Goal: Information Seeking & Learning: Check status

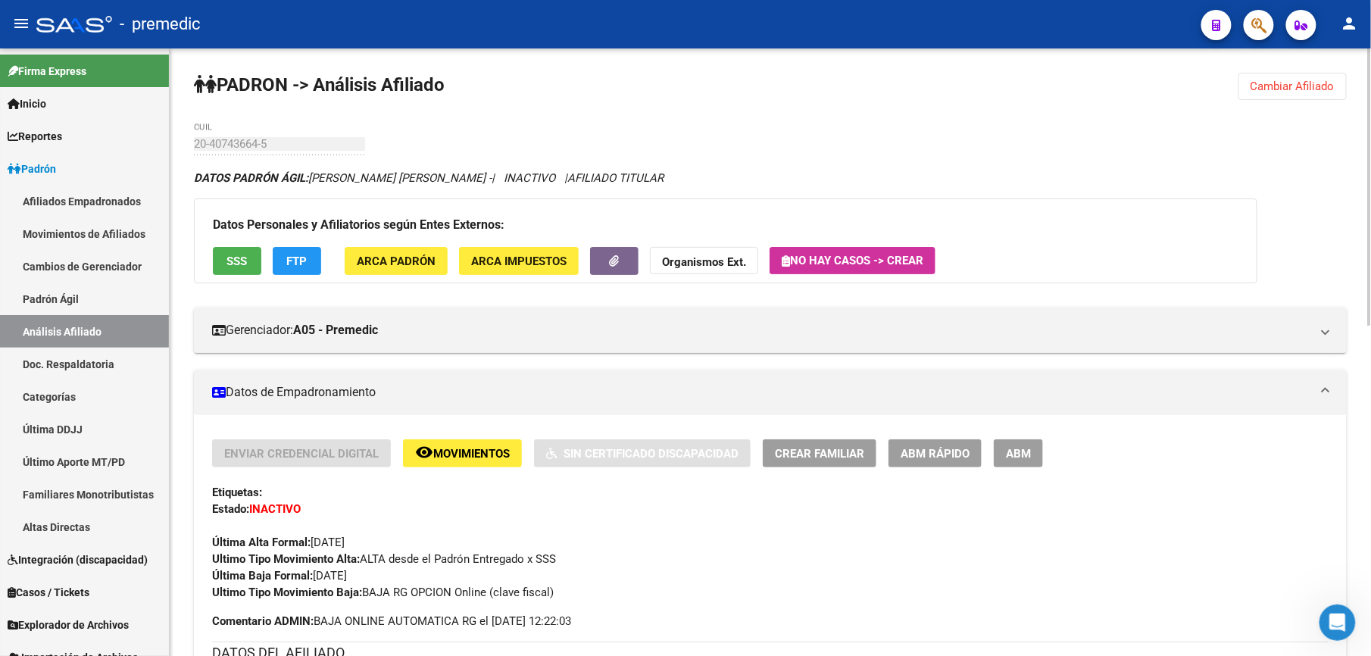
click at [1298, 91] on span "Cambiar Afiliado" at bounding box center [1293, 87] width 84 height 14
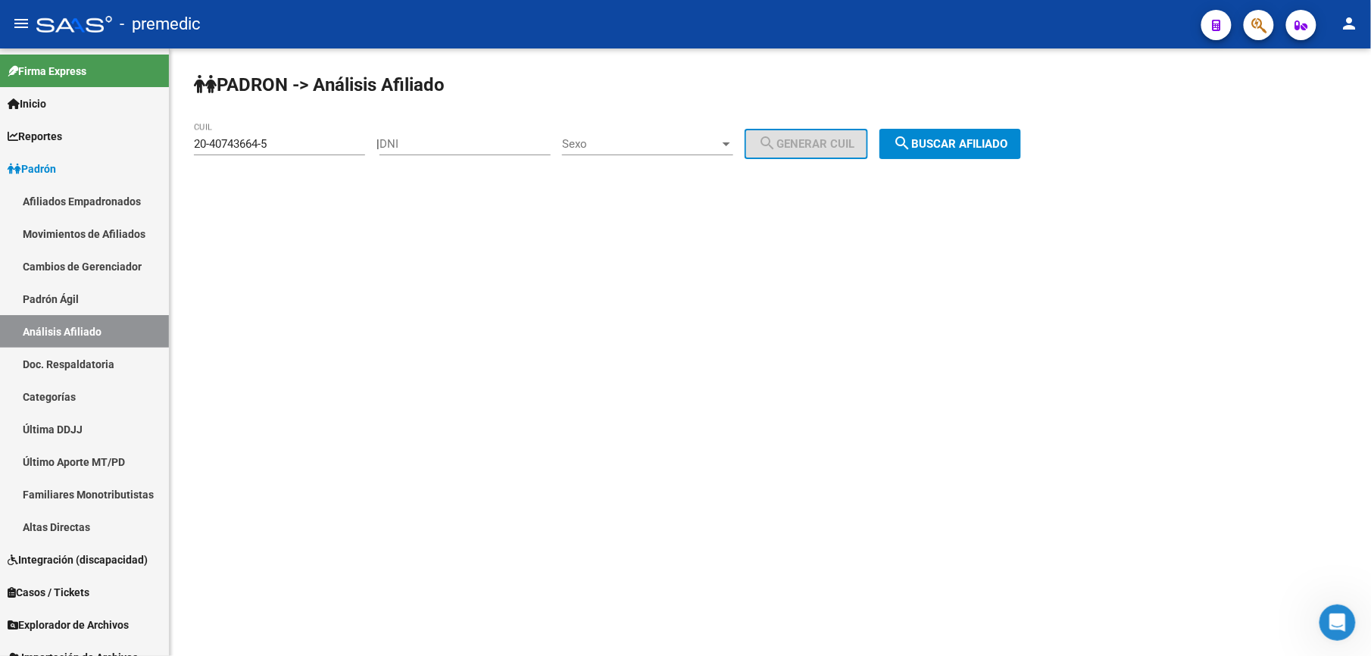
drag, startPoint x: 327, startPoint y: 138, endPoint x: 208, endPoint y: 148, distance: 120.2
click at [183, 141] on div "PADRON -> Análisis Afiliado 20-40743664-5 CUIL | DNI Sexo Sexo search Generar C…" at bounding box center [771, 127] width 1202 height 159
click at [313, 149] on input "20-40743664-5" at bounding box center [279, 144] width 171 height 14
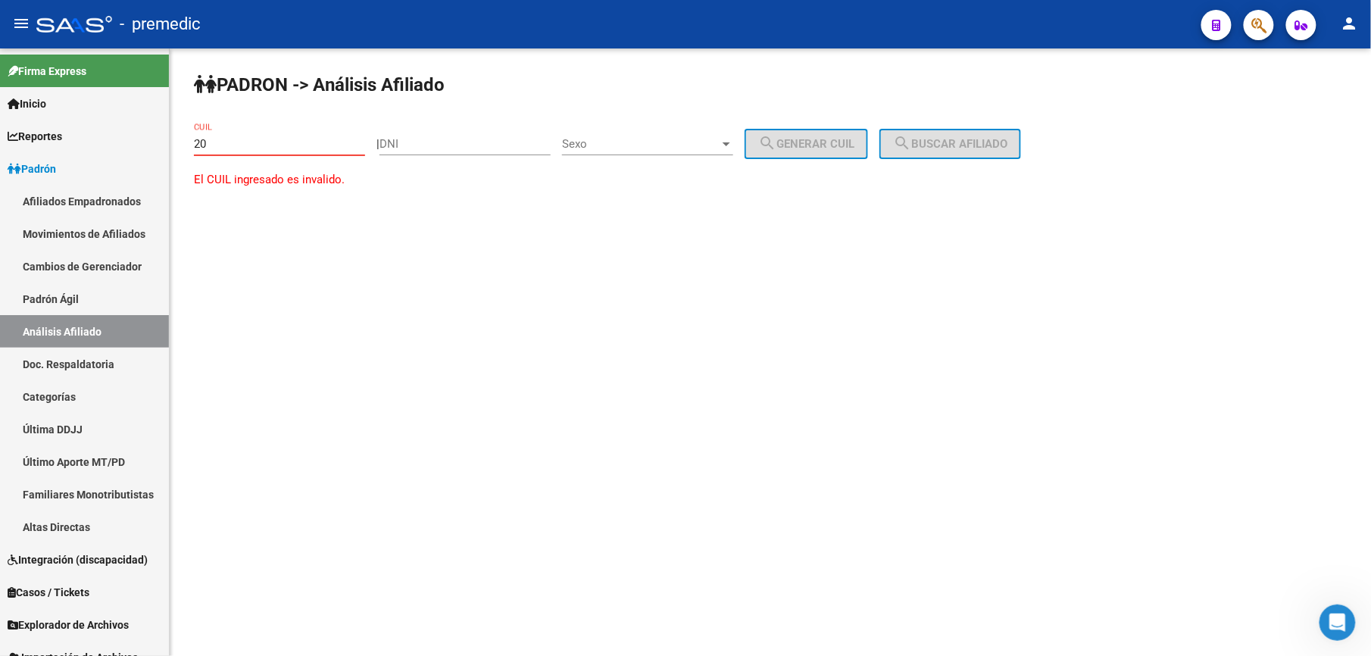
paste input "-46572060"
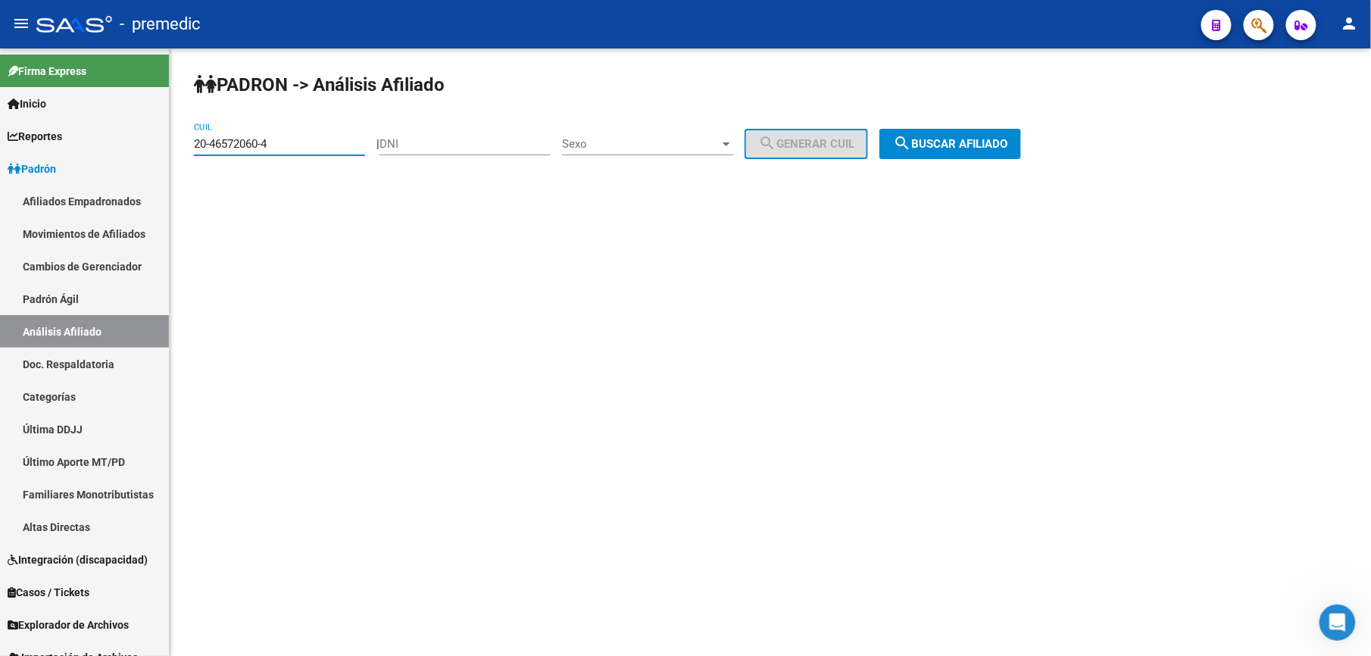
type input "20-46572060-4"
drag, startPoint x: 1046, startPoint y: 167, endPoint x: 1000, endPoint y: 137, distance: 54.6
click at [1027, 149] on div "PADRON -> Análisis Afiliado 20-46572060-4 CUIL | DNI Sexo Sexo search Generar C…" at bounding box center [771, 127] width 1202 height 159
click at [1000, 137] on span "search Buscar afiliado" at bounding box center [950, 144] width 114 height 14
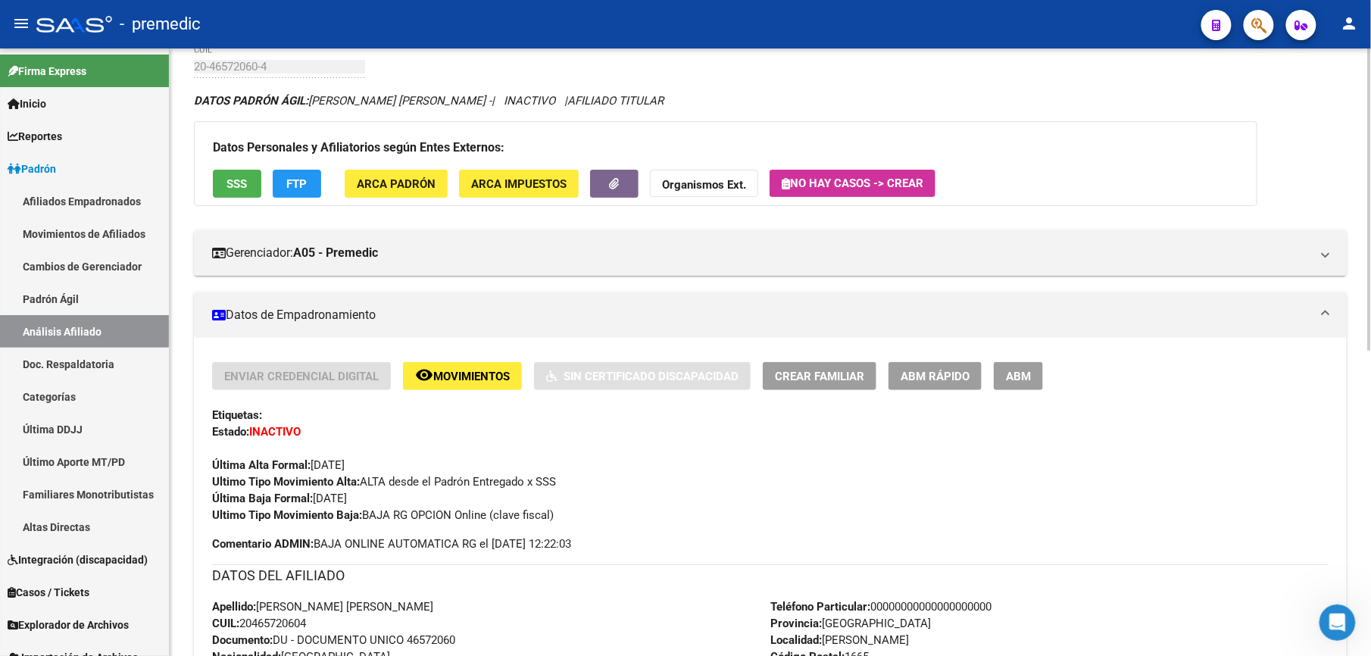
scroll to position [212, 0]
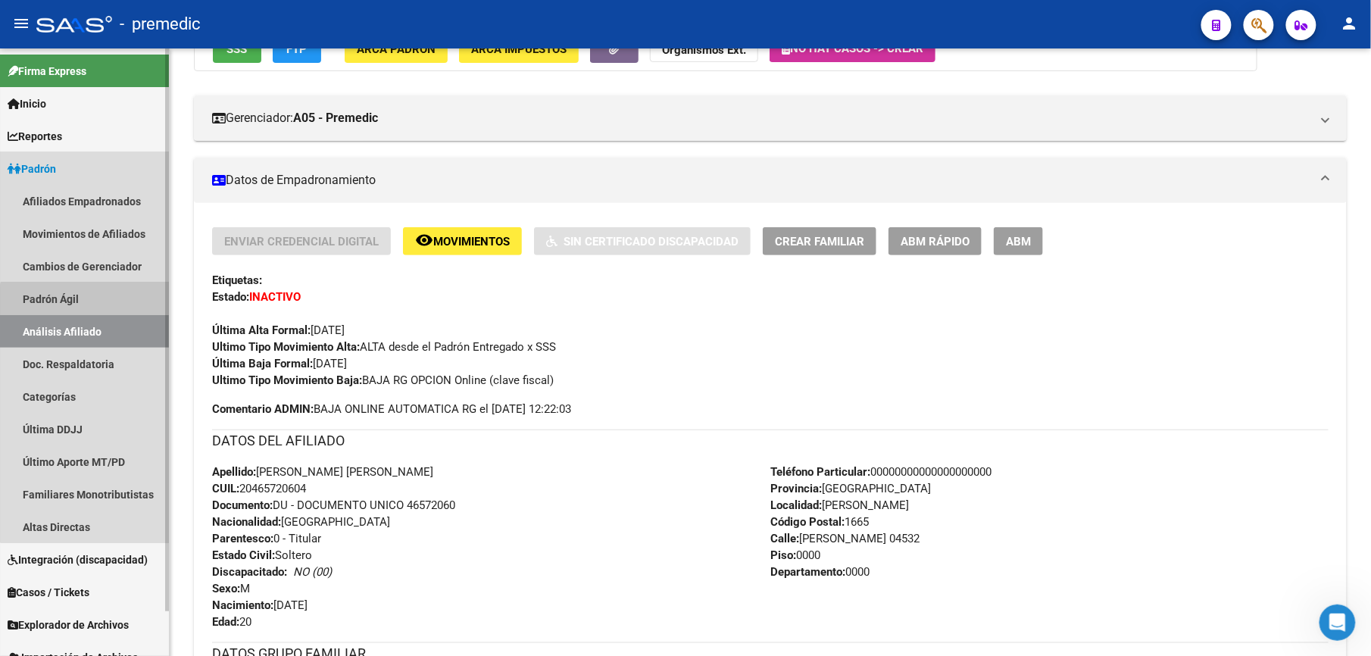
click at [106, 309] on link "Padrón Ágil" at bounding box center [84, 299] width 169 height 33
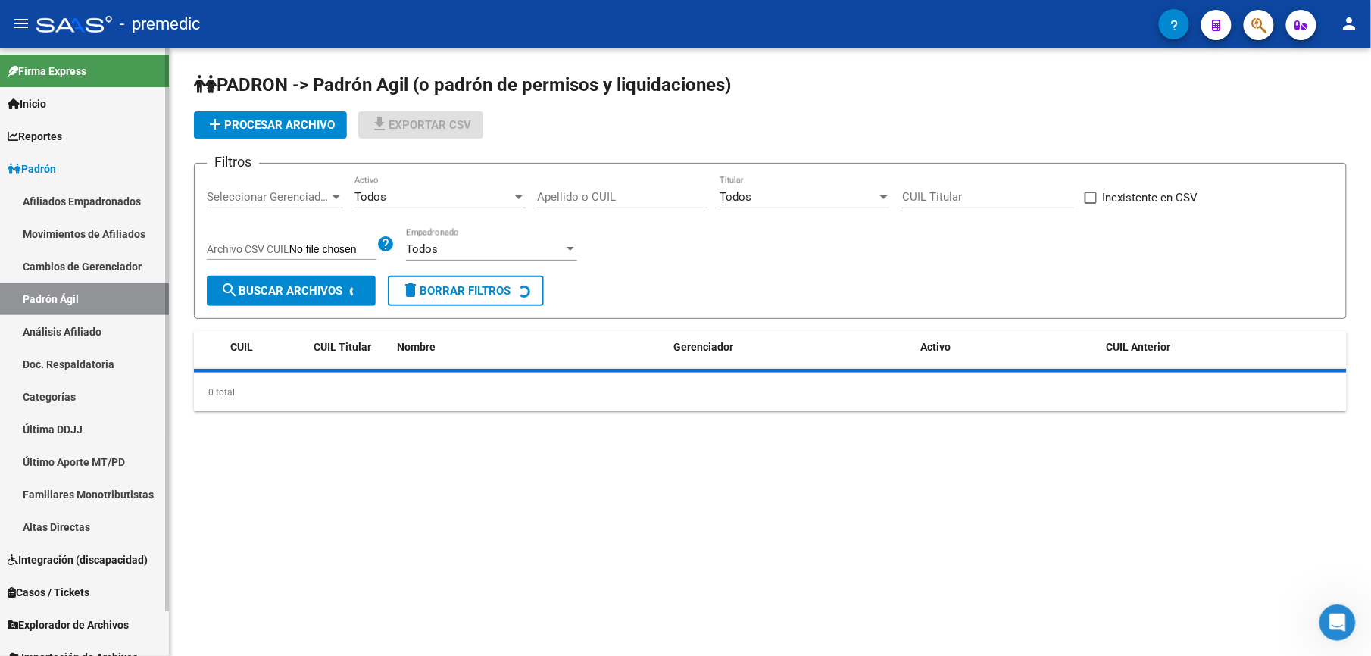
click at [98, 338] on link "Análisis Afiliado" at bounding box center [84, 331] width 169 height 33
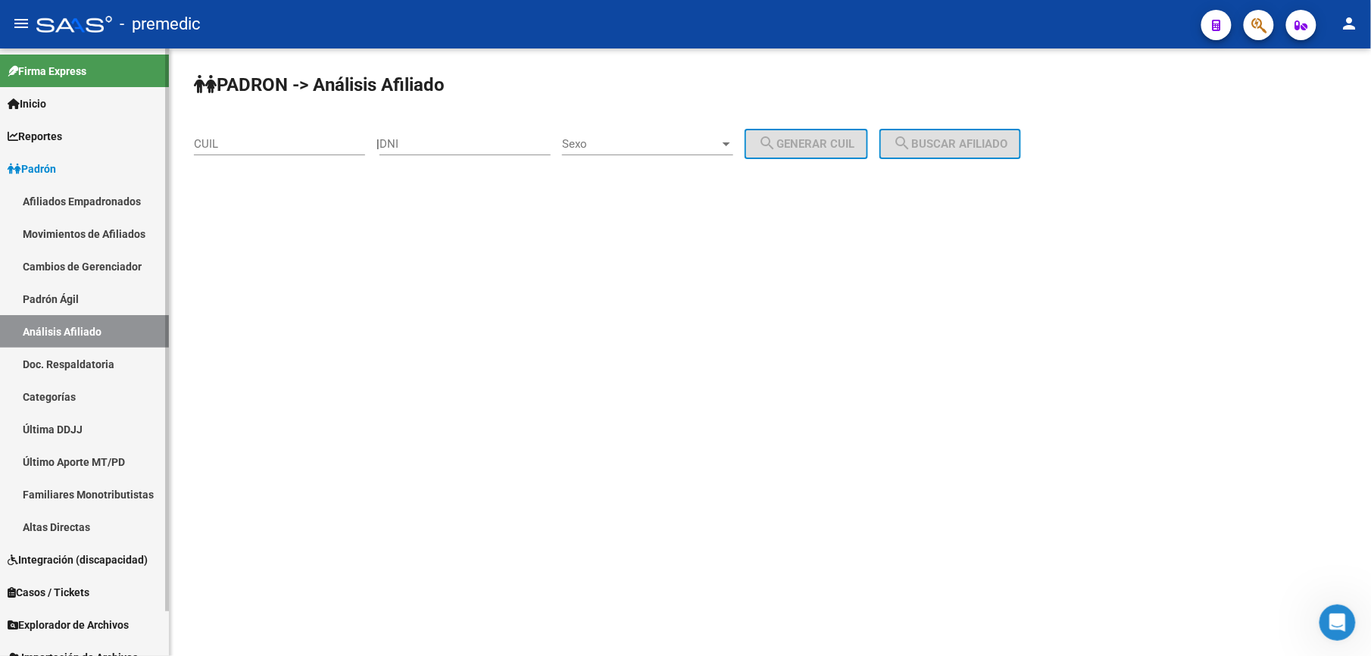
scroll to position [49, 0]
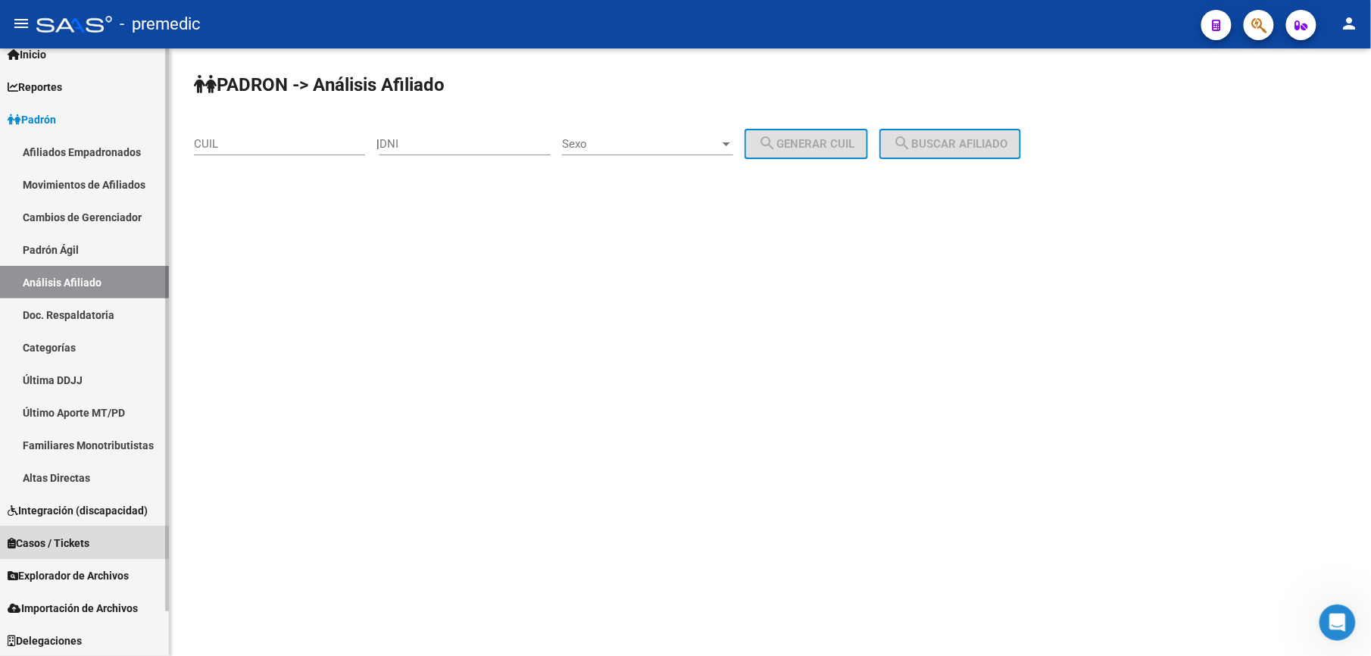
click at [80, 558] on link "Casos / Tickets" at bounding box center [84, 543] width 169 height 33
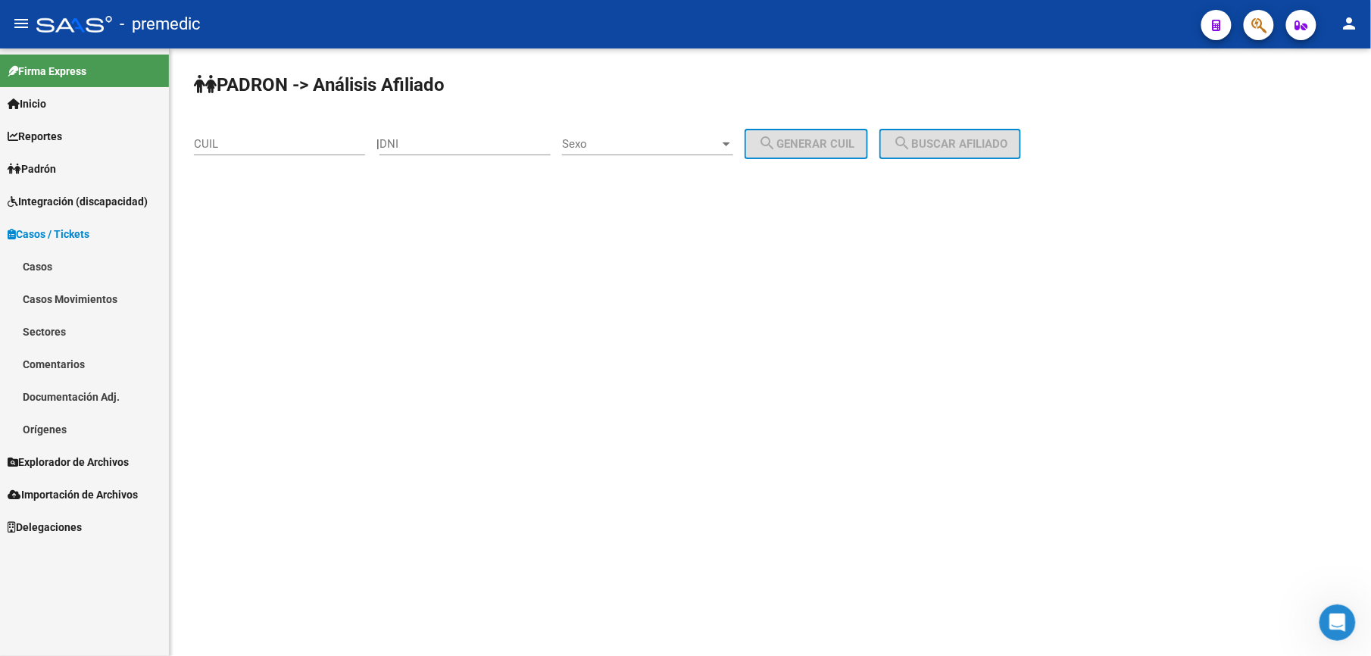
scroll to position [0, 0]
click at [80, 583] on div "Firma Express Inicio Calendario SSS Instructivos Contacto OS Reportes Padrón Tr…" at bounding box center [84, 352] width 169 height 608
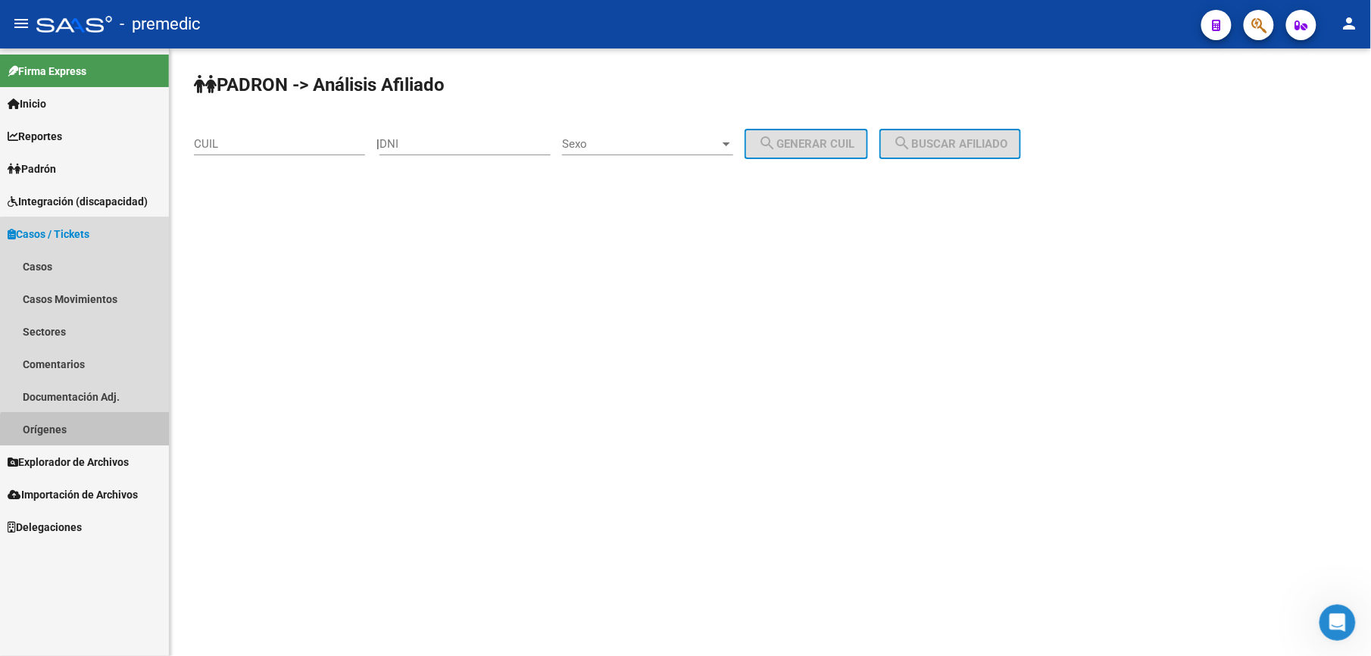
drag, startPoint x: 104, startPoint y: 436, endPoint x: 102, endPoint y: 452, distance: 16.1
click at [104, 438] on link "Orígenes" at bounding box center [84, 429] width 169 height 33
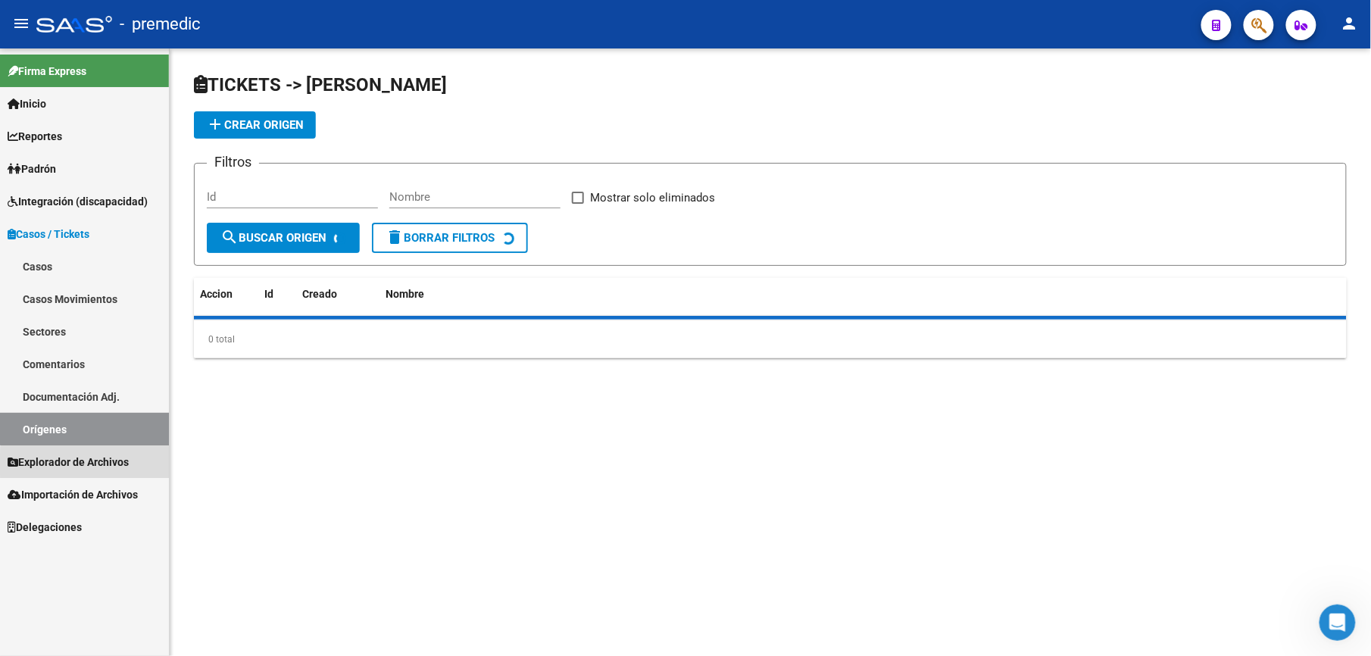
click at [102, 464] on span "Explorador de Archivos" at bounding box center [68, 462] width 121 height 17
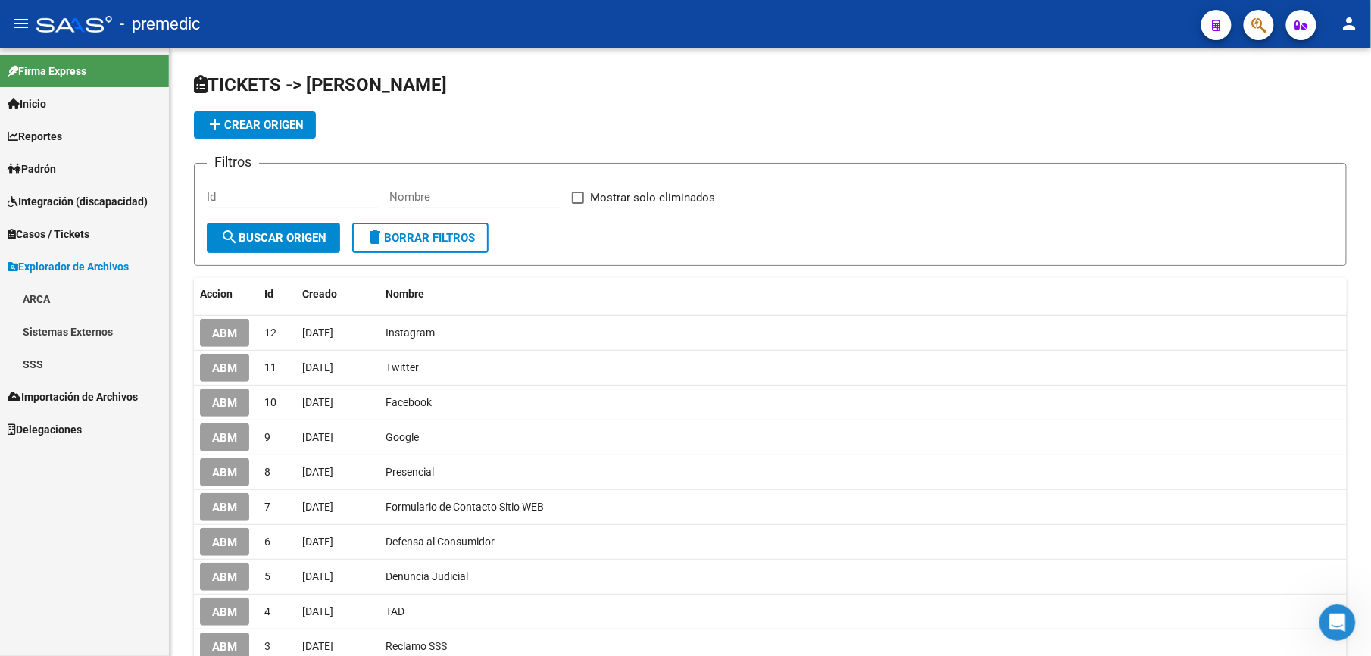
click at [44, 358] on link "SSS" at bounding box center [84, 364] width 169 height 33
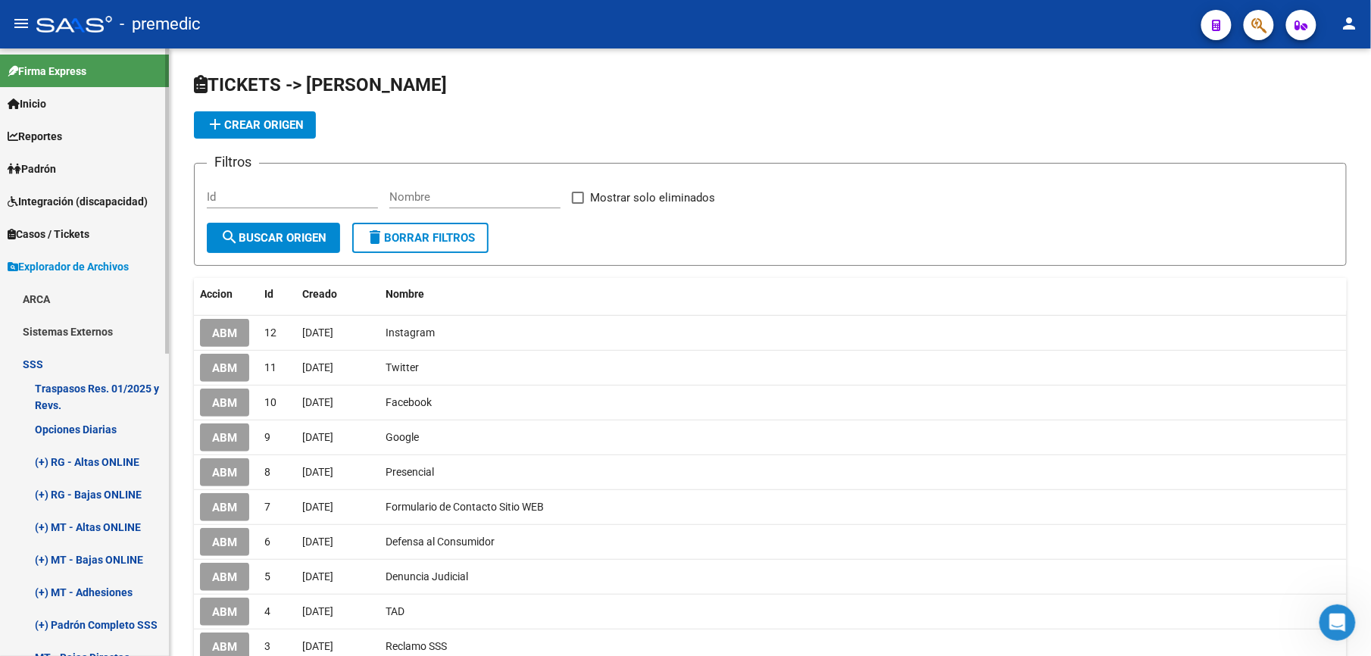
click at [114, 427] on link "Opciones Diarias" at bounding box center [84, 429] width 169 height 33
click at [61, 421] on link "Opciones Diarias" at bounding box center [84, 429] width 169 height 33
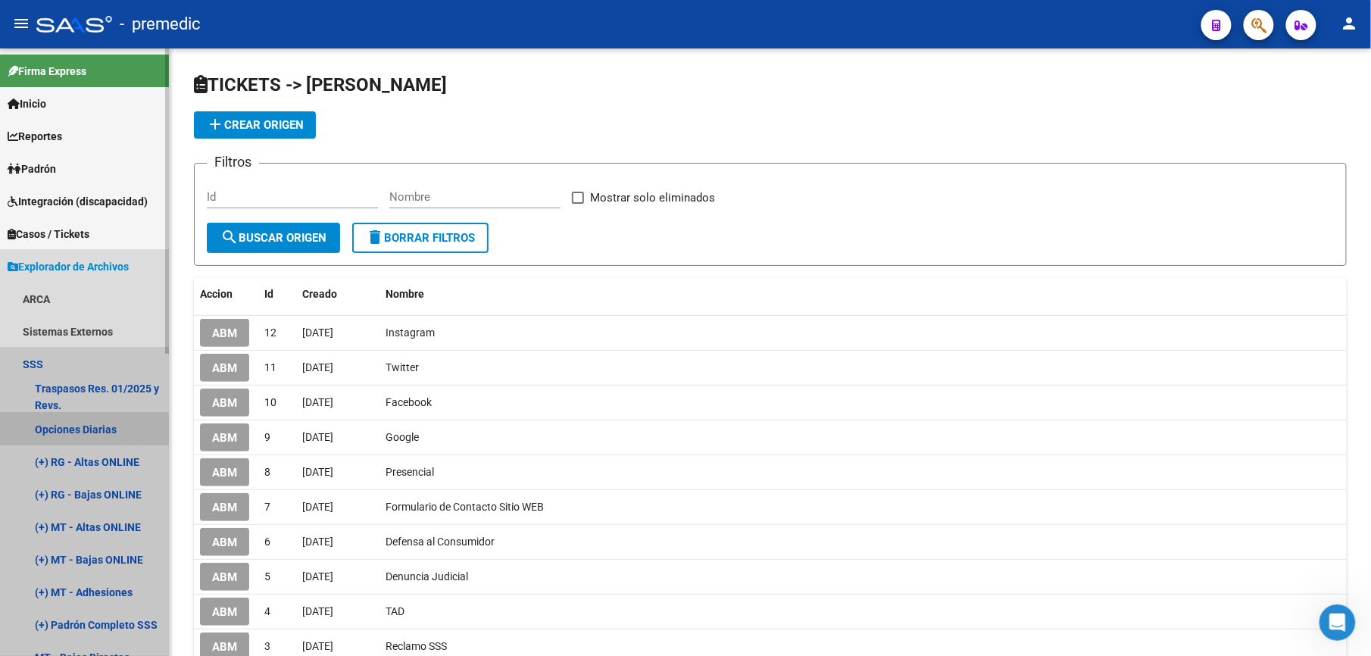
click at [58, 436] on link "Opciones Diarias" at bounding box center [84, 429] width 169 height 33
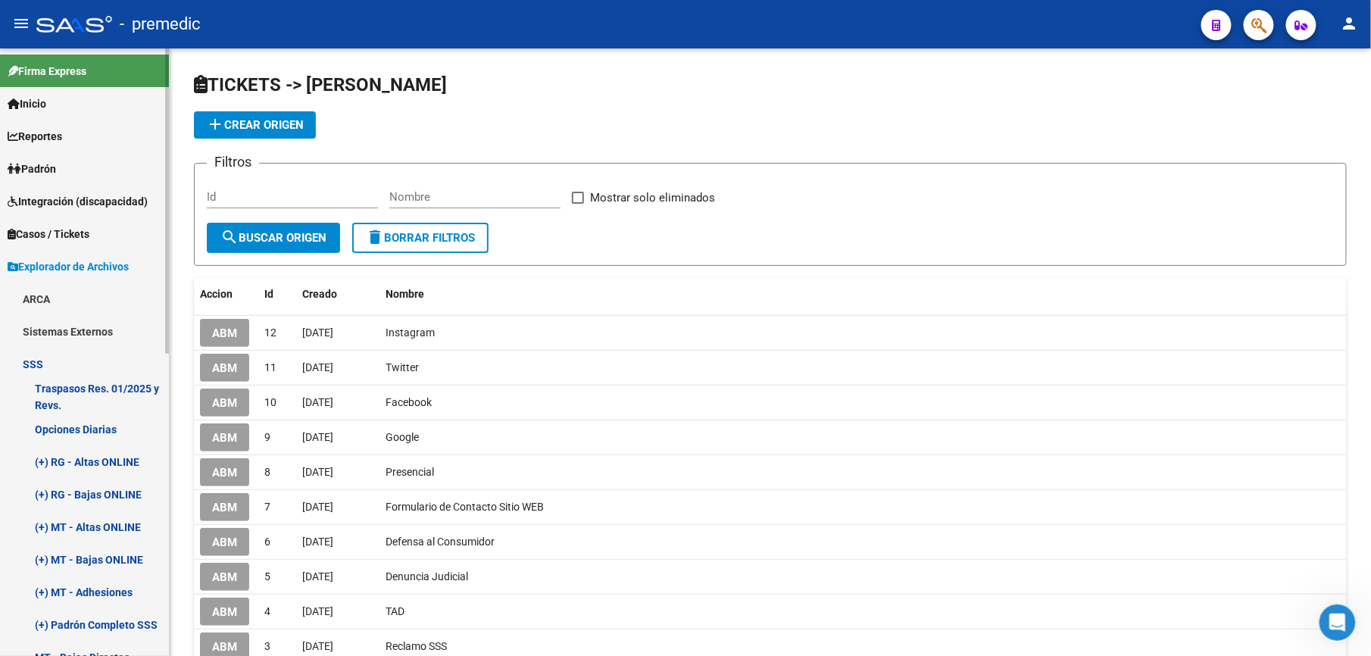
scroll to position [270, 0]
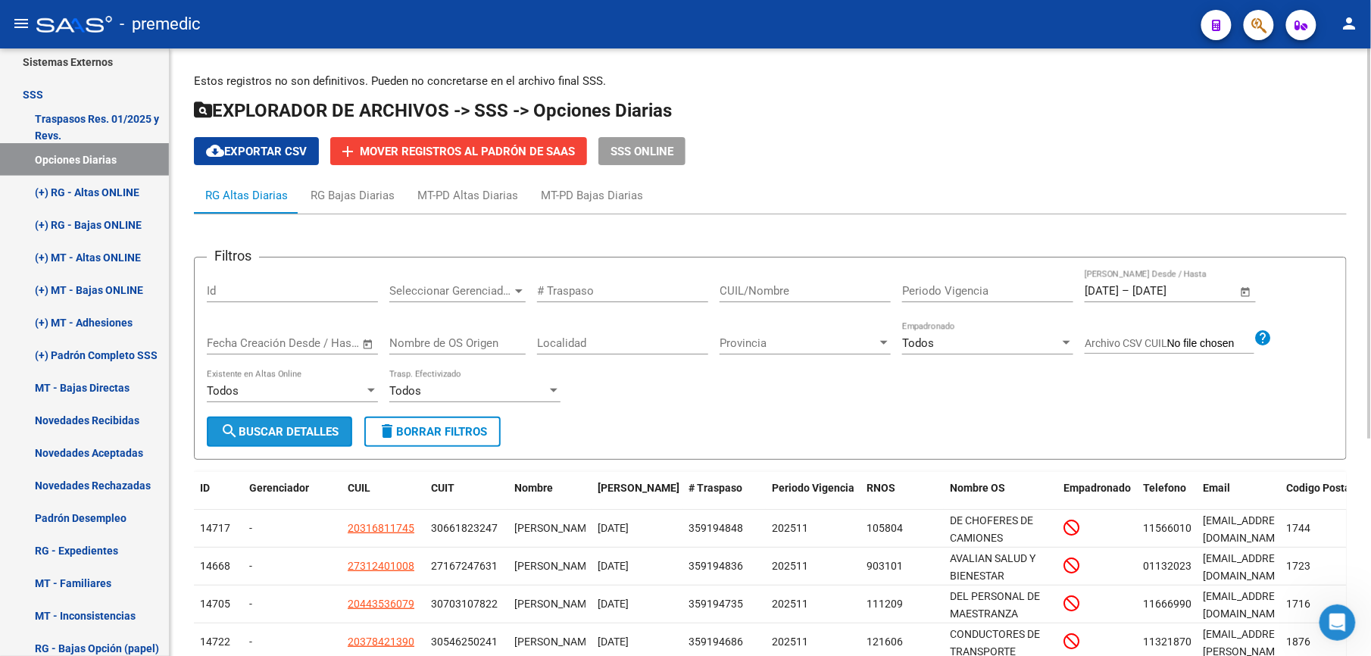
click at [279, 431] on span "search Buscar Detalles" at bounding box center [279, 432] width 118 height 14
click at [292, 147] on span "cloud_download Exportar CSV" at bounding box center [256, 152] width 101 height 14
click at [1346, 417] on form "Filtros Id Seleccionar Gerenciador Seleccionar Gerenciador # Traspaso CUIL/Nomb…" at bounding box center [770, 358] width 1153 height 203
click at [270, 159] on button "cloud_download Exportar CSV" at bounding box center [256, 151] width 125 height 28
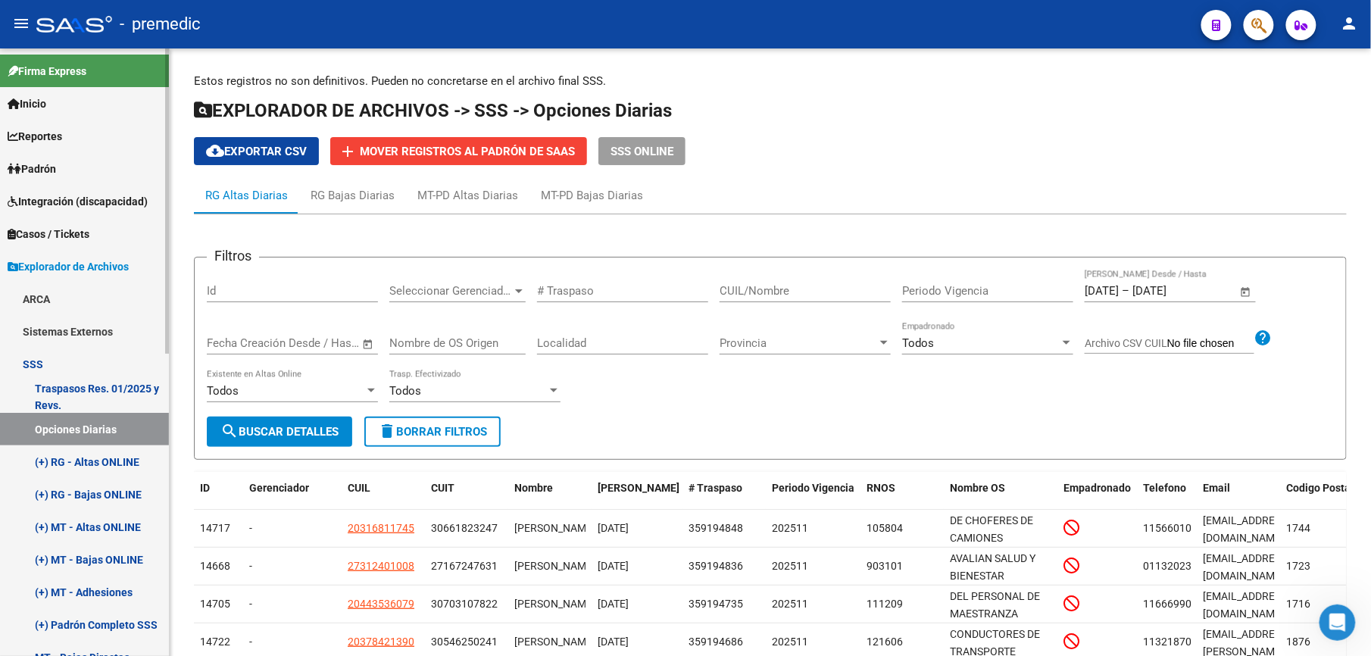
click at [80, 94] on link "Inicio" at bounding box center [84, 103] width 169 height 33
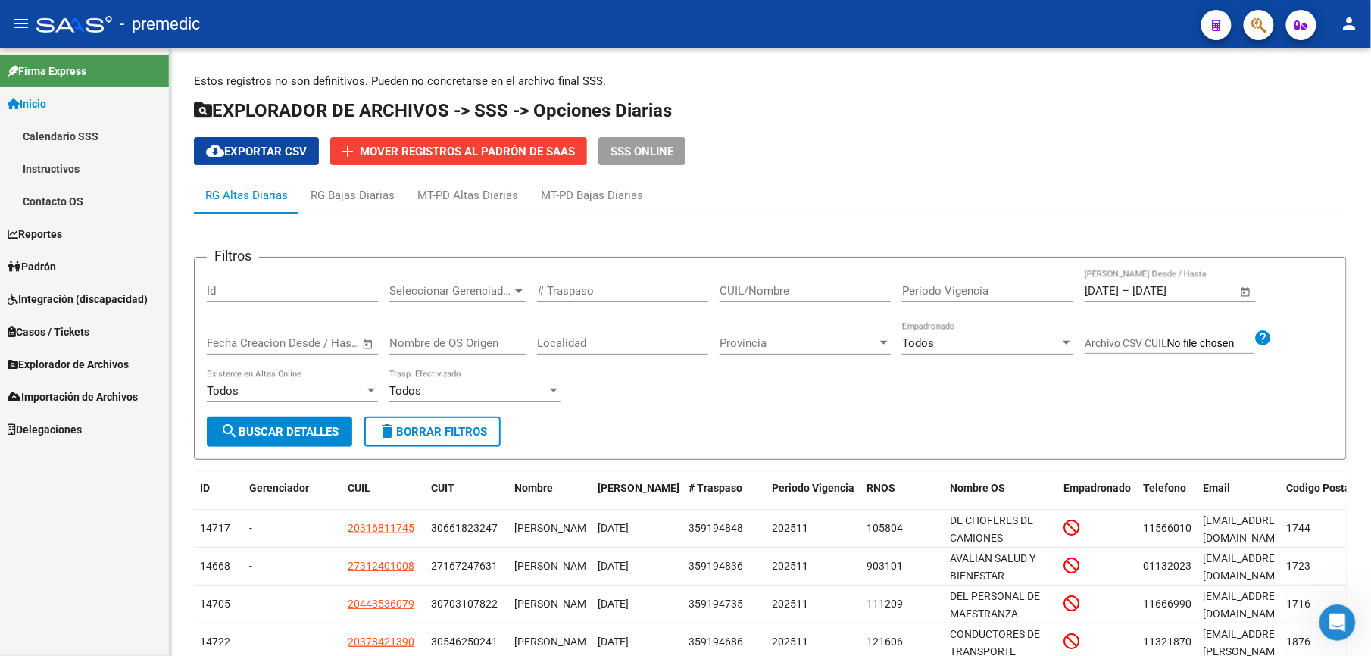
click at [95, 102] on link "Inicio" at bounding box center [84, 103] width 169 height 33
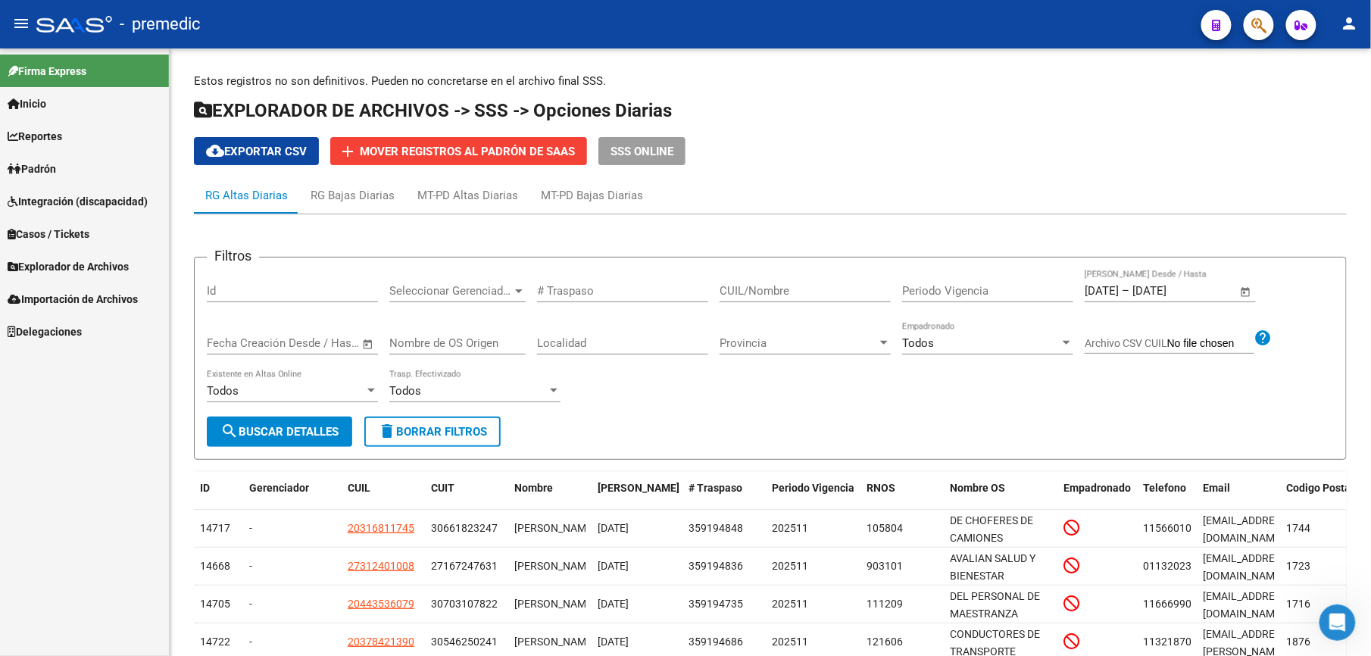
click at [98, 265] on span "Explorador de Archivos" at bounding box center [68, 266] width 121 height 17
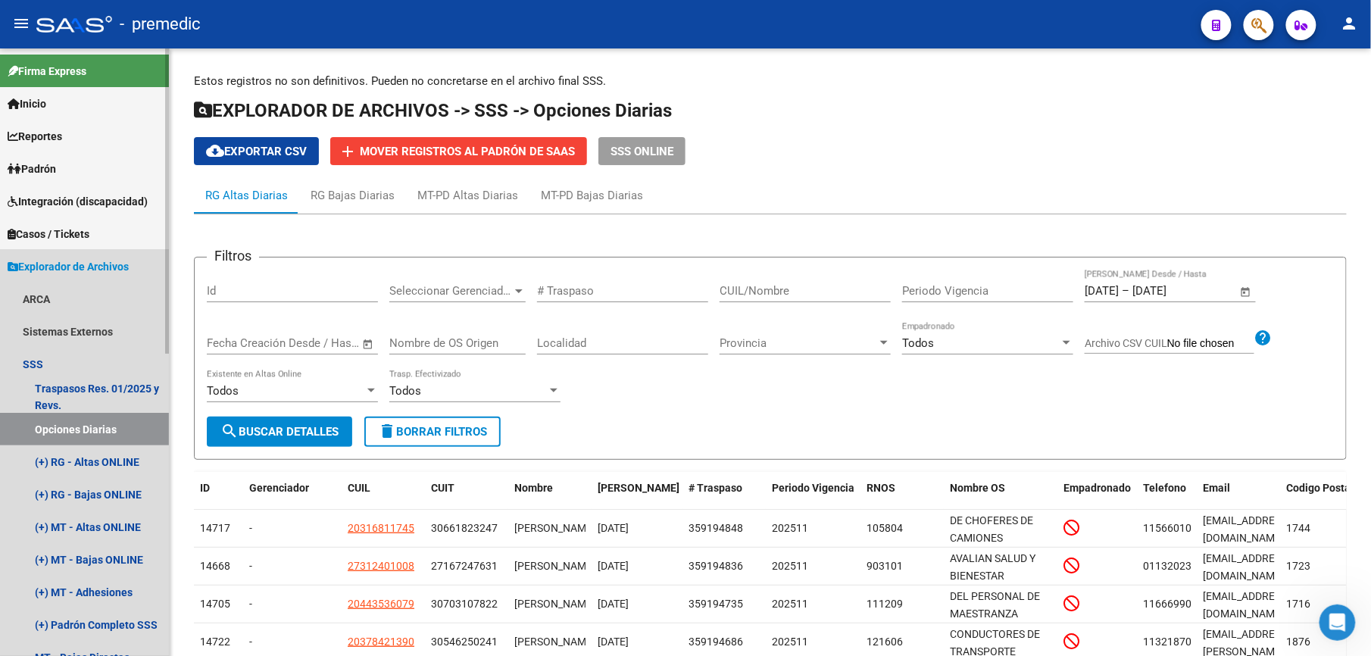
click at [67, 258] on span "Explorador de Archivos" at bounding box center [68, 266] width 121 height 17
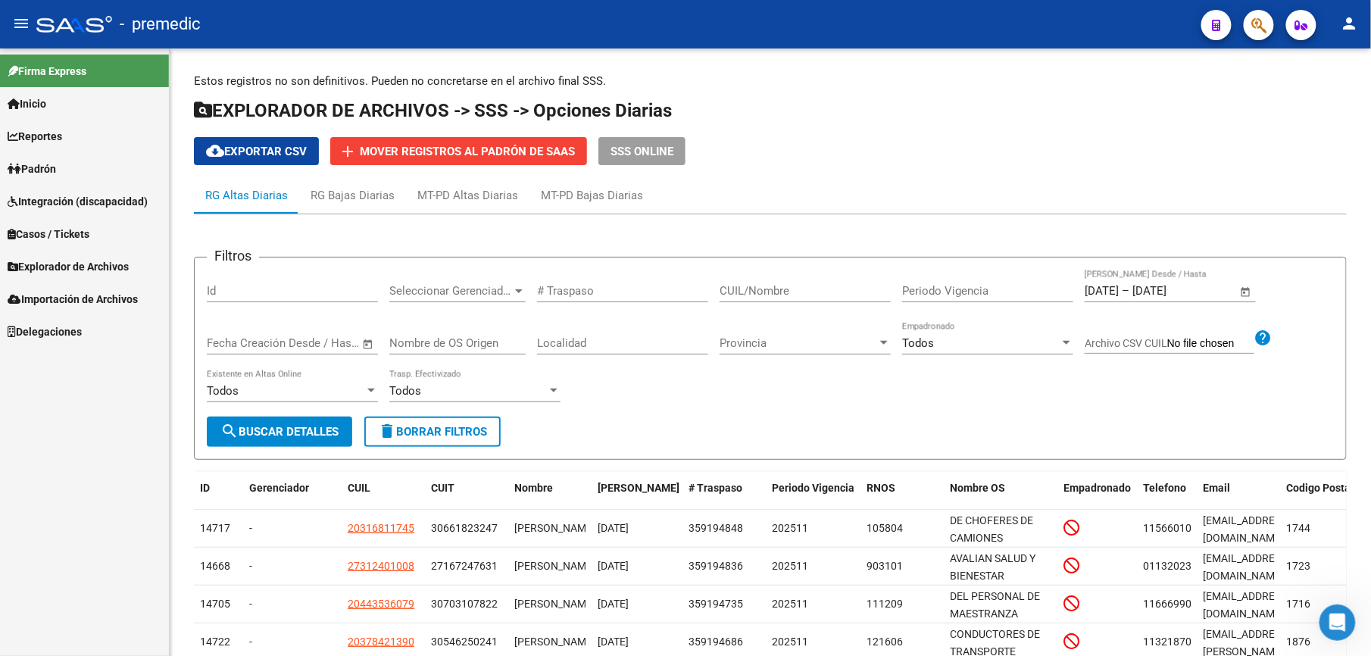
click at [56, 167] on span "Padrón" at bounding box center [32, 169] width 48 height 17
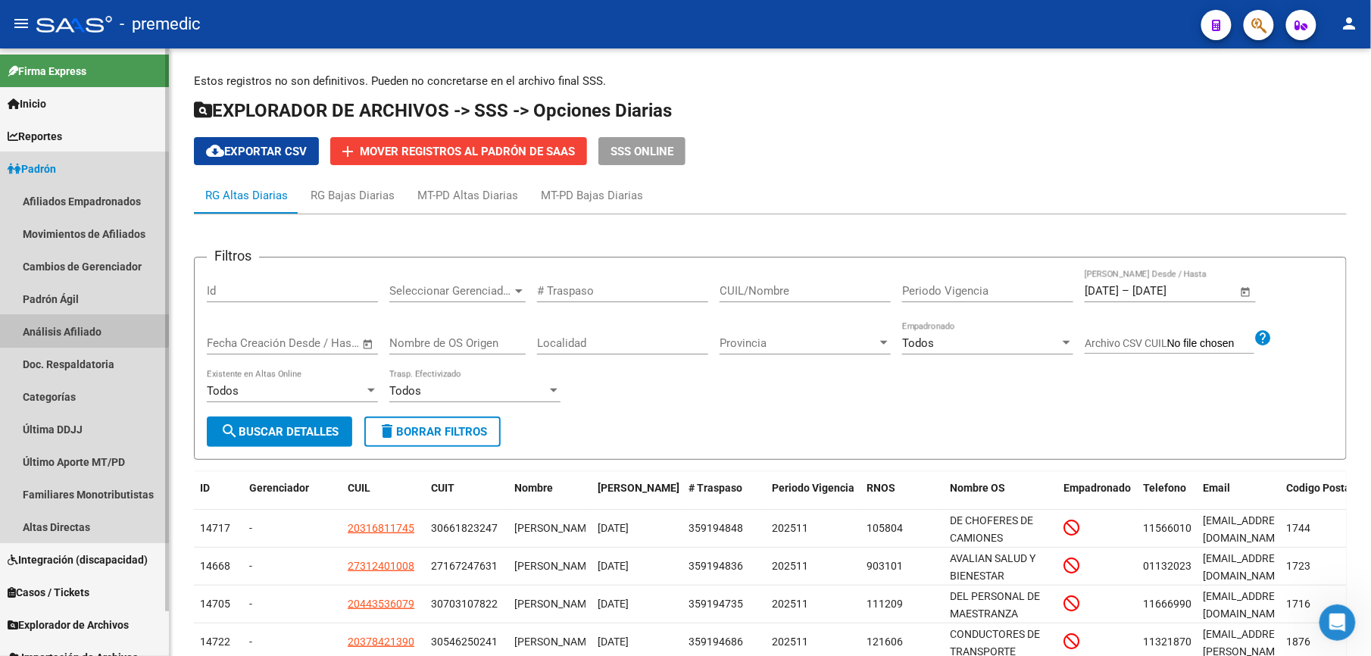
click at [52, 323] on link "Análisis Afiliado" at bounding box center [84, 331] width 169 height 33
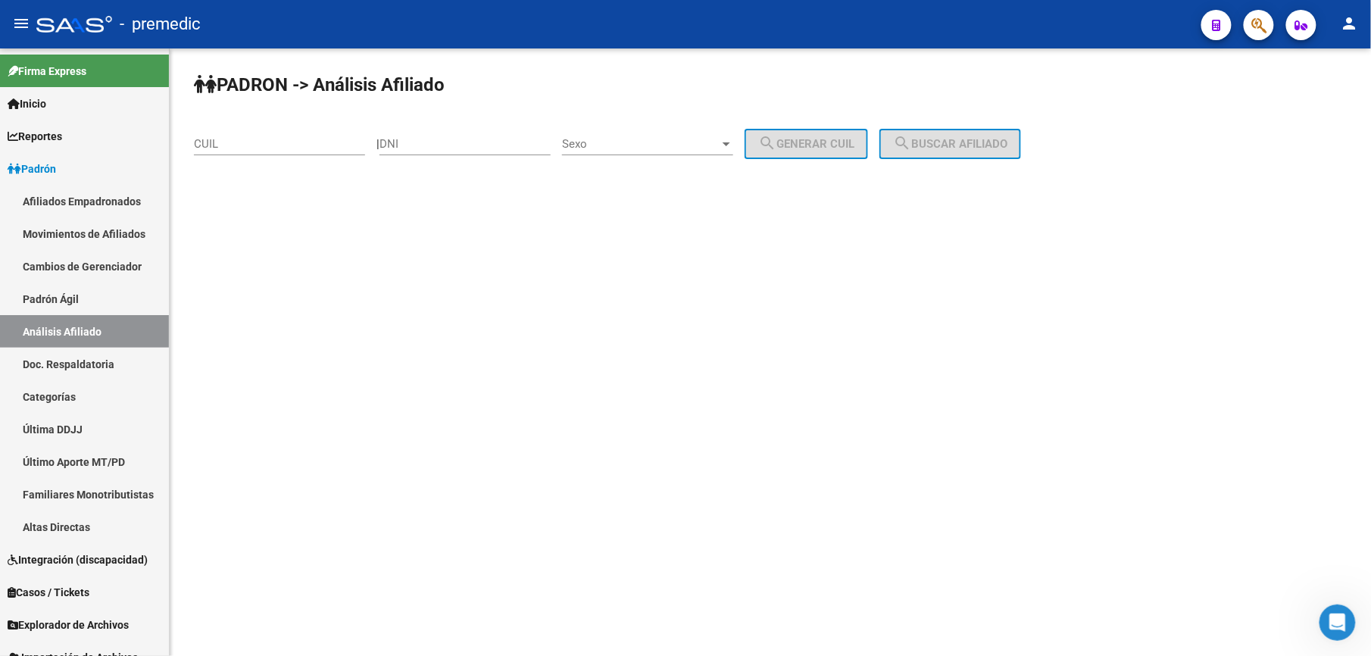
click at [289, 148] on input "CUIL" at bounding box center [279, 144] width 171 height 14
paste input "-40743664"
click at [943, 135] on button "search Buscar afiliado" at bounding box center [951, 144] width 142 height 30
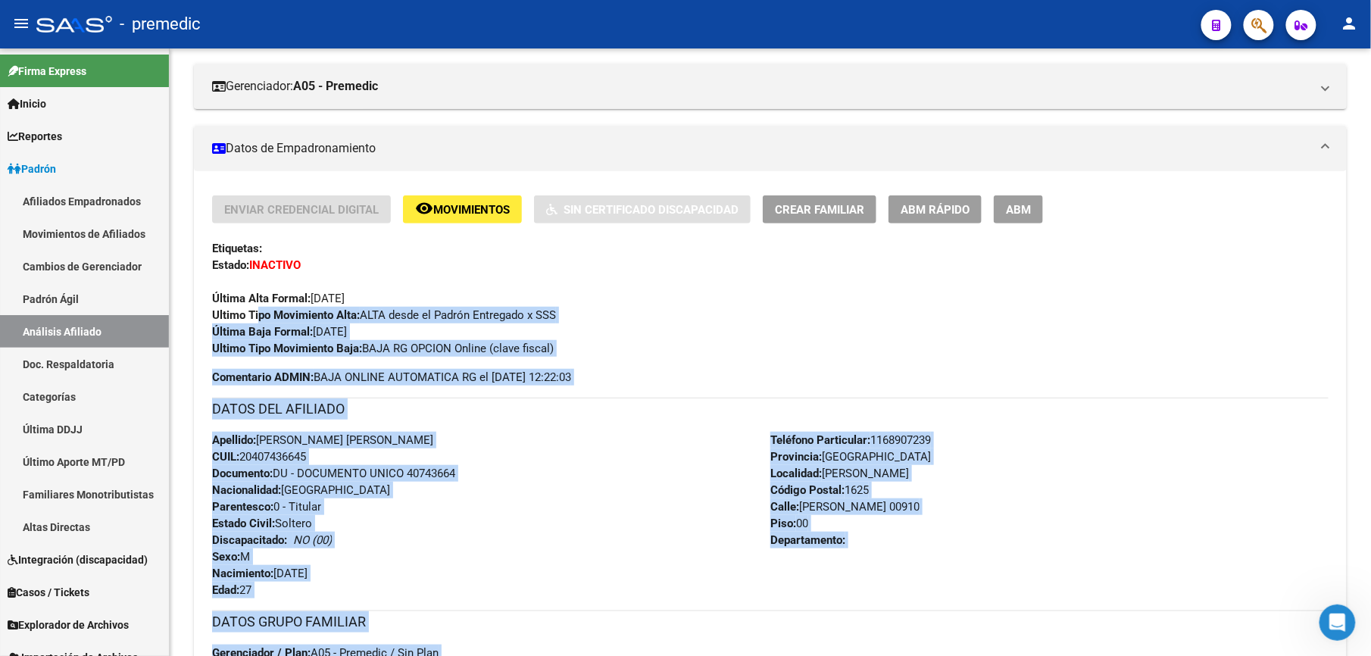
scroll to position [728, 0]
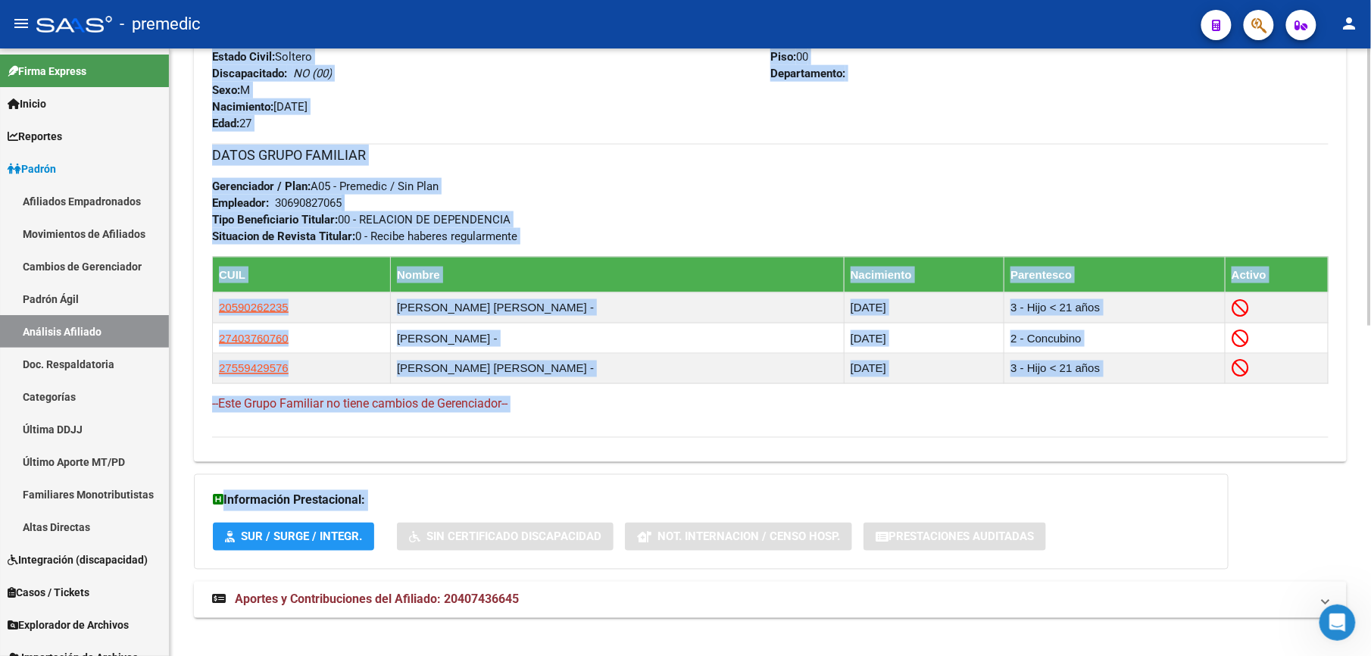
drag, startPoint x: 261, startPoint y: 555, endPoint x: 295, endPoint y: 627, distance: 79.6
click at [295, 627] on div "PADRON -> Análisis Afiliado Cambiar Afiliado 20-40743664-5 CUIL DATOS PADRÓN ÁG…" at bounding box center [771, 4] width 1202 height 1333
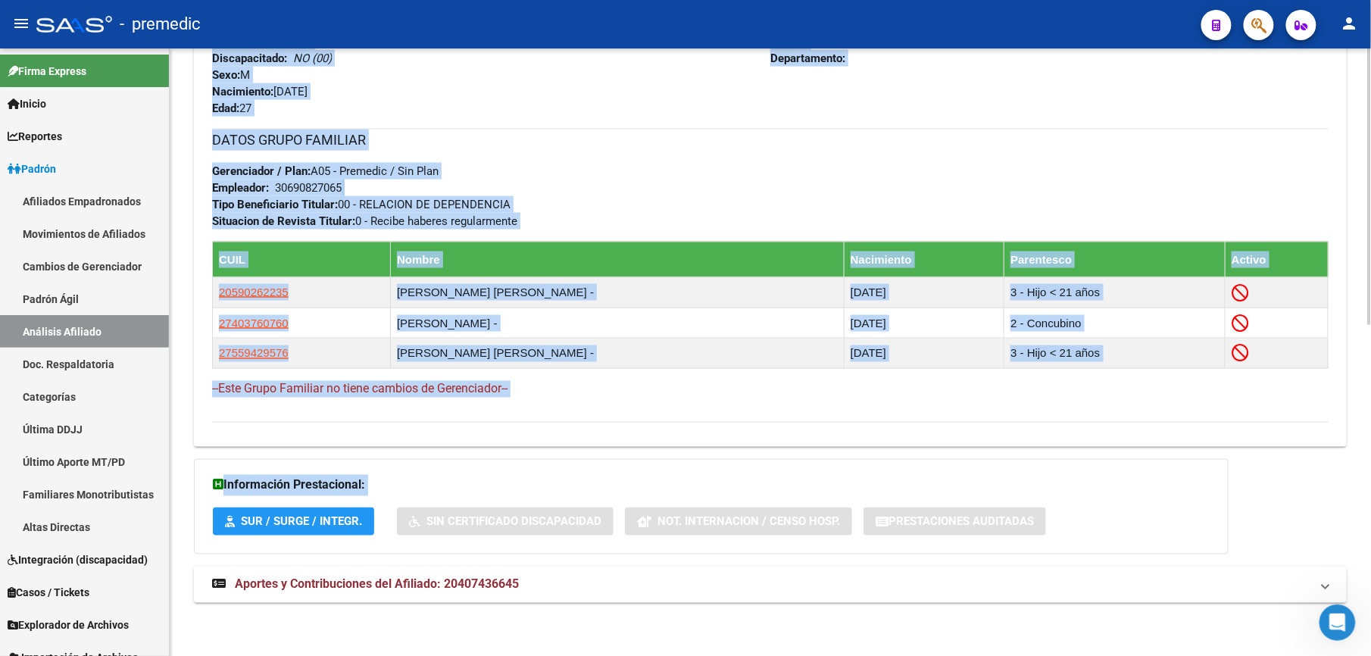
click at [283, 100] on div "Apellido: [PERSON_NAME] [PERSON_NAME] CUIL: 20407436645 Documento: DU - DOCUMEN…" at bounding box center [491, 33] width 558 height 167
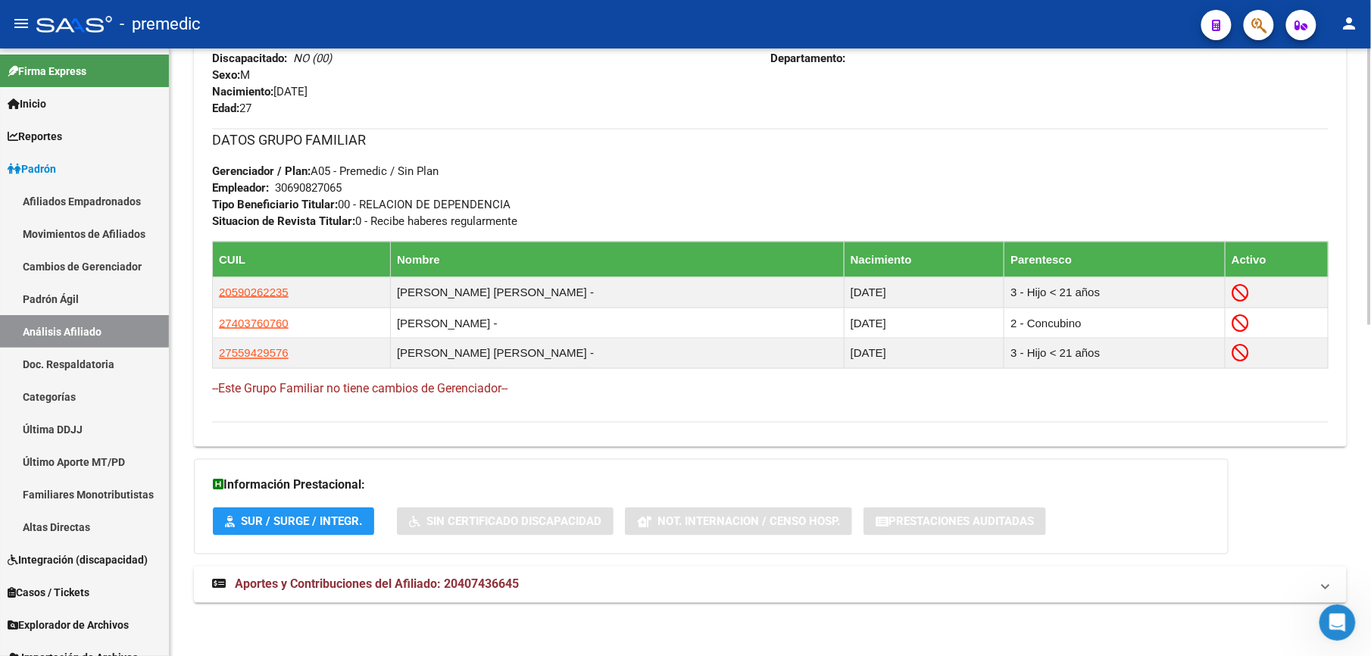
scroll to position [324, 0]
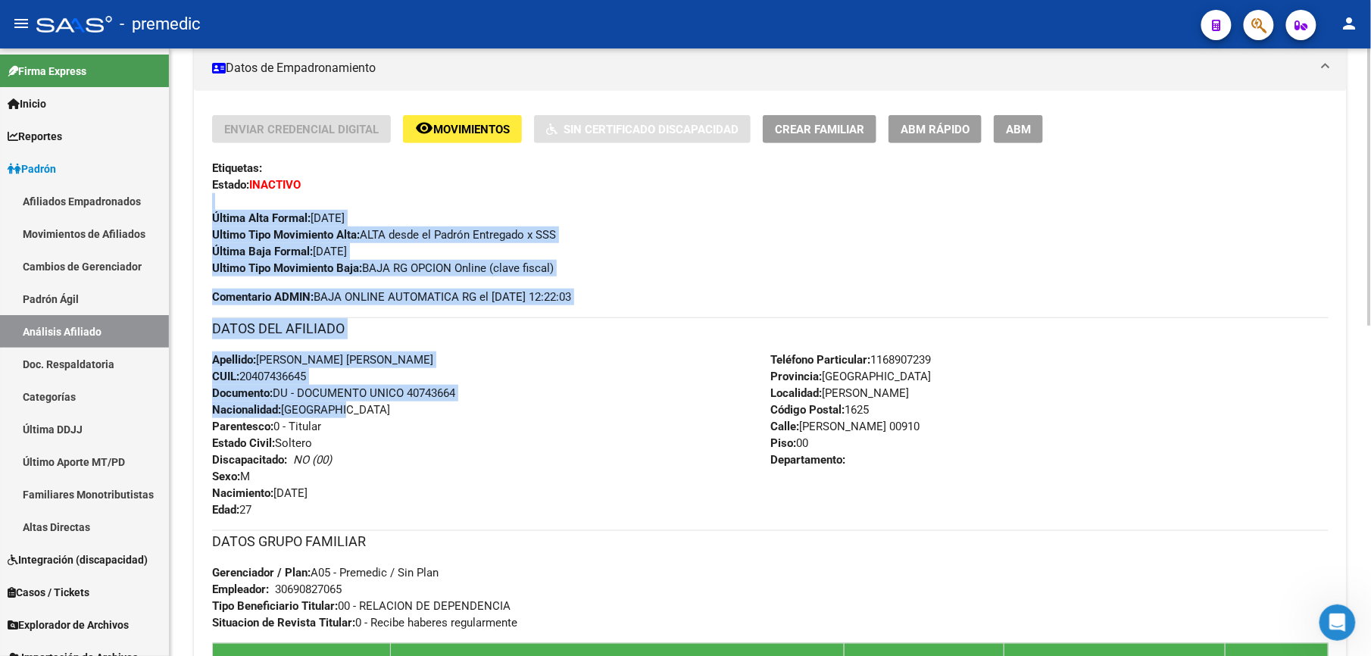
drag, startPoint x: 409, startPoint y: 183, endPoint x: 398, endPoint y: 402, distance: 219.3
click at [398, 402] on div "Enviar Credencial Digital remove_red_eye Movimientos Sin Certificado Discapacid…" at bounding box center [770, 470] width 1117 height 710
click at [398, 402] on div "Apellido: [PERSON_NAME] [PERSON_NAME] CUIL: 20407436645 Documento: DU - DOCUMEN…" at bounding box center [491, 435] width 558 height 167
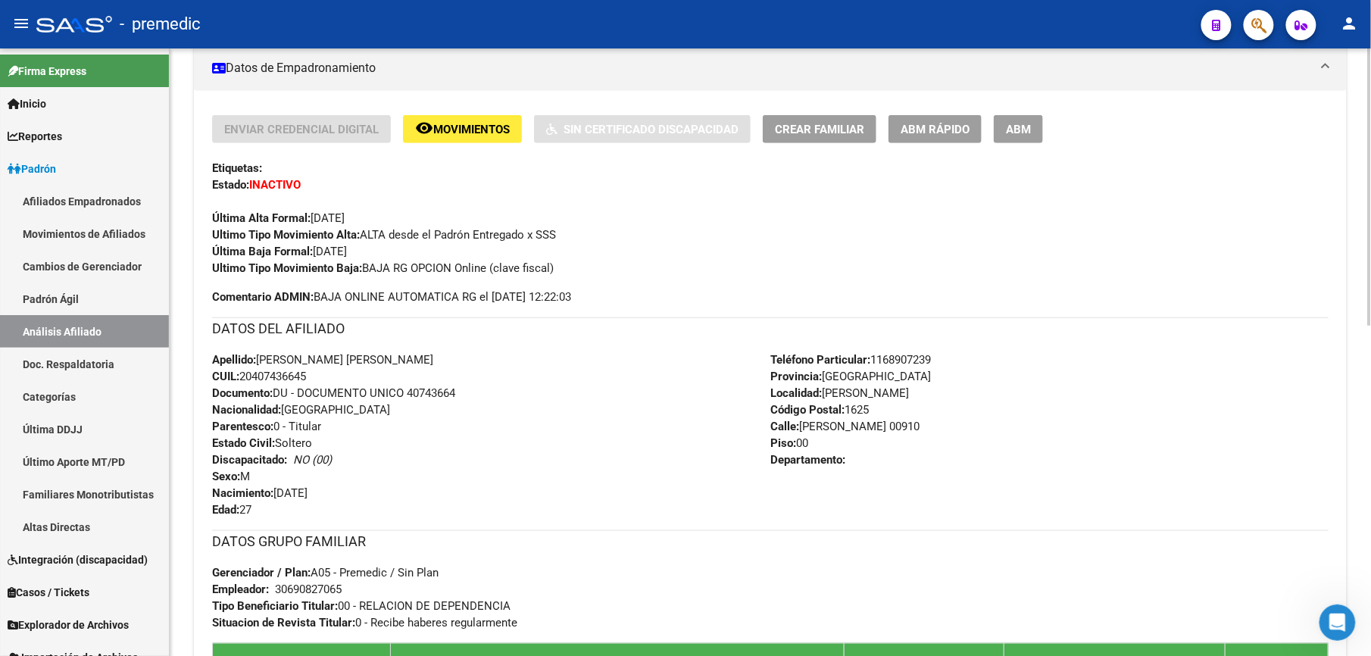
drag, startPoint x: 286, startPoint y: 355, endPoint x: 247, endPoint y: 292, distance: 74.2
click at [247, 292] on div "Enviar Credencial Digital remove_red_eye Movimientos Sin Certificado Discapacid…" at bounding box center [770, 470] width 1117 height 710
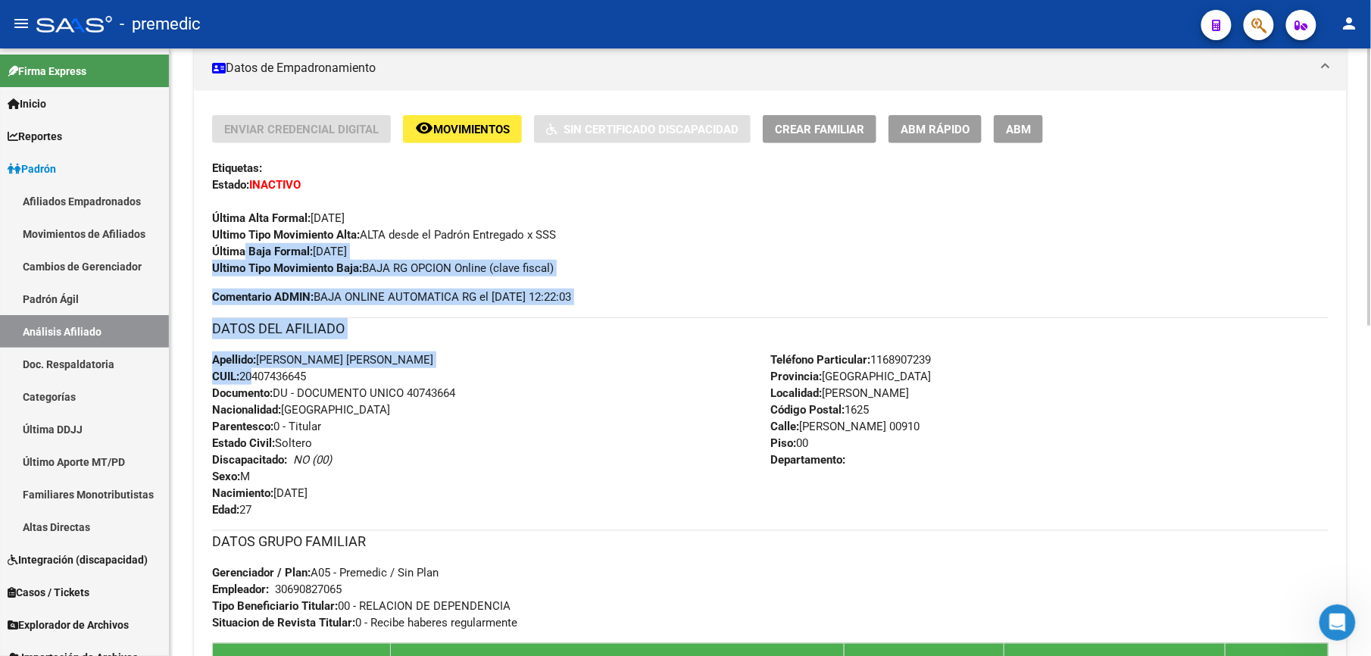
drag, startPoint x: 249, startPoint y: 270, endPoint x: 250, endPoint y: 374, distance: 104.6
click at [250, 374] on div "Enviar Credencial Digital remove_red_eye Movimientos Sin Certificado Discapacid…" at bounding box center [770, 470] width 1117 height 710
click at [250, 374] on span "CUIL: 20407436645" at bounding box center [259, 377] width 94 height 14
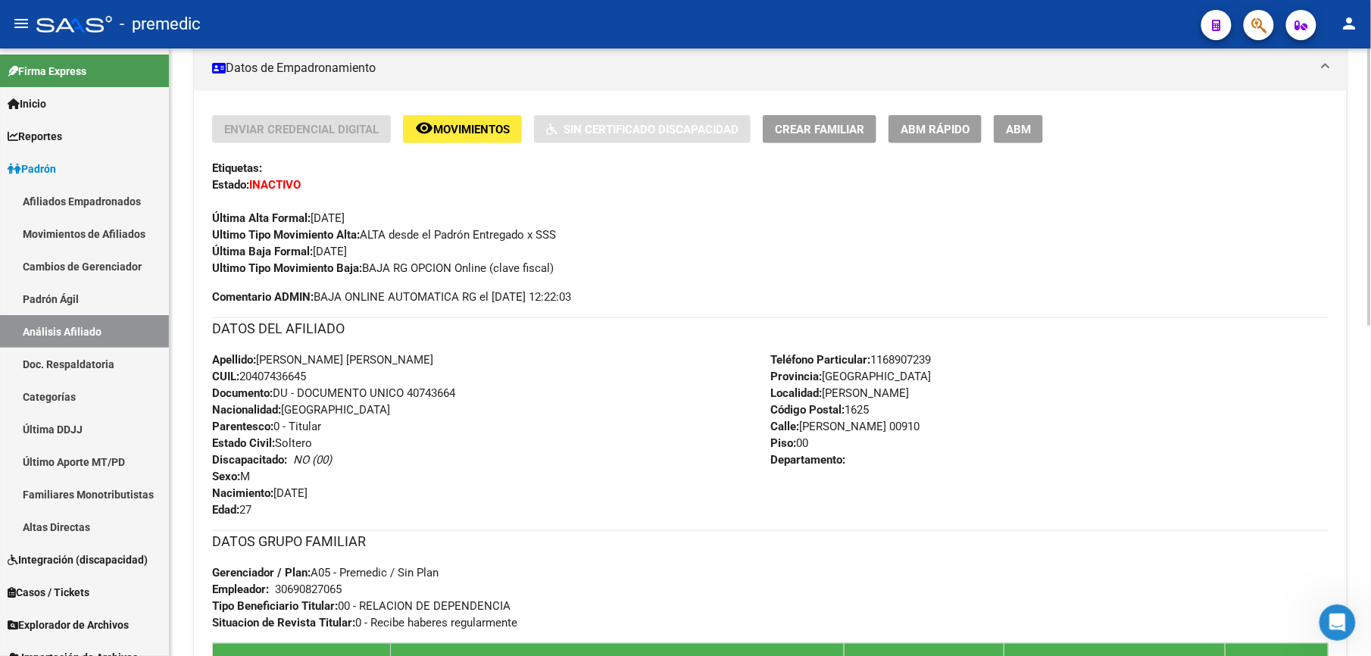
drag, startPoint x: 250, startPoint y: 374, endPoint x: 294, endPoint y: 270, distance: 113.4
click at [294, 270] on div "Enviar Credencial Digital remove_red_eye Movimientos Sin Certificado Discapacid…" at bounding box center [770, 470] width 1117 height 710
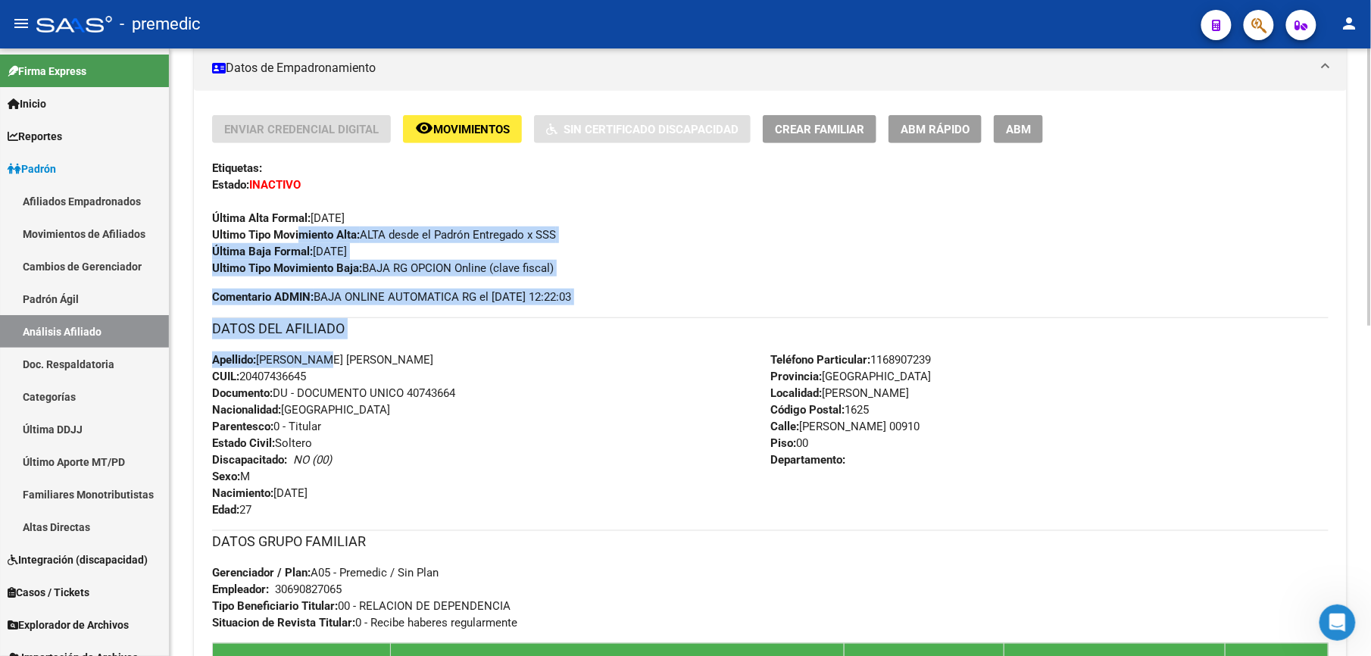
drag, startPoint x: 294, startPoint y: 270, endPoint x: 316, endPoint y: 365, distance: 98.0
click at [316, 365] on div "Enviar Credencial Digital remove_red_eye Movimientos Sin Certificado Discapacid…" at bounding box center [770, 470] width 1117 height 710
click at [316, 365] on span "Apellido: [PERSON_NAME] [PERSON_NAME]" at bounding box center [322, 360] width 221 height 14
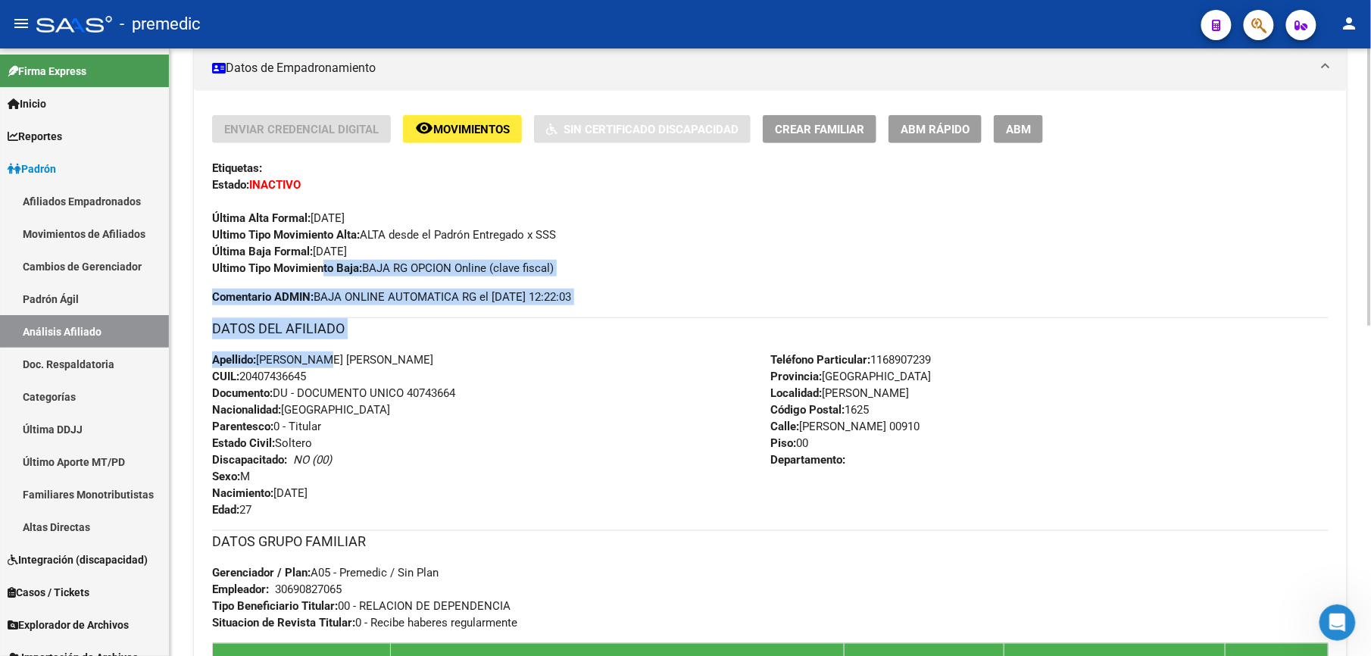
drag, startPoint x: 316, startPoint y: 365, endPoint x: 323, endPoint y: 270, distance: 95.7
click at [323, 270] on div "Enviar Credencial Digital remove_red_eye Movimientos Sin Certificado Discapacid…" at bounding box center [770, 470] width 1117 height 710
click at [323, 270] on strong "Ultimo Tipo Movimiento Baja:" at bounding box center [287, 268] width 150 height 14
drag, startPoint x: 240, startPoint y: 282, endPoint x: 240, endPoint y: 386, distance: 103.8
click at [240, 386] on div "Enviar Credencial Digital remove_red_eye Movimientos Sin Certificado Discapacid…" at bounding box center [770, 470] width 1117 height 710
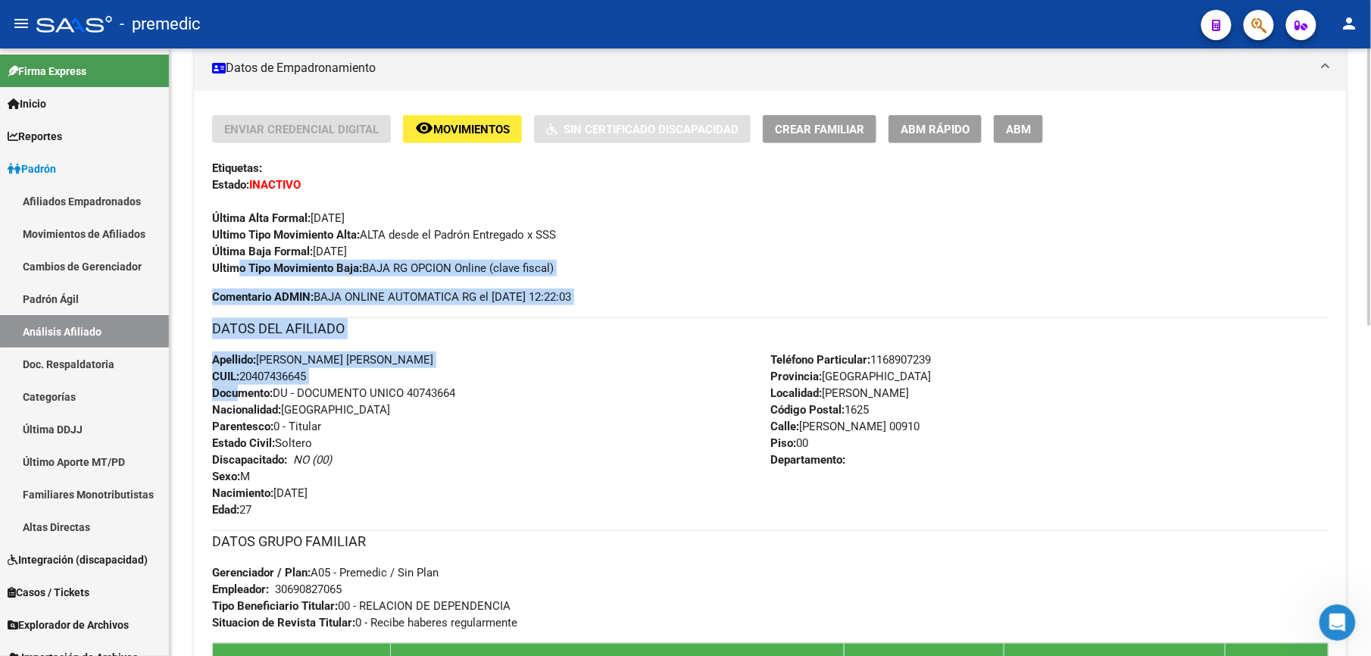
click at [240, 386] on strong "Documento:" at bounding box center [242, 393] width 61 height 14
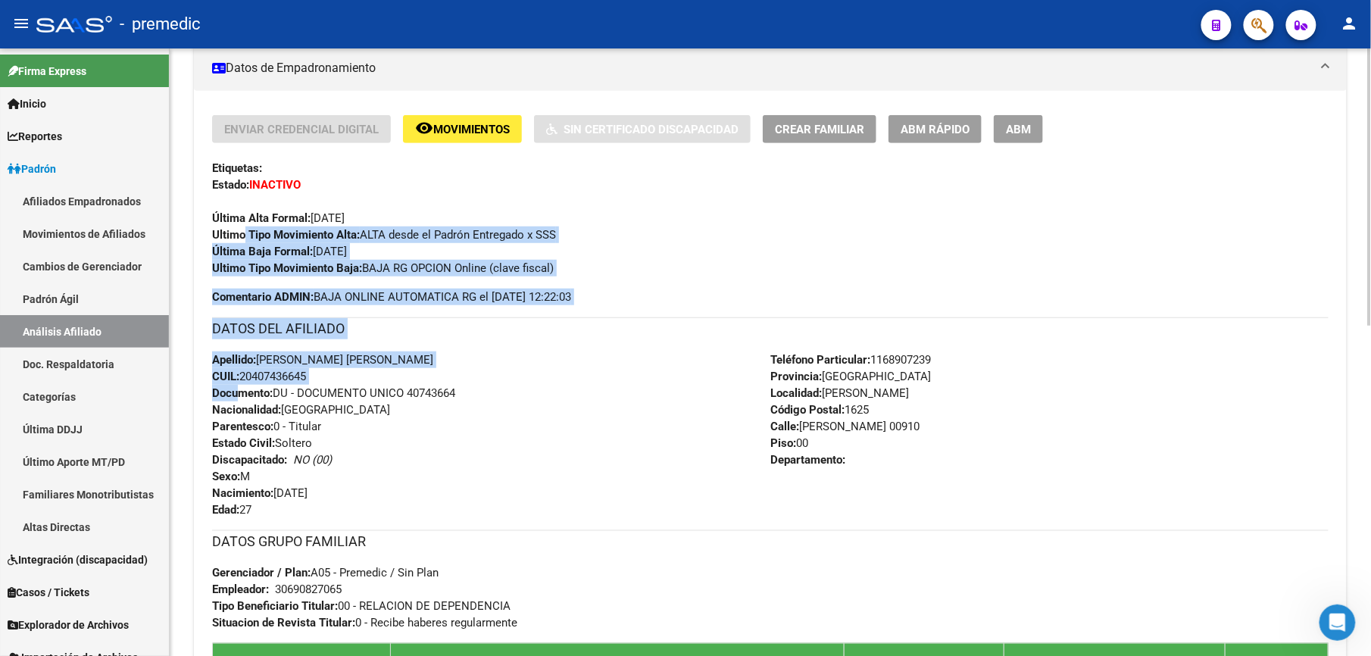
drag, startPoint x: 240, startPoint y: 395, endPoint x: 244, endPoint y: 228, distance: 167.5
click at [244, 228] on div "Enviar Credencial Digital remove_red_eye Movimientos Sin Certificado Discapacid…" at bounding box center [770, 470] width 1117 height 710
click at [244, 228] on strong "Ultimo Tipo Movimiento Alta:" at bounding box center [286, 235] width 148 height 14
drag, startPoint x: 252, startPoint y: 235, endPoint x: 270, endPoint y: 411, distance: 176.8
click at [270, 411] on div "Enviar Credencial Digital remove_red_eye Movimientos Sin Certificado Discapacid…" at bounding box center [770, 470] width 1117 height 710
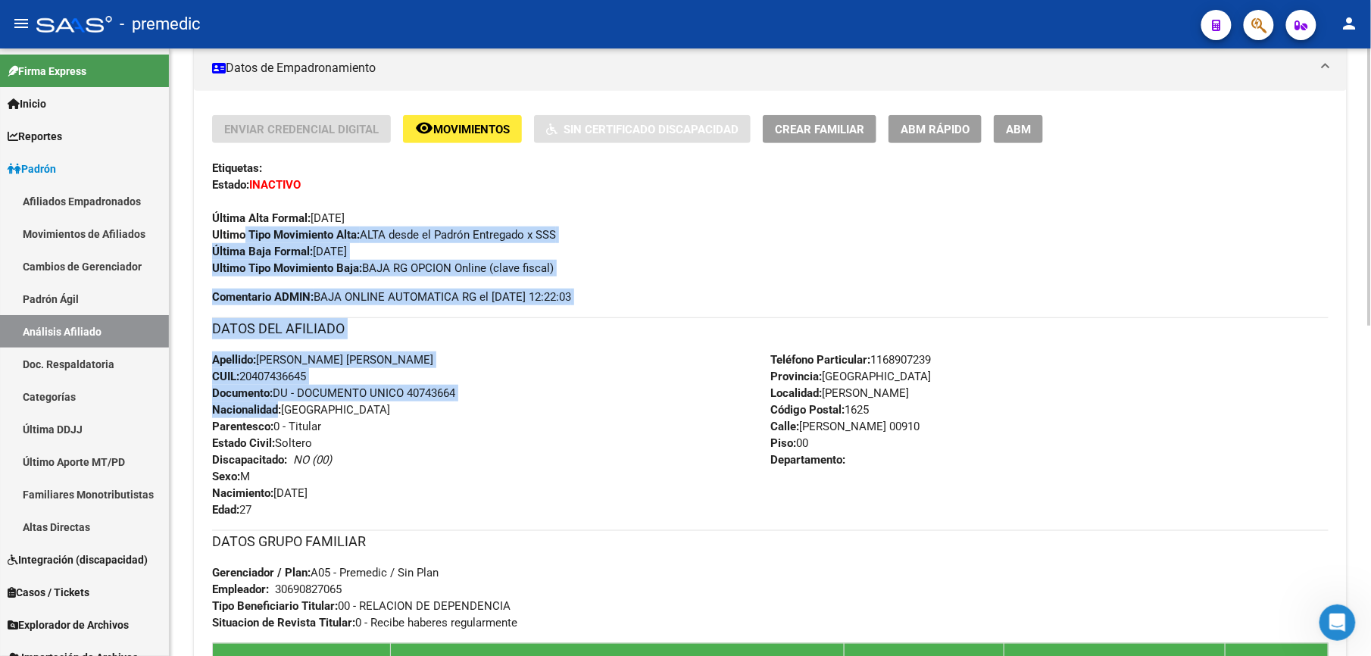
click at [270, 411] on strong "Nacionalidad:" at bounding box center [246, 410] width 69 height 14
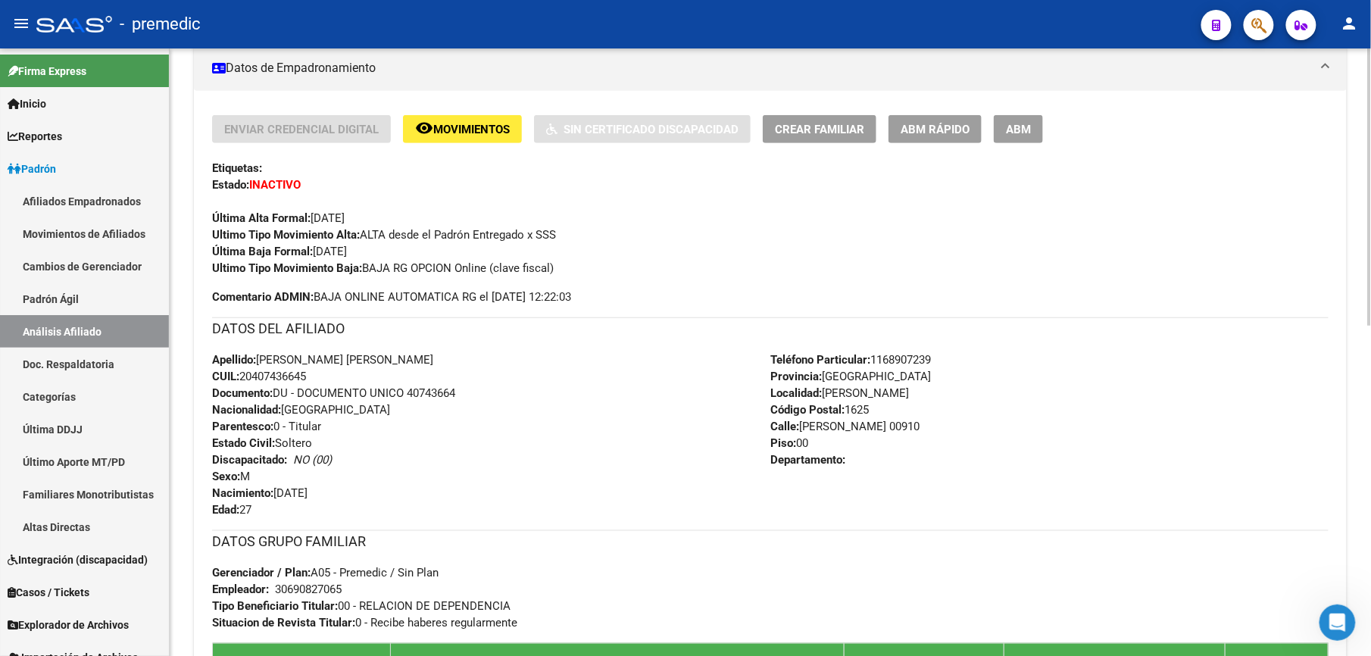
scroll to position [0, 0]
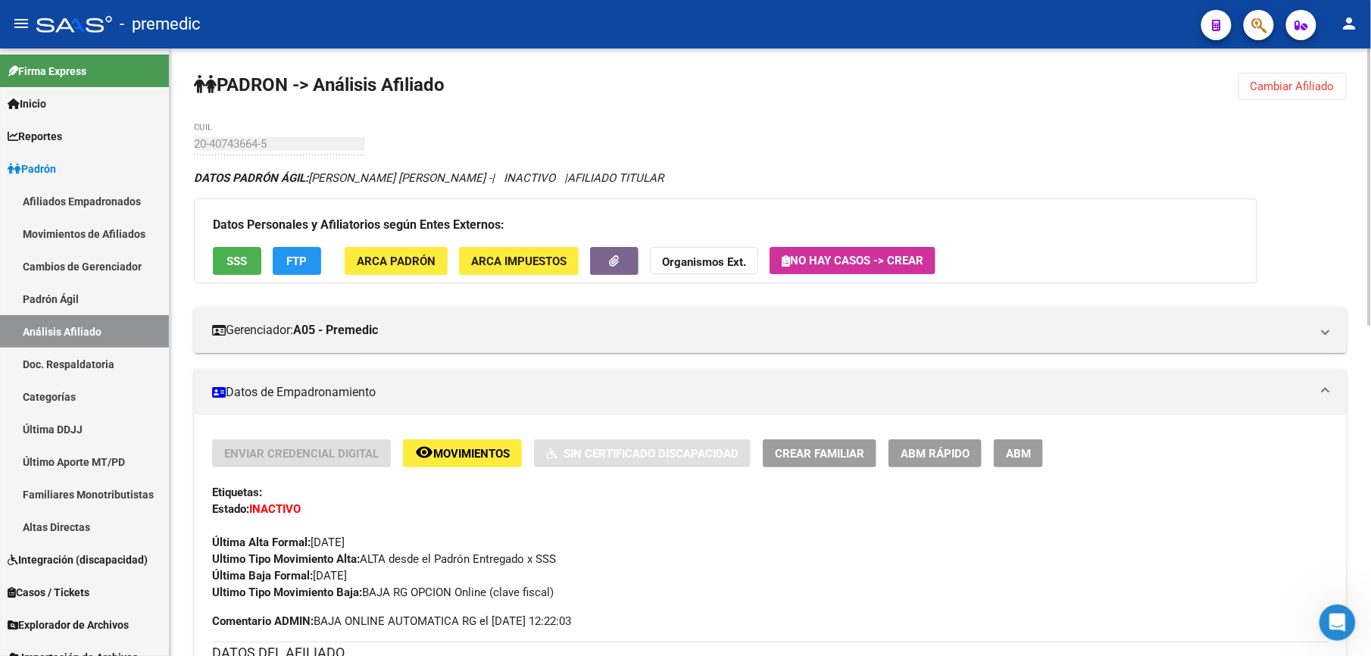
click at [1255, 77] on button "Cambiar Afiliado" at bounding box center [1293, 86] width 108 height 27
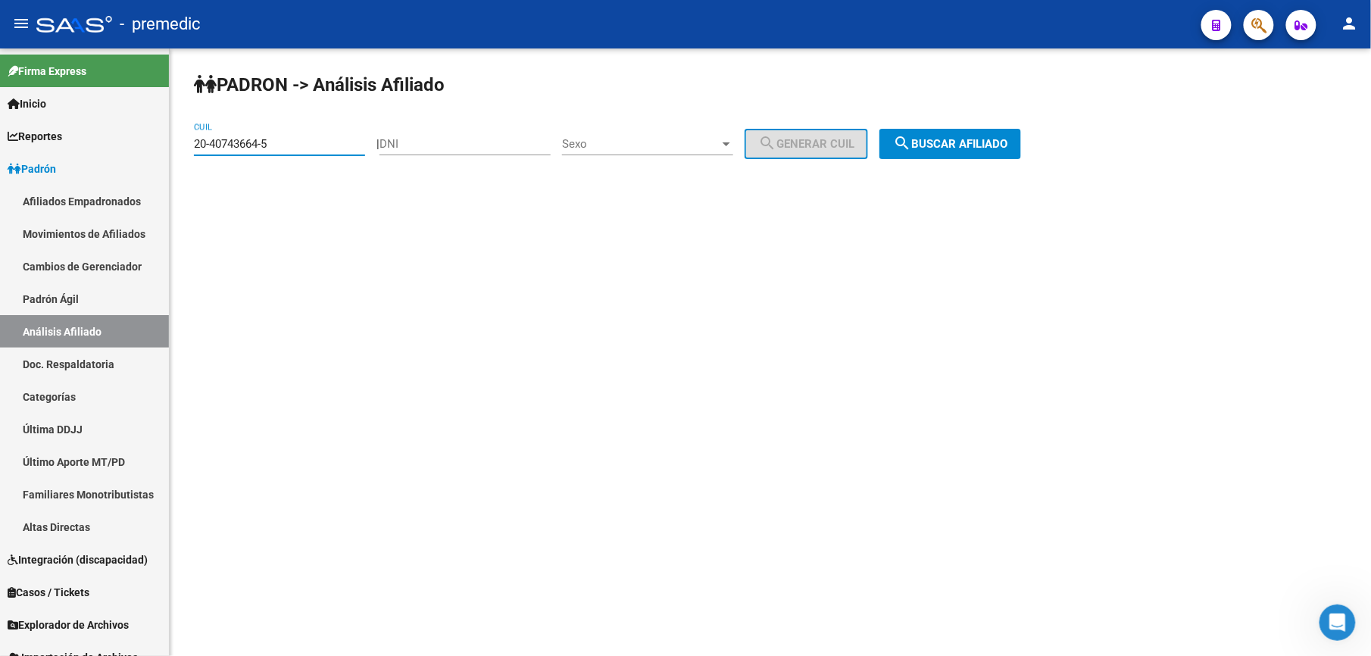
drag, startPoint x: 286, startPoint y: 143, endPoint x: -5, endPoint y: 77, distance: 298.5
click at [0, 77] on html "menu - premedic person Firma Express Inicio Calendario SSS Instructivos Contact…" at bounding box center [685, 328] width 1371 height 656
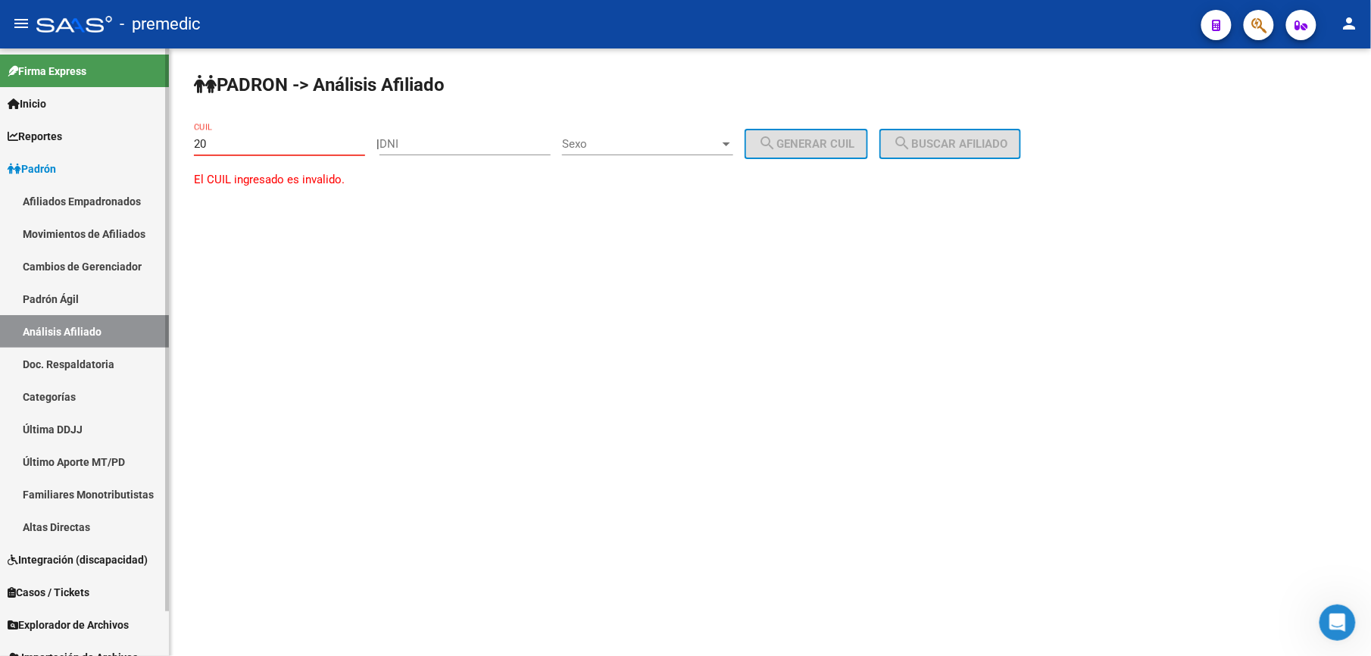
paste input "-95280767"
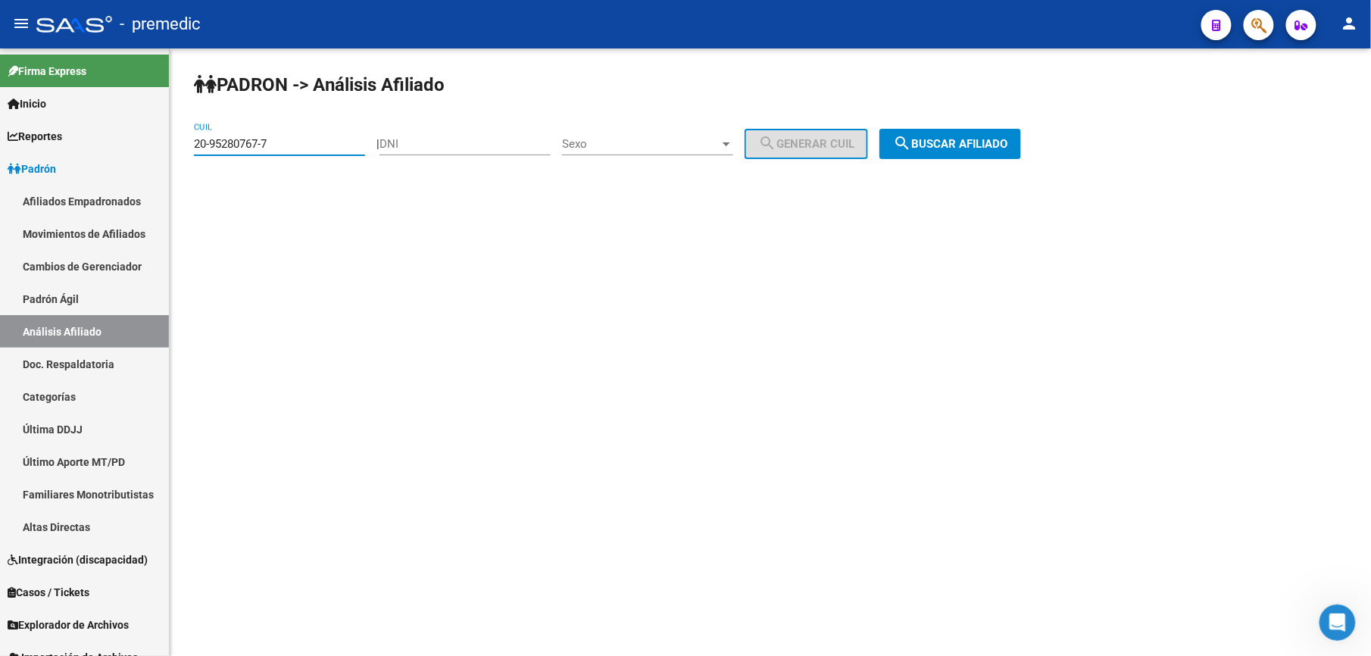
click at [911, 147] on mat-icon "search" at bounding box center [902, 143] width 18 height 18
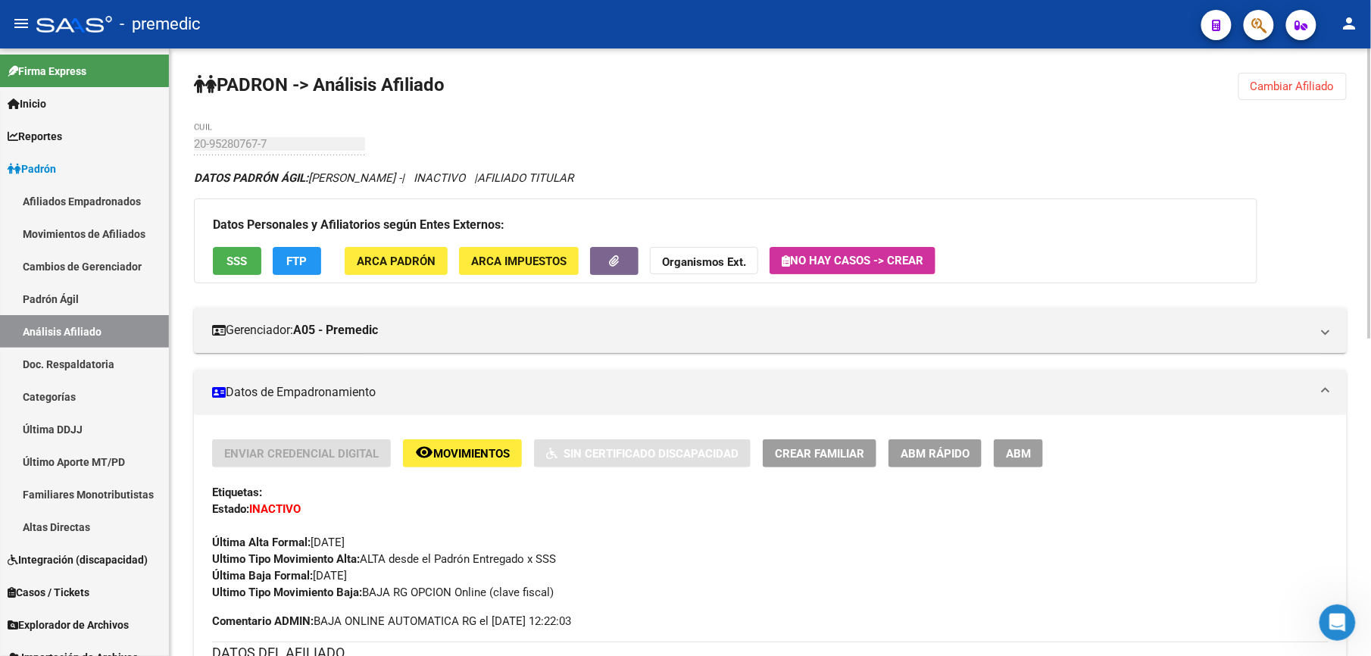
drag, startPoint x: 1295, startPoint y: 70, endPoint x: 1299, endPoint y: 79, distance: 9.2
click at [1304, 89] on span "Cambiar Afiliado" at bounding box center [1293, 87] width 84 height 14
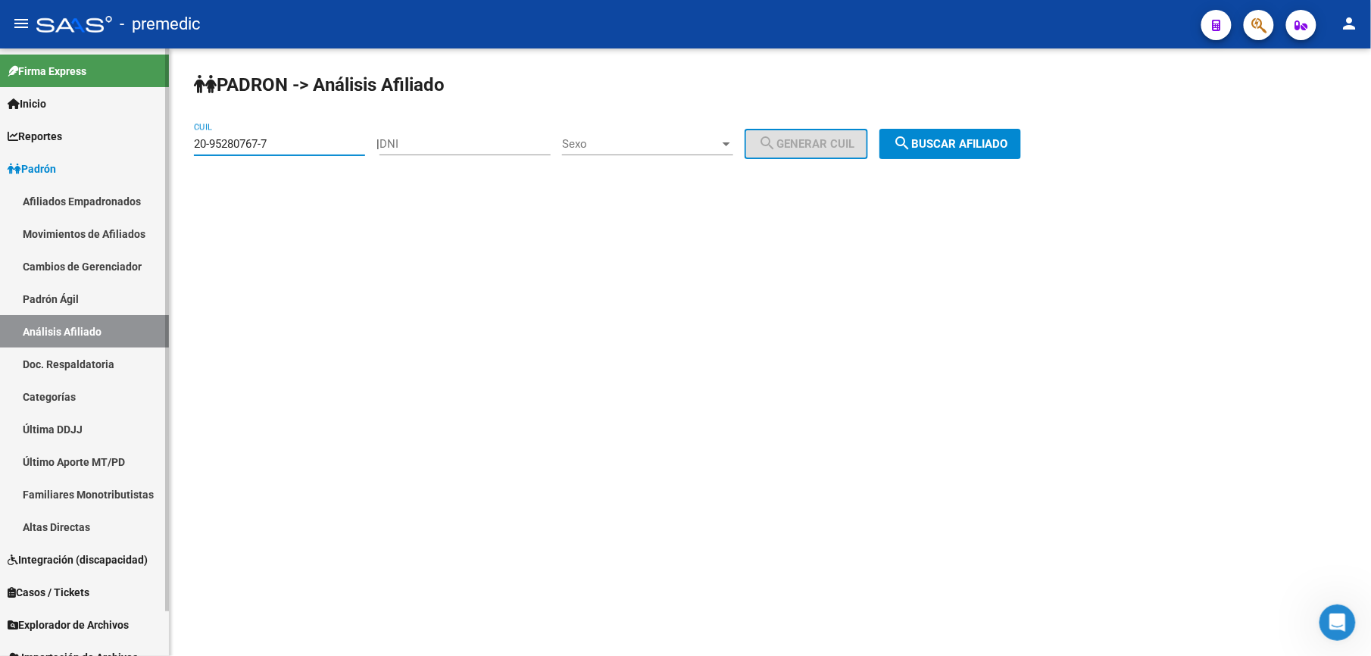
drag, startPoint x: 302, startPoint y: 141, endPoint x: 67, endPoint y: 102, distance: 238.1
click at [76, 110] on mat-sidenav-container "Firma Express Inicio Calendario SSS Instructivos Contacto OS Reportes Padrón Tr…" at bounding box center [685, 352] width 1371 height 608
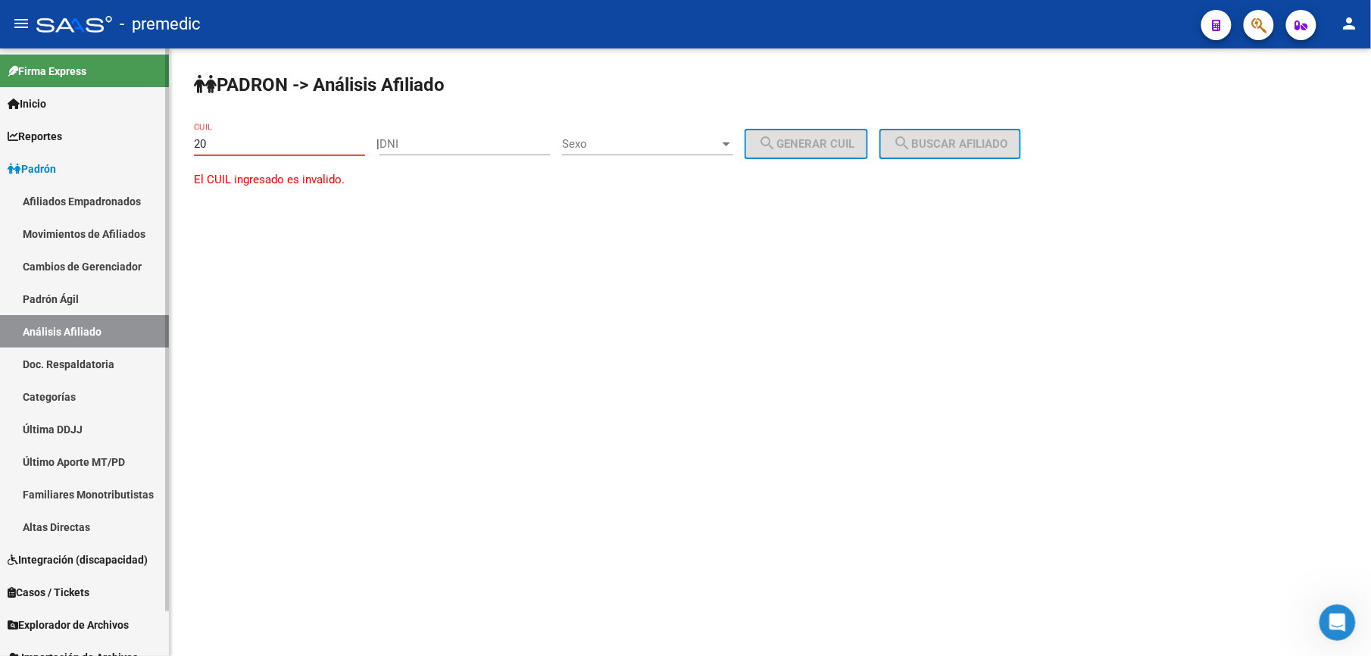
paste input "-41919107"
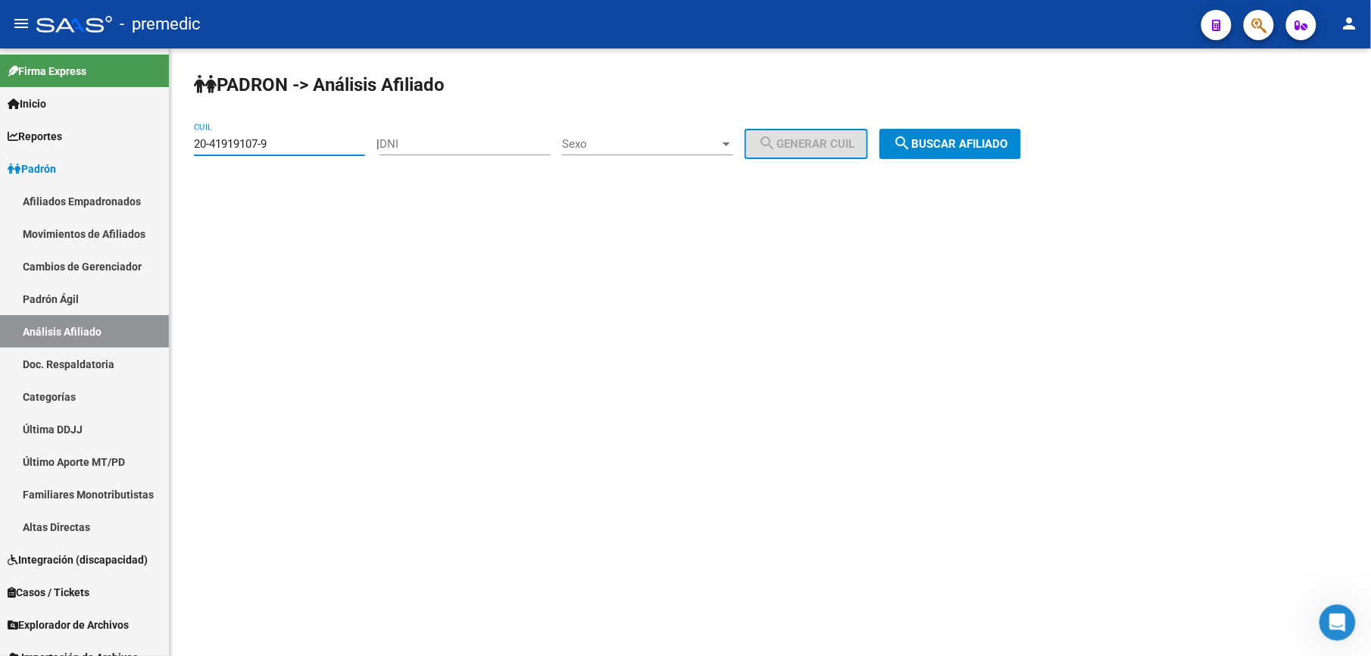
type input "20-41919107-9"
click at [953, 152] on button "search Buscar afiliado" at bounding box center [951, 144] width 142 height 30
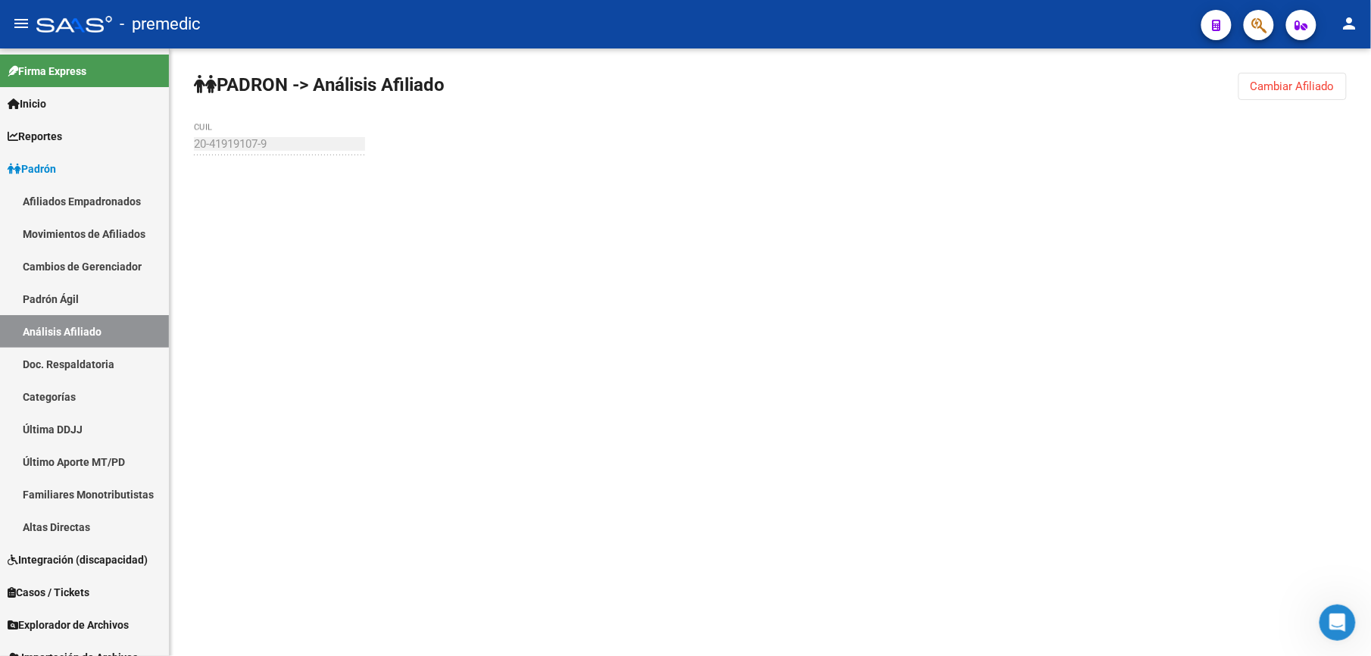
click at [953, 152] on div "PADRON -> Análisis Afiliado Cambiar Afiliado 20-41919107-9 CUIL" at bounding box center [771, 143] width 1202 height 191
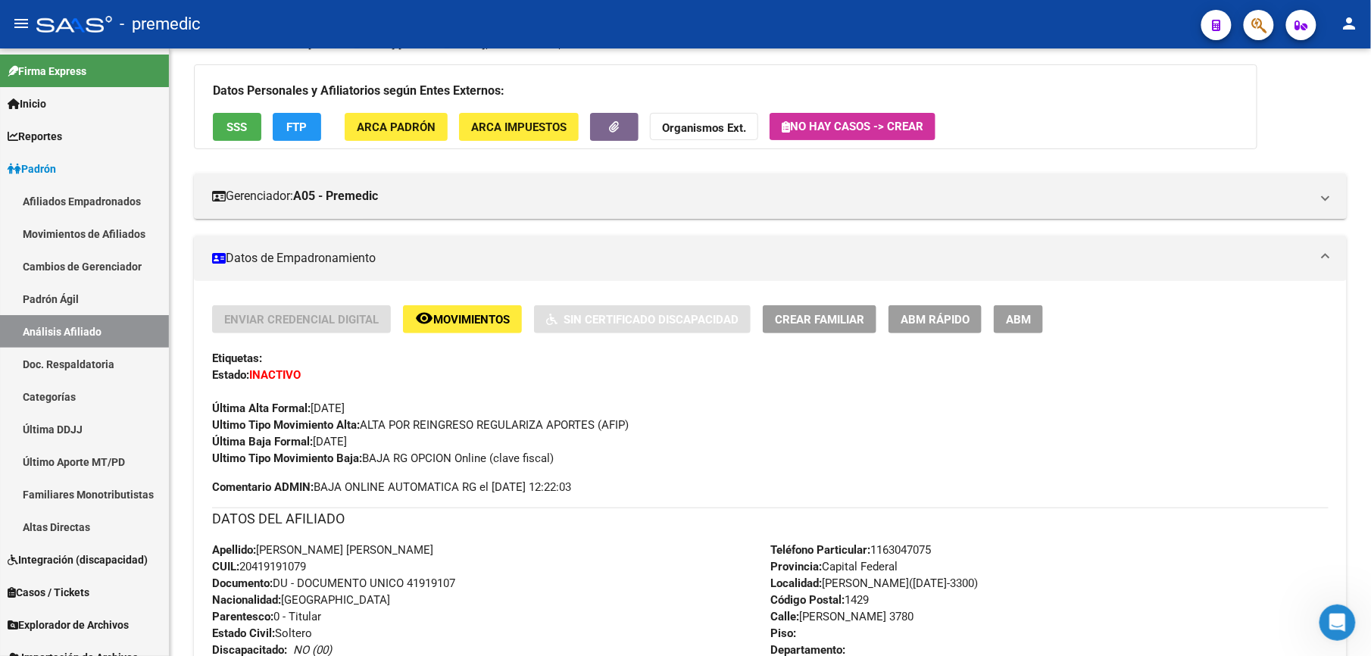
scroll to position [404, 0]
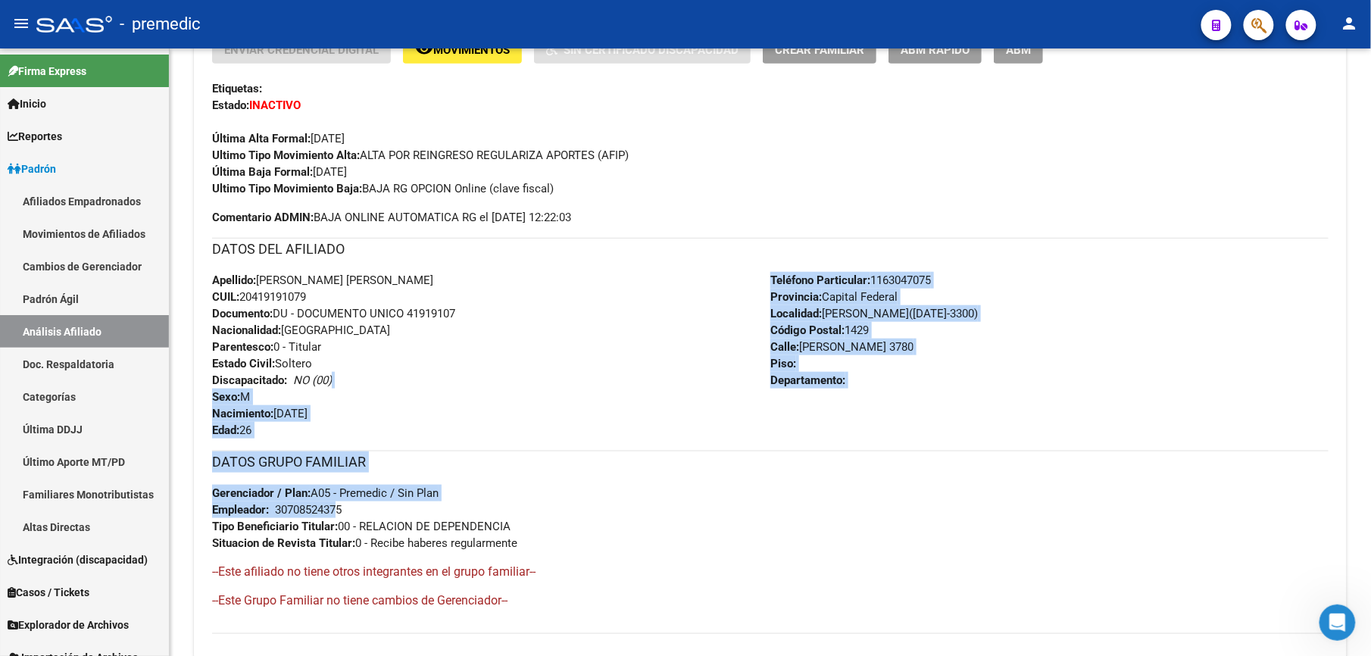
drag, startPoint x: 339, startPoint y: 510, endPoint x: 358, endPoint y: 383, distance: 127.9
click at [358, 383] on div "Enviar Credencial Digital remove_red_eye Movimientos Sin Certificado Discapacid…" at bounding box center [770, 335] width 1117 height 599
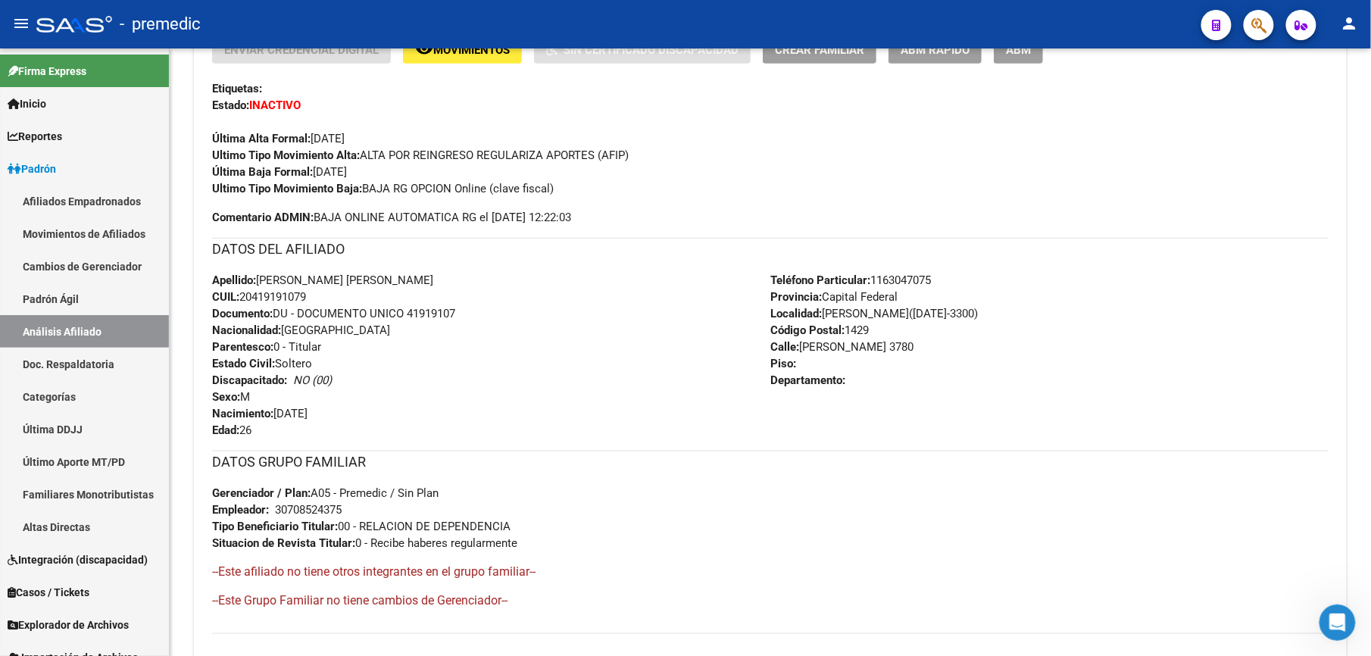
drag, startPoint x: 358, startPoint y: 383, endPoint x: 308, endPoint y: 367, distance: 53.4
click at [308, 367] on span "Estado Civil: [DEMOGRAPHIC_DATA]" at bounding box center [262, 364] width 100 height 14
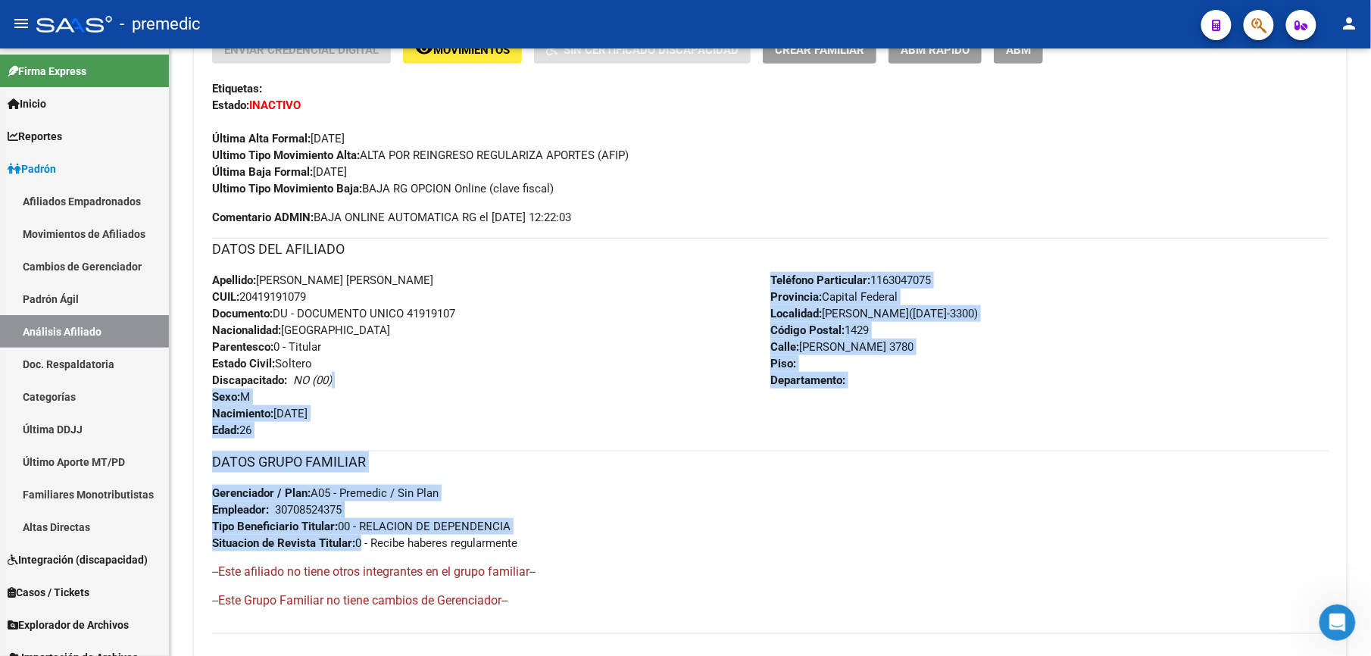
drag, startPoint x: 361, startPoint y: 550, endPoint x: 358, endPoint y: 376, distance: 174.3
click at [358, 376] on div "Enviar Credencial Digital remove_red_eye Movimientos Sin Certificado Discapacid…" at bounding box center [770, 335] width 1117 height 599
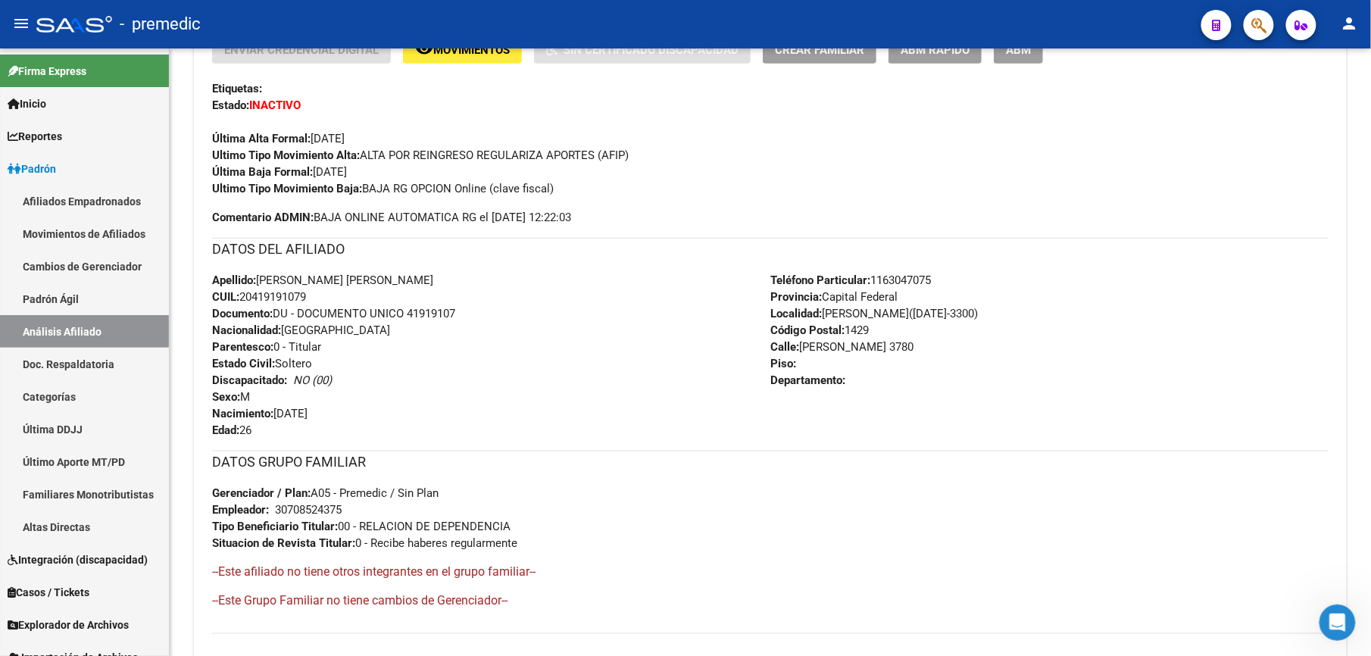
click at [358, 364] on div "Apellido: [PERSON_NAME] [PERSON_NAME] CUIL: 20419191079 Documento: DU - DOCUMEN…" at bounding box center [491, 355] width 558 height 167
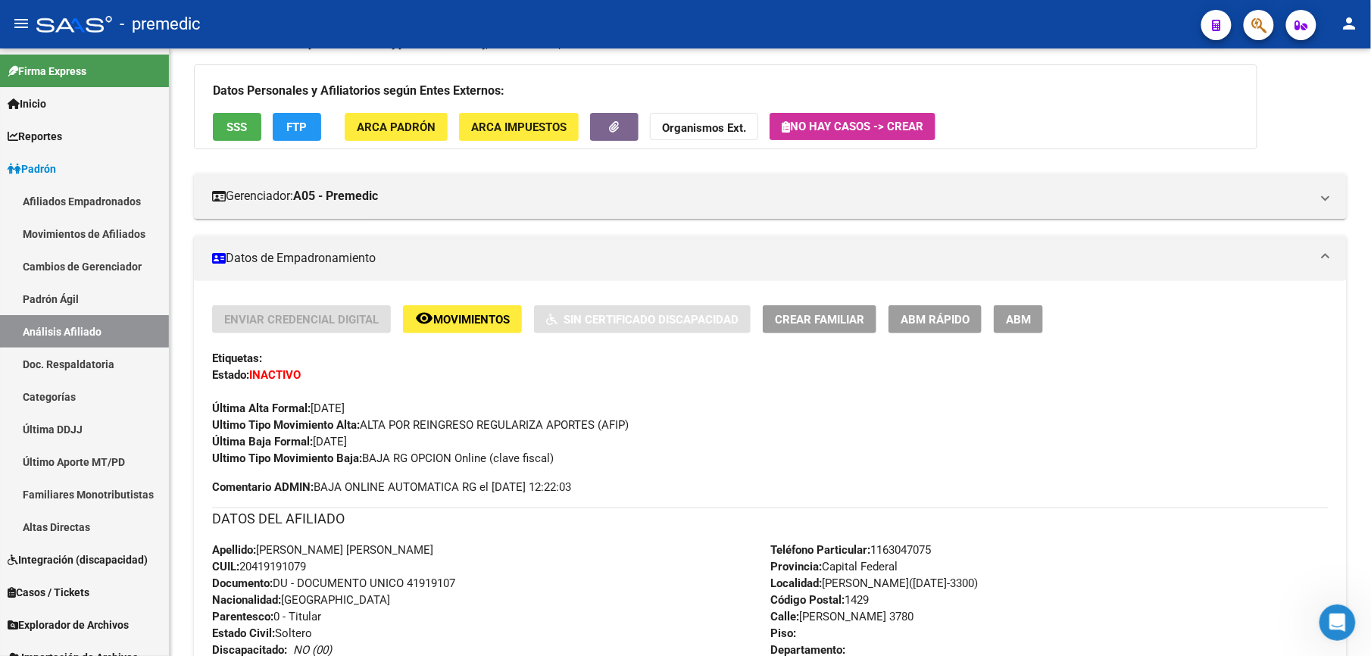
scroll to position [0, 0]
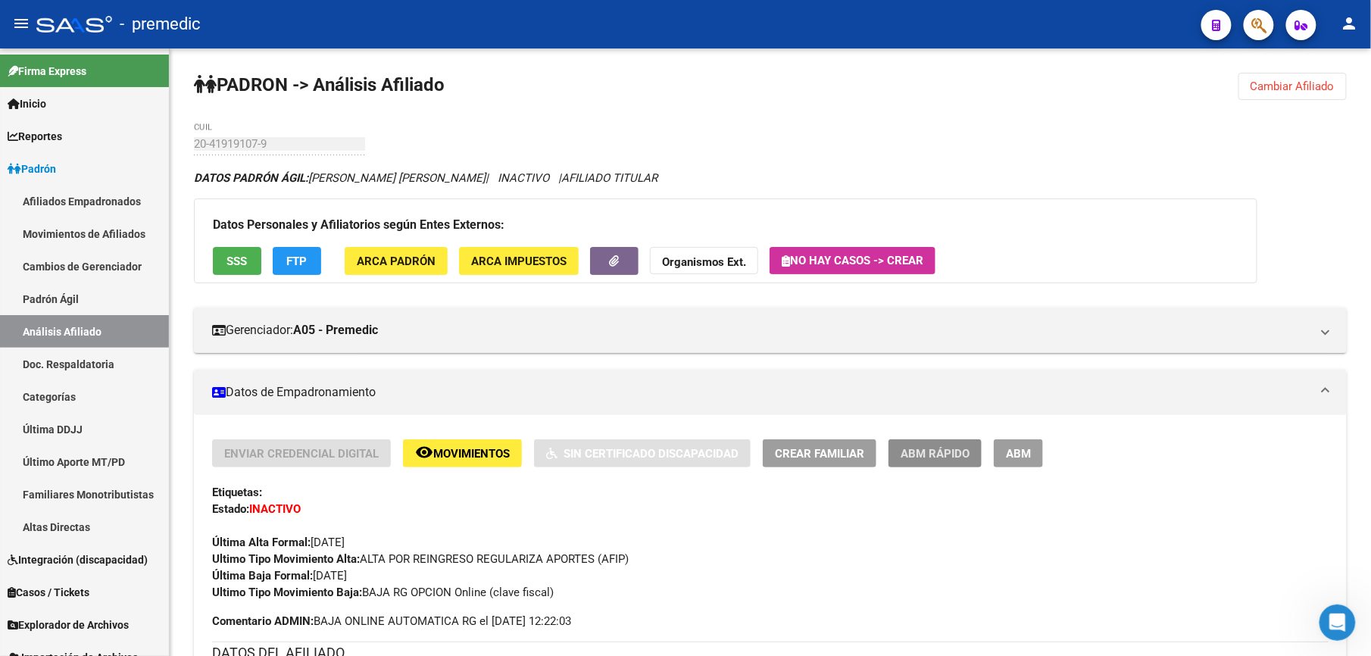
click at [934, 459] on span "ABM Rápido" at bounding box center [935, 454] width 69 height 14
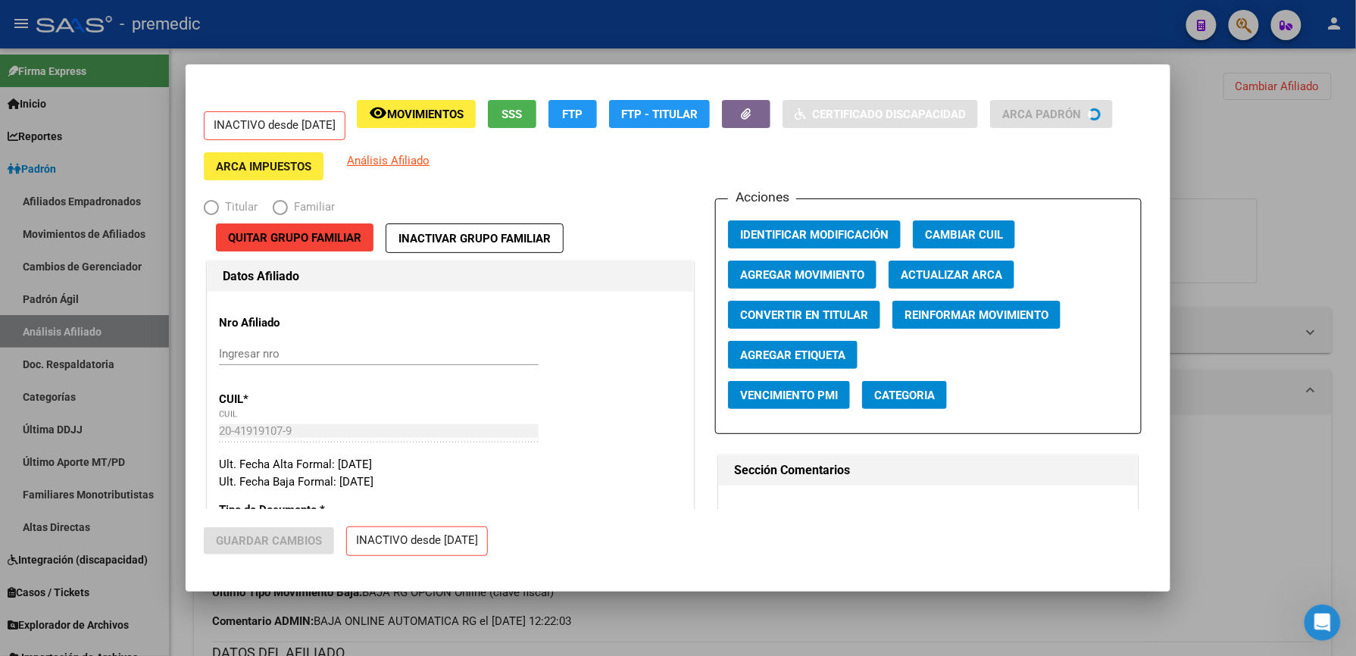
radio input "true"
type input "30-70852437-5"
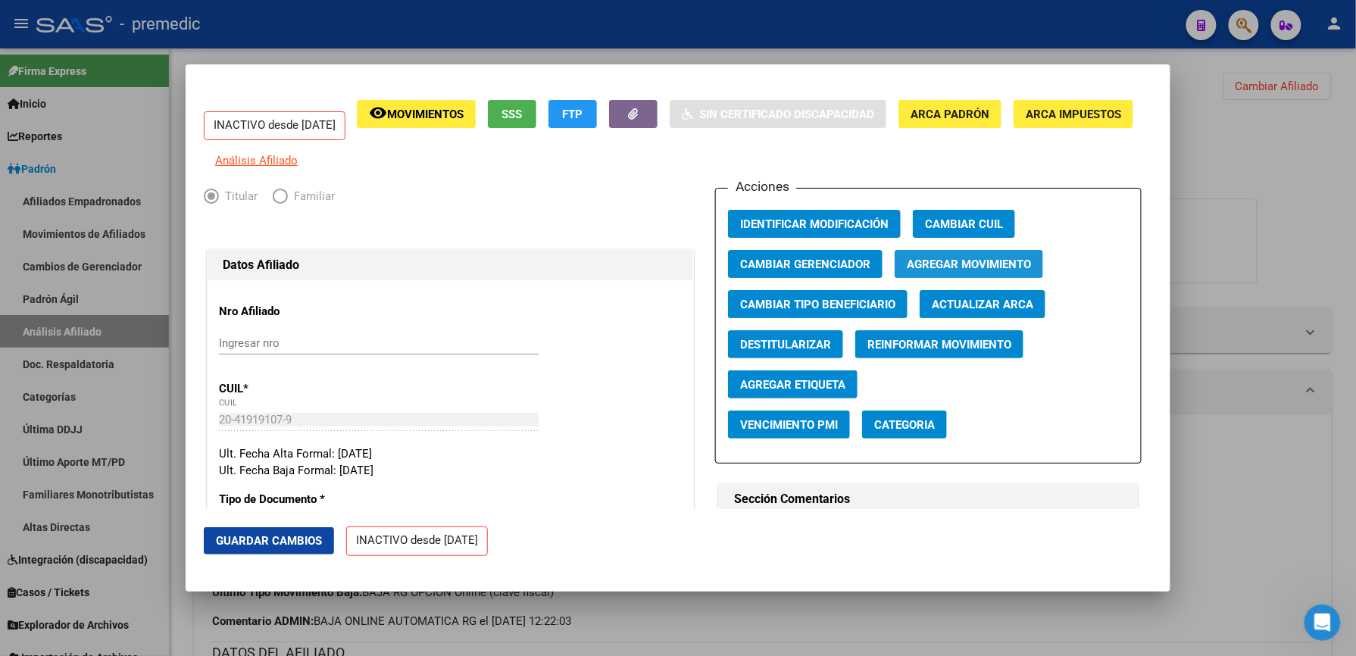
click at [898, 277] on button "Agregar Movimiento" at bounding box center [969, 264] width 148 height 28
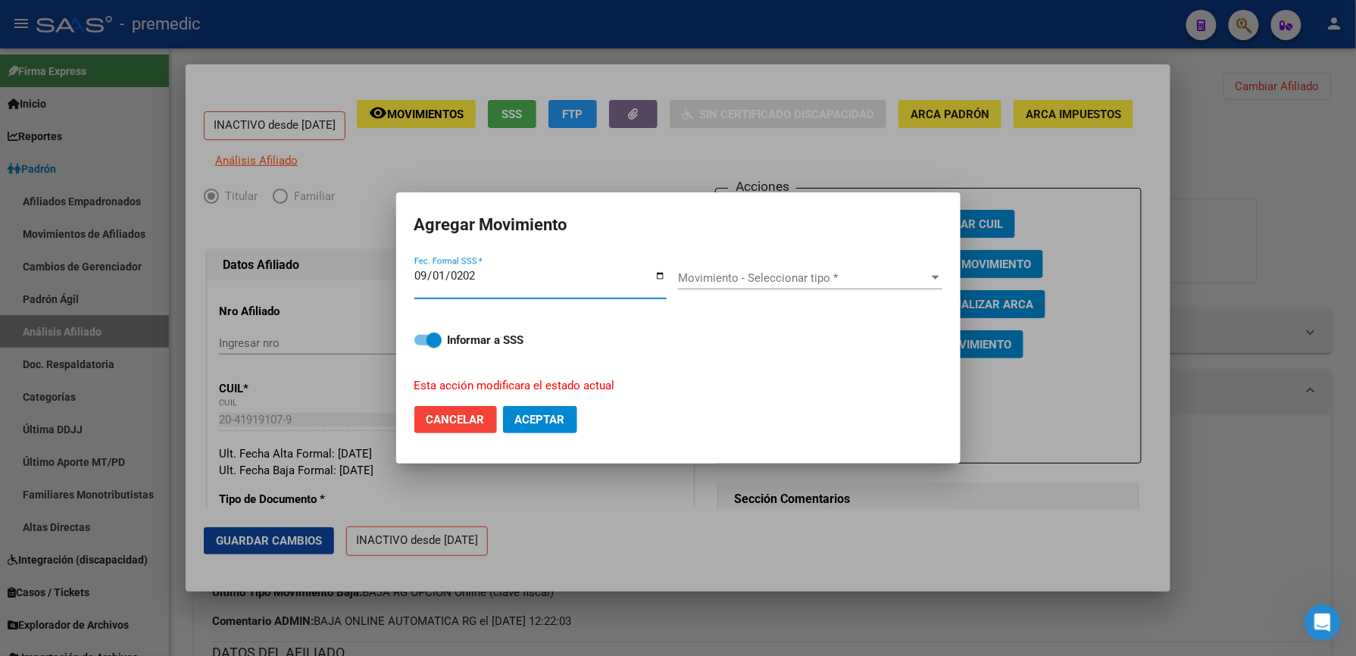
type input "[DATE]"
click at [898, 277] on span "Movimiento - Seleccionar tipo *" at bounding box center [803, 278] width 251 height 14
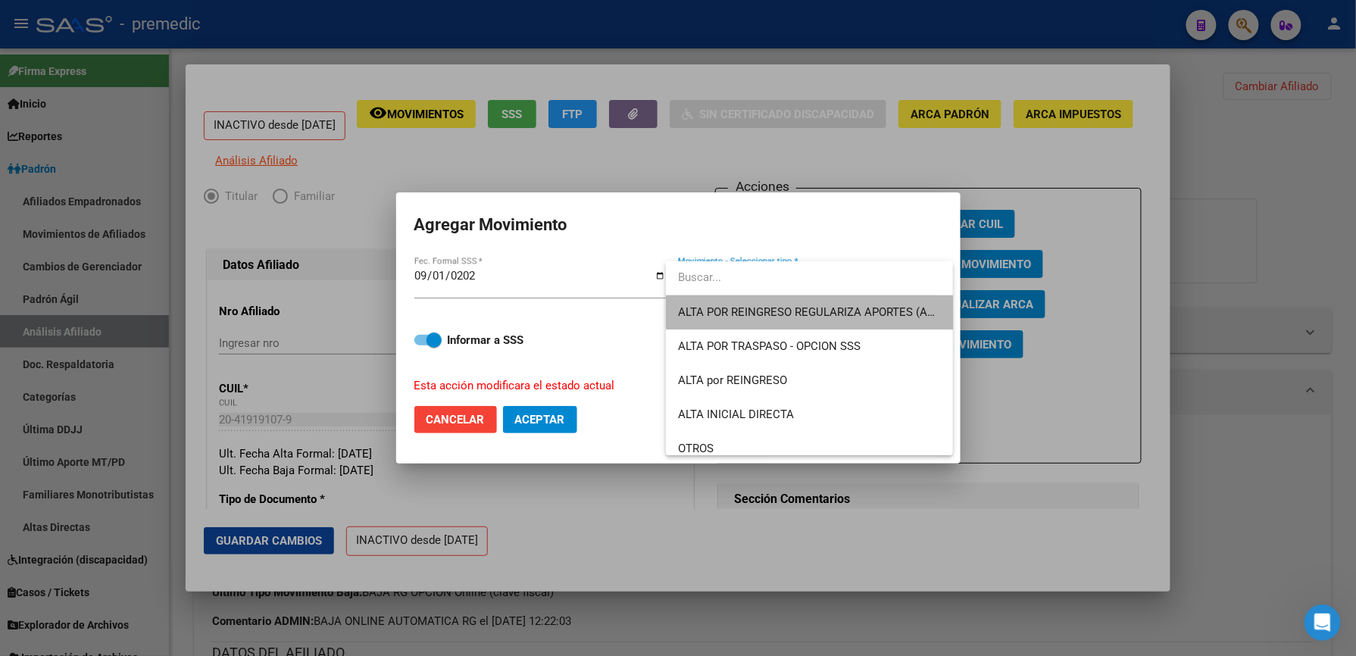
click at [889, 302] on span "ALTA POR REINGRESO REGULARIZA APORTES (AFIP)" at bounding box center [809, 312] width 263 height 34
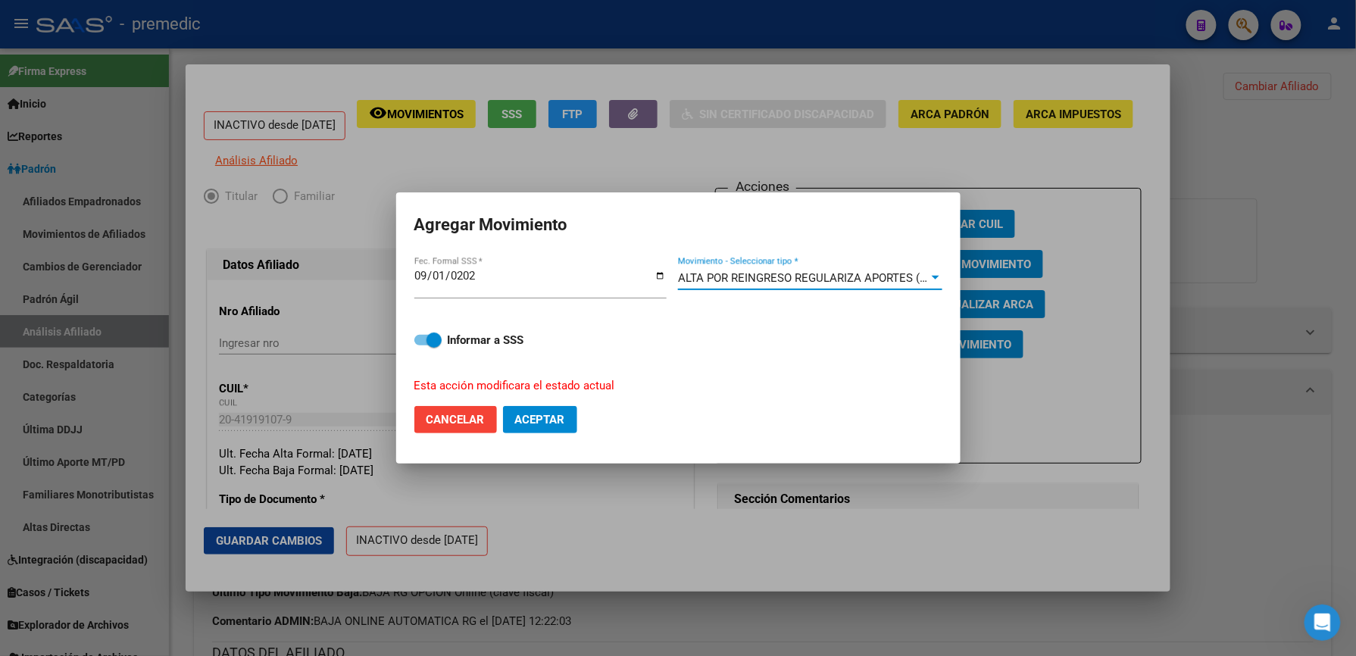
click at [571, 416] on button "Aceptar" at bounding box center [540, 419] width 74 height 27
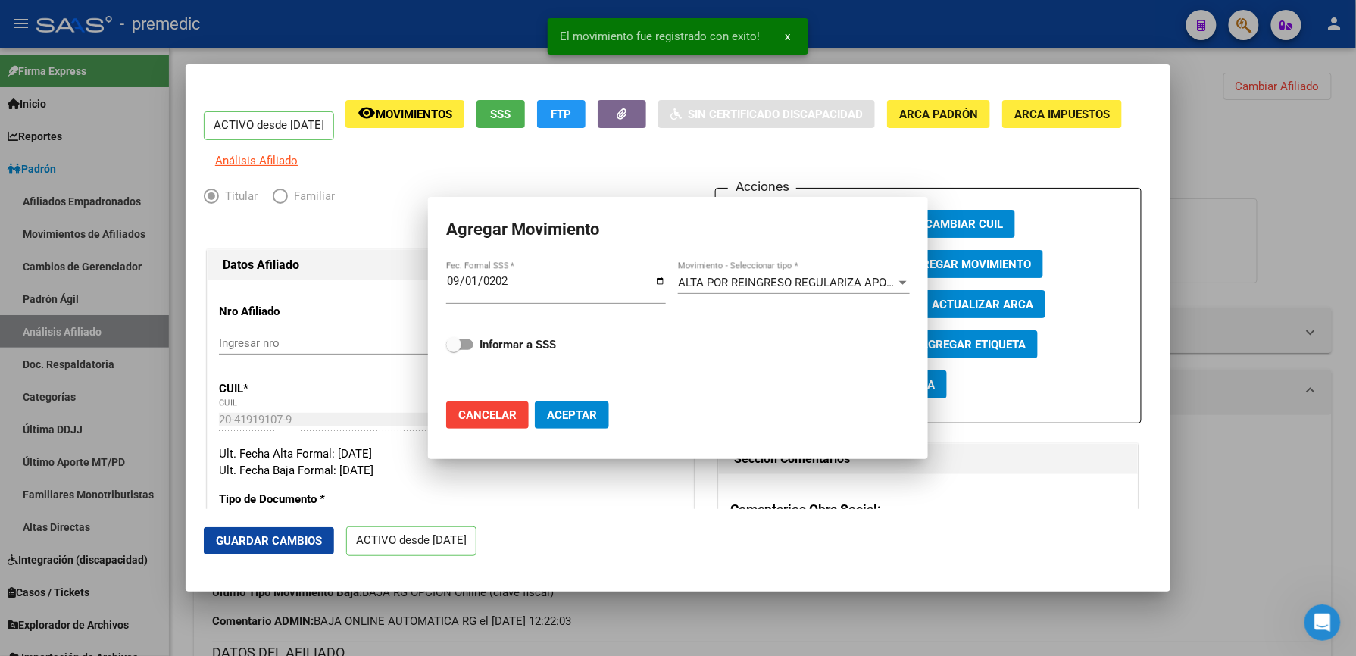
checkbox input "false"
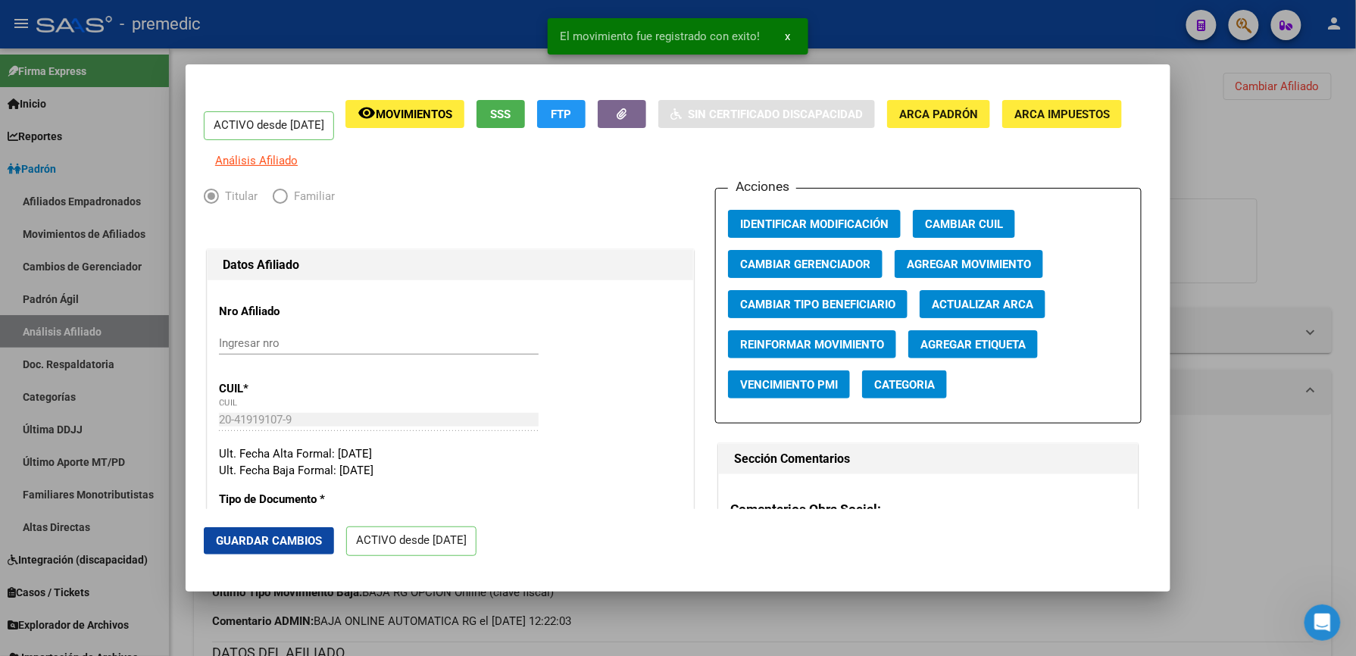
click at [680, 625] on div at bounding box center [678, 328] width 1356 height 656
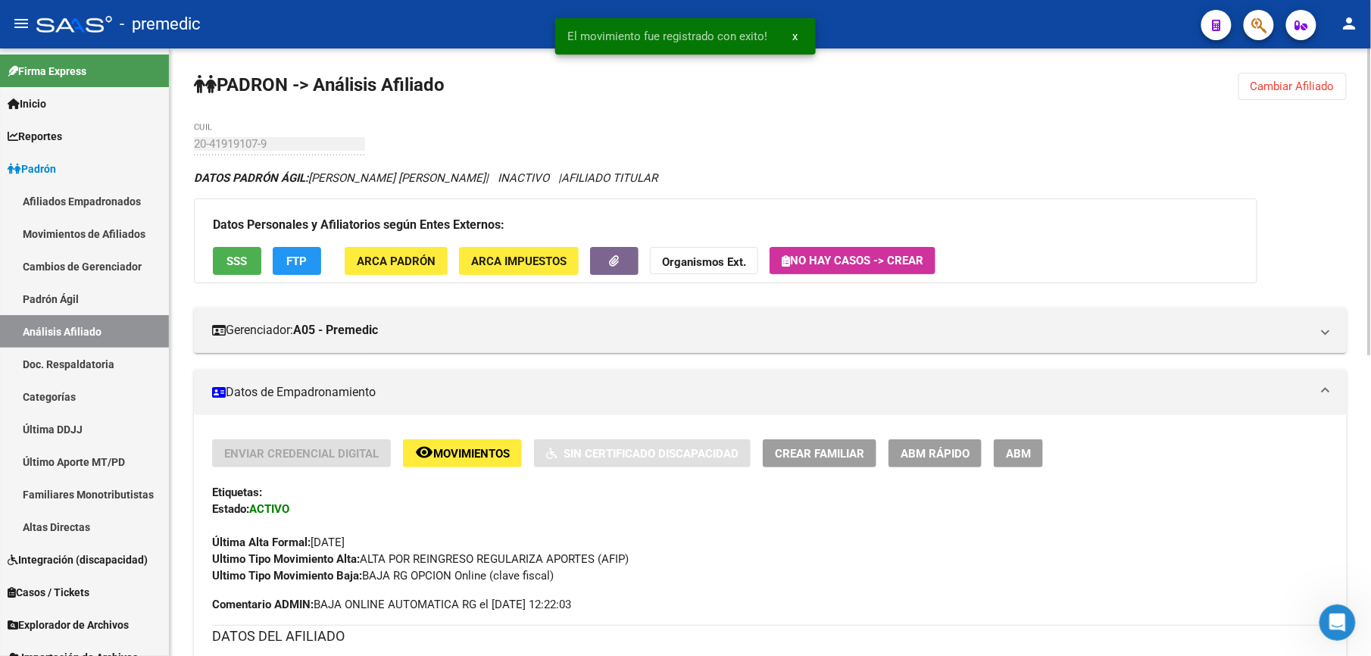
drag, startPoint x: 480, startPoint y: 189, endPoint x: 737, endPoint y: 183, distance: 257.7
click at [737, 183] on div "DATOS PADRÓN ÁGIL: [PERSON_NAME] [PERSON_NAME] | INACTIVO | AFILIADO TITULAR" at bounding box center [770, 178] width 1153 height 17
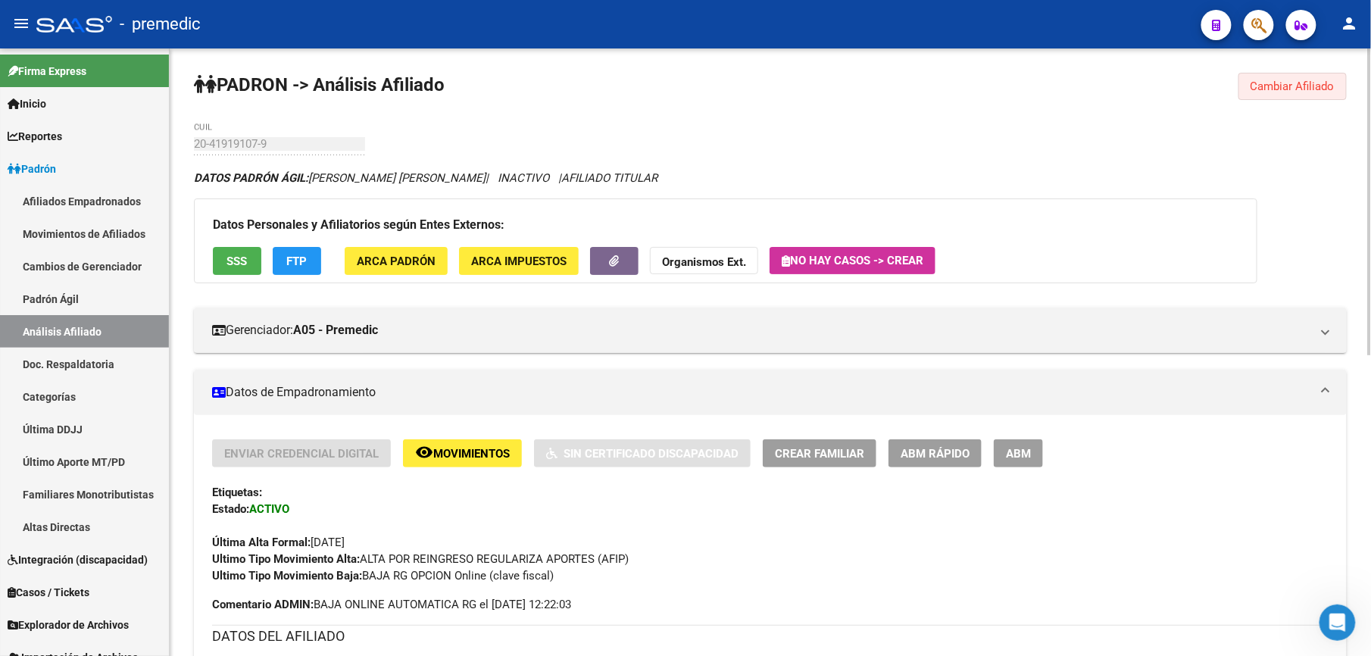
click at [1264, 74] on button "Cambiar Afiliado" at bounding box center [1293, 86] width 108 height 27
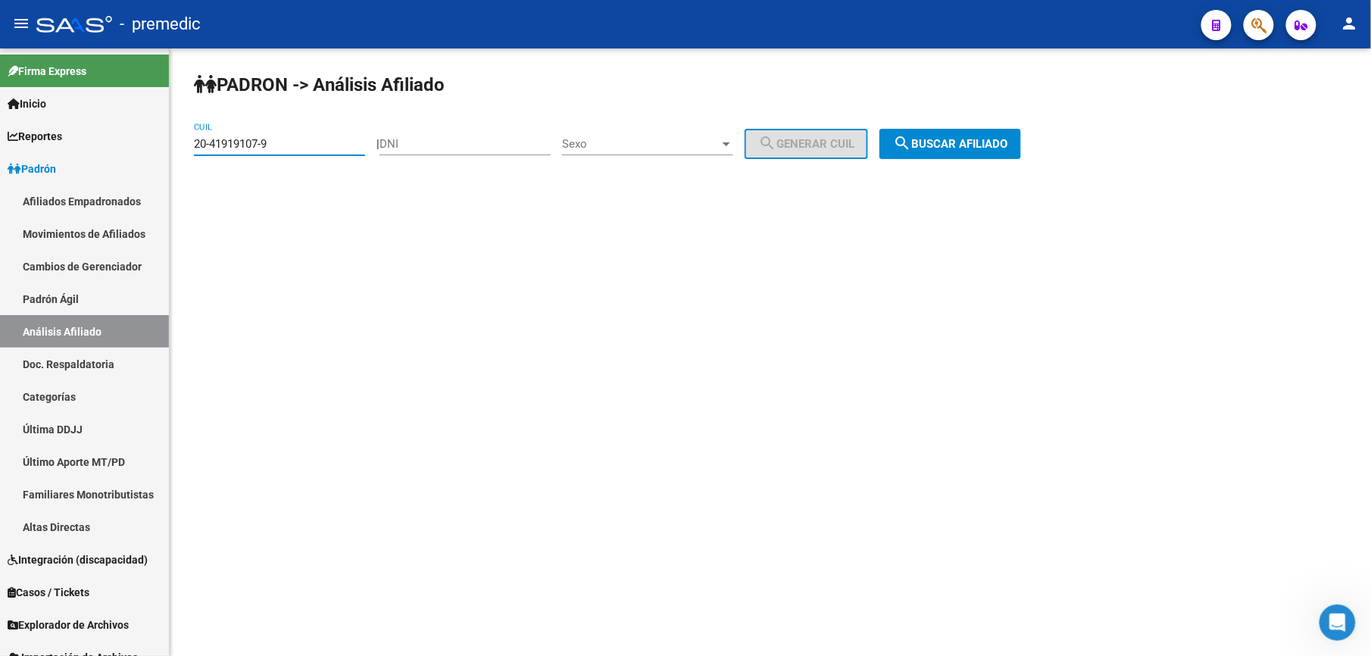
drag, startPoint x: 316, startPoint y: 138, endPoint x: 0, endPoint y: 3, distance: 343.5
click at [0, 20] on html "menu - premedic person Firma Express Inicio Calendario SSS Instructivos Contact…" at bounding box center [685, 328] width 1371 height 656
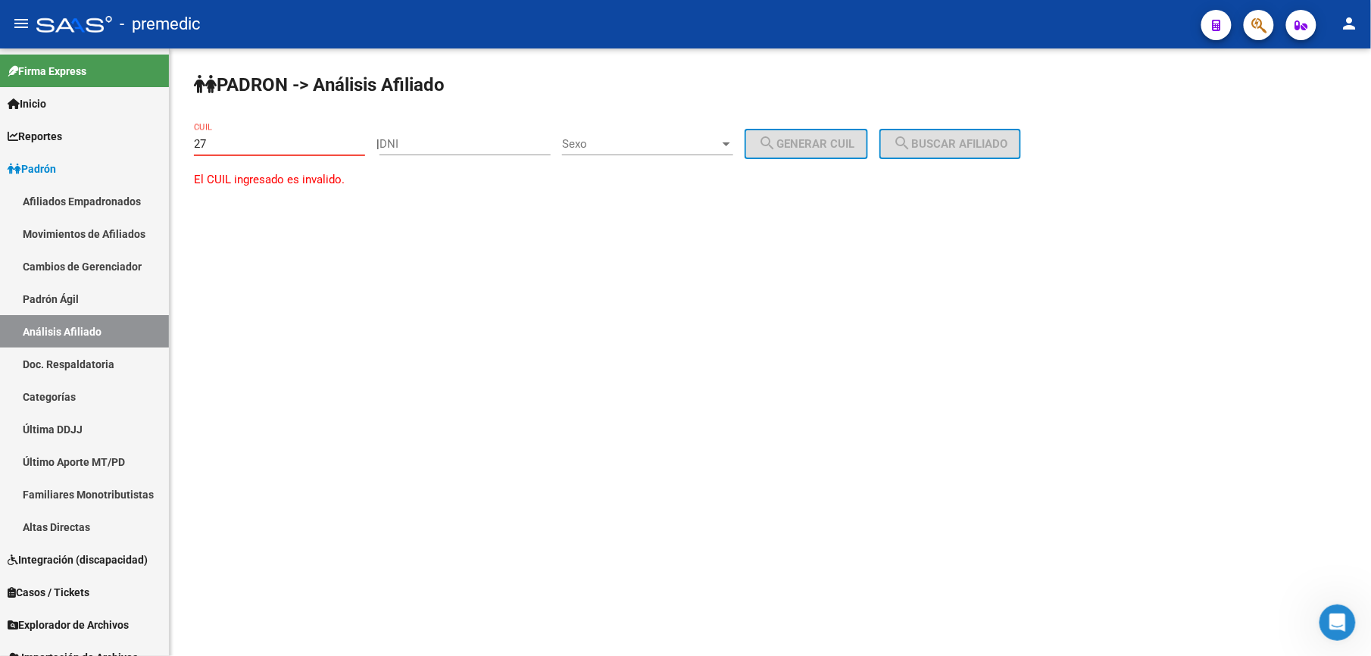
paste input "-33458161"
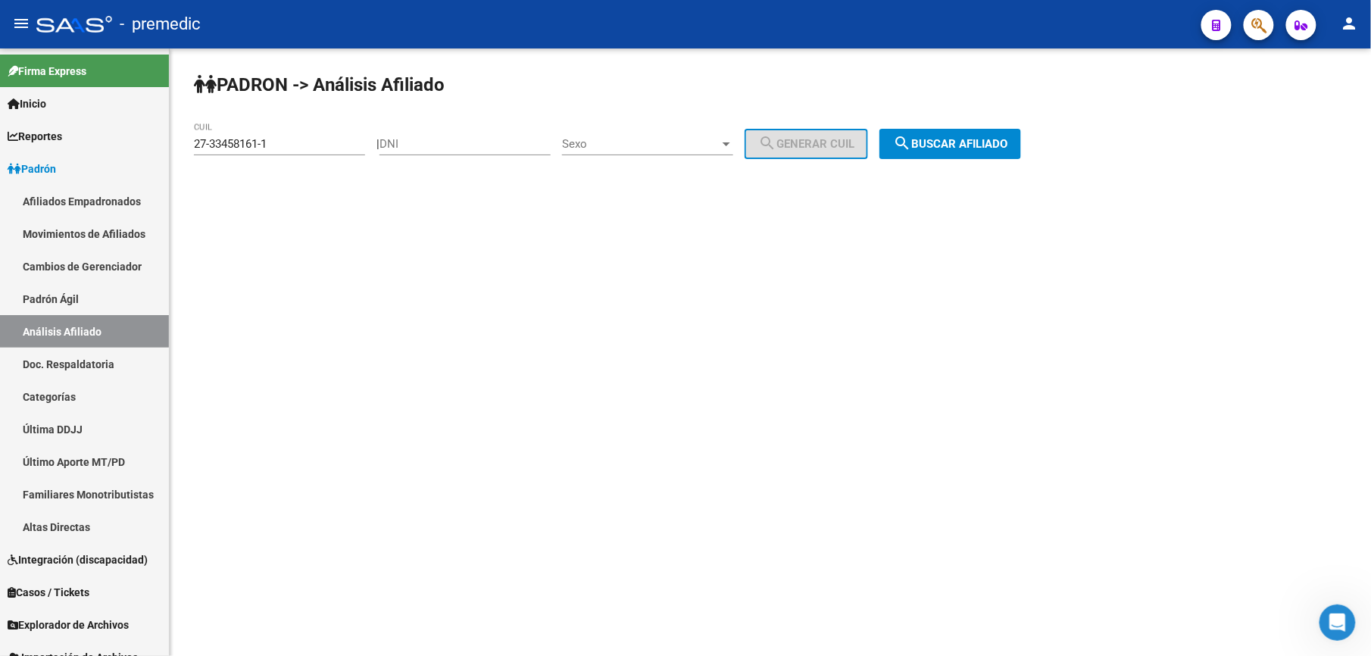
drag, startPoint x: 967, startPoint y: 192, endPoint x: 993, endPoint y: 147, distance: 51.6
click at [971, 180] on div "PADRON -> Análisis Afiliado 27-33458161-1 CUIL | DNI Sexo Sexo search Generar C…" at bounding box center [771, 127] width 1202 height 159
click at [993, 147] on span "search Buscar afiliado" at bounding box center [950, 144] width 114 height 14
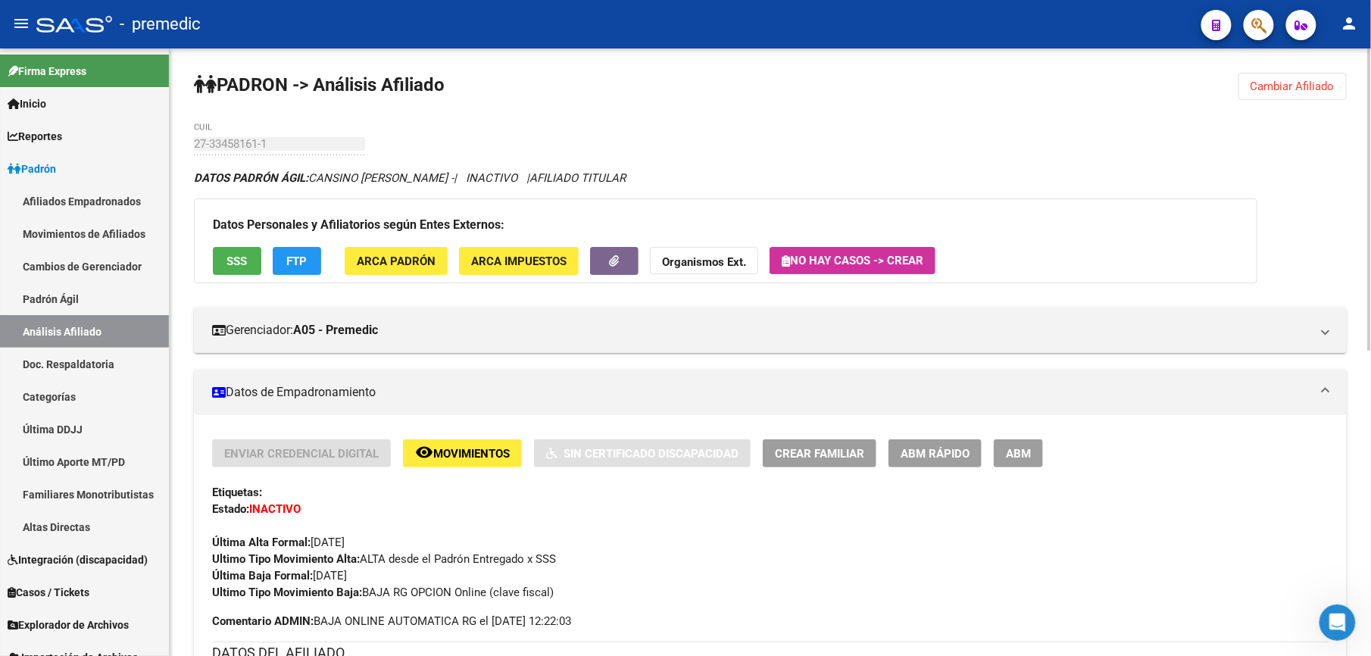
scroll to position [134, 0]
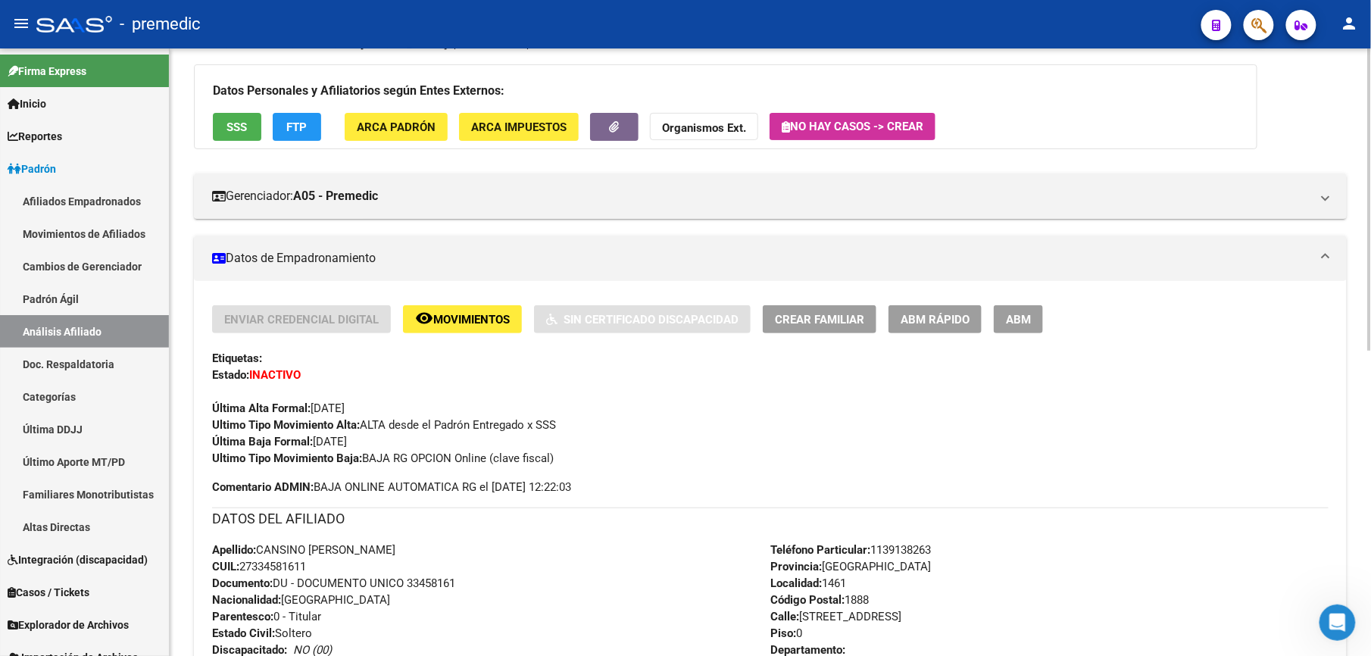
drag, startPoint x: 283, startPoint y: 404, endPoint x: 299, endPoint y: 555, distance: 152.3
click at [299, 555] on div "Enviar Credencial Digital remove_red_eye Movimientos Sin Certificado Discapacid…" at bounding box center [770, 604] width 1117 height 599
click at [299, 555] on span "Apellido: CANSINO [PERSON_NAME]" at bounding box center [303, 550] width 183 height 14
drag, startPoint x: 310, startPoint y: 594, endPoint x: 283, endPoint y: 449, distance: 148.0
click at [283, 449] on div "Enviar Credencial Digital remove_red_eye Movimientos Sin Certificado Discapacid…" at bounding box center [770, 604] width 1117 height 599
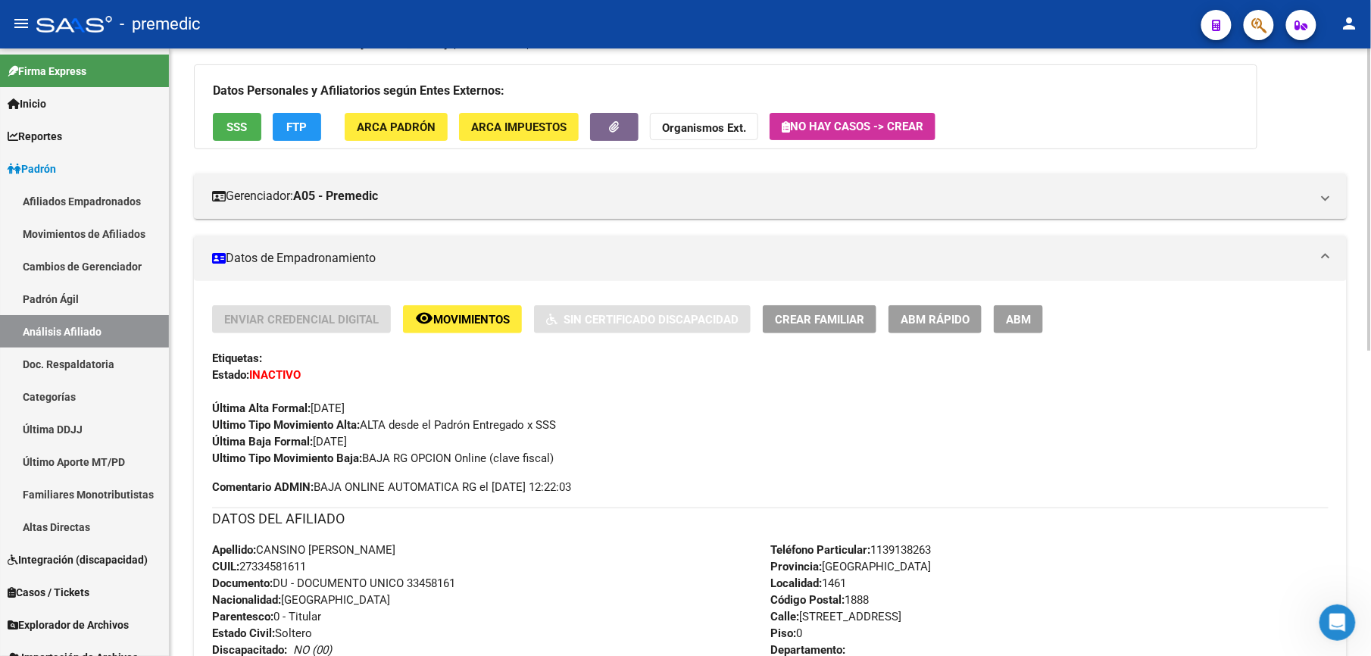
click at [283, 449] on div "Enviar Credencial Digital remove_red_eye Movimientos Sin Certificado Discapacid…" at bounding box center [770, 385] width 1117 height 161
drag, startPoint x: 277, startPoint y: 430, endPoint x: 306, endPoint y: 564, distance: 137.2
click at [306, 564] on div "Enviar Credencial Digital remove_red_eye Movimientos Sin Certificado Discapacid…" at bounding box center [770, 604] width 1117 height 599
click at [306, 564] on span "CUIL: 27334581611" at bounding box center [259, 567] width 94 height 14
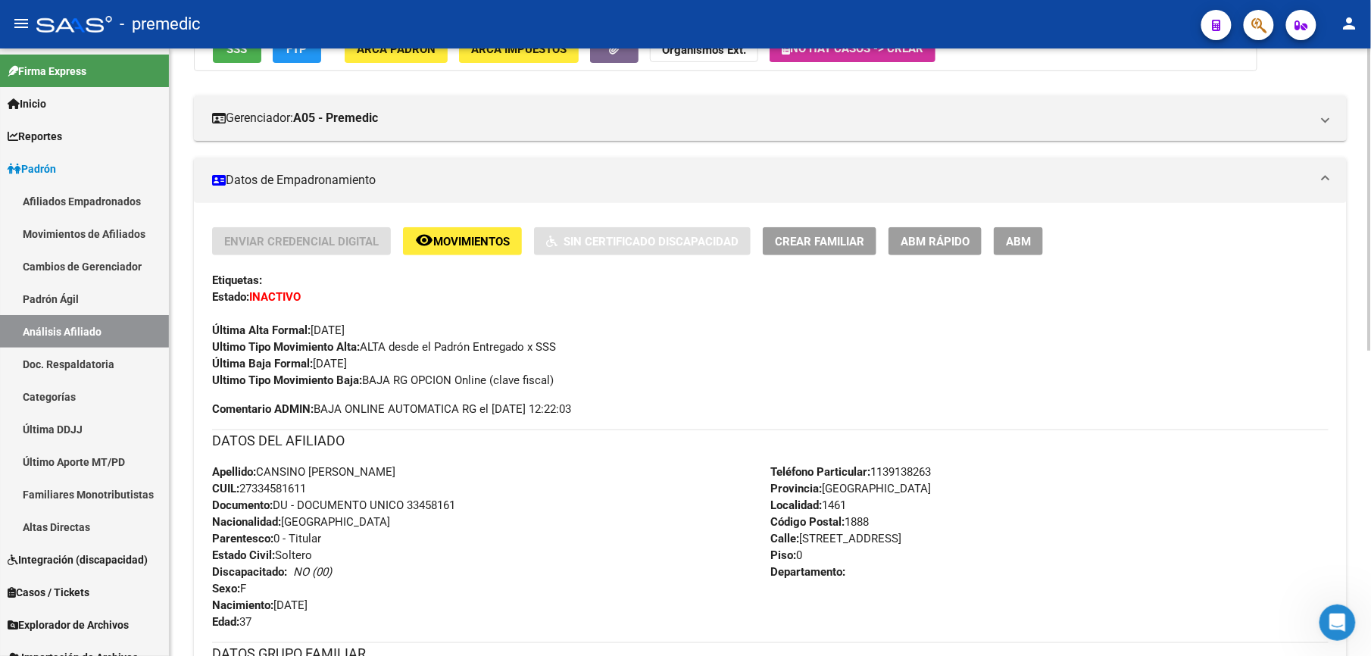
scroll to position [0, 0]
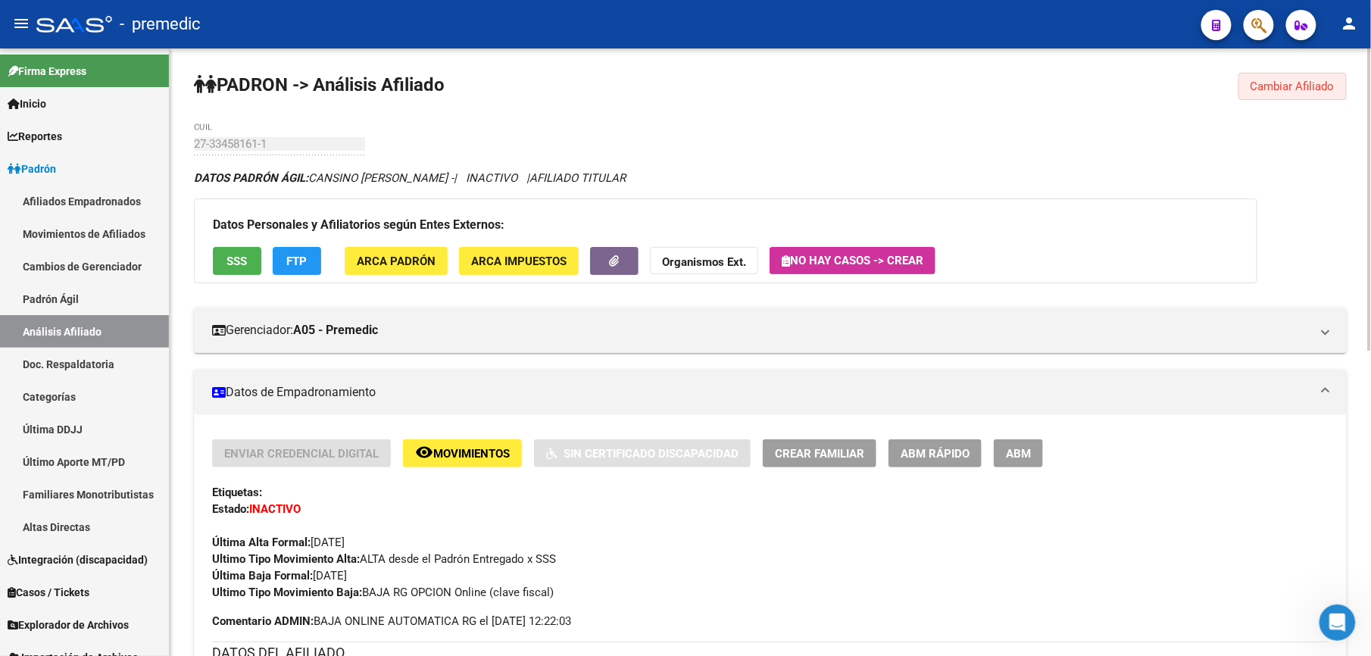
click at [1277, 95] on button "Cambiar Afiliado" at bounding box center [1293, 86] width 108 height 27
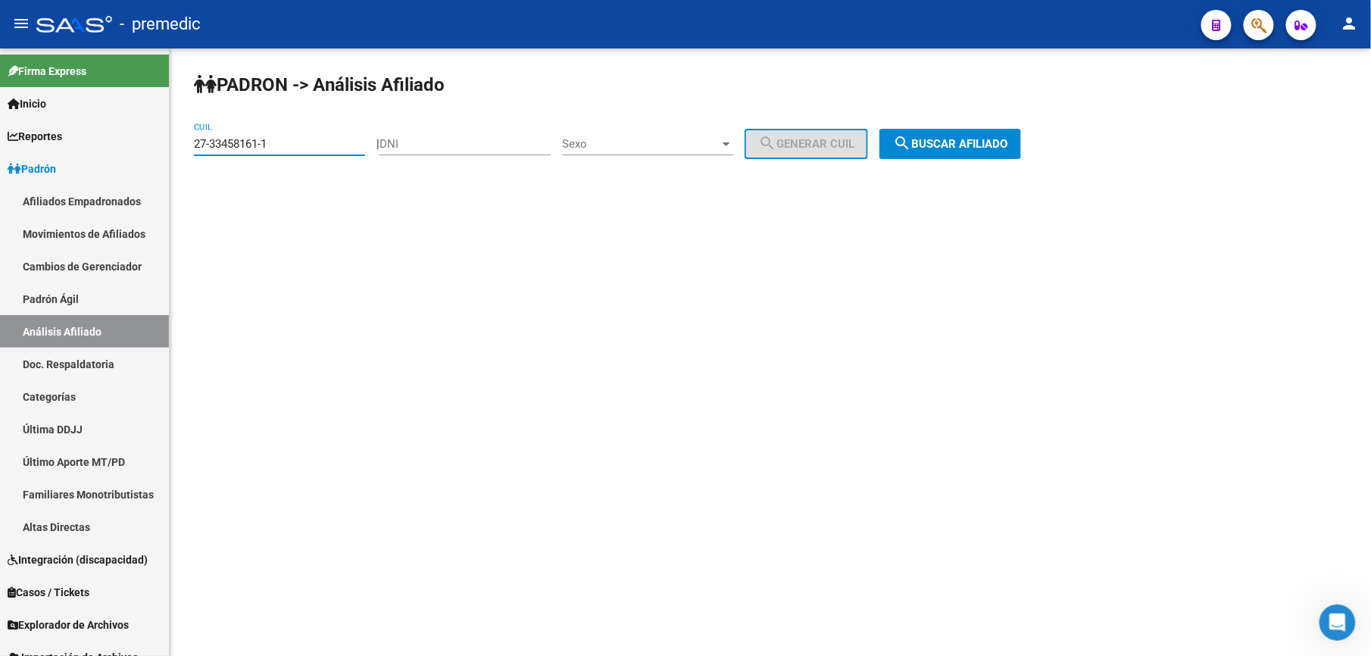
drag, startPoint x: 328, startPoint y: 148, endPoint x: 0, endPoint y: 21, distance: 351.9
click at [0, 68] on html "menu - premedic person Firma Express Inicio Calendario SSS Instructivos Contact…" at bounding box center [685, 328] width 1371 height 656
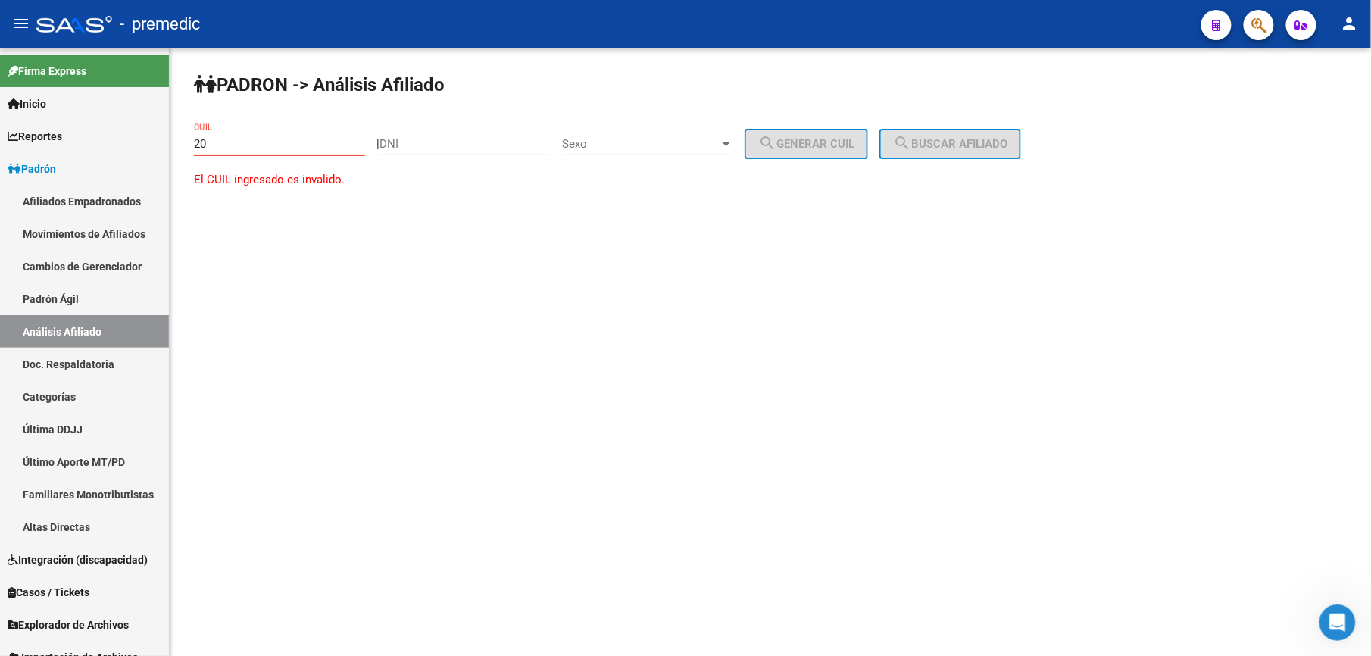
paste input "-33012183"
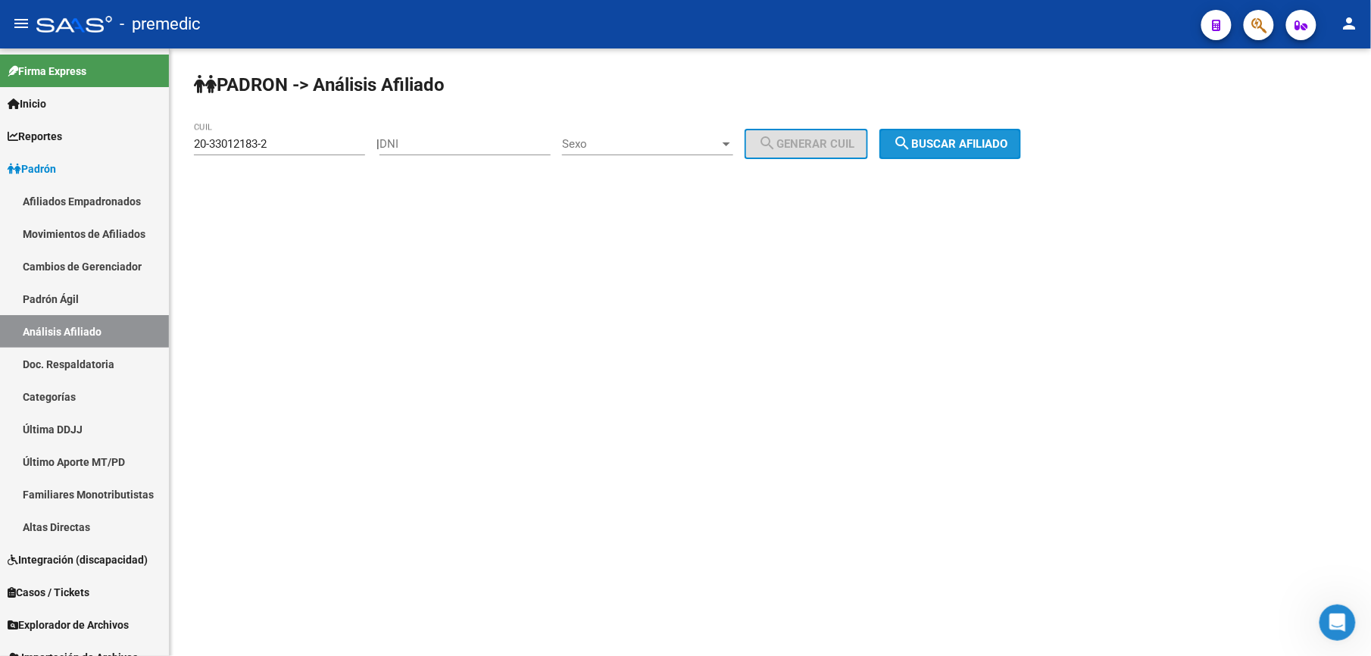
click at [926, 132] on button "search Buscar afiliado" at bounding box center [951, 144] width 142 height 30
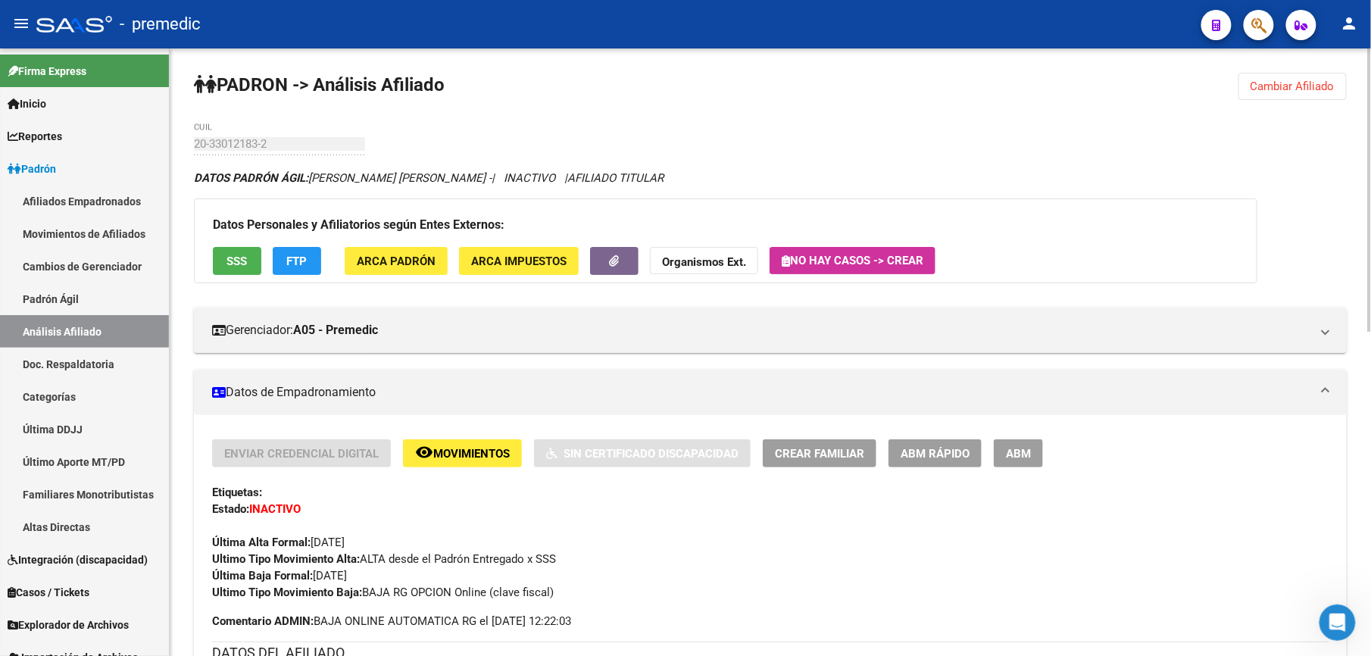
drag, startPoint x: 1283, startPoint y: 92, endPoint x: 1007, endPoint y: 98, distance: 275.8
click at [1282, 91] on span "Cambiar Afiliado" at bounding box center [1293, 87] width 84 height 14
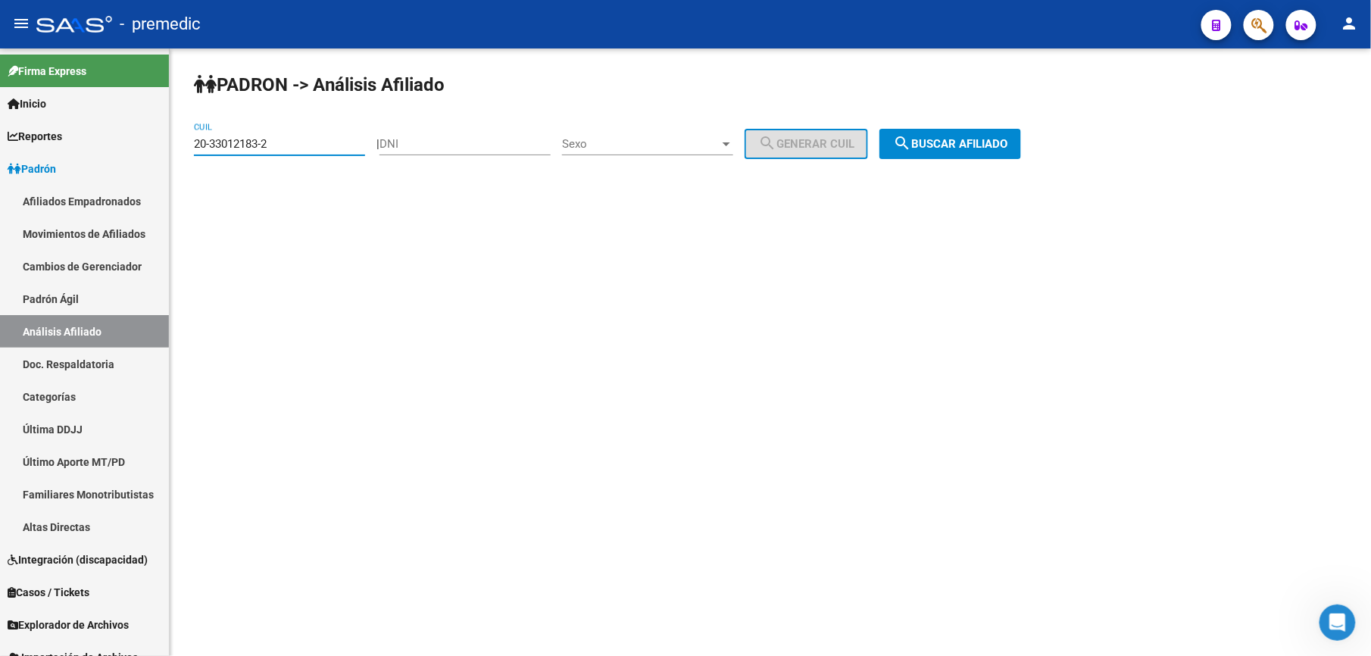
drag, startPoint x: 279, startPoint y: 140, endPoint x: 4, endPoint y: 30, distance: 296.2
click at [0, 73] on html "menu - premedic person Firma Express Inicio Calendario SSS Instructivos Contact…" at bounding box center [685, 328] width 1371 height 656
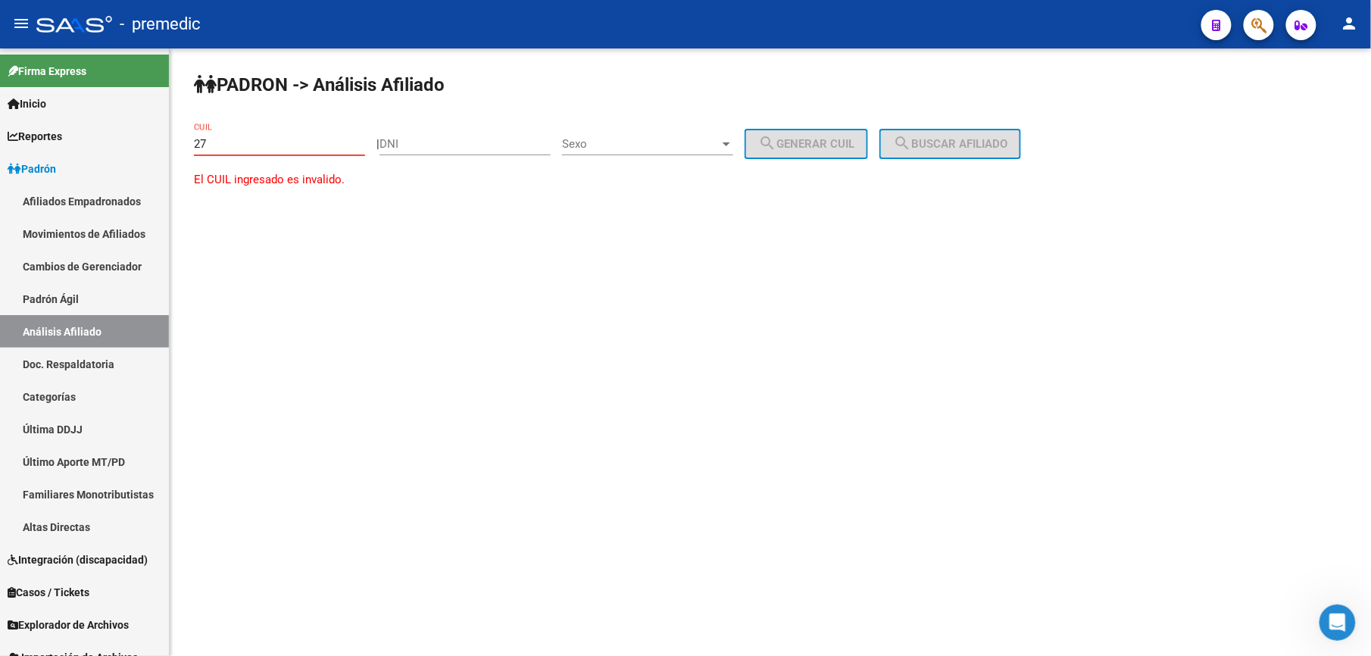
paste input "-21340259"
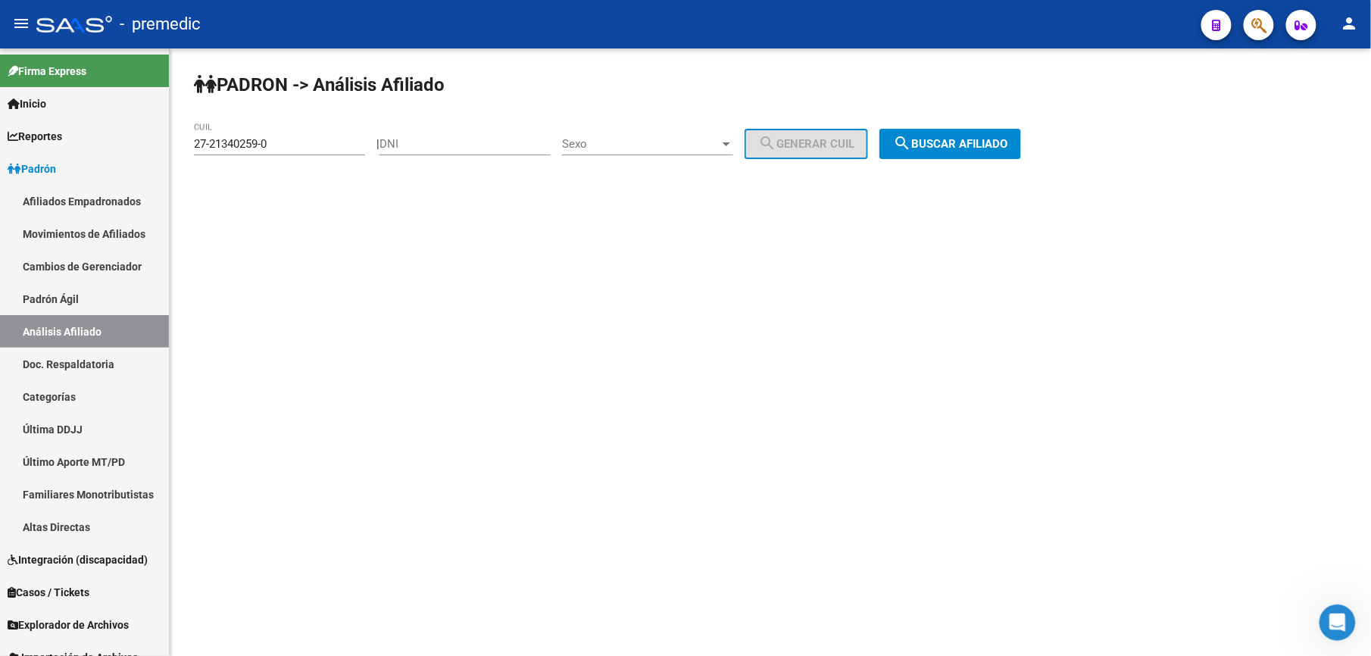
click at [952, 162] on div "PADRON -> Análisis Afiliado 27-21340259-0 CUIL | DNI Sexo Sexo search Generar C…" at bounding box center [771, 127] width 1202 height 159
click at [959, 152] on button "search Buscar afiliado" at bounding box center [951, 144] width 142 height 30
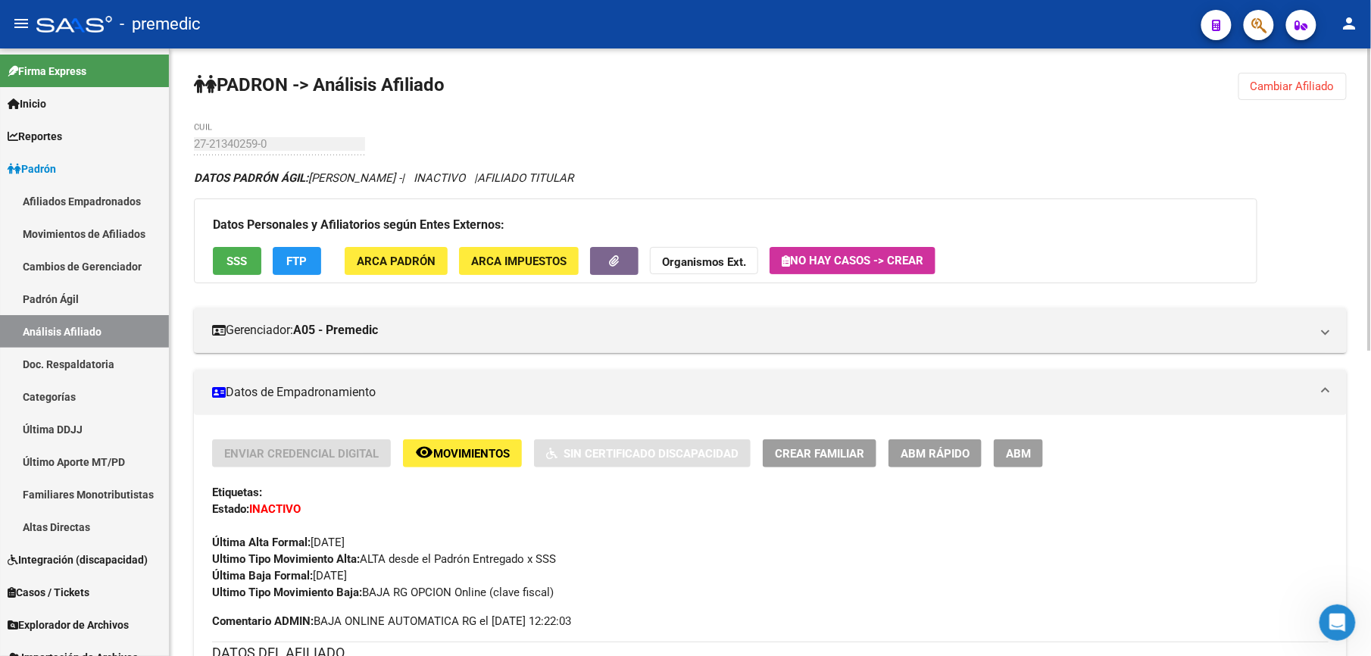
drag, startPoint x: 433, startPoint y: 173, endPoint x: 382, endPoint y: 167, distance: 51.9
click at [382, 167] on div "PADRON -> Análisis Afiliado Cambiar Afiliado 27-21340259-0 CUIL DATOS PADRÓN ÁG…" at bounding box center [771, 659] width 1202 height 1223
drag, startPoint x: 382, startPoint y: 167, endPoint x: 306, endPoint y: 194, distance: 80.3
drag, startPoint x: 386, startPoint y: 180, endPoint x: 635, endPoint y: 180, distance: 248.5
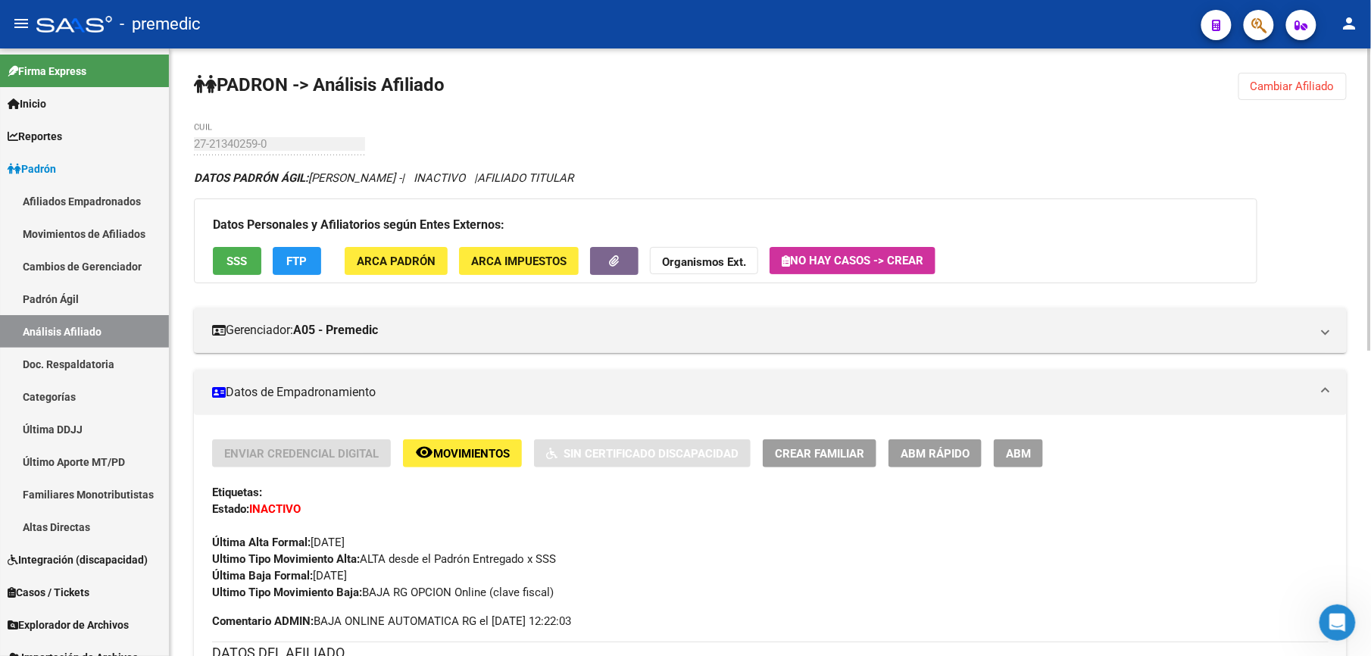
click at [574, 180] on icon "DATOS PADRÓN ÁGIL: [PERSON_NAME] - | INACTIVO | AFILIADO TITULAR" at bounding box center [384, 178] width 380 height 14
click at [574, 180] on span "AFILIADO TITULAR" at bounding box center [525, 178] width 96 height 14
drag, startPoint x: 665, startPoint y: 185, endPoint x: 243, endPoint y: 95, distance: 431.5
click at [242, 89] on strong "PADRON -> Análisis Afiliado" at bounding box center [319, 84] width 251 height 21
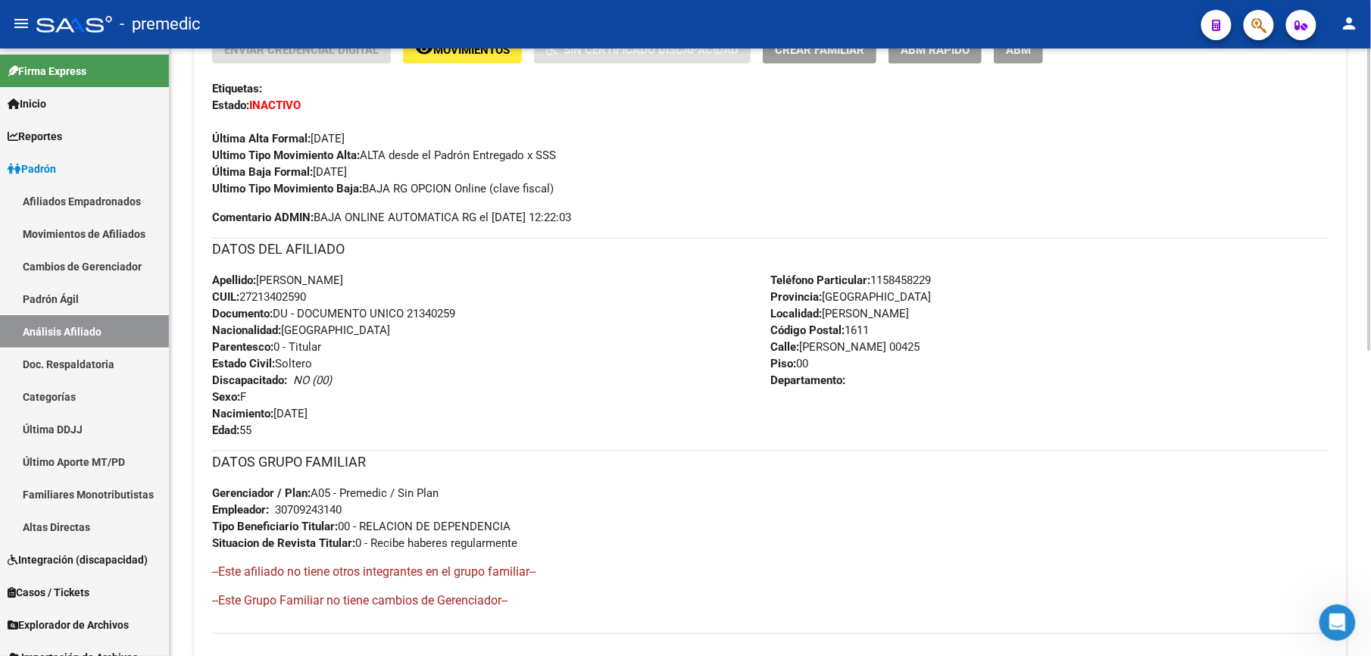
scroll to position [538, 0]
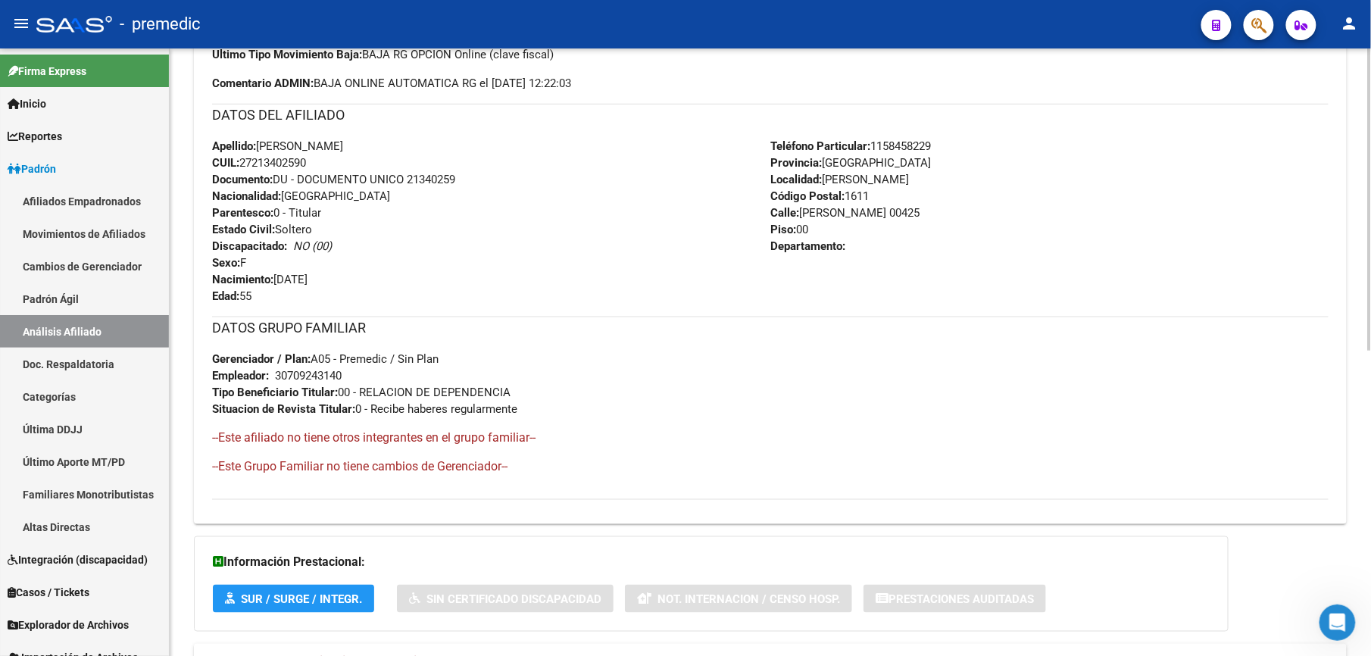
drag, startPoint x: 249, startPoint y: 186, endPoint x: 258, endPoint y: 241, distance: 55.2
click at [258, 241] on div "Apellido: [PERSON_NAME] [PERSON_NAME] CUIL: 27213402590 Documento: DU - DOCUMEN…" at bounding box center [491, 221] width 558 height 167
click at [258, 240] on strong "Discapacitado:" at bounding box center [249, 246] width 75 height 14
drag, startPoint x: 236, startPoint y: 252, endPoint x: 234, endPoint y: 185, distance: 66.7
click at [234, 185] on div "Apellido: [PERSON_NAME] [PERSON_NAME] CUIL: 27213402590 Documento: DU - DOCUMEN…" at bounding box center [491, 221] width 558 height 167
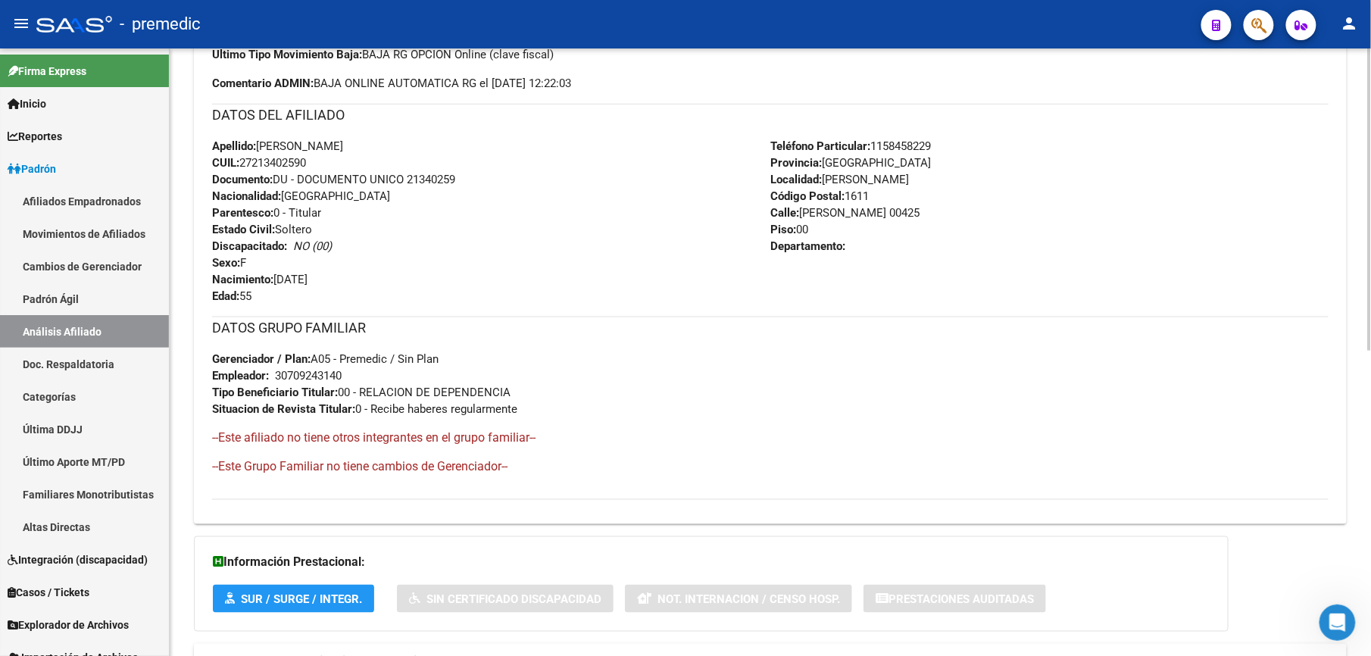
click at [234, 185] on strong "Documento:" at bounding box center [242, 180] width 61 height 14
drag, startPoint x: 236, startPoint y: 214, endPoint x: 236, endPoint y: 253, distance: 39.4
click at [236, 253] on div "Apellido: [PERSON_NAME] [PERSON_NAME] CUIL: 27213402590 Documento: DU - DOCUMEN…" at bounding box center [491, 221] width 558 height 167
drag, startPoint x: 236, startPoint y: 253, endPoint x: 249, endPoint y: 215, distance: 39.8
click at [249, 215] on div "Apellido: [PERSON_NAME] [PERSON_NAME] CUIL: 27213402590 Documento: DU - DOCUMEN…" at bounding box center [491, 221] width 558 height 167
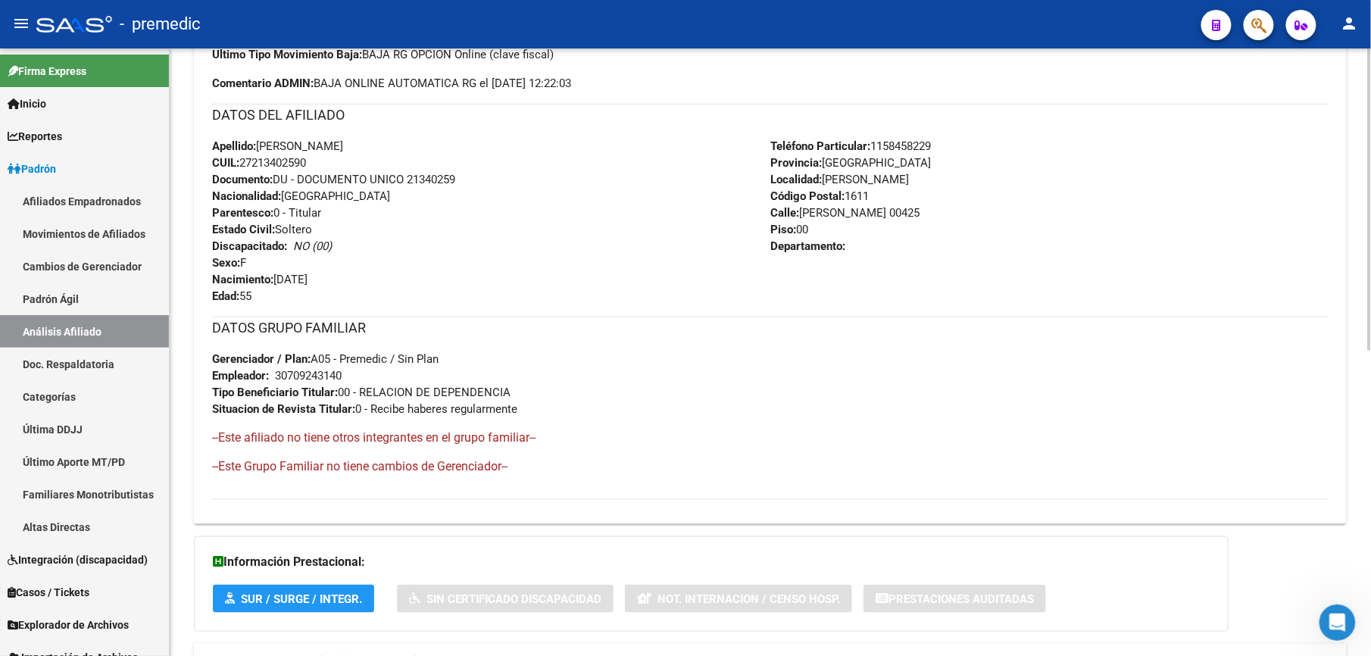
click at [249, 215] on strong "Parentesco:" at bounding box center [242, 213] width 61 height 14
drag, startPoint x: 855, startPoint y: 179, endPoint x: 846, endPoint y: 240, distance: 62.0
click at [846, 240] on div "Teléfono Particular: [PHONE_NUMBER] Provincia: [GEOGRAPHIC_DATA] Localidad: [PE…" at bounding box center [1050, 221] width 558 height 167
drag, startPoint x: 846, startPoint y: 240, endPoint x: 802, endPoint y: 245, distance: 45.0
click at [802, 245] on strong "Departamento:" at bounding box center [808, 246] width 75 height 14
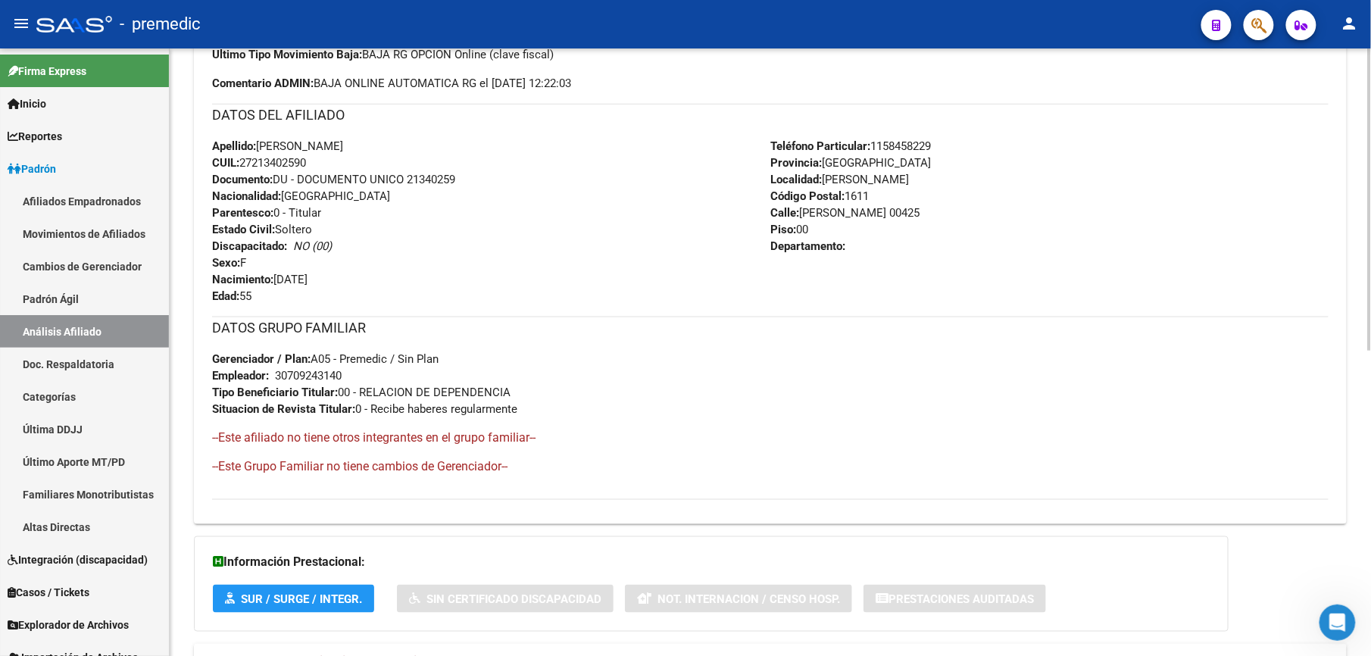
drag, startPoint x: 798, startPoint y: 258, endPoint x: 785, endPoint y: 198, distance: 61.2
click at [785, 198] on div "Teléfono Particular: [PHONE_NUMBER] Provincia: [GEOGRAPHIC_DATA] Localidad: [PE…" at bounding box center [1050, 221] width 558 height 167
click at [785, 198] on strong "Código Postal:" at bounding box center [808, 196] width 74 height 14
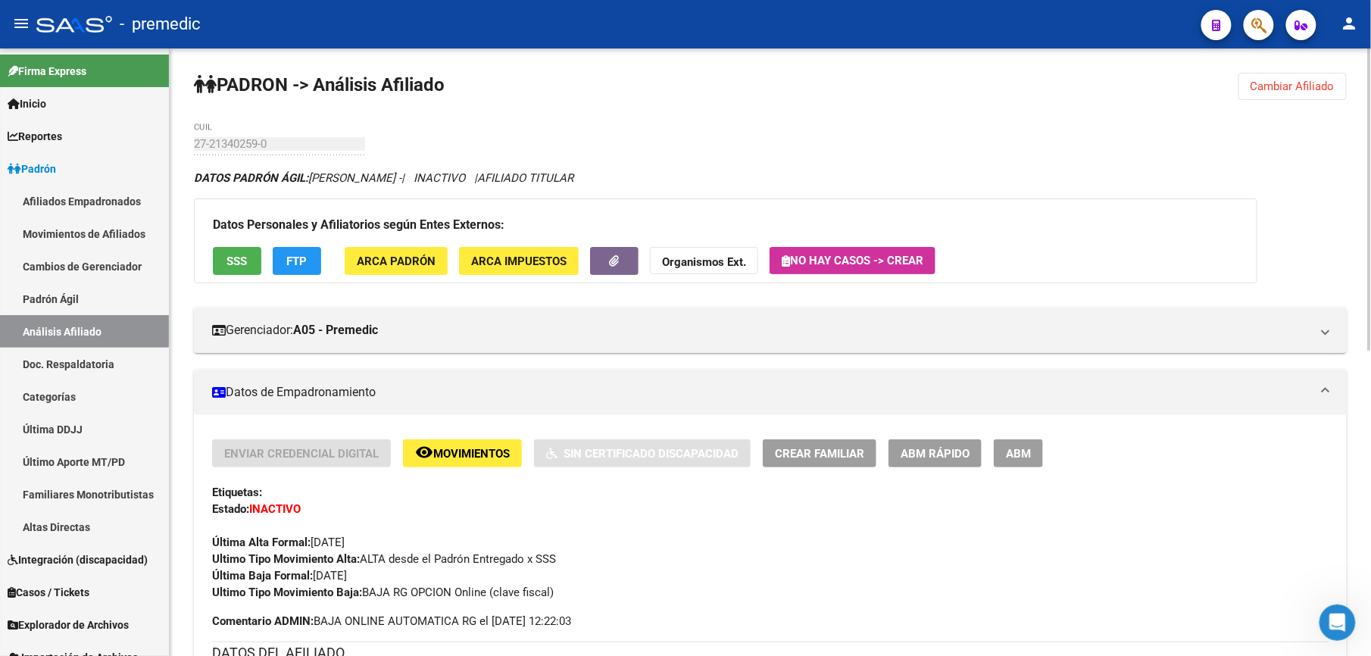
scroll to position [134, 0]
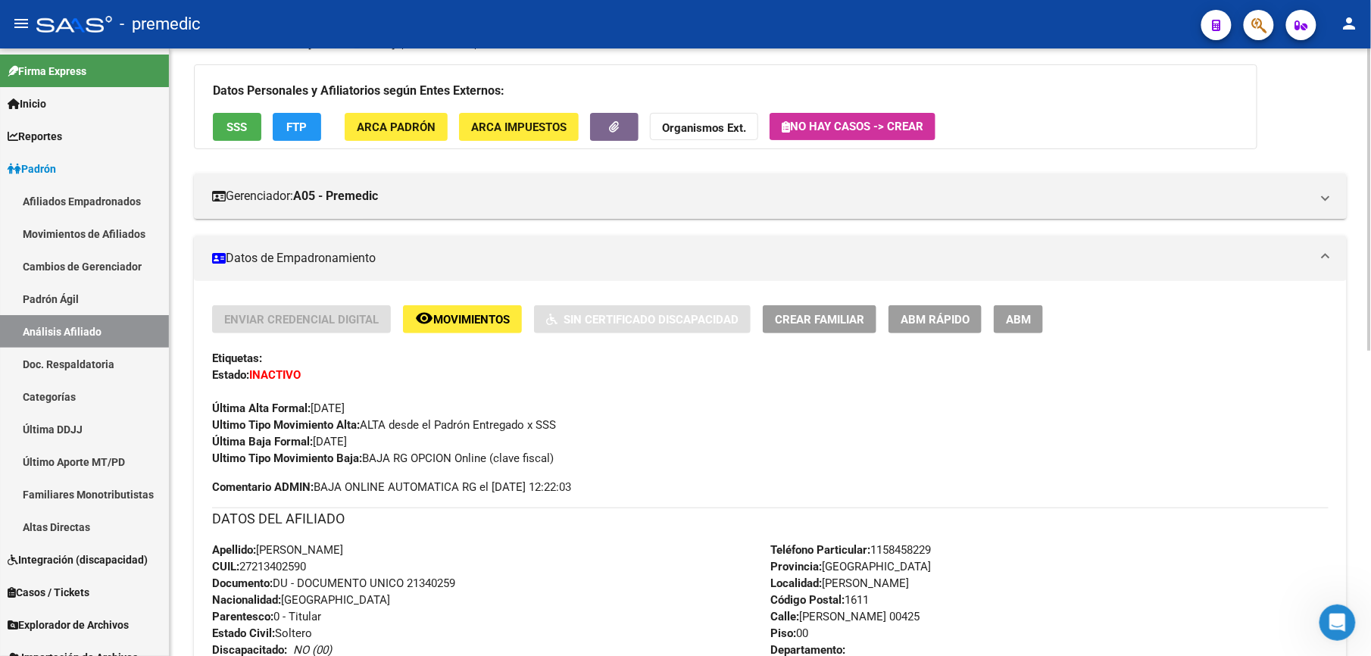
drag, startPoint x: 383, startPoint y: 425, endPoint x: 395, endPoint y: 471, distance: 47.8
click at [395, 471] on div "Enviar Credencial Digital remove_red_eye Movimientos Sin Certificado Discapacid…" at bounding box center [770, 400] width 1117 height 190
drag, startPoint x: 395, startPoint y: 471, endPoint x: 389, endPoint y: 427, distance: 44.5
click at [389, 427] on div "Enviar Credencial Digital remove_red_eye Movimientos Sin Certificado Discapacid…" at bounding box center [770, 604] width 1117 height 599
click at [389, 427] on span "Ultimo Tipo Movimiento Alta: ALTA desde el Padrón Entregado x SSS" at bounding box center [384, 425] width 344 height 14
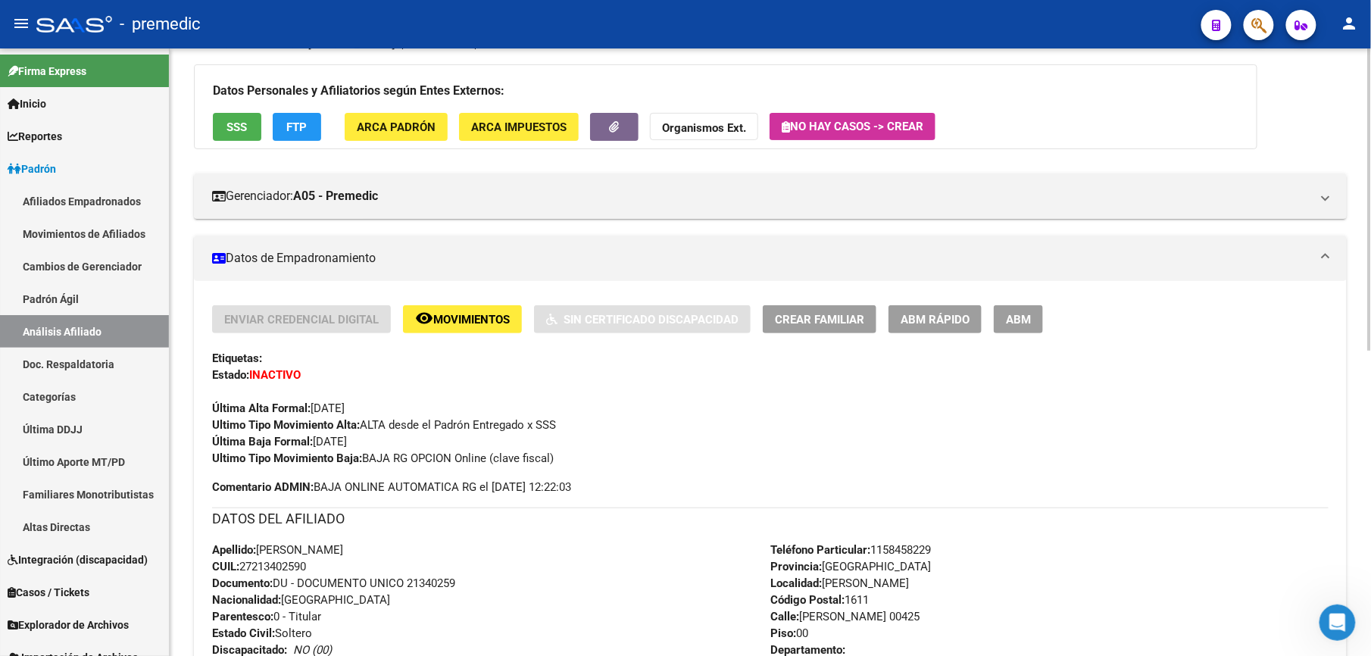
drag, startPoint x: 389, startPoint y: 427, endPoint x: 367, endPoint y: 517, distance: 91.9
click at [367, 517] on div "Enviar Credencial Digital remove_red_eye Movimientos Sin Certificado Discapacid…" at bounding box center [770, 604] width 1117 height 599
click at [309, 483] on strong "Comentario ADMIN:" at bounding box center [263, 487] width 102 height 14
drag, startPoint x: 309, startPoint y: 461, endPoint x: 299, endPoint y: 536, distance: 75.8
click at [299, 536] on div "Enviar Credencial Digital remove_red_eye Movimientos Sin Certificado Discapacid…" at bounding box center [770, 604] width 1117 height 599
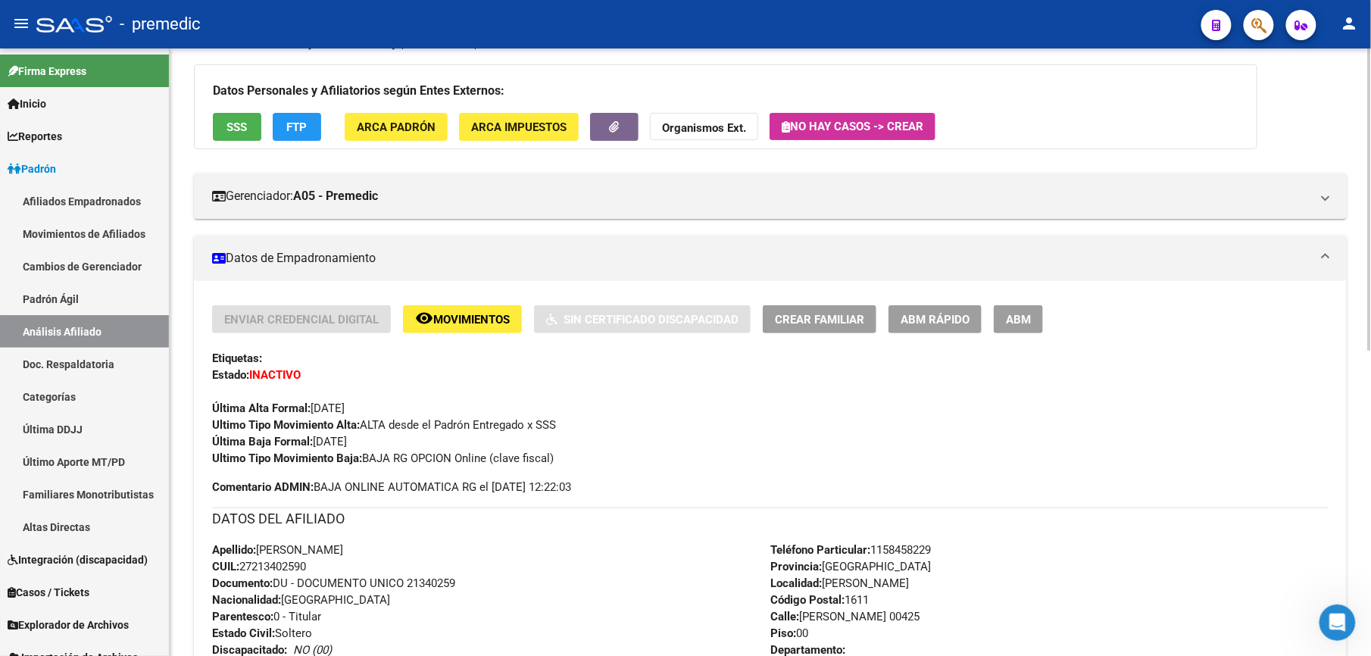
click at [299, 536] on div "DATOS DEL AFILIADO" at bounding box center [770, 525] width 1117 height 34
drag, startPoint x: 524, startPoint y: 416, endPoint x: 526, endPoint y: 480, distance: 64.4
click at [526, 480] on div "Enviar Credencial Digital remove_red_eye Movimientos Sin Certificado Discapacid…" at bounding box center [770, 400] width 1117 height 190
click at [526, 480] on span "Comentario ADMIN: BAJA ONLINE AUTOMATICA RG el [DATE] 12:22:03" at bounding box center [391, 487] width 359 height 17
drag, startPoint x: 491, startPoint y: 492, endPoint x: 332, endPoint y: 431, distance: 170.5
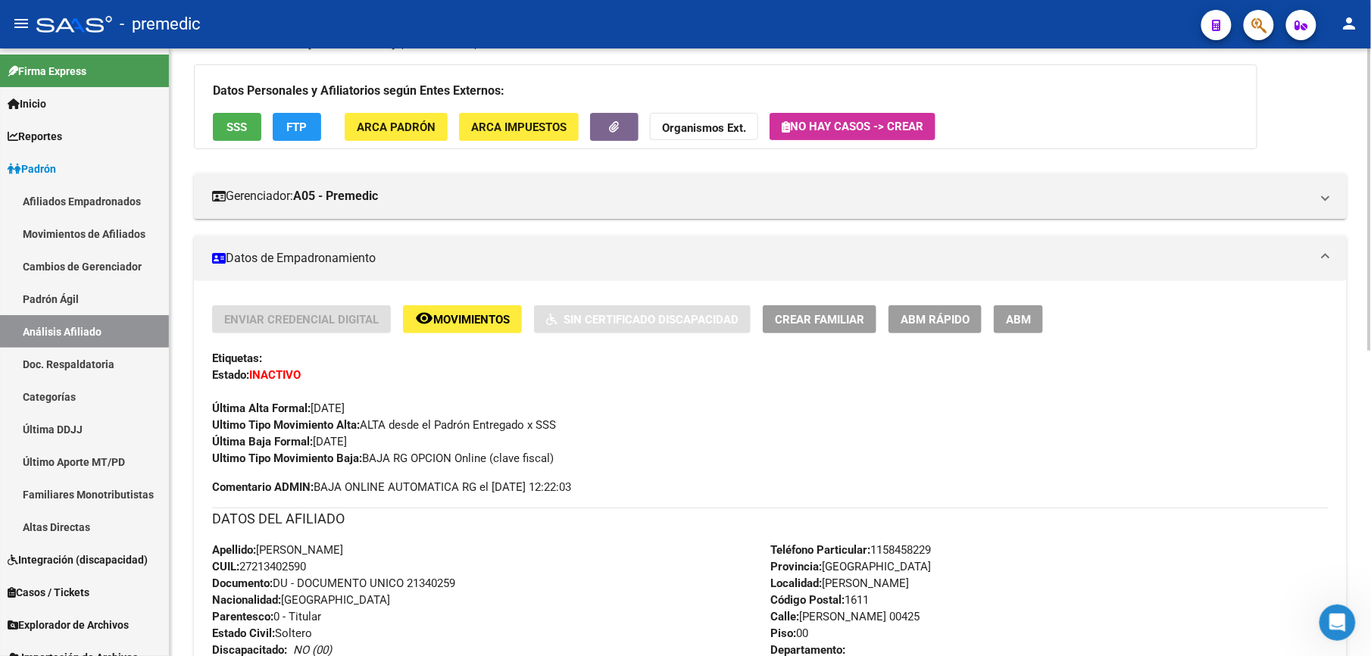
click at [332, 431] on div "Enviar Credencial Digital remove_red_eye Movimientos Sin Certificado Discapacid…" at bounding box center [770, 400] width 1117 height 190
click at [332, 431] on strong "Ultimo Tipo Movimiento Alta:" at bounding box center [286, 425] width 148 height 14
drag, startPoint x: 327, startPoint y: 431, endPoint x: 359, endPoint y: 488, distance: 65.1
click at [359, 488] on div "Enviar Credencial Digital remove_red_eye Movimientos Sin Certificado Discapacid…" at bounding box center [770, 400] width 1117 height 190
click at [359, 488] on span "Comentario ADMIN: BAJA ONLINE AUTOMATICA RG el [DATE] 12:22:03" at bounding box center [391, 487] width 359 height 17
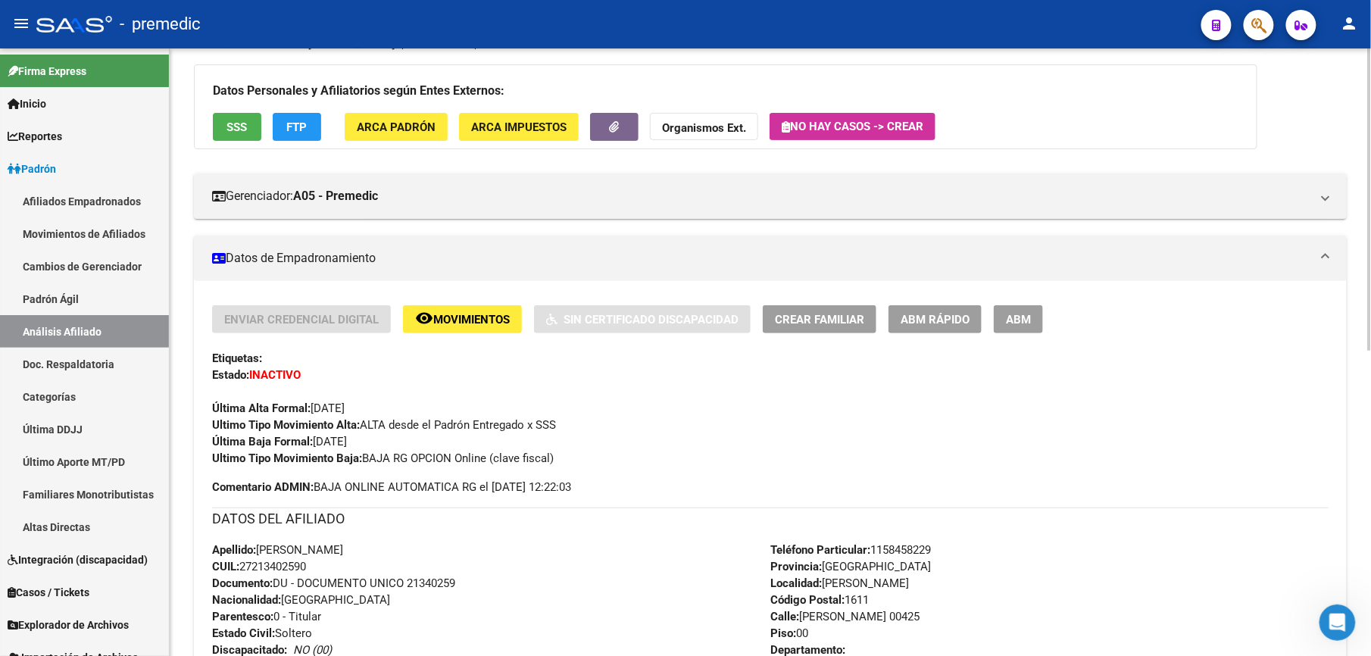
drag, startPoint x: 374, startPoint y: 489, endPoint x: 300, endPoint y: 420, distance: 101.3
click at [300, 420] on div "Enviar Credencial Digital remove_red_eye Movimientos Sin Certificado Discapacid…" at bounding box center [770, 400] width 1117 height 190
click at [300, 420] on strong "Ultimo Tipo Movimiento Alta:" at bounding box center [286, 425] width 148 height 14
drag, startPoint x: 298, startPoint y: 426, endPoint x: 347, endPoint y: 461, distance: 60.3
click at [347, 461] on div "Enviar Credencial Digital remove_red_eye Movimientos Sin Certificado Discapacid…" at bounding box center [770, 385] width 1117 height 161
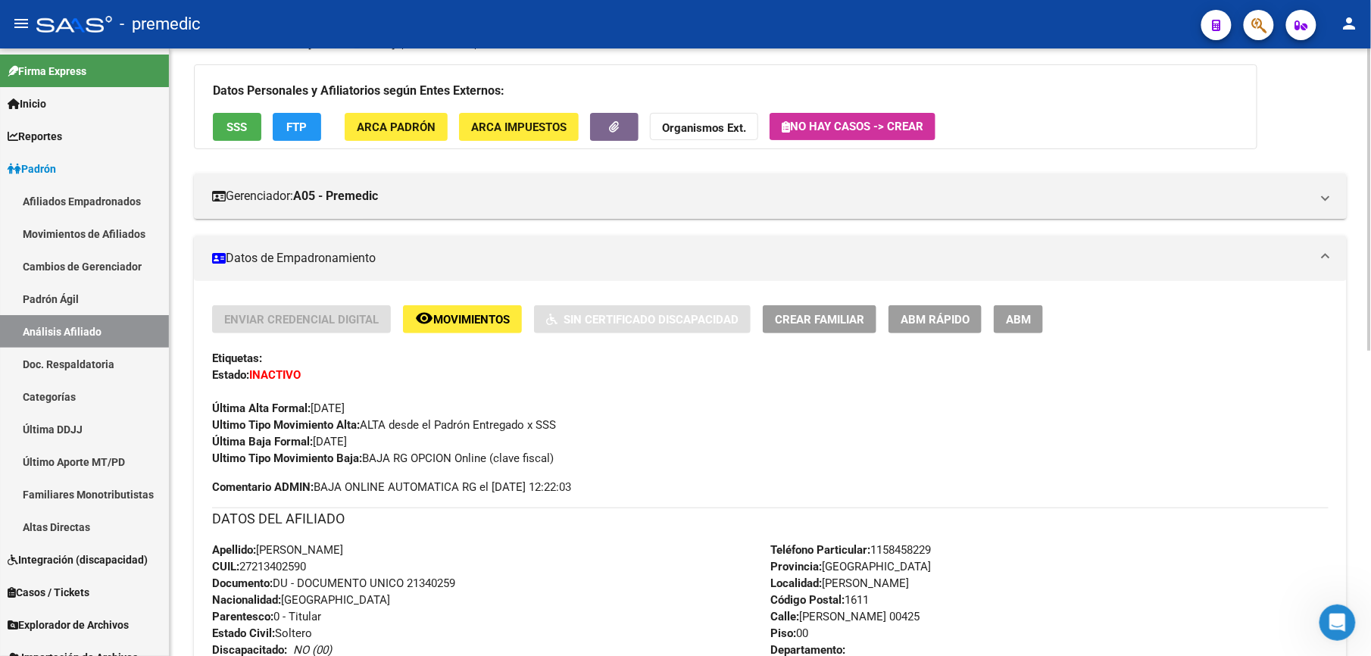
click at [347, 461] on strong "Ultimo Tipo Movimiento Baja:" at bounding box center [287, 459] width 150 height 14
drag, startPoint x: 345, startPoint y: 456, endPoint x: 306, endPoint y: 417, distance: 55.7
click at [306, 417] on div "Enviar Credencial Digital remove_red_eye Movimientos Sin Certificado Discapacid…" at bounding box center [770, 385] width 1117 height 161
click at [306, 418] on strong "Ultimo Tipo Movimiento Alta:" at bounding box center [286, 425] width 148 height 14
drag, startPoint x: 324, startPoint y: 423, endPoint x: 344, endPoint y: 458, distance: 40.0
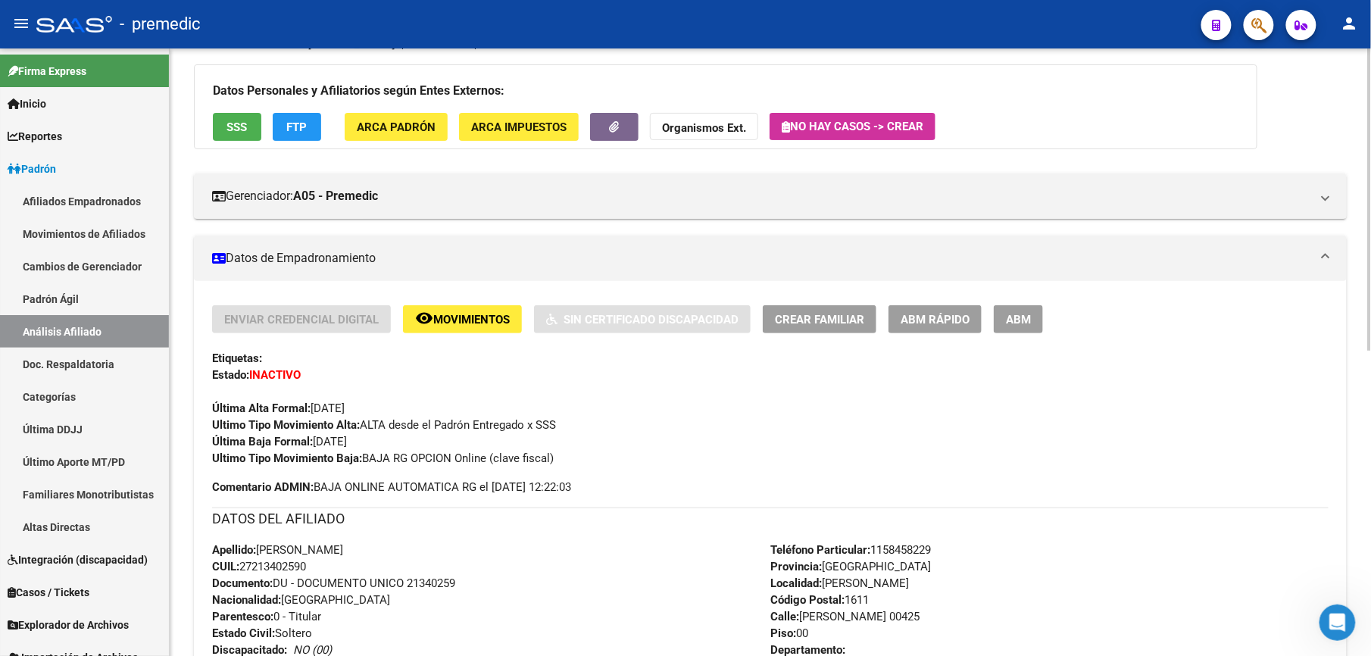
click at [344, 458] on div "Enviar Credencial Digital remove_red_eye Movimientos Sin Certificado Discapacid…" at bounding box center [770, 385] width 1117 height 161
click at [344, 458] on strong "Ultimo Tipo Movimiento Baja:" at bounding box center [287, 459] width 150 height 14
drag, startPoint x: 338, startPoint y: 476, endPoint x: 336, endPoint y: 433, distance: 42.5
click at [336, 433] on div "Enviar Credencial Digital remove_red_eye Movimientos Sin Certificado Discapacid…" at bounding box center [770, 400] width 1117 height 190
drag, startPoint x: 336, startPoint y: 433, endPoint x: 344, endPoint y: 468, distance: 35.7
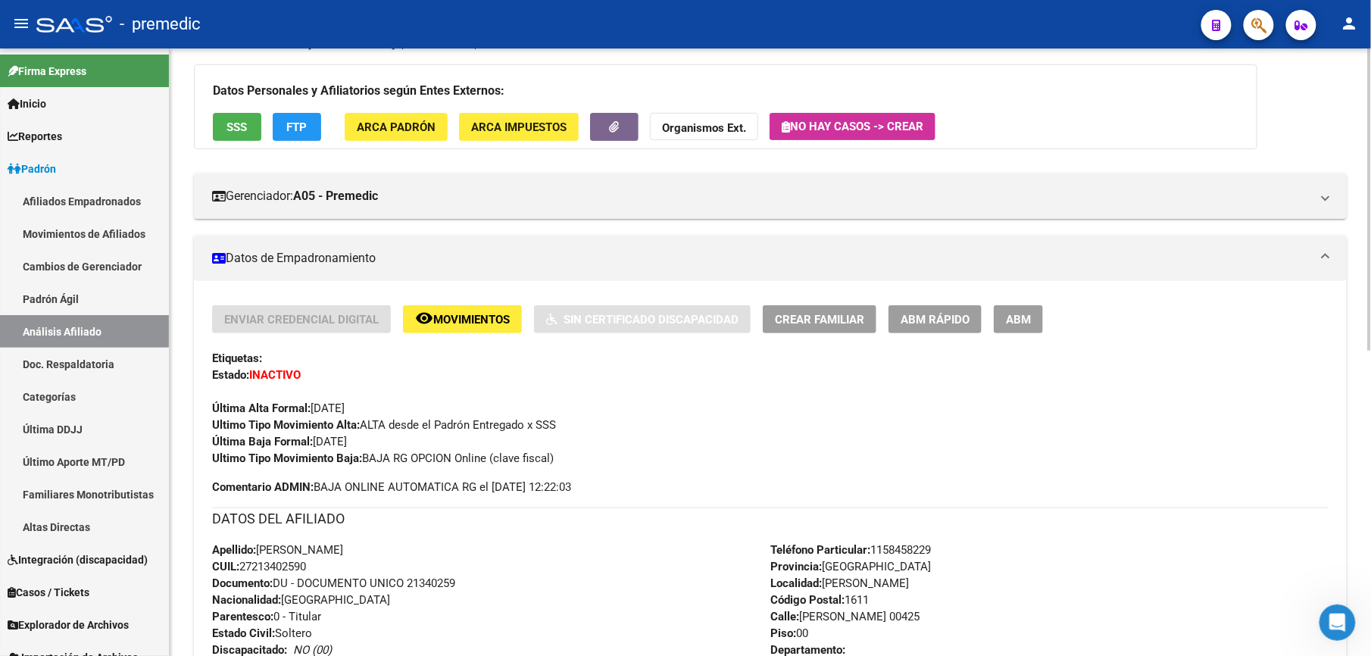
click at [344, 468] on div "Enviar Credencial Digital remove_red_eye Movimientos Sin Certificado Discapacid…" at bounding box center [770, 400] width 1117 height 190
drag, startPoint x: 344, startPoint y: 468, endPoint x: 330, endPoint y: 430, distance: 40.3
click at [330, 430] on div "Enviar Credencial Digital remove_red_eye Movimientos Sin Certificado Discapacid…" at bounding box center [770, 400] width 1117 height 190
drag, startPoint x: 309, startPoint y: 429, endPoint x: 309, endPoint y: 456, distance: 27.3
click at [309, 456] on div "Enviar Credencial Digital remove_red_eye Movimientos Sin Certificado Discapacid…" at bounding box center [770, 385] width 1117 height 161
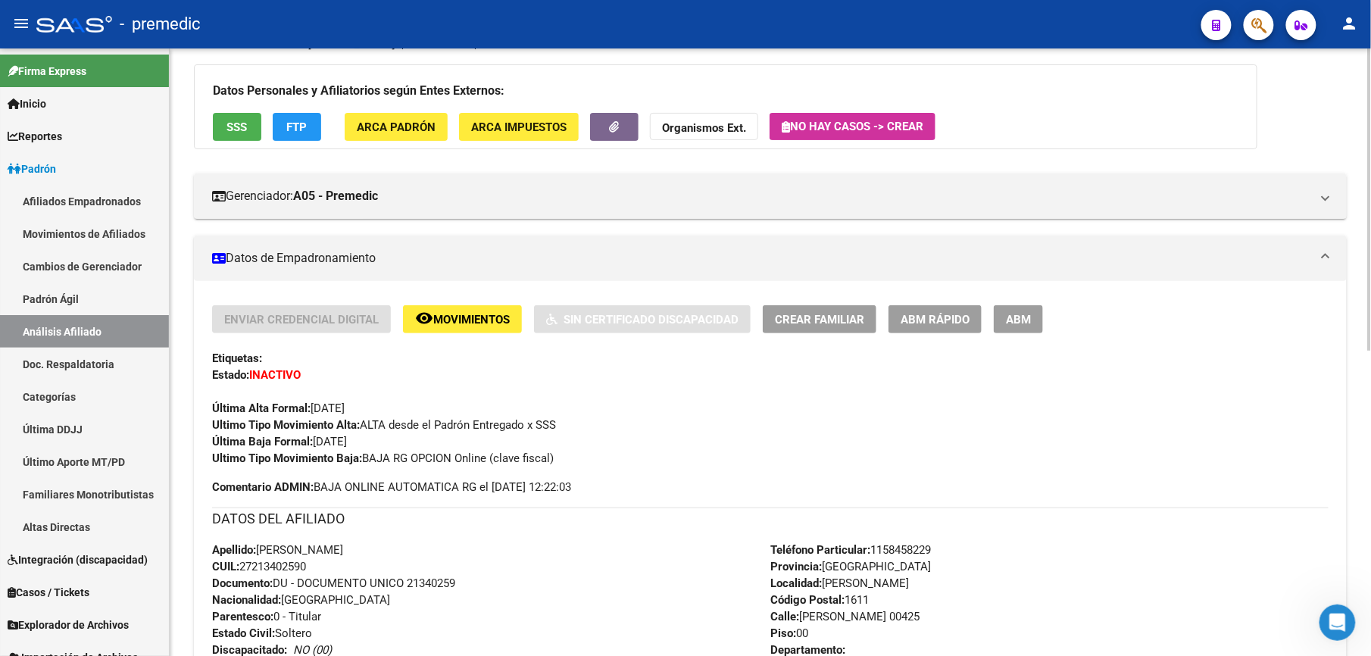
click at [308, 458] on strong "Ultimo Tipo Movimiento Baja:" at bounding box center [287, 459] width 150 height 14
drag, startPoint x: 319, startPoint y: 461, endPoint x: 285, endPoint y: 420, distance: 53.8
click at [285, 420] on div "Enviar Credencial Digital remove_red_eye Movimientos Sin Certificado Discapacid…" at bounding box center [770, 385] width 1117 height 161
click at [285, 420] on strong "Ultimo Tipo Movimiento Alta:" at bounding box center [286, 425] width 148 height 14
drag, startPoint x: 336, startPoint y: 434, endPoint x: 356, endPoint y: 453, distance: 27.3
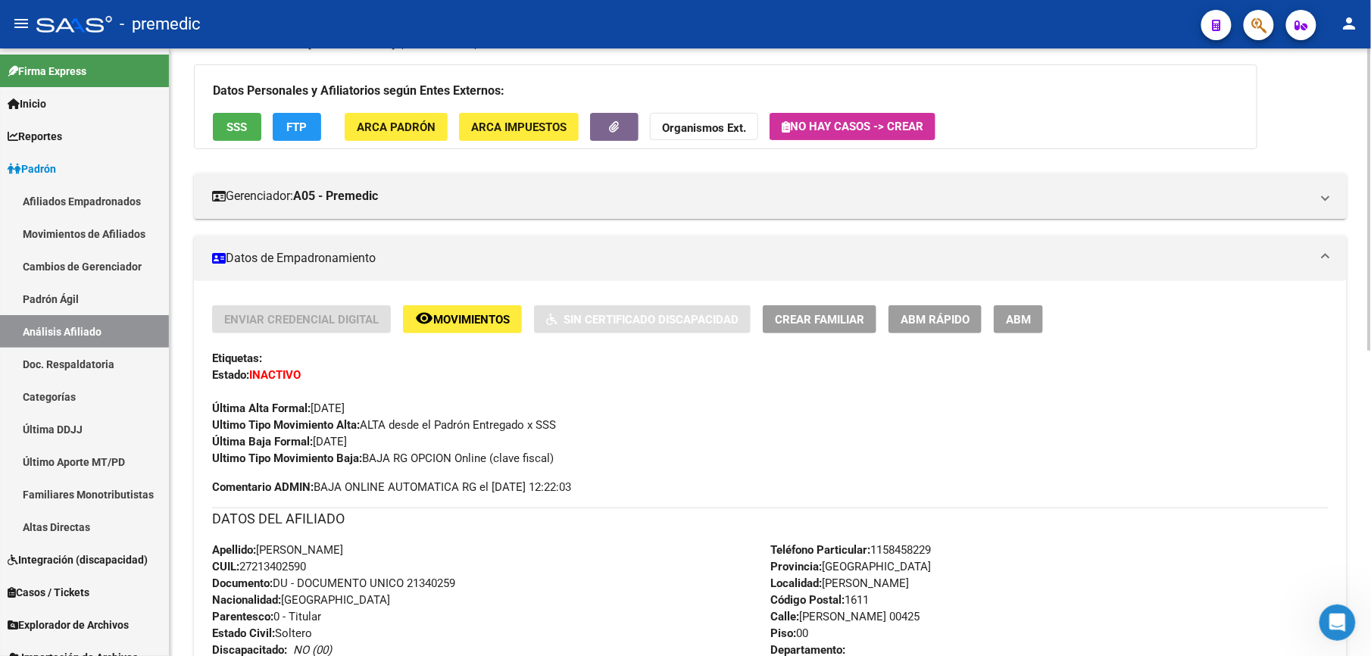
click at [356, 453] on div "Enviar Credencial Digital remove_red_eye Movimientos Sin Certificado Discapacid…" at bounding box center [770, 385] width 1117 height 161
click at [356, 453] on strong "Ultimo Tipo Movimiento Baja:" at bounding box center [287, 459] width 150 height 14
drag
click at [249, 423] on div "Enviar Credencial Digital remove_red_eye Movimientos Sin Certificado Discapacid…" at bounding box center [770, 385] width 1117 height 161
click at [355, 465] on div "Enviar Credencial Digital remove_red_eye Movimientos Sin Certificado Discapacid…" at bounding box center [770, 385] width 1117 height 161
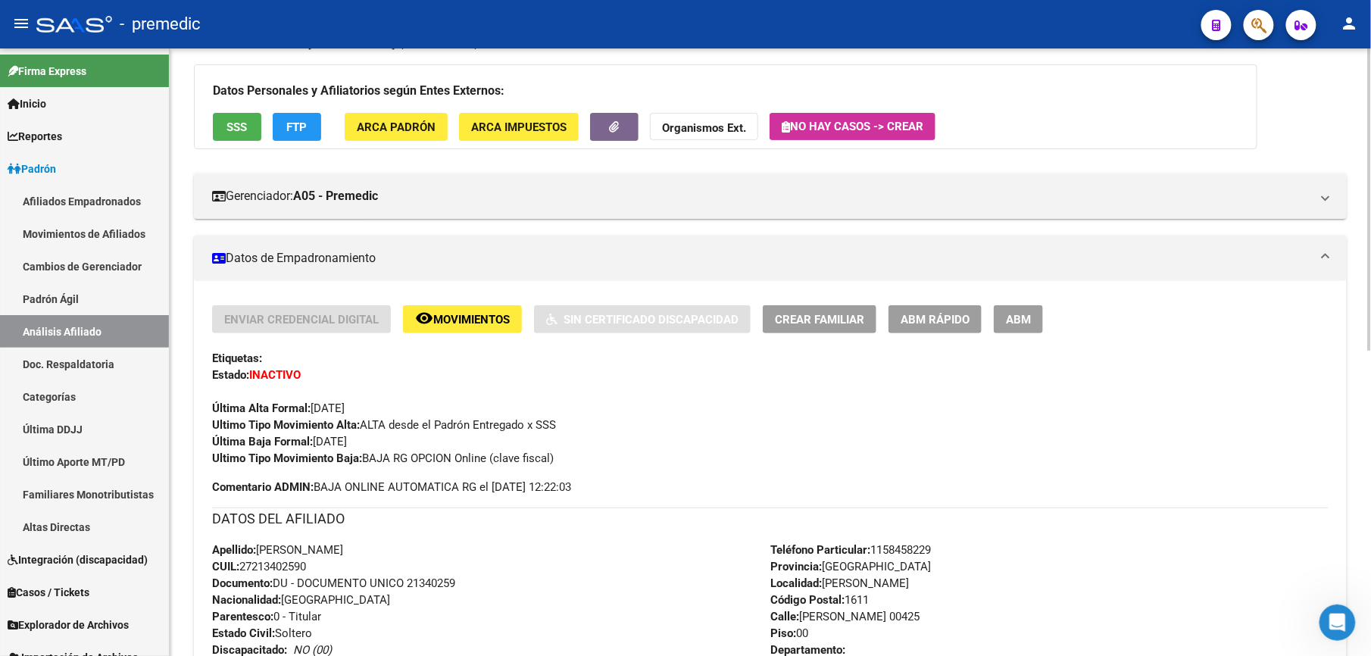
click at [355, 465] on div "Ultimo Tipo Movimiento Baja: BAJA RG OPCION Online (clave fiscal)" at bounding box center [770, 458] width 1117 height 17
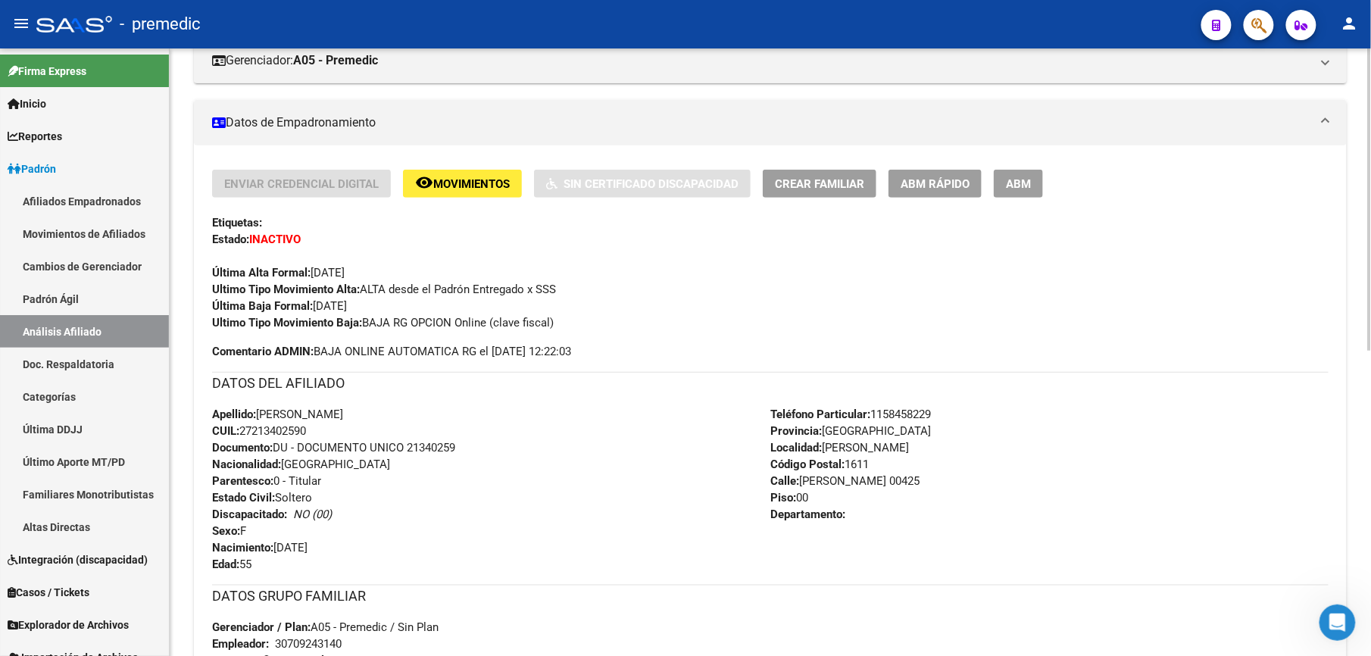
scroll to position [0, 0]
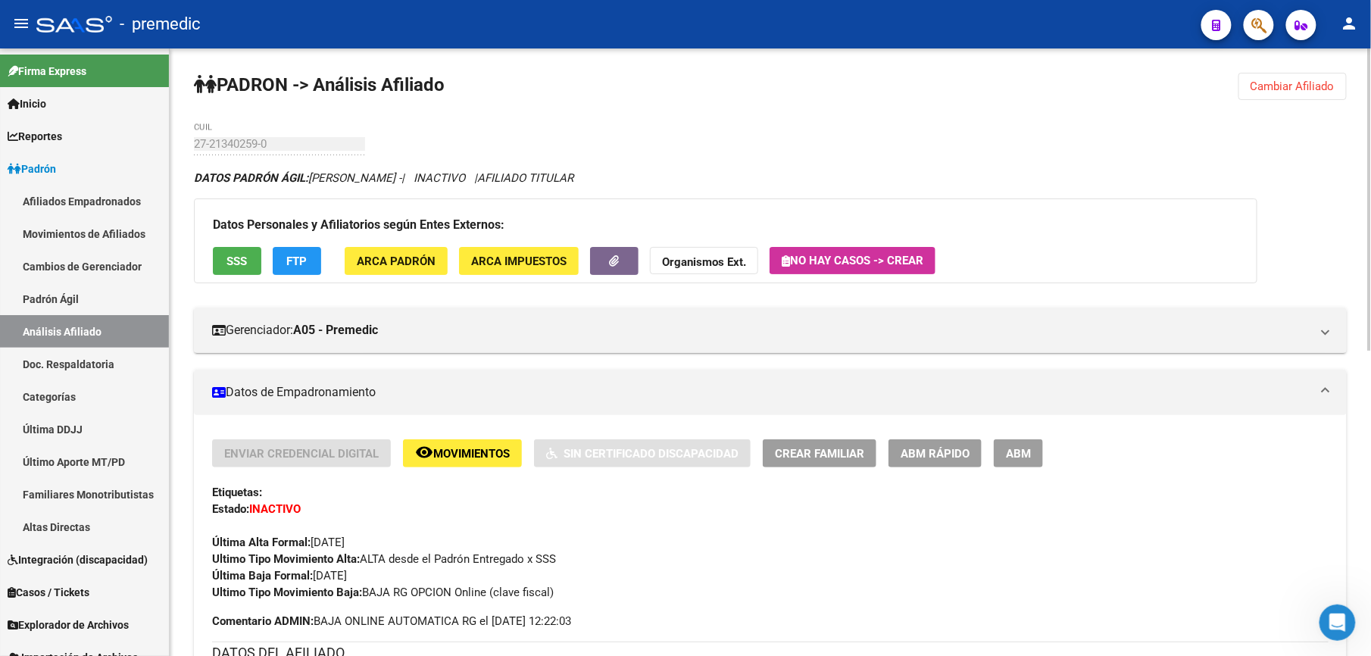
click at [1252, 79] on button "Cambiar Afiliado" at bounding box center [1293, 86] width 108 height 27
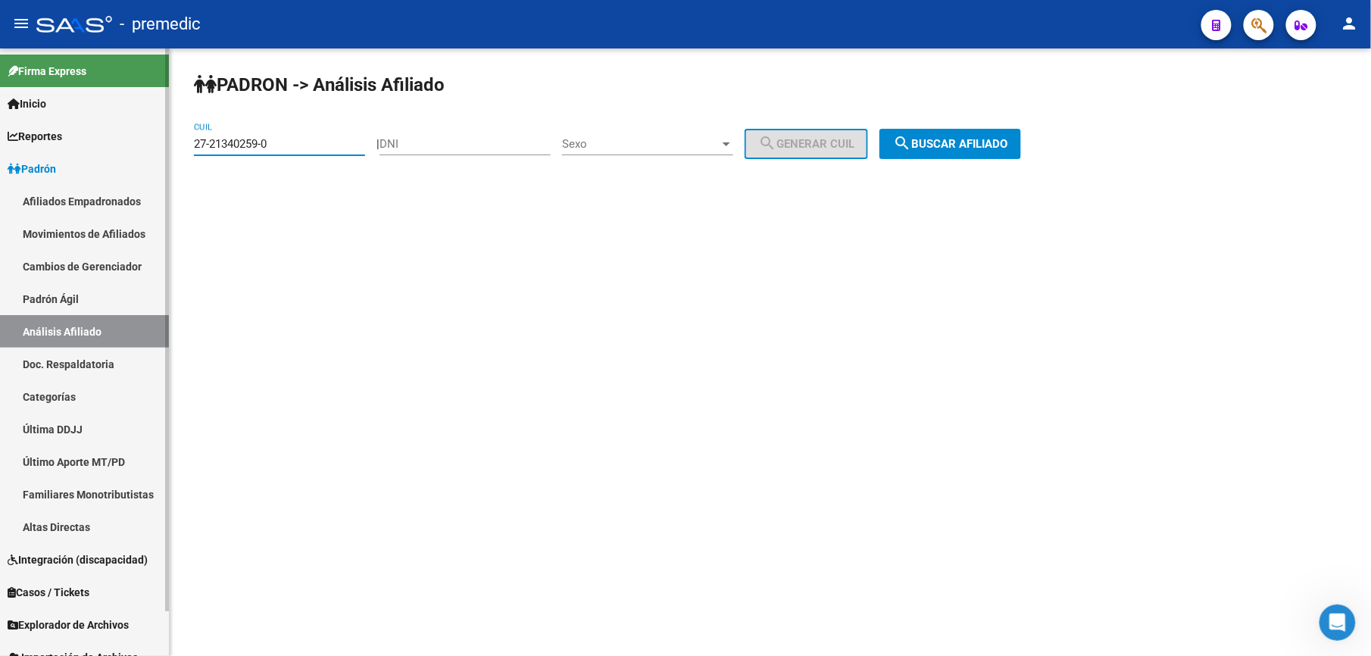
drag, startPoint x: 300, startPoint y: 140, endPoint x: 145, endPoint y: 186, distance: 161.3
click at [0, 116] on html "menu - premedic person Firma Express Inicio Calendario SSS Instructivos Contact…" at bounding box center [685, 328] width 1371 height 656
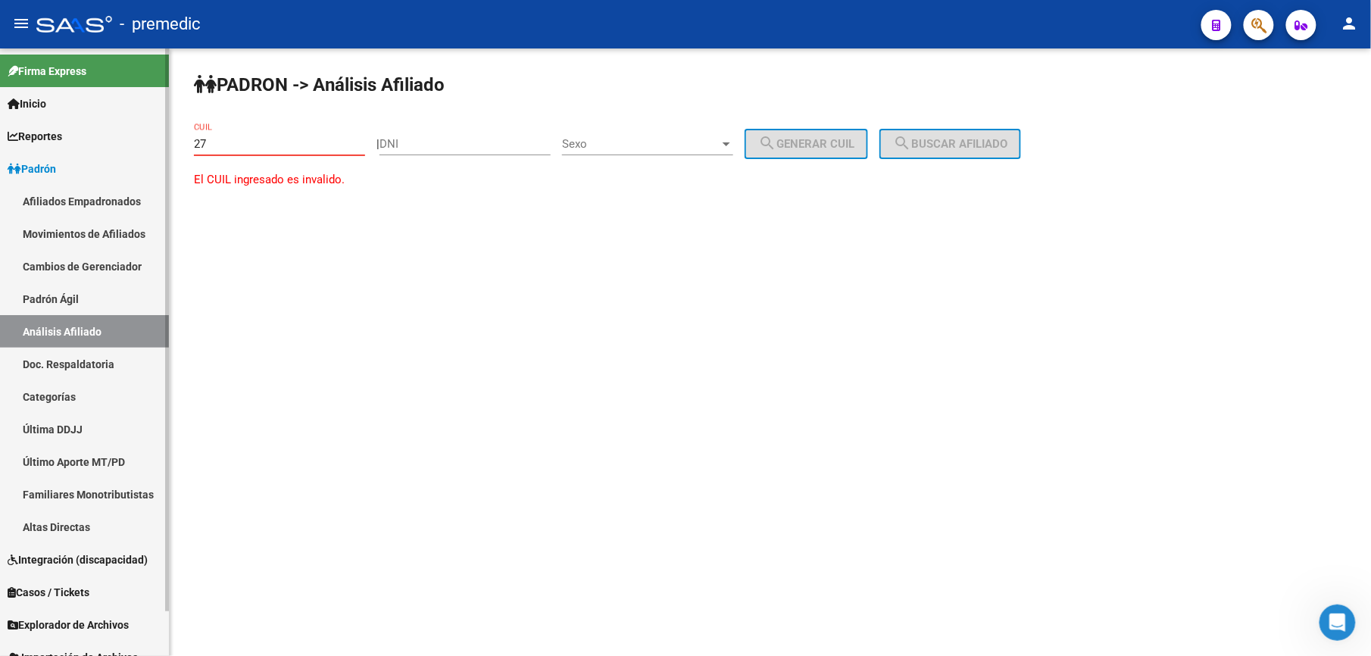
paste input "-33047465"
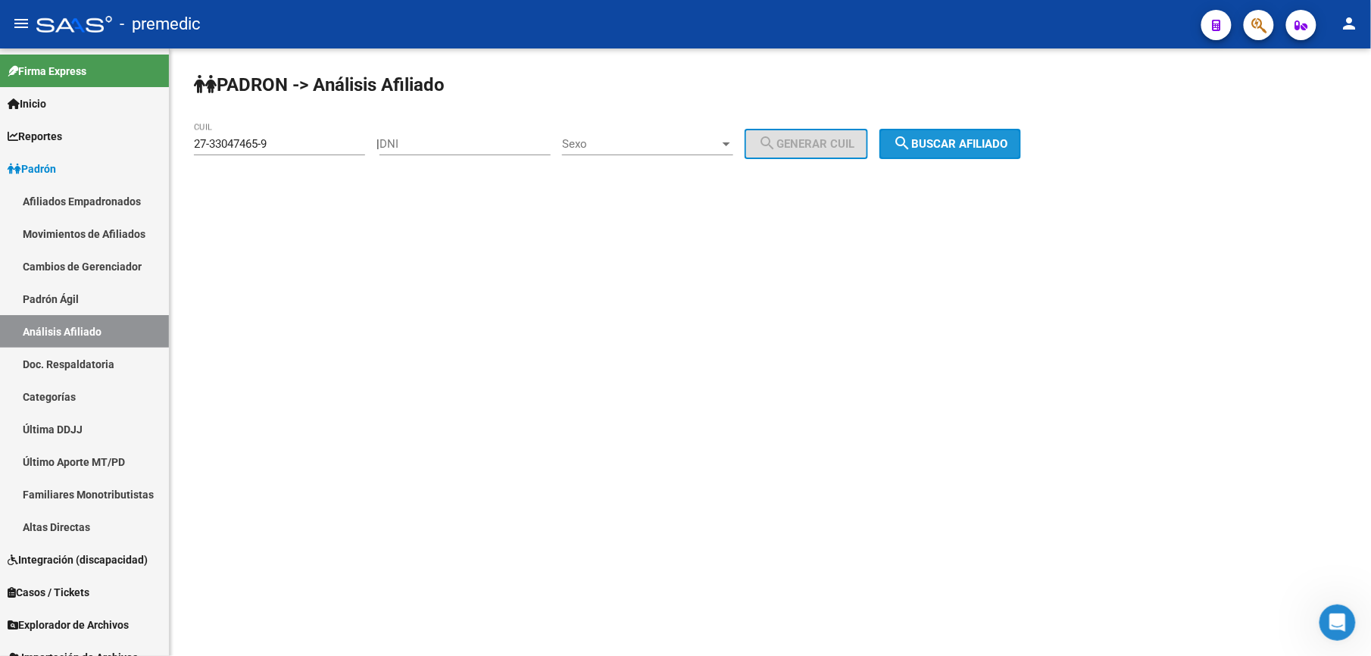
click at [949, 140] on span "search Buscar afiliado" at bounding box center [950, 144] width 114 height 14
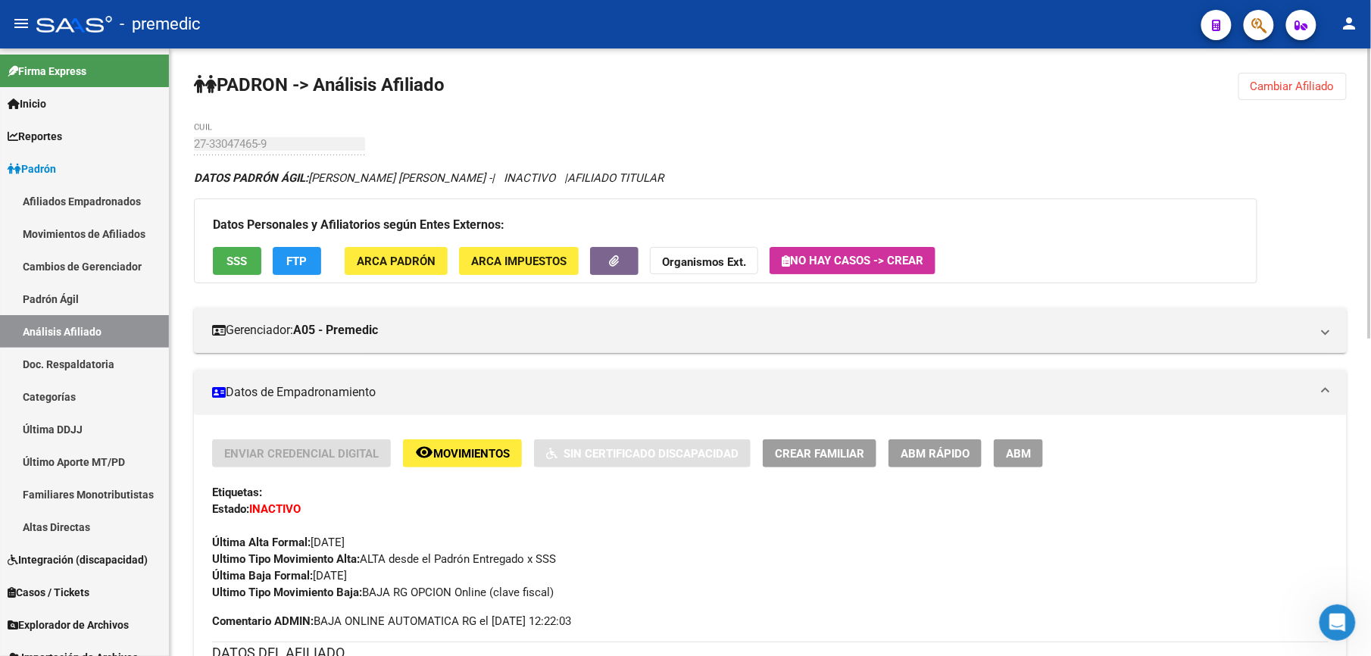
drag, startPoint x: 1274, startPoint y: 111, endPoint x: 1283, endPoint y: 104, distance: 11.4
click at [1288, 94] on button "Cambiar Afiliado" at bounding box center [1293, 86] width 108 height 27
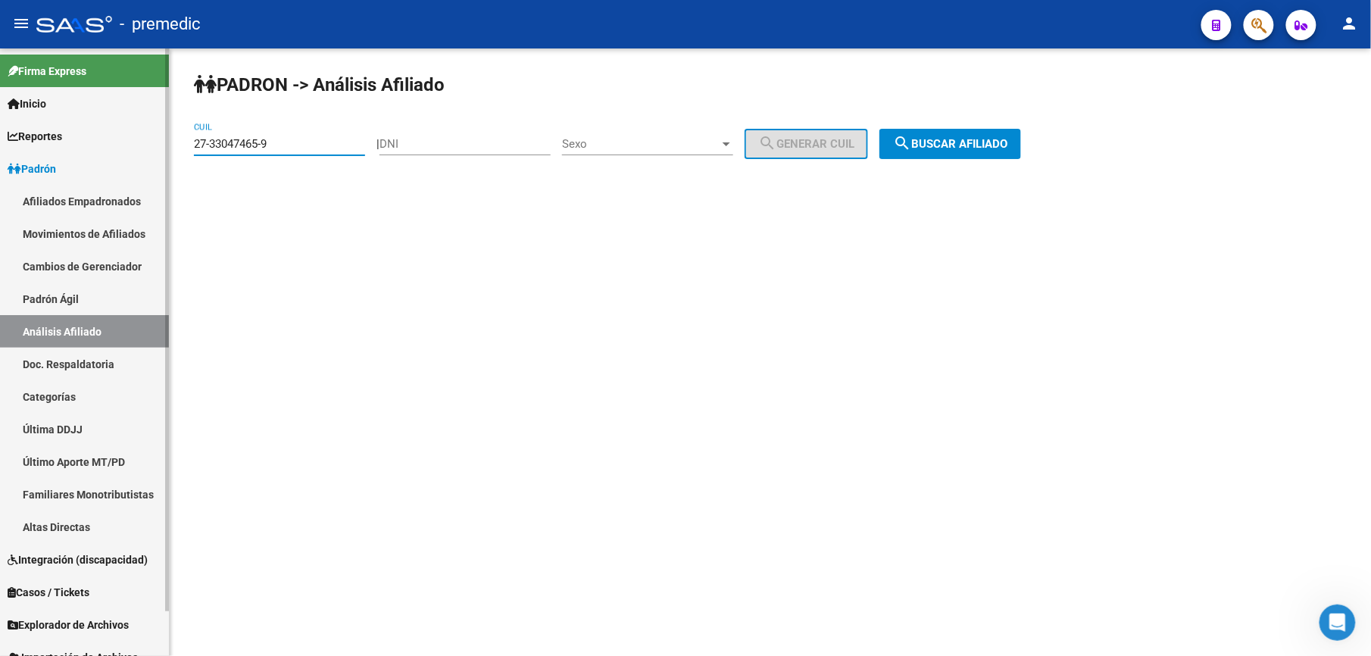
drag, startPoint x: 277, startPoint y: 146, endPoint x: 0, endPoint y: 132, distance: 277.7
click at [0, 139] on html "menu - premedic person Firma Express Inicio Calendario SSS Instructivos Contact…" at bounding box center [685, 328] width 1371 height 656
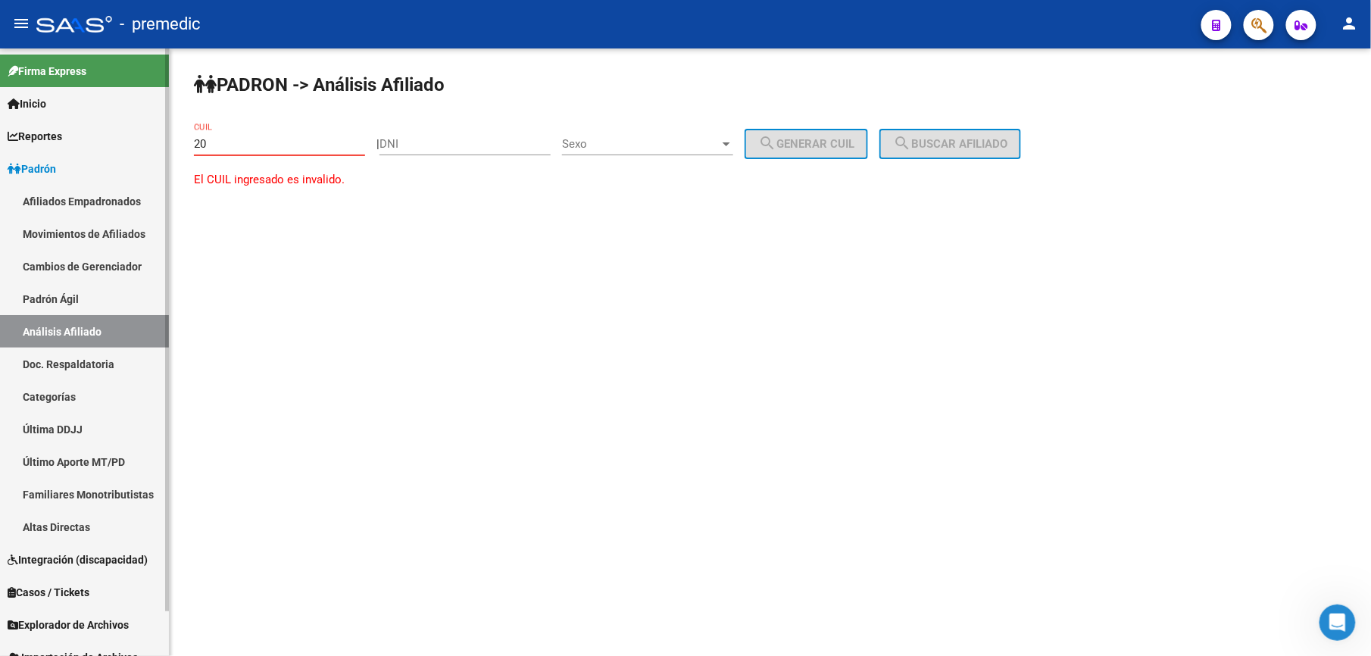
paste input "-94437097"
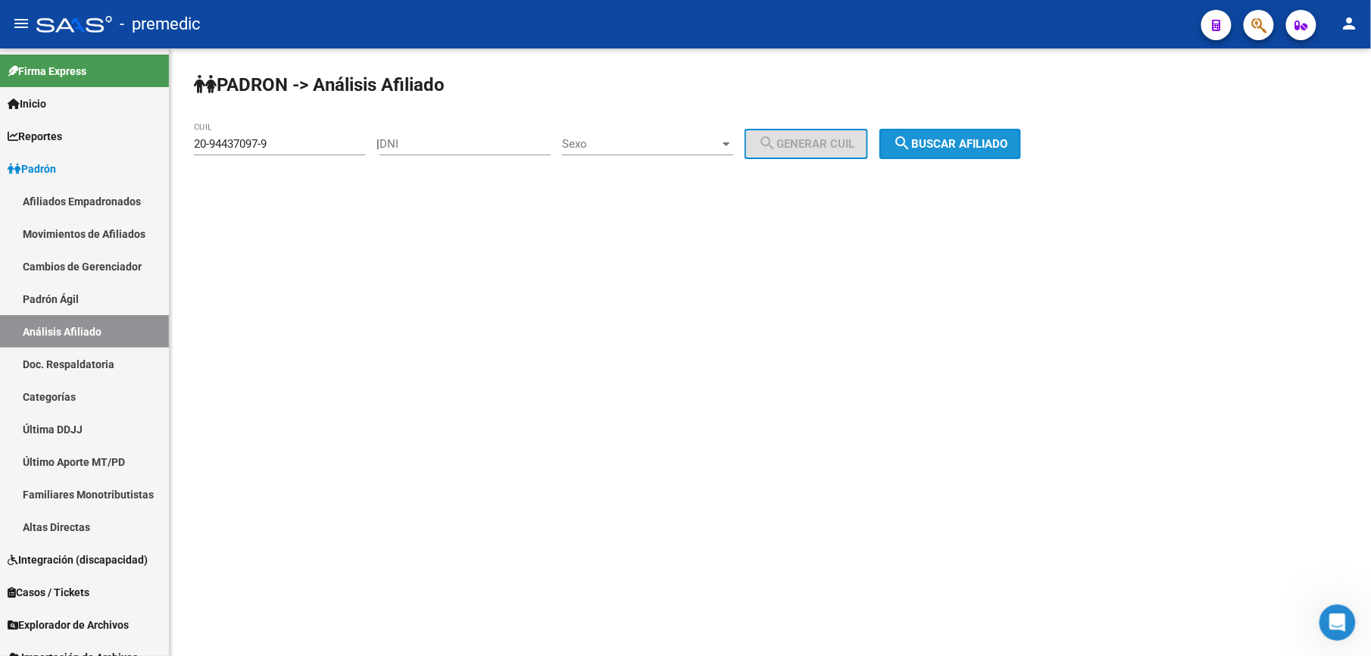
click at [943, 149] on span "search Buscar afiliado" at bounding box center [950, 144] width 114 height 14
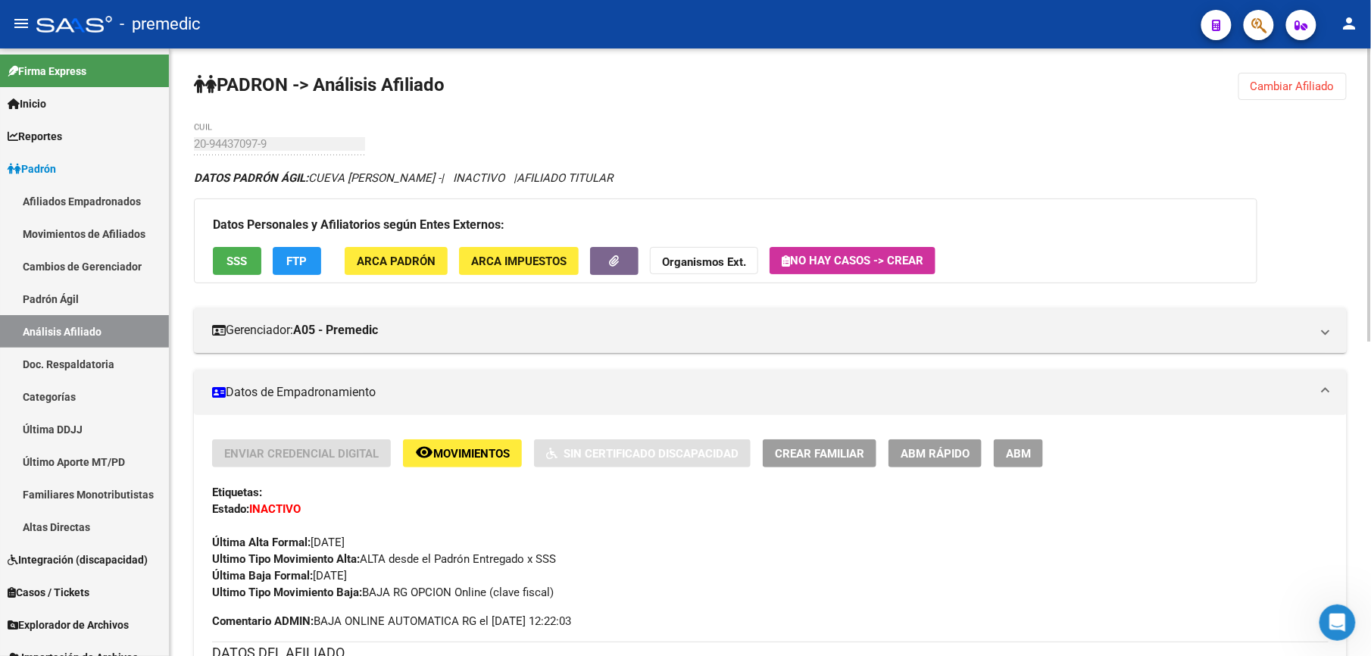
scroll to position [667, 0]
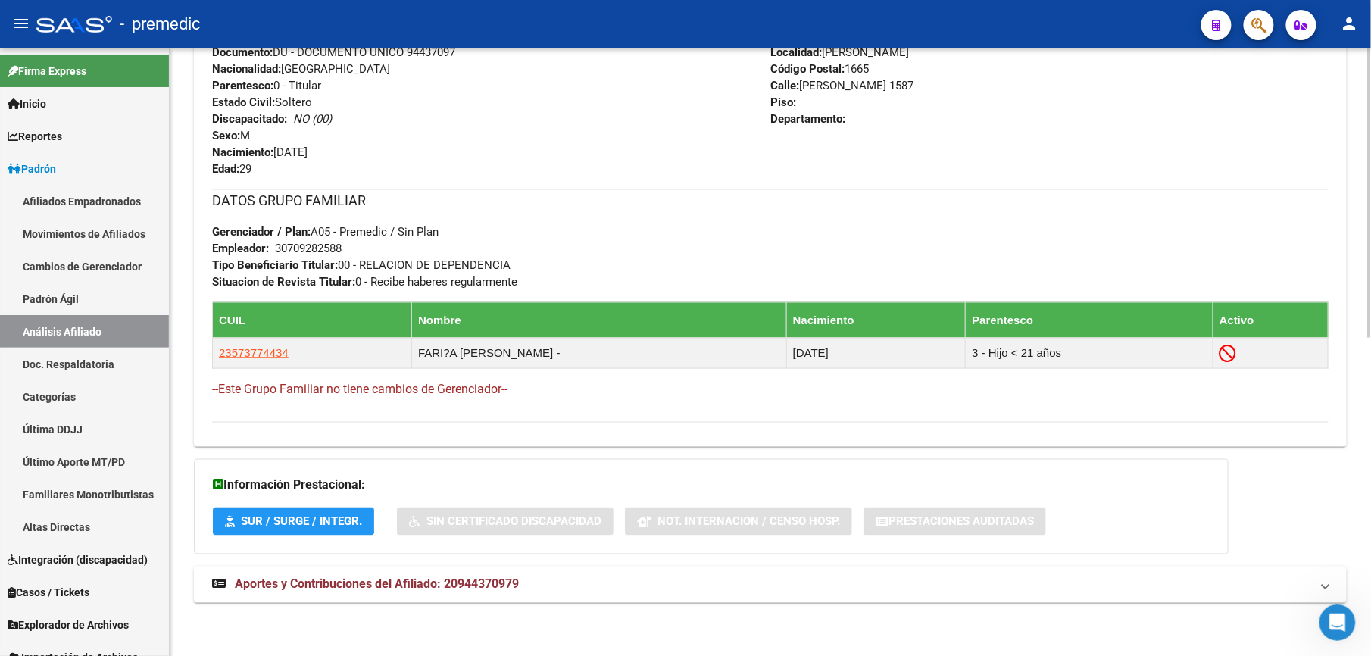
drag, startPoint x: 261, startPoint y: 242, endPoint x: 247, endPoint y: 158, distance: 85.9
click at [247, 158] on div "Enviar Credencial Digital remove_red_eye Movimientos Sin Certificado Discapacid…" at bounding box center [770, 98] width 1117 height 649
drag, startPoint x: 247, startPoint y: 158, endPoint x: 245, endPoint y: 148, distance: 9.2
click at [247, 158] on strong "Nacimiento:" at bounding box center [242, 152] width 61 height 14
drag, startPoint x: 246, startPoint y: 128, endPoint x: 268, endPoint y: 267, distance: 140.4
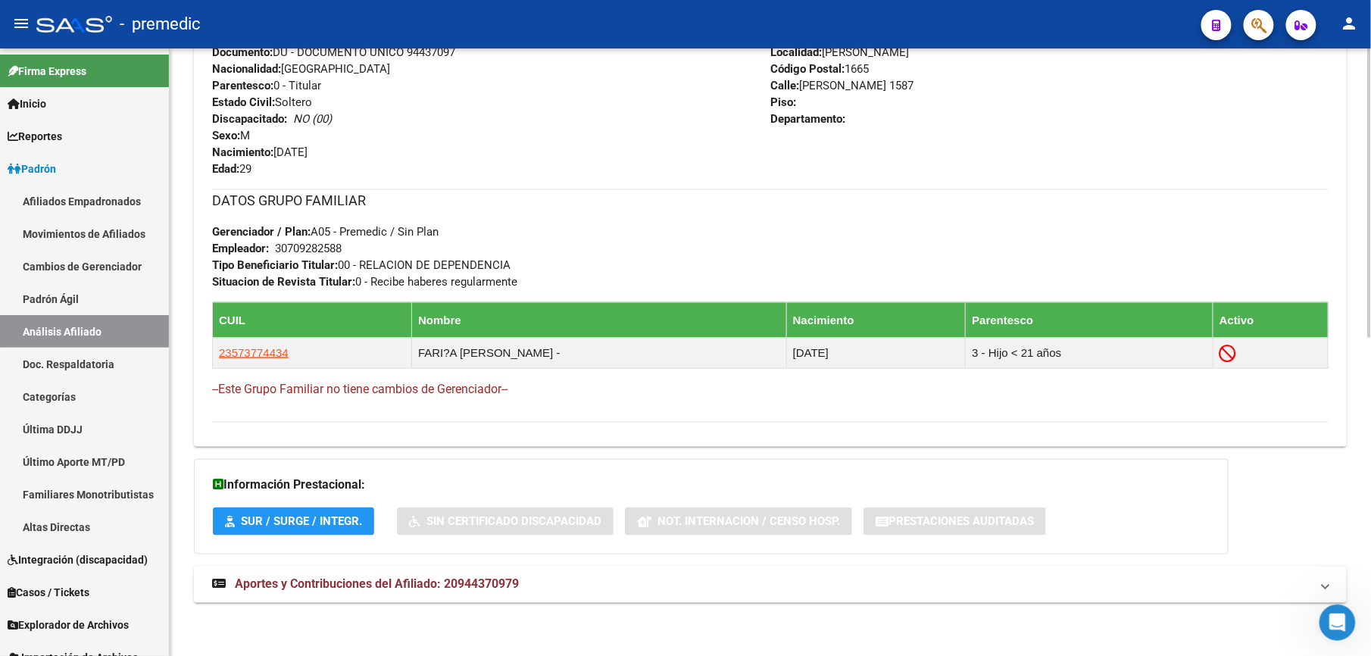
click at [268, 267] on div "Enviar Credencial Digital remove_red_eye Movimientos Sin Certificado Discapacid…" at bounding box center [770, 98] width 1117 height 649
click at [268, 267] on strong "Tipo Beneficiario Titular:" at bounding box center [275, 265] width 126 height 14
drag, startPoint x: 249, startPoint y: 280, endPoint x: 233, endPoint y: 252, distance: 31.9
click at [233, 252] on div "DATOS GRUPO FAMILIAR Gerenciador / Plan: A05 - Premedic / Sin Plan Empleador: 3…" at bounding box center [770, 239] width 1117 height 101
click at [233, 252] on strong "Empleador:" at bounding box center [240, 249] width 57 height 14
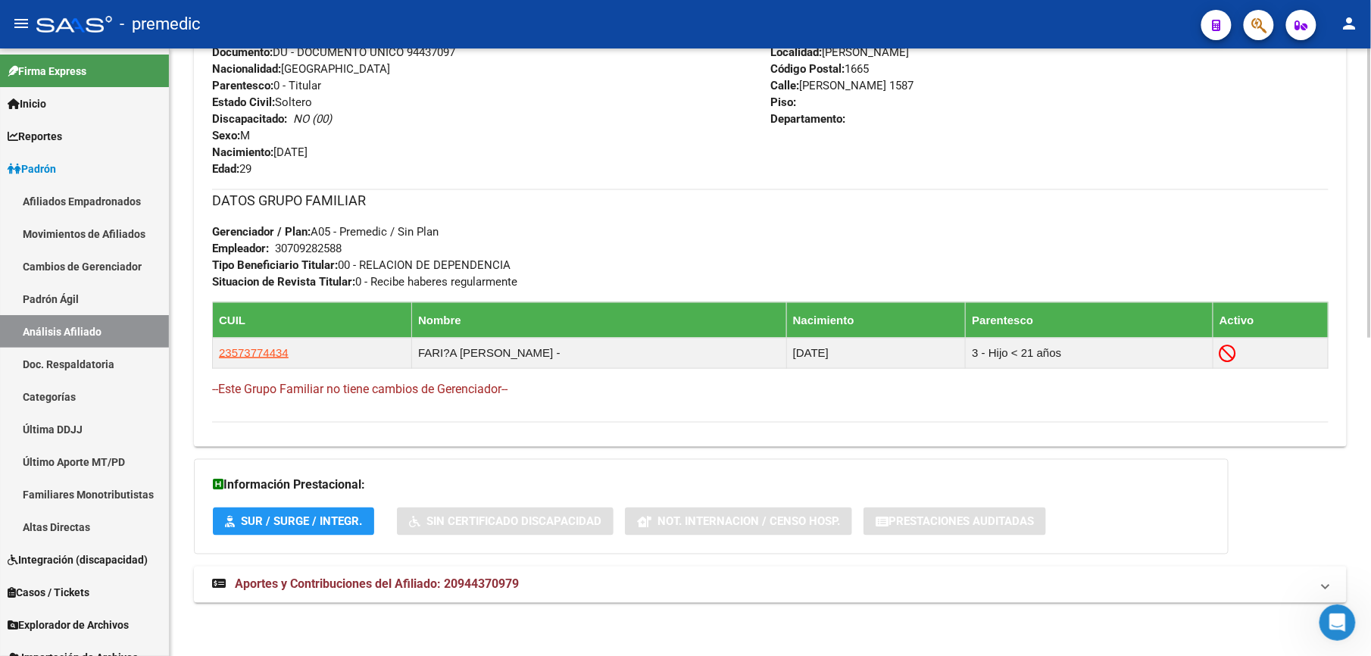
drag, startPoint x: 250, startPoint y: 235, endPoint x: 258, endPoint y: 282, distance: 47.6
click at [258, 282] on div "DATOS GRUPO FAMILIAR Gerenciador / Plan: A05 - Premedic / Sin Plan Empleador: 3…" at bounding box center [770, 239] width 1117 height 101
click at [258, 282] on strong "Situacion de Revista Titular:" at bounding box center [283, 282] width 143 height 14
drag, startPoint x: 289, startPoint y: 289, endPoint x: 259, endPoint y: 233, distance: 62.7
click at [259, 233] on div "DATOS GRUPO FAMILIAR Gerenciador / Plan: A05 - Premedic / Sin Plan Empleador: 3…" at bounding box center [770, 239] width 1117 height 101
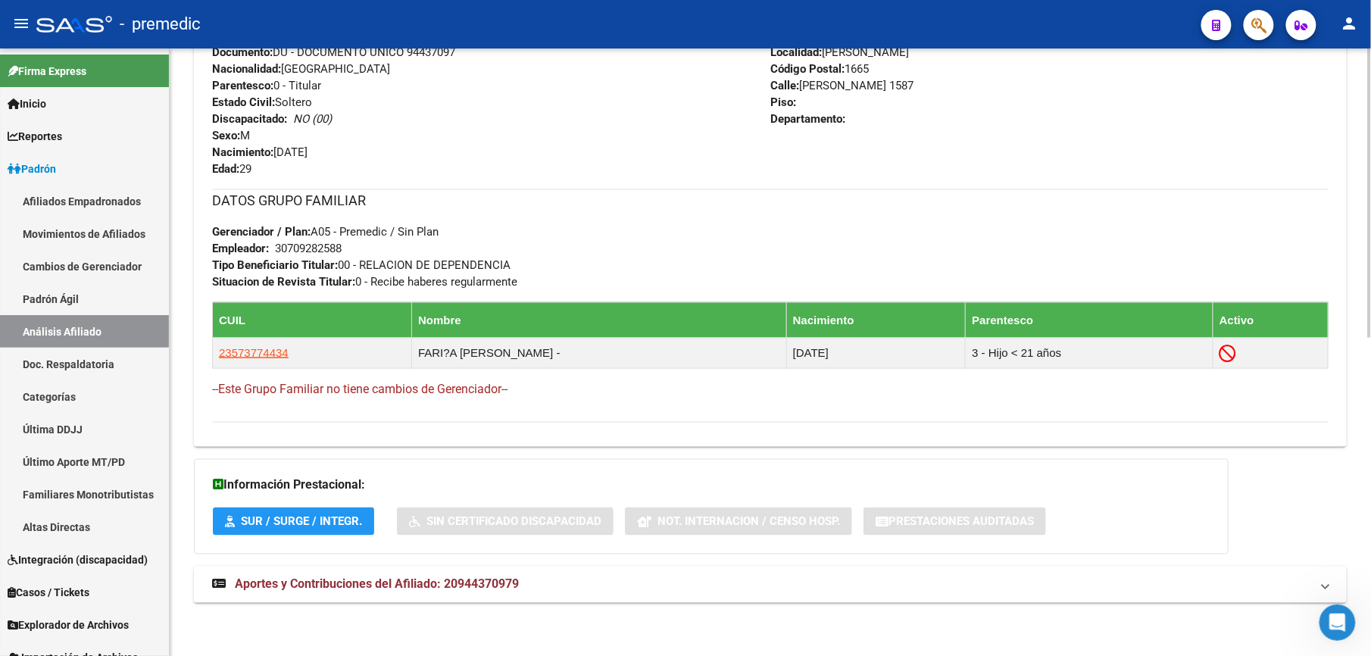
click at [258, 233] on strong "Gerenciador / Plan:" at bounding box center [261, 232] width 98 height 14
drag, startPoint x: 298, startPoint y: 264, endPoint x: 303, endPoint y: 279, distance: 15.3
click at [303, 279] on div "DATOS GRUPO FAMILIAR Gerenciador / Plan: A05 - Premedic / Sin Plan Empleador: 3…" at bounding box center [770, 239] width 1117 height 101
click at [303, 279] on strong "Situacion de Revista Titular:" at bounding box center [283, 282] width 143 height 14
drag, startPoint x: 303, startPoint y: 279, endPoint x: 267, endPoint y: 262, distance: 39.3
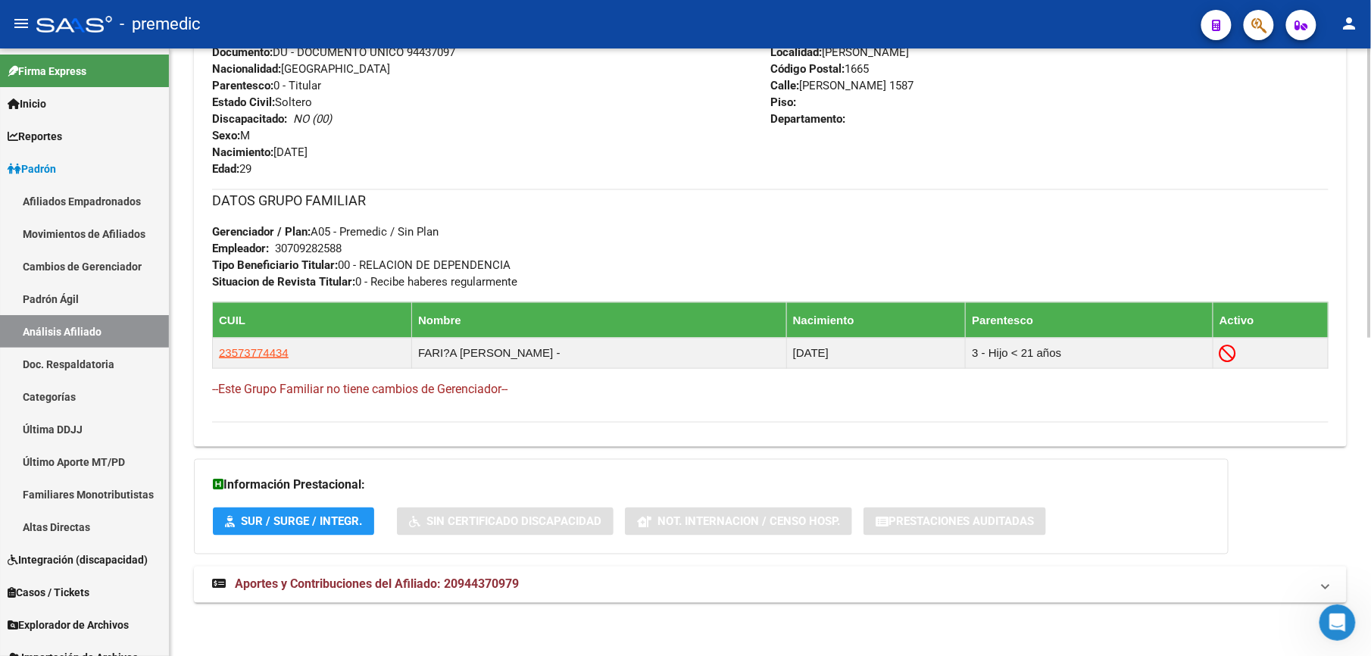
click at [267, 262] on div "DATOS GRUPO FAMILIAR Gerenciador / Plan: A05 - Premedic / Sin Plan Empleador: 3…" at bounding box center [770, 239] width 1117 height 101
click at [267, 262] on strong "Tipo Beneficiario Titular:" at bounding box center [275, 265] width 126 height 14
drag, startPoint x: 264, startPoint y: 252, endPoint x: 264, endPoint y: 283, distance: 31.8
click at [264, 283] on div "DATOS GRUPO FAMILIAR Gerenciador / Plan: A05 - Premedic / Sin Plan Empleador: 3…" at bounding box center [770, 239] width 1117 height 101
click at [264, 283] on strong "Situacion de Revista Titular:" at bounding box center [283, 282] width 143 height 14
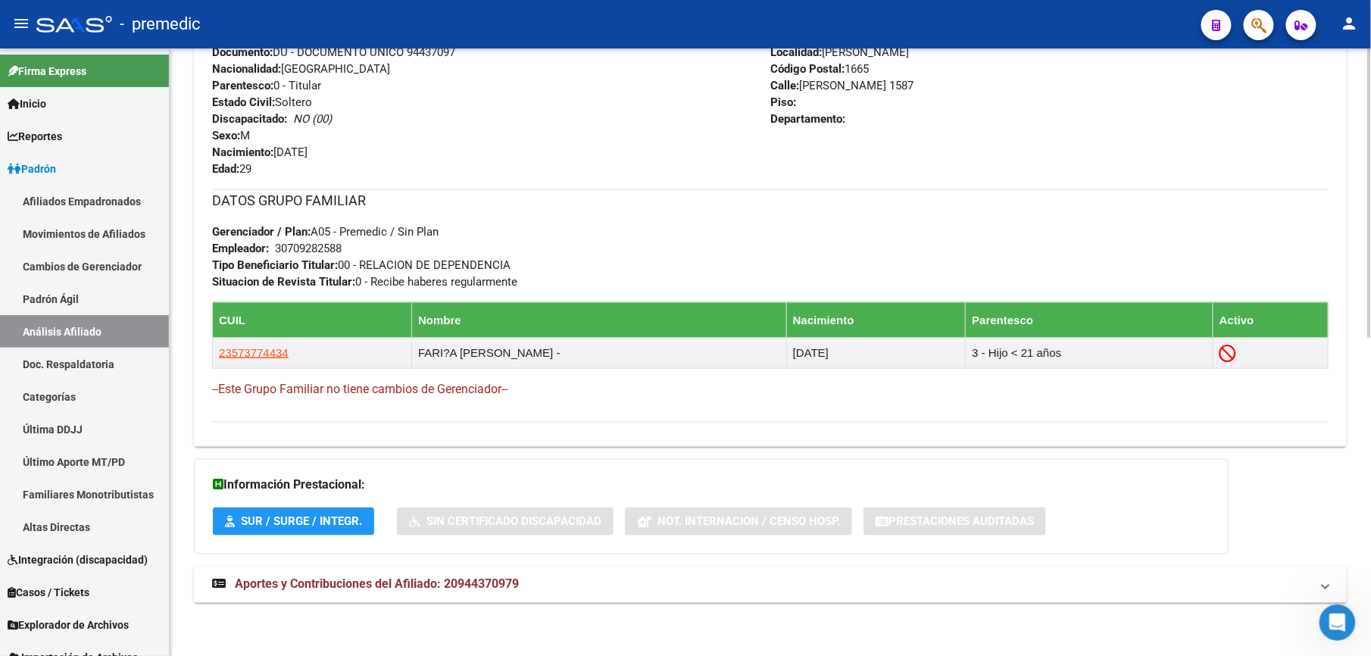
drag, startPoint x: 228, startPoint y: 279, endPoint x: 253, endPoint y: 238, distance: 47.9
click at [253, 238] on div "DATOS GRUPO FAMILIAR Gerenciador / Plan: A05 - Premedic / Sin Plan Empleador: 3…" at bounding box center [770, 239] width 1117 height 101
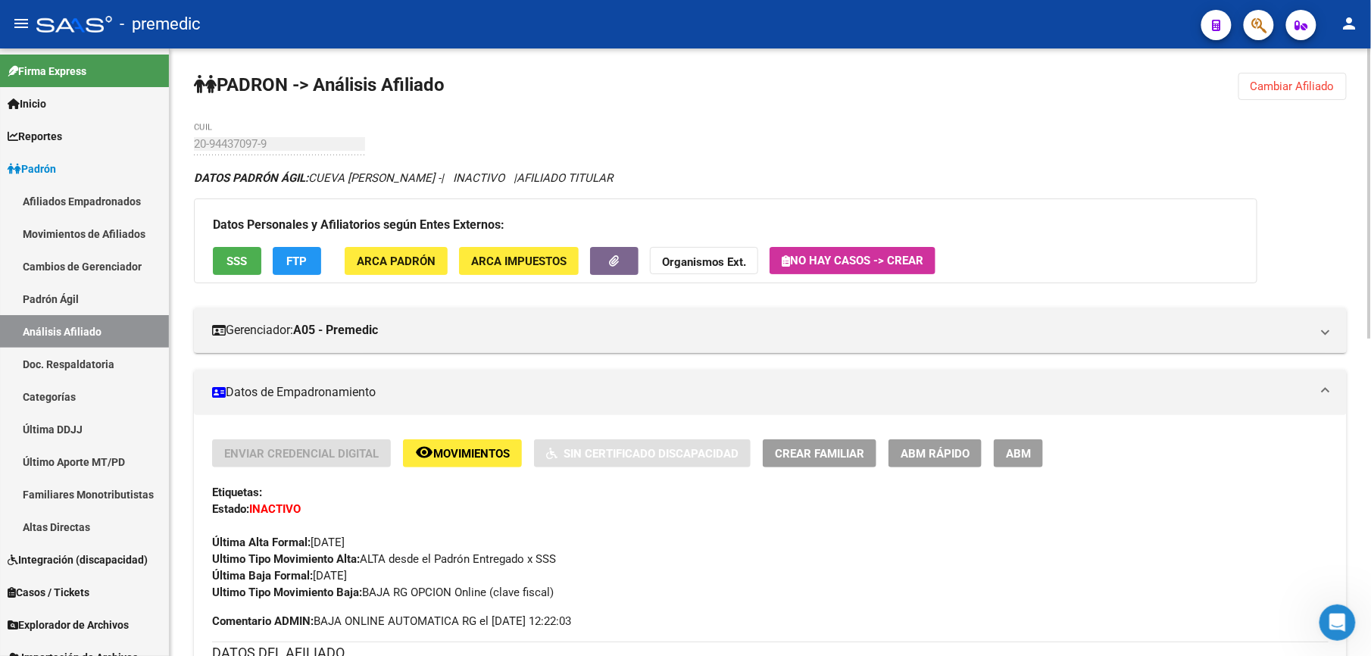
click at [504, 506] on div "Enviar Credencial Digital remove_red_eye Movimientos Sin Certificado Discapacid…" at bounding box center [770, 519] width 1117 height 161
click at [1318, 92] on button "Cambiar Afiliado" at bounding box center [1293, 86] width 108 height 27
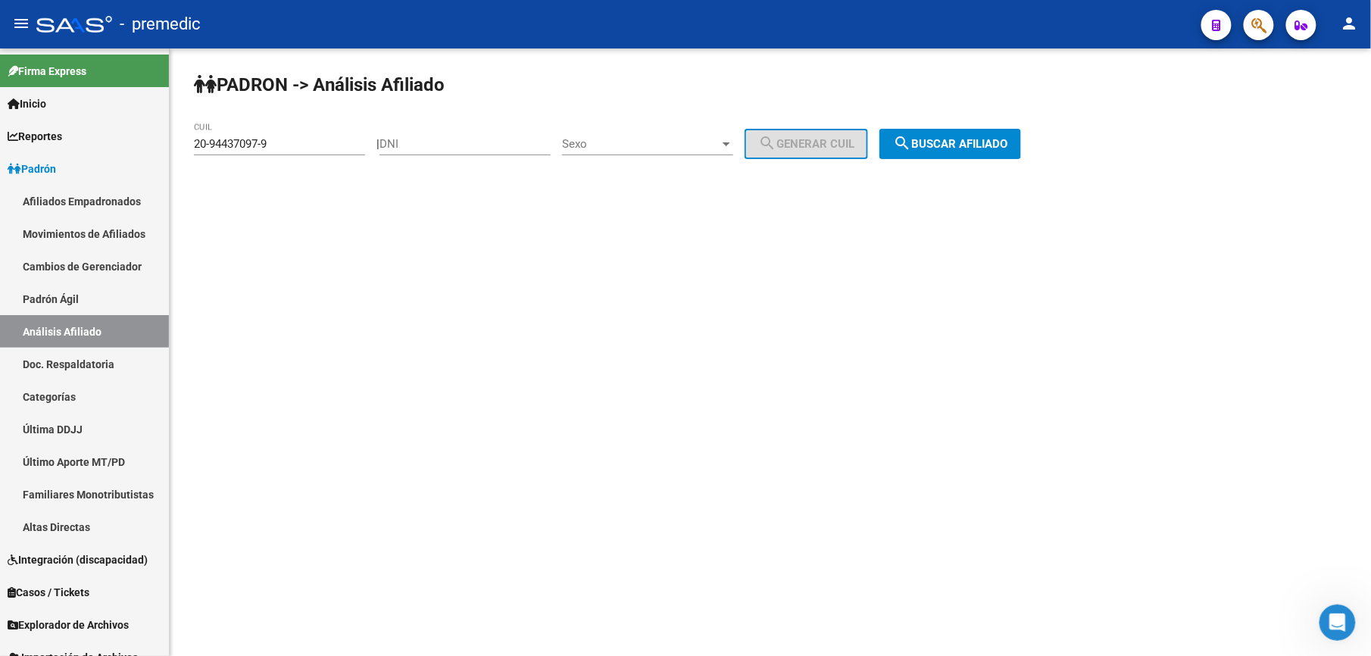
drag, startPoint x: 374, startPoint y: 142, endPoint x: -5, endPoint y: 71, distance: 385.5
click at [0, 71] on html "menu - premedic person Firma Express Inicio Calendario SSS Instructivos Contact…" at bounding box center [685, 328] width 1371 height 656
drag, startPoint x: -5, startPoint y: 71, endPoint x: 317, endPoint y: 147, distance: 330.1
click at [317, 147] on input "20-94437097-9" at bounding box center [279, 144] width 171 height 14
click at [316, 147] on input "20-94437097-9" at bounding box center [279, 144] width 171 height 14
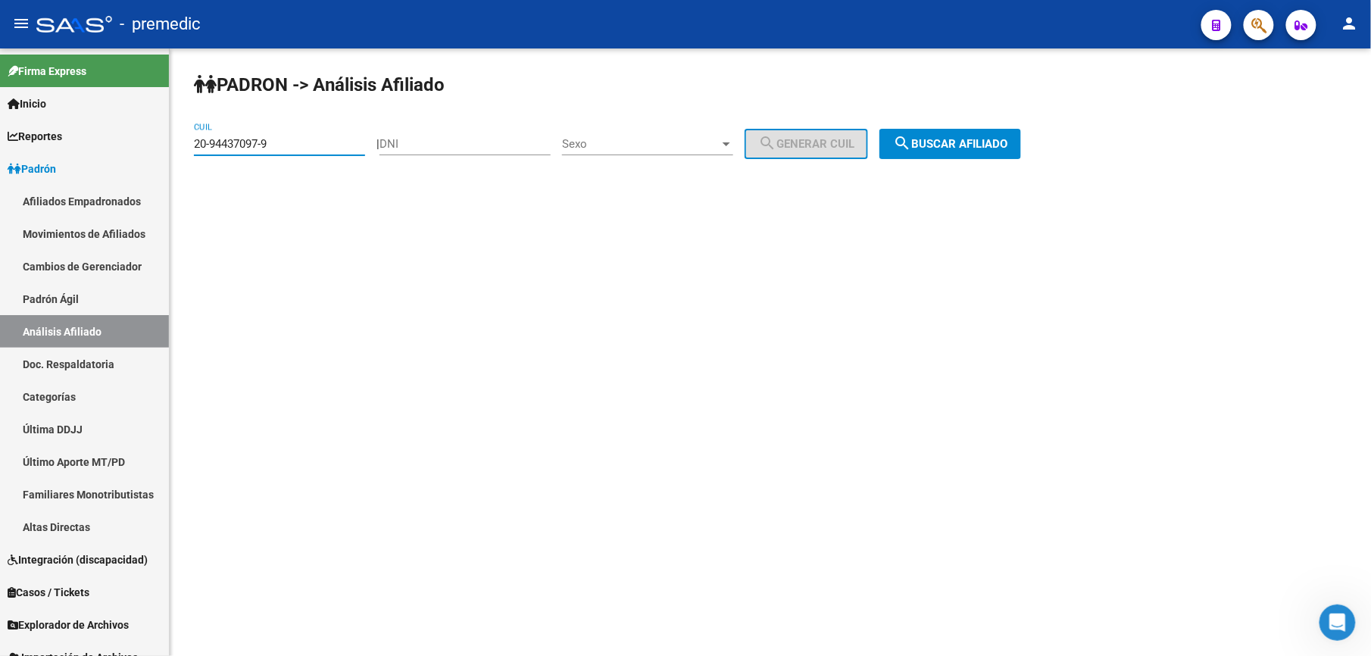
click at [316, 147] on input "20-94437097-9" at bounding box center [279, 144] width 171 height 14
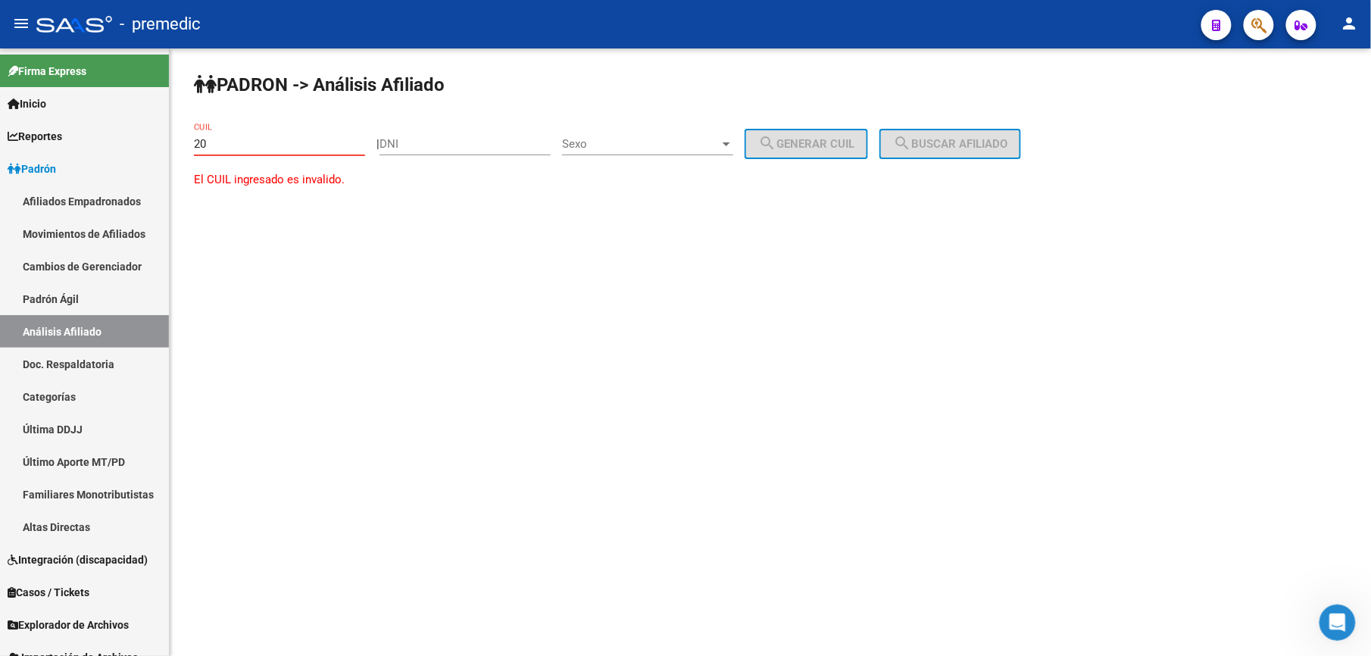
paste input "-32993111"
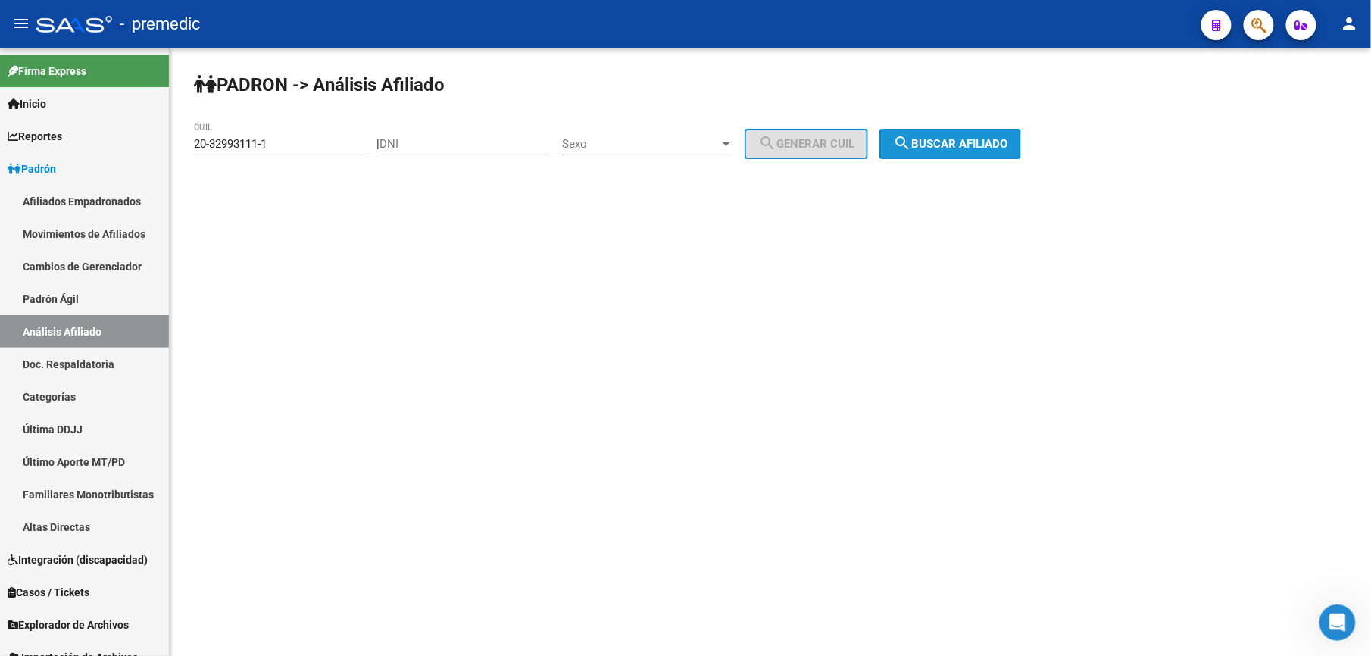
click at [926, 129] on button "search Buscar afiliado" at bounding box center [951, 144] width 142 height 30
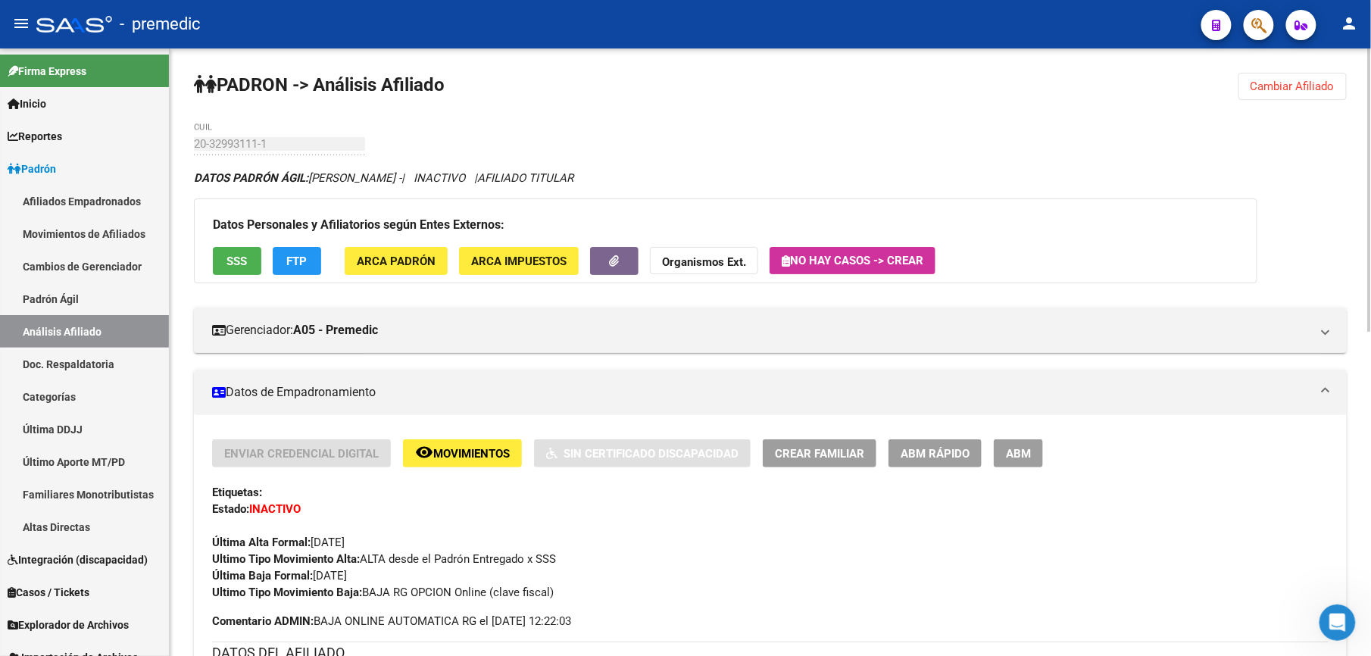
drag, startPoint x: 539, startPoint y: 595, endPoint x: 539, endPoint y: 615, distance: 20.5
click at [539, 615] on div "Enviar Credencial Digital remove_red_eye Movimientos Sin Certificado Discapacid…" at bounding box center [770, 534] width 1117 height 190
click at [539, 615] on span "Comentario ADMIN: BAJA ONLINE AUTOMATICA RG el [DATE] 12:22:03" at bounding box center [391, 621] width 359 height 17
drag, startPoint x: 443, startPoint y: 621, endPoint x: 364, endPoint y: 586, distance: 86.5
click at [364, 586] on div "Enviar Credencial Digital remove_red_eye Movimientos Sin Certificado Discapacid…" at bounding box center [770, 534] width 1117 height 190
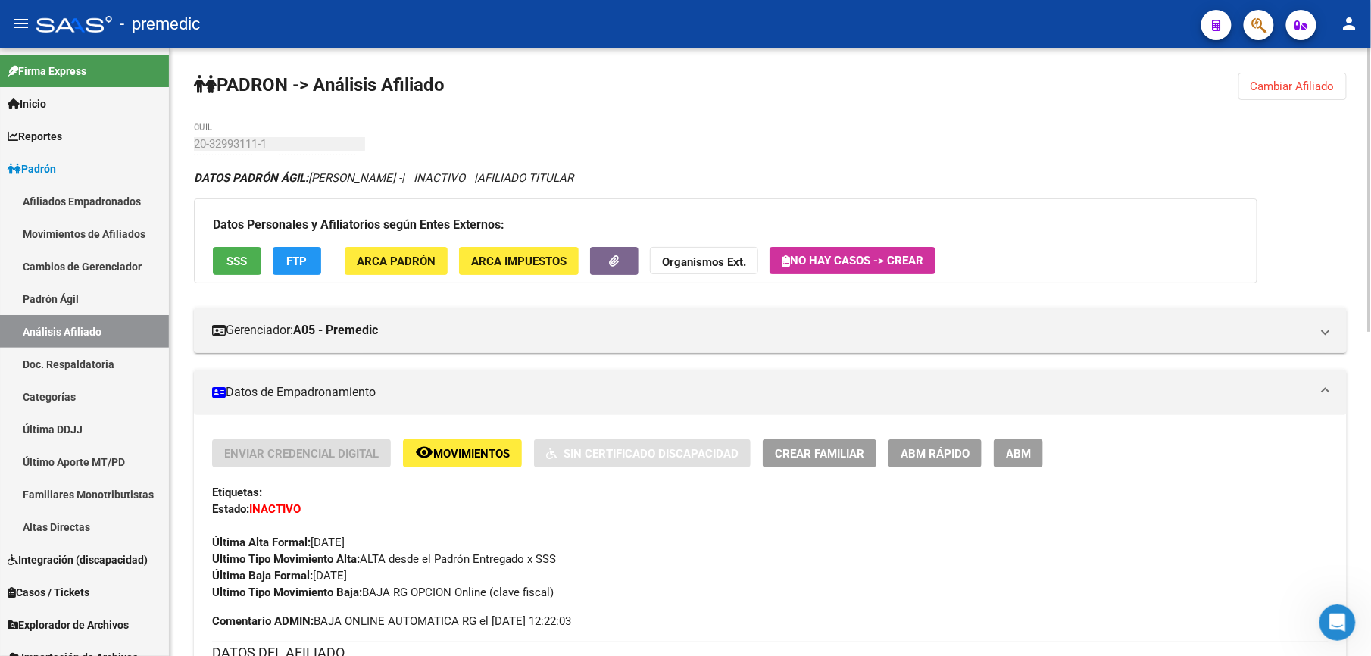
drag, startPoint x: 364, startPoint y: 586, endPoint x: 294, endPoint y: 615, distance: 76.4
click at [294, 615] on div "Enviar Credencial Digital remove_red_eye Movimientos Sin Certificado Discapacid…" at bounding box center [770, 534] width 1117 height 190
click at [294, 615] on strong "Comentario ADMIN:" at bounding box center [263, 621] width 102 height 14
drag, startPoint x: 300, startPoint y: 623, endPoint x: 286, endPoint y: 582, distance: 43.1
click at [286, 582] on div "Enviar Credencial Digital remove_red_eye Movimientos Sin Certificado Discapacid…" at bounding box center [770, 534] width 1117 height 190
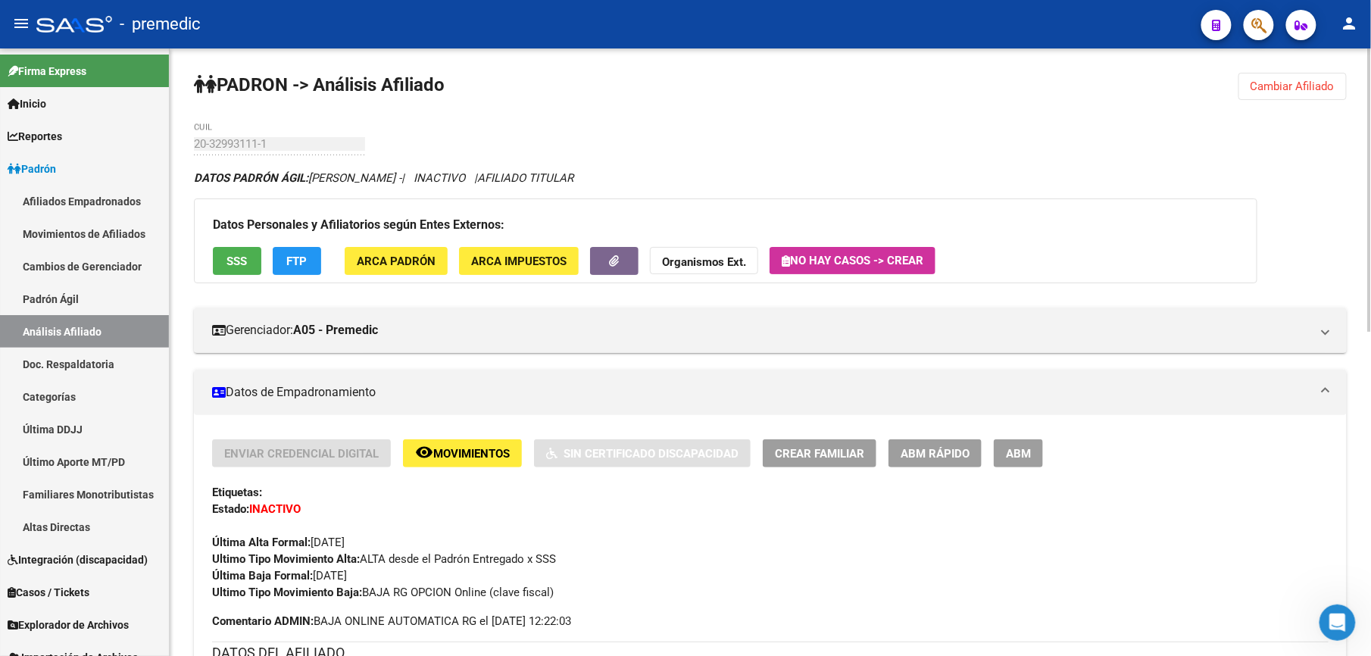
click at [286, 582] on strong "Última Baja Formal:" at bounding box center [262, 576] width 101 height 14
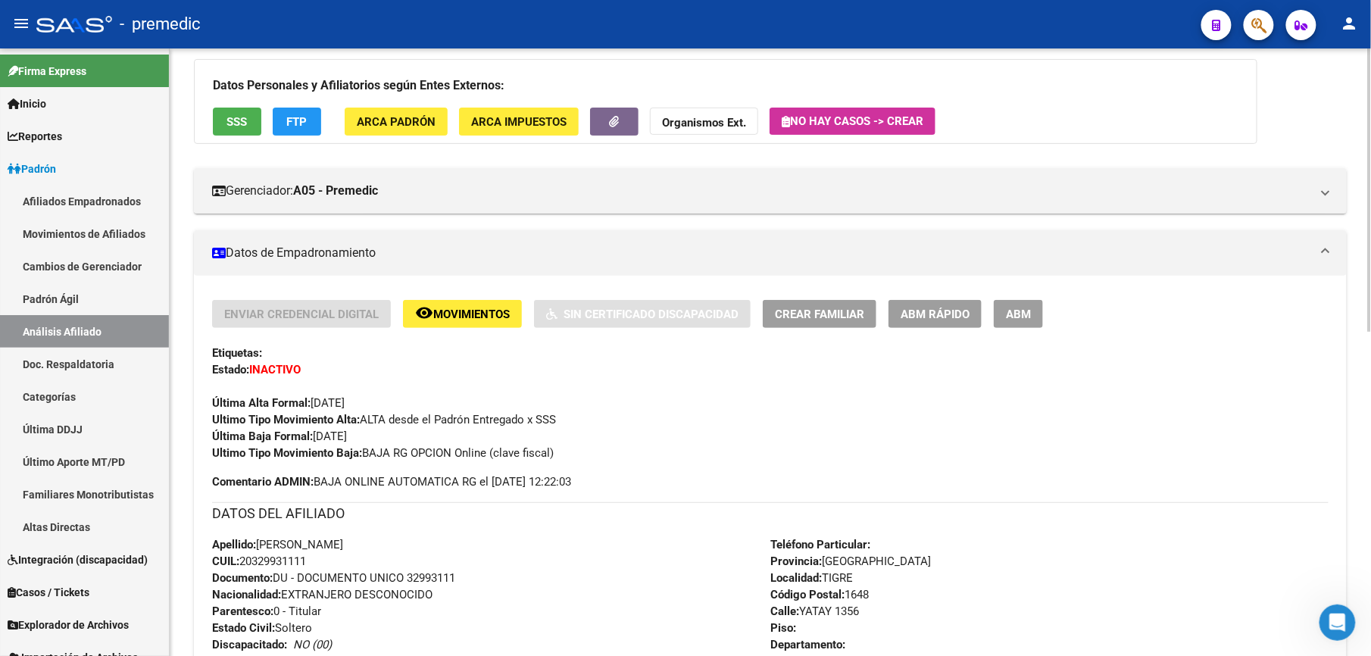
scroll to position [171, 0]
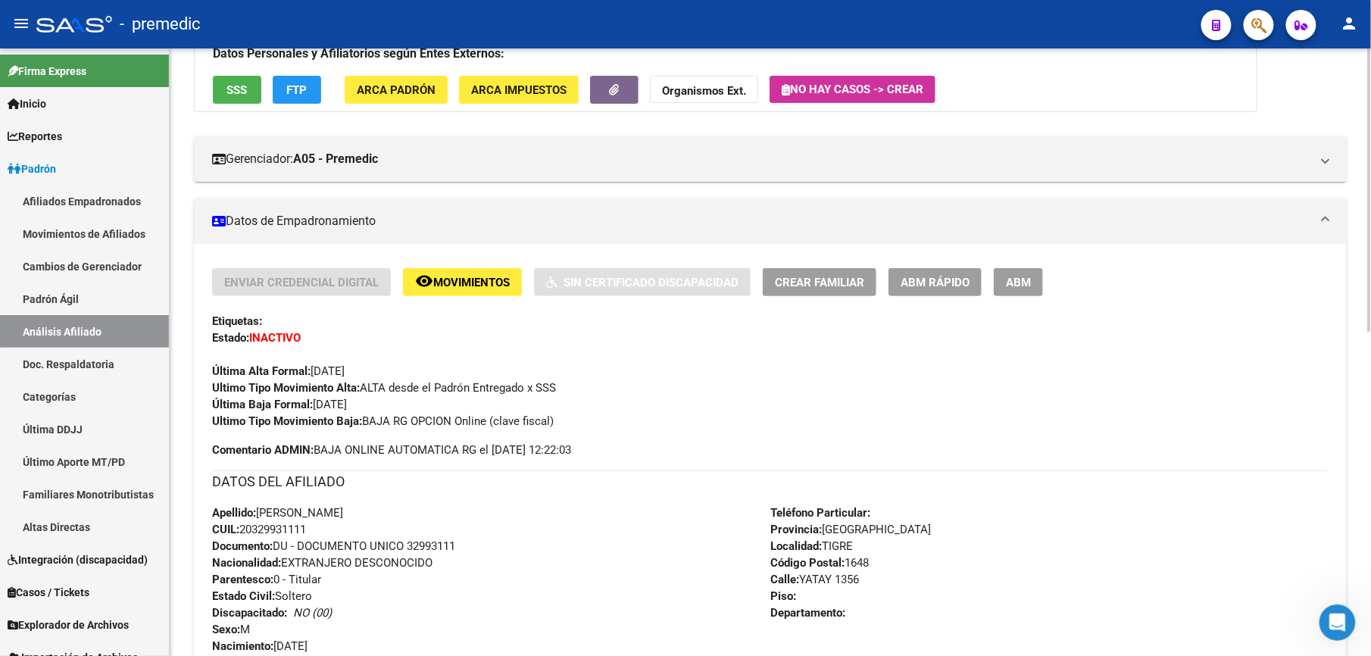
drag, startPoint x: 321, startPoint y: 583, endPoint x: 277, endPoint y: 488, distance: 105.1
click at [277, 488] on div "Enviar Credencial Digital remove_red_eye Movimientos Sin Certificado Discapacid…" at bounding box center [770, 607] width 1117 height 679
drag, startPoint x: 277, startPoint y: 488, endPoint x: 262, endPoint y: 564, distance: 78.0
click at [262, 564] on strong "Nacionalidad:" at bounding box center [246, 563] width 69 height 14
drag, startPoint x: 277, startPoint y: 598, endPoint x: 285, endPoint y: 552, distance: 46.8
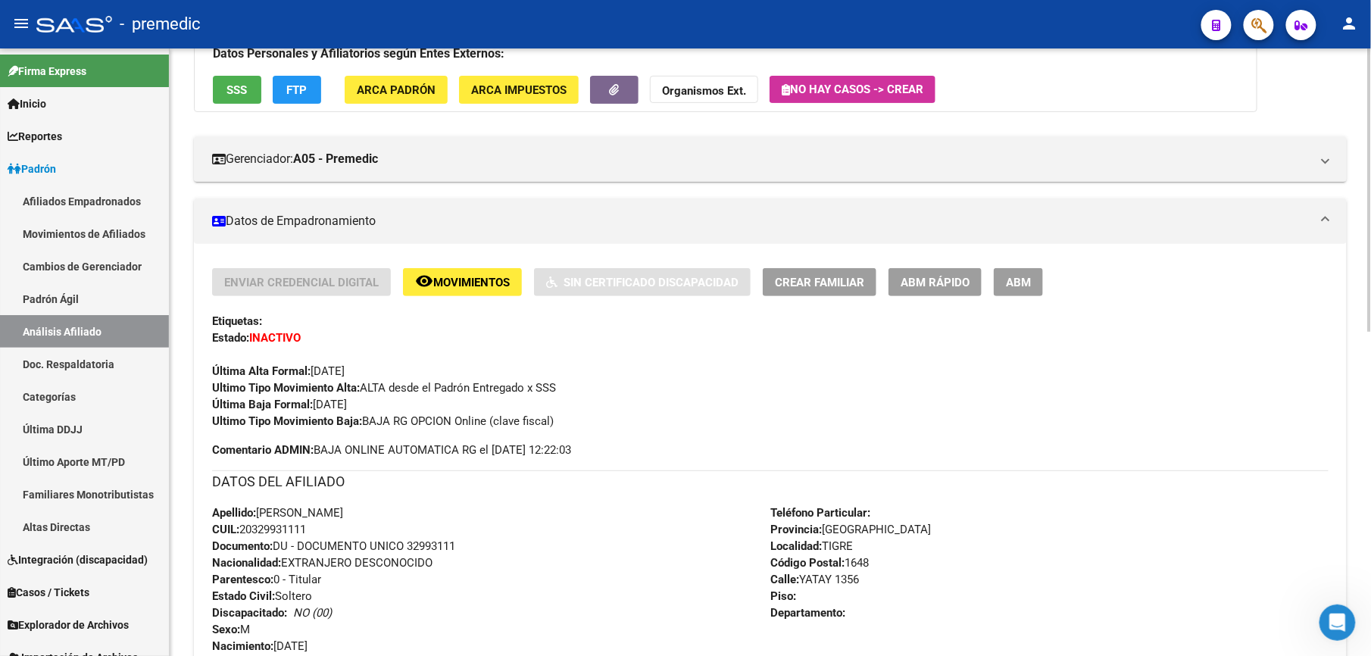
click at [285, 552] on div "Apellido: [PERSON_NAME]: 20329931111 Documento: DU - DOCUMENTO UNICO 32993111 N…" at bounding box center [491, 588] width 558 height 167
click at [285, 552] on span "Documento: DU - DOCUMENTO UNICO 32993111" at bounding box center [333, 546] width 243 height 14
drag, startPoint x: 310, startPoint y: 580, endPoint x: 320, endPoint y: 622, distance: 43.6
click at [320, 622] on div "Apellido: [PERSON_NAME]: 20329931111 Documento: DU - DOCUMENTO UNICO 32993111 N…" at bounding box center [491, 588] width 558 height 167
drag, startPoint x: 320, startPoint y: 622, endPoint x: 288, endPoint y: 589, distance: 45.5
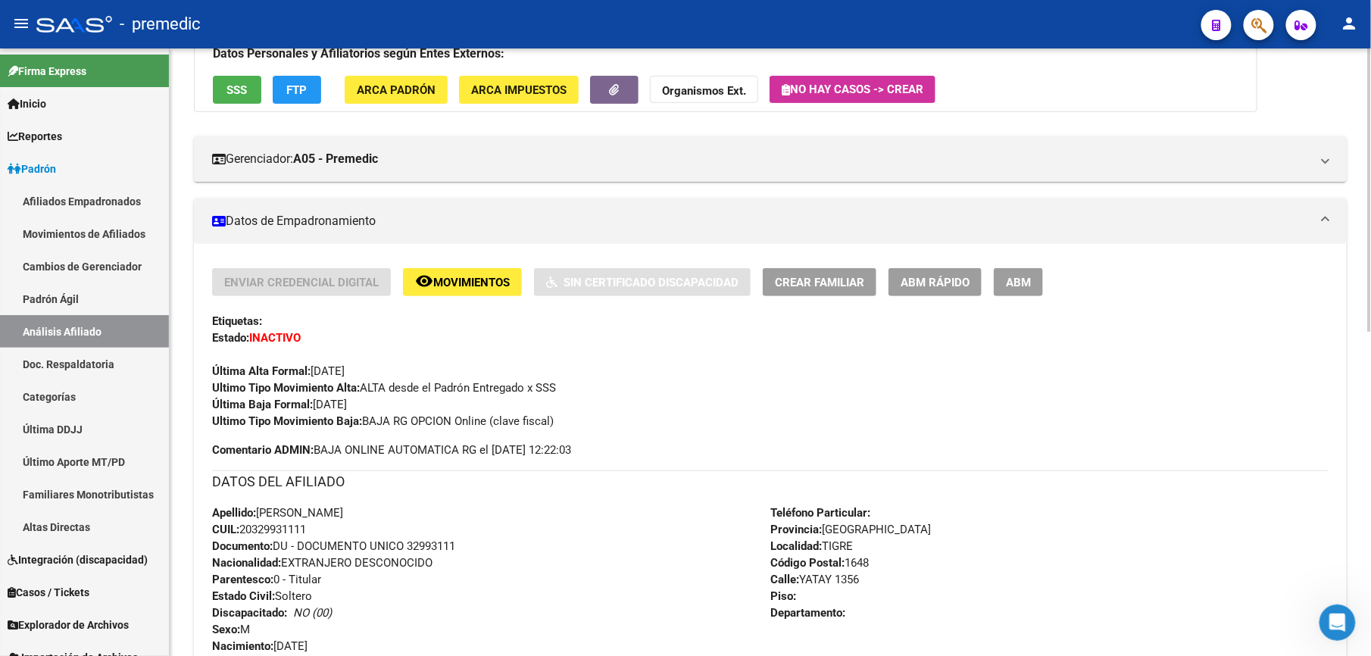
click at [288, 589] on span "Estado Civil: [DEMOGRAPHIC_DATA]" at bounding box center [262, 596] width 100 height 14
drag, startPoint x: 277, startPoint y: 600, endPoint x: 258, endPoint y: 550, distance: 53.7
click at [258, 550] on div "Apellido: [PERSON_NAME]: 20329931111 Documento: DU - DOCUMENTO UNICO 32993111 N…" at bounding box center [491, 588] width 558 height 167
click at [258, 576] on strong "Parentesco:" at bounding box center [242, 580] width 61 height 14
drag, startPoint x: 256, startPoint y: 576, endPoint x: 271, endPoint y: 607, distance: 34.6
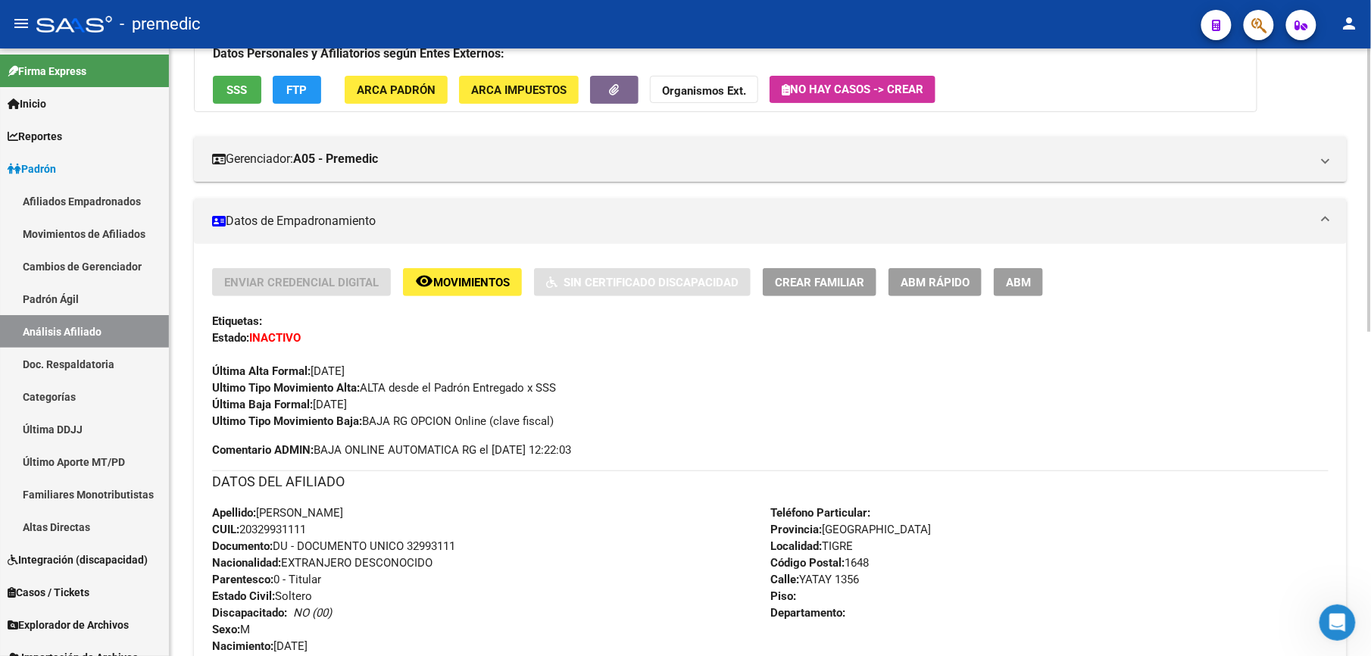
click at [271, 607] on div "Apellido: [PERSON_NAME]: 20329931111 Documento: DU - DOCUMENTO UNICO 32993111 N…" at bounding box center [491, 588] width 558 height 167
click at [271, 607] on strong "Discapacitado:" at bounding box center [249, 613] width 75 height 14
drag, startPoint x: 262, startPoint y: 620, endPoint x: 229, endPoint y: 579, distance: 52.8
click at [229, 579] on div "Apellido: [PERSON_NAME]: 20329931111 Documento: DU - DOCUMENTO UNICO 32993111 N…" at bounding box center [491, 588] width 558 height 167
click at [229, 579] on strong "Parentesco:" at bounding box center [242, 580] width 61 height 14
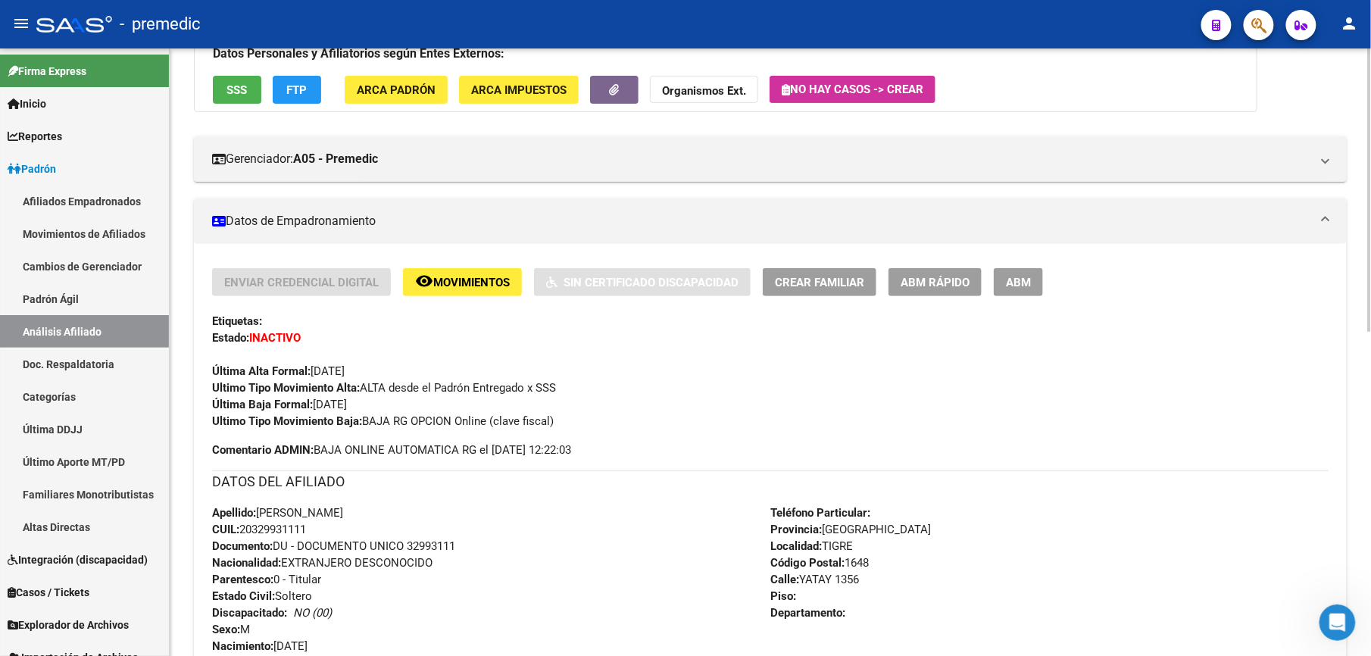
drag, startPoint x: 243, startPoint y: 570, endPoint x: 255, endPoint y: 623, distance: 54.4
click at [255, 623] on div "Apellido: [PERSON_NAME]: 20329931111 Documento: DU - DOCUMENTO UNICO 32993111 N…" at bounding box center [491, 588] width 558 height 167
drag, startPoint x: 236, startPoint y: 626, endPoint x: 242, endPoint y: 574, distance: 51.9
click at [242, 574] on div "Apellido: [PERSON_NAME]: 20329931111 Documento: DU - DOCUMENTO UNICO 32993111 N…" at bounding box center [491, 588] width 558 height 167
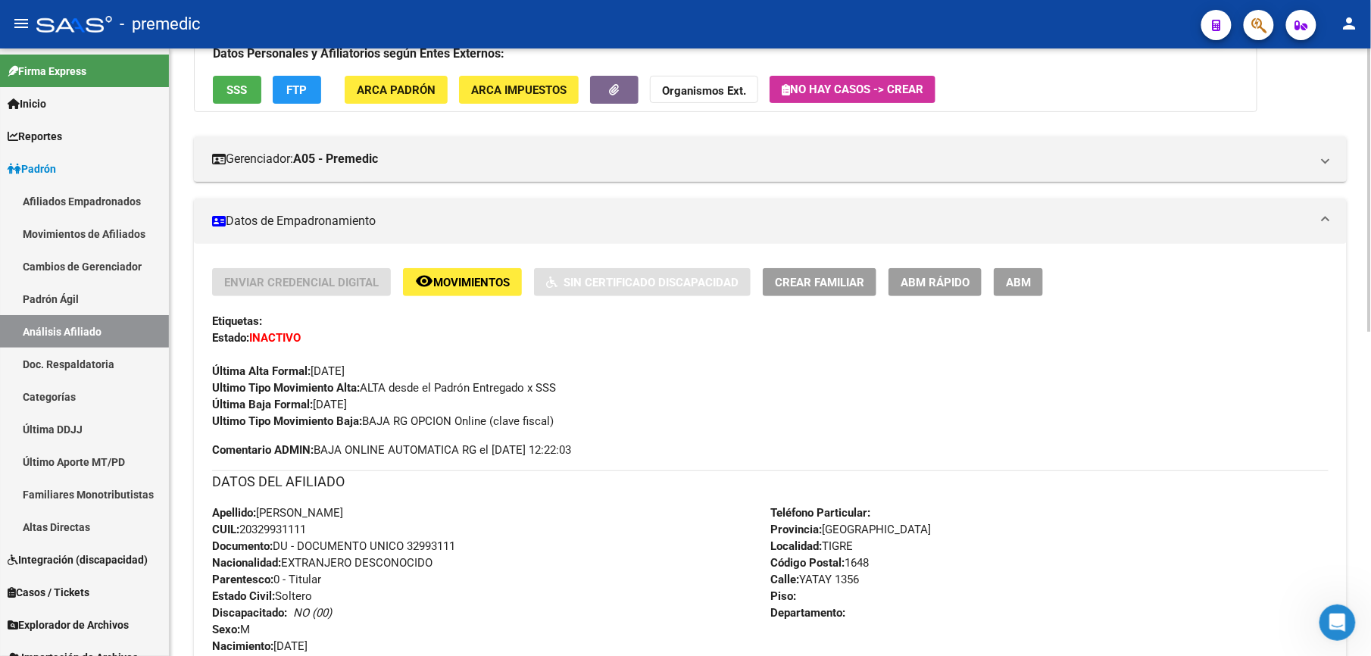
click at [242, 574] on strong "Parentesco:" at bounding box center [242, 580] width 61 height 14
drag, startPoint x: 256, startPoint y: 583, endPoint x: 267, endPoint y: 608, distance: 26.8
click at [267, 608] on div "Apellido: [PERSON_NAME]: 20329931111 Documento: DU - DOCUMENTO UNICO 32993111 N…" at bounding box center [491, 588] width 558 height 167
click at [267, 608] on strong "Discapacitado:" at bounding box center [249, 613] width 75 height 14
drag, startPoint x: 274, startPoint y: 620, endPoint x: 243, endPoint y: 580, distance: 50.3
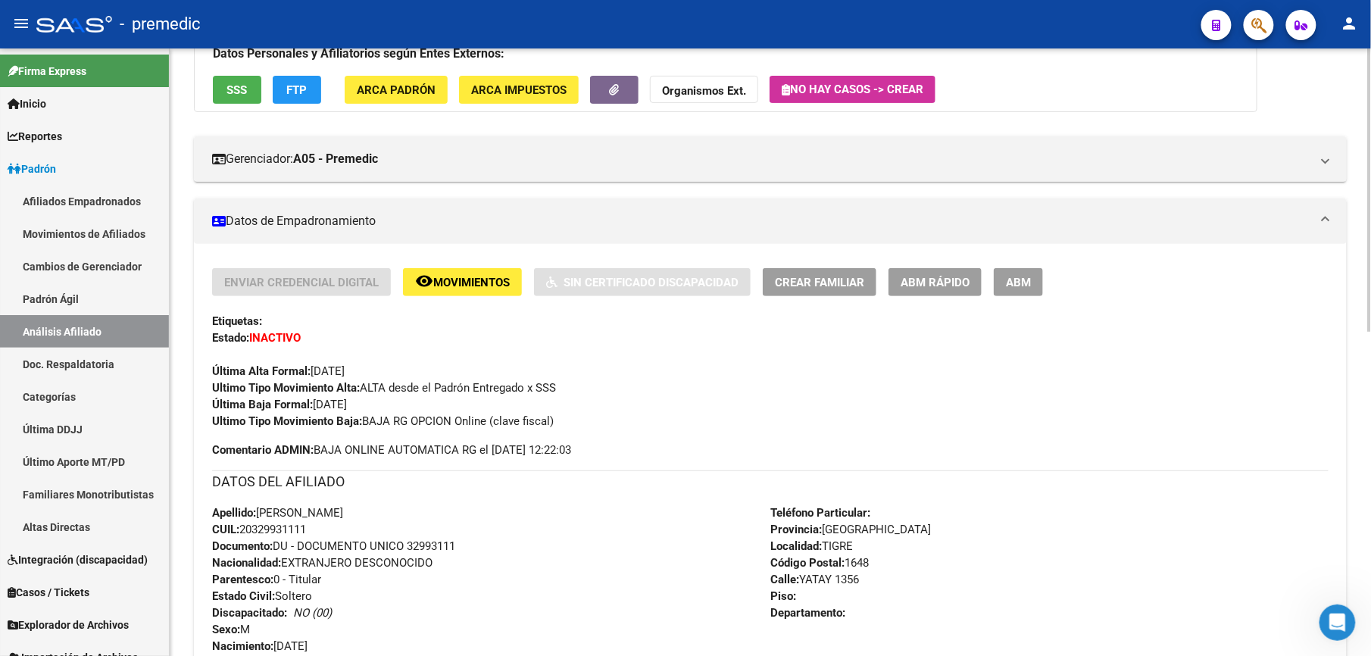
click at [243, 580] on div "Apellido: [PERSON_NAME]: 20329931111 Documento: DU - DOCUMENTO UNICO 32993111 N…" at bounding box center [491, 588] width 558 height 167
click at [242, 574] on strong "Parentesco:" at bounding box center [242, 580] width 61 height 14
drag, startPoint x: 242, startPoint y: 574, endPoint x: 265, endPoint y: 608, distance: 40.3
click at [265, 608] on div "Apellido: [PERSON_NAME]: 20329931111 Documento: DU - DOCUMENTO UNICO 32993111 N…" at bounding box center [491, 588] width 558 height 167
click at [265, 608] on strong "Discapacitado:" at bounding box center [249, 613] width 75 height 14
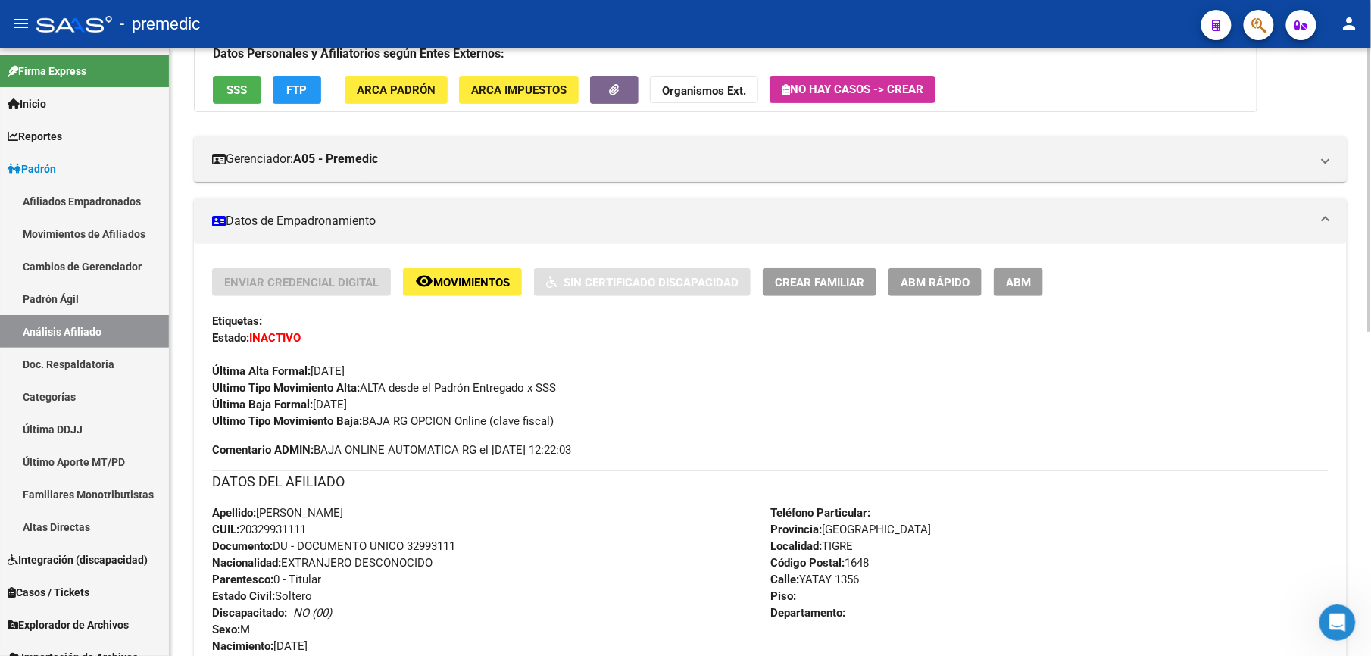
drag, startPoint x: 265, startPoint y: 608, endPoint x: 271, endPoint y: 579, distance: 29.4
click at [271, 579] on div "Apellido: [PERSON_NAME]: 20329931111 Documento: DU - DOCUMENTO UNICO 32993111 N…" at bounding box center [491, 588] width 558 height 167
click at [273, 577] on strong "Parentesco:" at bounding box center [242, 580] width 61 height 14
drag, startPoint x: 406, startPoint y: 413, endPoint x: 392, endPoint y: 577, distance: 165.0
click at [392, 577] on div "Enviar Credencial Digital remove_red_eye Movimientos Sin Certificado Discapacid…" at bounding box center [770, 607] width 1117 height 679
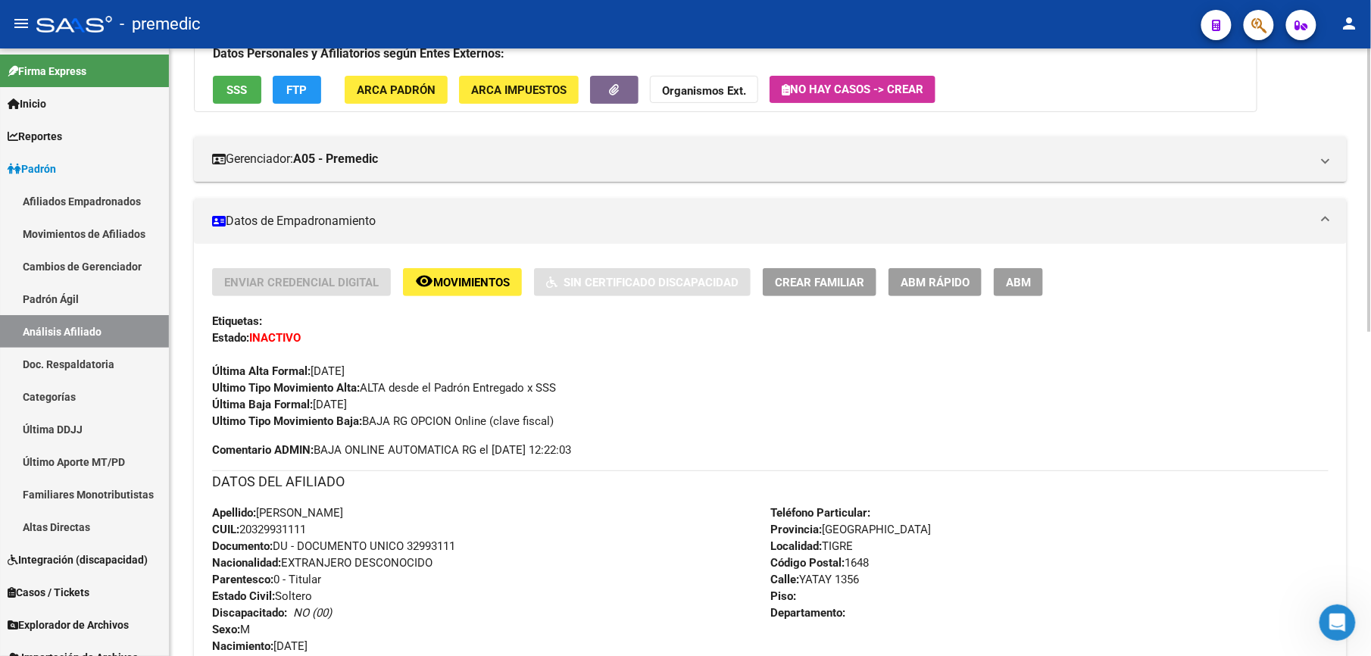
click at [392, 577] on div "Apellido: [PERSON_NAME]: 20329931111 Documento: DU - DOCUMENTO UNICO 32993111 N…" at bounding box center [491, 588] width 558 height 167
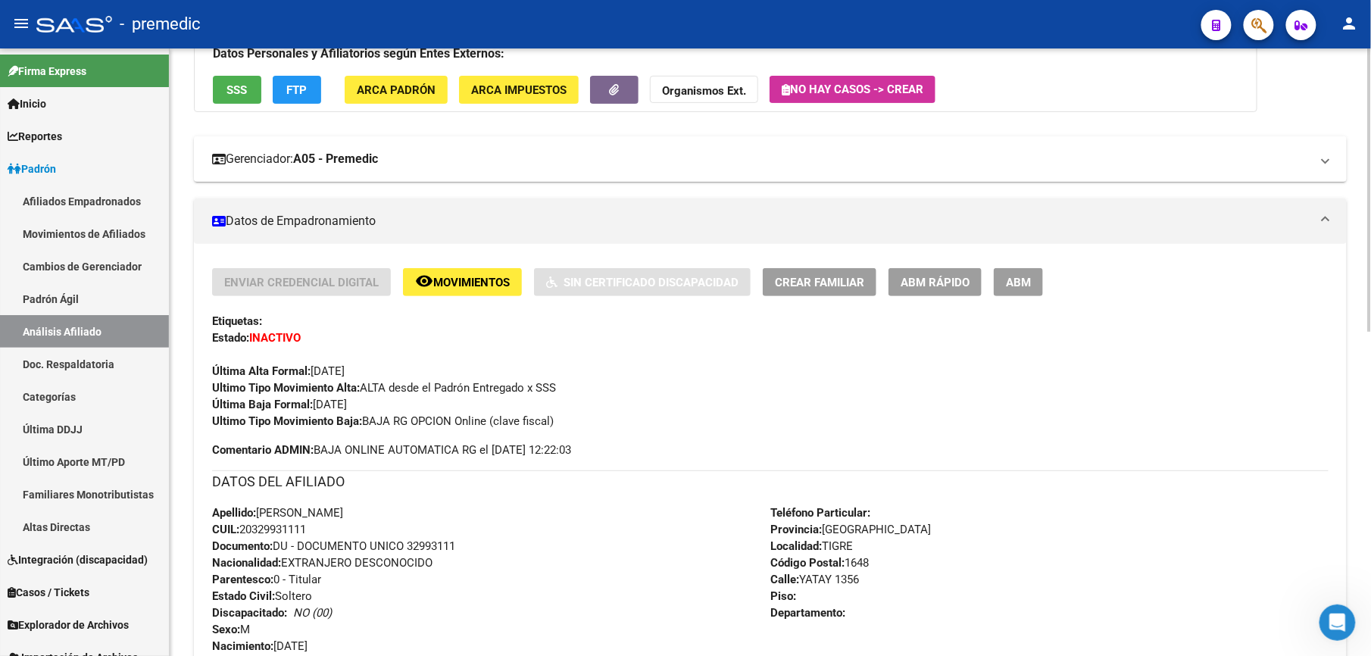
scroll to position [0, 0]
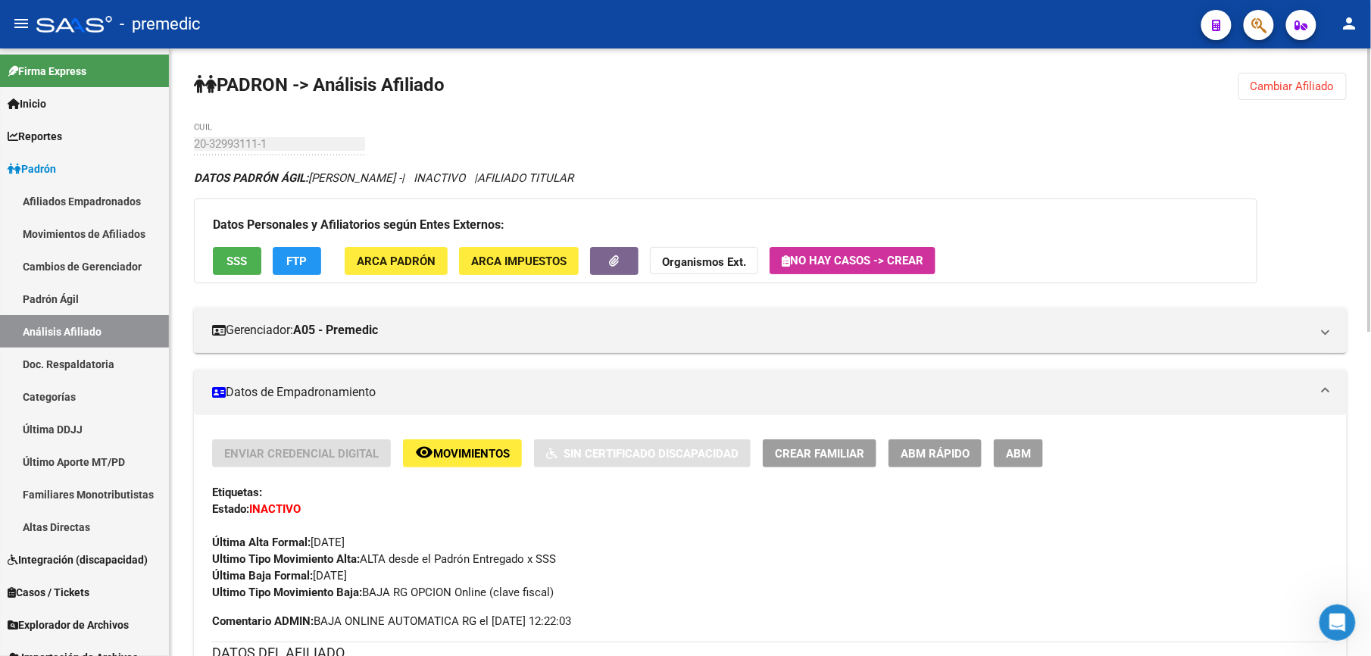
click at [1279, 92] on button "Cambiar Afiliado" at bounding box center [1293, 86] width 108 height 27
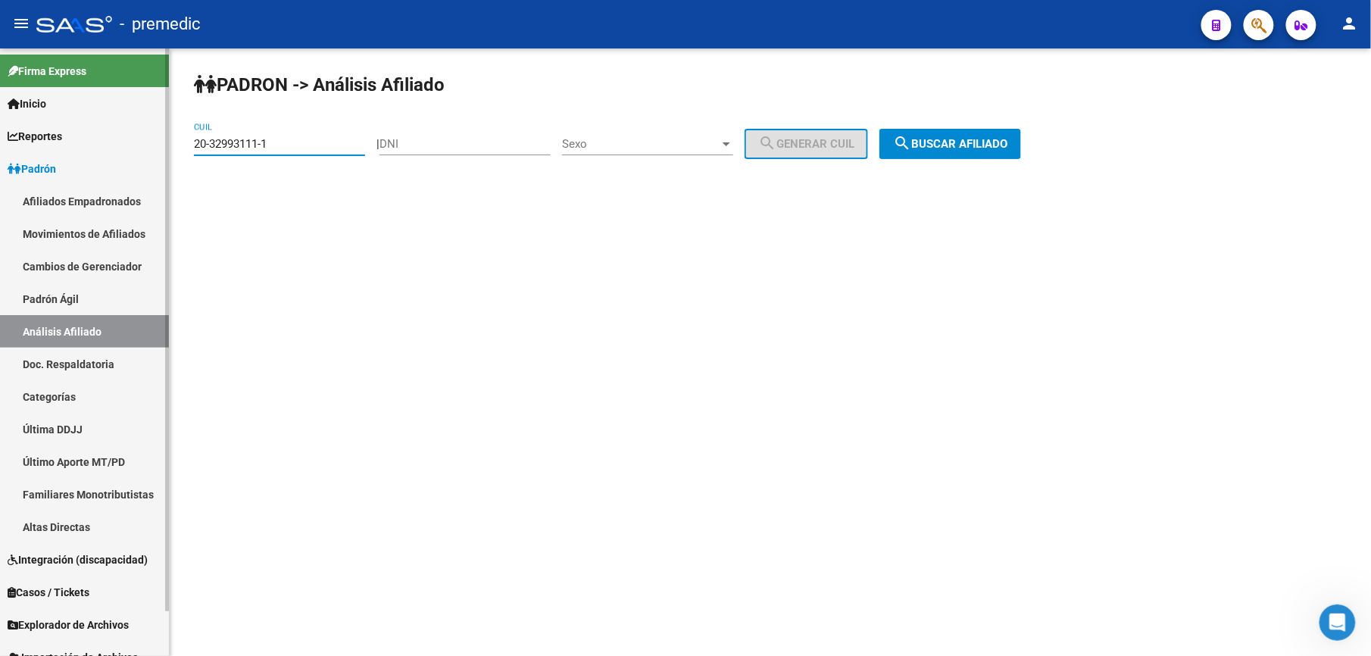
drag, startPoint x: 267, startPoint y: 138, endPoint x: 36, endPoint y: 138, distance: 231.1
click at [36, 138] on mat-sidenav-container "Firma Express Inicio Calendario SSS Instructivos Contacto OS Reportes Padrón Tr…" at bounding box center [685, 352] width 1371 height 608
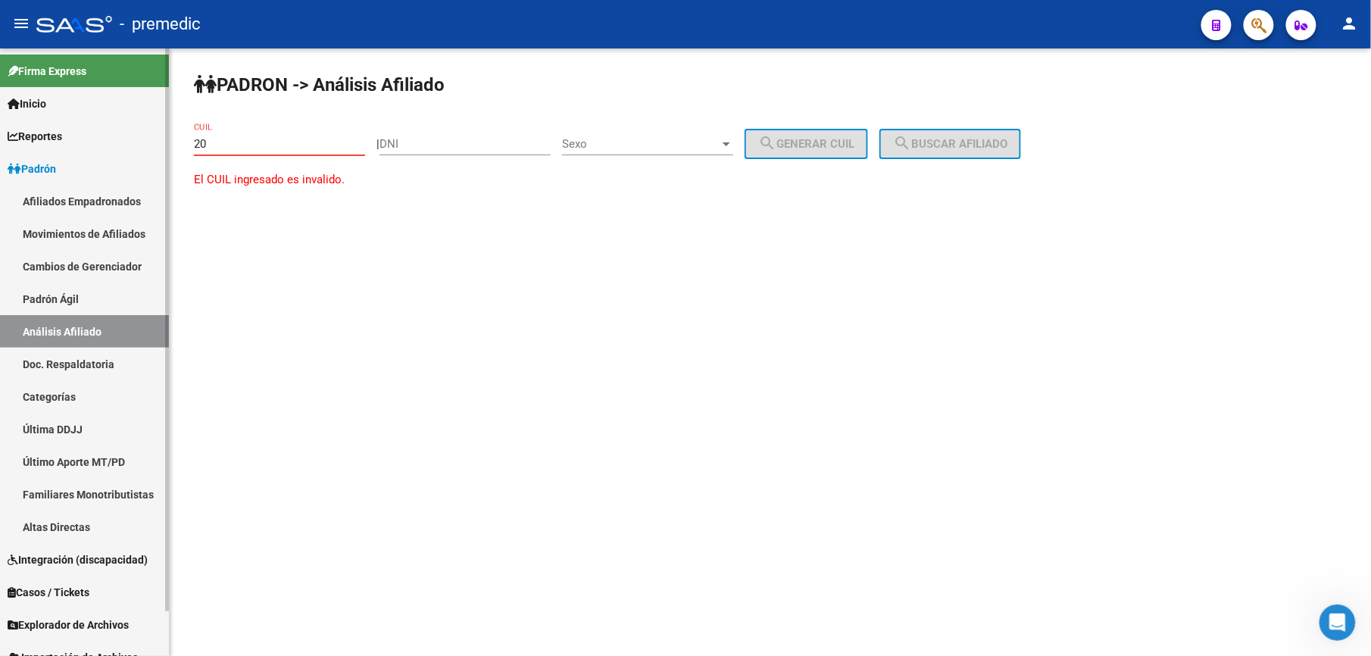
paste input "-96061843"
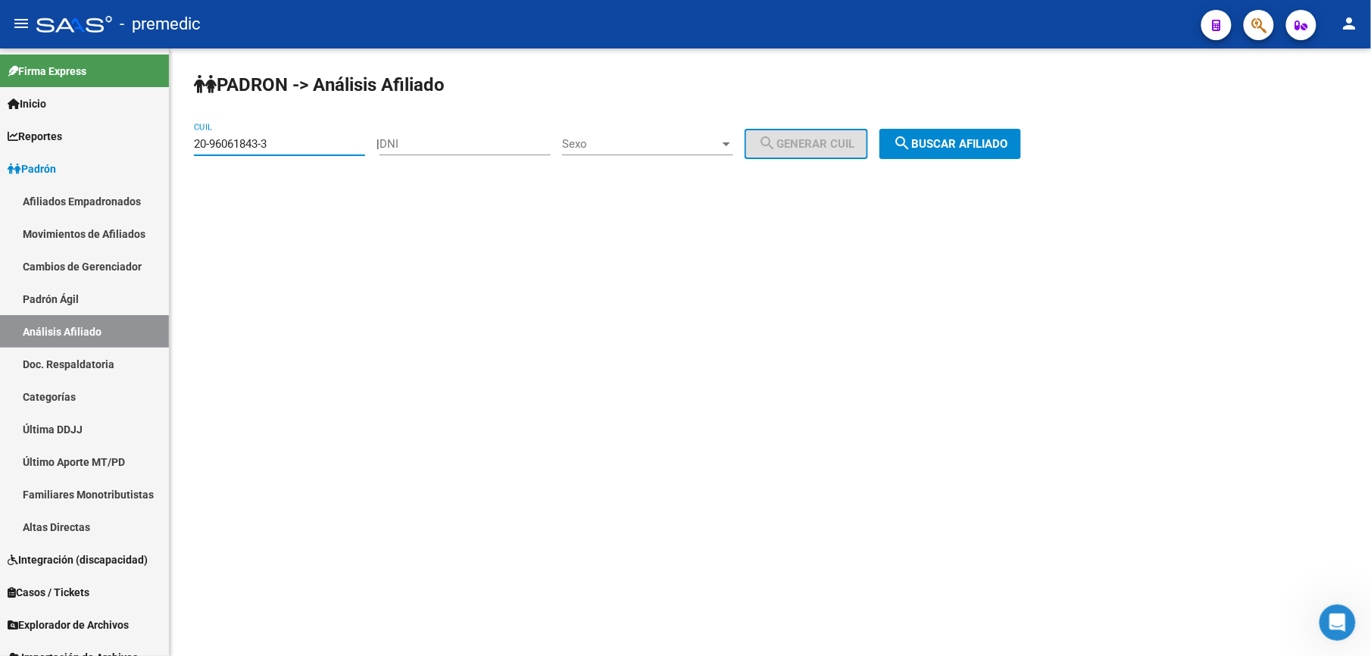
click at [982, 167] on div "PADRON -> Análisis Afiliado 20-96061843-3 CUIL | DNI Sexo Sexo search Generar C…" at bounding box center [771, 127] width 1202 height 159
click at [980, 162] on div "PADRON -> Análisis Afiliado 20-96061843-3 CUIL | DNI Sexo Sexo search Generar C…" at bounding box center [771, 127] width 1202 height 159
click at [983, 148] on span "search Buscar afiliado" at bounding box center [950, 144] width 114 height 14
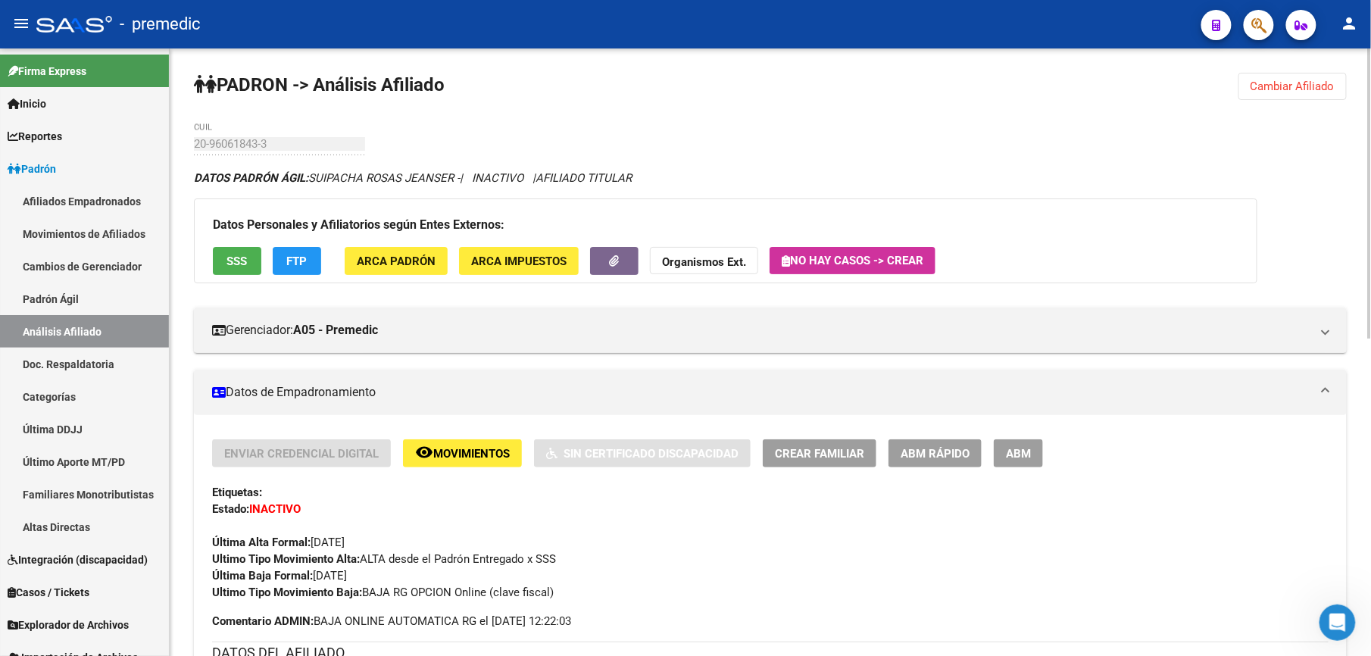
click at [1280, 89] on span "Cambiar Afiliado" at bounding box center [1293, 87] width 84 height 14
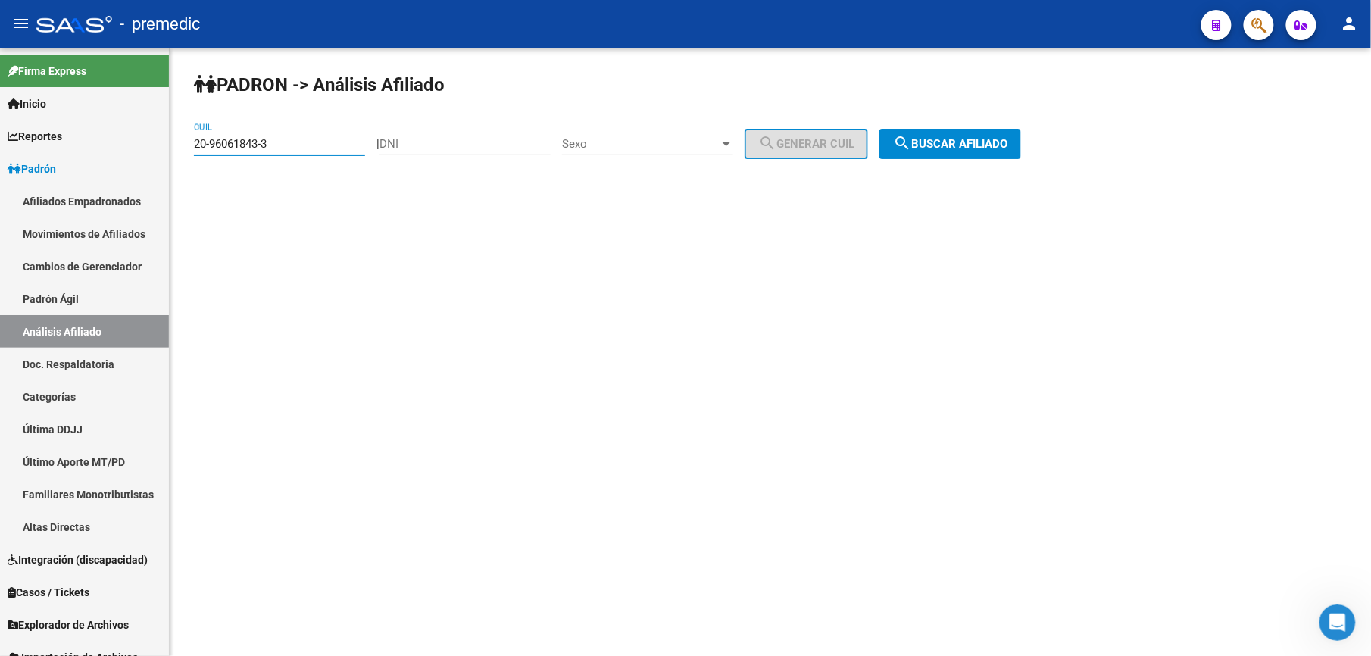
drag, startPoint x: 311, startPoint y: 142, endPoint x: -5, endPoint y: 67, distance: 324.2
click at [0, 67] on html "menu - premedic person Firma Express Inicio Calendario SSS Instructivos Contact…" at bounding box center [685, 328] width 1371 height 656
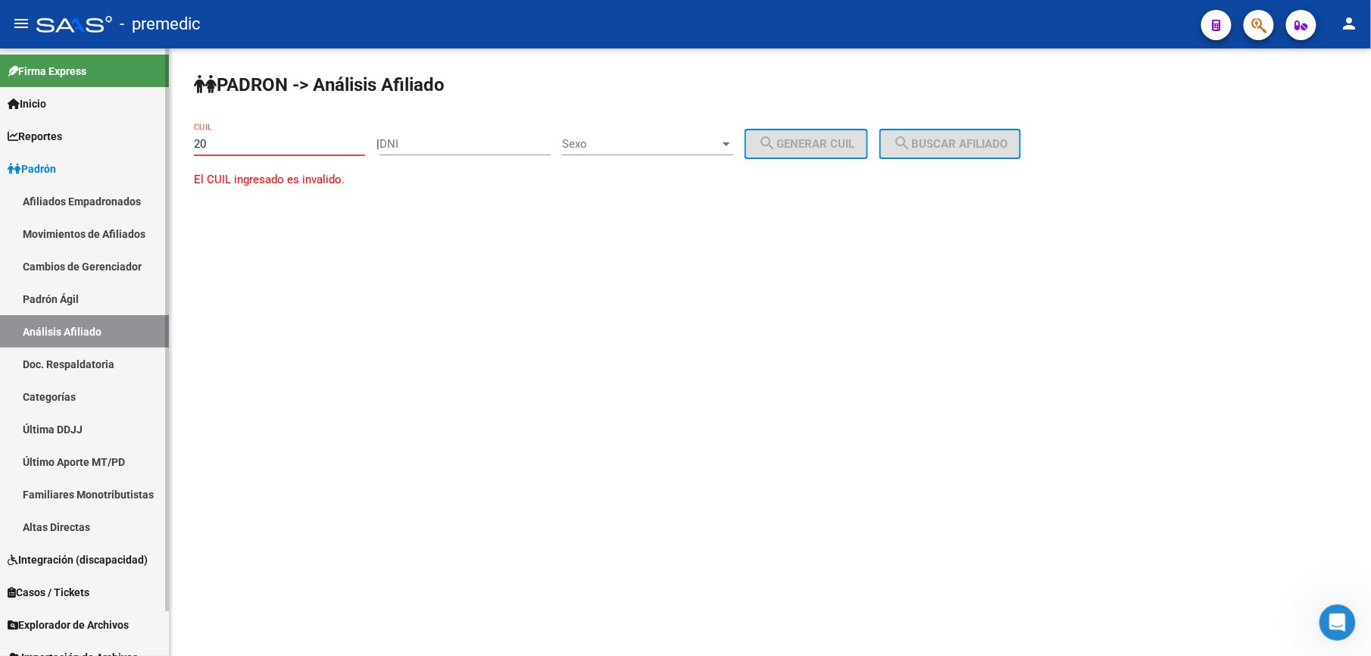
paste input "-21363633"
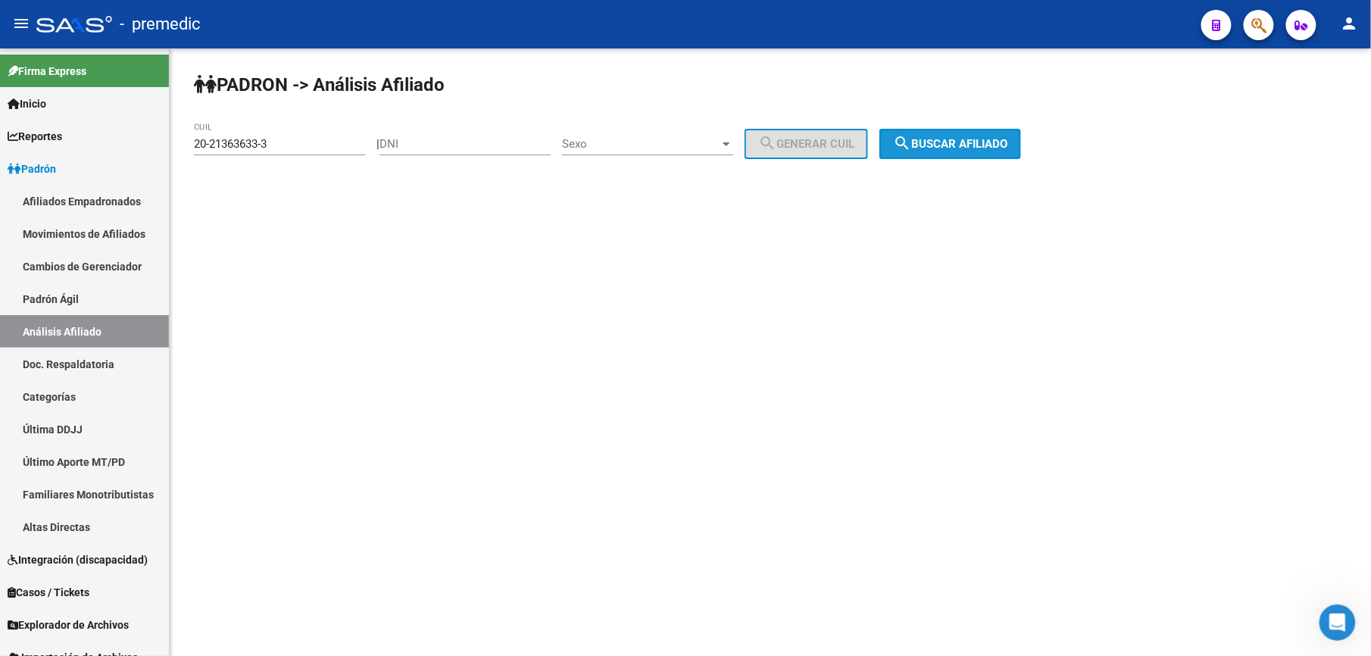
click at [1021, 135] on button "search Buscar afiliado" at bounding box center [951, 144] width 142 height 30
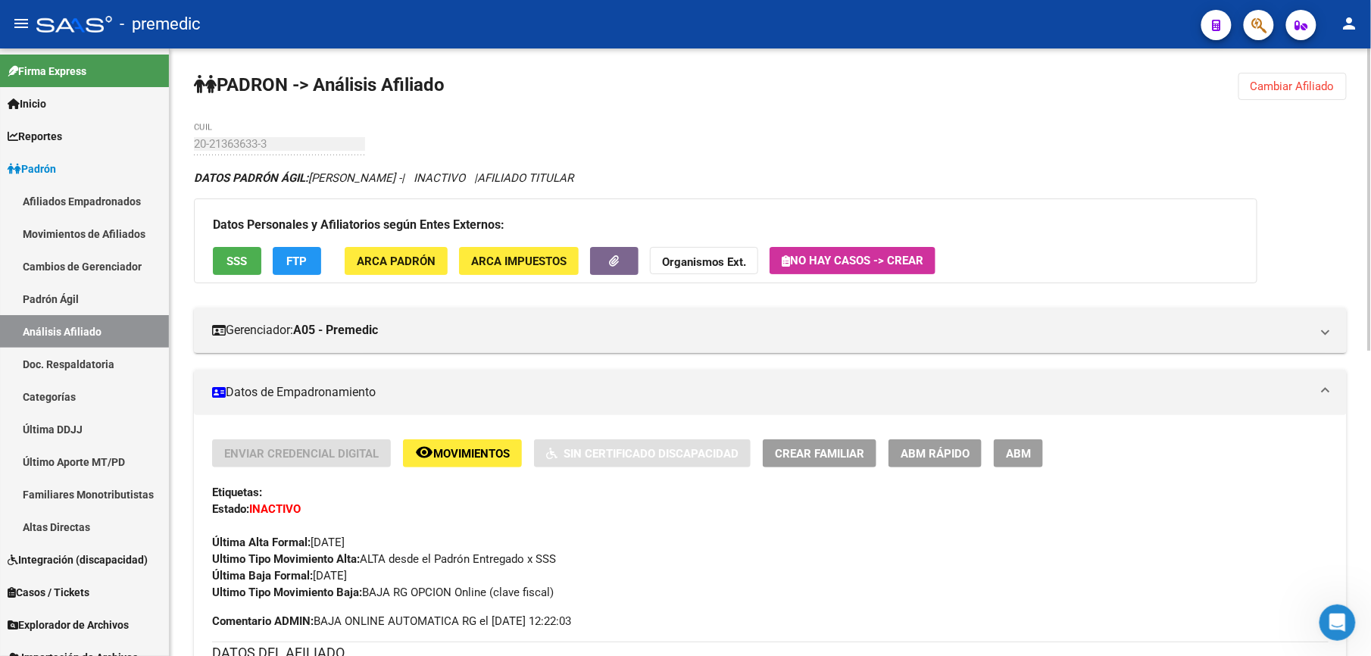
click at [1280, 61] on div "PADRON -> Análisis Afiliado Cambiar Afiliado 20-21363633-3 CUIL DATOS PADRÓN ÁG…" at bounding box center [771, 659] width 1202 height 1223
click at [1279, 80] on span "Cambiar Afiliado" at bounding box center [1293, 87] width 84 height 14
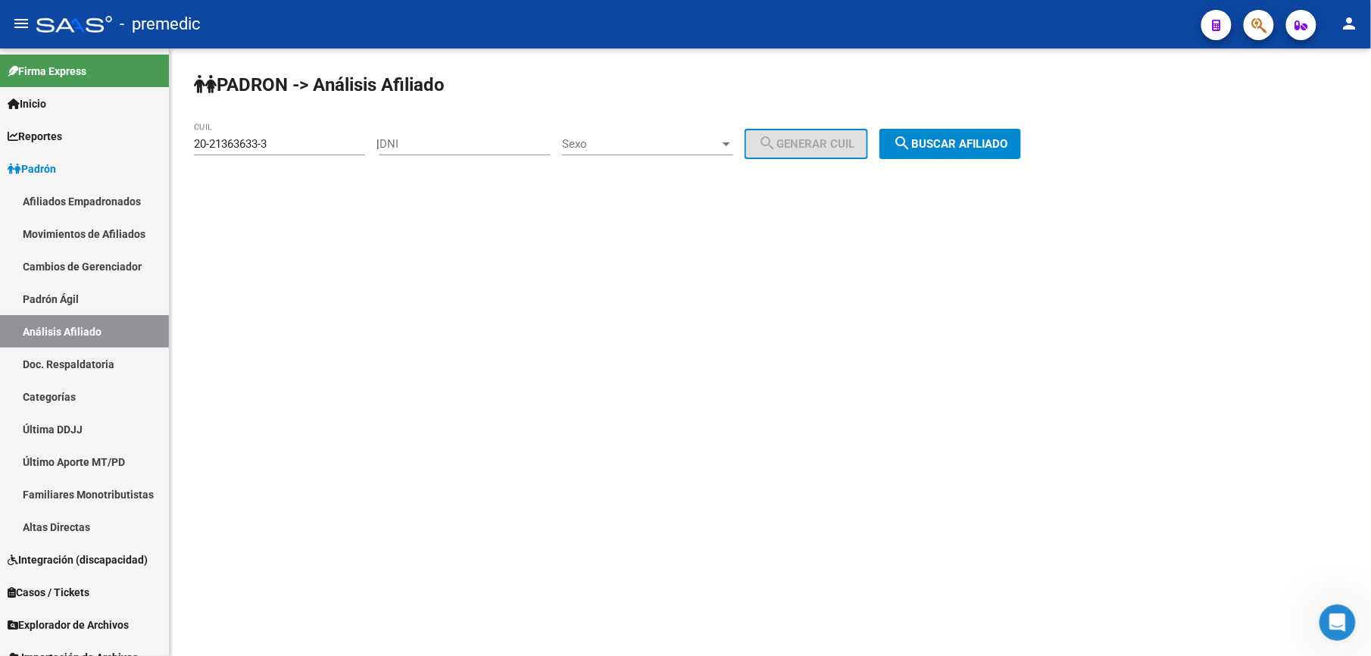
drag, startPoint x: 327, startPoint y: 161, endPoint x: 322, endPoint y: 153, distance: 9.9
click at [322, 153] on div "20-21363633-3 CUIL" at bounding box center [279, 146] width 171 height 47
click at [320, 152] on div "20-21363633-3 CUIL" at bounding box center [279, 139] width 171 height 33
click at [320, 145] on input "20-21363633-3" at bounding box center [279, 144] width 171 height 14
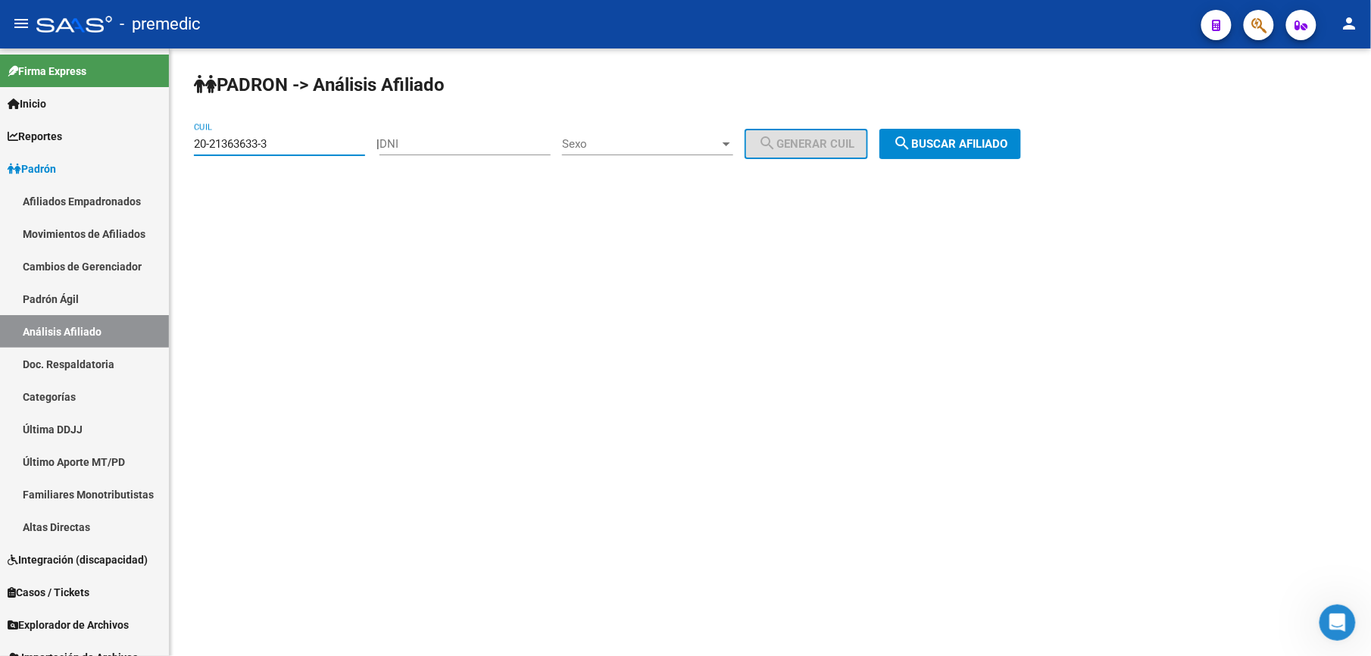
click at [320, 145] on input "20-21363633-3" at bounding box center [279, 144] width 171 height 14
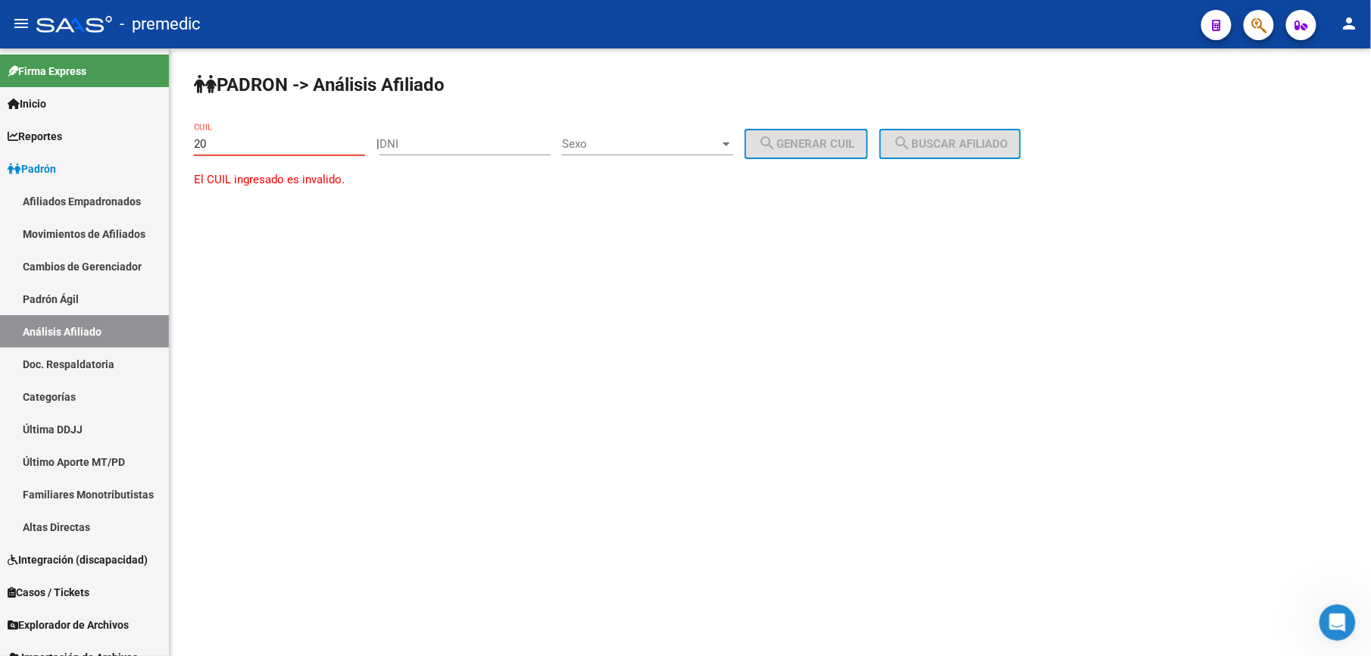
paste input "-40624454"
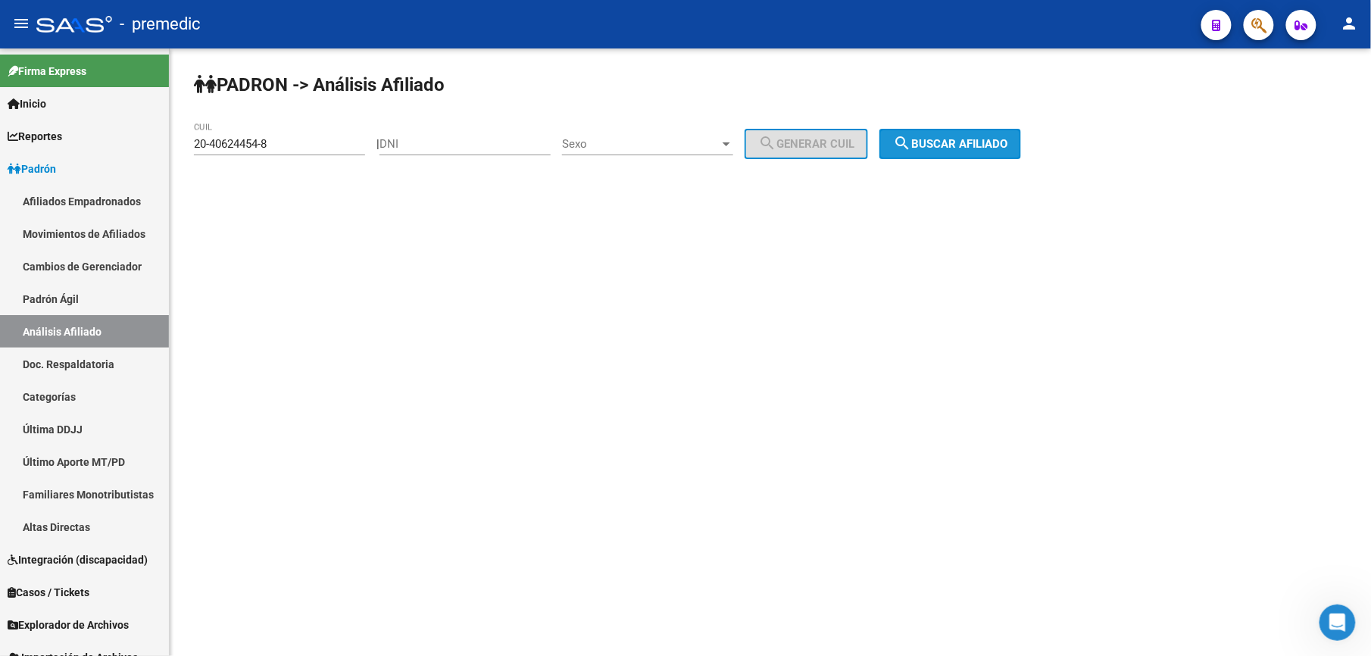
drag, startPoint x: 899, startPoint y: 150, endPoint x: 930, endPoint y: 139, distance: 33.5
click at [930, 139] on button "search Buscar afiliado" at bounding box center [951, 144] width 142 height 30
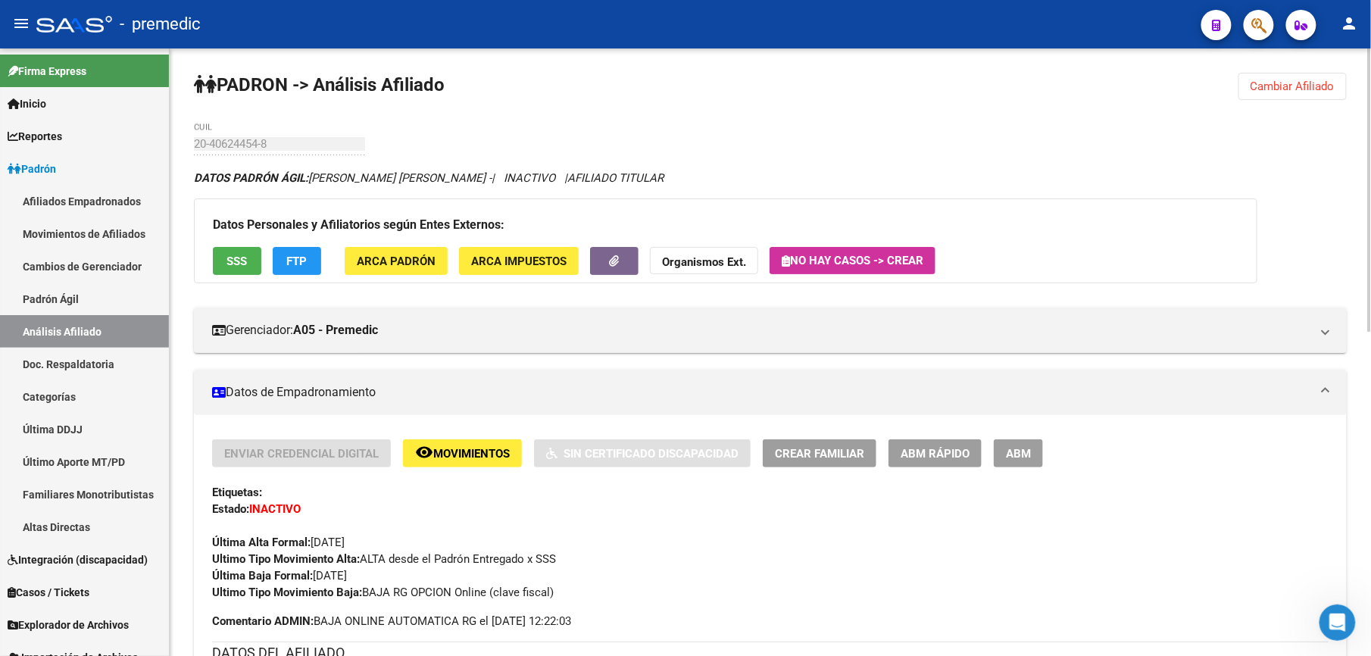
click at [1289, 83] on span "Cambiar Afiliado" at bounding box center [1293, 87] width 84 height 14
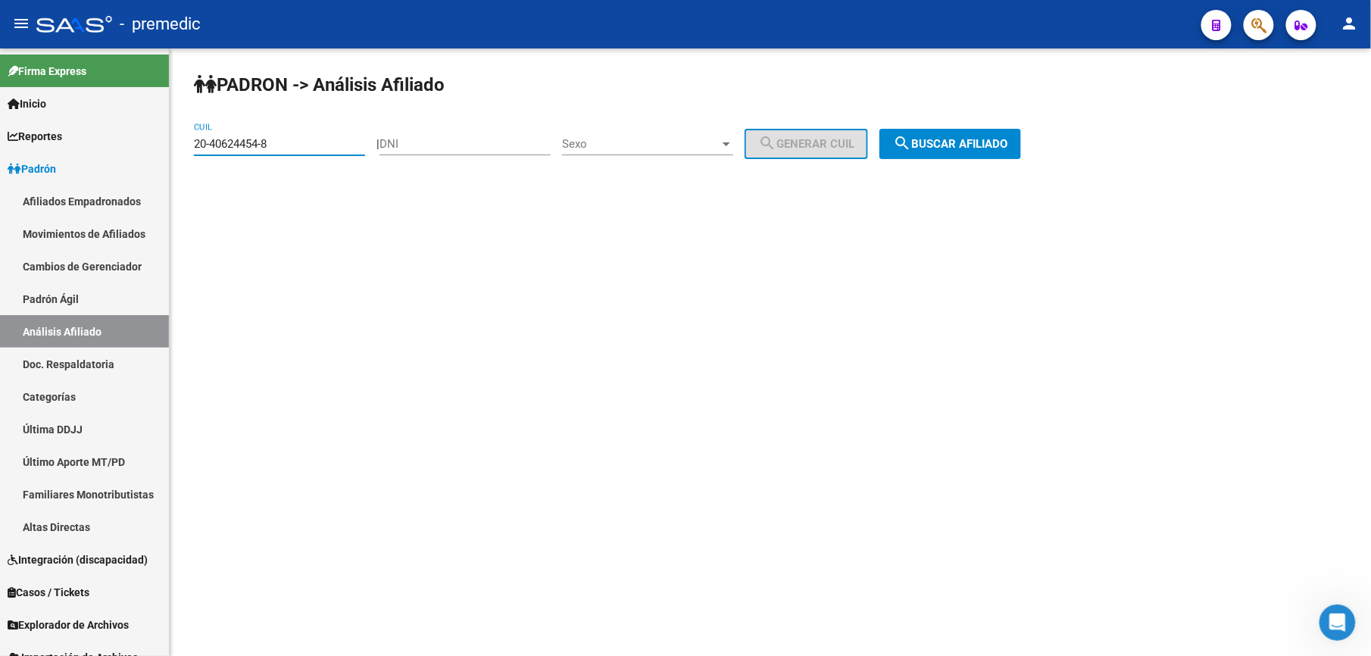
click at [316, 148] on input "20-40624454-8" at bounding box center [279, 144] width 171 height 14
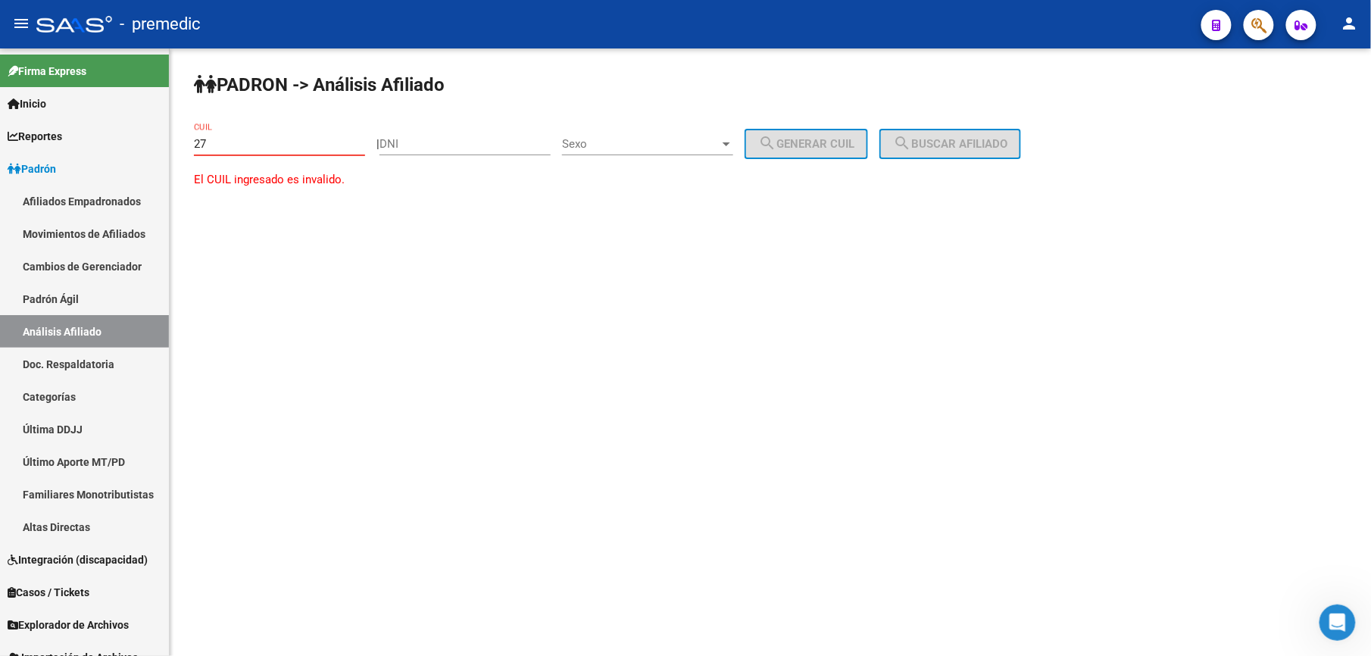
paste input "-29156846"
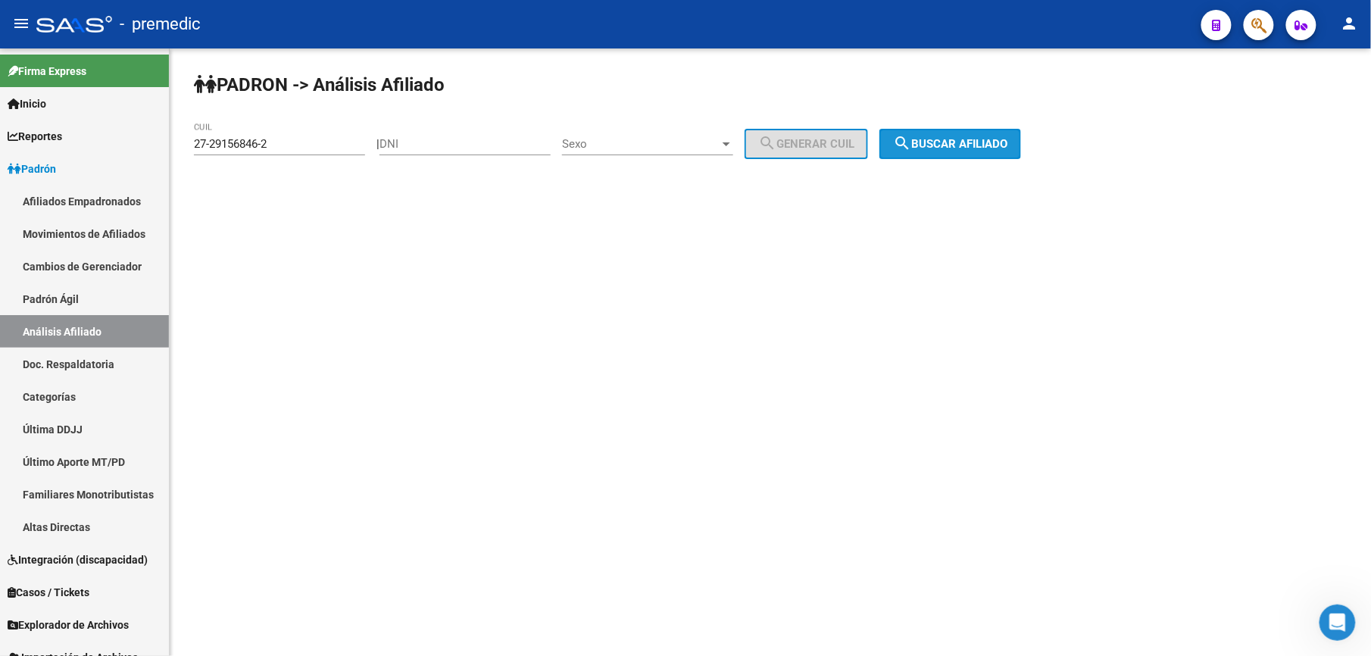
click at [958, 162] on div "PADRON -> Análisis Afiliado 27-29156846-2 CUIL | DNI Sexo Sexo search Generar C…" at bounding box center [771, 127] width 1202 height 159
click at [976, 153] on button "search Buscar afiliado" at bounding box center [951, 144] width 142 height 30
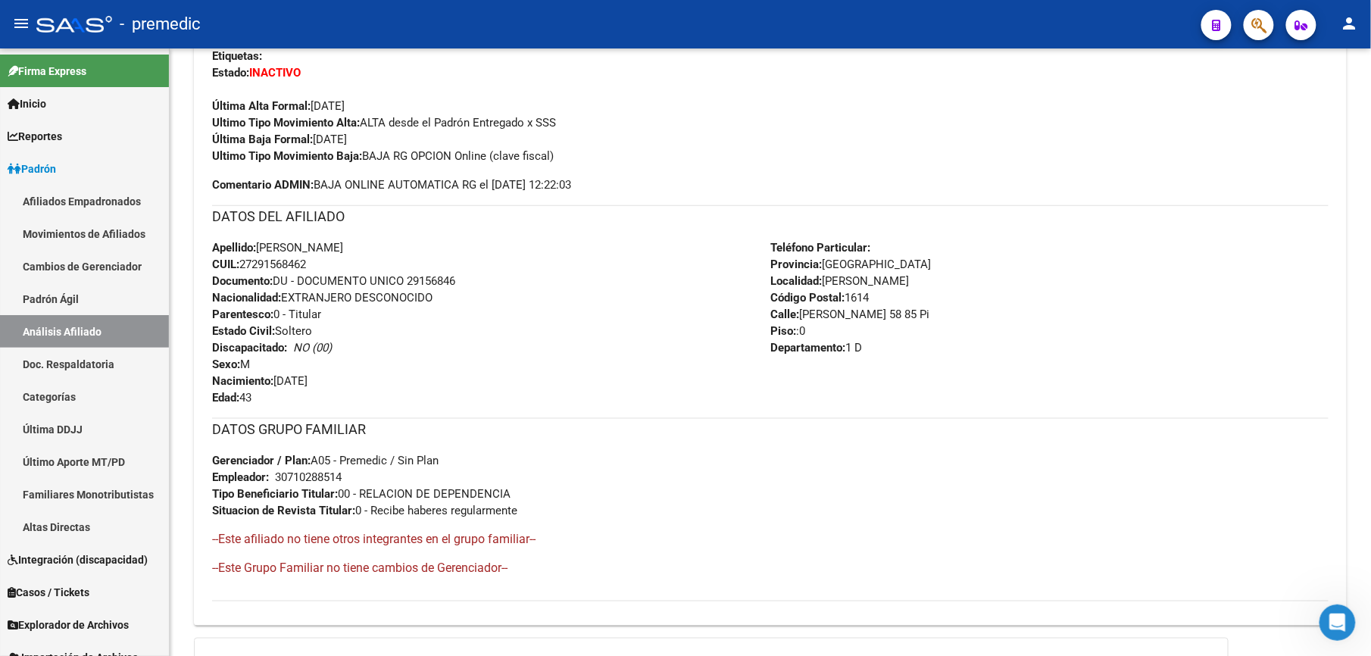
drag, startPoint x: 244, startPoint y: 542, endPoint x: 277, endPoint y: 589, distance: 57.0
click at [277, 589] on div "DATOS PADRÓN ÁGIL: [PERSON_NAME] - | INACTIVO | AFILIADO TITULAR Datos Personal…" at bounding box center [770, 265] width 1153 height 1065
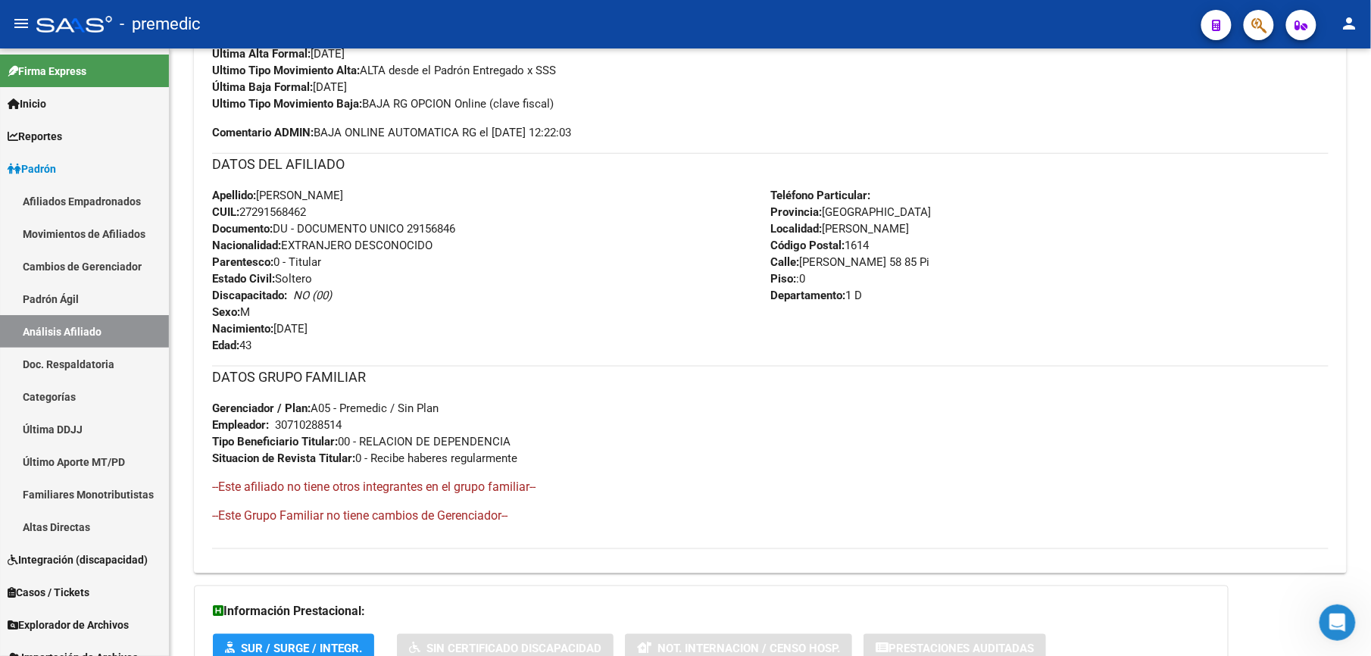
drag, startPoint x: 277, startPoint y: 589, endPoint x: 250, endPoint y: 310, distance: 280.1
click at [250, 326] on strong "Nacimiento:" at bounding box center [242, 329] width 61 height 14
drag, startPoint x: 253, startPoint y: 311, endPoint x: 267, endPoint y: 441, distance: 131.1
click at [267, 441] on div "Enviar Credencial Digital remove_red_eye Movimientos Sin Certificado Discapacid…" at bounding box center [770, 250] width 1117 height 599
click at [267, 441] on strong "Tipo Beneficiario Titular:" at bounding box center [275, 442] width 126 height 14
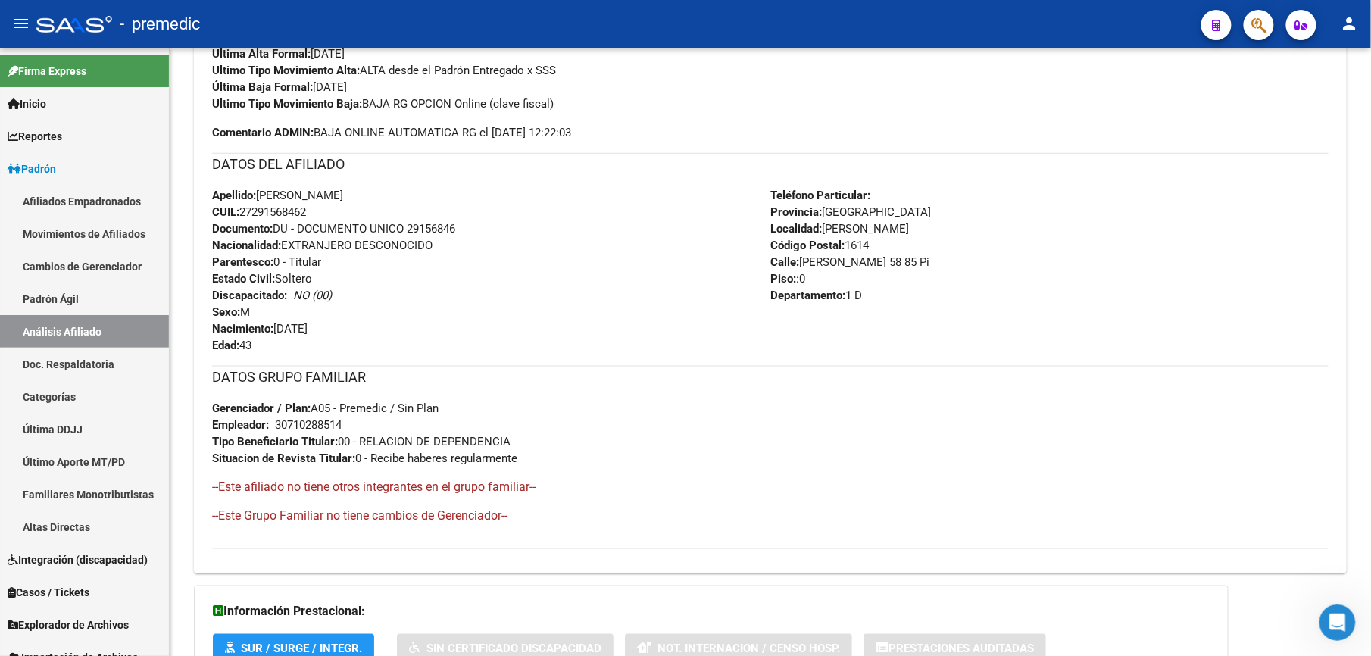
drag, startPoint x: 249, startPoint y: 355, endPoint x: 271, endPoint y: 259, distance: 98.1
click at [271, 259] on div "Enviar Credencial Digital remove_red_eye Movimientos Sin Certificado Discapacid…" at bounding box center [770, 250] width 1117 height 599
drag, startPoint x: 271, startPoint y: 259, endPoint x: 270, endPoint y: 249, distance: 10.7
click at [270, 249] on strong "Nacionalidad:" at bounding box center [246, 246] width 69 height 14
drag, startPoint x: 259, startPoint y: 353, endPoint x: 259, endPoint y: 465, distance: 112.1
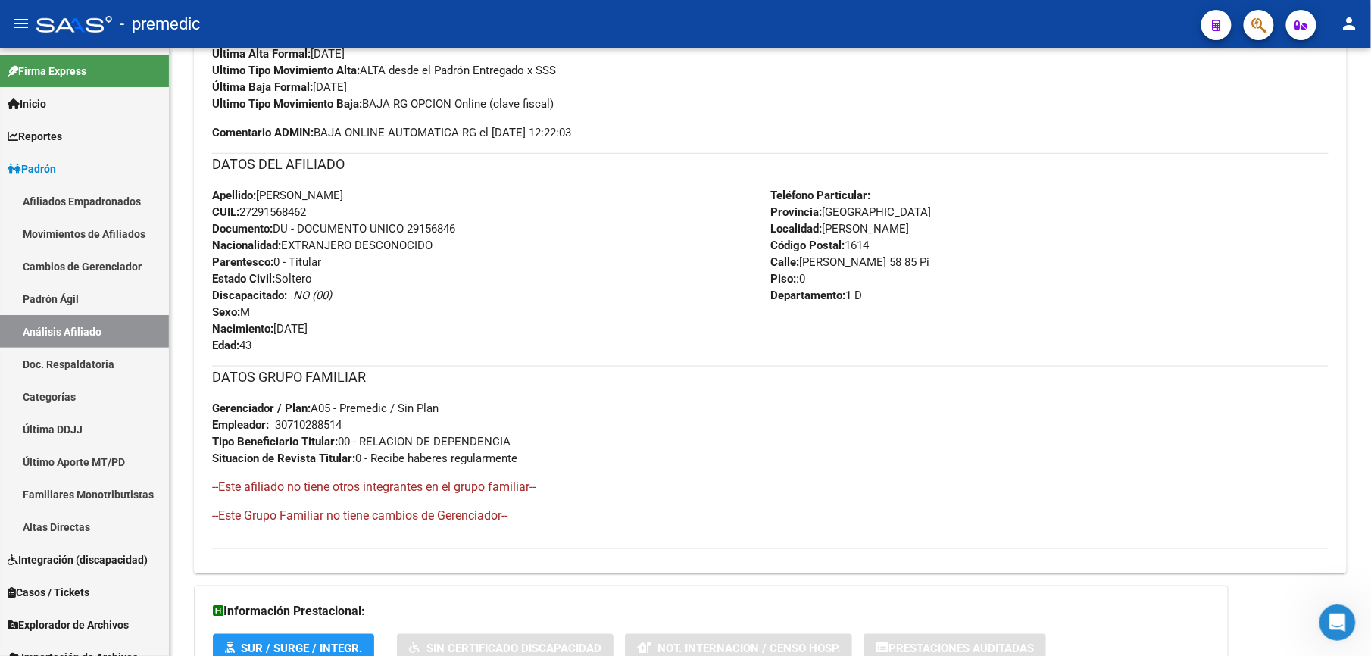
click at [259, 465] on div "Enviar Credencial Digital remove_red_eye Movimientos Sin Certificado Discapacid…" at bounding box center [770, 250] width 1117 height 599
click at [259, 465] on div "DATOS GRUPO FAMILIAR Gerenciador / Plan: A05 - Premedic / Sin Plan Empleador: 3…" at bounding box center [770, 416] width 1117 height 101
drag, startPoint x: 267, startPoint y: 389, endPoint x: 320, endPoint y: 285, distance: 116.6
click at [320, 285] on div "Enviar Credencial Digital remove_red_eye Movimientos Sin Certificado Discapacid…" at bounding box center [770, 250] width 1117 height 599
click at [315, 280] on div "Apellido: [PERSON_NAME]: 27291568462 Documento: DU - DOCUMENTO UNICO 29156846 N…" at bounding box center [491, 270] width 558 height 167
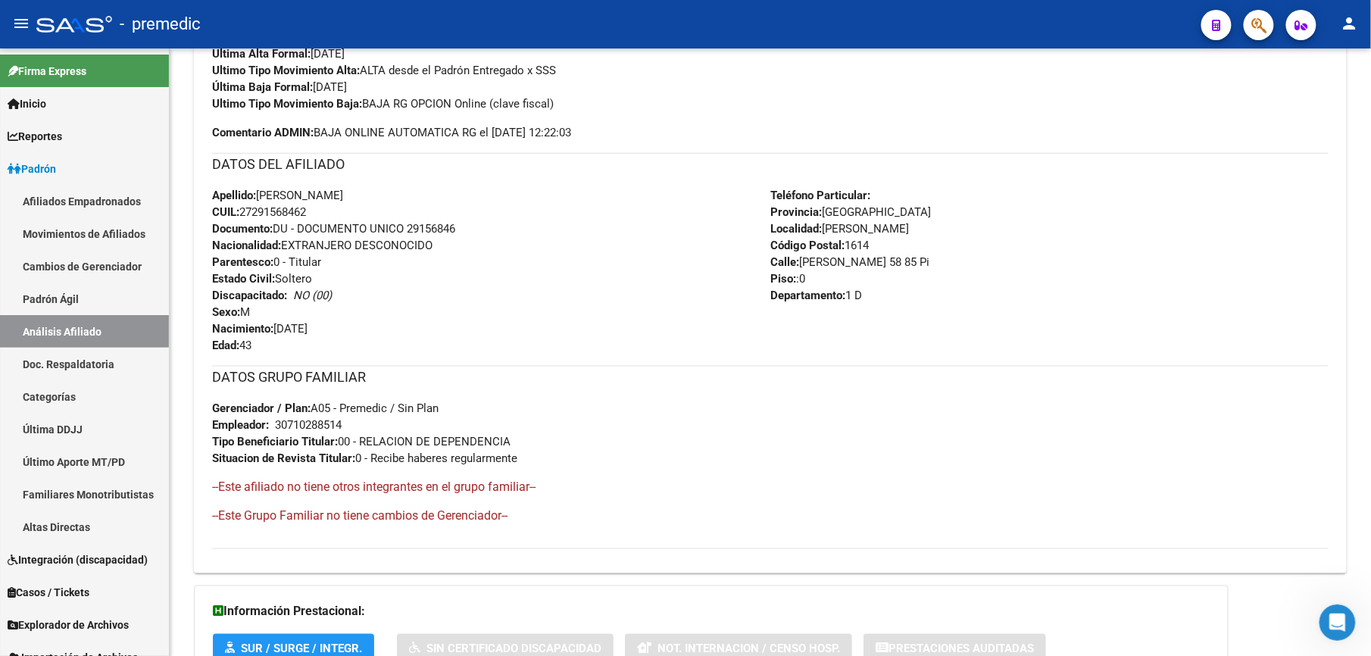
drag, startPoint x: 314, startPoint y: 285, endPoint x: 304, endPoint y: 438, distance: 153.4
click at [304, 438] on div "Enviar Credencial Digital remove_red_eye Movimientos Sin Certificado Discapacid…" at bounding box center [770, 250] width 1117 height 599
click at [304, 438] on strong "Tipo Beneficiario Titular:" at bounding box center [275, 442] width 126 height 14
drag, startPoint x: 304, startPoint y: 438, endPoint x: 313, endPoint y: 276, distance: 162.4
click at [313, 276] on div "Enviar Credencial Digital remove_red_eye Movimientos Sin Certificado Discapacid…" at bounding box center [770, 250] width 1117 height 599
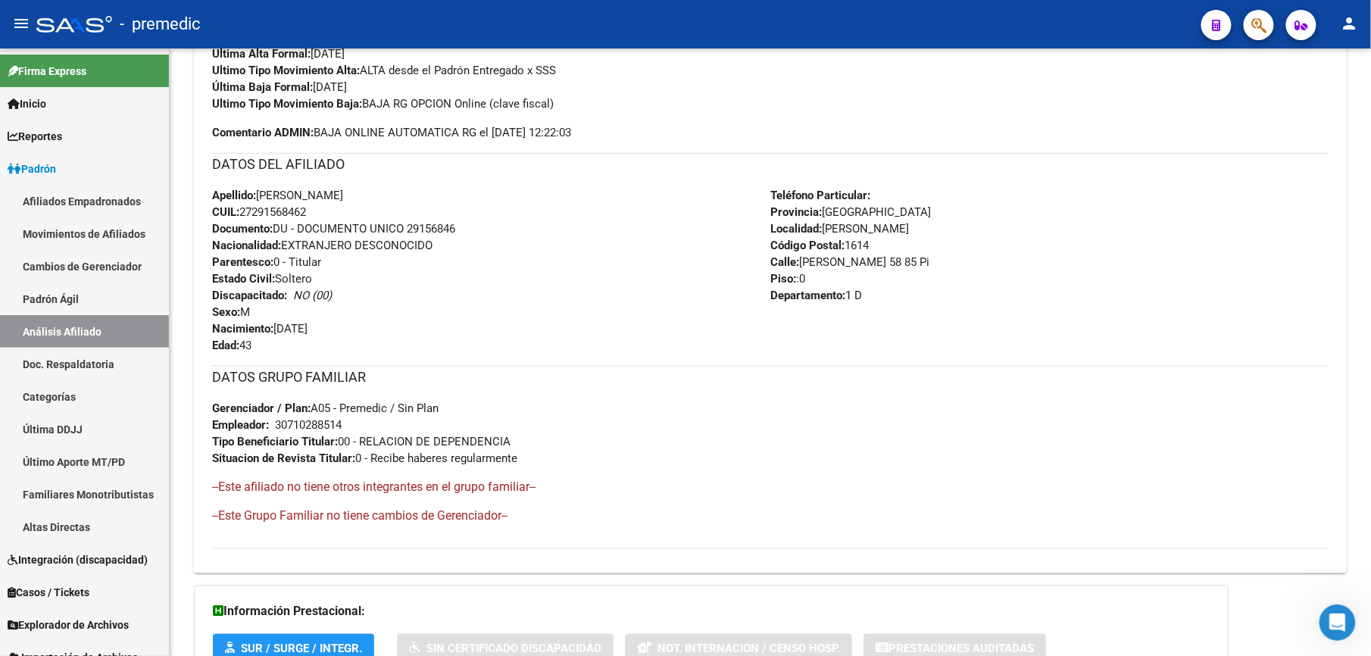
click at [312, 274] on span "Estado Civil: [DEMOGRAPHIC_DATA]" at bounding box center [262, 279] width 100 height 14
drag, startPoint x: 303, startPoint y: 339, endPoint x: 291, endPoint y: 427, distance: 88.7
click at [291, 427] on div "Enviar Credencial Digital remove_red_eye Movimientos Sin Certificado Discapacid…" at bounding box center [770, 250] width 1117 height 599
click at [291, 427] on div "30710288514" at bounding box center [308, 425] width 67 height 17
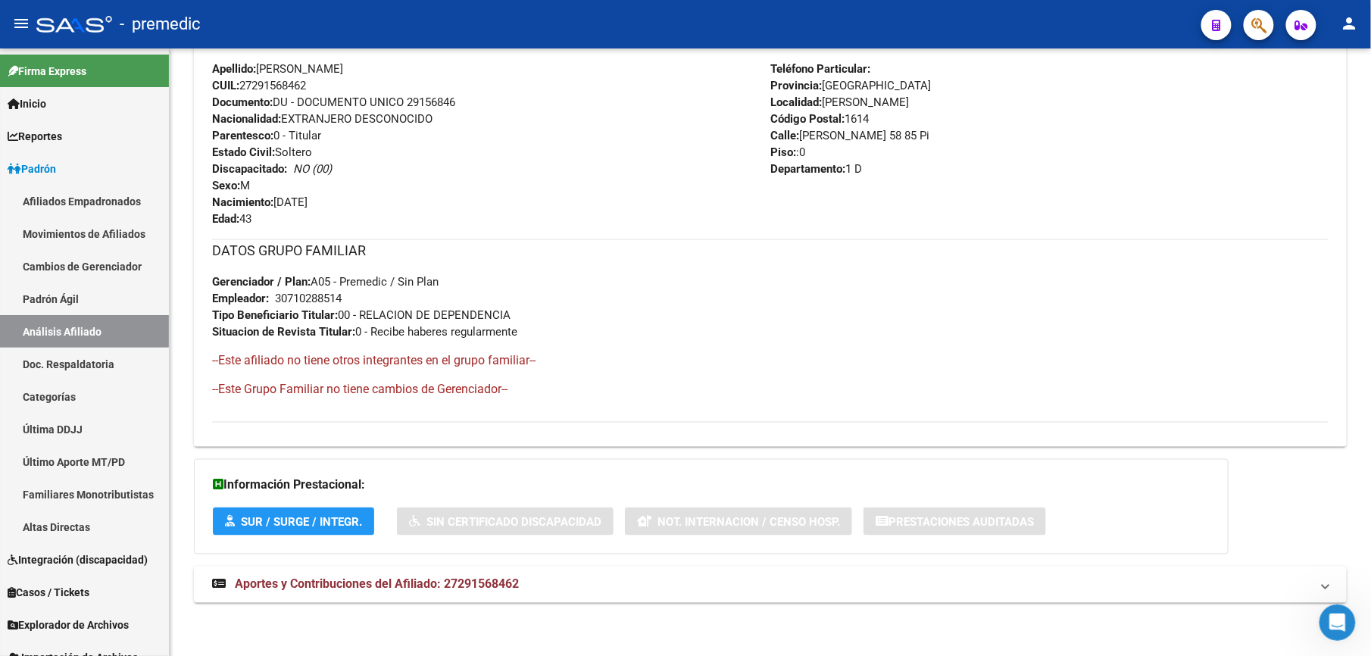
scroll to position [482, 0]
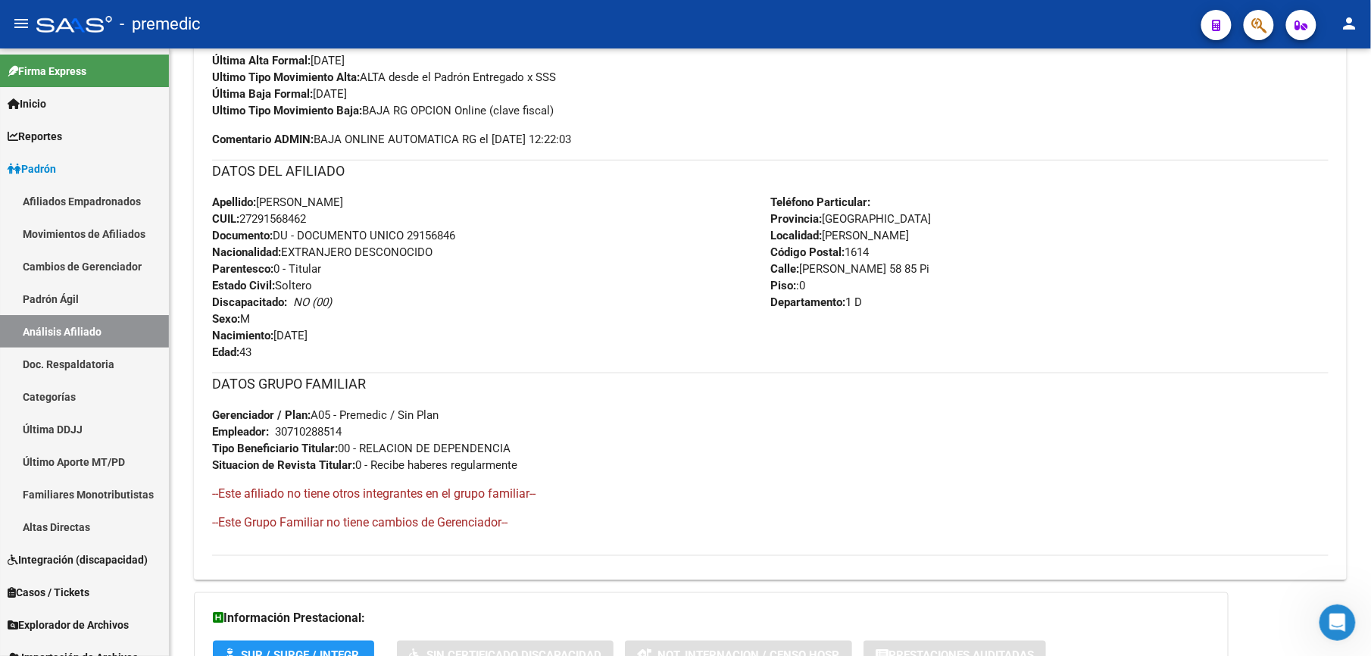
drag, startPoint x: 316, startPoint y: 394, endPoint x: 286, endPoint y: 283, distance: 115.4
click at [286, 283] on div "Enviar Credencial Digital remove_red_eye Movimientos Sin Certificado Discapacid…" at bounding box center [770, 257] width 1117 height 599
click at [286, 283] on span "Estado Civil: [DEMOGRAPHIC_DATA]" at bounding box center [262, 286] width 100 height 14
drag, startPoint x: 294, startPoint y: 399, endPoint x: 308, endPoint y: 464, distance: 67.3
click at [308, 464] on div "Enviar Credencial Digital remove_red_eye Movimientos Sin Certificado Discapacid…" at bounding box center [770, 257] width 1117 height 599
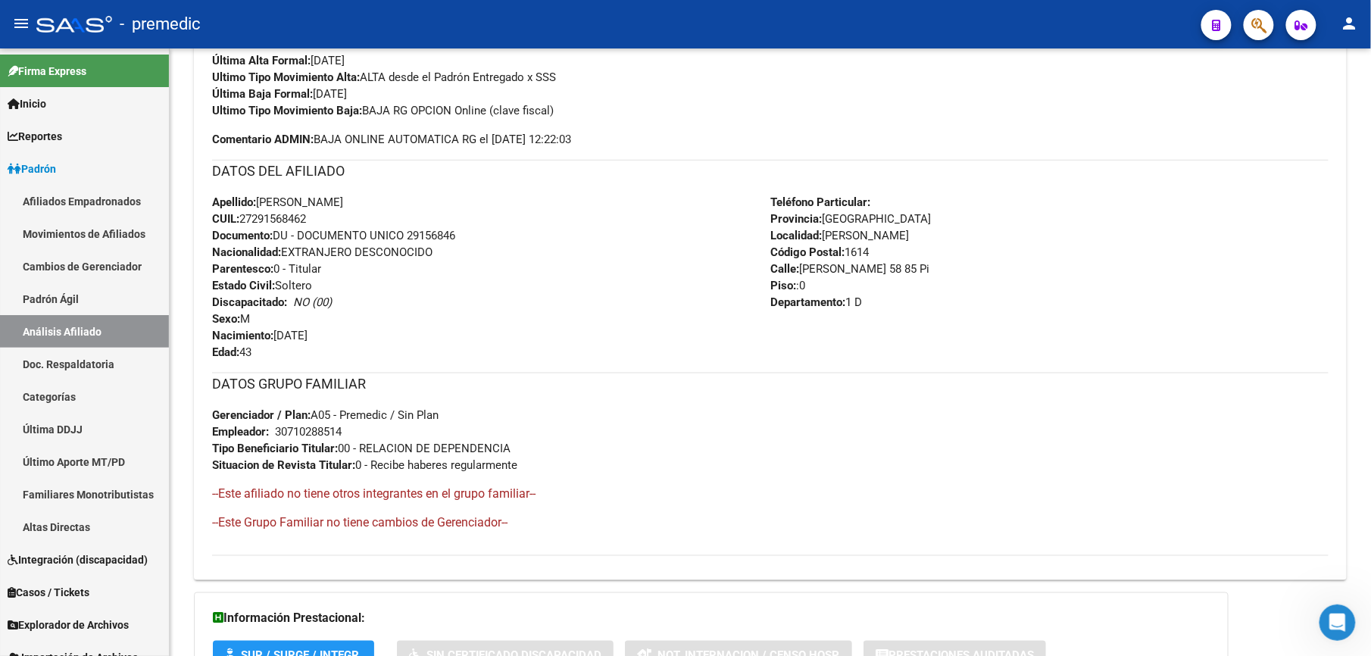
click at [309, 465] on strong "Situacion de Revista Titular:" at bounding box center [283, 465] width 143 height 14
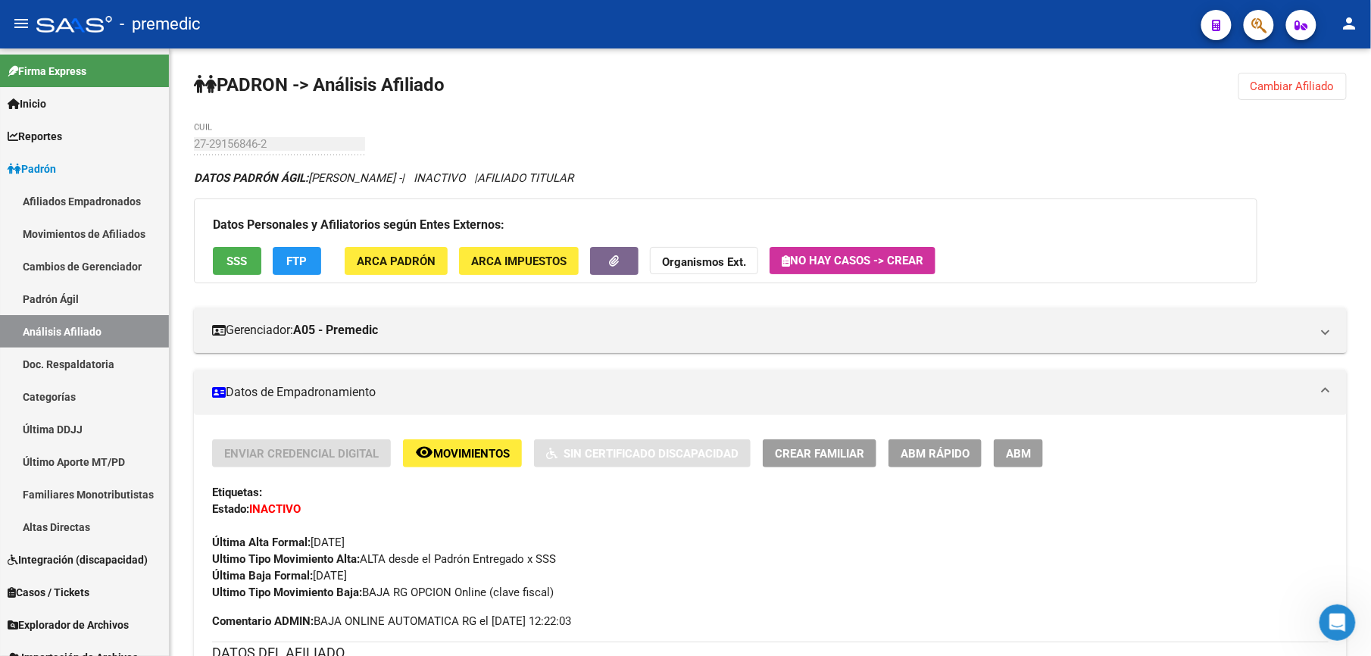
drag, startPoint x: 355, startPoint y: 95, endPoint x: 370, endPoint y: 210, distance: 115.4
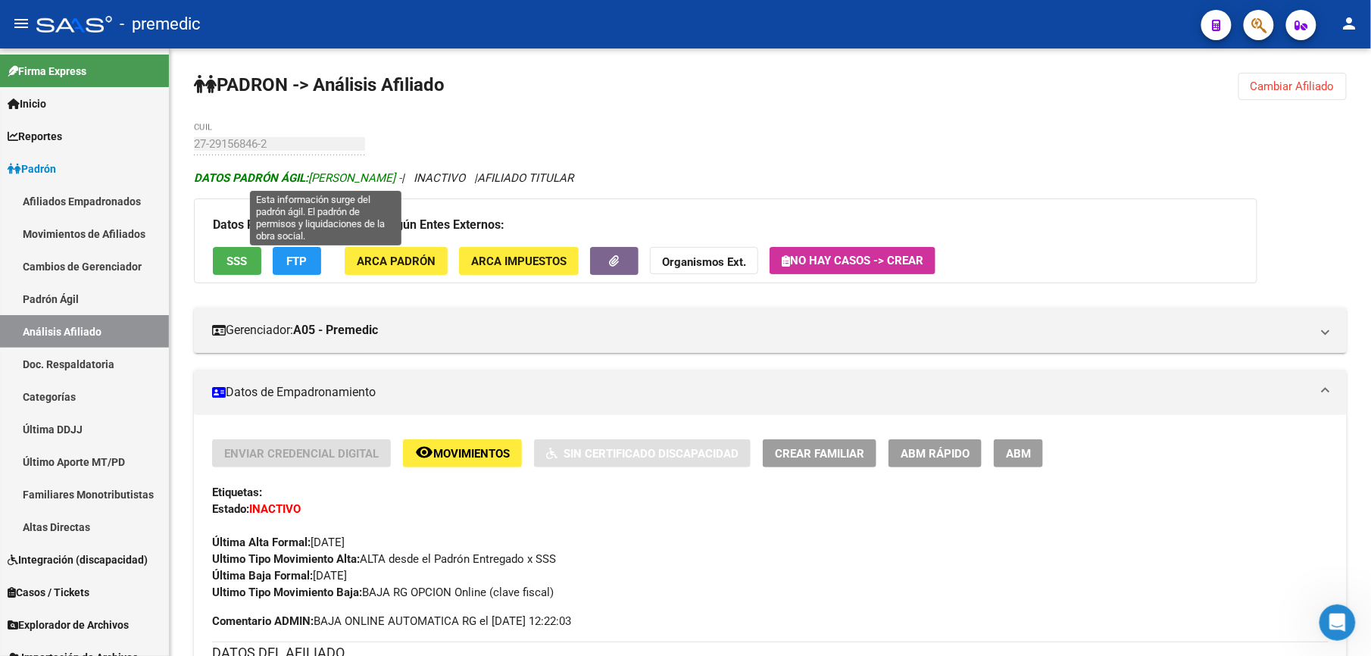
drag, startPoint x: 370, startPoint y: 210, endPoint x: 368, endPoint y: 180, distance: 30.4
click at [368, 180] on span "DATOS [PERSON_NAME]: [PERSON_NAME] -" at bounding box center [298, 178] width 208 height 14
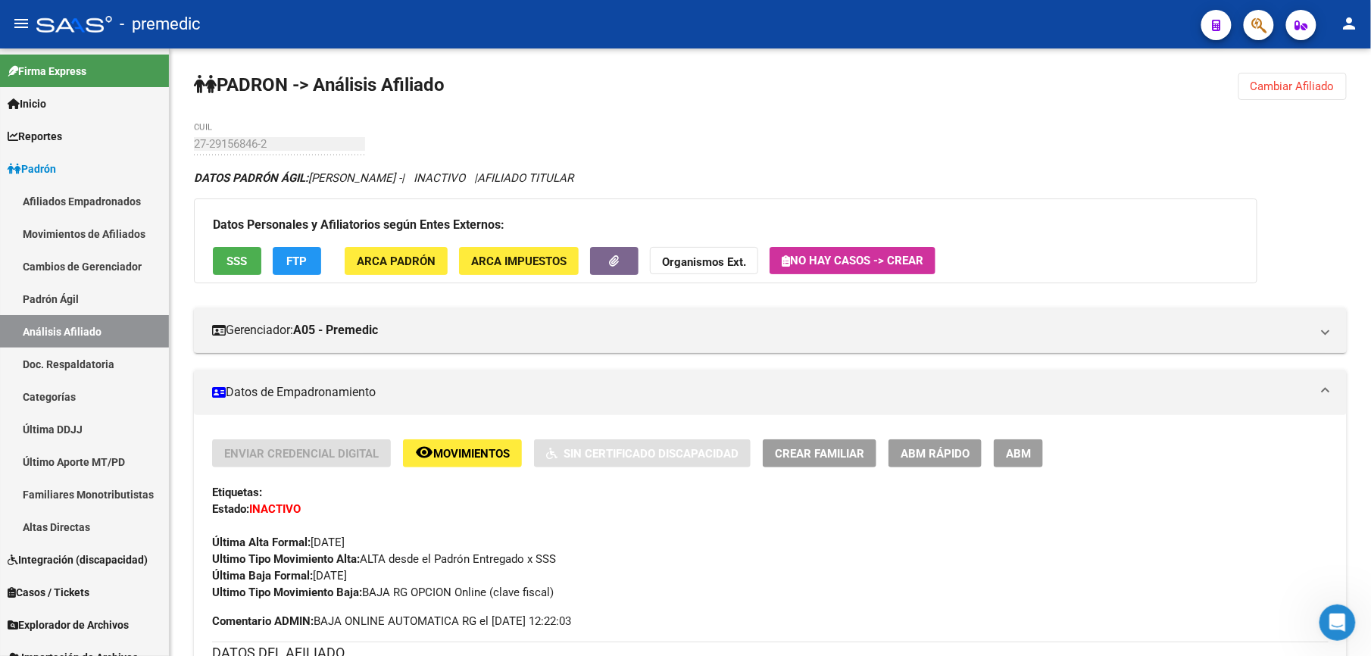
drag, startPoint x: 586, startPoint y: 194, endPoint x: 580, endPoint y: 179, distance: 16.6
click at [574, 179] on icon "DATOS [PERSON_NAME]: [PERSON_NAME] - | INACTIVO | AFILIADO TITULAR" at bounding box center [384, 178] width 380 height 14
click at [574, 179] on span "AFILIADO TITULAR" at bounding box center [525, 178] width 96 height 14
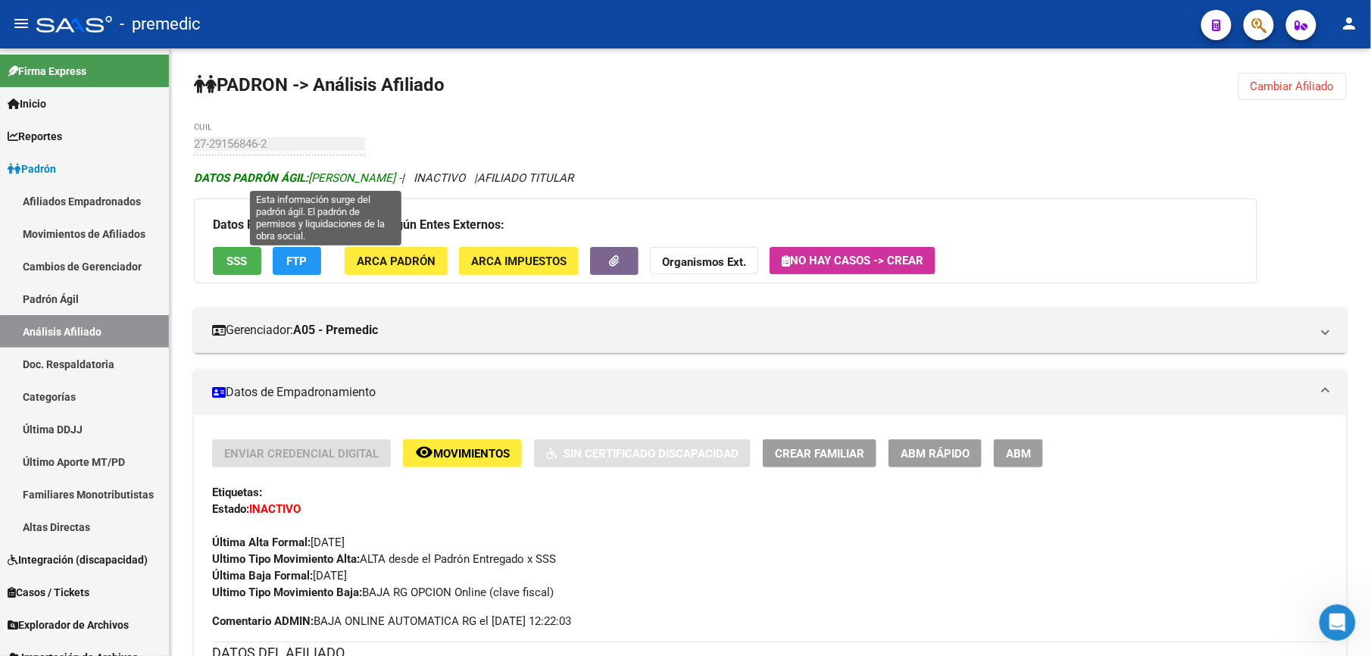
drag, startPoint x: 609, startPoint y: 180, endPoint x: 338, endPoint y: 179, distance: 271.2
click at [338, 179] on icon "DATOS [PERSON_NAME]: [PERSON_NAME] - | INACTIVO | AFILIADO TITULAR" at bounding box center [384, 178] width 380 height 14
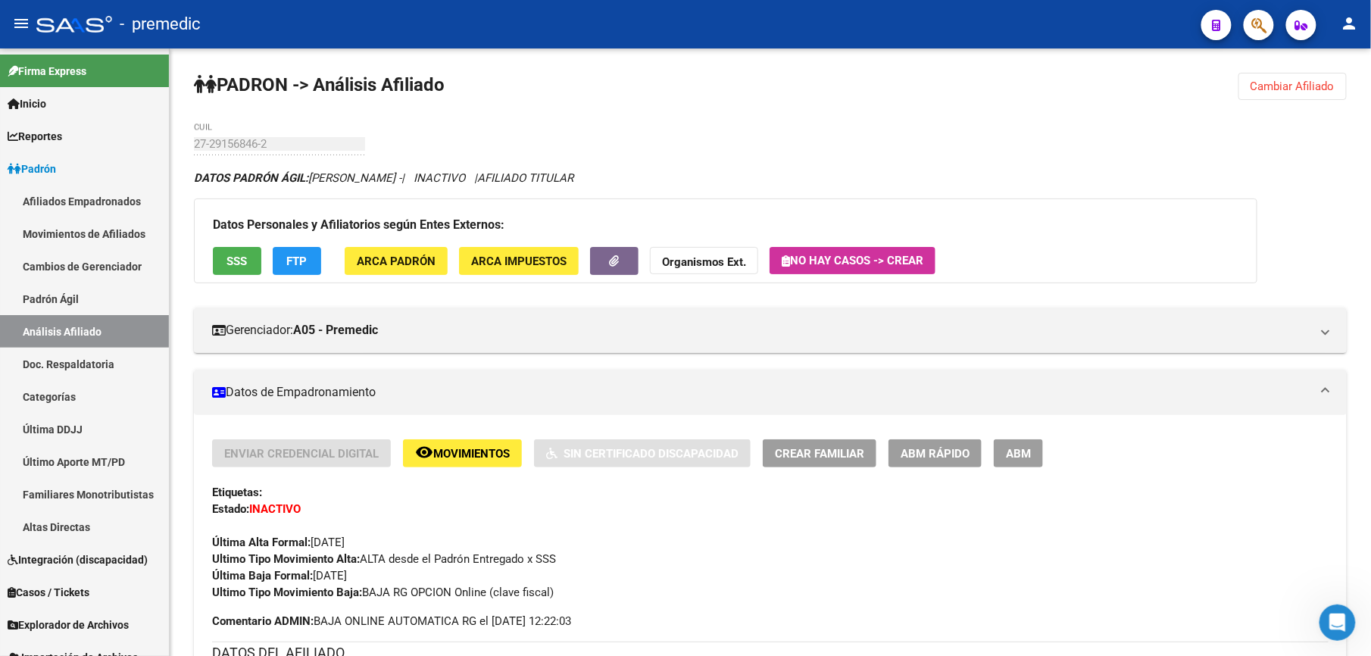
drag, startPoint x: 338, startPoint y: 179, endPoint x: 558, endPoint y: 177, distance: 219.7
click at [558, 177] on icon "DATOS [PERSON_NAME]: [PERSON_NAME] - | INACTIVO | AFILIADO TITULAR" at bounding box center [384, 178] width 380 height 14
click at [558, 177] on span "AFILIADO TITULAR" at bounding box center [525, 178] width 96 height 14
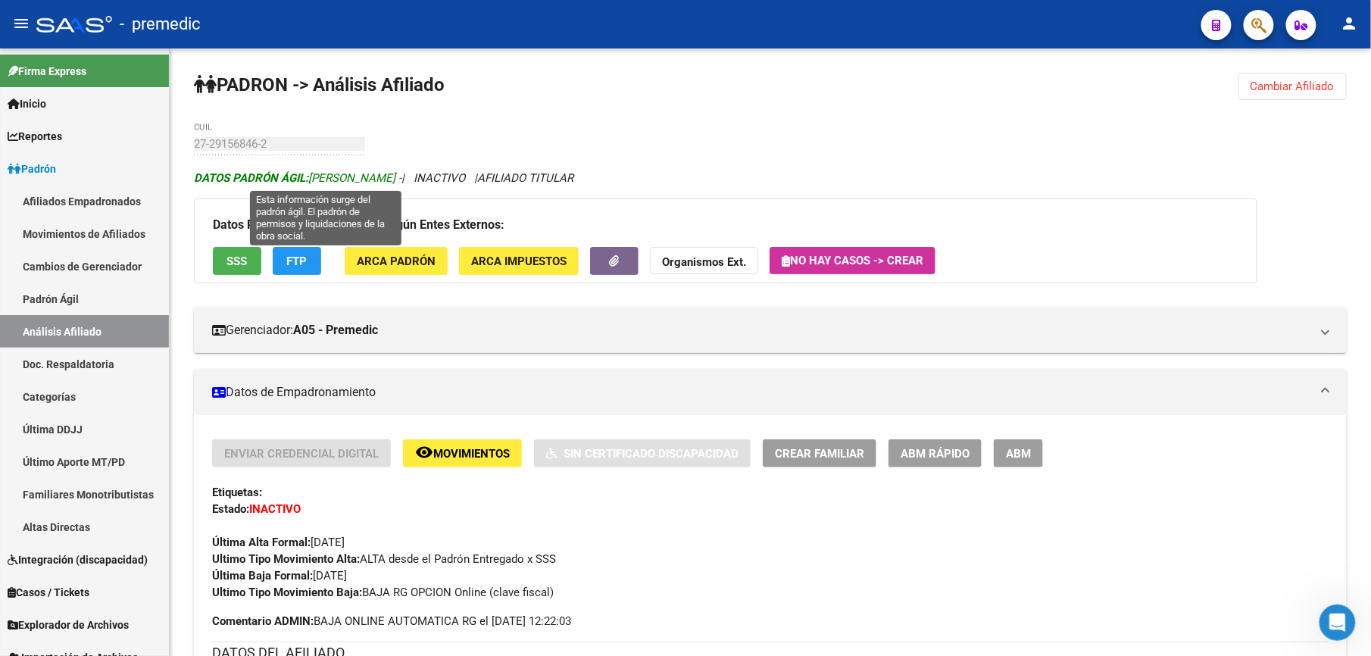
drag, startPoint x: 630, startPoint y: 180, endPoint x: 339, endPoint y: 179, distance: 290.9
click at [339, 179] on icon "DATOS [PERSON_NAME]: [PERSON_NAME] - | INACTIVO | AFILIADO TITULAR" at bounding box center [384, 178] width 380 height 14
click at [339, 180] on span "DATOS [PERSON_NAME]: [PERSON_NAME] -" at bounding box center [298, 178] width 208 height 14
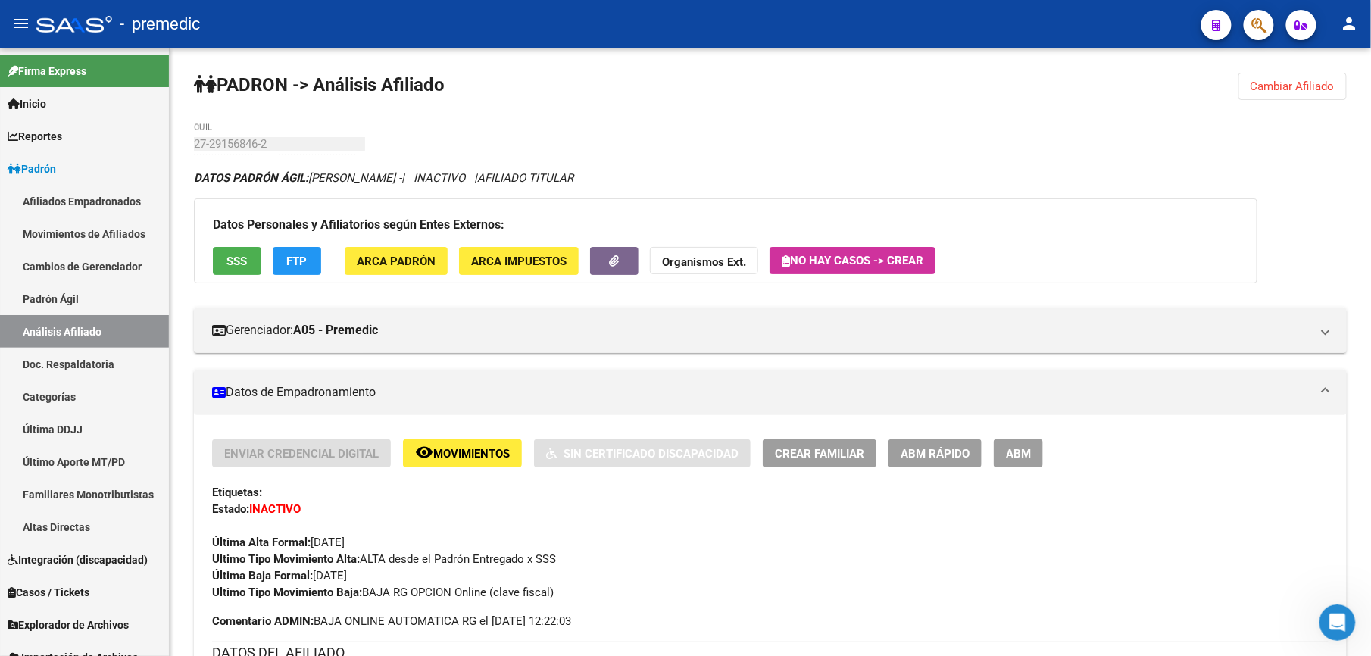
drag, startPoint x: 331, startPoint y: 180, endPoint x: 573, endPoint y: 168, distance: 242.0
click at [573, 168] on div "PADRON -> Análisis Afiliado Cambiar Afiliado 27-29156846-2 CUIL DATOS PADRÓN ÁG…" at bounding box center [771, 659] width 1202 height 1223
drag, startPoint x: 573, startPoint y: 168, endPoint x: 580, endPoint y: 180, distance: 13.3
click at [574, 180] on span "AFILIADO TITULAR" at bounding box center [525, 178] width 96 height 14
click at [1265, 86] on span "Cambiar Afiliado" at bounding box center [1293, 87] width 84 height 14
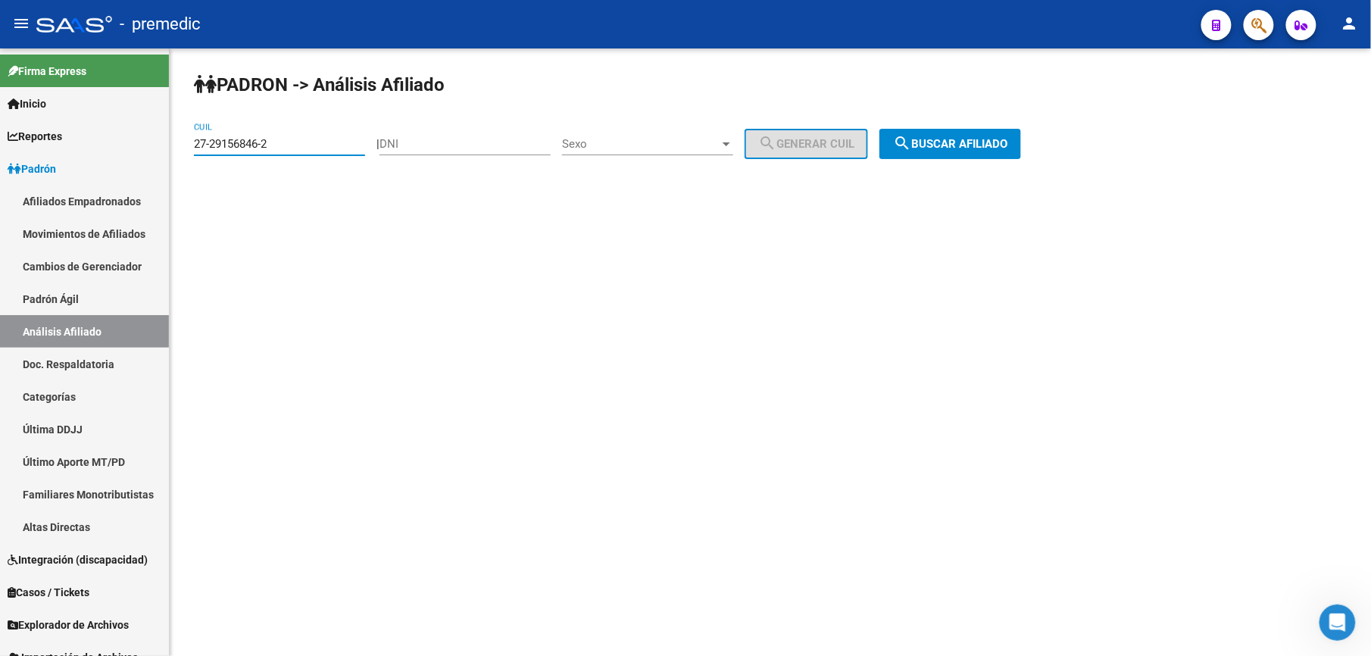
drag, startPoint x: 289, startPoint y: 141, endPoint x: -5, endPoint y: 83, distance: 299.7
click at [0, 83] on html "menu - premedic person Firma Express Inicio Calendario SSS Instructivos Contact…" at bounding box center [685, 328] width 1371 height 656
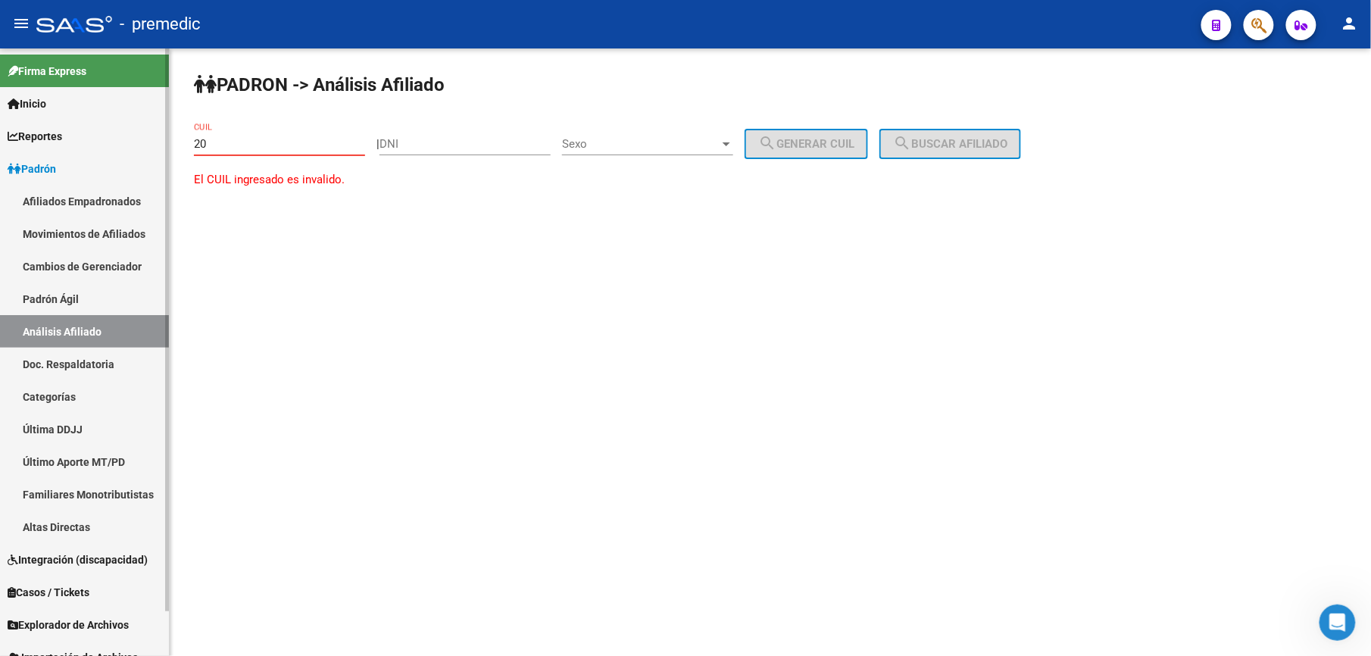
paste input "-25027676"
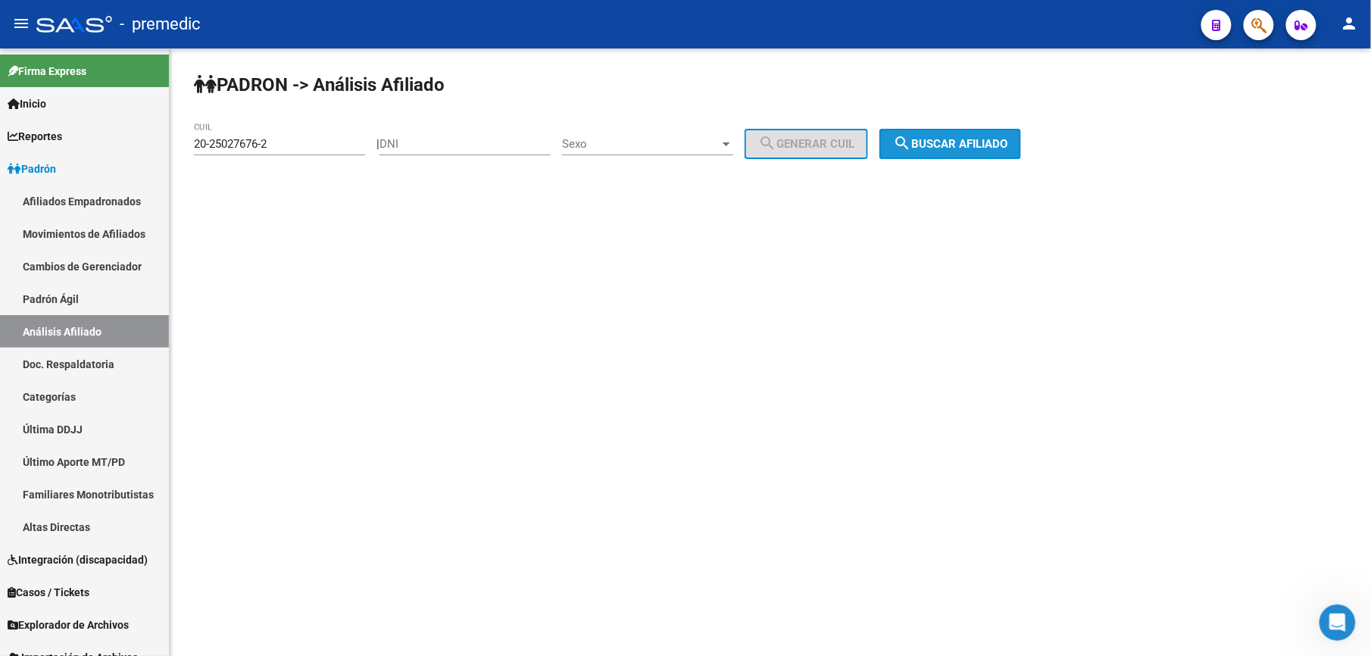
click at [982, 137] on span "search Buscar afiliado" at bounding box center [950, 144] width 114 height 14
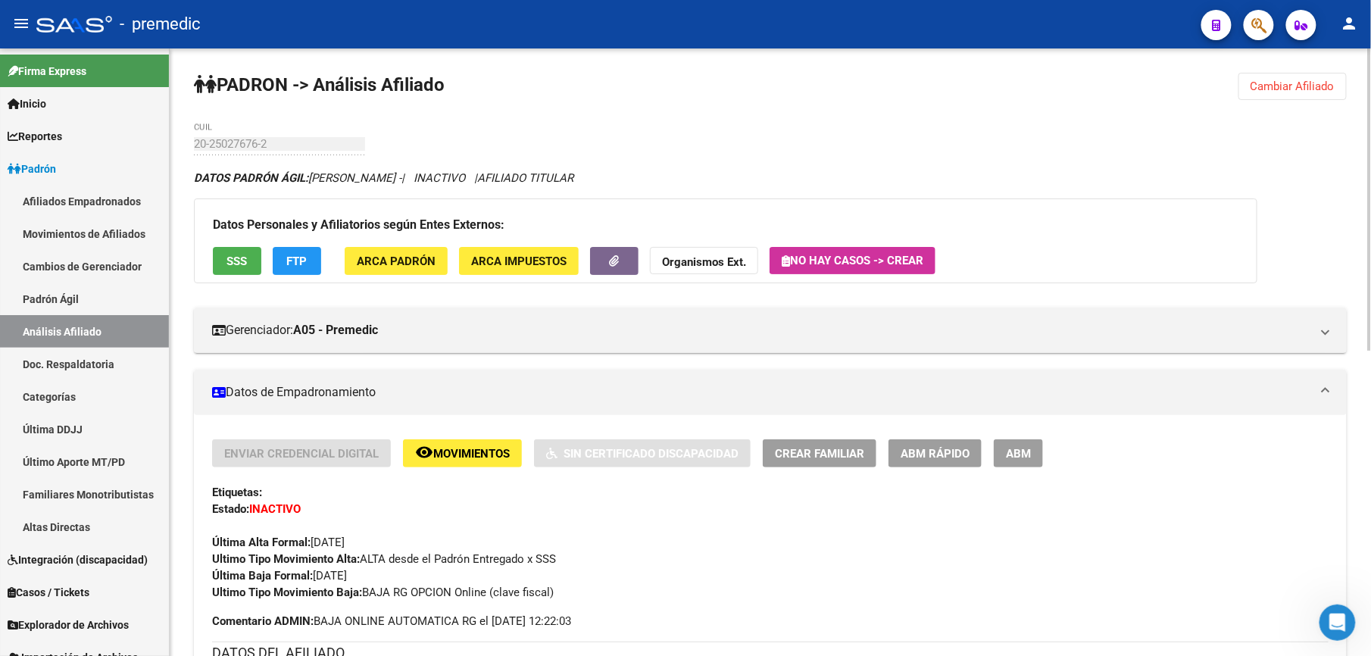
scroll to position [134, 0]
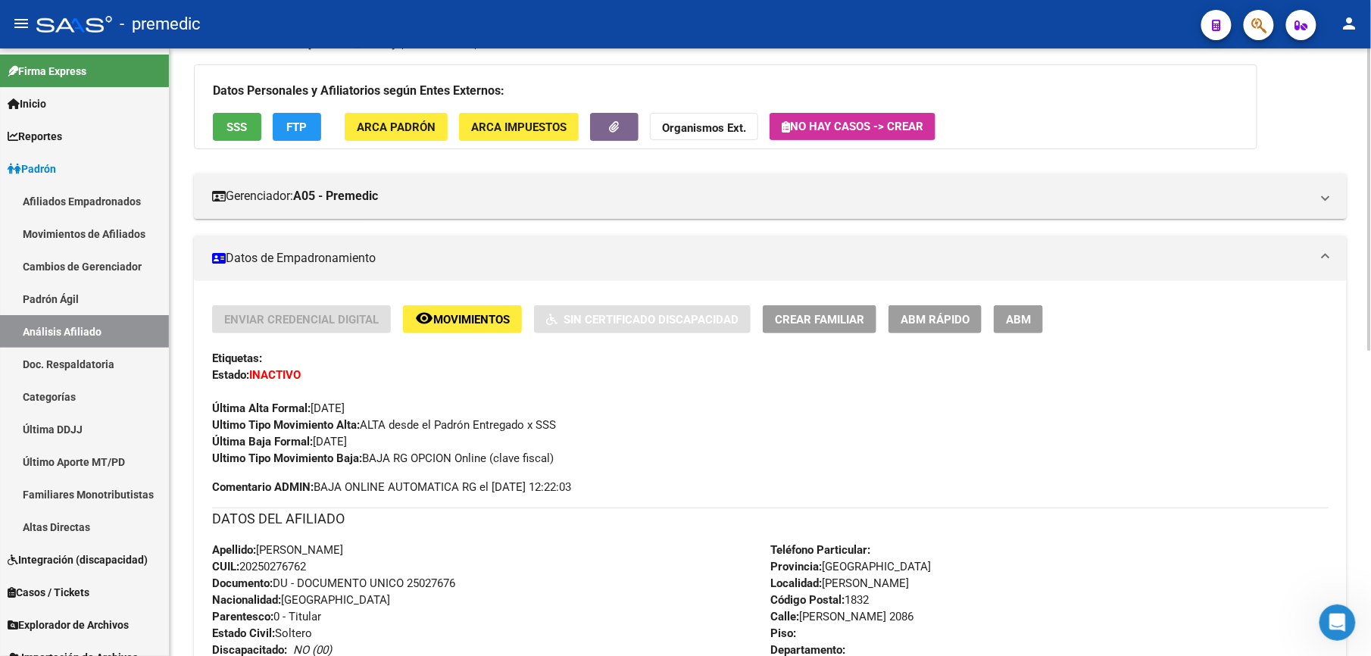
drag, startPoint x: 280, startPoint y: 444, endPoint x: 280, endPoint y: 591, distance: 147.0
click at [280, 591] on div "Enviar Credencial Digital remove_red_eye Movimientos Sin Certificado Discapacid…" at bounding box center [770, 604] width 1117 height 599
click at [280, 591] on div "Apellido: [PERSON_NAME]: 20250276762 Documento: DU - DOCUMENTO UNICO 25027676 N…" at bounding box center [491, 625] width 558 height 167
drag, startPoint x: 238, startPoint y: 610, endPoint x: 225, endPoint y: 477, distance: 133.2
click at [225, 477] on div "Enviar Credencial Digital remove_red_eye Movimientos Sin Certificado Discapacid…" at bounding box center [770, 604] width 1117 height 599
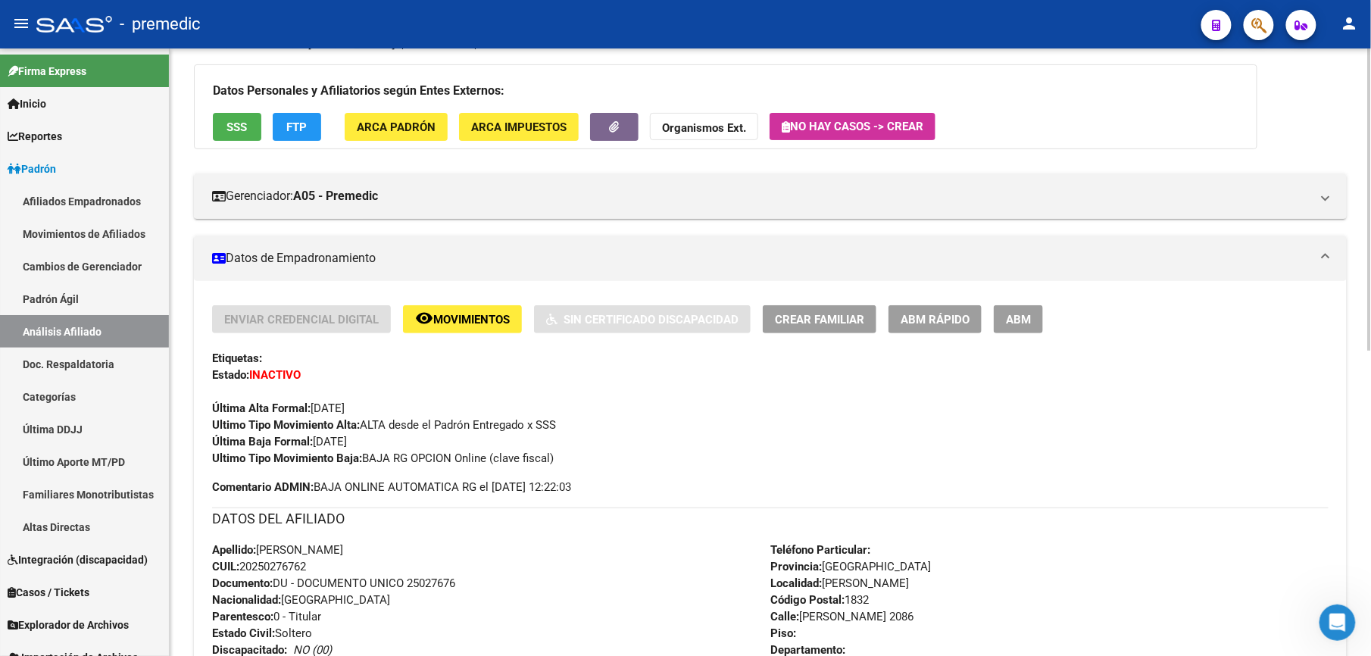
click at [225, 479] on span "Comentario ADMIN: BAJA ONLINE AUTOMATICA RG el [DATE] 12:22:03" at bounding box center [391, 487] width 359 height 17
drag, startPoint x: 233, startPoint y: 439, endPoint x: 256, endPoint y: 571, distance: 133.0
click at [256, 571] on div "Enviar Credencial Digital remove_red_eye Movimientos Sin Certificado Discapacid…" at bounding box center [770, 604] width 1117 height 599
click at [256, 571] on span "CUIL: 20250276762" at bounding box center [259, 567] width 94 height 14
drag, startPoint x: 250, startPoint y: 613, endPoint x: 274, endPoint y: 443, distance: 171.3
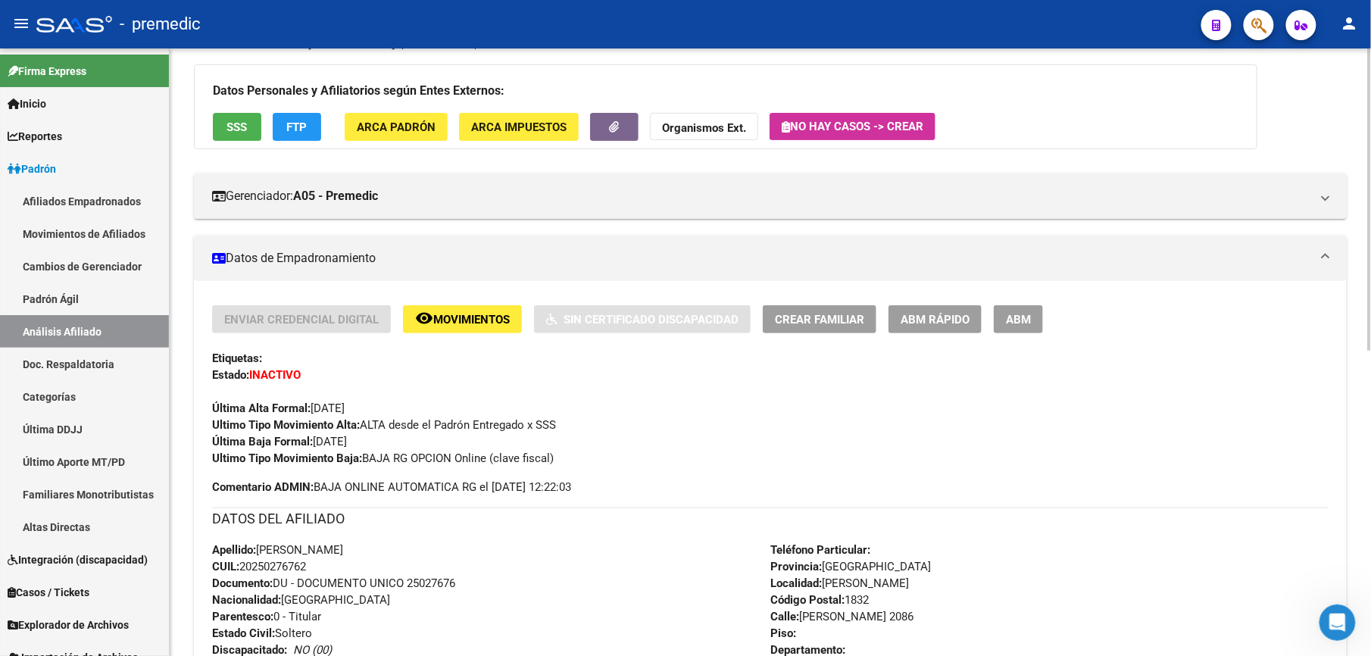
click at [274, 443] on div "Enviar Credencial Digital remove_red_eye Movimientos Sin Certificado Discapacid…" at bounding box center [770, 604] width 1117 height 599
click at [274, 443] on strong "Última Baja Formal:" at bounding box center [262, 442] width 101 height 14
drag, startPoint x: 258, startPoint y: 517, endPoint x: 249, endPoint y: 561, distance: 44.9
click at [249, 561] on div "Enviar Credencial Digital remove_red_eye Movimientos Sin Certificado Discapacid…" at bounding box center [770, 604] width 1117 height 599
click at [249, 561] on span "CUIL: 20250276762" at bounding box center [259, 567] width 94 height 14
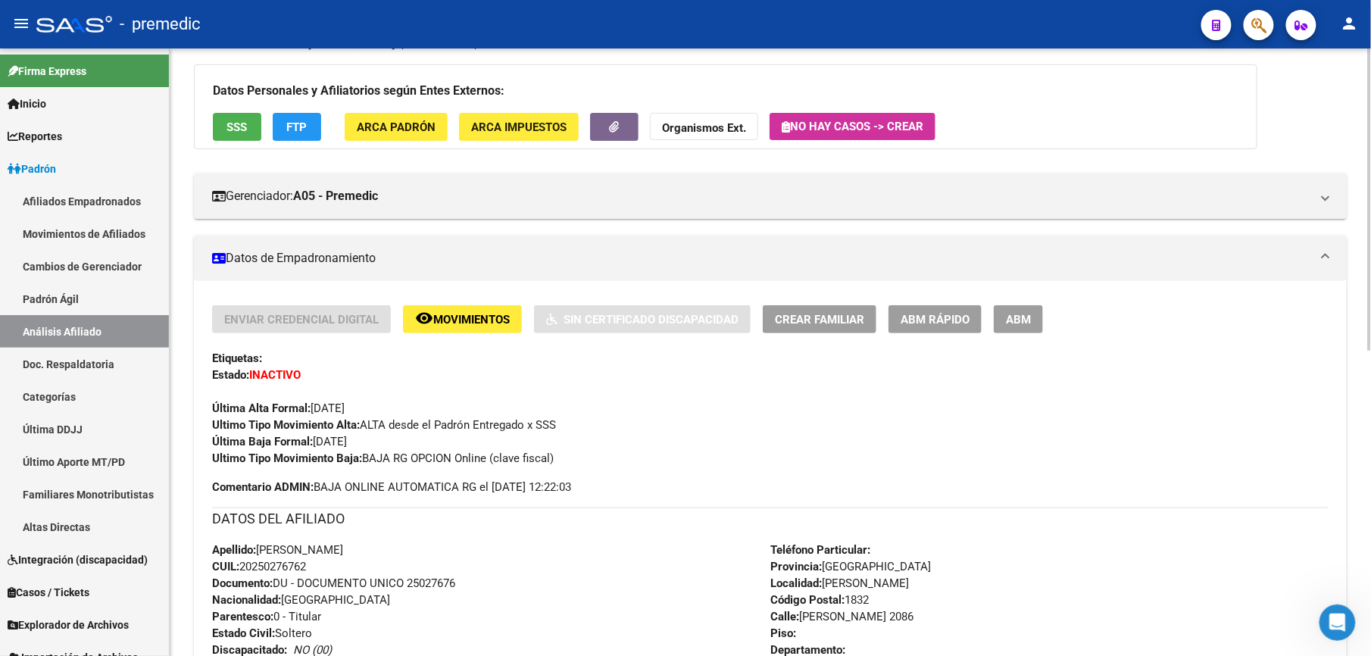
drag, startPoint x: 249, startPoint y: 604, endPoint x: 298, endPoint y: 458, distance: 154.1
click at [298, 458] on div "Enviar Credencial Digital remove_red_eye Movimientos Sin Certificado Discapacid…" at bounding box center [770, 604] width 1117 height 599
click at [298, 458] on strong "Ultimo Tipo Movimiento Baja:" at bounding box center [287, 459] width 150 height 14
drag, startPoint x: 298, startPoint y: 458, endPoint x: 277, endPoint y: 565, distance: 109.5
click at [277, 565] on div "Enviar Credencial Digital remove_red_eye Movimientos Sin Certificado Discapacid…" at bounding box center [770, 604] width 1117 height 599
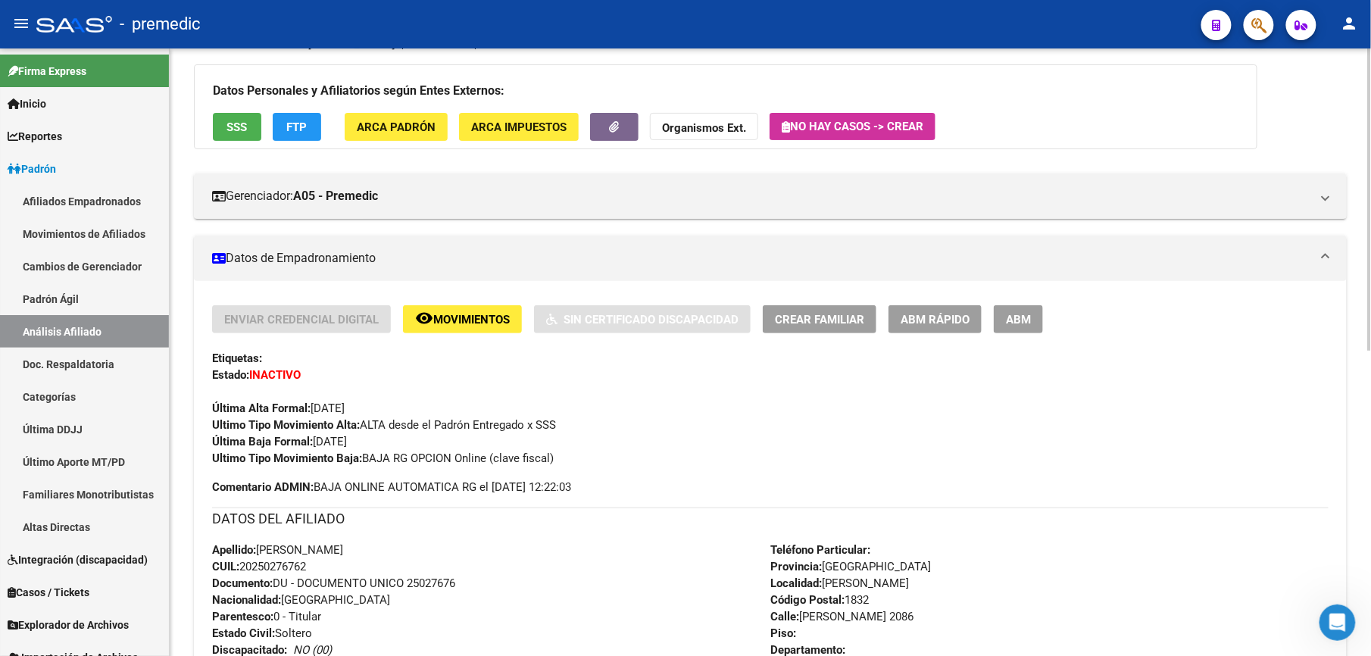
drag, startPoint x: 277, startPoint y: 565, endPoint x: 259, endPoint y: 580, distance: 23.7
click at [277, 565] on span "CUIL: 20250276762" at bounding box center [259, 567] width 94 height 14
drag, startPoint x: 252, startPoint y: 585, endPoint x: 255, endPoint y: 461, distance: 124.3
click at [255, 461] on div "Enviar Credencial Digital remove_red_eye Movimientos Sin Certificado Discapacid…" at bounding box center [770, 604] width 1117 height 599
click at [255, 461] on strong "Ultimo Tipo Movimiento Baja:" at bounding box center [287, 459] width 150 height 14
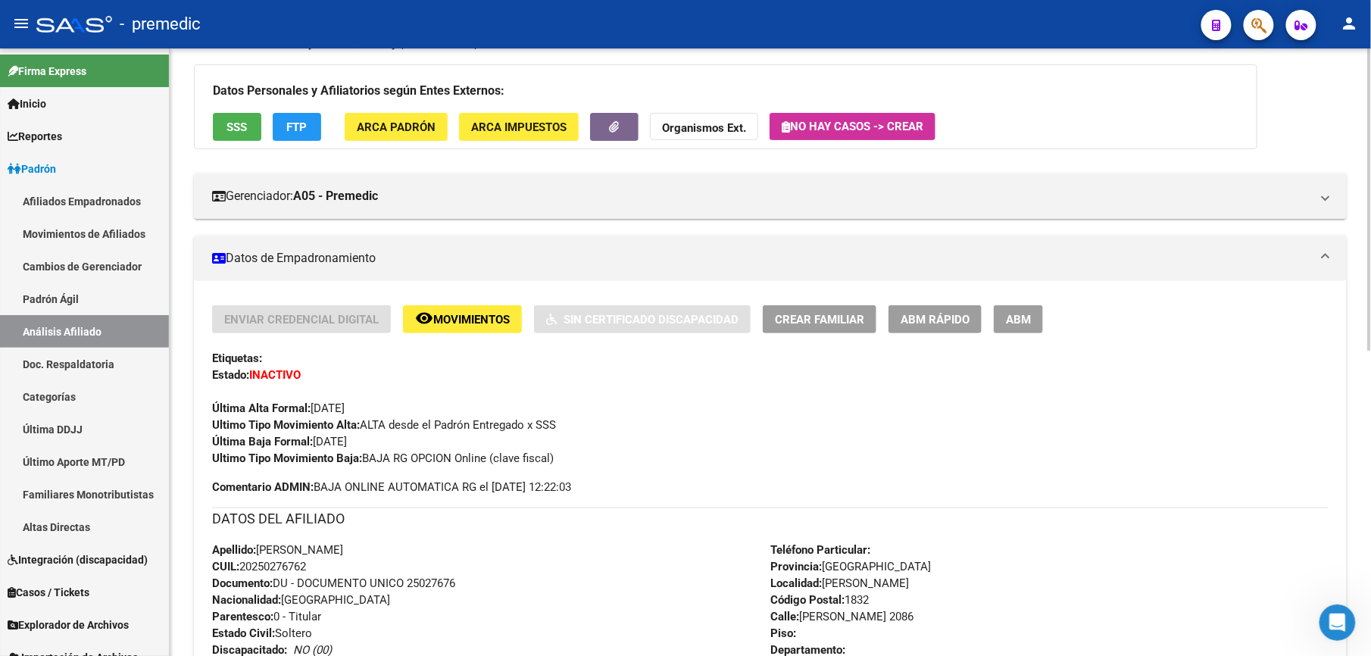
click at [238, 598] on div "Enviar Credencial Digital remove_red_eye Movimientos Sin Certificado Discapacid…" at bounding box center [770, 604] width 1117 height 599
click at [238, 598] on strong "Nacionalidad:" at bounding box center [246, 600] width 69 height 14
click at [229, 443] on div "Enviar Credencial Digital remove_red_eye Movimientos Sin Certificado Discapacid…" at bounding box center [770, 604] width 1117 height 599
click at [229, 443] on strong "Última Baja Formal:" at bounding box center [262, 442] width 101 height 14
click at [233, 589] on div "Enviar Credencial Digital remove_red_eye Movimientos Sin Certificado Discapacid…" at bounding box center [770, 604] width 1117 height 599
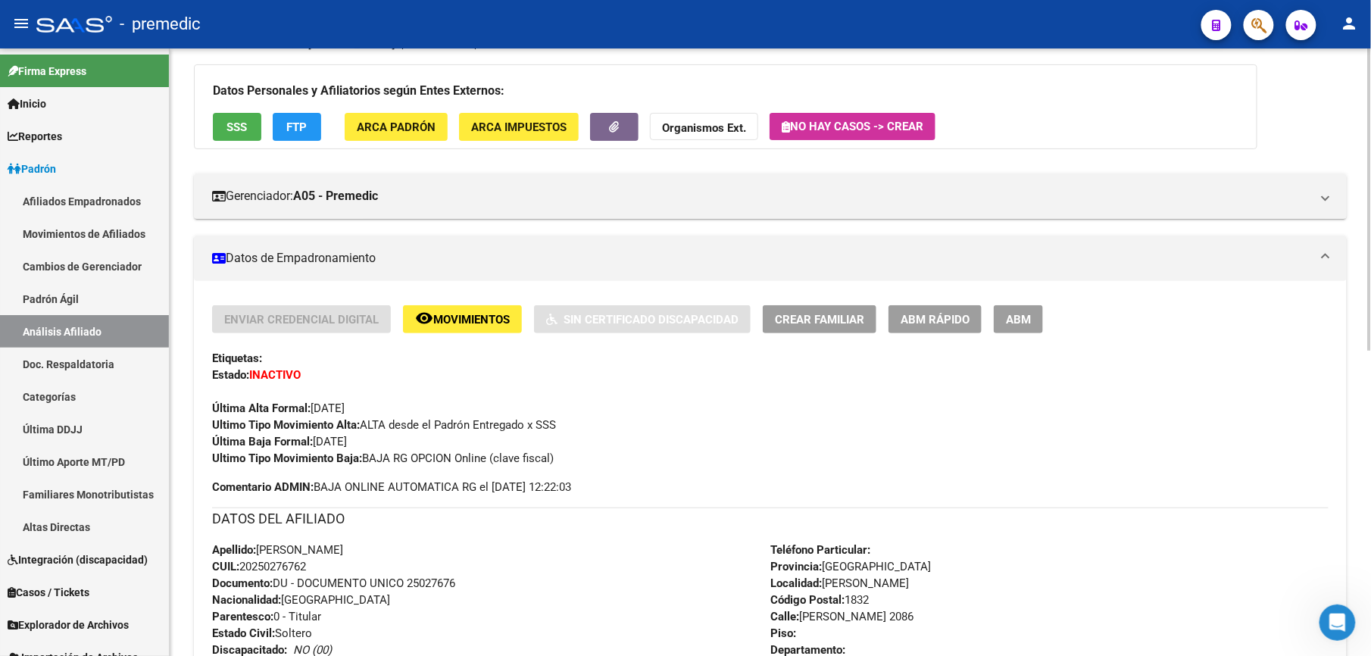
click at [233, 589] on strong "Documento:" at bounding box center [242, 584] width 61 height 14
click at [301, 449] on div "Enviar Credencial Digital remove_red_eye Movimientos Sin Certificado Discapacid…" at bounding box center [770, 604] width 1117 height 599
click at [301, 449] on div "Enviar Credencial Digital remove_red_eye Movimientos Sin Certificado Discapacid…" at bounding box center [770, 385] width 1117 height 161
click at [252, 610] on div "Enviar Credencial Digital remove_red_eye Movimientos Sin Certificado Discapacid…" at bounding box center [770, 604] width 1117 height 599
click at [252, 610] on strong "Parentesco:" at bounding box center [242, 617] width 61 height 14
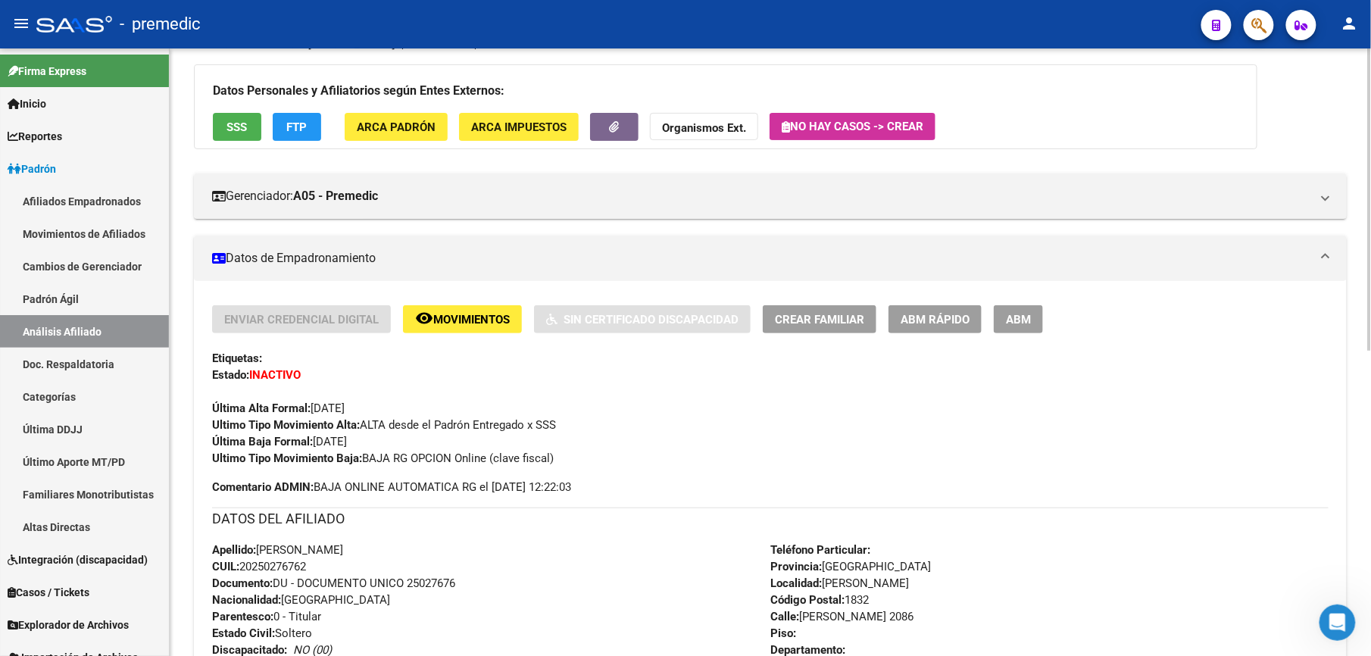
click at [274, 459] on div "Enviar Credencial Digital remove_red_eye Movimientos Sin Certificado Discapacid…" at bounding box center [770, 604] width 1117 height 599
click at [274, 459] on strong "Ultimo Tipo Movimiento Baja:" at bounding box center [287, 459] width 150 height 14
click at [261, 607] on div "Enviar Credencial Digital remove_red_eye Movimientos Sin Certificado Discapacid…" at bounding box center [770, 604] width 1117 height 599
click at [261, 611] on strong "Parentesco:" at bounding box center [242, 617] width 61 height 14
click at [320, 589] on div "Enviar Credencial Digital remove_red_eye Movimientos Sin Certificado Discapacid…" at bounding box center [770, 604] width 1117 height 599
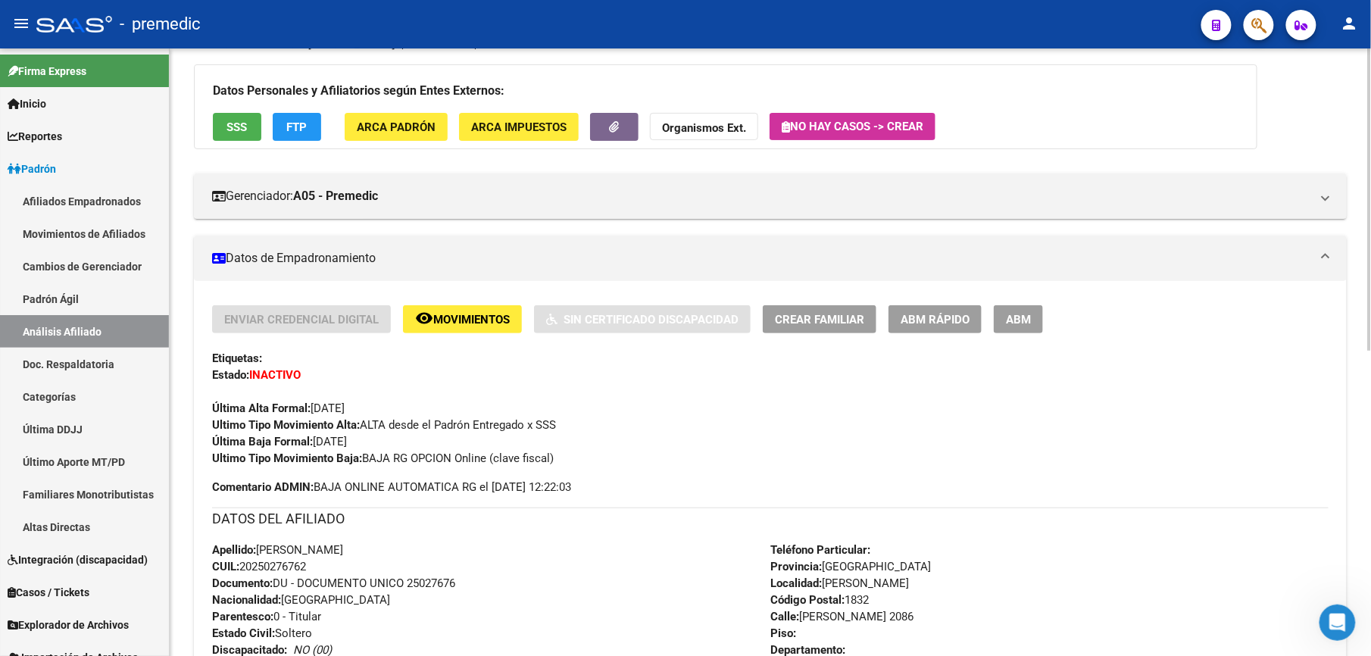
click at [320, 589] on span "Documento: DU - DOCUMENTO UNICO 25027676" at bounding box center [333, 584] width 243 height 14
click at [342, 489] on div "Enviar Credencial Digital remove_red_eye Movimientos Sin Certificado Discapacid…" at bounding box center [770, 604] width 1117 height 599
click at [291, 599] on div "Enviar Credencial Digital remove_red_eye Movimientos Sin Certificado Discapacid…" at bounding box center [770, 604] width 1117 height 599
click at [291, 599] on span "Nacionalidad: [DEMOGRAPHIC_DATA]" at bounding box center [301, 600] width 178 height 14
click at [246, 544] on div "Apellido: [PERSON_NAME]: 20250276762 Documento: DU - DOCUMENTO UNICO 25027676 N…" at bounding box center [491, 625] width 558 height 167
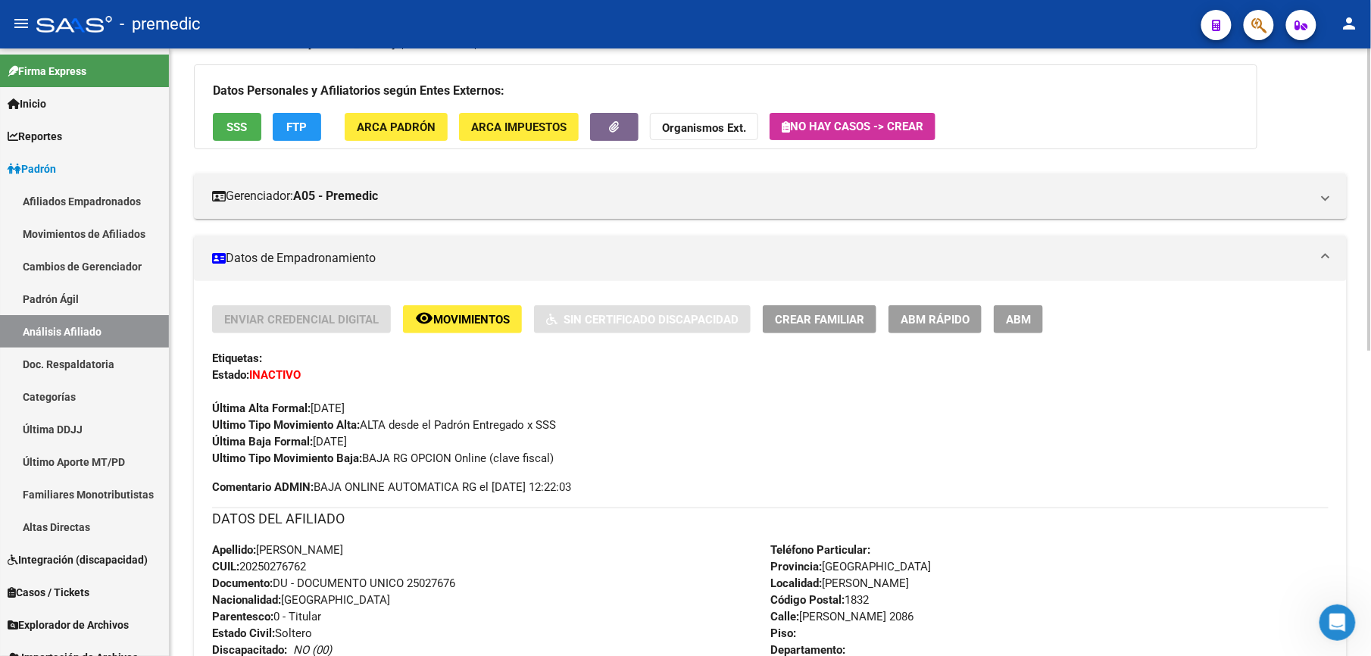
click at [246, 544] on strong "Apellido:" at bounding box center [234, 550] width 44 height 14
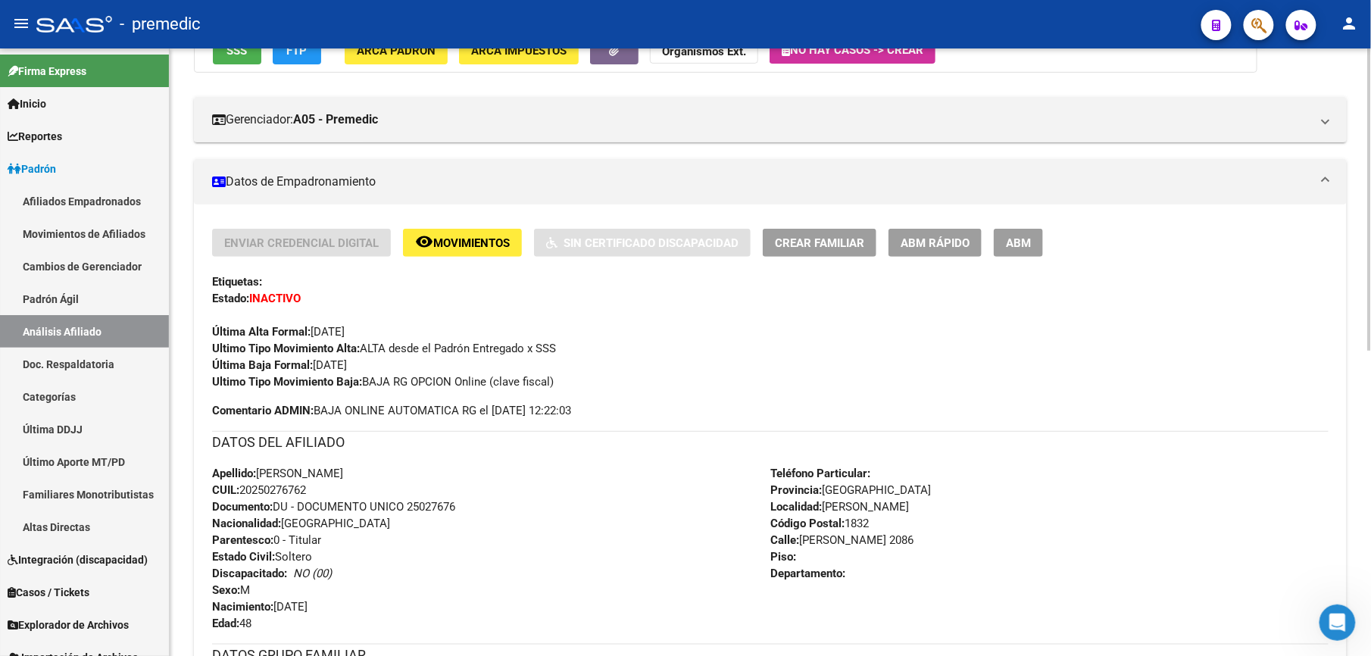
click at [267, 641] on div "Enviar Credencial Digital remove_red_eye Movimientos Sin Certificado Discapacid…" at bounding box center [770, 528] width 1117 height 599
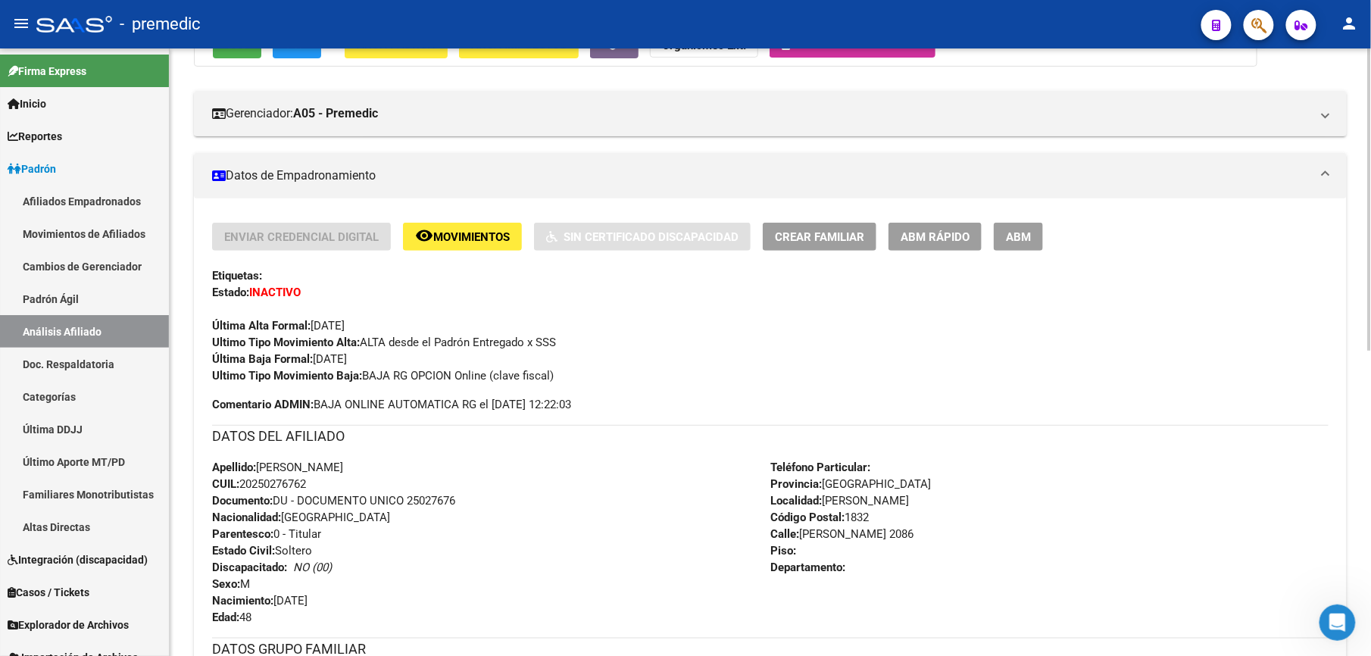
click at [250, 586] on span "Sexo: M" at bounding box center [231, 584] width 38 height 14
click at [255, 515] on div "Apellido: [PERSON_NAME]: 20250276762 Documento: DU - DOCUMENTO UNICO 25027676 N…" at bounding box center [491, 542] width 558 height 167
click at [255, 515] on strong "Nacionalidad:" at bounding box center [246, 518] width 69 height 14
click at [249, 585] on div "Apellido: [PERSON_NAME]: 20250276762 Documento: DU - DOCUMENTO UNICO 25027676 N…" at bounding box center [491, 542] width 558 height 167
click at [249, 585] on span "Sexo: M" at bounding box center [231, 584] width 38 height 14
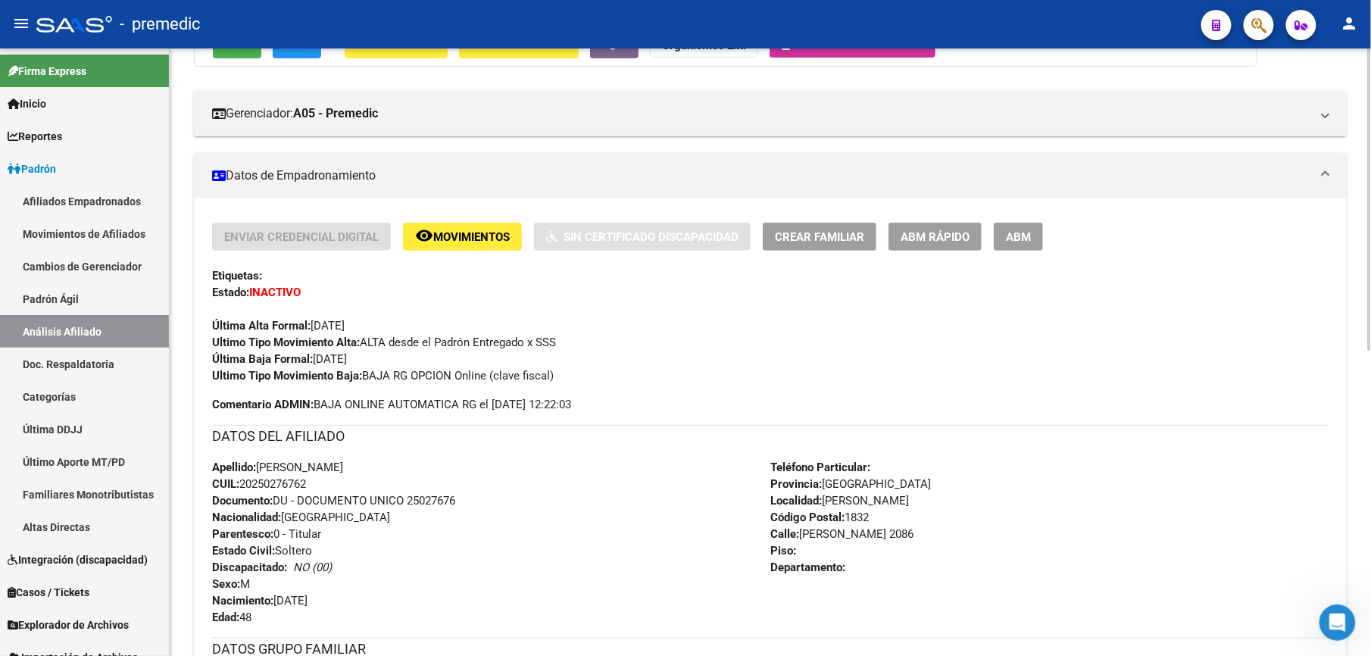
click at [303, 505] on div "Apellido: [PERSON_NAME]: 20250276762 Documento: DU - DOCUMENTO UNICO 25027676 N…" at bounding box center [491, 542] width 558 height 167
click at [303, 505] on span "Documento: DU - DOCUMENTO UNICO 25027676" at bounding box center [333, 501] width 243 height 14
click at [306, 574] on div "Apellido: [PERSON_NAME]: 20250276762 Documento: DU - DOCUMENTO UNICO 25027676 N…" at bounding box center [491, 542] width 558 height 167
click at [280, 530] on div "Apellido: [PERSON_NAME]: 20250276762 Documento: DU - DOCUMENTO UNICO 25027676 N…" at bounding box center [491, 542] width 558 height 167
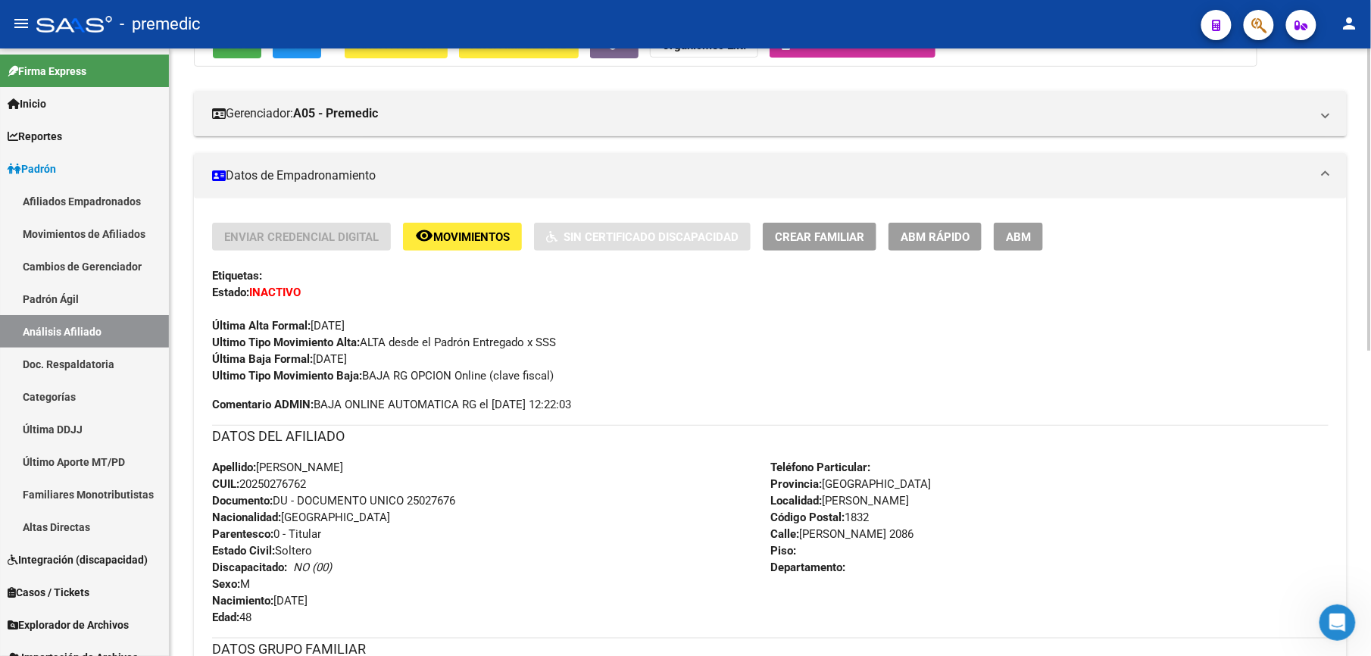
click at [280, 530] on span "Parentesco: 0 - Titular" at bounding box center [266, 534] width 109 height 14
click at [240, 598] on div "Apellido: [PERSON_NAME]: 20250276762 Documento: DU - DOCUMENTO UNICO 25027676 N…" at bounding box center [491, 542] width 558 height 167
click at [240, 598] on strong "Nacimiento:" at bounding box center [242, 601] width 61 height 14
click at [233, 540] on div "Enviar Credencial Digital remove_red_eye Movimientos Sin Certificado Discapacid…" at bounding box center [770, 522] width 1117 height 599
click at [233, 540] on strong "Parentesco:" at bounding box center [242, 534] width 61 height 14
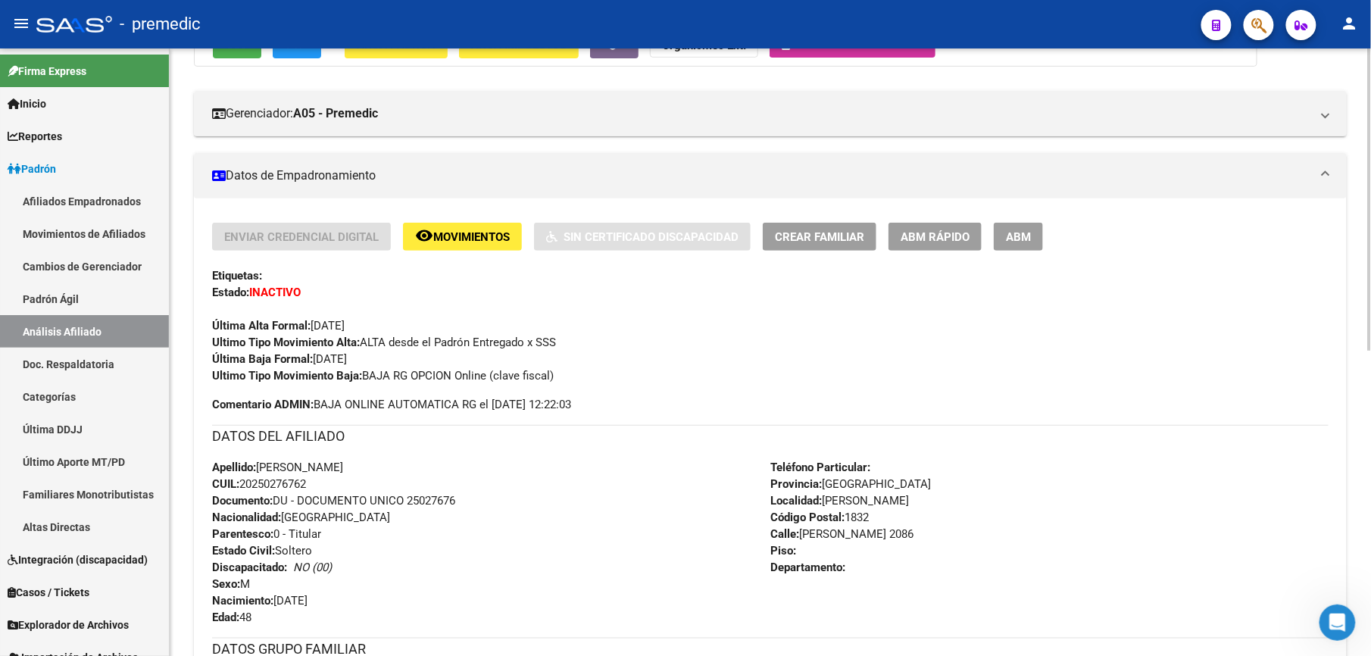
click at [238, 579] on div "Apellido: [PERSON_NAME]: 20250276762 Documento: DU - DOCUMENTO UNICO 25027676 N…" at bounding box center [491, 542] width 558 height 167
click at [238, 579] on strong "Sexo:" at bounding box center [226, 584] width 28 height 14
click at [258, 536] on div "Apellido: [PERSON_NAME]: 20250276762 Documento: DU - DOCUMENTO UNICO 25027676 N…" at bounding box center [491, 542] width 558 height 167
click at [258, 536] on strong "Parentesco:" at bounding box center [242, 534] width 61 height 14
click at [264, 565] on div "Apellido: [PERSON_NAME]: 20250276762 Documento: DU - DOCUMENTO UNICO 25027676 N…" at bounding box center [491, 542] width 558 height 167
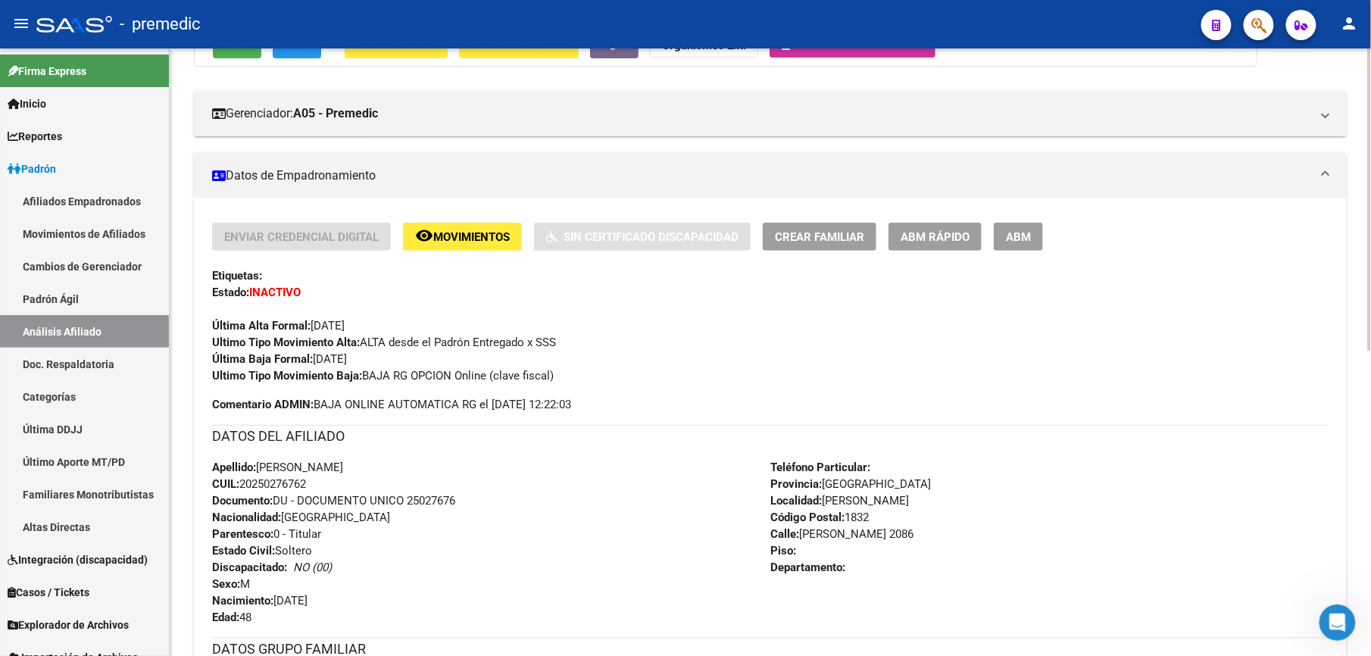
click at [265, 565] on strong "Discapacitado:" at bounding box center [249, 568] width 75 height 14
click at [232, 536] on div "Apellido: [PERSON_NAME]: 20250276762 Documento: DU - DOCUMENTO UNICO 25027676 N…" at bounding box center [491, 542] width 558 height 167
click at [232, 536] on strong "Parentesco:" at bounding box center [242, 534] width 61 height 14
click at [301, 574] on div "Apellido: [PERSON_NAME]: 20250276762 Documento: DU - DOCUMENTO UNICO 25027676 N…" at bounding box center [491, 542] width 558 height 167
click at [301, 574] on icon "NO (00)" at bounding box center [312, 568] width 39 height 14
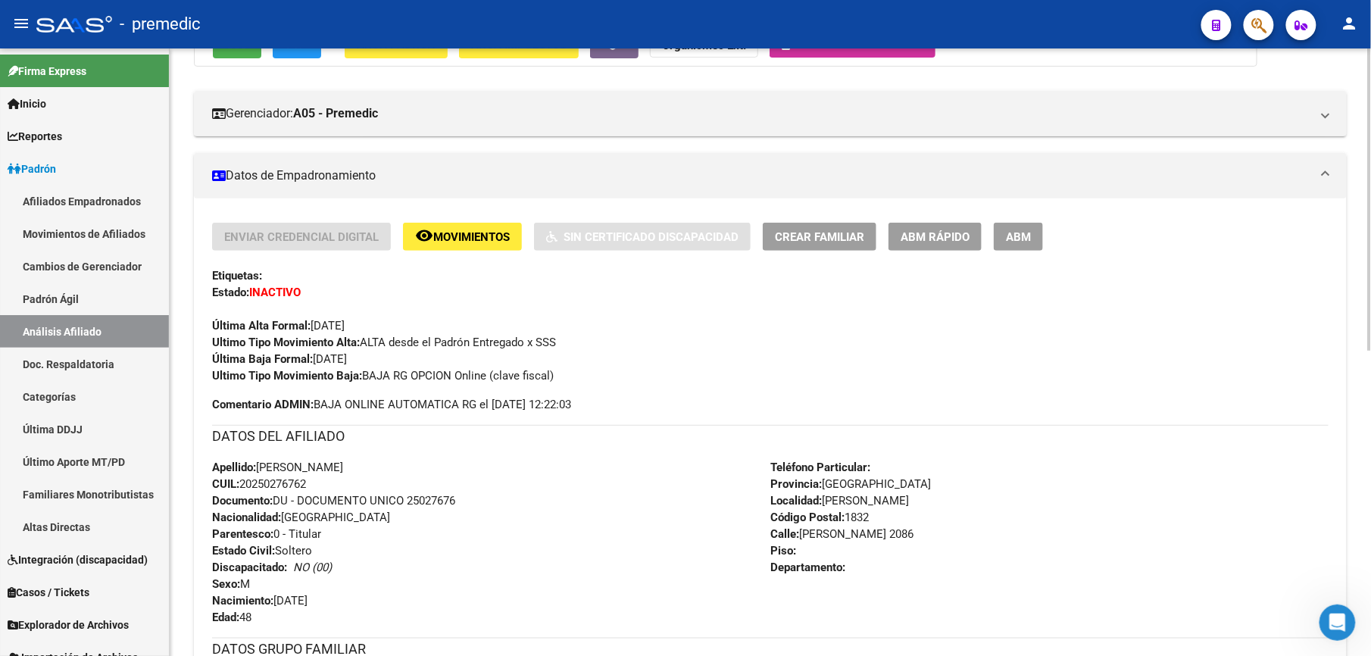
click at [215, 538] on div "Apellido: [PERSON_NAME]: 20250276762 Documento: DU - DOCUMENTO UNICO 25027676 N…" at bounding box center [491, 542] width 558 height 167
click at [215, 538] on strong "Parentesco:" at bounding box center [242, 534] width 61 height 14
click at [273, 570] on div "Apellido: [PERSON_NAME]: 20250276762 Documento: DU - DOCUMENTO UNICO 25027676 N…" at bounding box center [491, 542] width 558 height 167
click at [273, 570] on strong "Discapacitado:" at bounding box center [249, 568] width 75 height 14
click at [222, 538] on div "Apellido: [PERSON_NAME]: 20250276762 Documento: DU - DOCUMENTO UNICO 25027676 N…" at bounding box center [491, 542] width 558 height 167
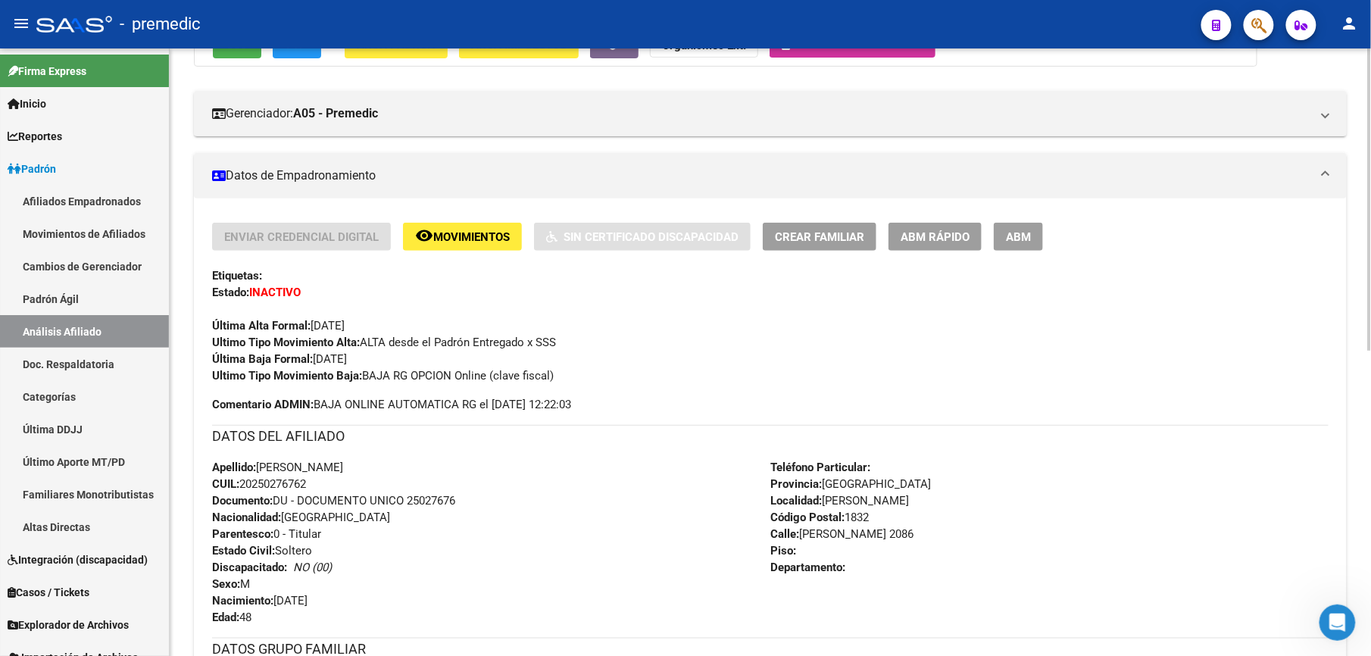
click at [222, 538] on strong "Parentesco:" at bounding box center [242, 534] width 61 height 14
click at [265, 571] on div "Apellido: [PERSON_NAME]: 20250276762 Documento: DU - DOCUMENTO UNICO 25027676 N…" at bounding box center [491, 542] width 558 height 167
click at [265, 571] on strong "Discapacitado:" at bounding box center [249, 568] width 75 height 14
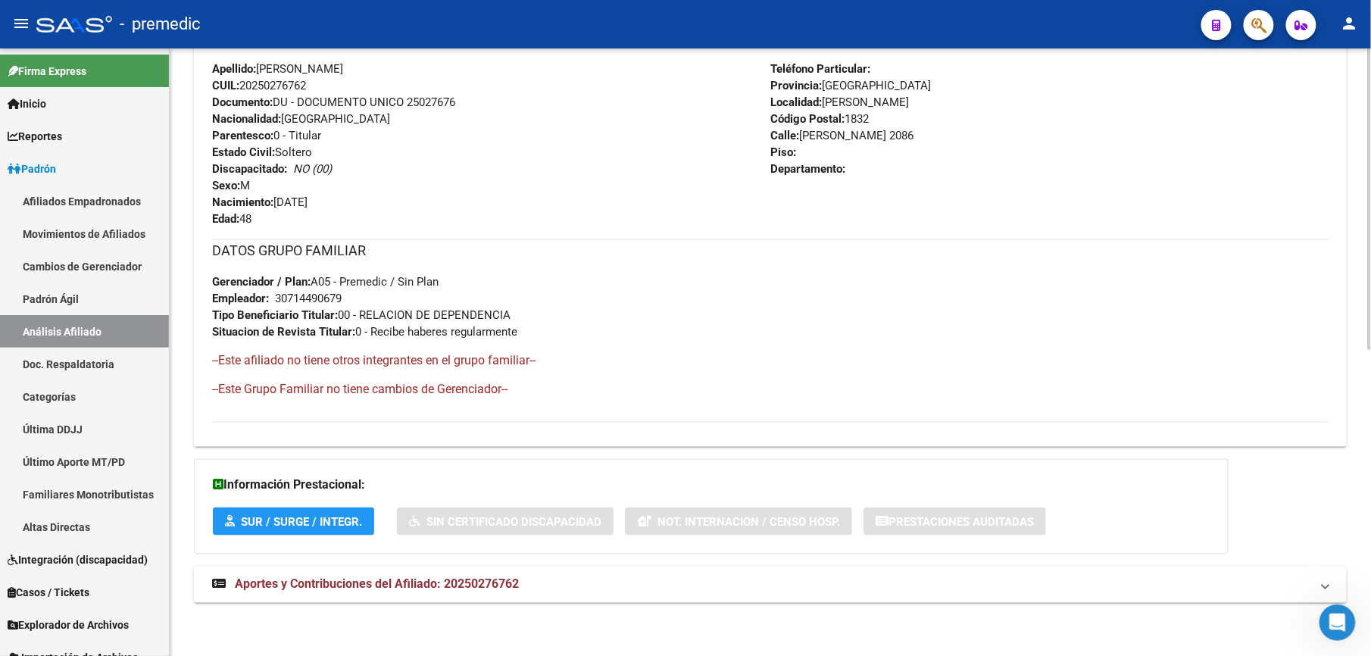
drag, startPoint x: 364, startPoint y: 370, endPoint x: 374, endPoint y: 144, distance: 226.0
click at [374, 144] on div "Enviar Credencial Digital remove_red_eye Movimientos Sin Certificado Discapacid…" at bounding box center [770, 123] width 1117 height 599
drag, startPoint x: 374, startPoint y: 144, endPoint x: 225, endPoint y: 155, distance: 149.6
click at [225, 155] on strong "Estado Civil:" at bounding box center [243, 152] width 63 height 14
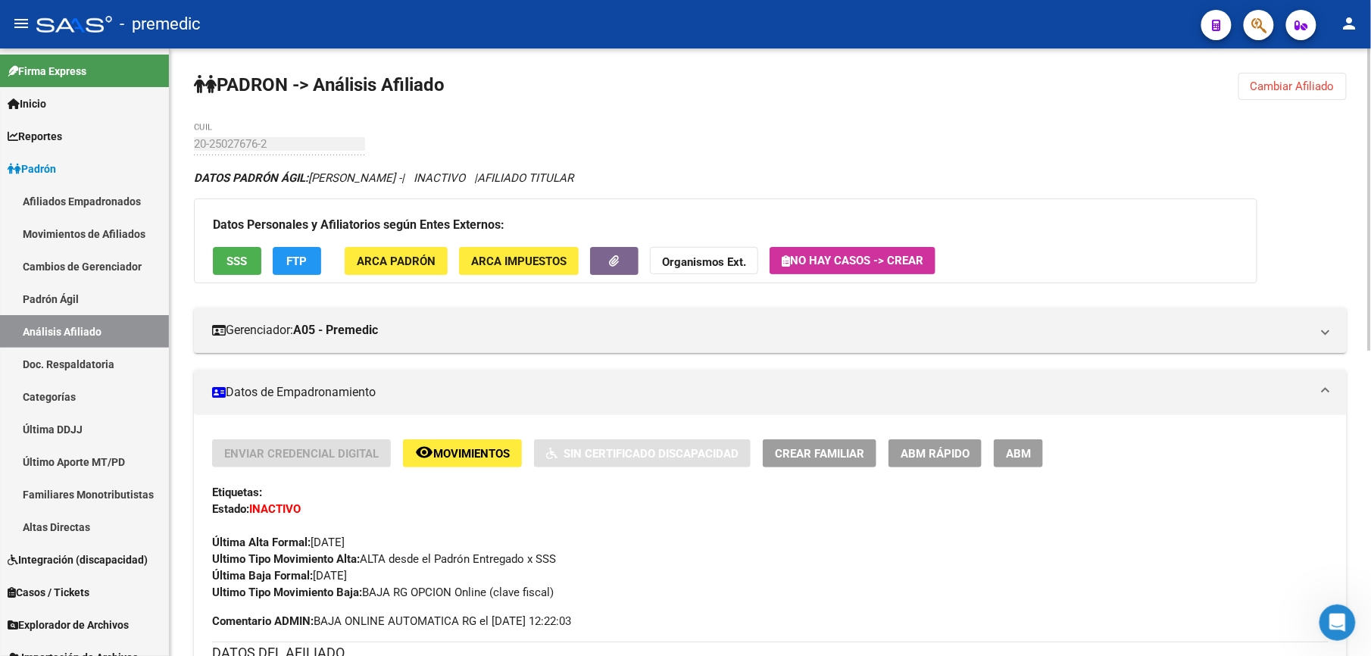
click at [1305, 83] on span "Cambiar Afiliado" at bounding box center [1293, 87] width 84 height 14
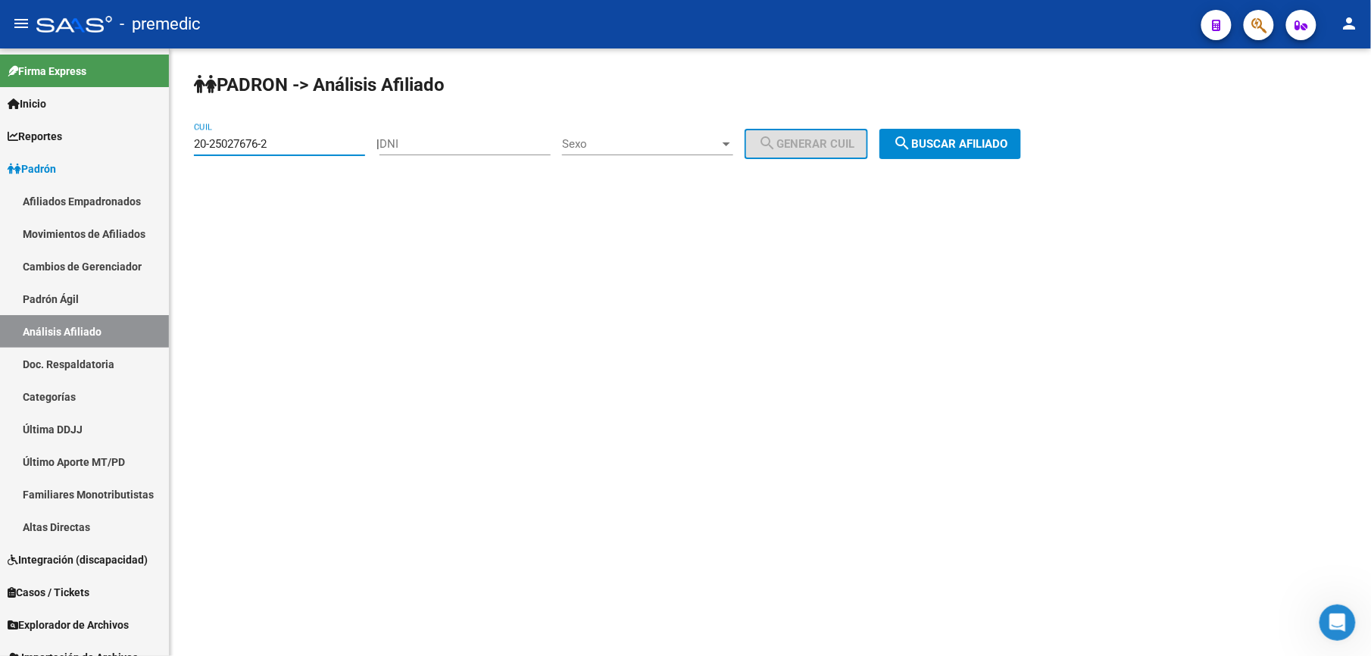
drag, startPoint x: 328, startPoint y: 146, endPoint x: -5, endPoint y: -29, distance: 375.8
click at [0, 0] on html "menu - premedic person Firma Express Inicio Calendario SSS Instructivos Contact…" at bounding box center [685, 328] width 1371 height 656
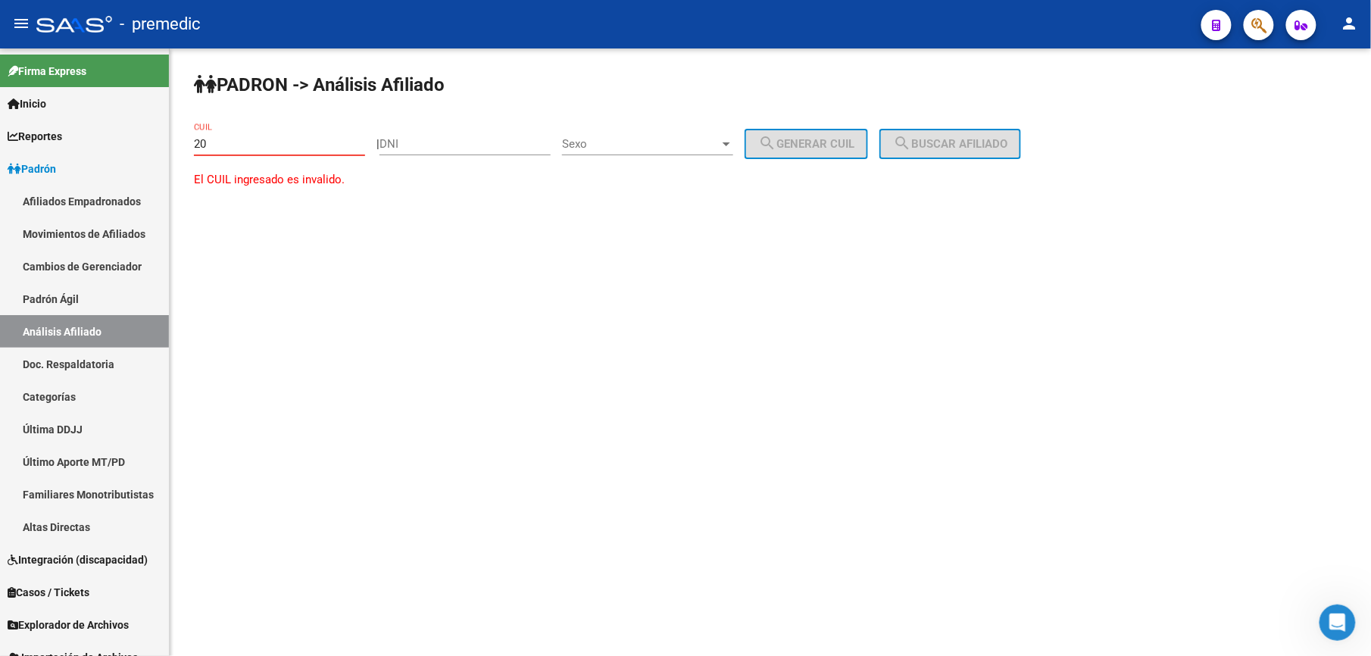
paste input "-48719732"
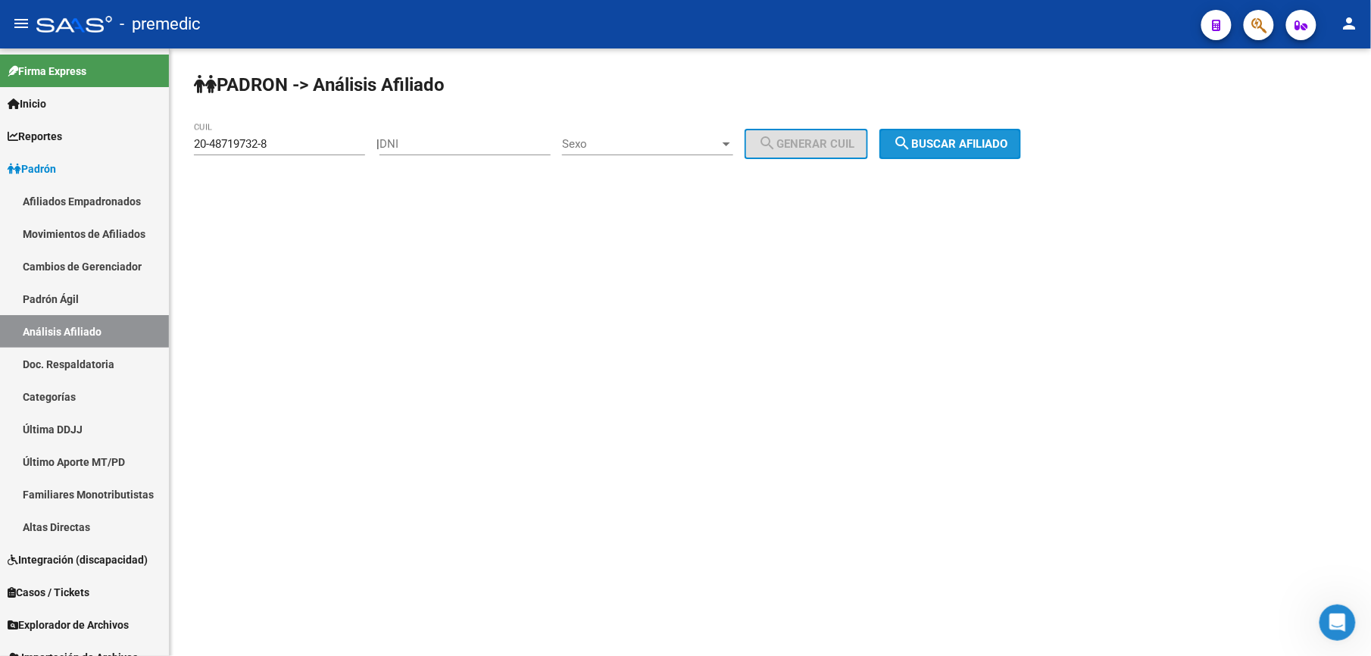
click at [964, 140] on span "search Buscar afiliado" at bounding box center [950, 144] width 114 height 14
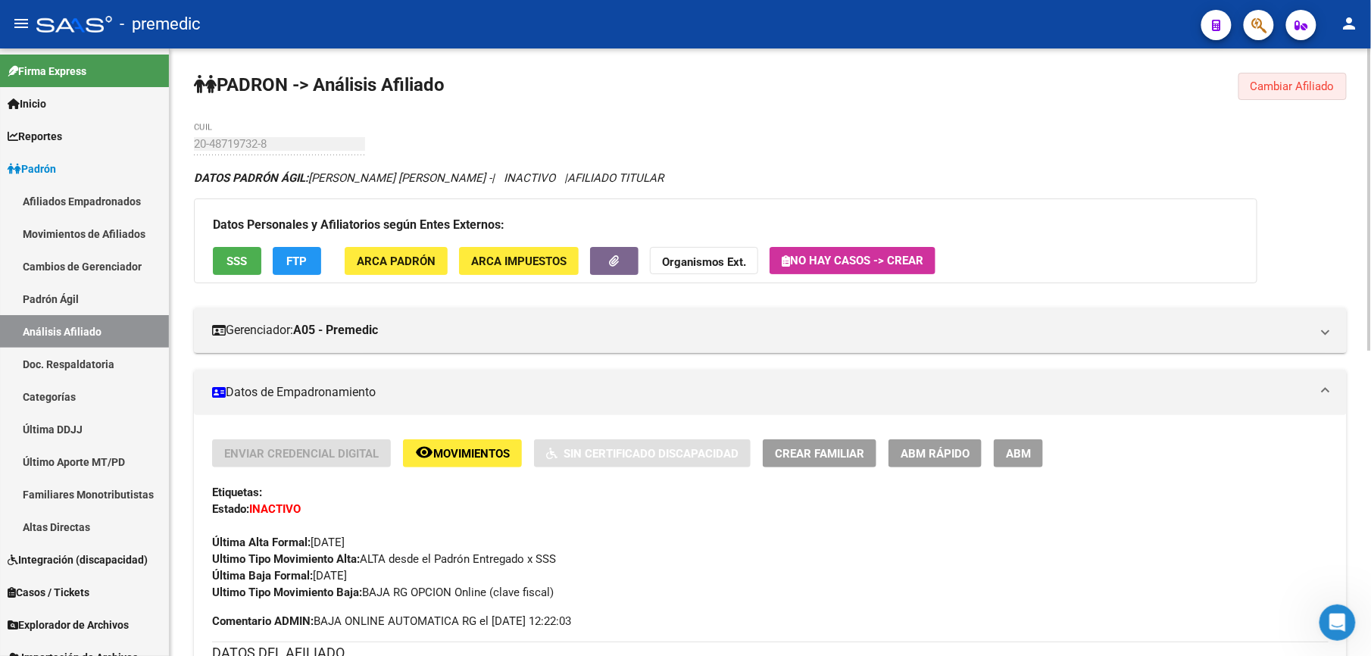
click at [1276, 74] on button "Cambiar Afiliado" at bounding box center [1293, 86] width 108 height 27
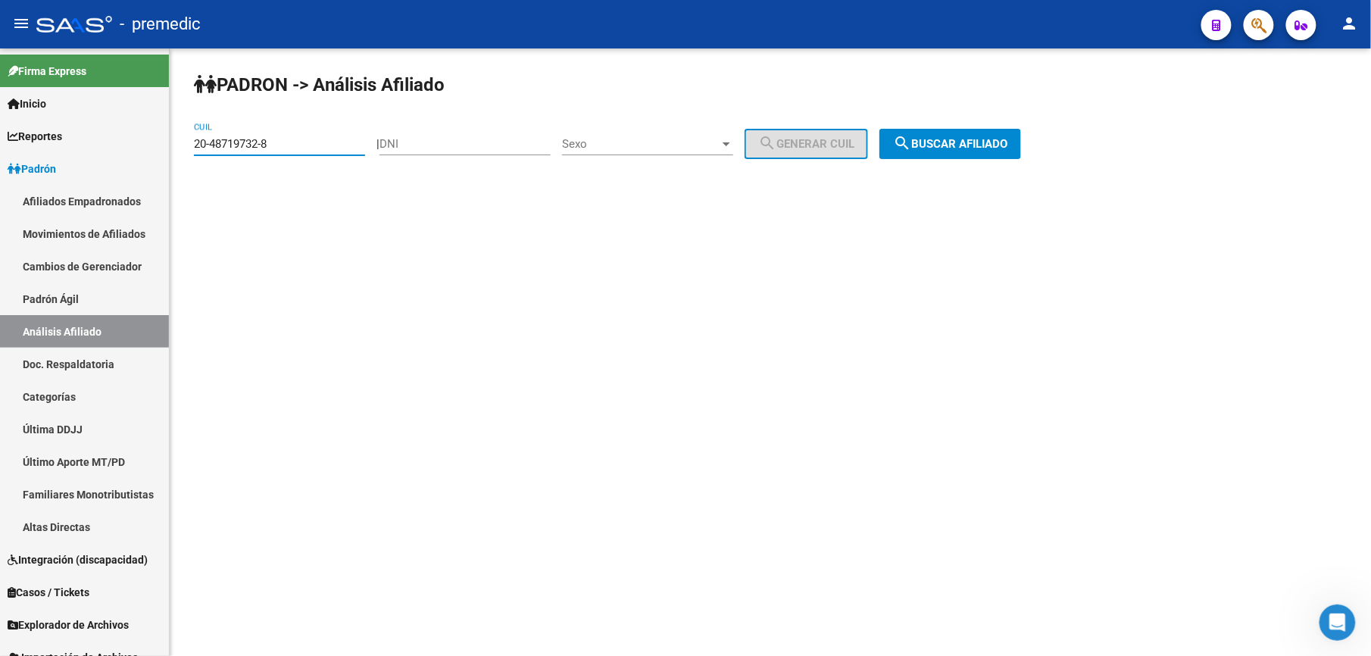
drag, startPoint x: 340, startPoint y: 144, endPoint x: 7, endPoint y: 0, distance: 363.1
click at [0, 9] on html "menu - premedic person Firma Express Inicio Calendario SSS Instructivos Contact…" at bounding box center [685, 328] width 1371 height 656
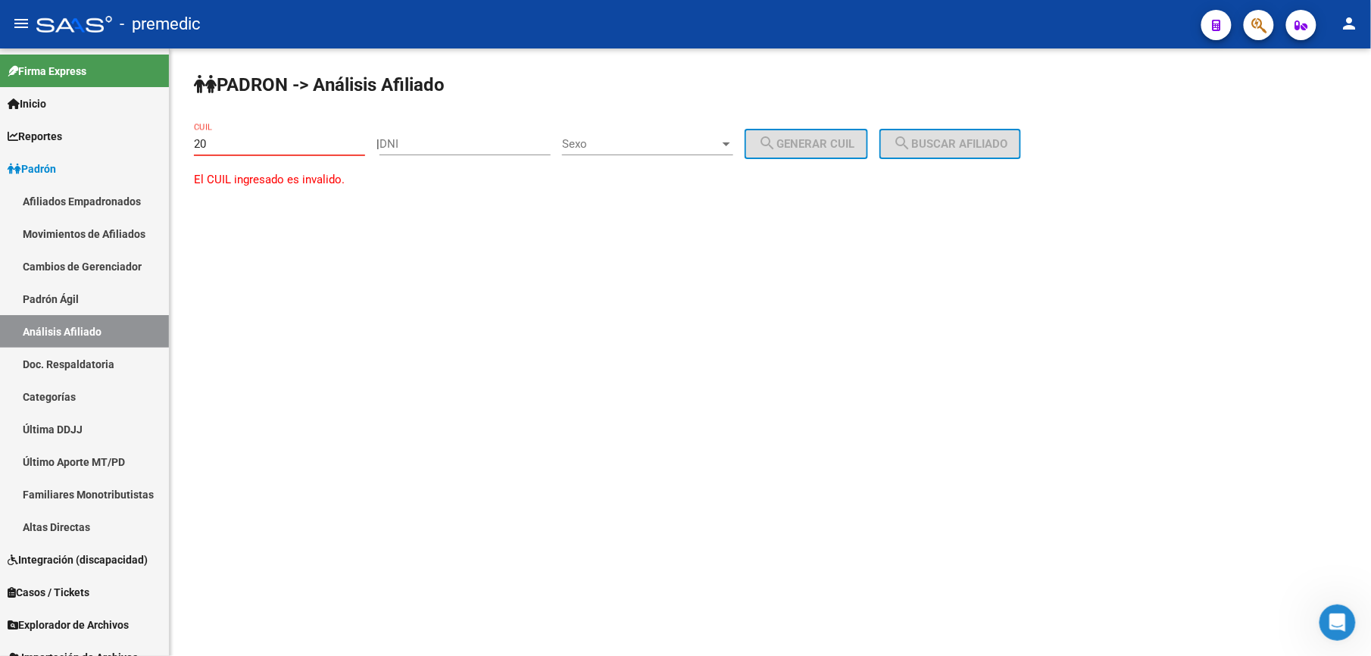
paste input "-44739068"
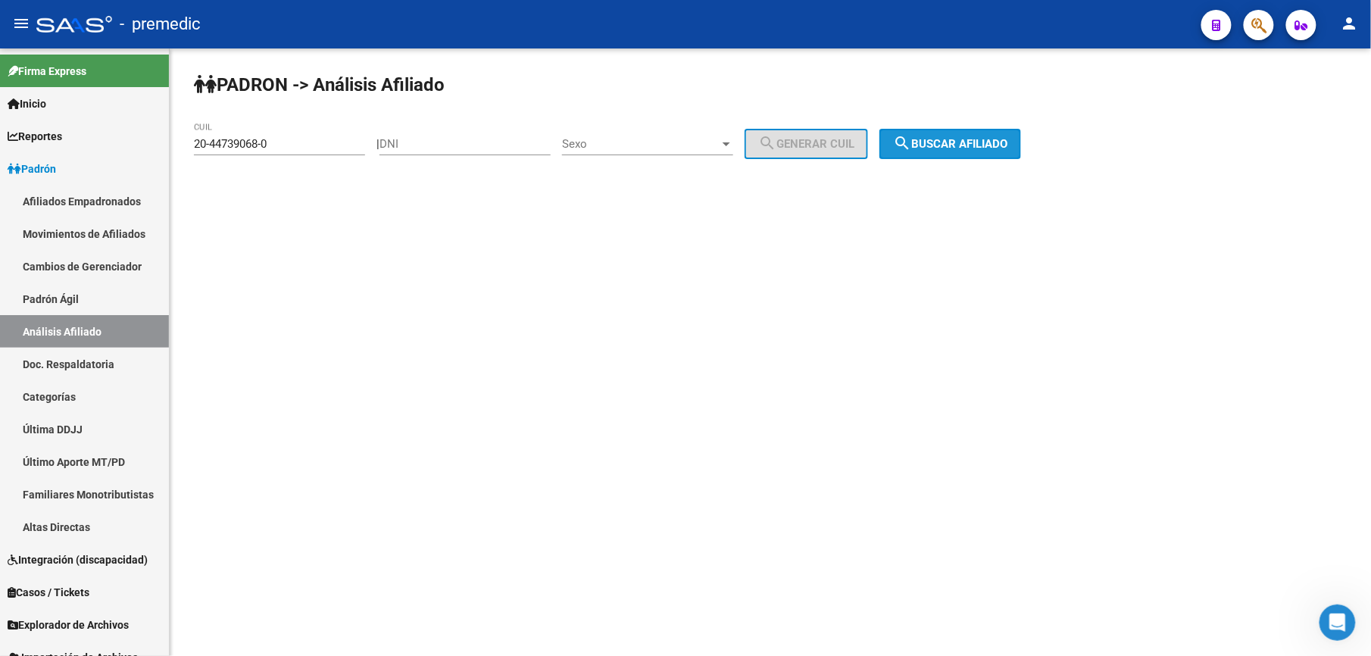
click at [942, 155] on button "search Buscar afiliado" at bounding box center [951, 144] width 142 height 30
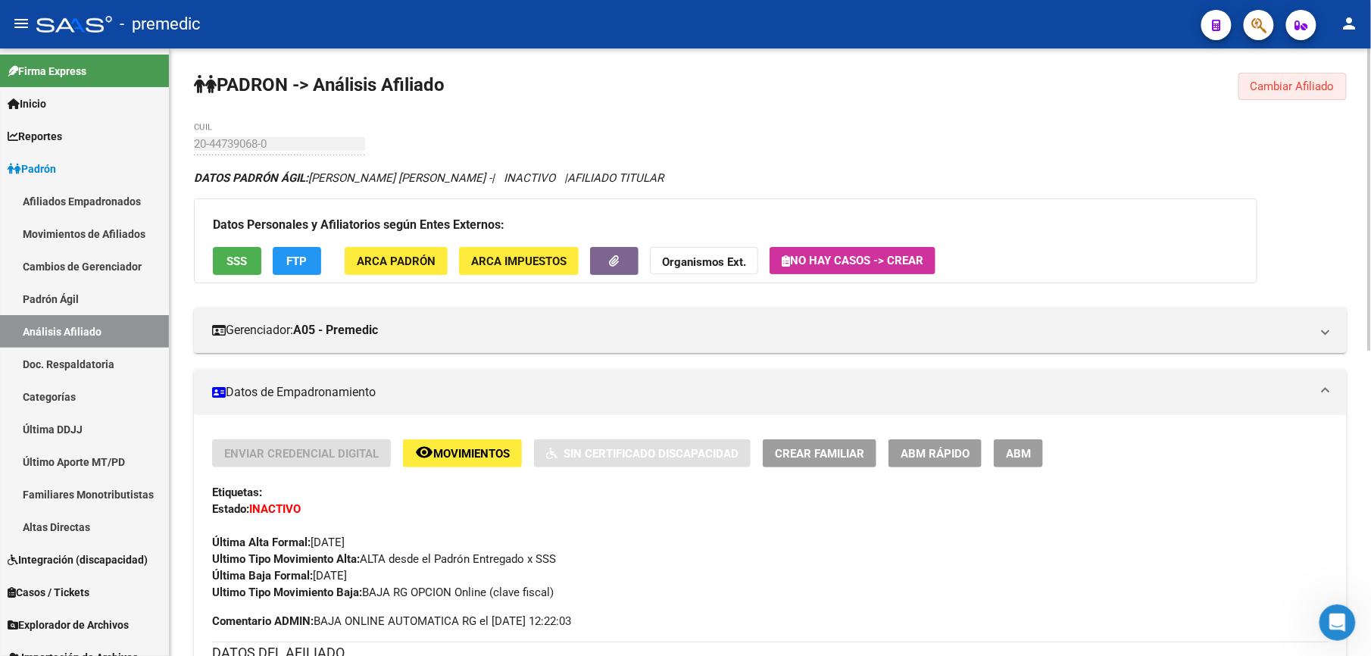
click at [1265, 86] on span "Cambiar Afiliado" at bounding box center [1293, 87] width 84 height 14
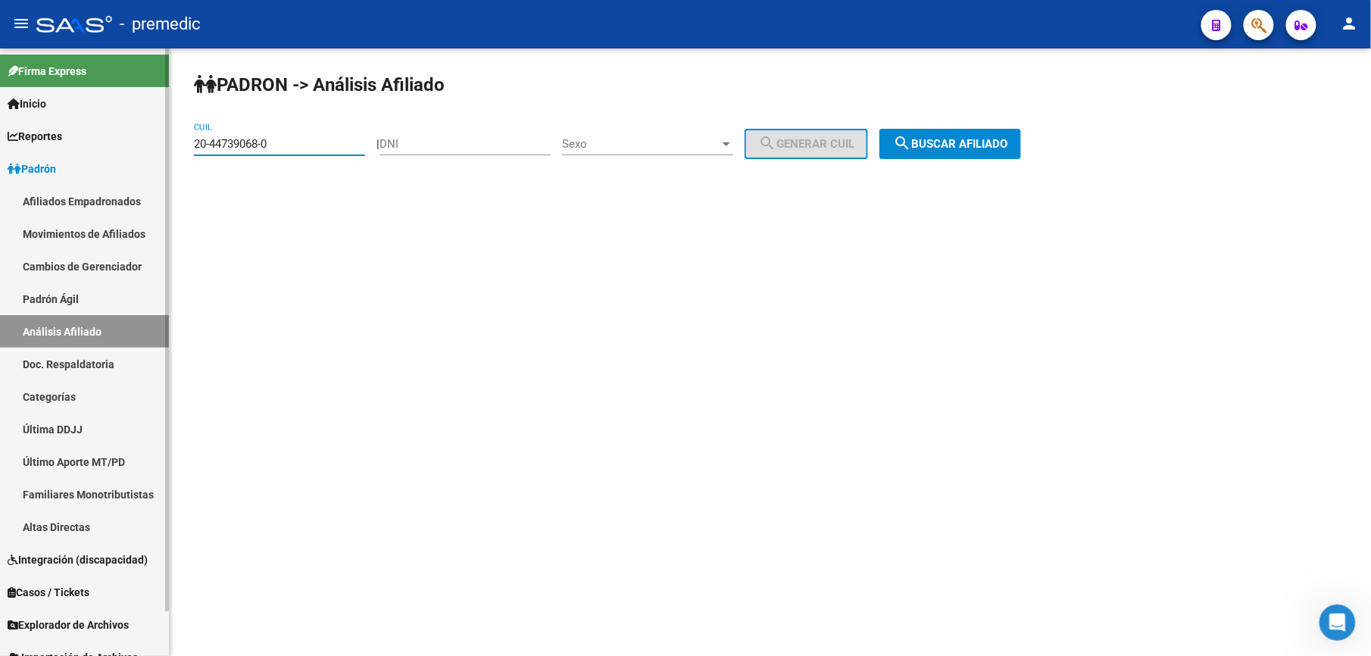
drag, startPoint x: 231, startPoint y: 139, endPoint x: 0, endPoint y: 89, distance: 236.6
click at [0, 86] on html "menu - premedic person Firma Express Inicio Calendario SSS Instructivos Contact…" at bounding box center [685, 328] width 1371 height 656
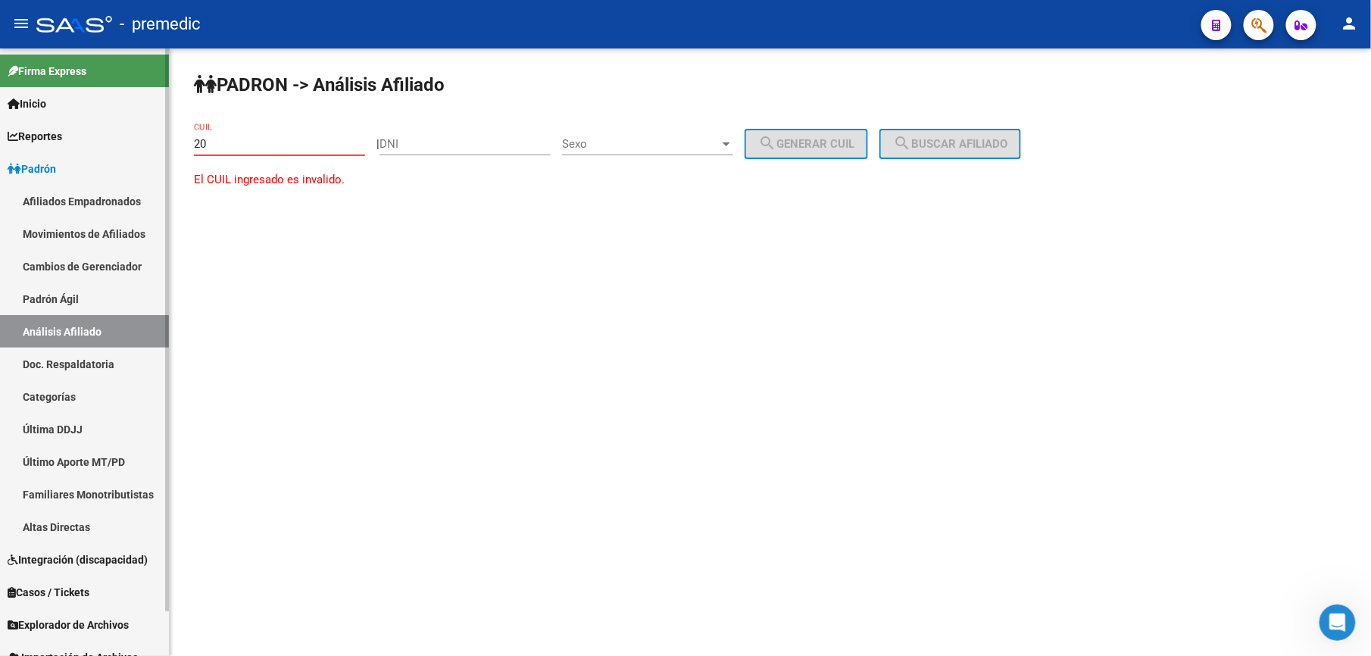
paste input "-46591695"
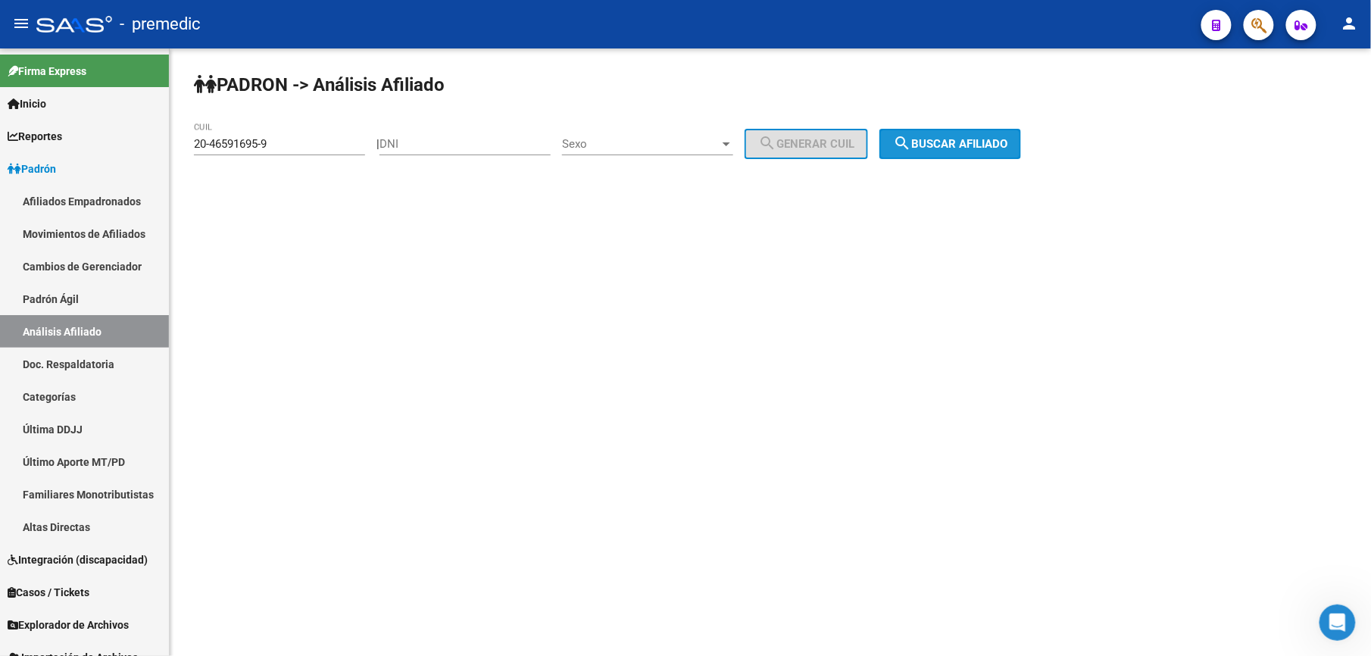
click at [994, 137] on span "search Buscar afiliado" at bounding box center [950, 144] width 114 height 14
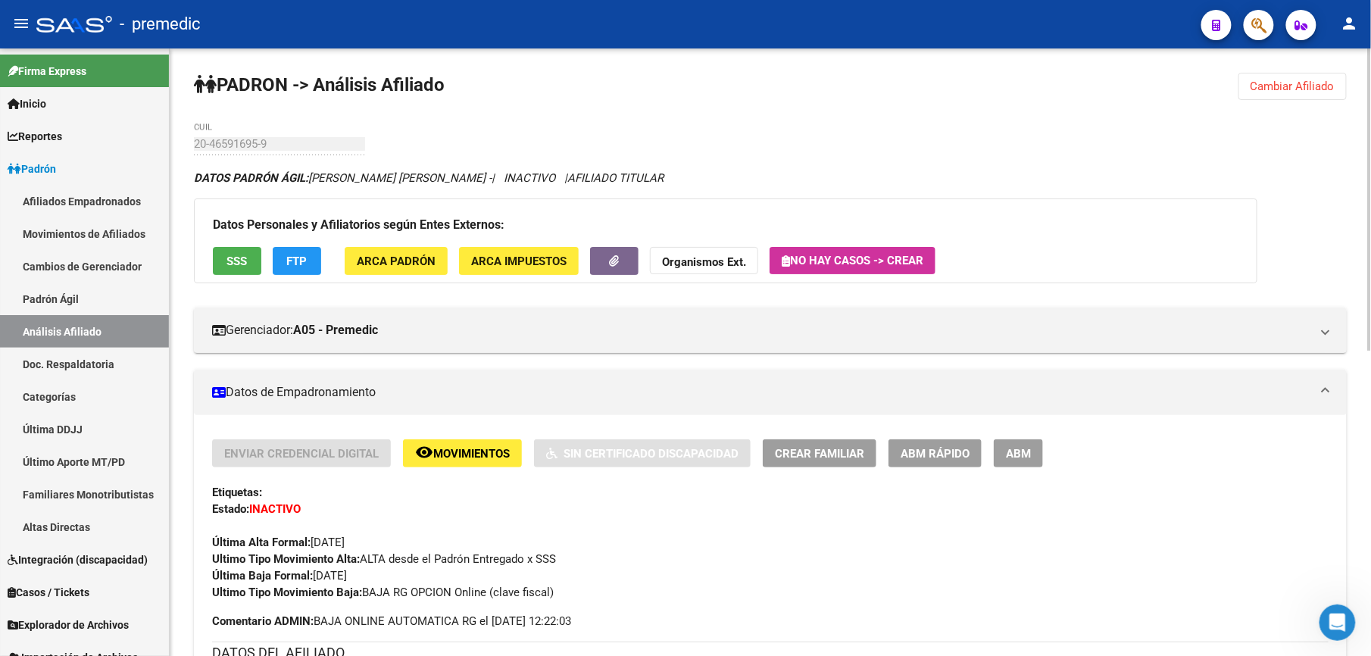
click at [1293, 52] on div "PADRON -> Análisis Afiliado Cambiar Afiliado 20-46591695-9 CUIL DATOS PADRÓN ÁG…" at bounding box center [771, 659] width 1202 height 1223
click at [1289, 98] on button "Cambiar Afiliado" at bounding box center [1293, 86] width 108 height 27
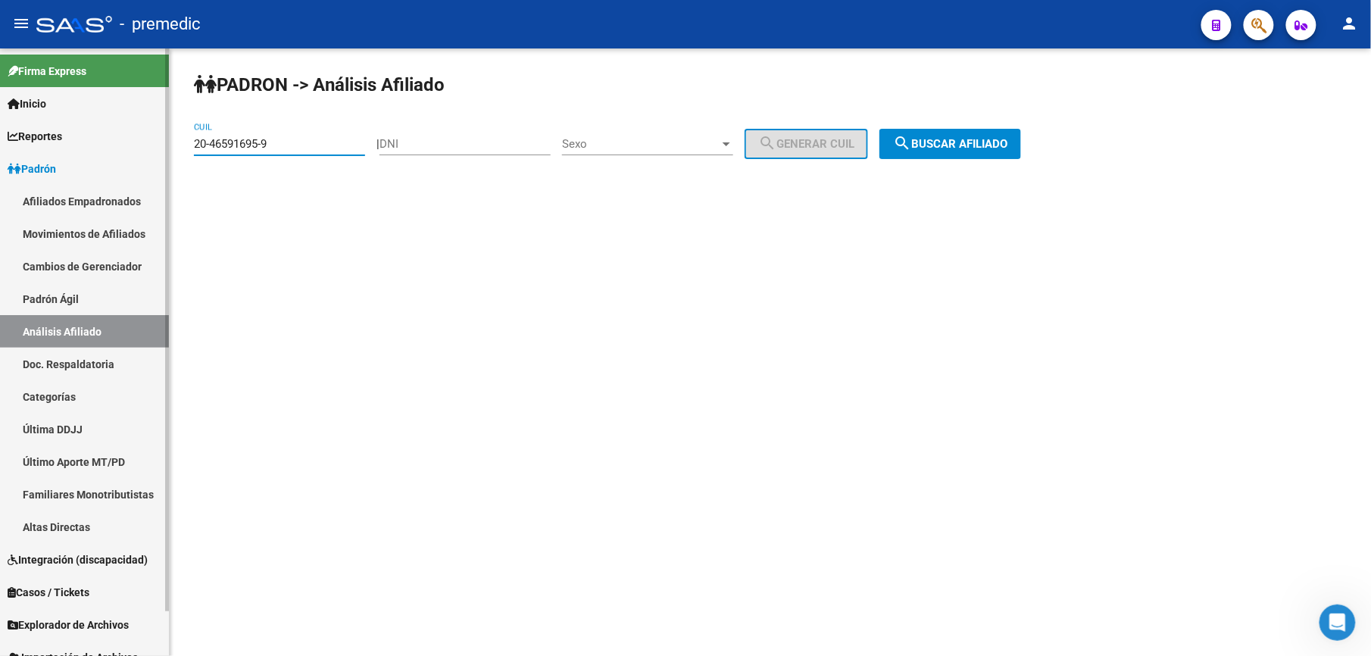
drag, startPoint x: 286, startPoint y: 142, endPoint x: 38, endPoint y: 111, distance: 250.5
click at [37, 113] on mat-sidenav-container "Firma Express Inicio Calendario SSS Instructivos Contacto OS Reportes Padrón Tr…" at bounding box center [685, 352] width 1371 height 608
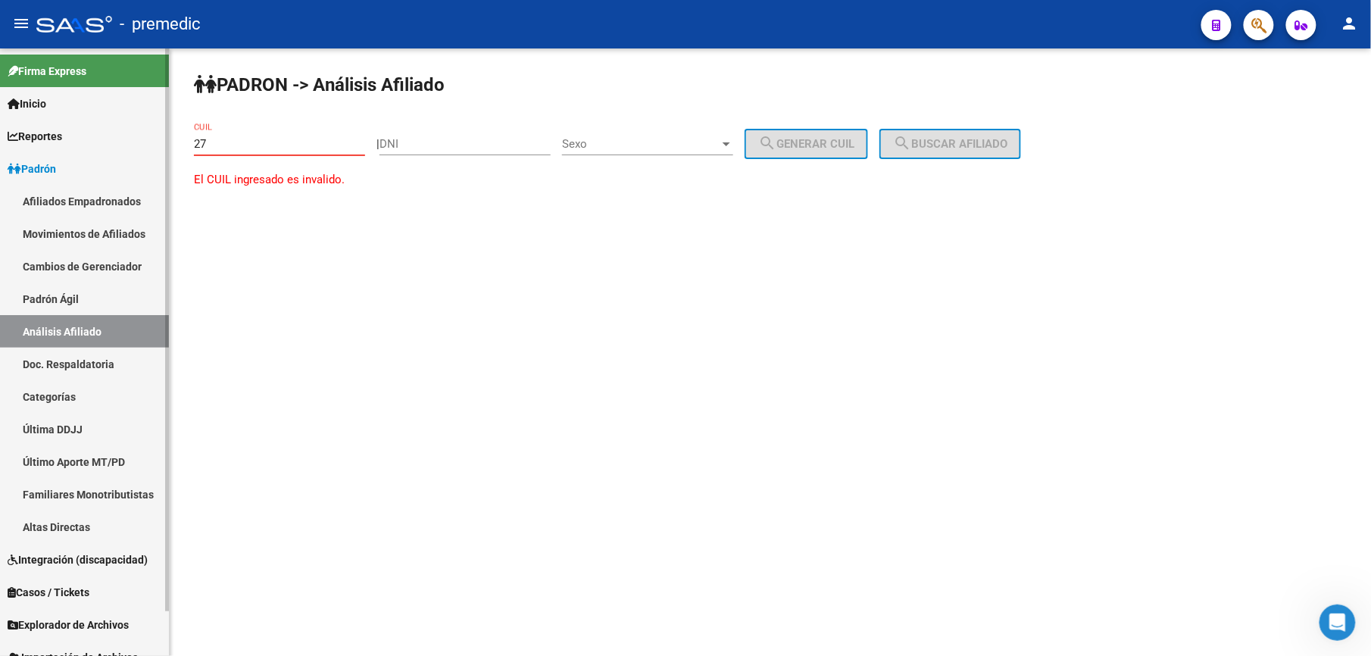
paste input "-96254853"
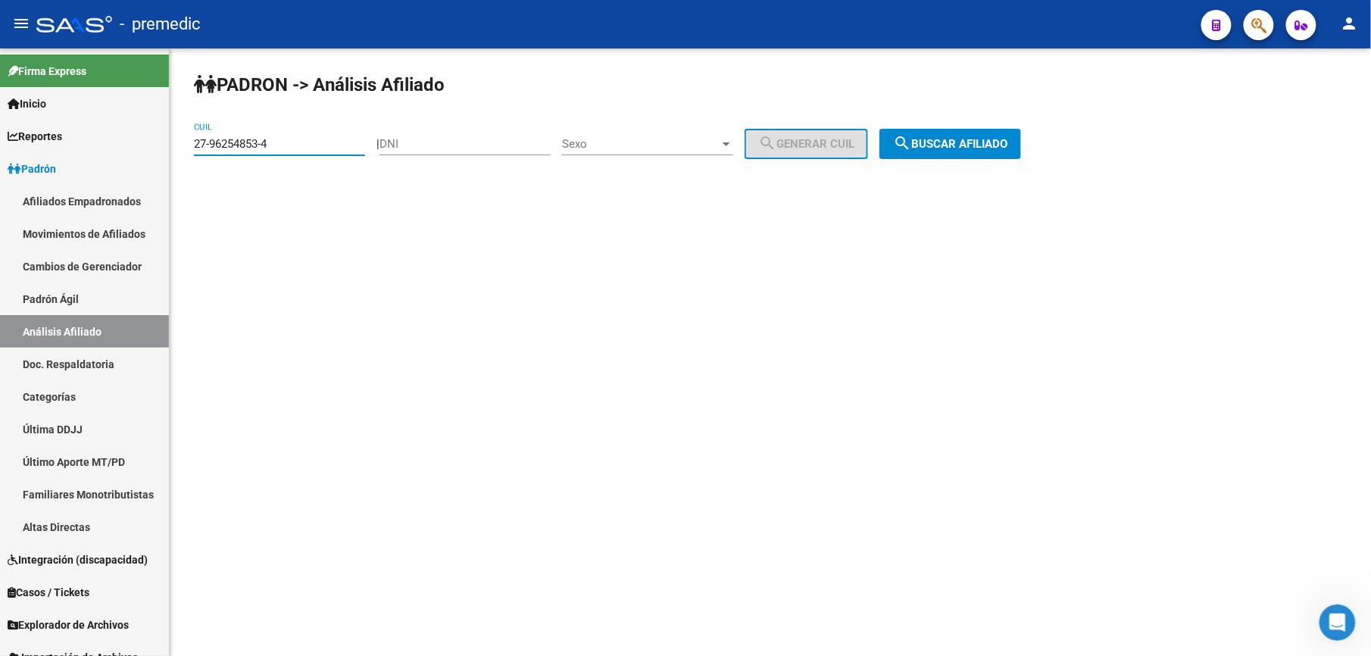
click at [959, 137] on span "search Buscar afiliado" at bounding box center [950, 144] width 114 height 14
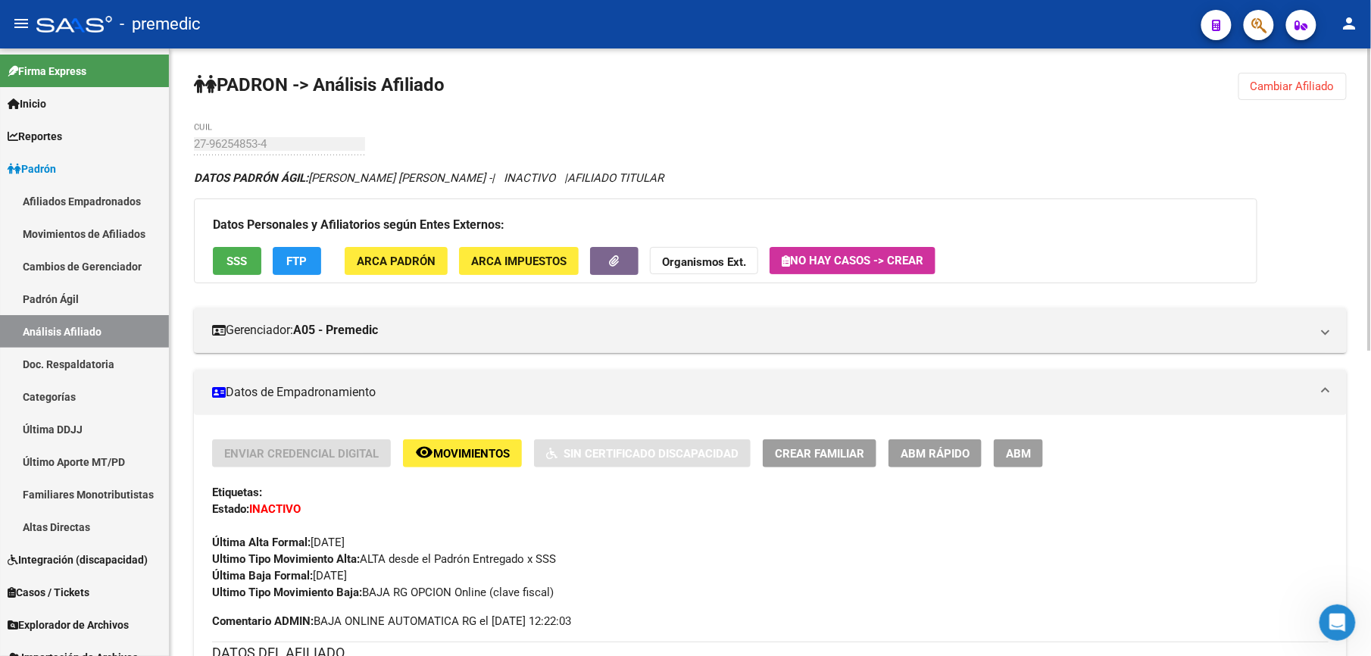
scroll to position [134, 0]
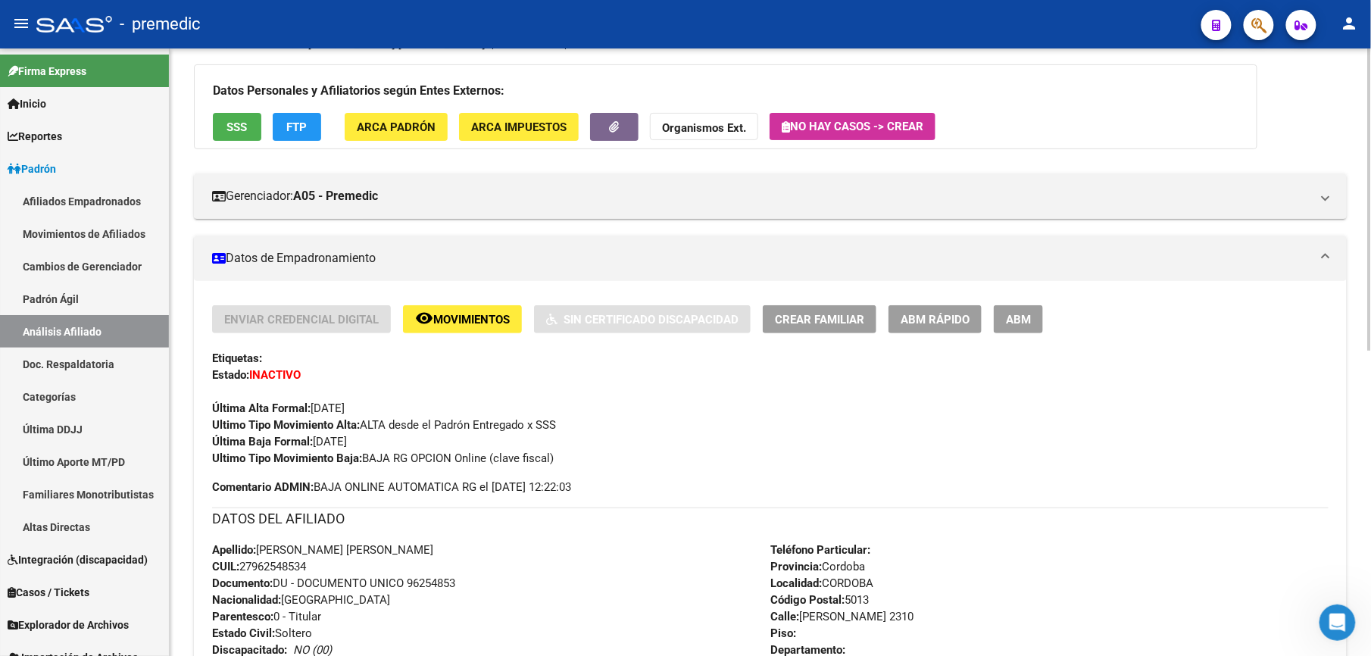
drag, startPoint x: 397, startPoint y: 512, endPoint x: 358, endPoint y: 621, distance: 115.7
click at [358, 621] on div "Enviar Credencial Digital remove_red_eye Movimientos Sin Certificado Discapacid…" at bounding box center [770, 604] width 1117 height 599
drag, startPoint x: 358, startPoint y: 621, endPoint x: 298, endPoint y: 588, distance: 69.2
click at [298, 588] on span "Documento: DU - DOCUMENTO UNICO 96254853" at bounding box center [333, 584] width 243 height 14
drag, startPoint x: 297, startPoint y: 586, endPoint x: 297, endPoint y: 509, distance: 76.5
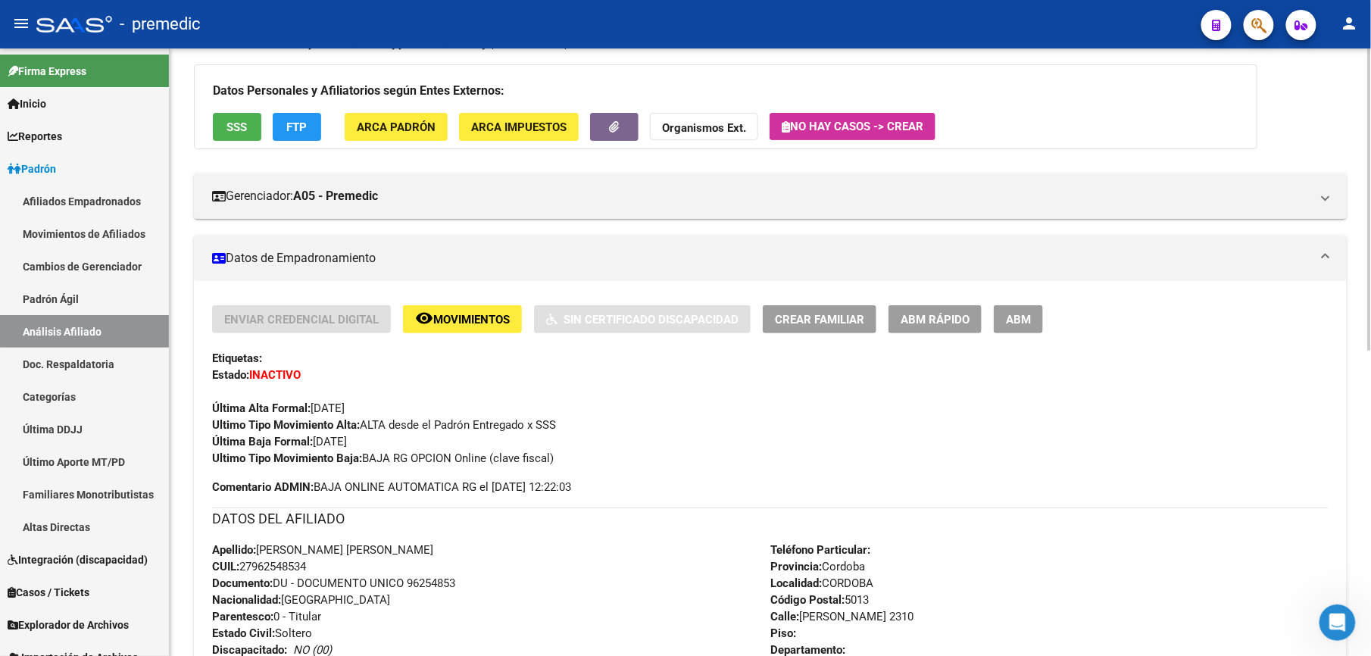
click at [297, 509] on div "DATOS DEL AFILIADO Apellido: [PERSON_NAME] [PERSON_NAME]: 27962548534 Documento…" at bounding box center [770, 608] width 1117 height 201
click at [297, 509] on h3 "DATOS DEL AFILIADO" at bounding box center [770, 518] width 1117 height 21
drag, startPoint x: 271, startPoint y: 431, endPoint x: 267, endPoint y: 559, distance: 128.1
click at [267, 559] on div "Enviar Credencial Digital remove_red_eye Movimientos Sin Certificado Discapacid…" at bounding box center [770, 604] width 1117 height 599
click at [267, 560] on span "CUIL: 27962548534" at bounding box center [259, 567] width 94 height 14
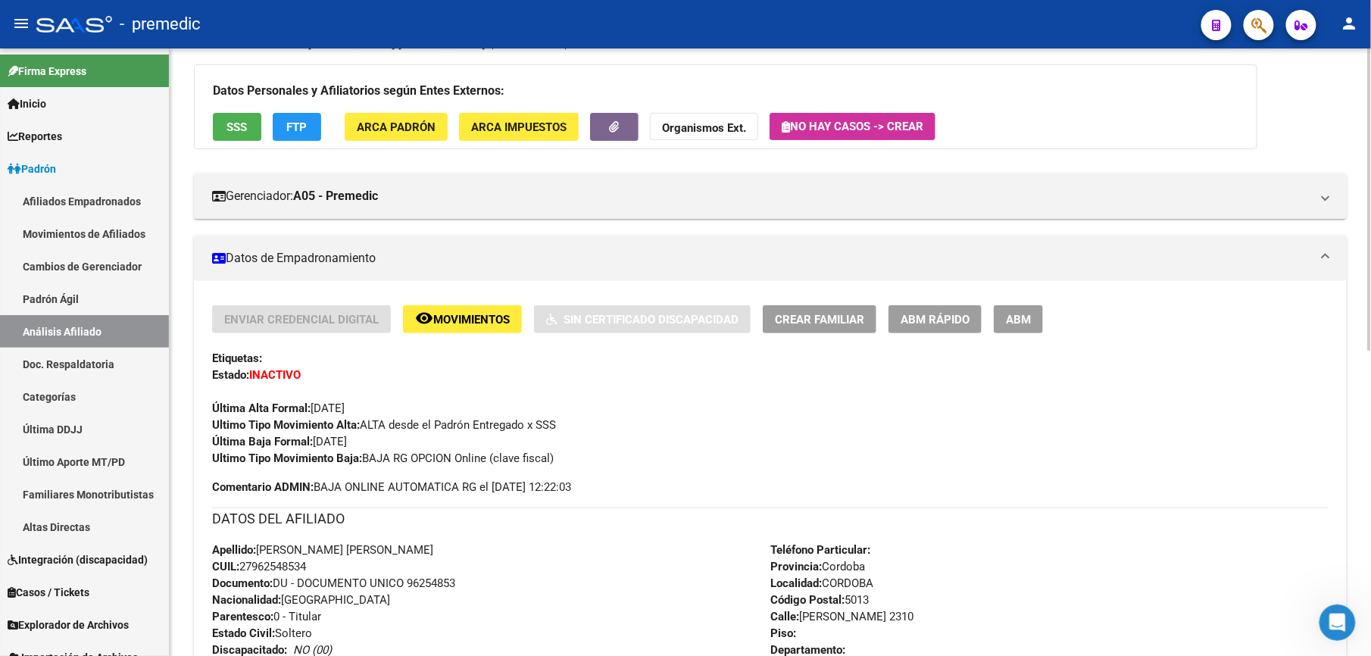
drag, startPoint x: 262, startPoint y: 610, endPoint x: 277, endPoint y: 482, distance: 128.8
click at [277, 482] on div "Enviar Credencial Digital remove_red_eye Movimientos Sin Certificado Discapacid…" at bounding box center [770, 604] width 1117 height 599
drag, startPoint x: 277, startPoint y: 482, endPoint x: 277, endPoint y: 465, distance: 16.7
click at [277, 465] on div "Ultimo Tipo Movimiento Baja: BAJA RG OPCION Online (clave fiscal)" at bounding box center [770, 458] width 1117 height 17
drag, startPoint x: 283, startPoint y: 446, endPoint x: 286, endPoint y: 550, distance: 103.8
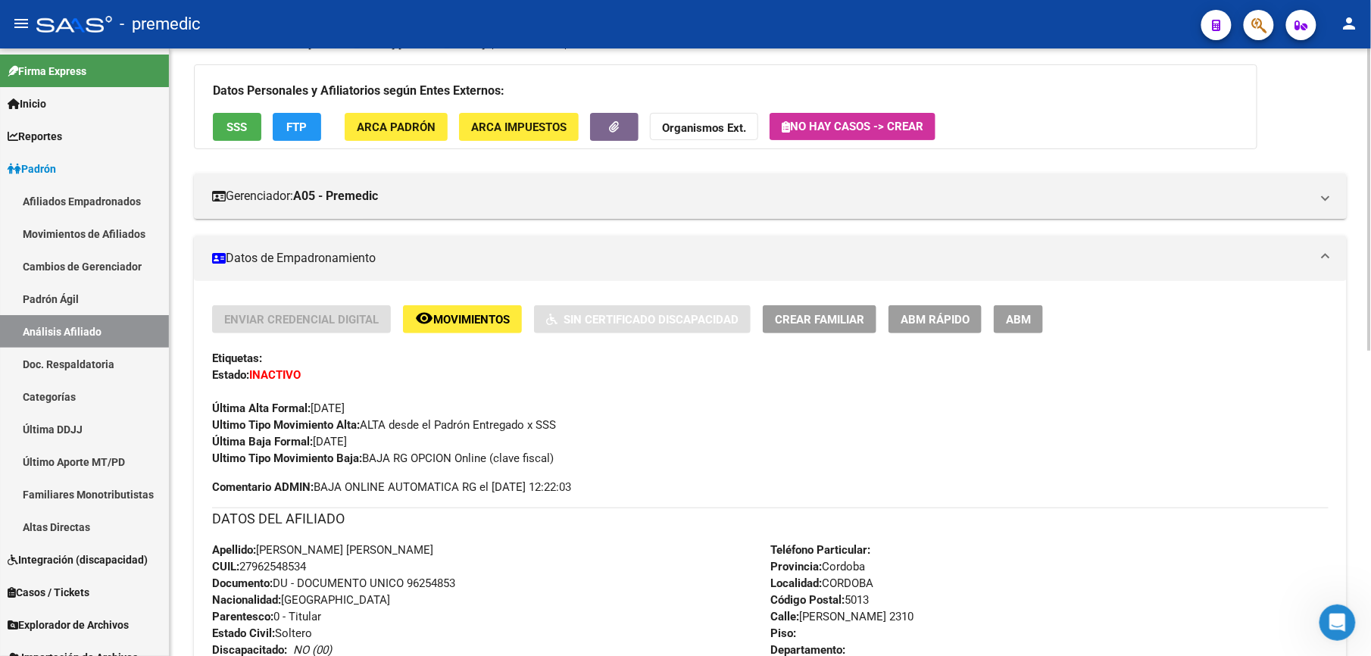
click at [286, 550] on div "Enviar Credencial Digital remove_red_eye Movimientos Sin Certificado Discapacid…" at bounding box center [770, 604] width 1117 height 599
click at [286, 550] on span "Apellido: [PERSON_NAME] [PERSON_NAME]" at bounding box center [322, 550] width 221 height 14
drag, startPoint x: 286, startPoint y: 597, endPoint x: 295, endPoint y: 427, distance: 170.0
click at [295, 427] on div "Enviar Credencial Digital remove_red_eye Movimientos Sin Certificado Discapacid…" at bounding box center [770, 604] width 1117 height 599
click at [295, 427] on strong "Ultimo Tipo Movimiento Alta:" at bounding box center [286, 425] width 148 height 14
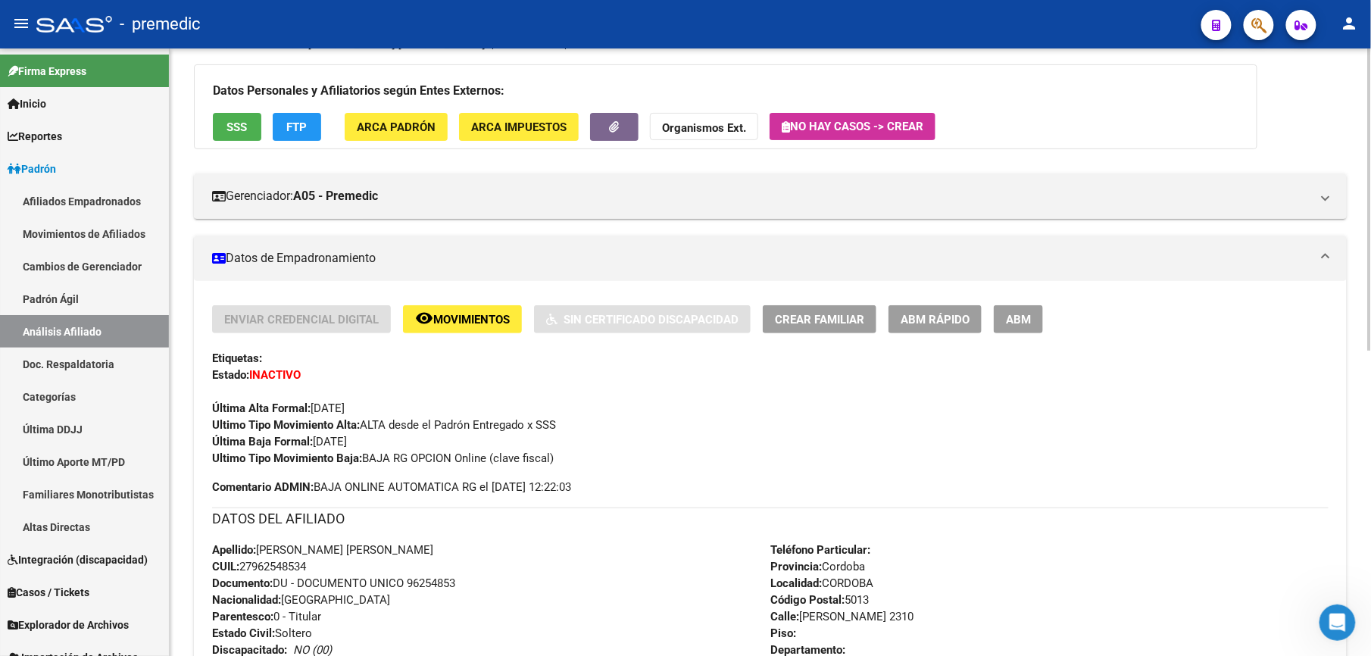
drag, startPoint x: 291, startPoint y: 474, endPoint x: 297, endPoint y: 574, distance: 100.2
click at [297, 574] on div "Enviar Credencial Digital remove_red_eye Movimientos Sin Certificado Discapacid…" at bounding box center [770, 604] width 1117 height 599
click at [297, 574] on div "Apellido: [PERSON_NAME] [PERSON_NAME]: 27962548534 Documento: DU - DOCUMENTO UN…" at bounding box center [491, 625] width 558 height 167
drag, startPoint x: 291, startPoint y: 614, endPoint x: 288, endPoint y: 446, distance: 167.5
click at [288, 446] on div "Enviar Credencial Digital remove_red_eye Movimientos Sin Certificado Discapacid…" at bounding box center [770, 604] width 1117 height 599
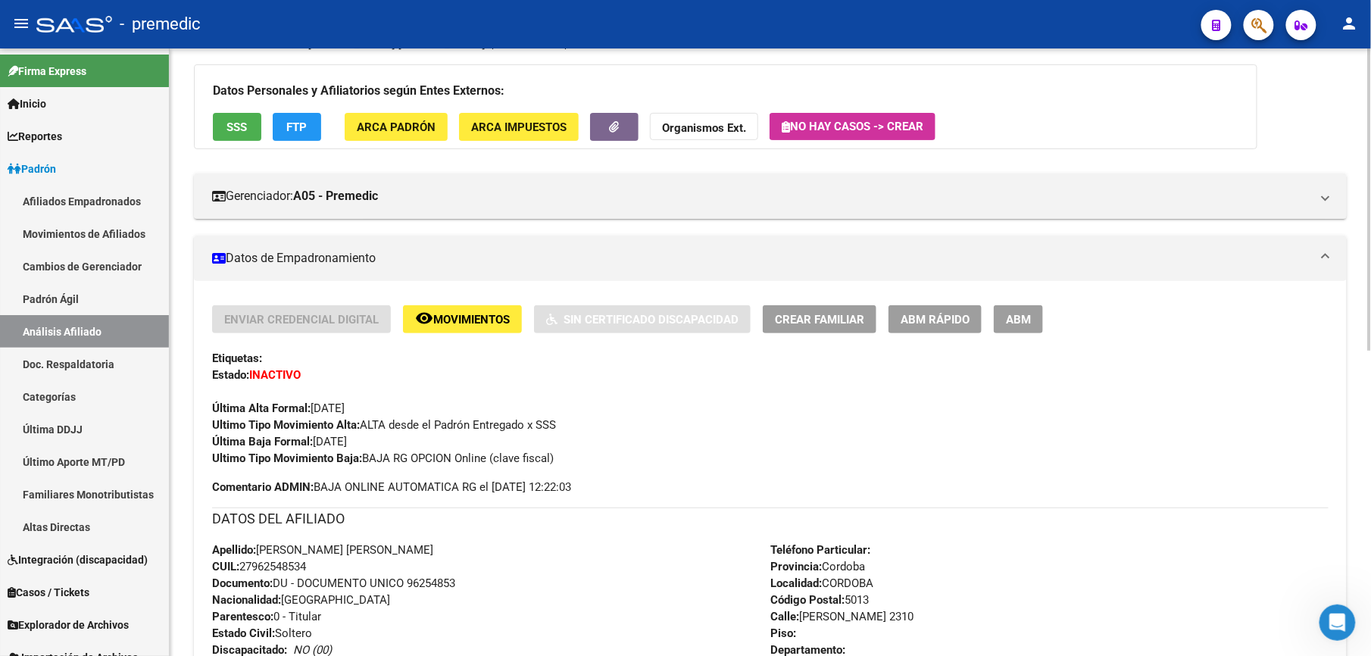
click at [288, 446] on strong "Última Baja Formal:" at bounding box center [262, 442] width 101 height 14
drag, startPoint x: 303, startPoint y: 453, endPoint x: 303, endPoint y: 610, distance: 156.8
click at [303, 610] on div "Enviar Credencial Digital remove_red_eye Movimientos Sin Certificado Discapacid…" at bounding box center [770, 604] width 1117 height 599
click at [303, 610] on span "Parentesco: 0 - Titular" at bounding box center [266, 617] width 109 height 14
drag, startPoint x: 303, startPoint y: 610, endPoint x: 294, endPoint y: 464, distance: 146.5
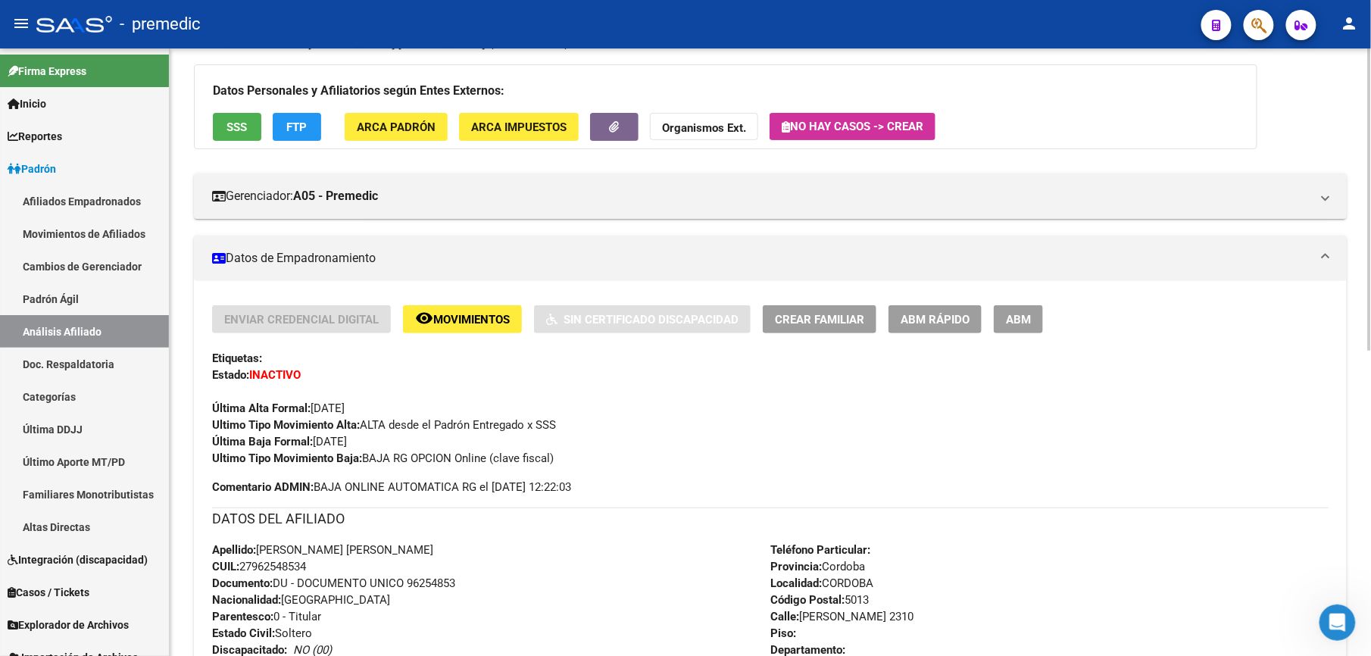
click at [294, 464] on div "Enviar Credencial Digital remove_red_eye Movimientos Sin Certificado Discapacid…" at bounding box center [770, 604] width 1117 height 599
click at [294, 464] on strong "Ultimo Tipo Movimiento Baja:" at bounding box center [287, 459] width 150 height 14
drag, startPoint x: 303, startPoint y: 453, endPoint x: 289, endPoint y: 565, distance: 113.1
click at [289, 565] on div "Enviar Credencial Digital remove_red_eye Movimientos Sin Certificado Discapacid…" at bounding box center [770, 604] width 1117 height 599
click at [289, 565] on span "CUIL: 27962548534" at bounding box center [259, 567] width 94 height 14
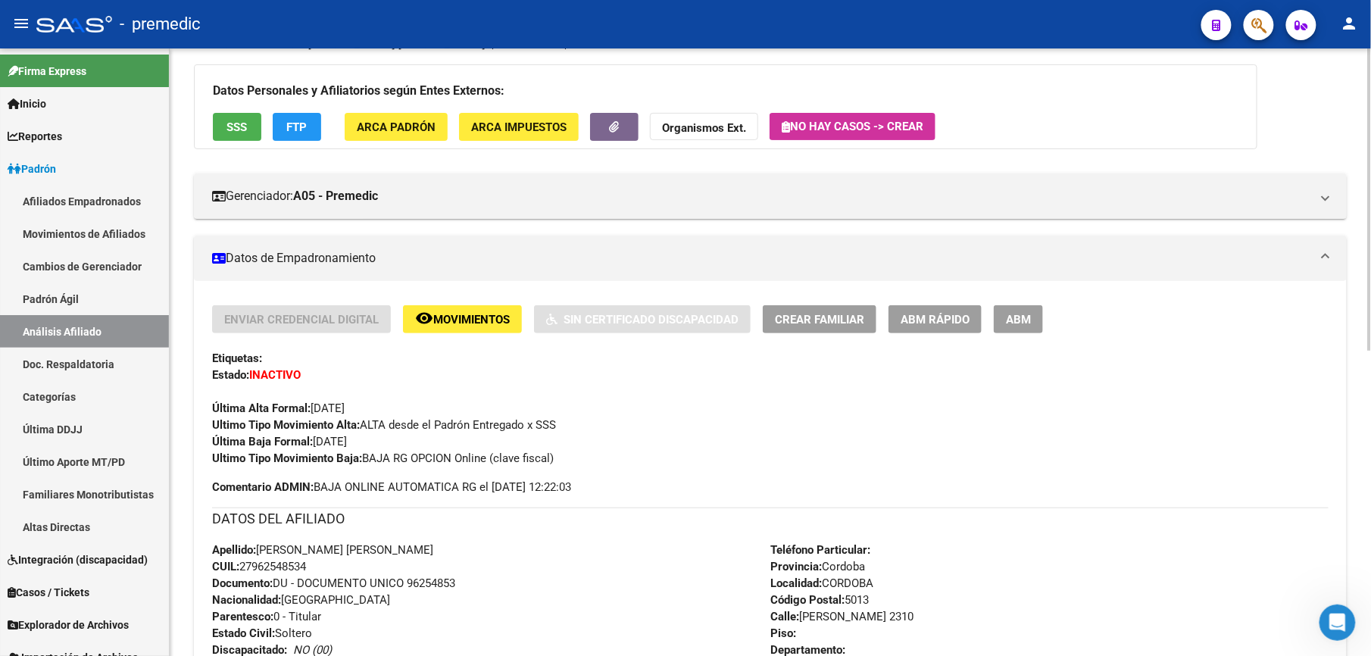
scroll to position [0, 0]
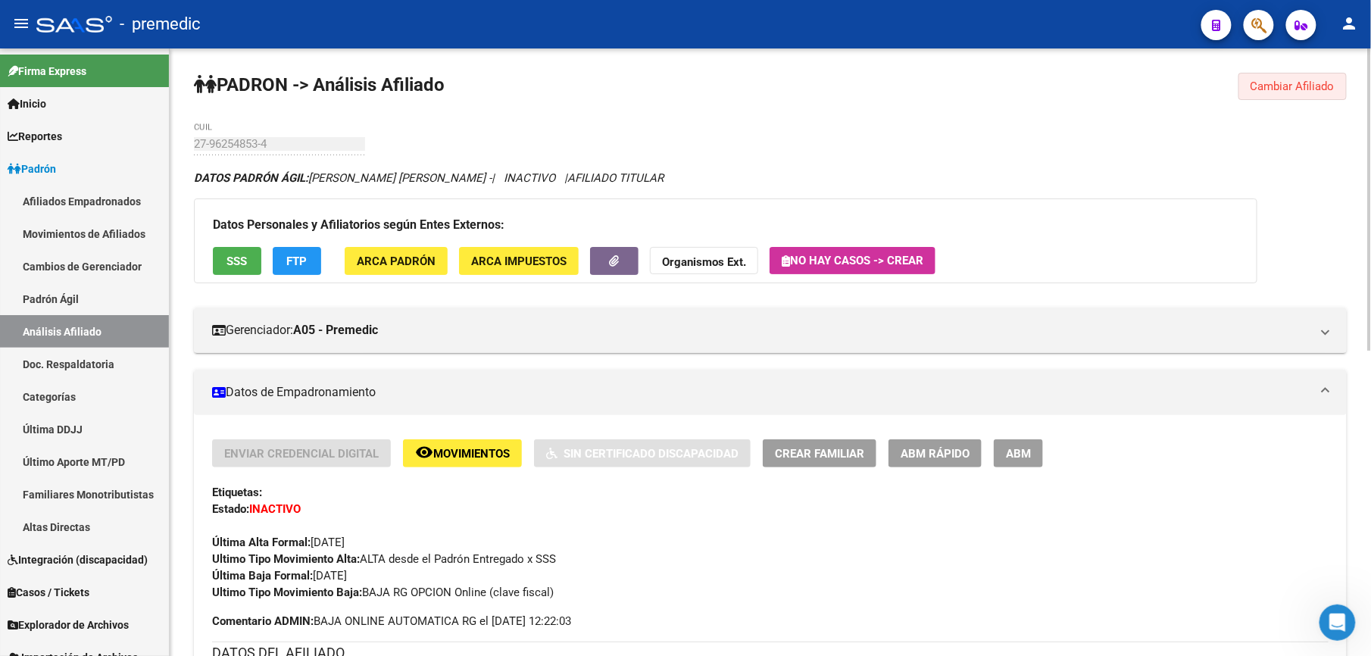
click at [1271, 80] on span "Cambiar Afiliado" at bounding box center [1293, 87] width 84 height 14
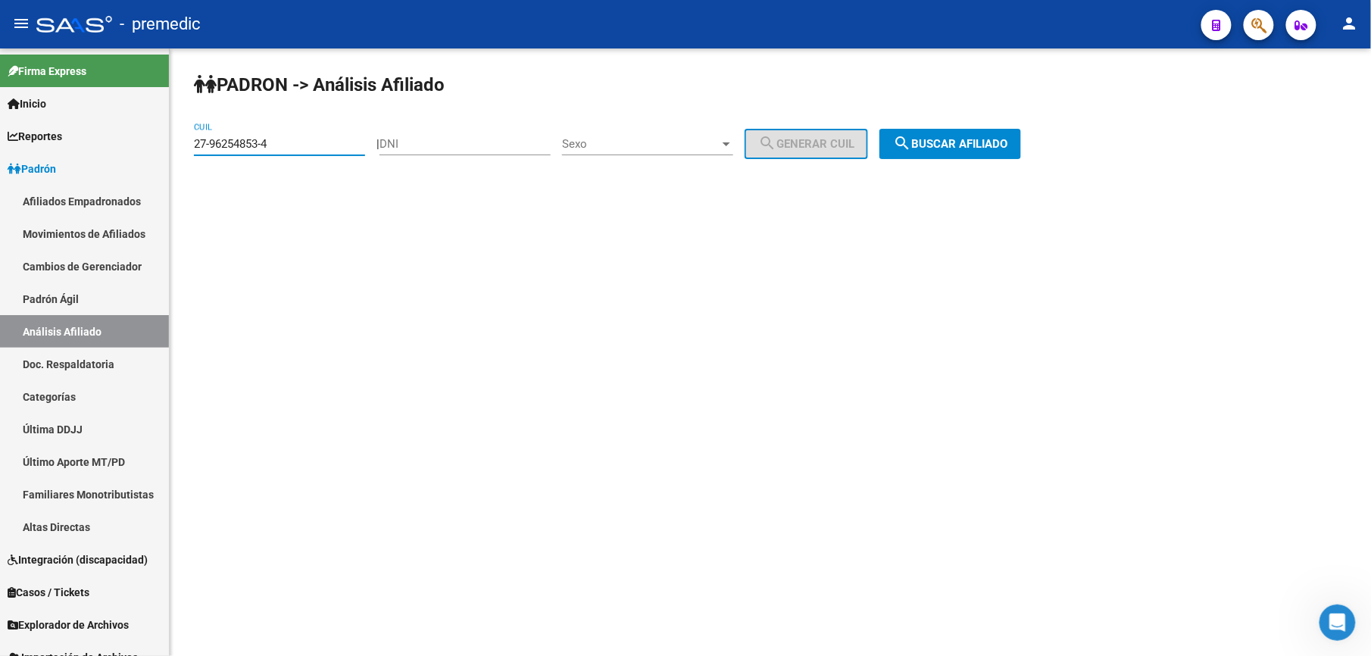
drag, startPoint x: 280, startPoint y: 150, endPoint x: 0, endPoint y: 40, distance: 301.1
click at [0, 61] on html "menu - premedic person Firma Express Inicio Calendario SSS Instructivos Contact…" at bounding box center [685, 328] width 1371 height 656
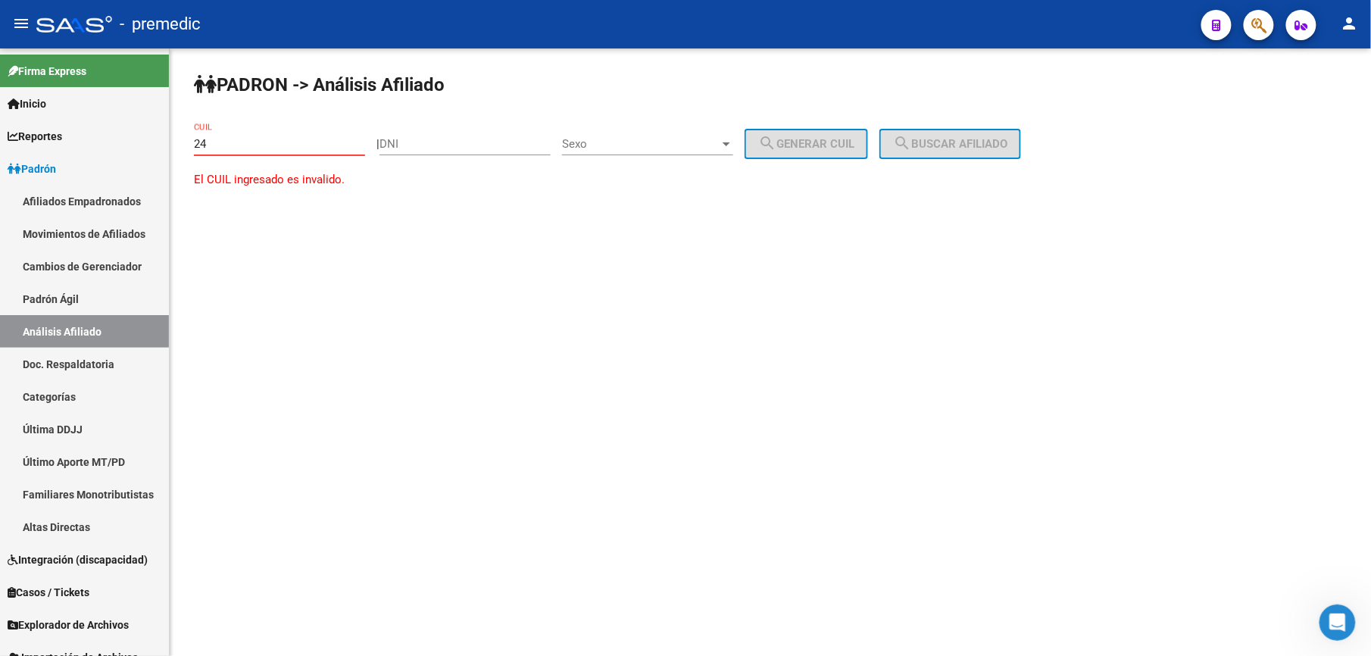
paste input "-45484404"
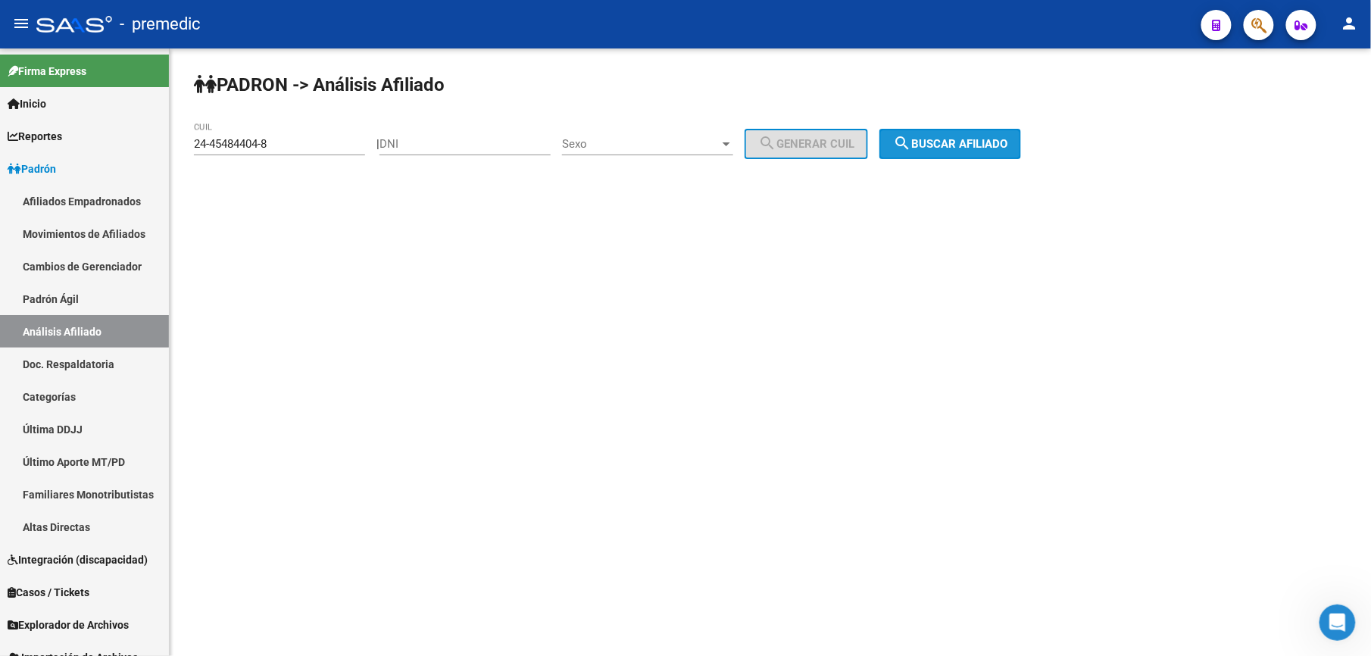
click at [947, 140] on span "search Buscar afiliado" at bounding box center [950, 144] width 114 height 14
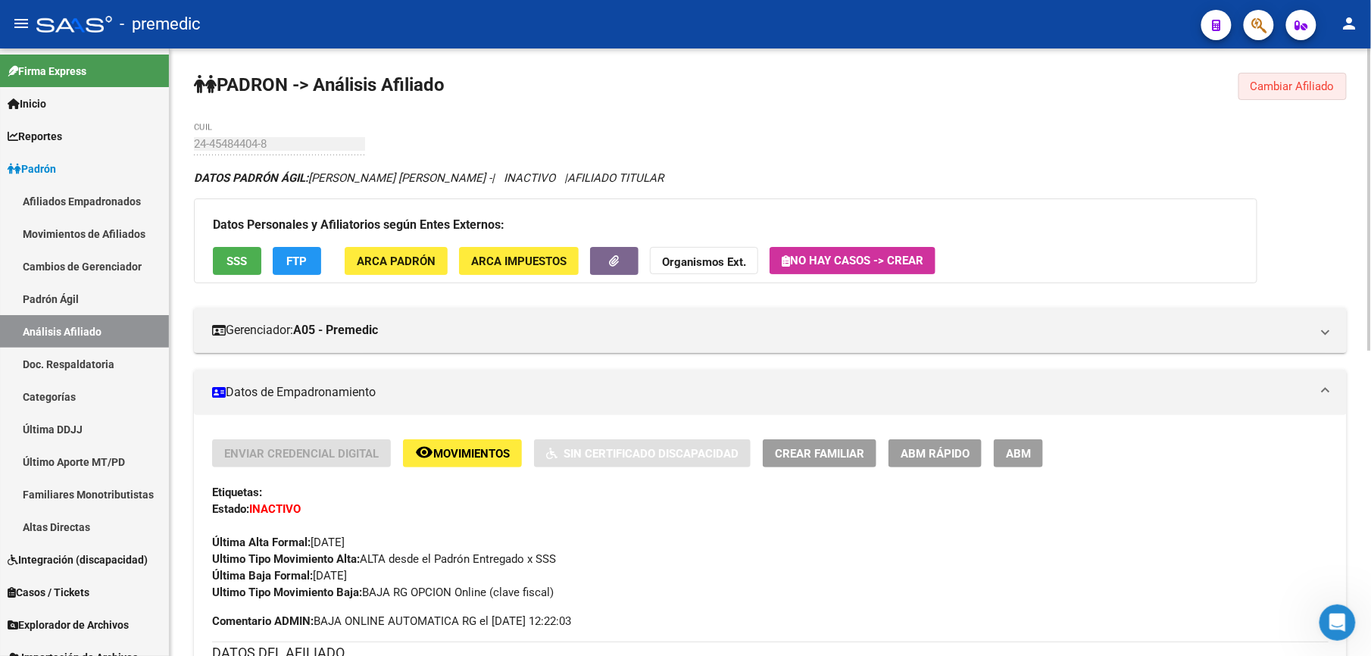
click at [1291, 97] on button "Cambiar Afiliado" at bounding box center [1293, 86] width 108 height 27
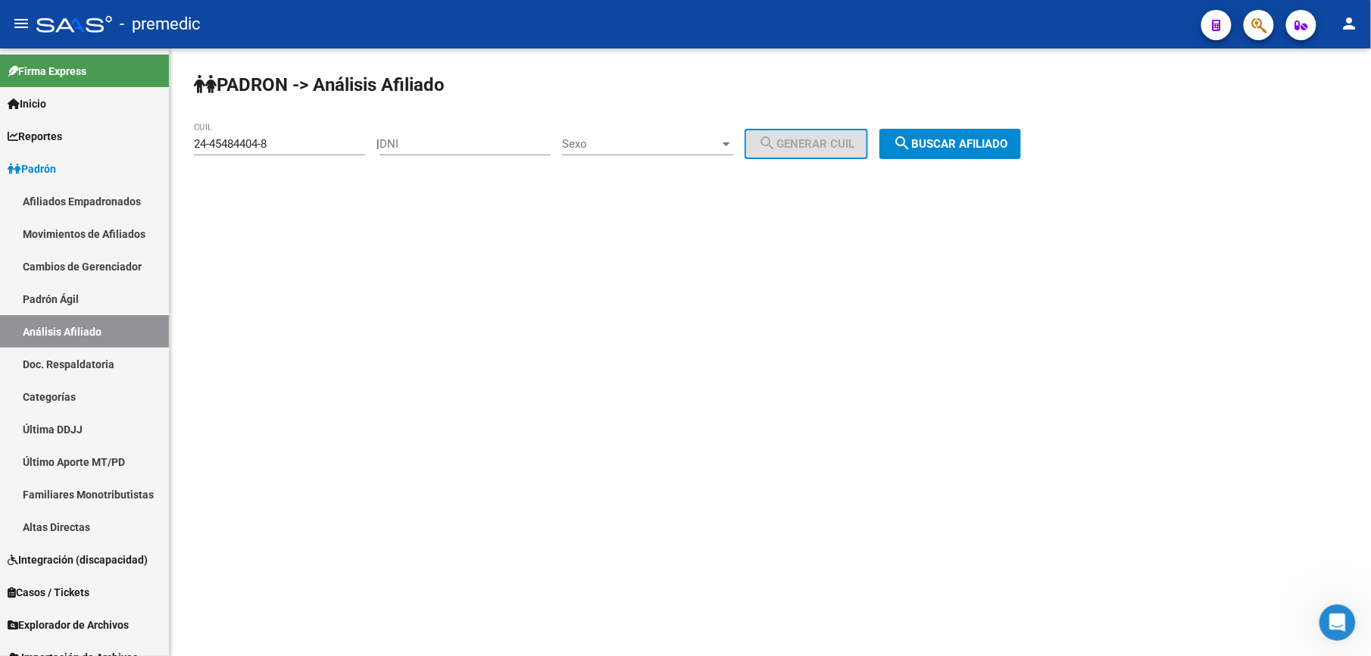
drag, startPoint x: 283, startPoint y: 162, endPoint x: 285, endPoint y: 143, distance: 19.1
click at [280, 161] on div "24-45484404-8 CUIL" at bounding box center [279, 146] width 171 height 47
click at [285, 143] on input "24-45484404-8" at bounding box center [279, 144] width 171 height 14
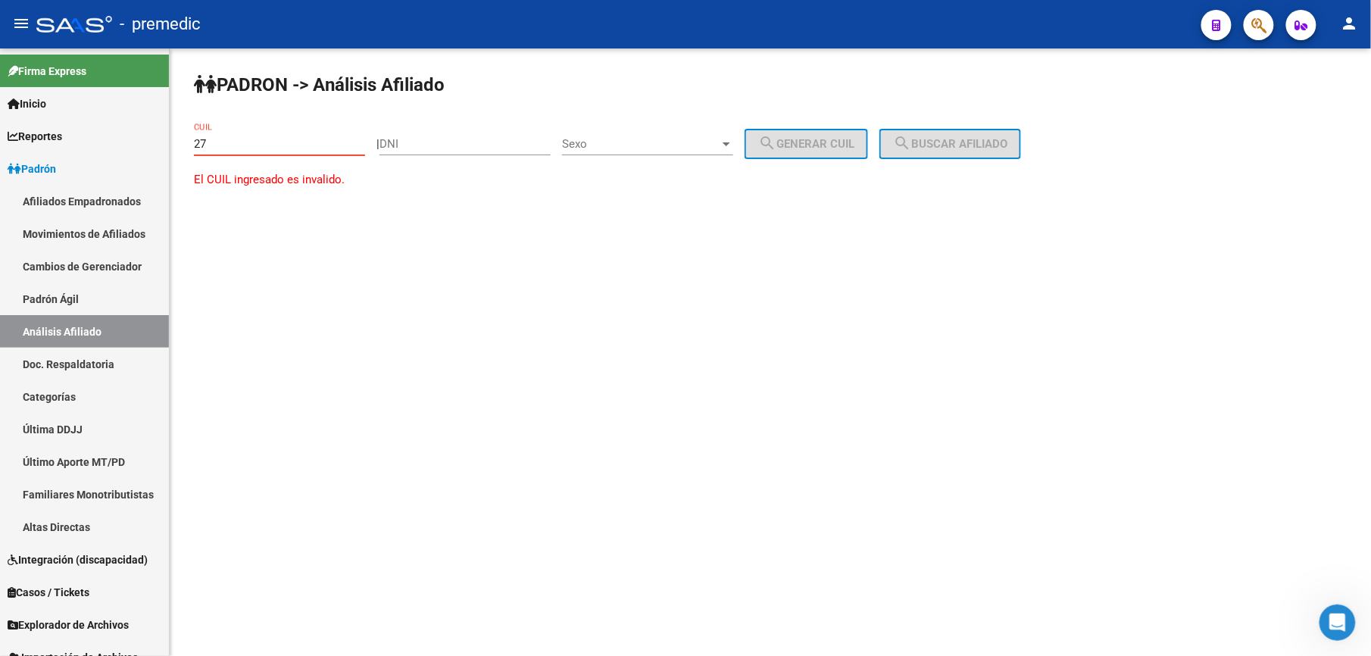
paste input "-38018636"
click at [700, 383] on mat-sidenav-content "PADRON -> Análisis Afiliado 27-38018636-4 CUIL | DNI Sexo Sexo search Generar C…" at bounding box center [771, 352] width 1202 height 608
drag, startPoint x: 280, startPoint y: 124, endPoint x: 280, endPoint y: 134, distance: 9.8
click at [280, 128] on div "27-38018636-4 CUIL" at bounding box center [279, 139] width 171 height 33
click at [280, 136] on div "27-38018636-4 CUIL" at bounding box center [279, 139] width 171 height 33
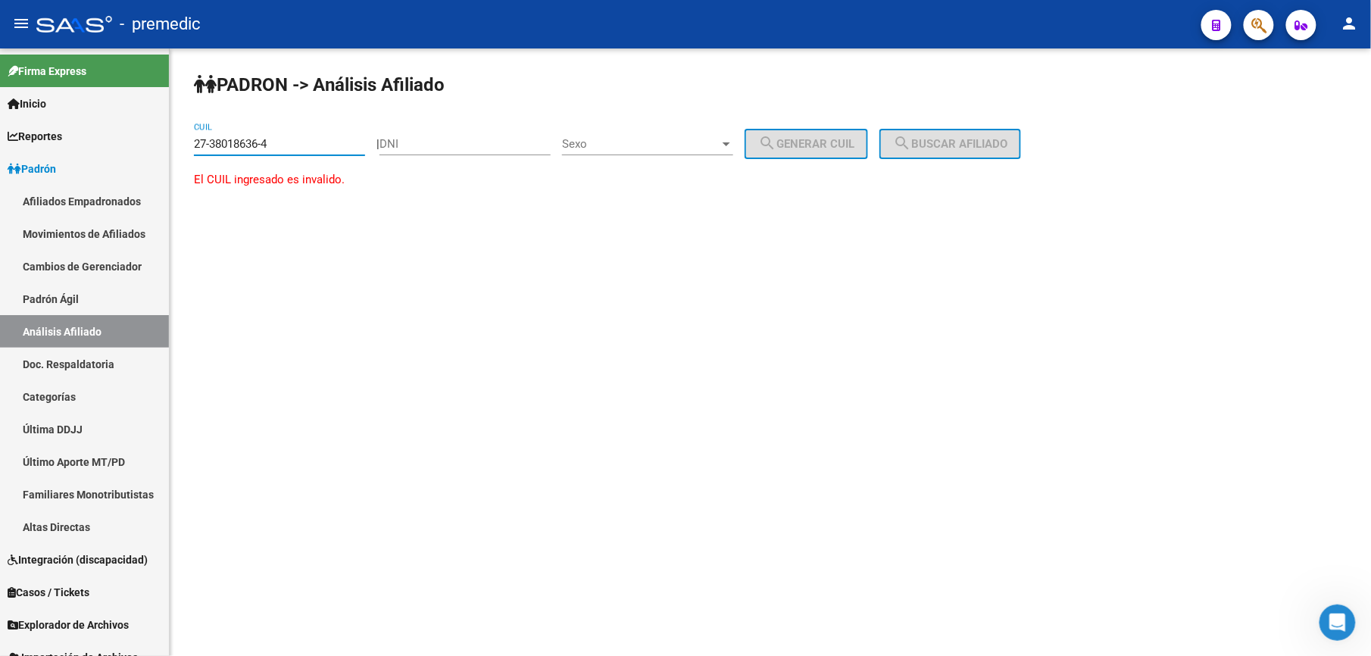
click at [274, 143] on input "27-38018636-4" at bounding box center [279, 144] width 171 height 14
click at [276, 143] on input "27-38018636-4" at bounding box center [279, 144] width 171 height 14
click at [1008, 141] on span "search Buscar afiliado" at bounding box center [950, 144] width 114 height 14
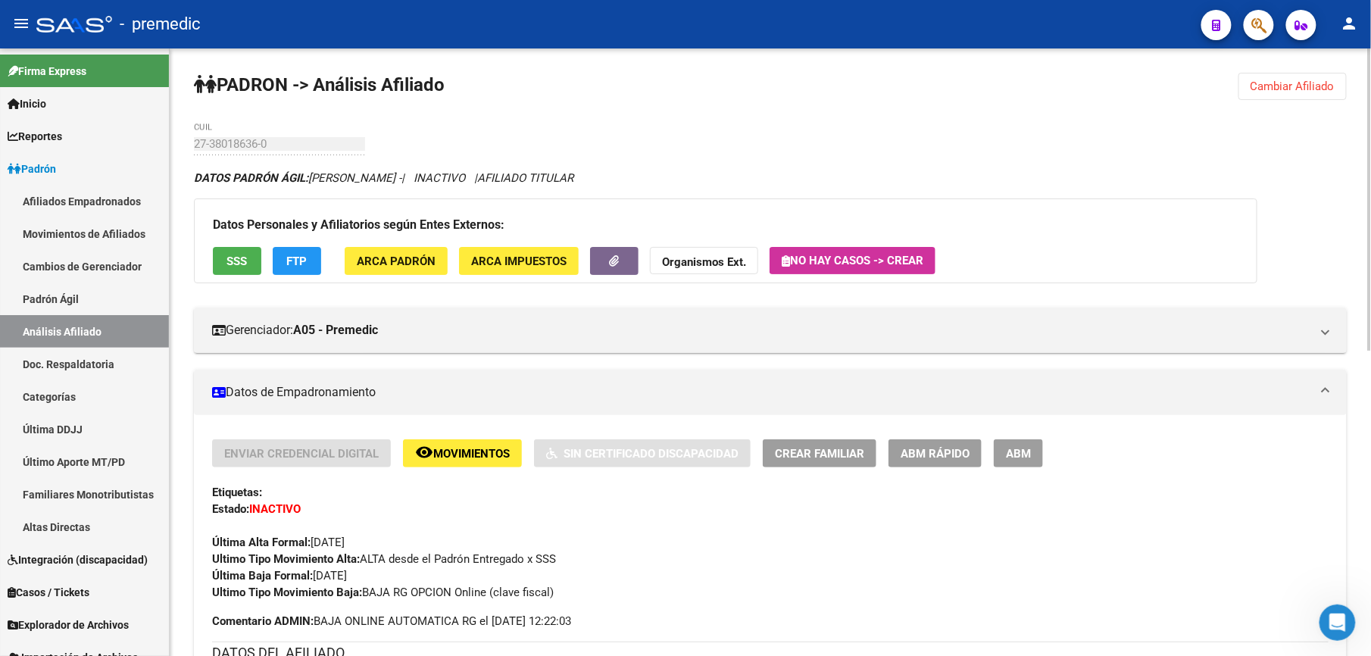
scroll to position [134, 0]
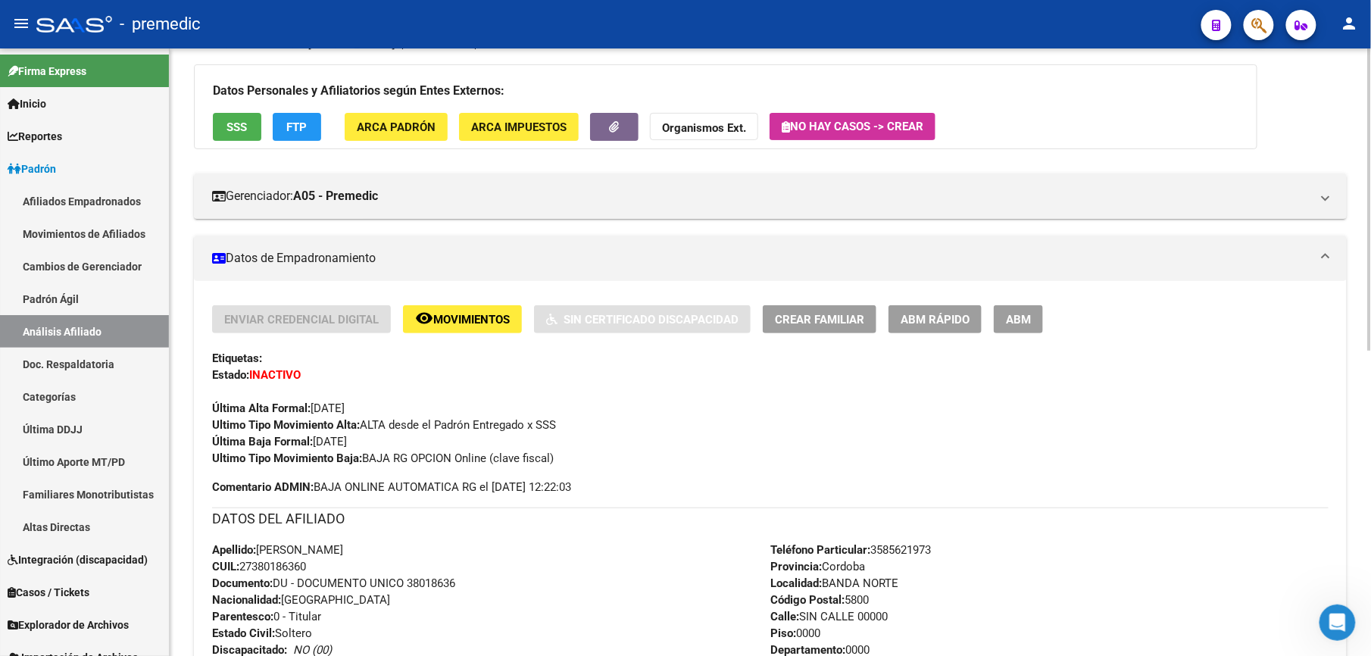
drag, startPoint x: 316, startPoint y: 449, endPoint x: 289, endPoint y: 607, distance: 160.7
click at [289, 607] on div "Enviar Credencial Digital remove_red_eye Movimientos Sin Certificado Discapacid…" at bounding box center [770, 604] width 1117 height 599
click at [288, 608] on div "Apellido: [PERSON_NAME] [PERSON_NAME] CUIL: 27380186360 Documento: DU - DOCUMEN…" at bounding box center [491, 625] width 558 height 167
drag, startPoint x: 273, startPoint y: 606, endPoint x: 273, endPoint y: 499, distance: 107.6
click at [273, 499] on div "Enviar Credencial Digital remove_red_eye Movimientos Sin Certificado Discapacid…" at bounding box center [770, 604] width 1117 height 599
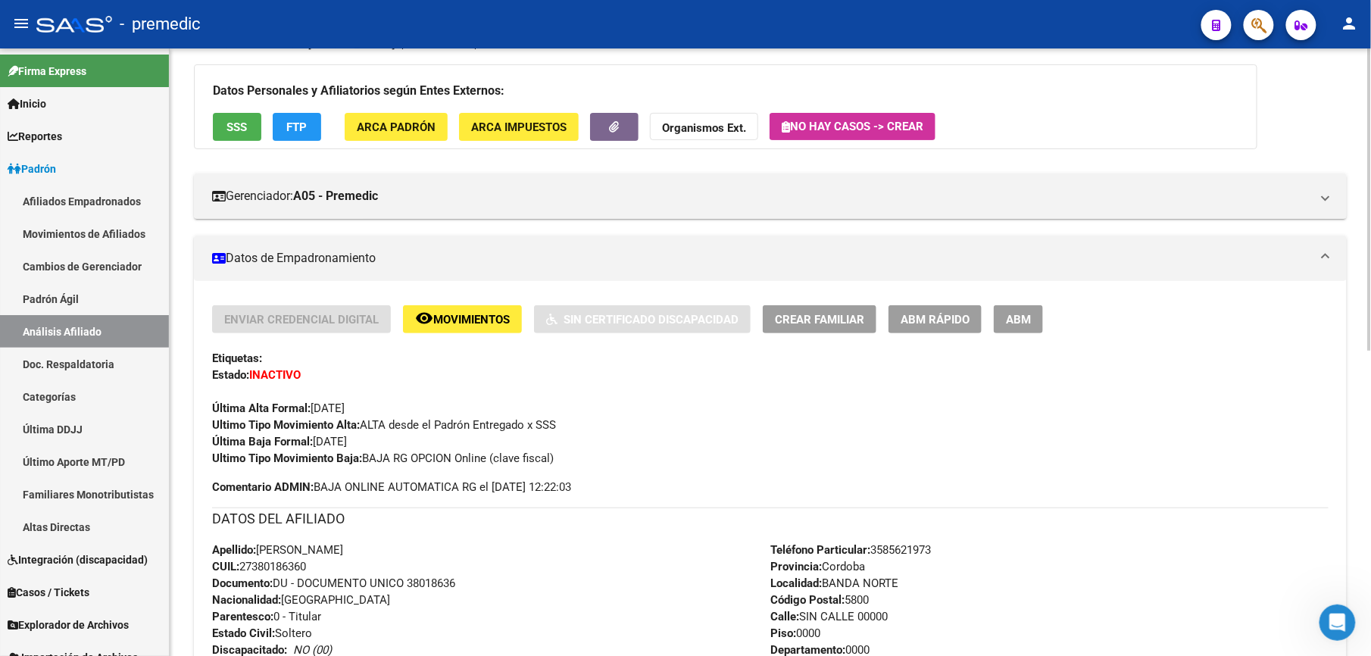
drag, startPoint x: 273, startPoint y: 499, endPoint x: 241, endPoint y: 564, distance: 72.5
click at [241, 564] on div "Enviar Credencial Digital remove_red_eye Movimientos Sin Certificado Discapacid…" at bounding box center [770, 604] width 1117 height 599
drag, startPoint x: 274, startPoint y: 567, endPoint x: 283, endPoint y: 427, distance: 140.5
click at [283, 427] on div "Enviar Credencial Digital remove_red_eye Movimientos Sin Certificado Discapacid…" at bounding box center [770, 604] width 1117 height 599
click at [283, 427] on strong "Ultimo Tipo Movimiento Alta:" at bounding box center [286, 425] width 148 height 14
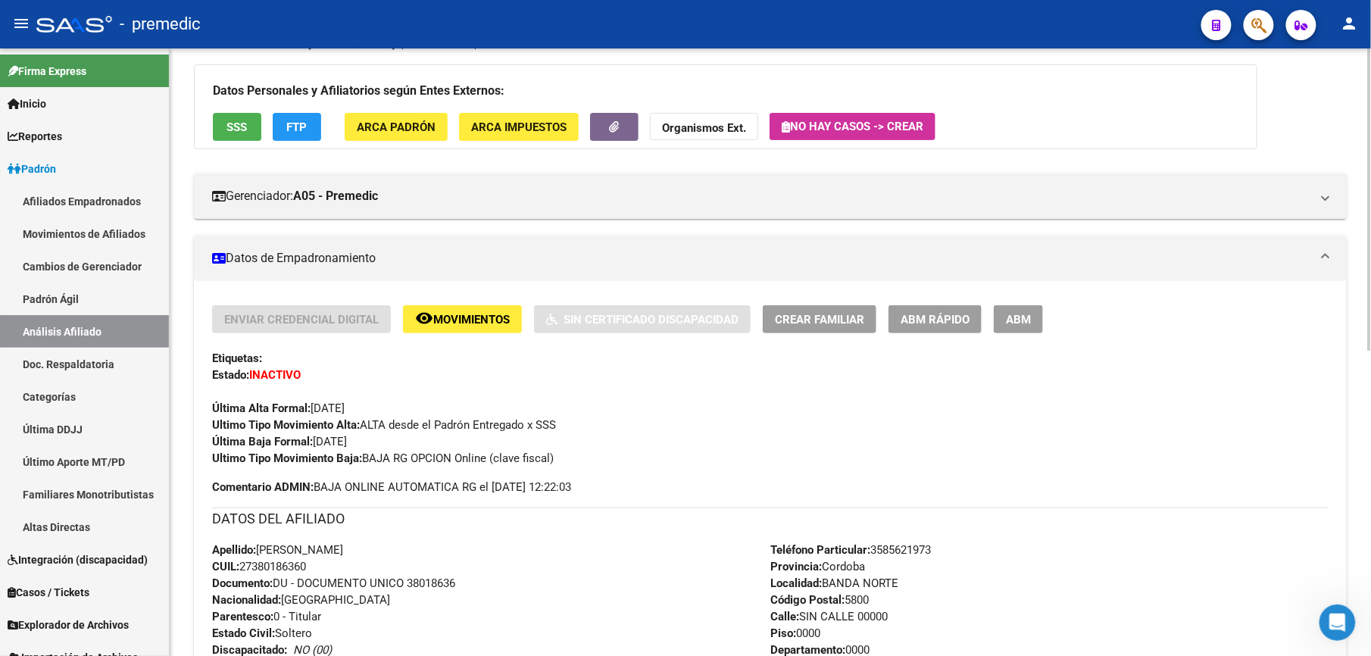
drag, startPoint x: 324, startPoint y: 471, endPoint x: 297, endPoint y: 550, distance: 83.4
click at [297, 550] on div "Enviar Credencial Digital remove_red_eye Movimientos Sin Certificado Discapacid…" at bounding box center [770, 604] width 1117 height 599
drag, startPoint x: 297, startPoint y: 550, endPoint x: 317, endPoint y: 543, distance: 20.8
click at [294, 550] on span "Apellido: [PERSON_NAME] [PERSON_NAME]" at bounding box center [277, 550] width 131 height 14
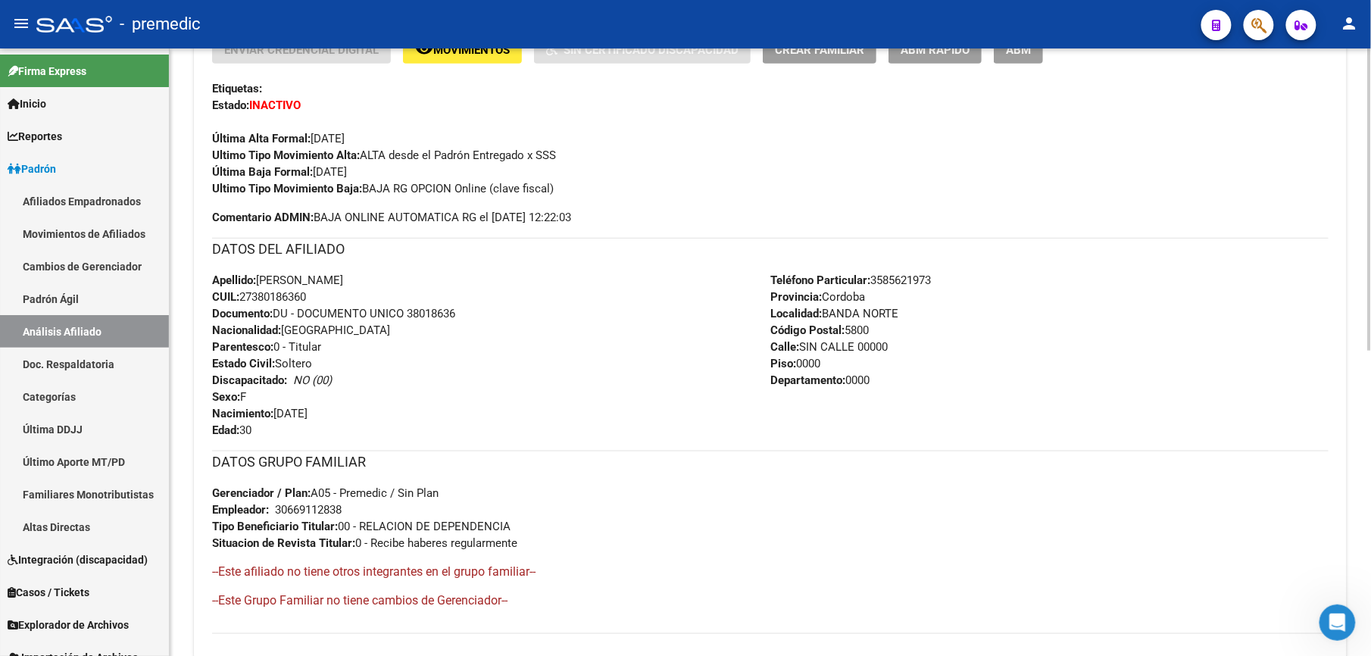
drag, startPoint x: 286, startPoint y: 500, endPoint x: 312, endPoint y: 358, distance: 144.0
click at [312, 358] on div "Enviar Credencial Digital remove_red_eye Movimientos Sin Certificado Discapacid…" at bounding box center [770, 335] width 1117 height 599
click at [312, 358] on span "Estado Civil: [DEMOGRAPHIC_DATA]" at bounding box center [262, 364] width 100 height 14
drag, startPoint x: 312, startPoint y: 358, endPoint x: 315, endPoint y: 524, distance: 166.0
click at [315, 524] on div "Enviar Credencial Digital remove_red_eye Movimientos Sin Certificado Discapacid…" at bounding box center [770, 335] width 1117 height 599
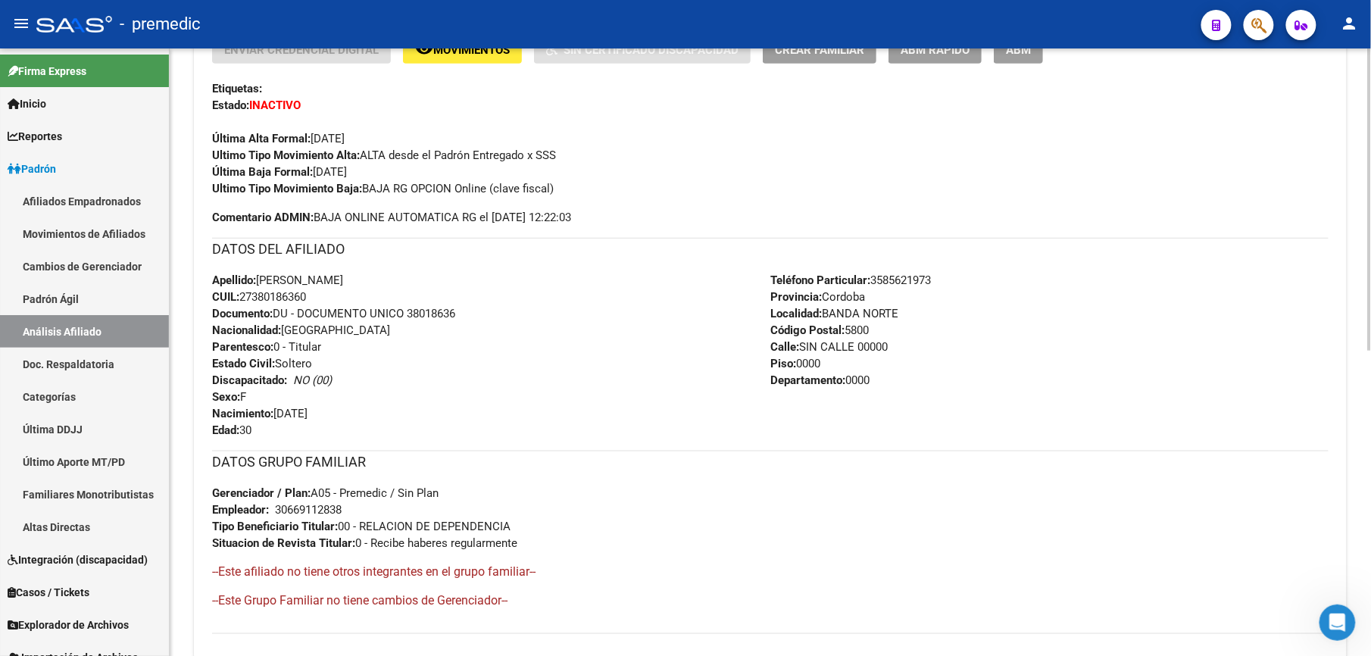
click at [315, 524] on strong "Tipo Beneficiario Titular:" at bounding box center [275, 527] width 126 height 14
drag, startPoint x: 316, startPoint y: 524, endPoint x: 335, endPoint y: 364, distance: 161.0
click at [335, 364] on div "Enviar Credencial Digital remove_red_eye Movimientos Sin Certificado Discapacid…" at bounding box center [770, 335] width 1117 height 599
click at [335, 364] on div "Apellido: [PERSON_NAME] [PERSON_NAME] CUIL: 27380186360 Documento: DU - DOCUMEN…" at bounding box center [491, 355] width 558 height 167
drag, startPoint x: 335, startPoint y: 364, endPoint x: 327, endPoint y: 520, distance: 155.5
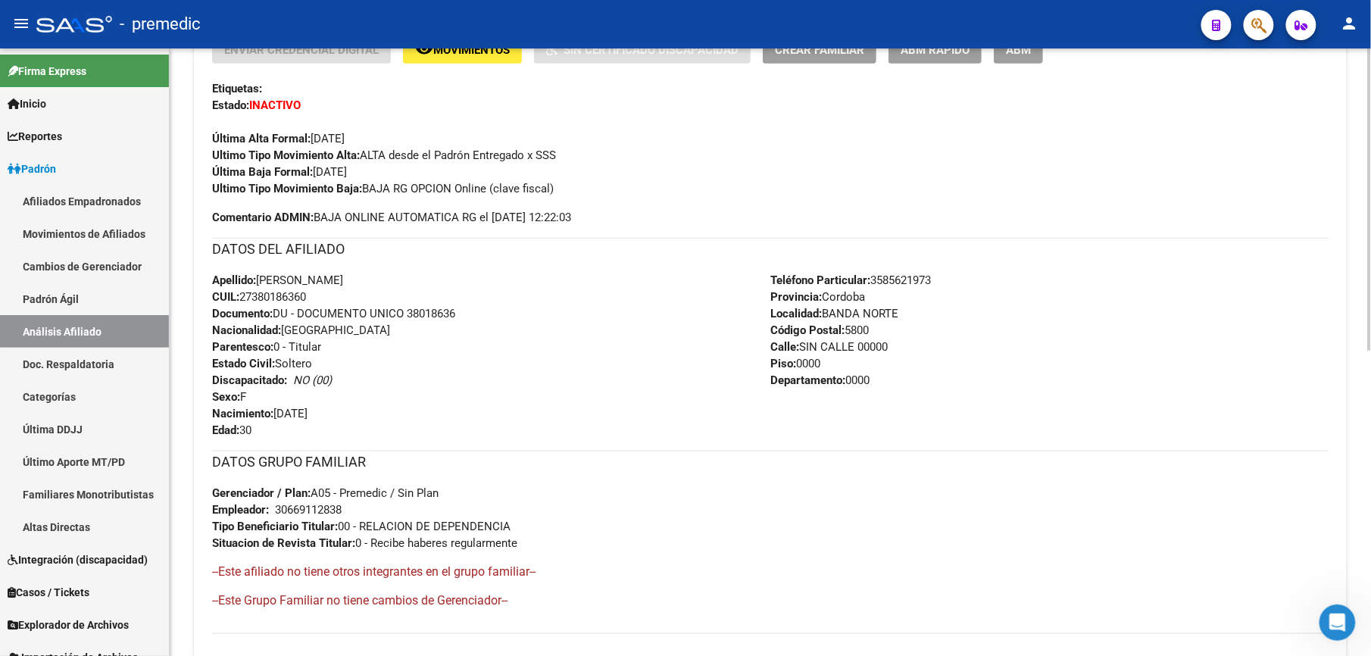
click at [327, 520] on div "Enviar Credencial Digital remove_red_eye Movimientos Sin Certificado Discapacid…" at bounding box center [770, 335] width 1117 height 599
click at [327, 520] on strong "Tipo Beneficiario Titular:" at bounding box center [275, 527] width 126 height 14
drag, startPoint x: 332, startPoint y: 533, endPoint x: 355, endPoint y: 392, distance: 142.9
click at [355, 392] on div "Enviar Credencial Digital remove_red_eye Movimientos Sin Certificado Discapacid…" at bounding box center [770, 335] width 1117 height 599
drag, startPoint x: 355, startPoint y: 392, endPoint x: 240, endPoint y: 543, distance: 189.7
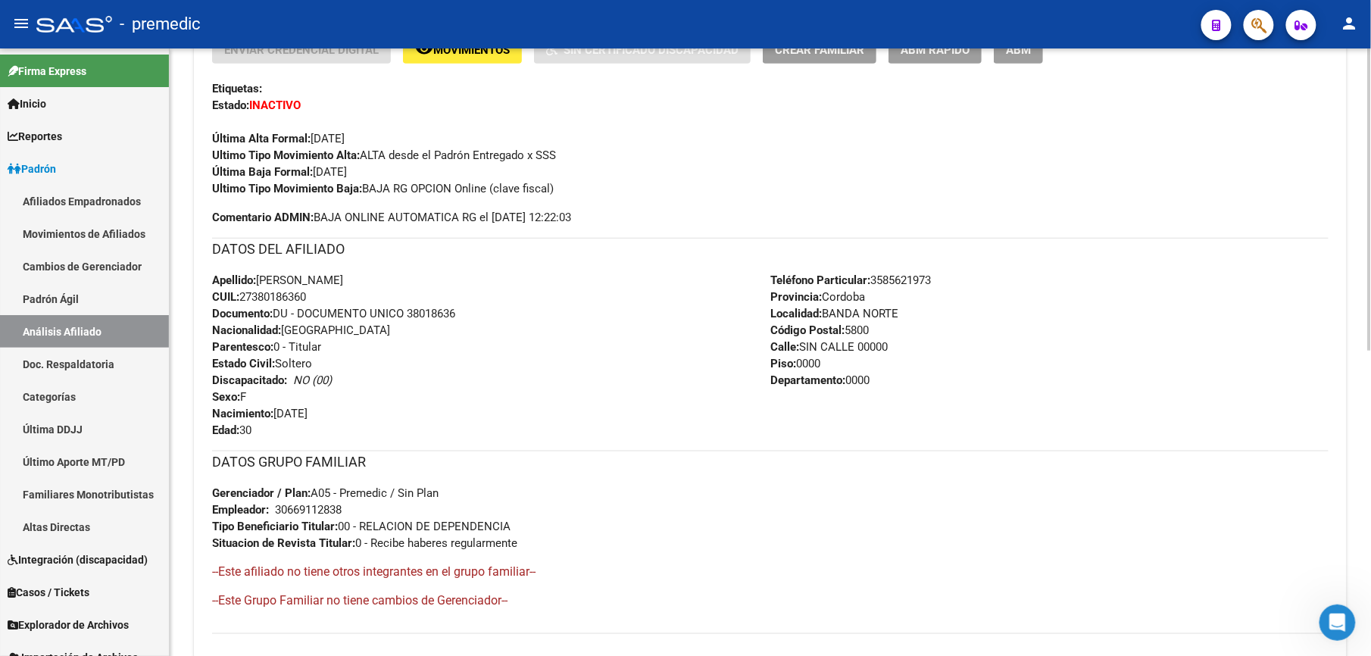
click at [240, 543] on div "Enviar Credencial Digital remove_red_eye Movimientos Sin Certificado Discapacid…" at bounding box center [770, 335] width 1117 height 599
click at [240, 543] on strong "Situacion de Revista Titular:" at bounding box center [283, 543] width 143 height 14
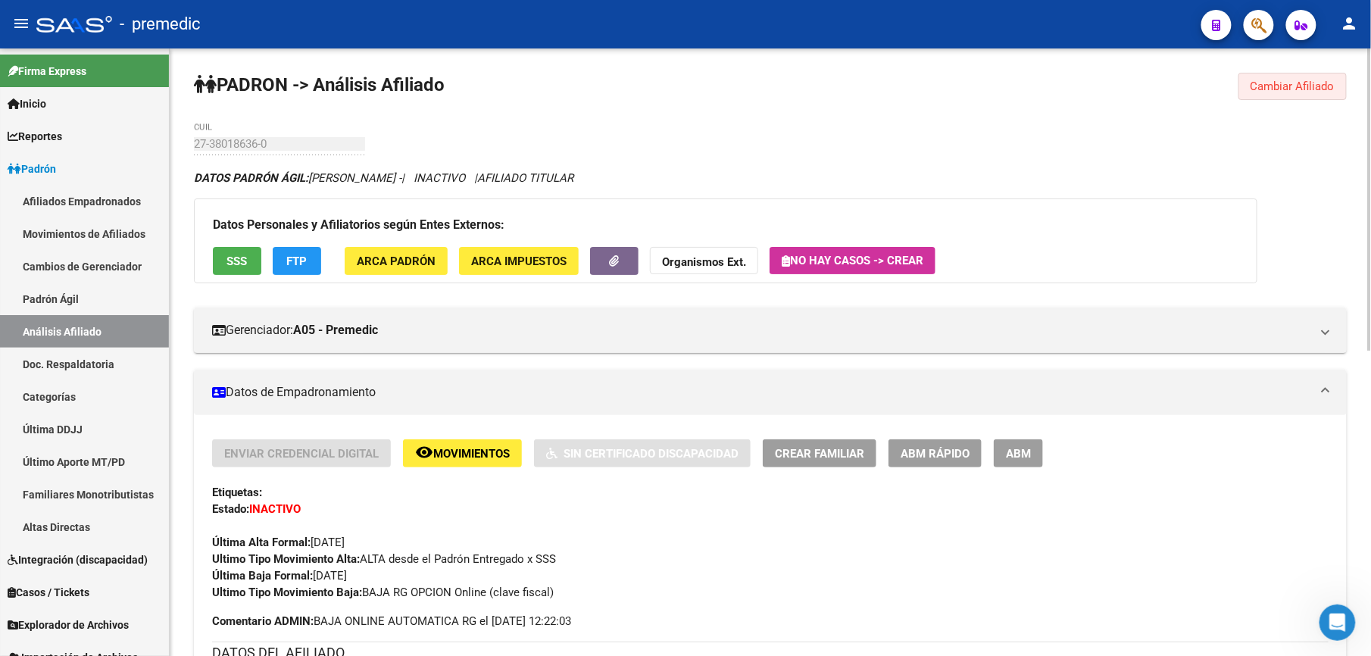
click at [1293, 92] on span "Cambiar Afiliado" at bounding box center [1293, 87] width 84 height 14
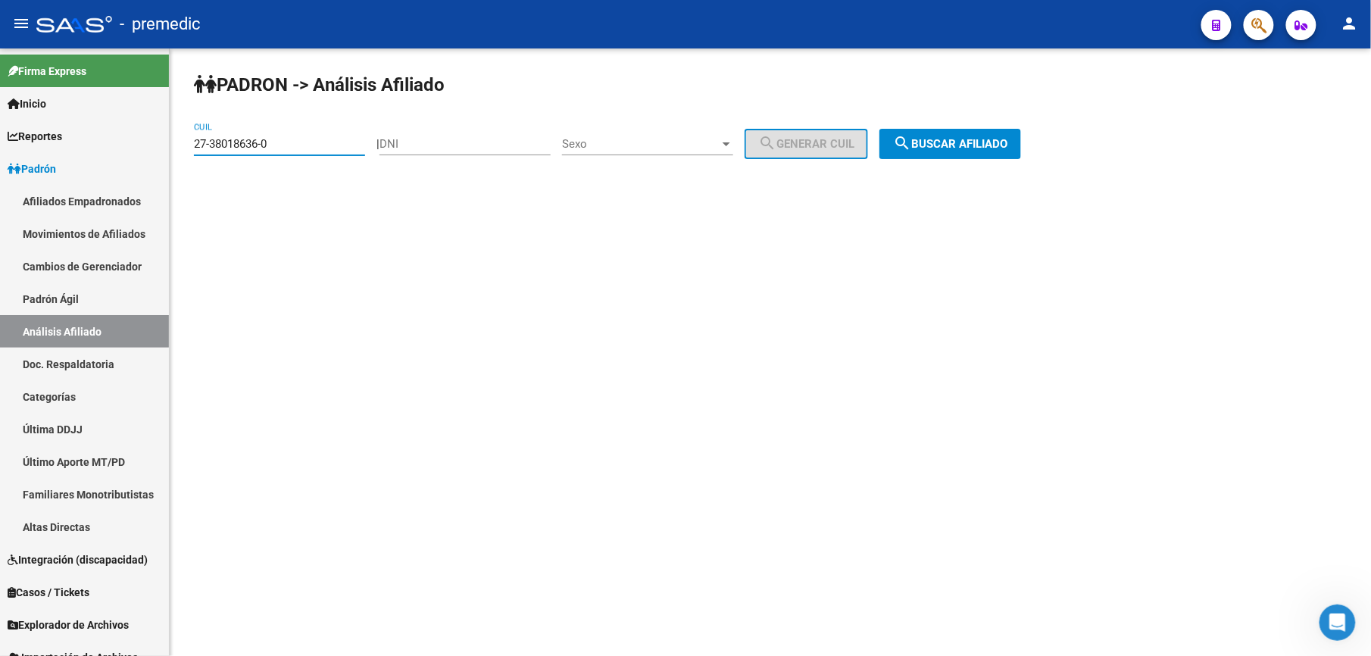
click at [289, 142] on input "27-38018636-0" at bounding box center [279, 144] width 171 height 14
drag, startPoint x: 286, startPoint y: 141, endPoint x: -5, endPoint y: 76, distance: 298.1
click at [0, 76] on html "menu - premedic person Firma Express Inicio Calendario SSS Instructivos Contact…" at bounding box center [685, 328] width 1371 height 656
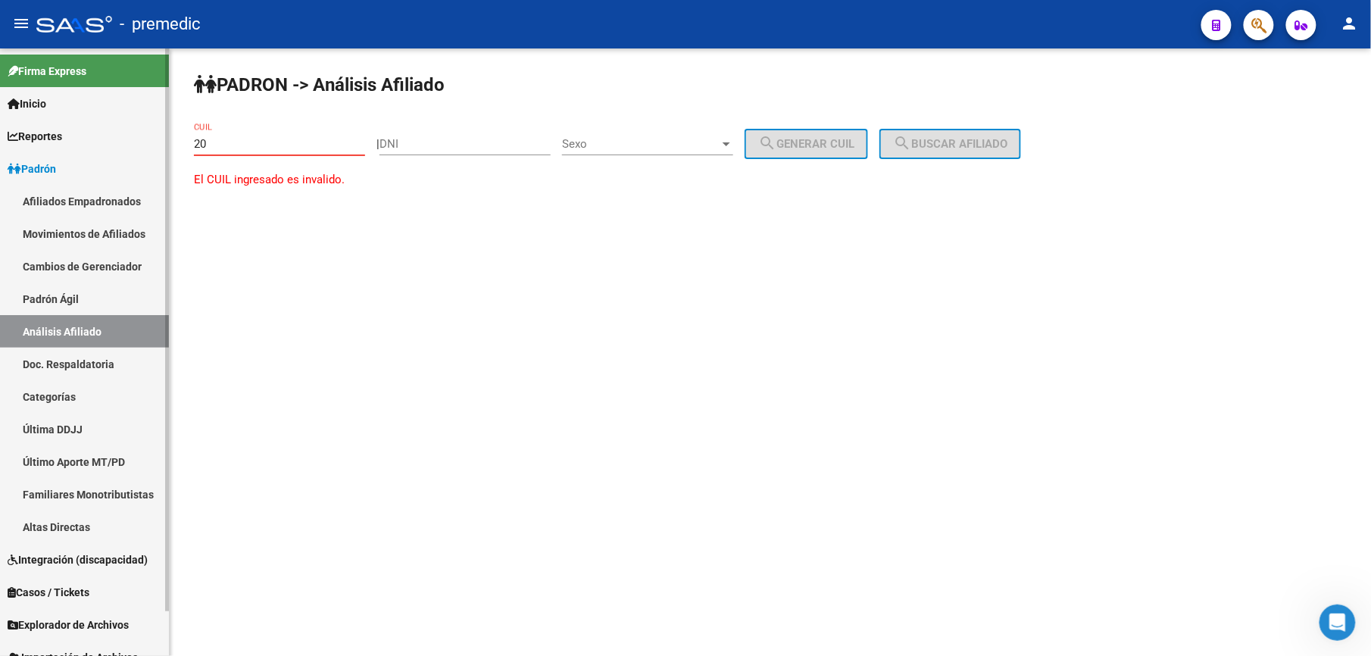
paste input "-96162055"
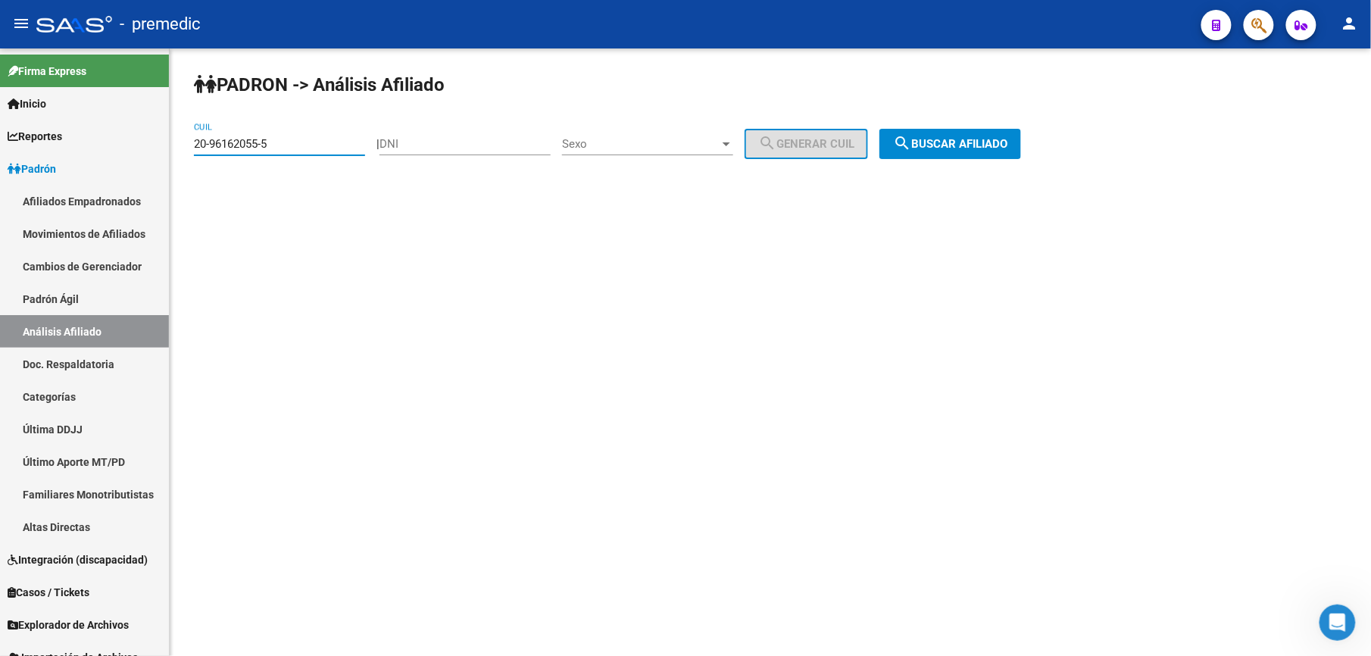
click at [991, 146] on span "search Buscar afiliado" at bounding box center [950, 144] width 114 height 14
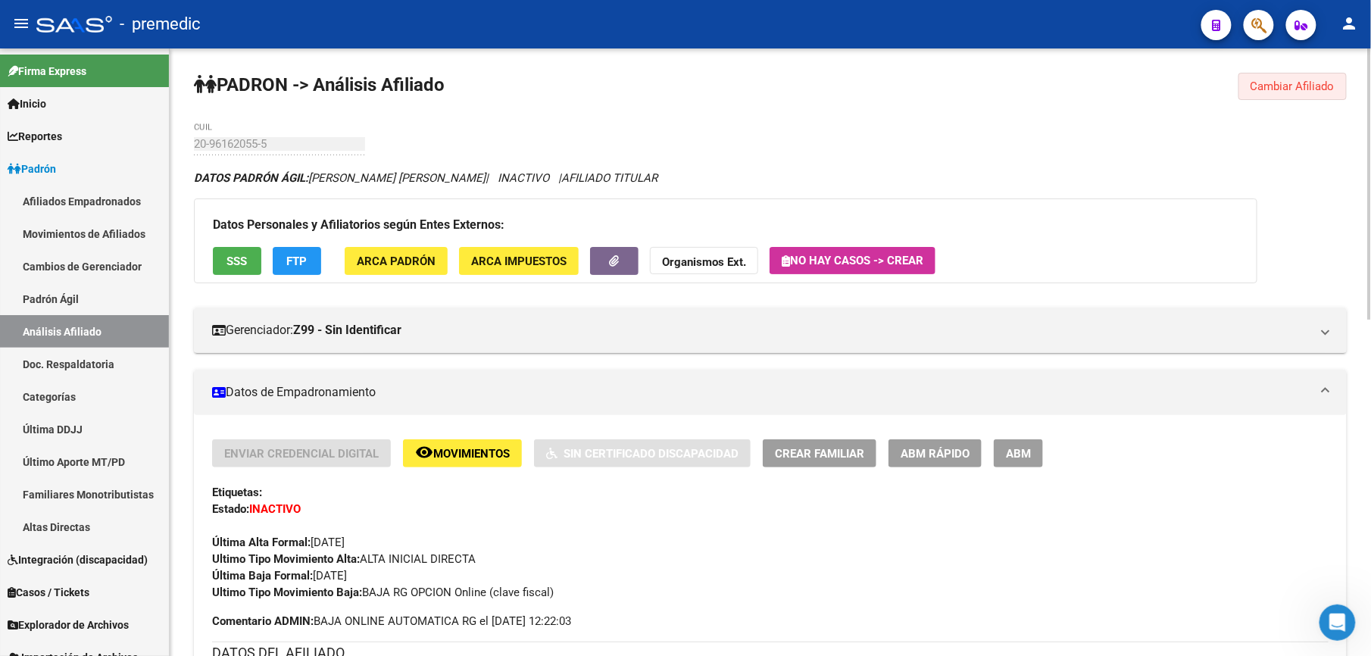
click at [1312, 83] on span "Cambiar Afiliado" at bounding box center [1293, 87] width 84 height 14
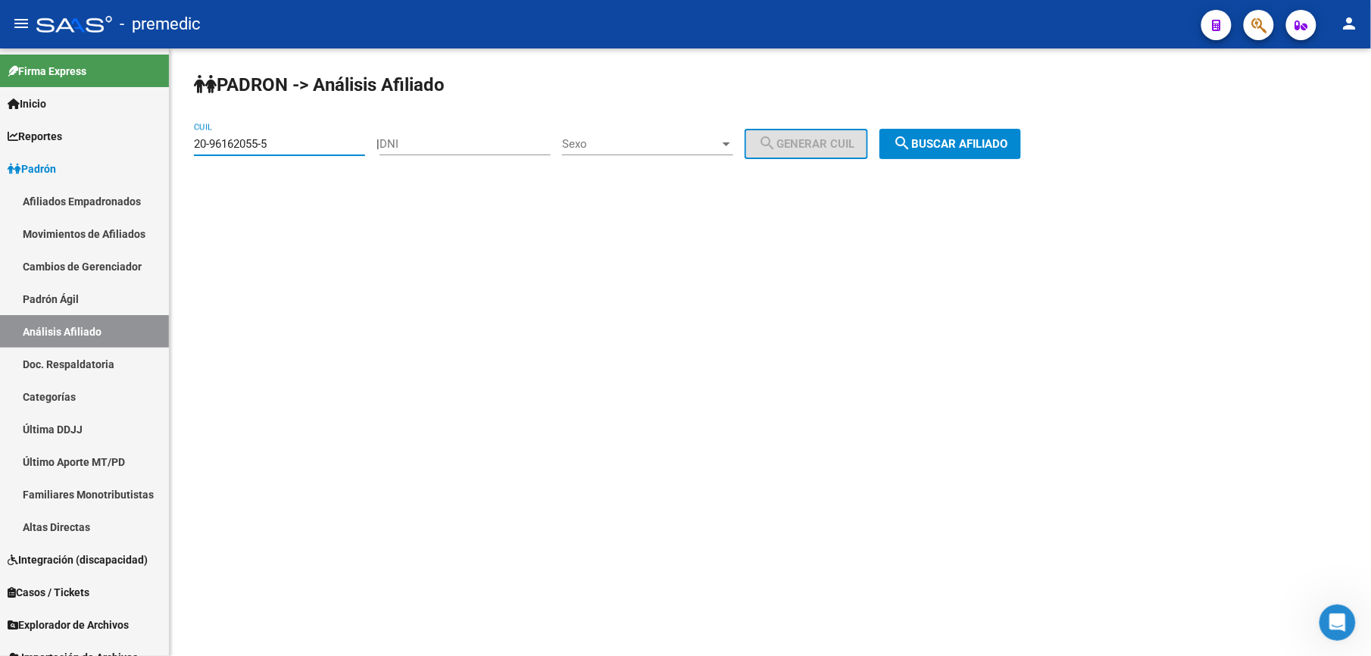
drag, startPoint x: 165, startPoint y: 104, endPoint x: 0, endPoint y: 10, distance: 190.0
click at [0, 28] on html "menu - premedic person Firma Express Inicio Calendario SSS Instructivos Contact…" at bounding box center [685, 328] width 1371 height 656
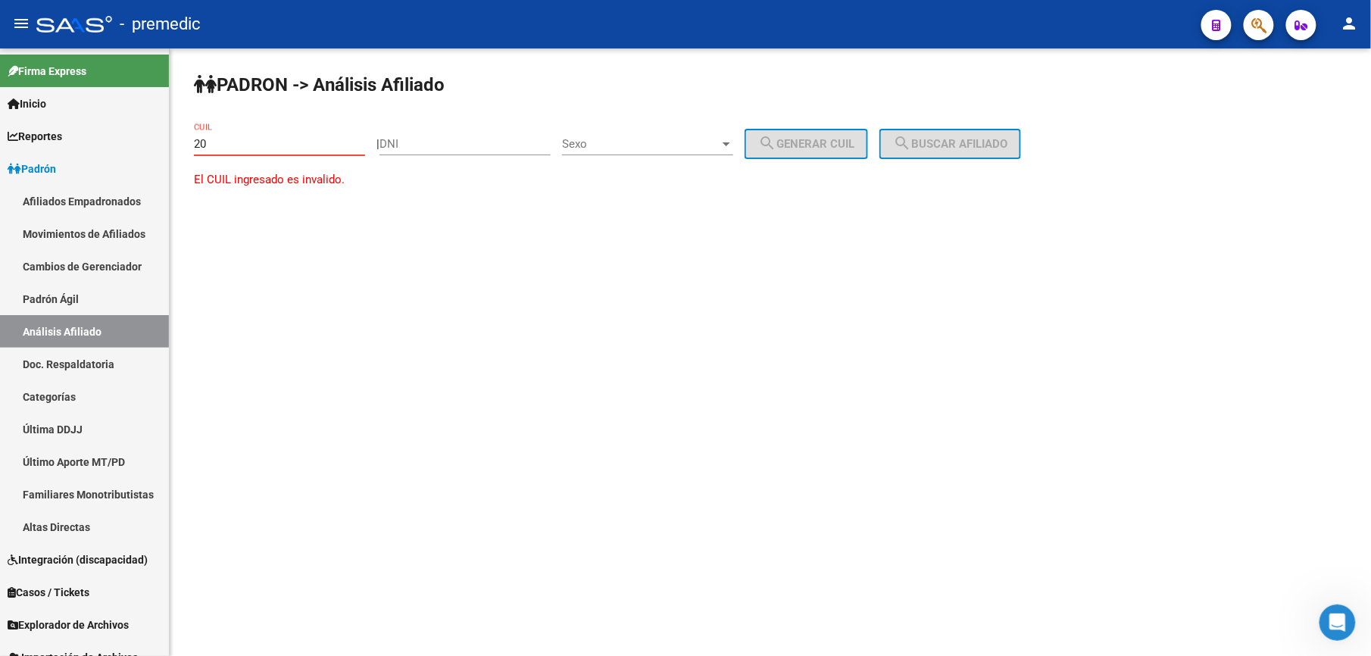
paste input "-29009083"
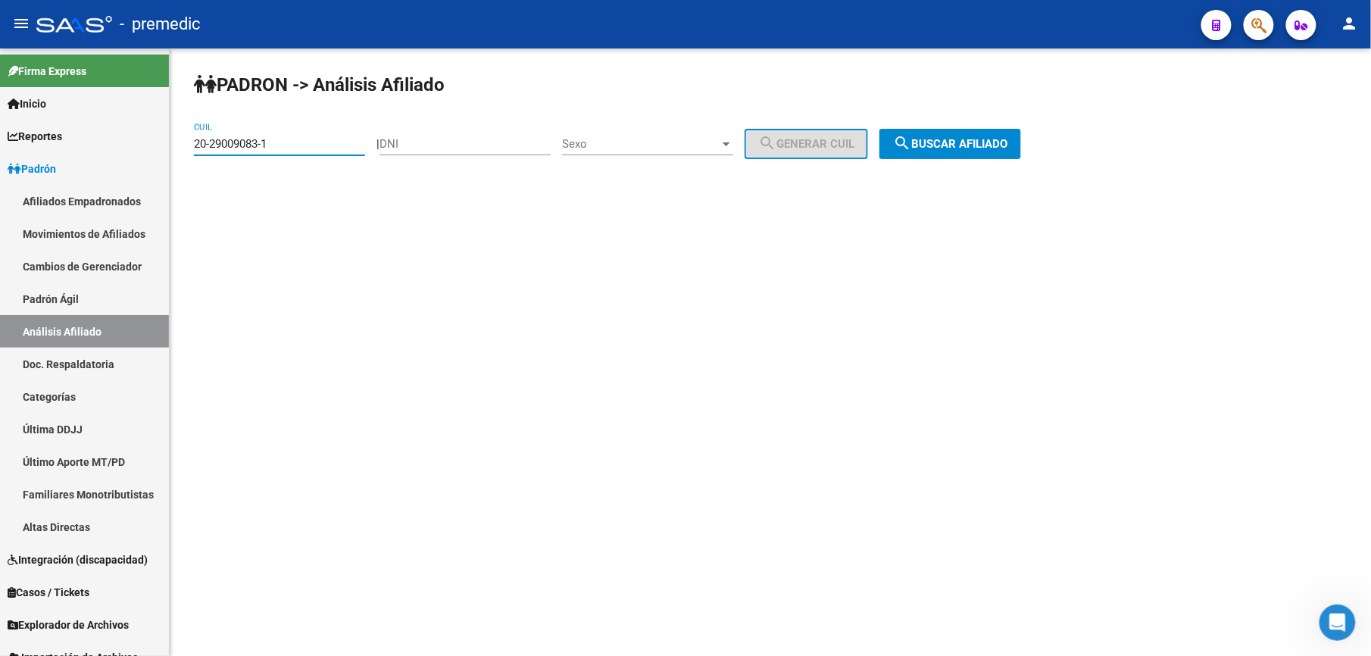
drag, startPoint x: 947, startPoint y: 123, endPoint x: 940, endPoint y: 146, distance: 24.5
click at [949, 123] on div "PADRON -> Análisis Afiliado 20-29009083-1 CUIL | DNI Sexo Sexo search Generar C…" at bounding box center [771, 127] width 1202 height 159
click at [940, 147] on span "search Buscar afiliado" at bounding box center [950, 144] width 114 height 14
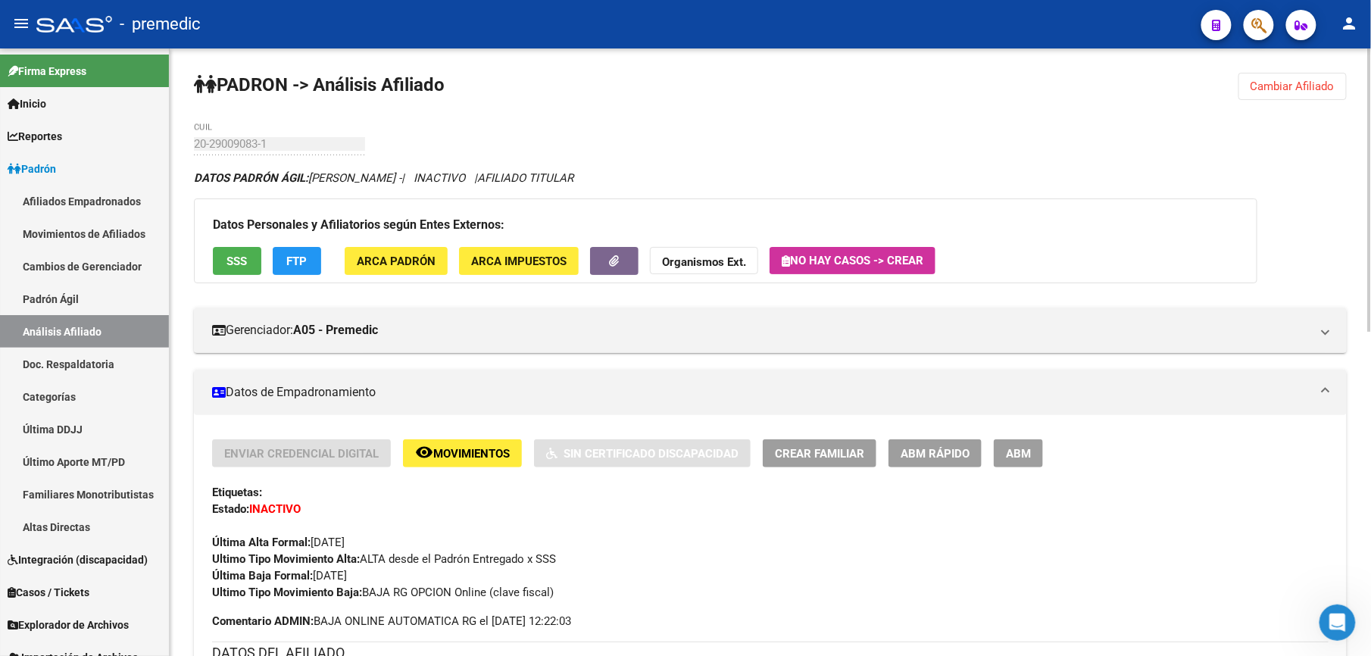
click at [1262, 80] on span "Cambiar Afiliado" at bounding box center [1293, 87] width 84 height 14
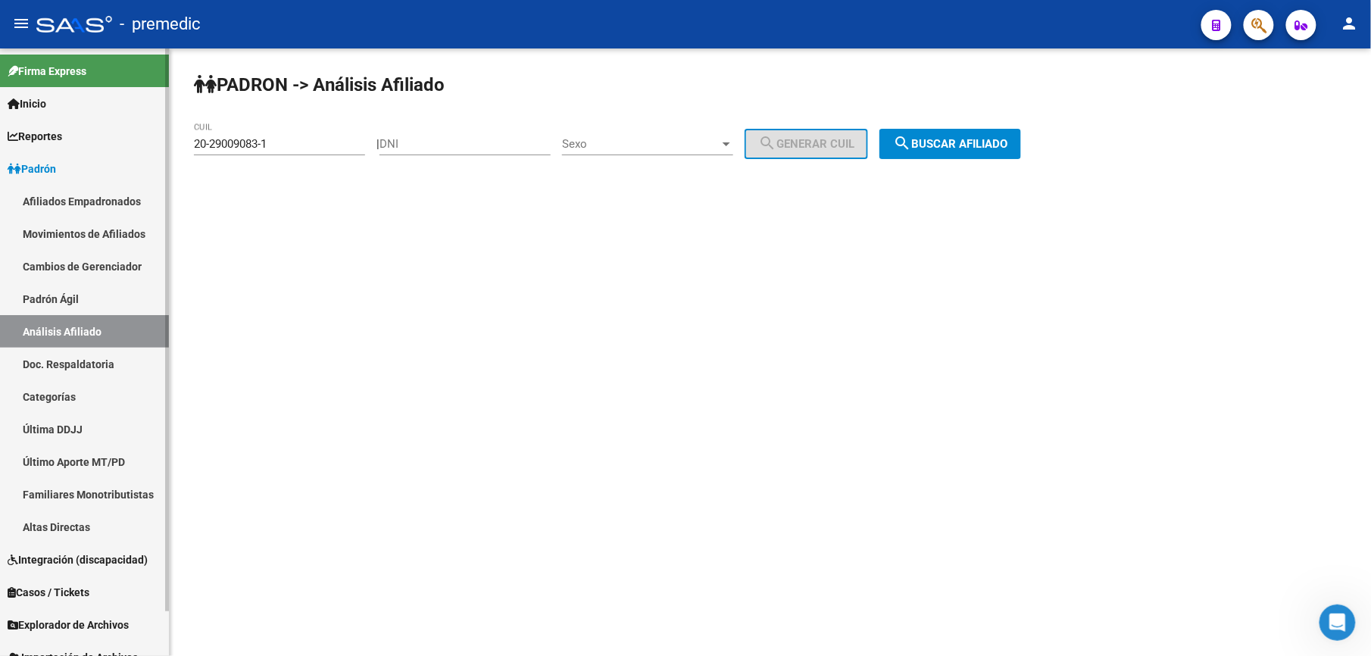
drag, startPoint x: 274, startPoint y: 145, endPoint x: 22, endPoint y: 73, distance: 261.8
click at [28, 86] on mat-sidenav-container "Firma Express Inicio Calendario SSS Instructivos Contacto OS Reportes Padrón Tr…" at bounding box center [685, 352] width 1371 height 608
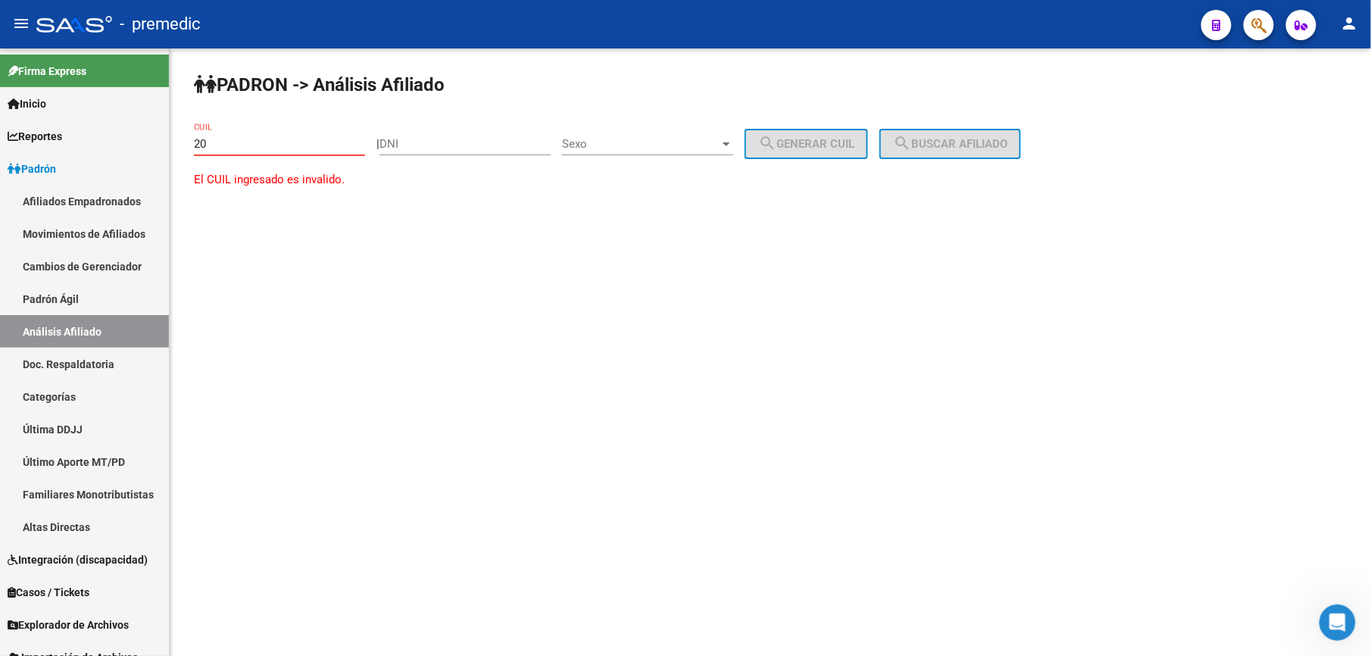
paste input "-30352334"
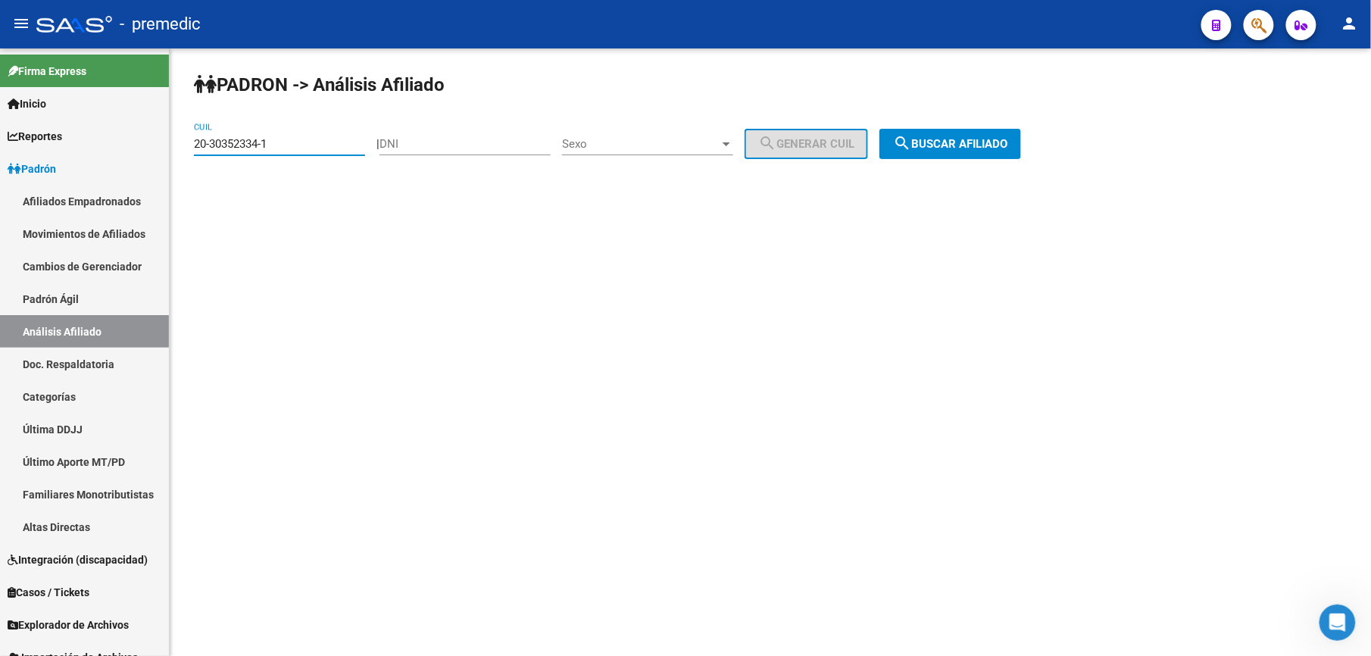
click at [1002, 139] on button "search Buscar afiliado" at bounding box center [951, 144] width 142 height 30
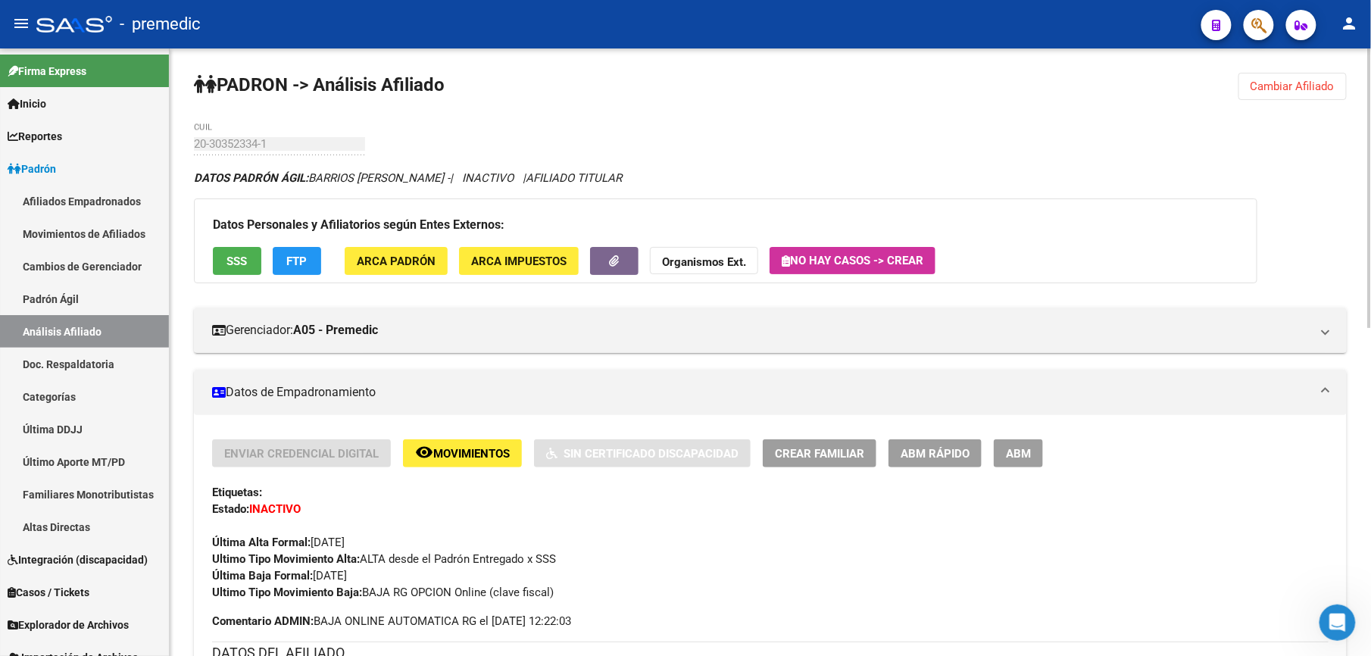
scroll to position [134, 0]
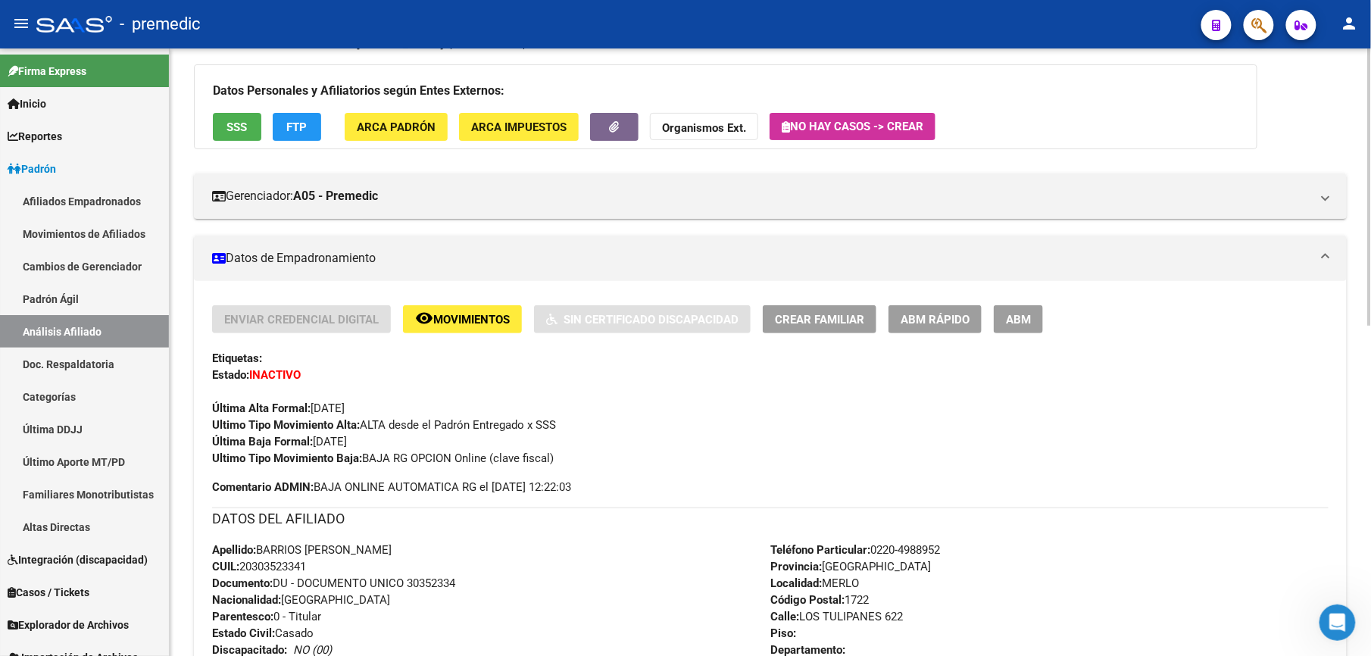
drag, startPoint x: 426, startPoint y: 477, endPoint x: 398, endPoint y: 599, distance: 124.4
click at [398, 599] on div "Enviar Credencial Digital remove_red_eye Movimientos Sin Certificado Discapacid…" at bounding box center [770, 660] width 1117 height 710
click at [398, 599] on div "Apellido: BARRIOS [PERSON_NAME]: 20303523341 Documento: DU - DOCUMENTO UNICO 30…" at bounding box center [491, 625] width 558 height 167
drag, startPoint x: 286, startPoint y: 497, endPoint x: 303, endPoint y: 449, distance: 51.3
click at [303, 449] on div "Enviar Credencial Digital remove_red_eye Movimientos Sin Certificado Discapacid…" at bounding box center [770, 660] width 1117 height 710
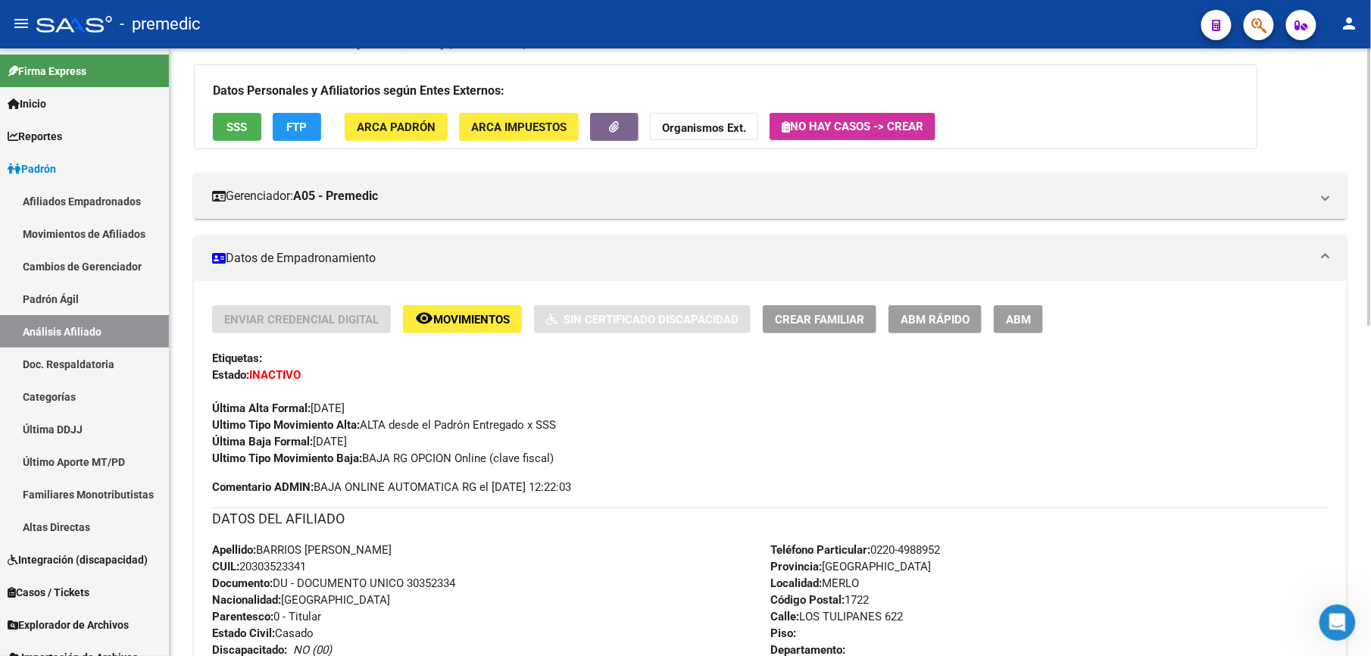
click at [303, 449] on div "Enviar Credencial Digital remove_red_eye Movimientos Sin Certificado Discapacid…" at bounding box center [770, 385] width 1117 height 161
drag, startPoint x: 282, startPoint y: 541, endPoint x: 276, endPoint y: 558, distance: 18.4
click at [276, 558] on div "Enviar Credencial Digital remove_red_eye Movimientos Sin Certificado Discapacid…" at bounding box center [770, 660] width 1117 height 710
click at [276, 560] on span "CUIL: 20303523341" at bounding box center [259, 567] width 94 height 14
drag, startPoint x: 270, startPoint y: 589, endPoint x: 323, endPoint y: 468, distance: 132.0
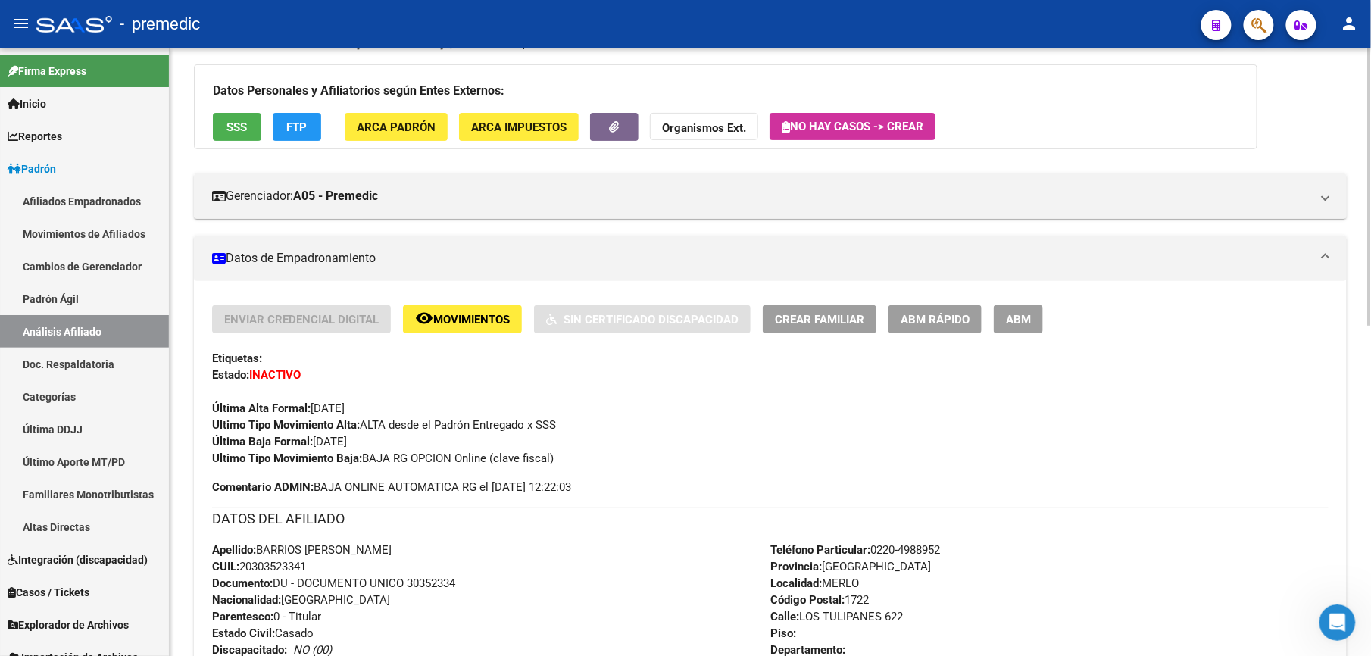
click at [323, 468] on div "Enviar Credencial Digital remove_red_eye Movimientos Sin Certificado Discapacid…" at bounding box center [770, 660] width 1117 height 710
click at [323, 468] on div "Enviar Credencial Digital remove_red_eye Movimientos Sin Certificado Discapacid…" at bounding box center [770, 400] width 1117 height 190
drag, startPoint x: 297, startPoint y: 506, endPoint x: 282, endPoint y: 564, distance: 59.5
click at [282, 564] on div "Enviar Credencial Digital remove_red_eye Movimientos Sin Certificado Discapacid…" at bounding box center [770, 660] width 1117 height 710
click at [282, 564] on span "CUIL: 20303523341" at bounding box center [259, 567] width 94 height 14
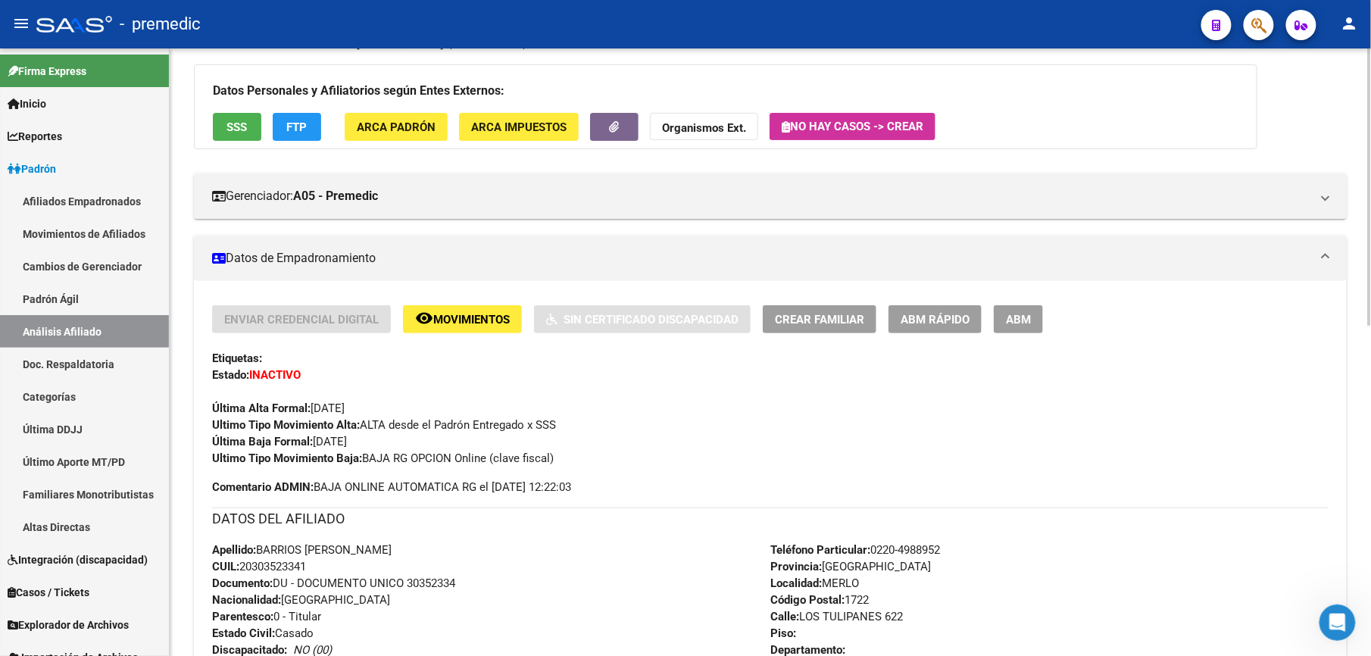
drag, startPoint x: 282, startPoint y: 564, endPoint x: 309, endPoint y: 456, distance: 111.0
click at [309, 456] on div "Enviar Credencial Digital remove_red_eye Movimientos Sin Certificado Discapacid…" at bounding box center [770, 660] width 1117 height 710
click at [309, 456] on strong "Ultimo Tipo Movimiento Baja:" at bounding box center [287, 459] width 150 height 14
drag, startPoint x: 309, startPoint y: 456, endPoint x: 267, endPoint y: 564, distance: 115.4
click at [267, 564] on div "Enviar Credencial Digital remove_red_eye Movimientos Sin Certificado Discapacid…" at bounding box center [770, 660] width 1117 height 710
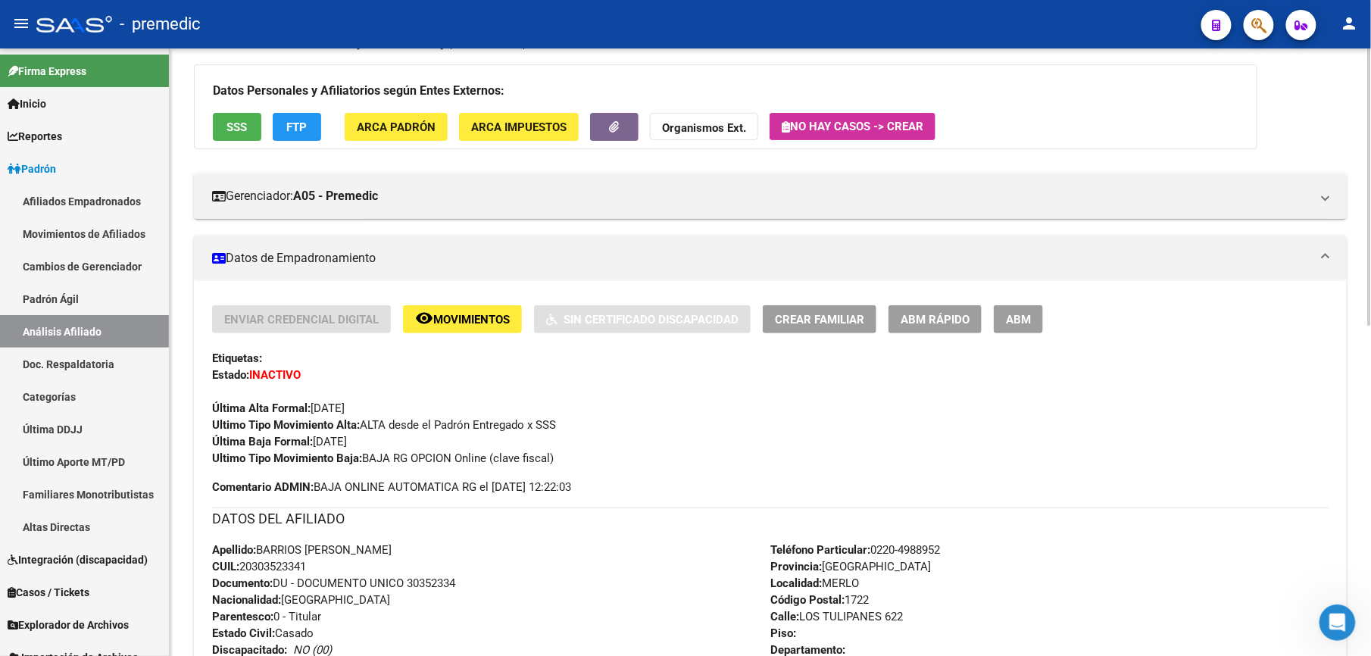
click at [267, 564] on span "CUIL: 20303523341" at bounding box center [259, 567] width 94 height 14
drag, startPoint x: 267, startPoint y: 564, endPoint x: 356, endPoint y: 421, distance: 167.8
click at [356, 421] on div "Enviar Credencial Digital remove_red_eye Movimientos Sin Certificado Discapacid…" at bounding box center [770, 660] width 1117 height 710
click at [356, 421] on strong "Ultimo Tipo Movimiento Alta:" at bounding box center [286, 425] width 148 height 14
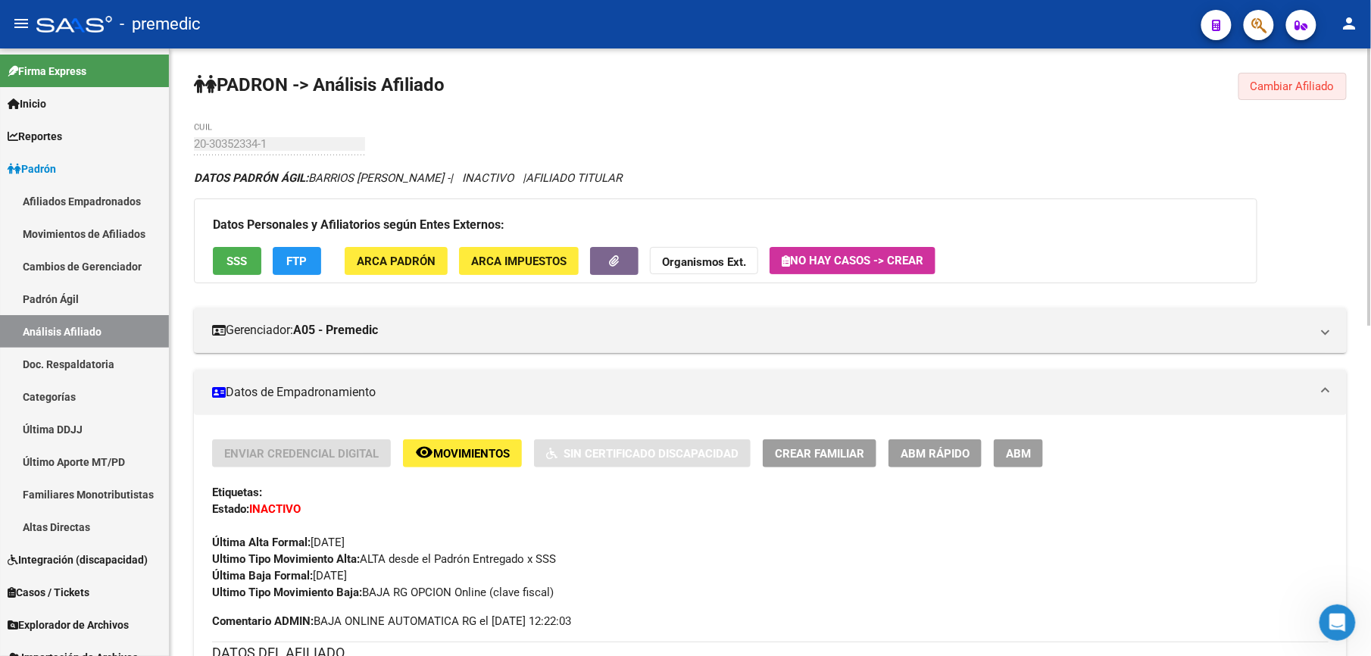
click at [1321, 80] on span "Cambiar Afiliado" at bounding box center [1293, 87] width 84 height 14
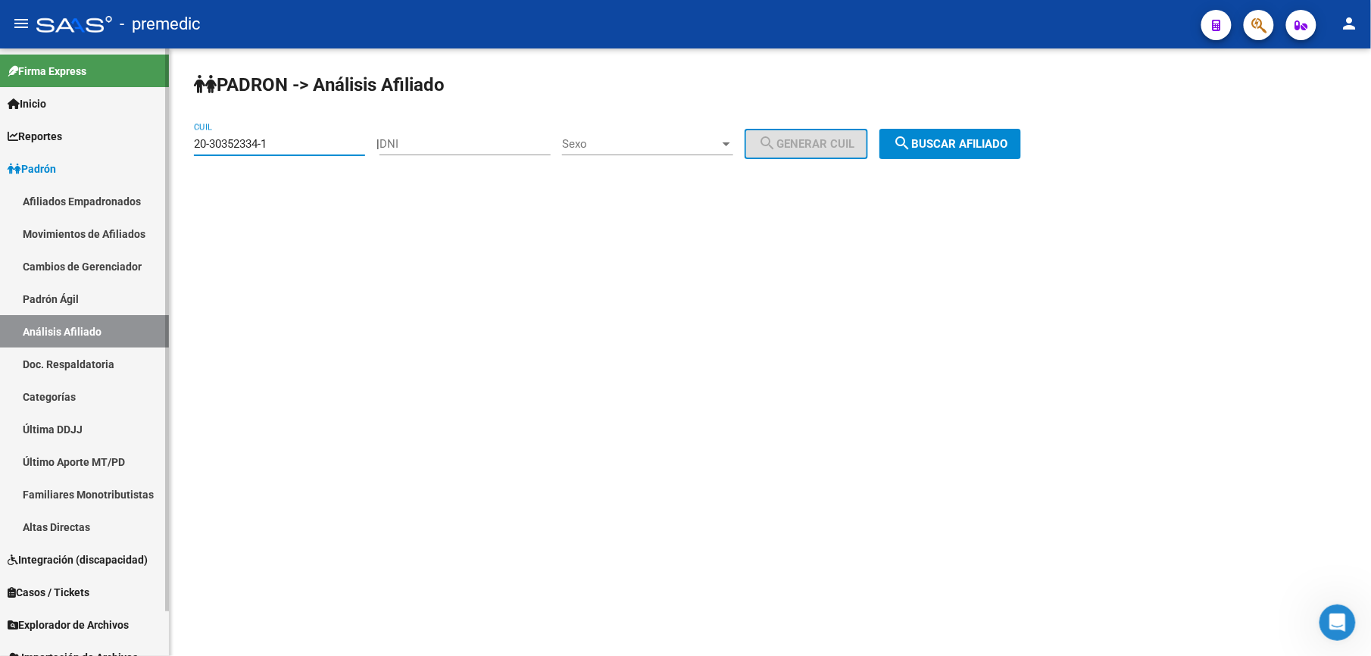
drag, startPoint x: 270, startPoint y: 145, endPoint x: 26, endPoint y: 121, distance: 245.9
click at [26, 121] on mat-sidenav-container "Firma Express Inicio Calendario SSS Instructivos Contacto OS Reportes Padrón Tr…" at bounding box center [685, 352] width 1371 height 608
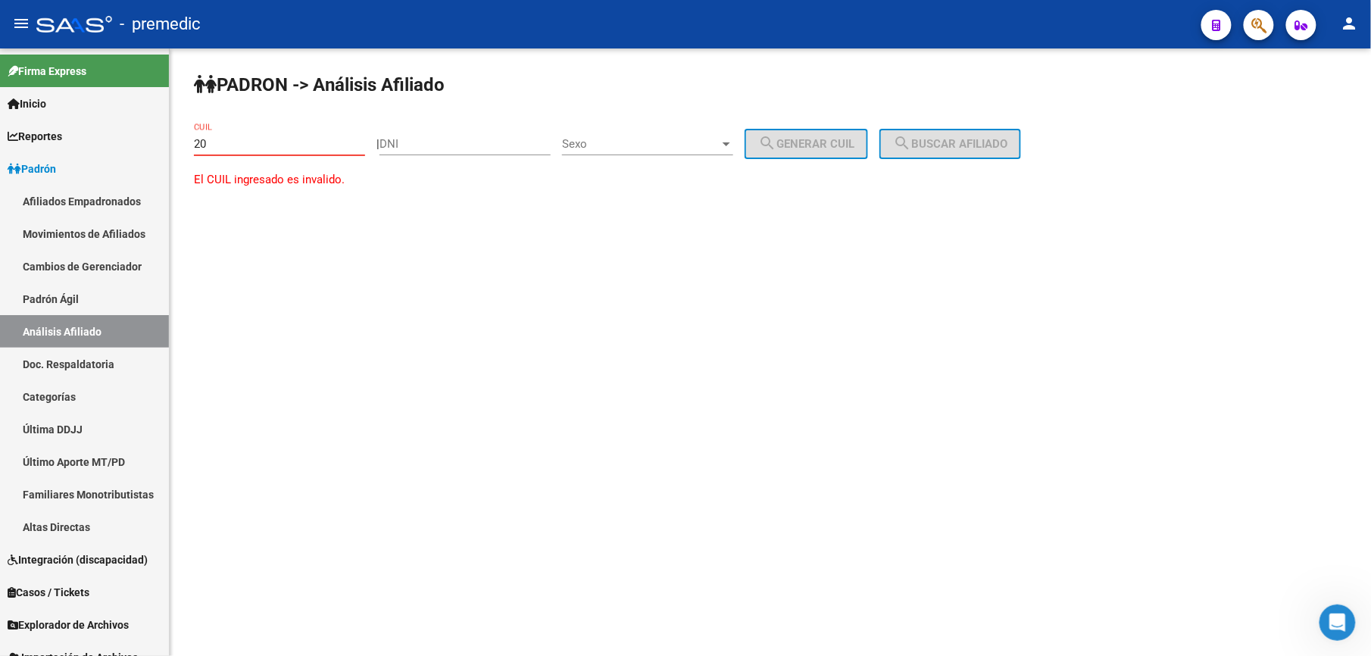
paste input "-33200341"
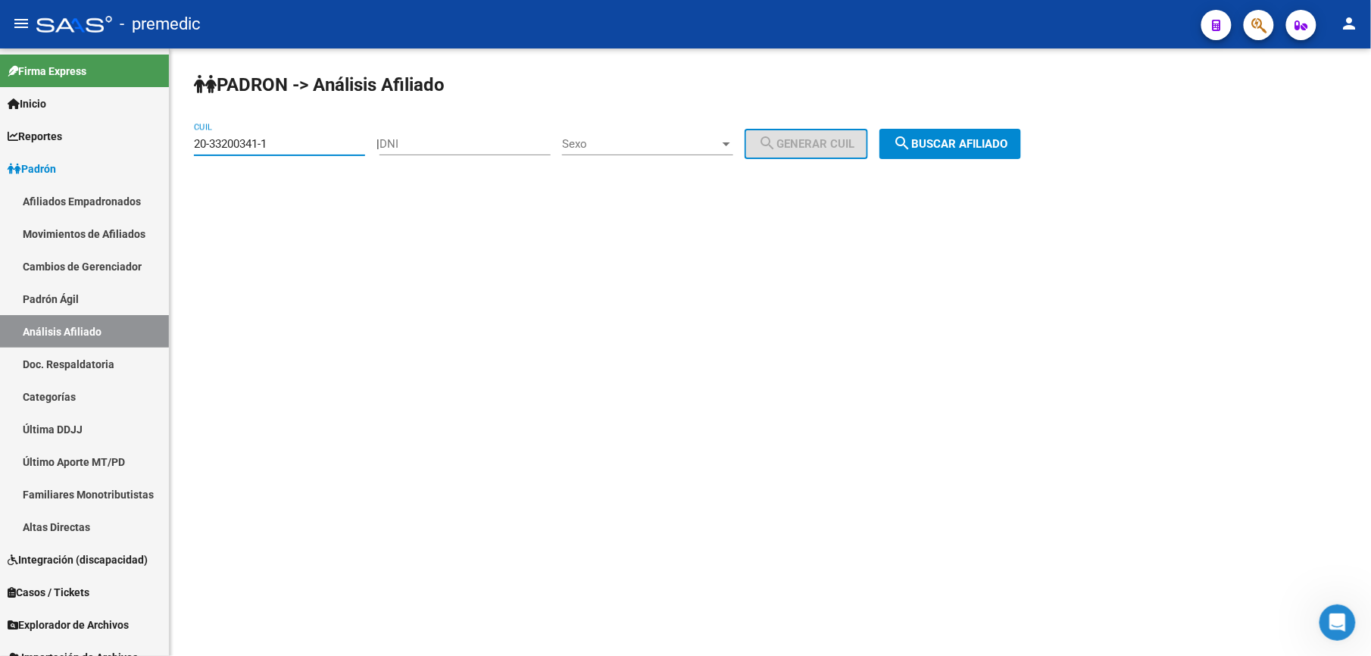
click at [896, 152] on div "PADRON -> Análisis Afiliado 20-33200341-1 CUIL | DNI Sexo Sexo search Generar C…" at bounding box center [771, 127] width 1202 height 159
click at [902, 150] on button "search Buscar afiliado" at bounding box center [951, 144] width 142 height 30
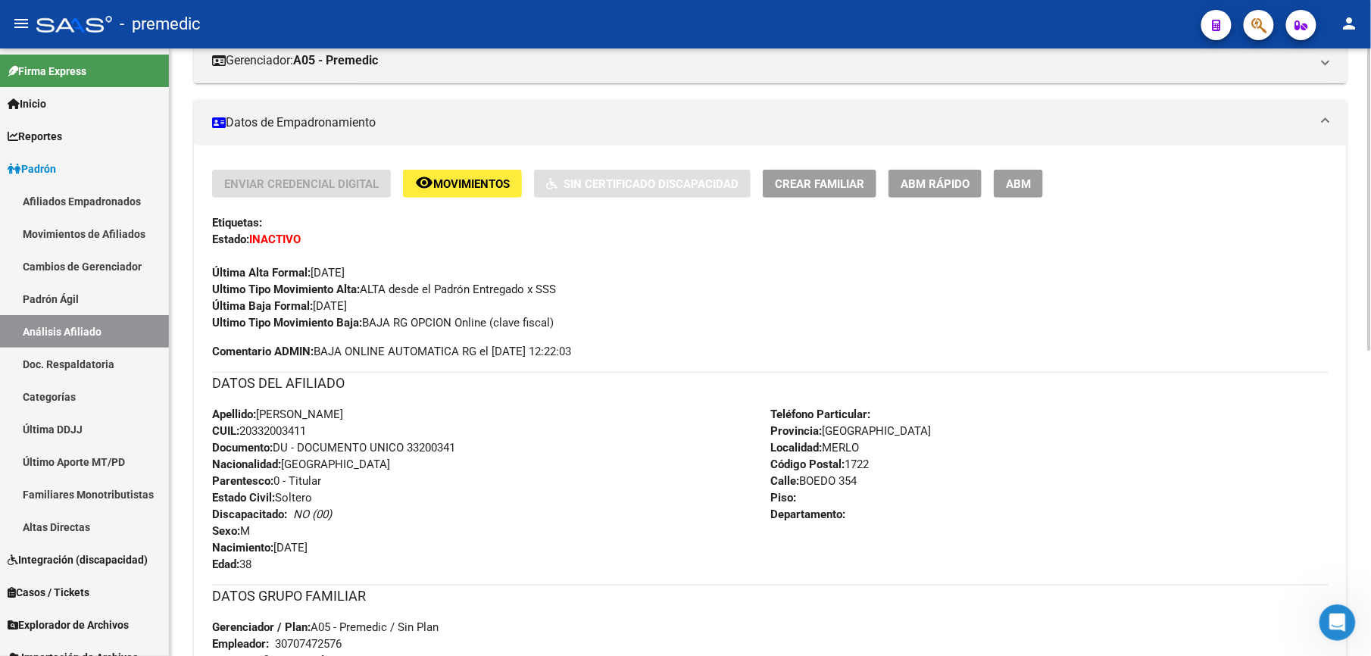
scroll to position [404, 0]
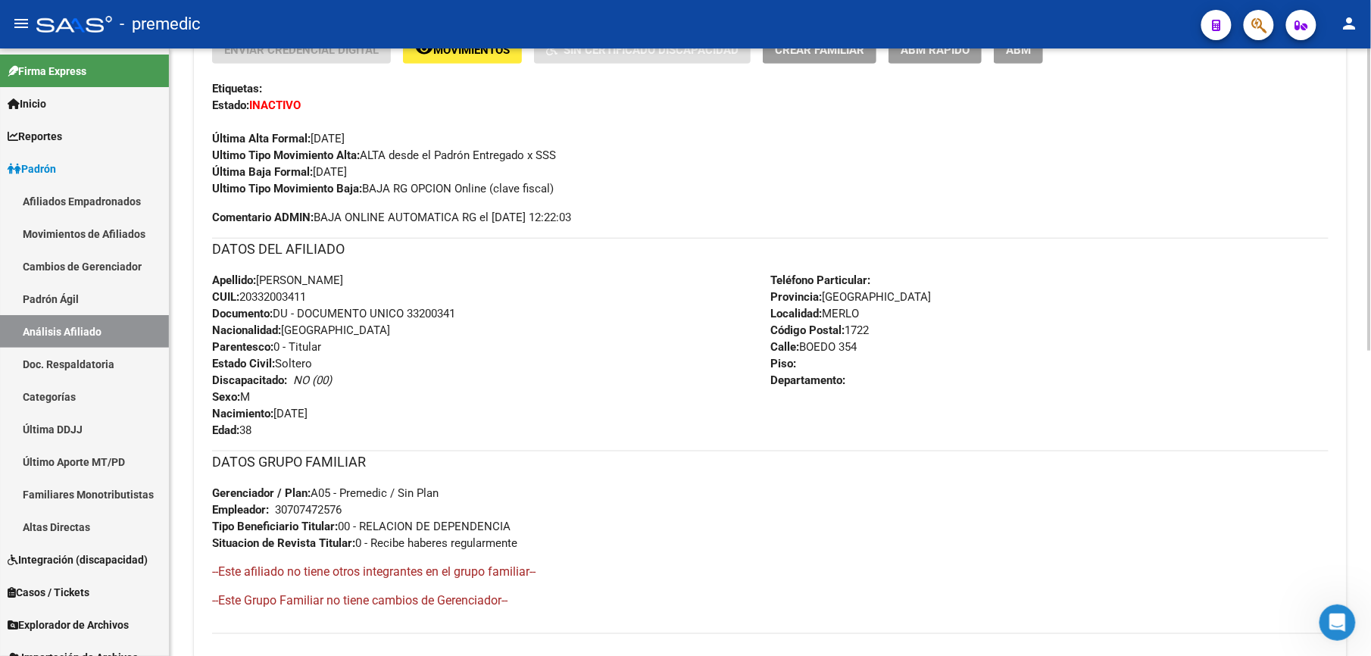
drag, startPoint x: 328, startPoint y: 288, endPoint x: 349, endPoint y: 173, distance: 117.1
click at [349, 173] on div "Enviar Credencial Digital remove_red_eye Movimientos Sin Certificado Discapacid…" at bounding box center [770, 335] width 1117 height 599
click at [347, 173] on span "Última Baja Formal: [DATE]" at bounding box center [279, 172] width 135 height 14
drag, startPoint x: 350, startPoint y: 171, endPoint x: 334, endPoint y: 349, distance: 178.0
click at [334, 349] on div "Enviar Credencial Digital remove_red_eye Movimientos Sin Certificado Discapacid…" at bounding box center [770, 335] width 1117 height 599
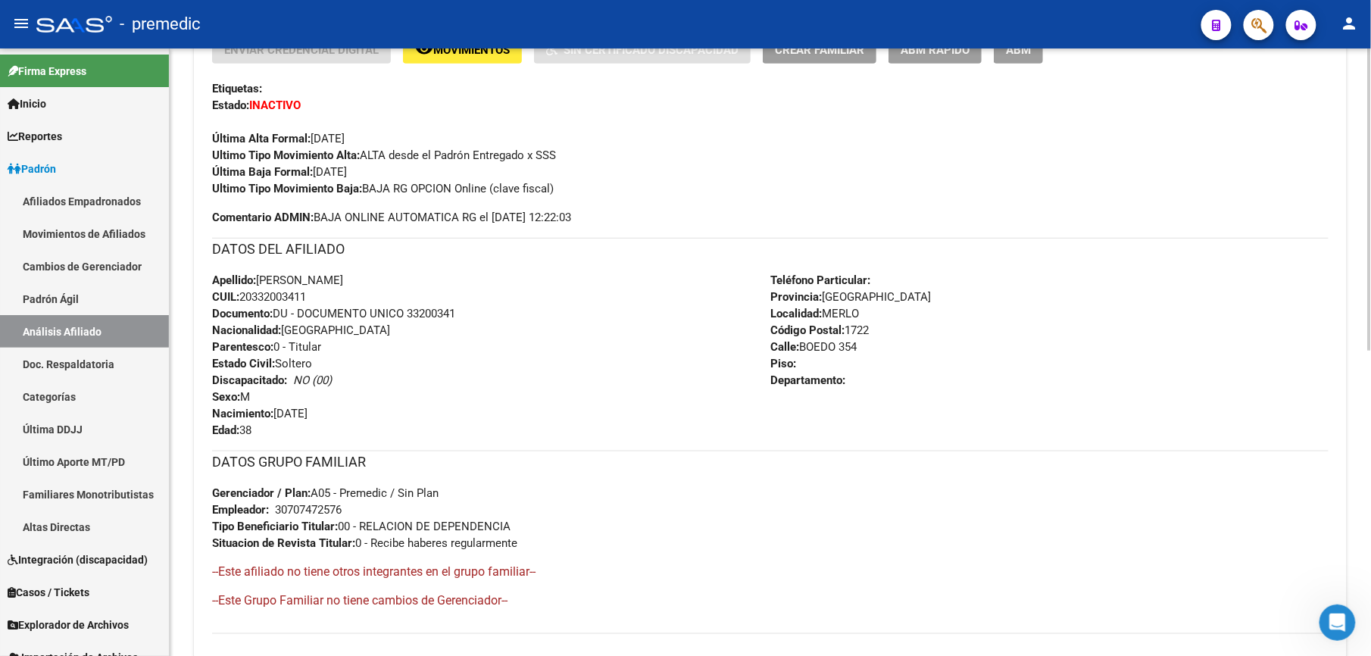
click at [332, 349] on div "Apellido: [PERSON_NAME]: 20332003411 Documento: DU - DOCUMENTO UNICO 33200341 N…" at bounding box center [491, 355] width 558 height 167
drag, startPoint x: 288, startPoint y: 318, endPoint x: 313, endPoint y: 174, distance: 146.1
click at [313, 174] on div "Enviar Credencial Digital remove_red_eye Movimientos Sin Certificado Discapacid…" at bounding box center [770, 335] width 1117 height 599
click at [313, 174] on span "Última Baja Formal: [DATE]" at bounding box center [279, 172] width 135 height 14
drag, startPoint x: 298, startPoint y: 234, endPoint x: 276, endPoint y: 315, distance: 84.0
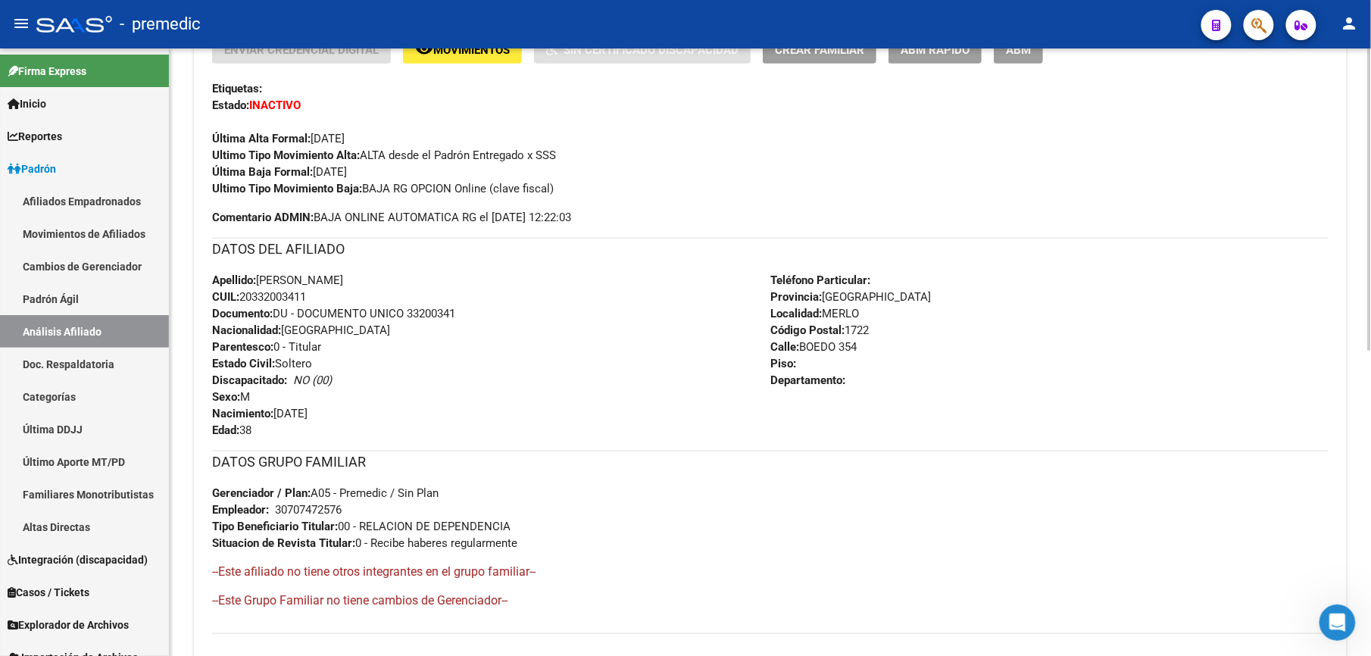
click at [276, 315] on div "Enviar Credencial Digital remove_red_eye Movimientos Sin Certificado Discapacid…" at bounding box center [770, 335] width 1117 height 599
click at [276, 315] on span "Documento: DU - DOCUMENTO UNICO 33200341" at bounding box center [333, 314] width 243 height 14
drag, startPoint x: 267, startPoint y: 329, endPoint x: 289, endPoint y: 207, distance: 123.9
click at [289, 207] on div "Enviar Credencial Digital remove_red_eye Movimientos Sin Certificado Discapacid…" at bounding box center [770, 335] width 1117 height 599
click at [289, 207] on div "Enviar Credencial Digital remove_red_eye Movimientos Sin Certificado Discapacid…" at bounding box center [770, 131] width 1117 height 190
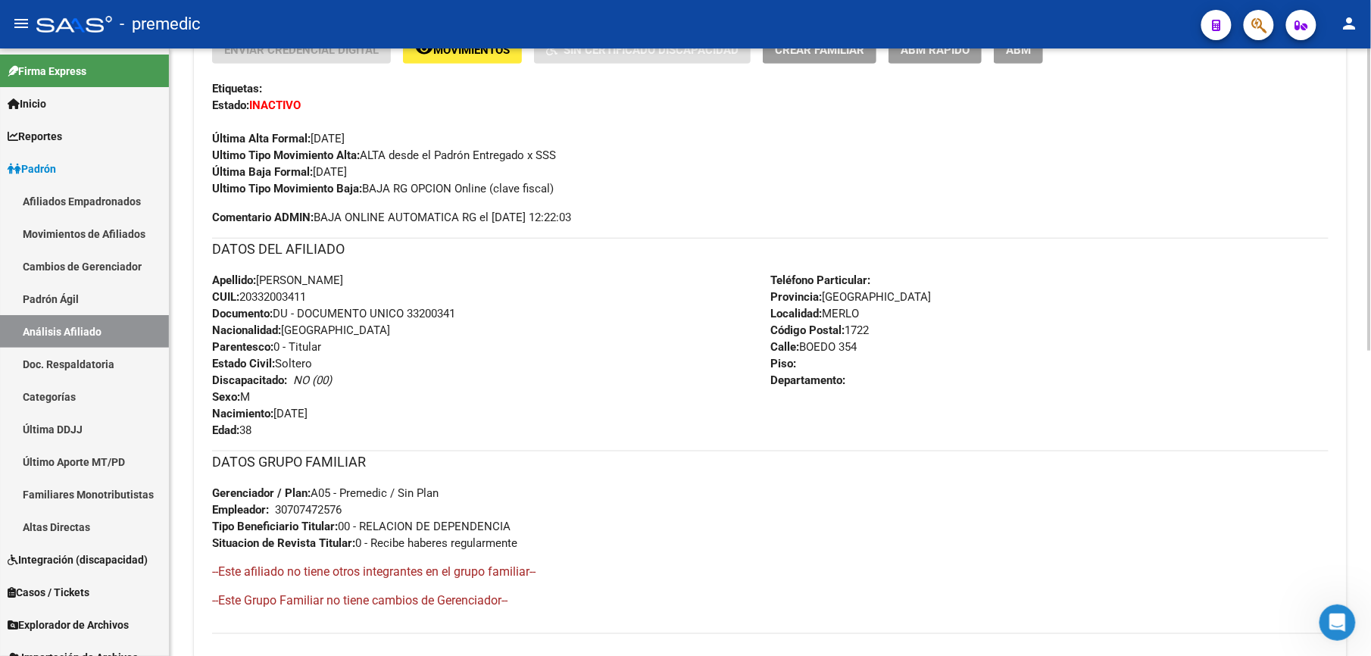
drag, startPoint x: 286, startPoint y: 215, endPoint x: 268, endPoint y: 323, distance: 109.1
click at [268, 323] on div "Enviar Credencial Digital remove_red_eye Movimientos Sin Certificado Discapacid…" at bounding box center [770, 335] width 1117 height 599
click at [268, 324] on strong "Nacionalidad:" at bounding box center [246, 331] width 69 height 14
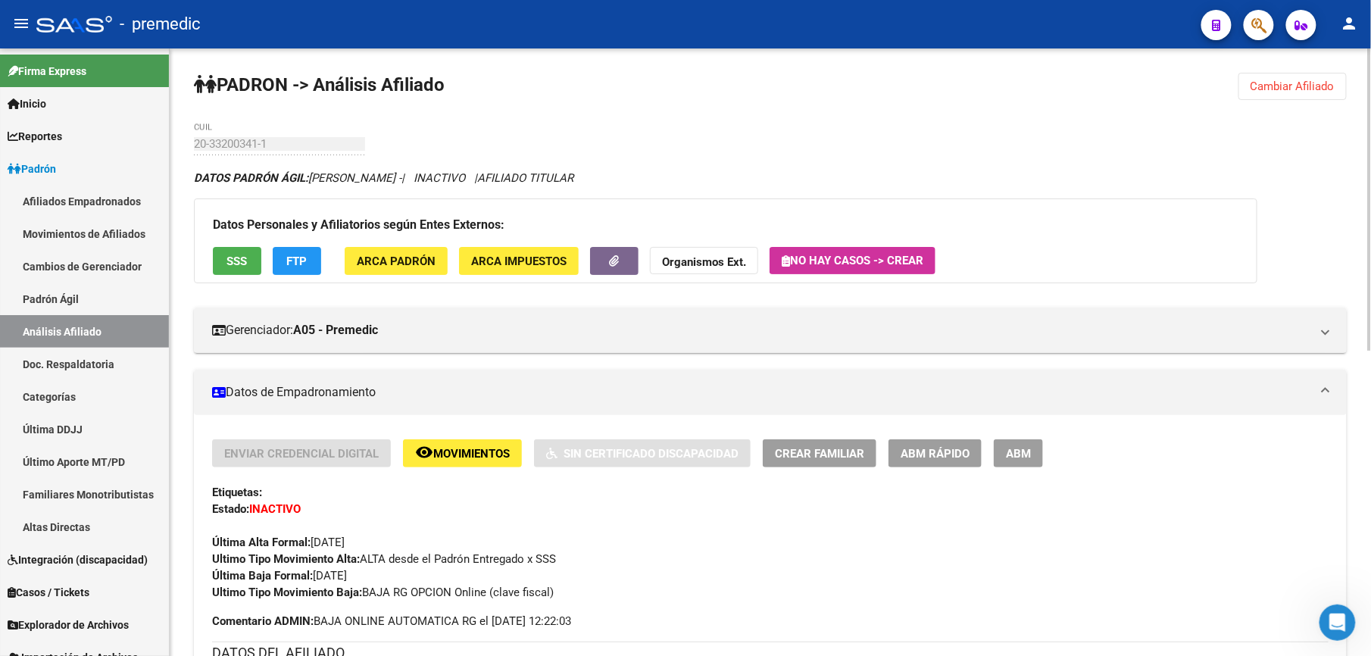
click at [1230, 82] on div "PADRON -> Análisis Afiliado Cambiar Afiliado 20-33200341-1 CUIL DATOS PADRÓN ÁG…" at bounding box center [771, 659] width 1202 height 1223
click at [1255, 89] on span "Cambiar Afiliado" at bounding box center [1293, 87] width 84 height 14
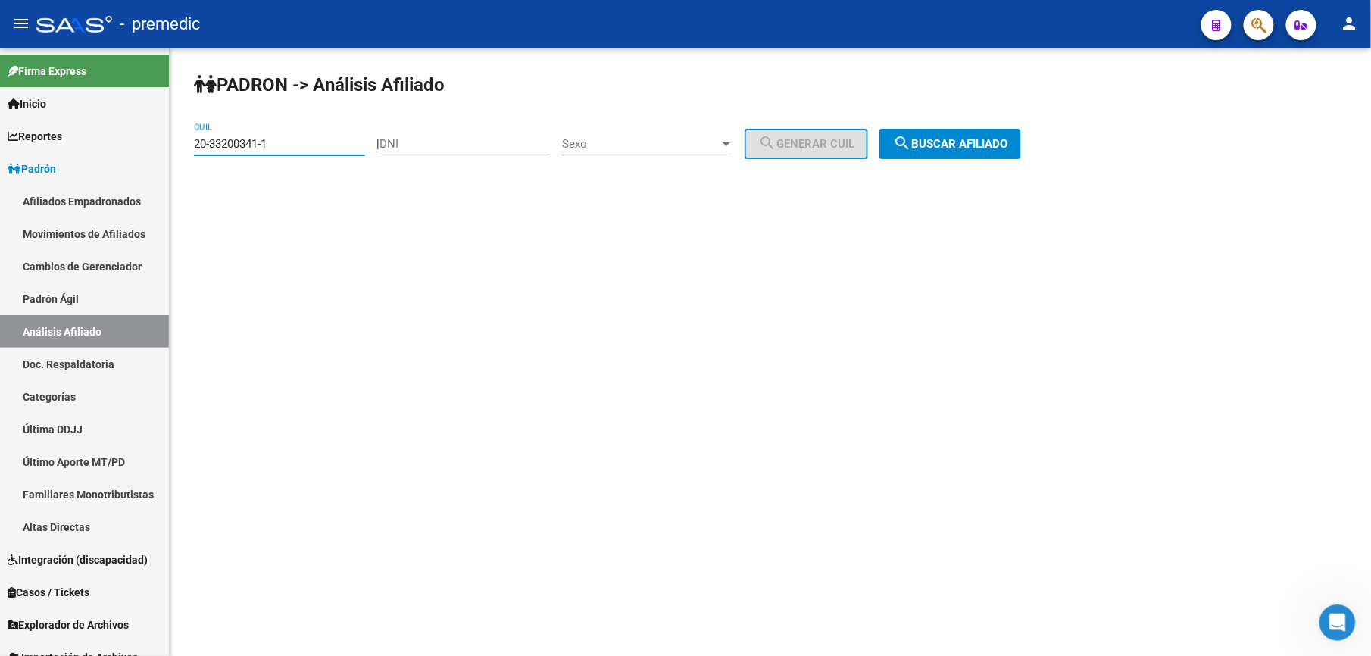
drag, startPoint x: 202, startPoint y: 153, endPoint x: 0, endPoint y: 44, distance: 229.2
click at [0, 58] on mat-sidenav-container "Firma Express Inicio Calendario SSS Instructivos Contacto OS Reportes Padrón Tr…" at bounding box center [685, 352] width 1371 height 608
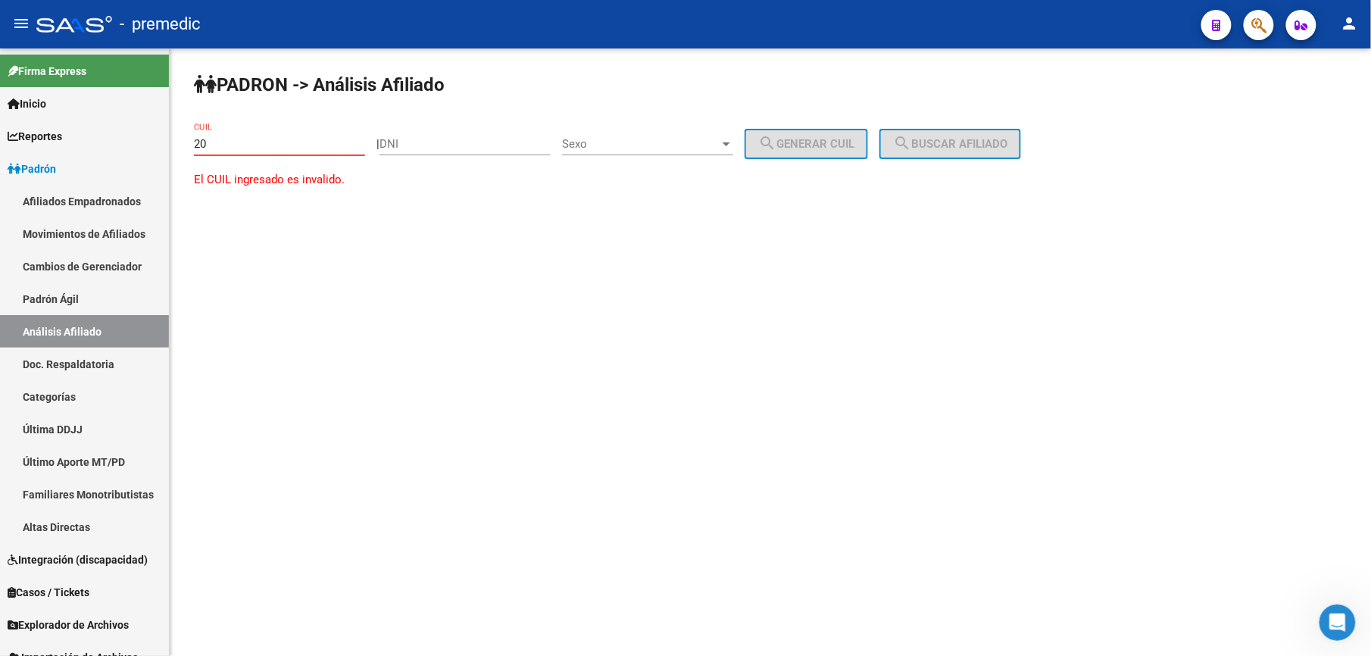
paste input "-34028168"
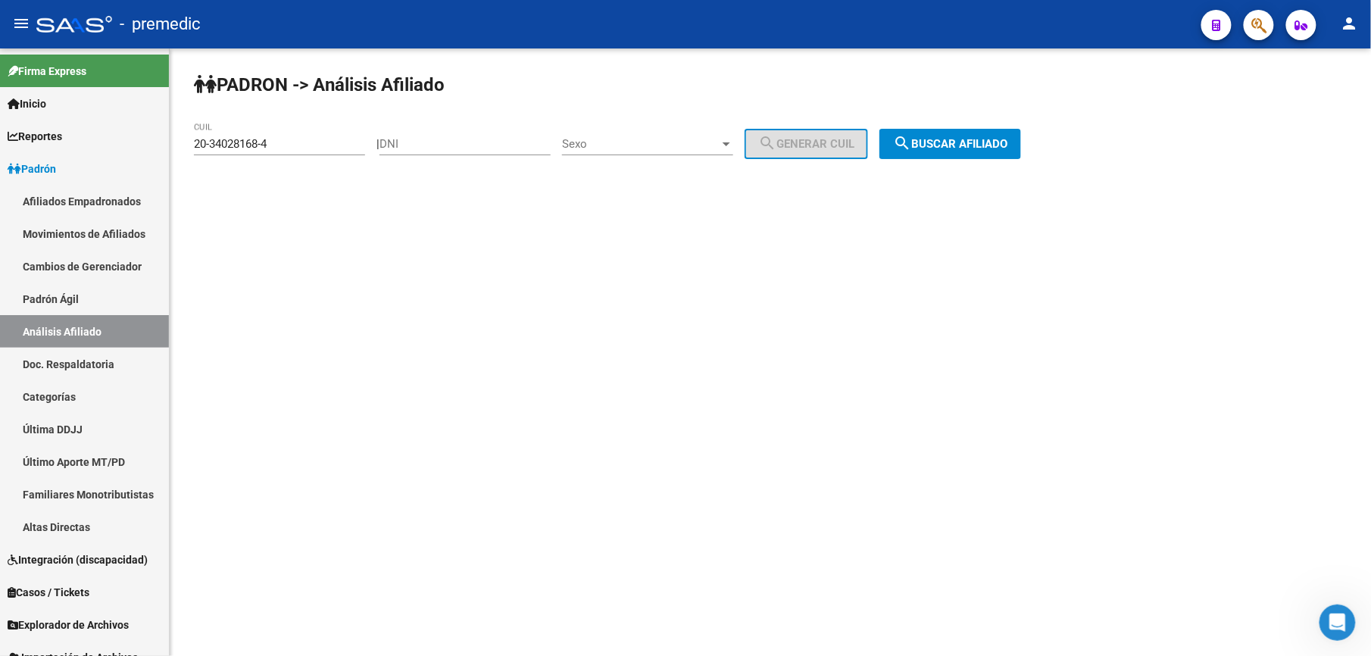
drag, startPoint x: 1088, startPoint y: 158, endPoint x: 1014, endPoint y: 145, distance: 75.4
click at [1074, 155] on div "PADRON -> Análisis Afiliado 20-34028168-4 CUIL | DNI Sexo Sexo search Generar C…" at bounding box center [771, 127] width 1202 height 159
click at [996, 144] on span "search Buscar afiliado" at bounding box center [950, 144] width 114 height 14
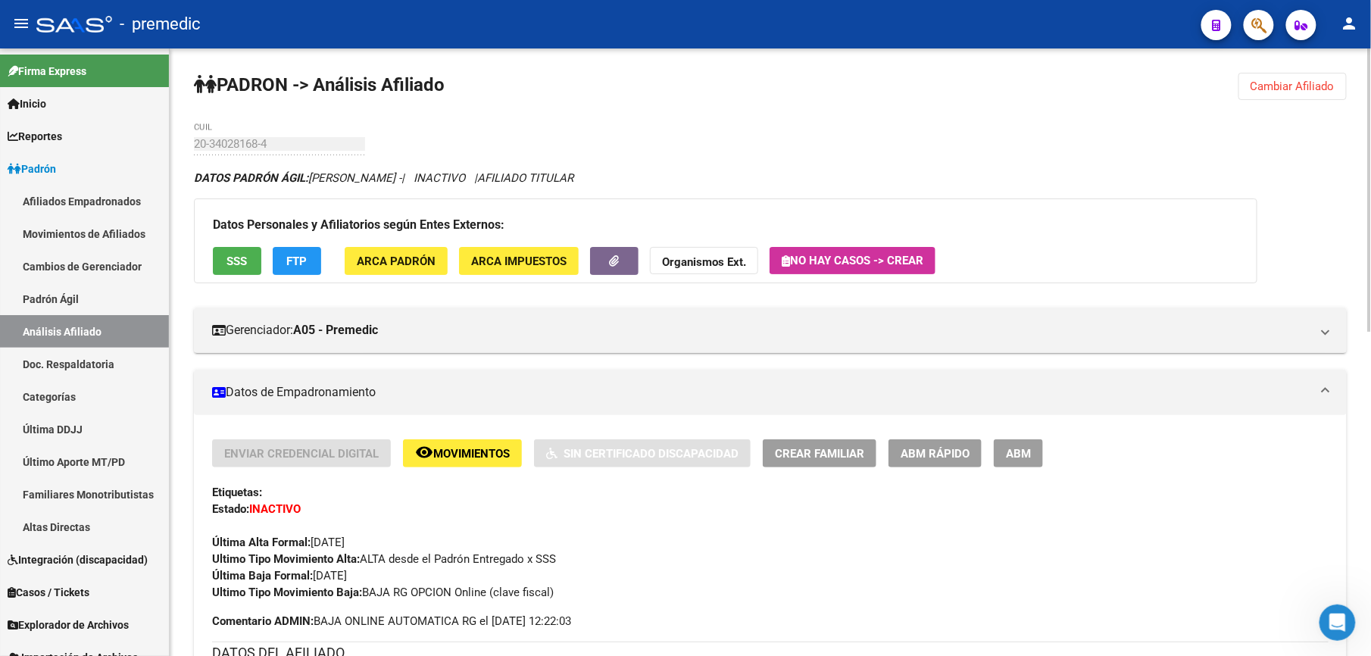
click at [1271, 88] on span "Cambiar Afiliado" at bounding box center [1293, 87] width 84 height 14
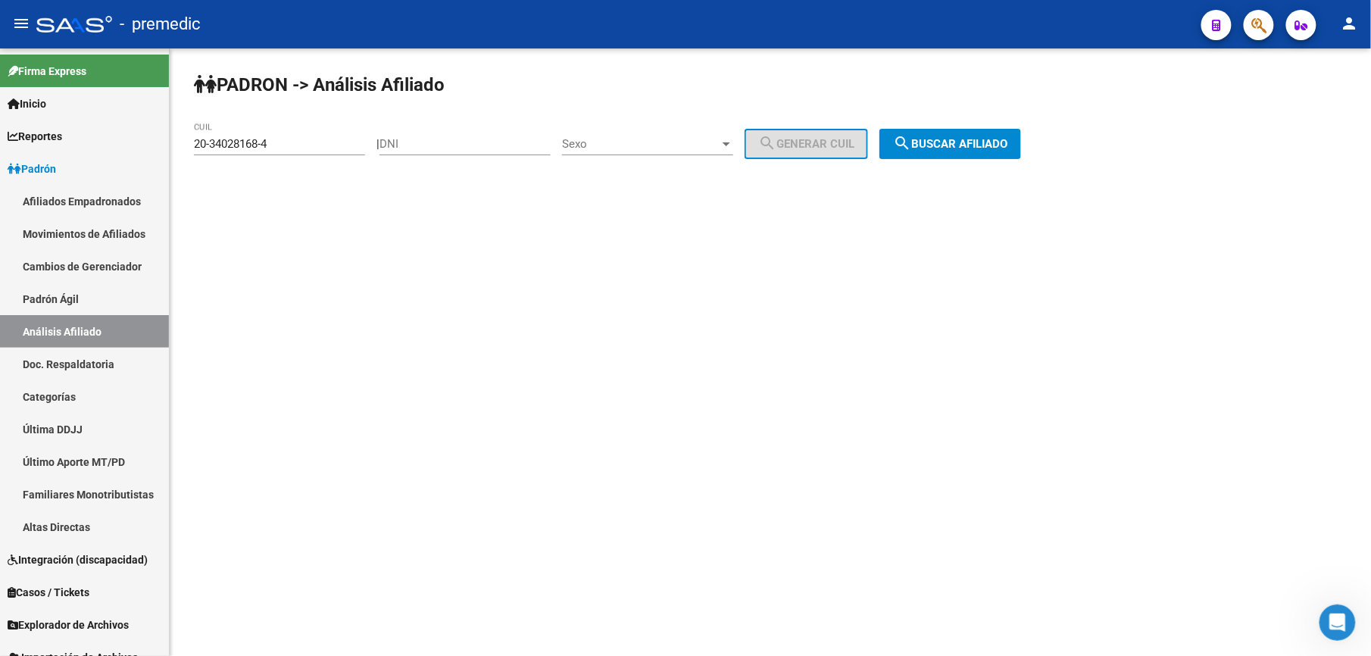
drag, startPoint x: 323, startPoint y: 136, endPoint x: 305, endPoint y: 147, distance: 21.1
click at [312, 143] on div "20-34028168-4 CUIL" at bounding box center [279, 139] width 171 height 33
click at [305, 147] on input "20-34028168-4" at bounding box center [279, 144] width 171 height 14
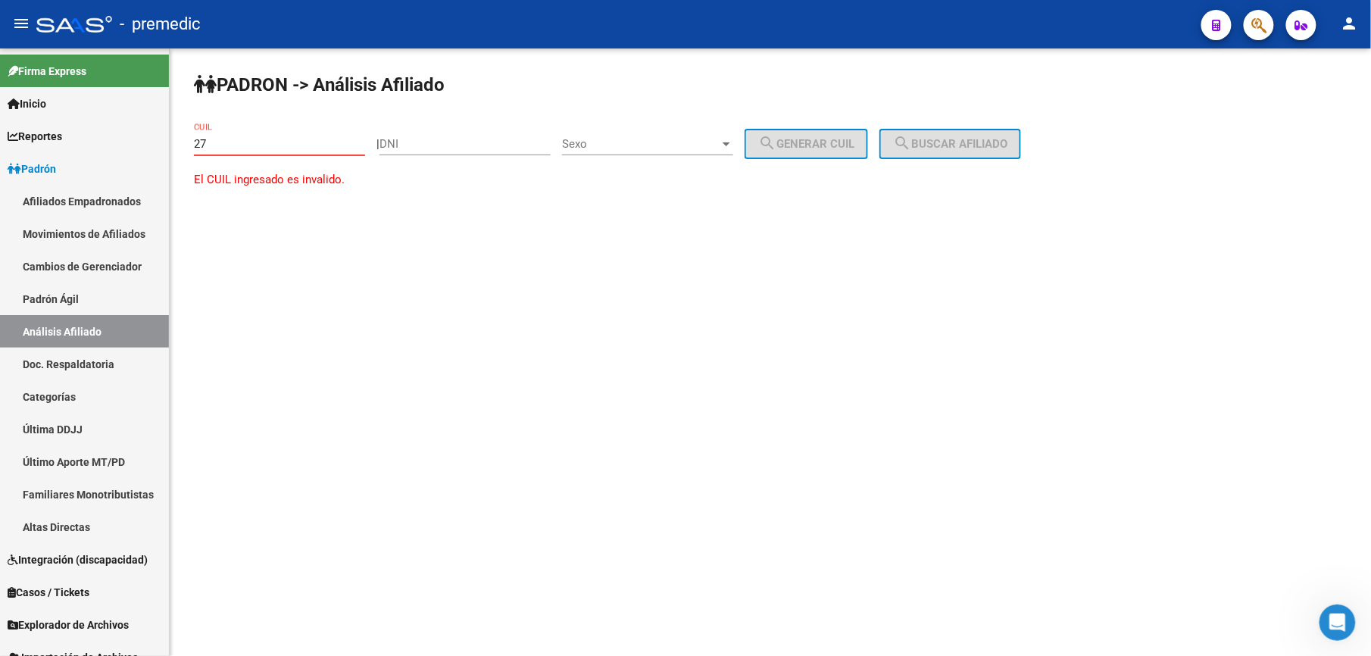
paste input "-24393742"
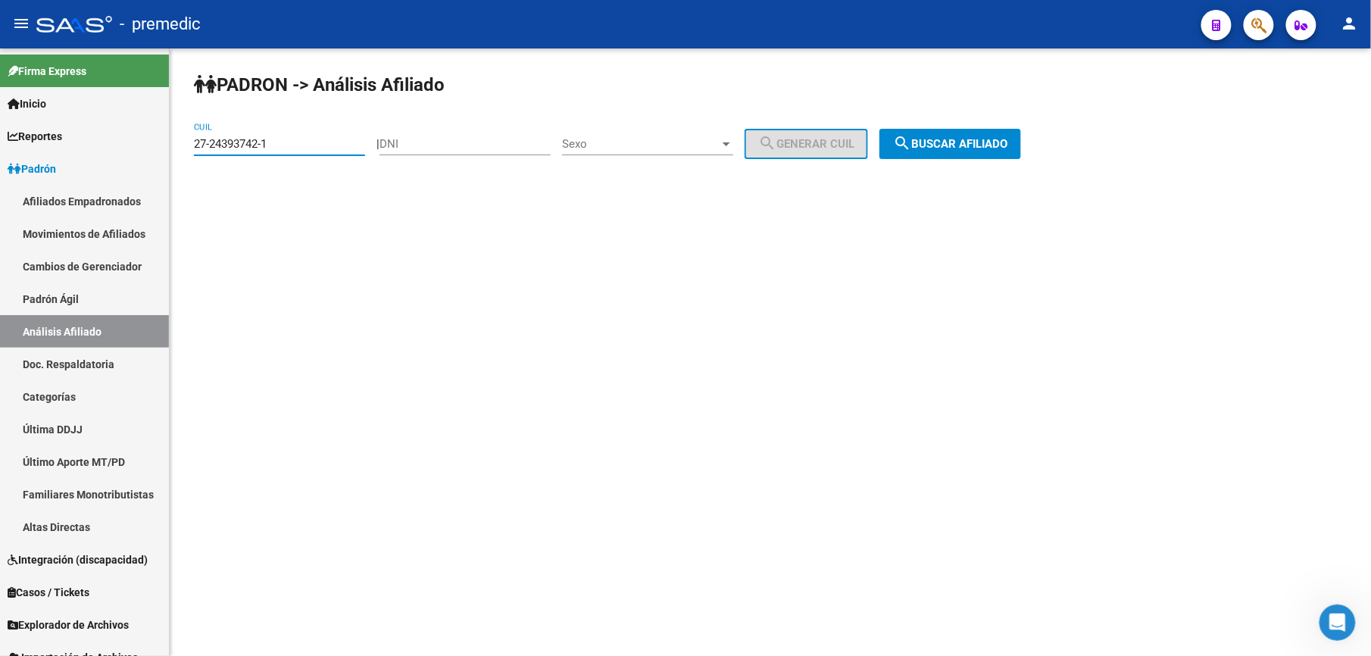
click at [999, 145] on span "search Buscar afiliado" at bounding box center [950, 144] width 114 height 14
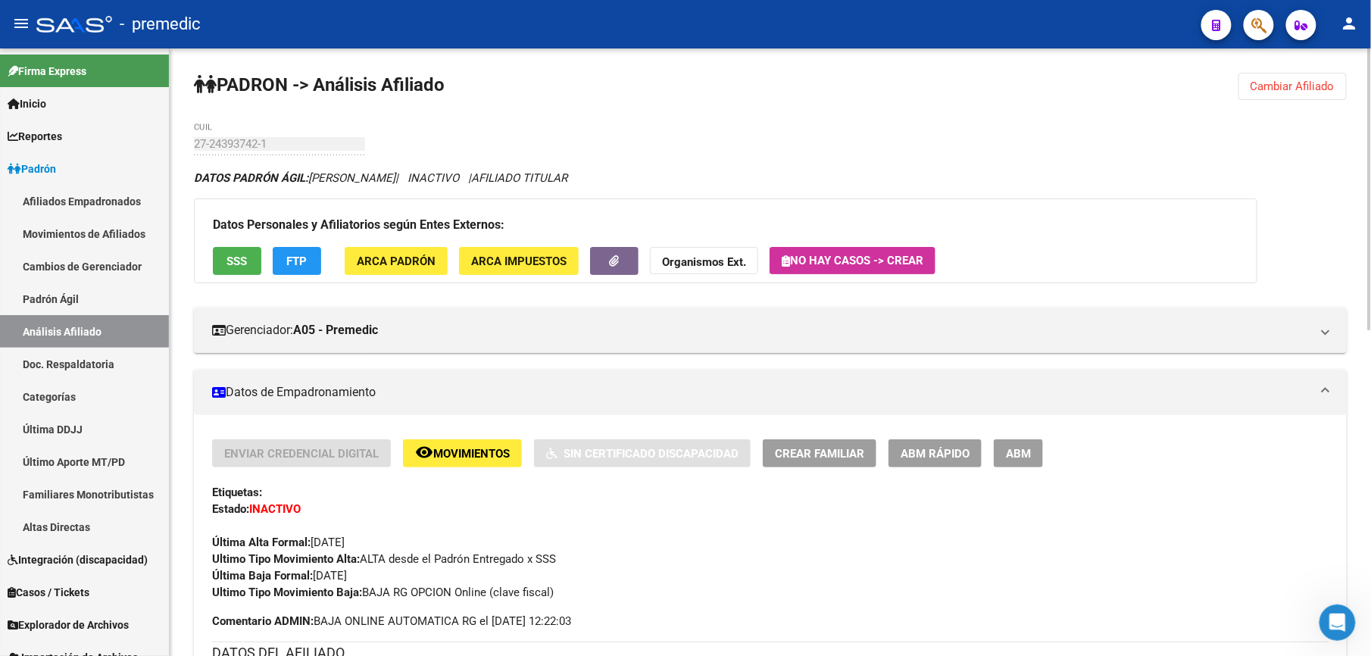
drag, startPoint x: 1305, startPoint y: 68, endPoint x: 1304, endPoint y: 85, distance: 16.7
drag, startPoint x: 1304, startPoint y: 85, endPoint x: 800, endPoint y: 243, distance: 528.1
click at [1303, 85] on span "Cambiar Afiliado" at bounding box center [1293, 87] width 84 height 14
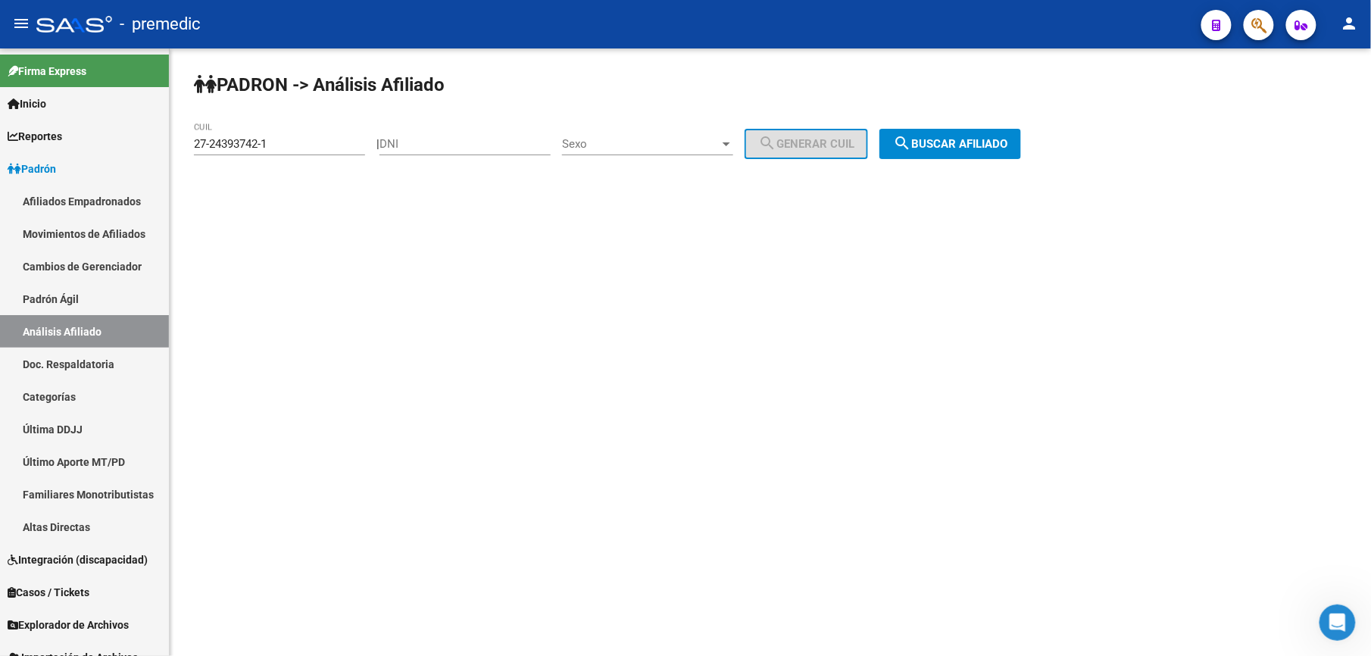
drag, startPoint x: 325, startPoint y: 142, endPoint x: -5, endPoint y: 107, distance: 331.5
click at [0, 107] on html "menu - premedic person Firma Express Inicio Calendario SSS Instructivos Contact…" at bounding box center [685, 328] width 1371 height 656
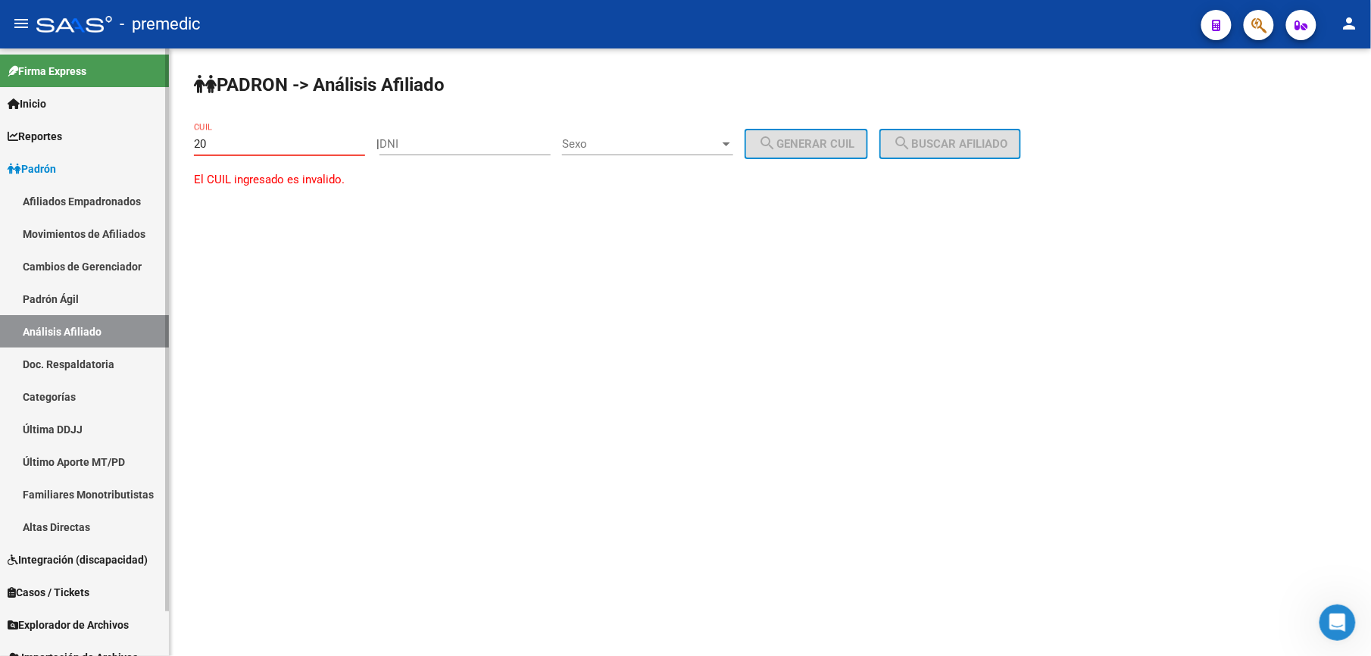
paste input "-34924296"
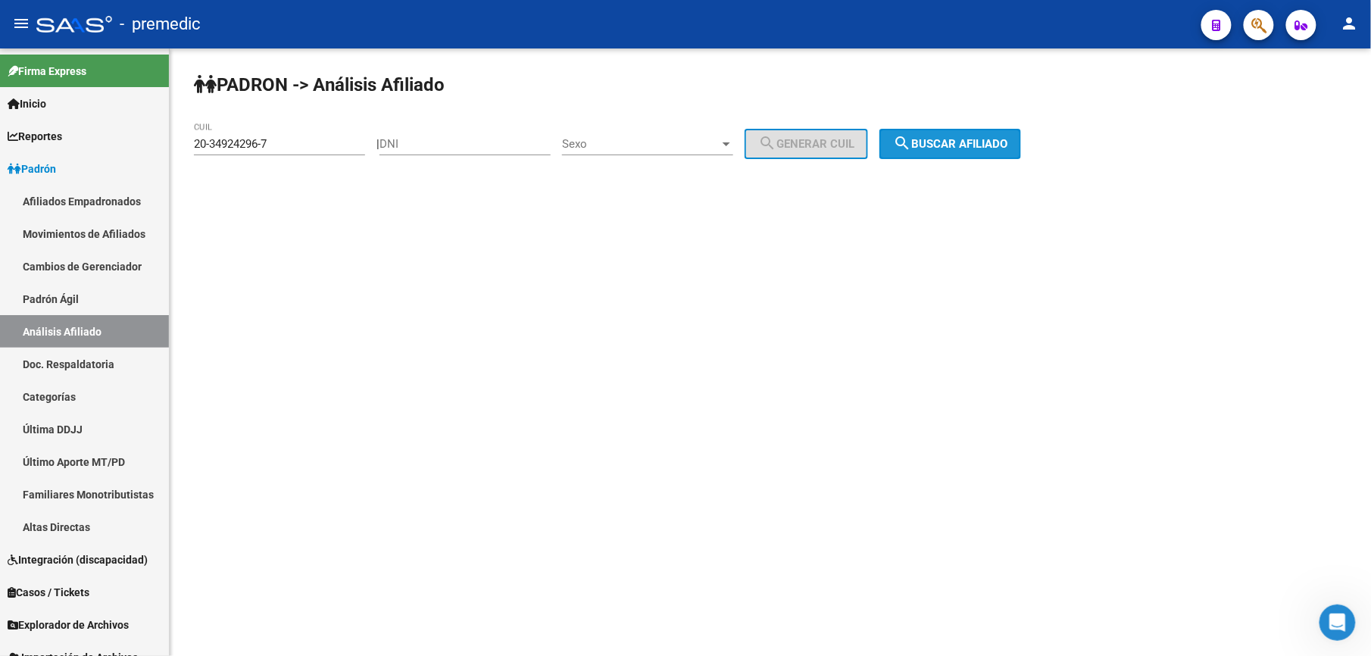
click at [1033, 144] on app-analisis-afiliado "PADRON -> Análisis Afiliado 20-34924296-7 CUIL | DNI Sexo Sexo search Generar C…" at bounding box center [613, 144] width 839 height 14
click at [1007, 149] on span "search Buscar afiliado" at bounding box center [950, 144] width 114 height 14
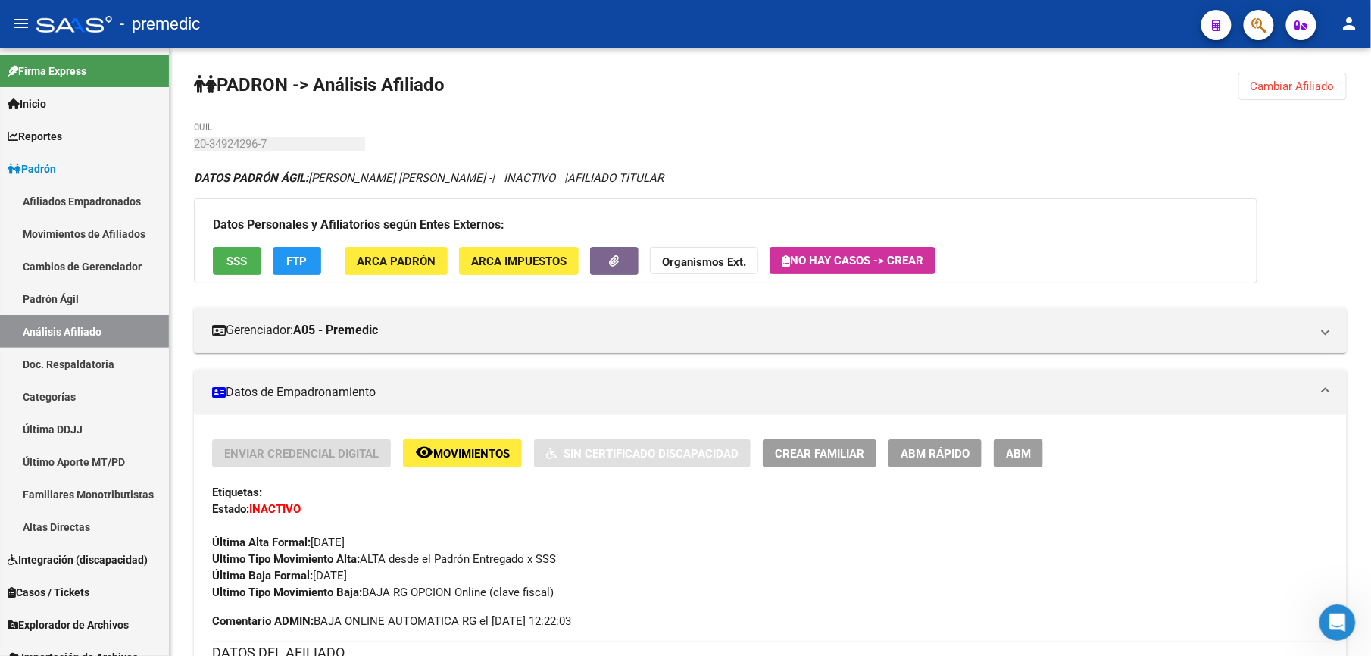
click at [1304, 73] on button "Cambiar Afiliado" at bounding box center [1293, 86] width 108 height 27
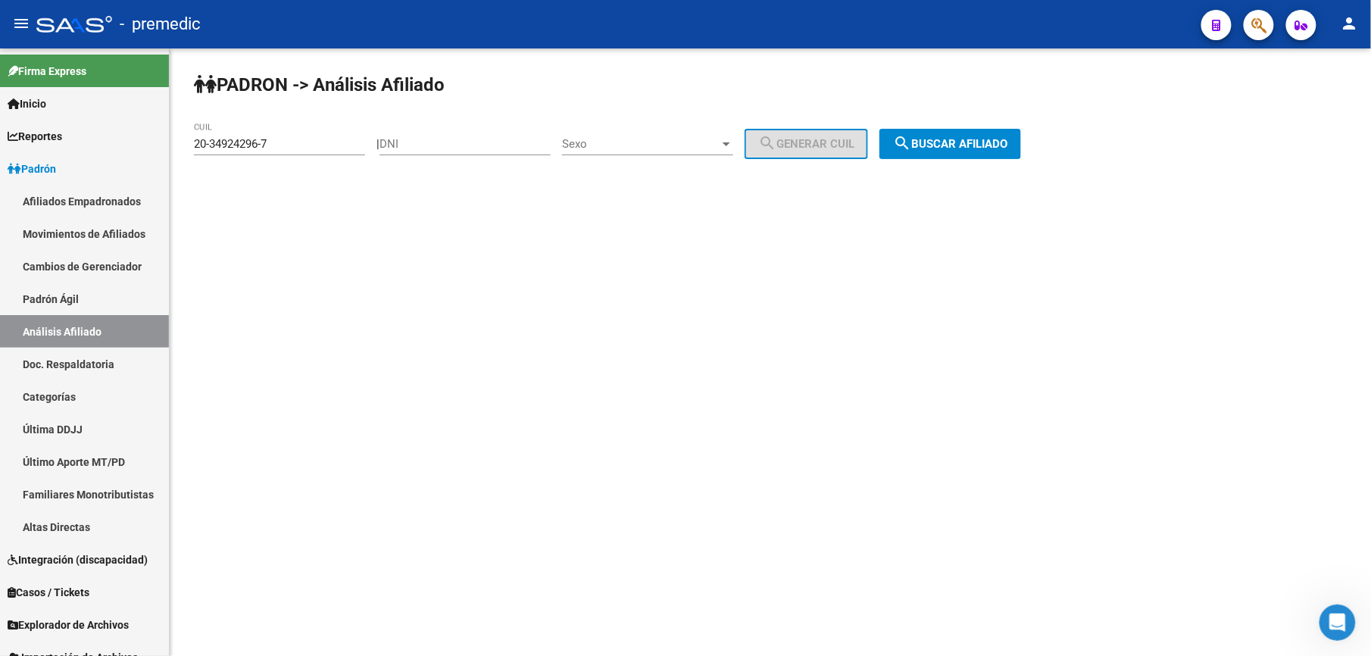
drag, startPoint x: 283, startPoint y: 153, endPoint x: 283, endPoint y: 142, distance: 10.6
click at [283, 146] on div "20-34924296-7 CUIL" at bounding box center [279, 139] width 171 height 33
click at [283, 141] on input "20-34924296-7" at bounding box center [279, 144] width 171 height 14
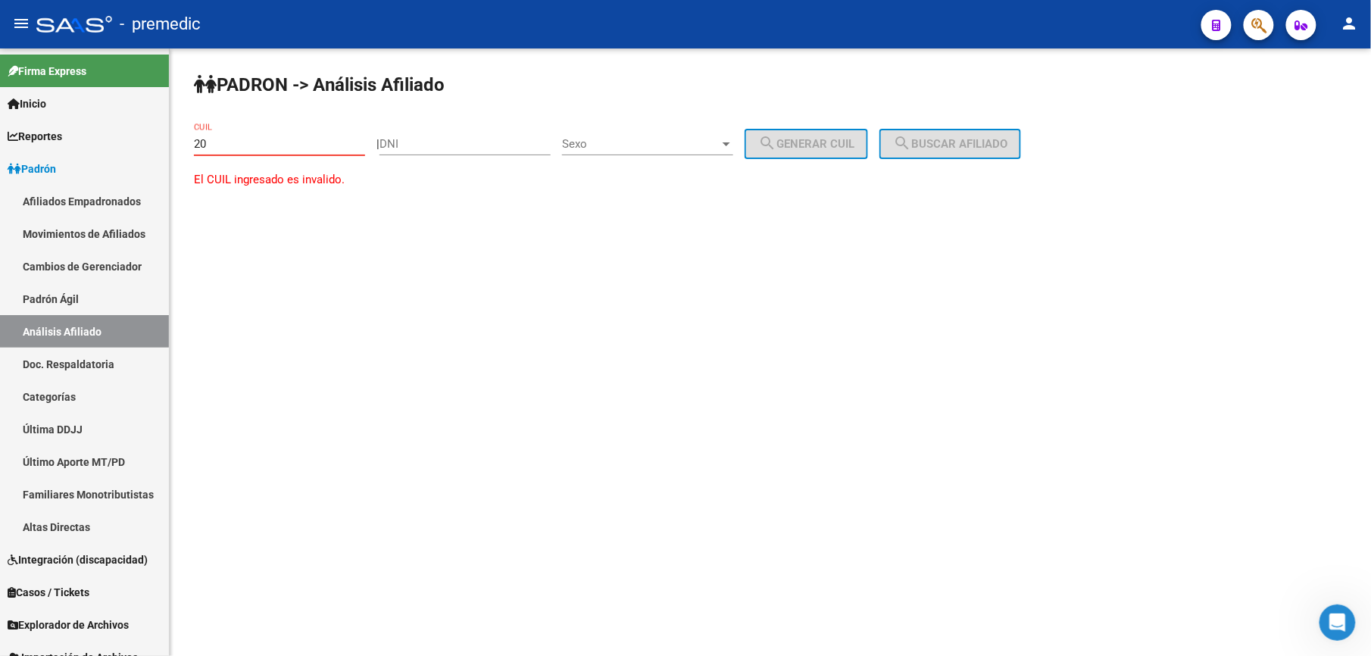
paste input "-26229914"
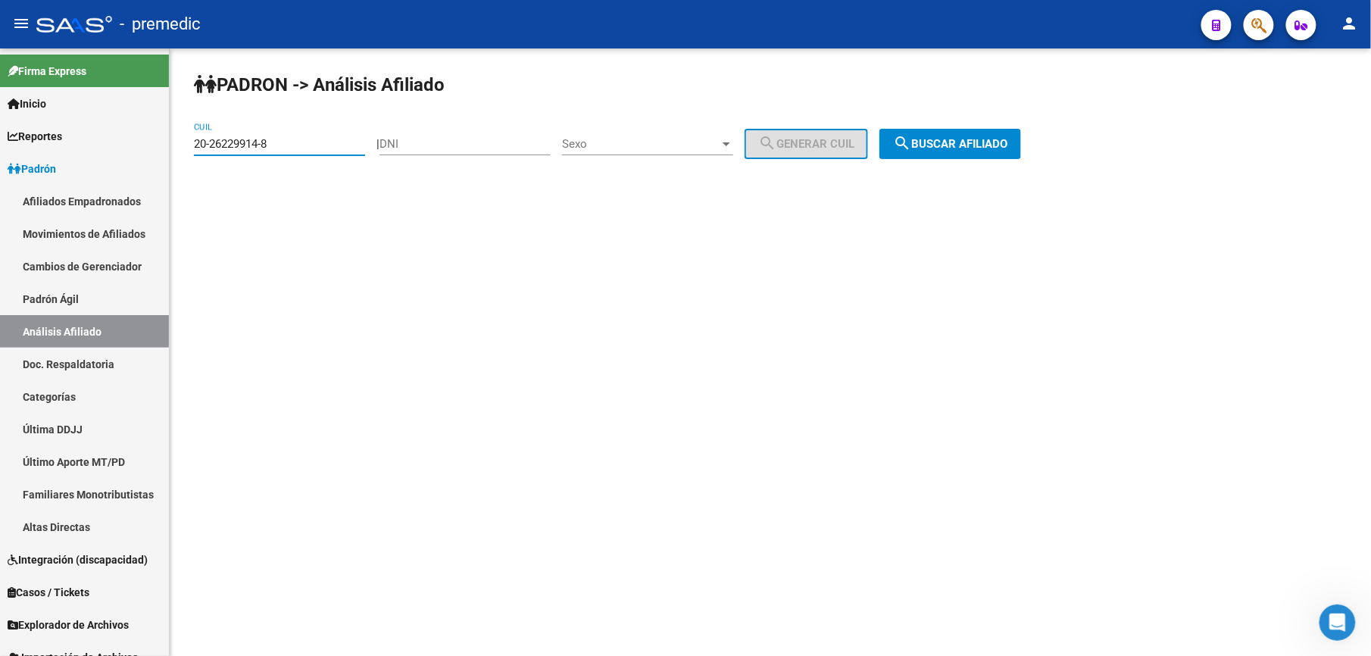
click at [940, 144] on span "search Buscar afiliado" at bounding box center [950, 144] width 114 height 14
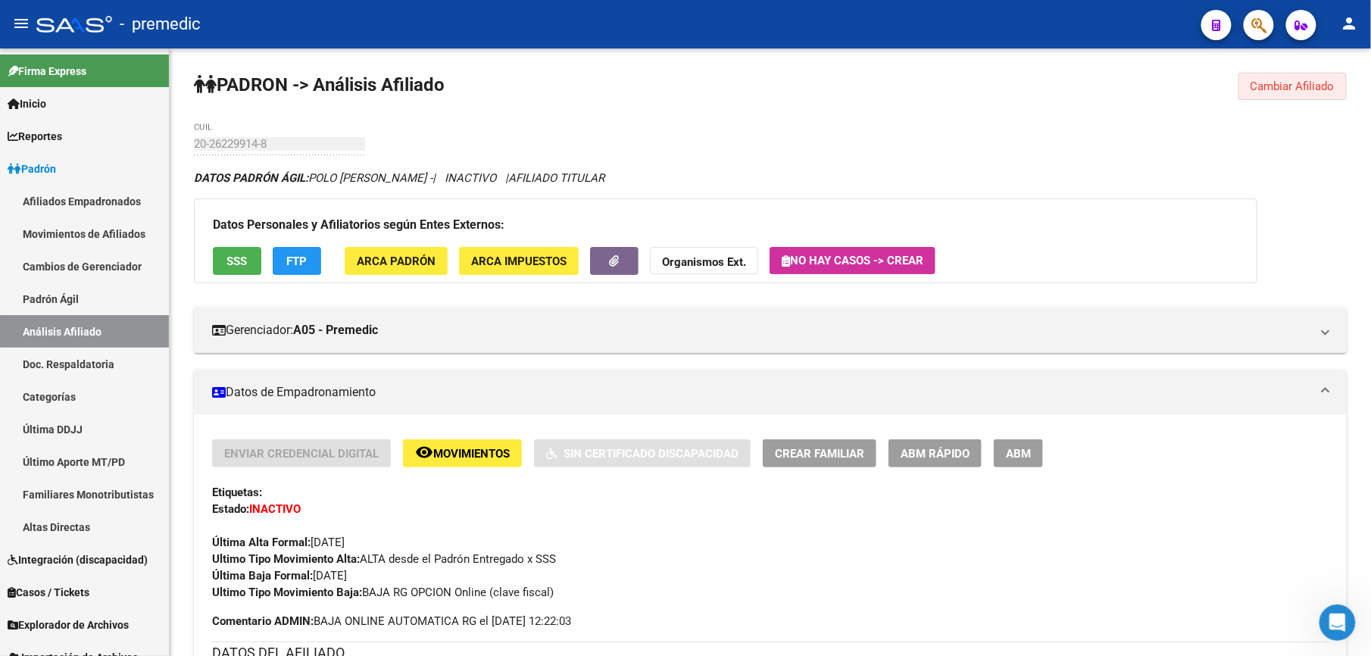
click at [1297, 83] on span "Cambiar Afiliado" at bounding box center [1293, 87] width 84 height 14
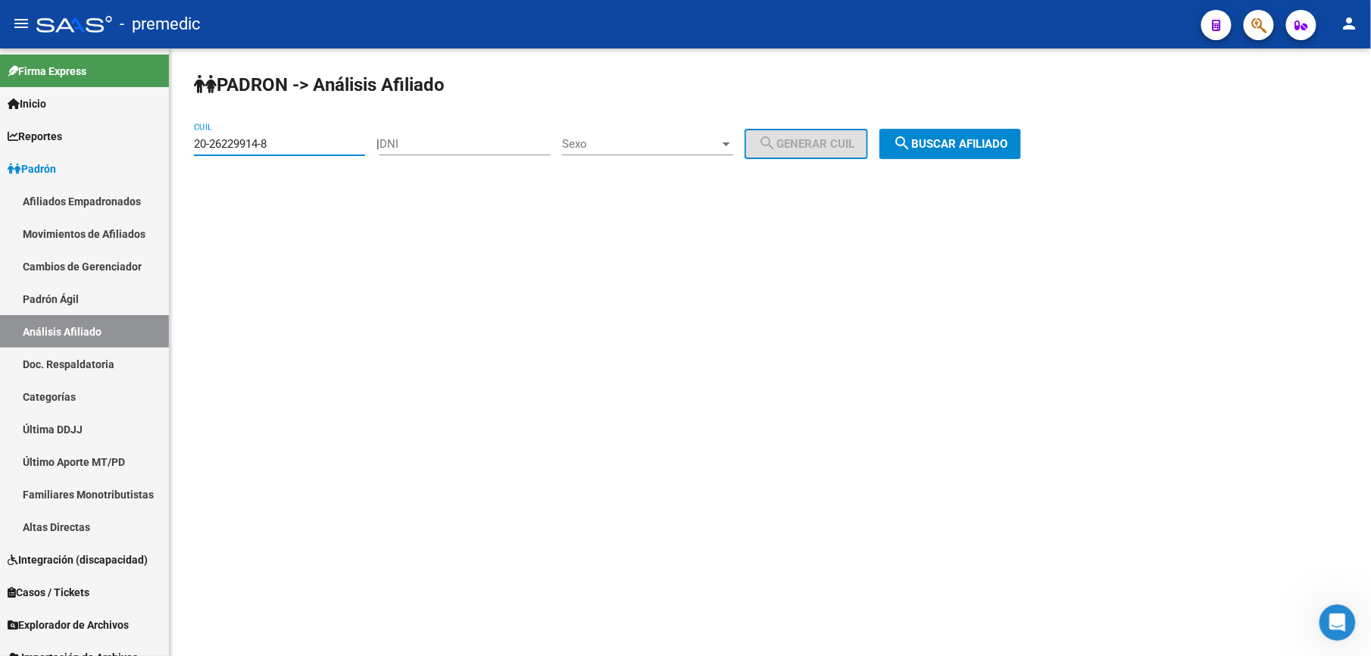
drag, startPoint x: 309, startPoint y: 143, endPoint x: -5, endPoint y: 4, distance: 343.2
click at [0, 4] on html "menu - premedic person Firma Express Inicio Calendario SSS Instructivos Contact…" at bounding box center [685, 328] width 1371 height 656
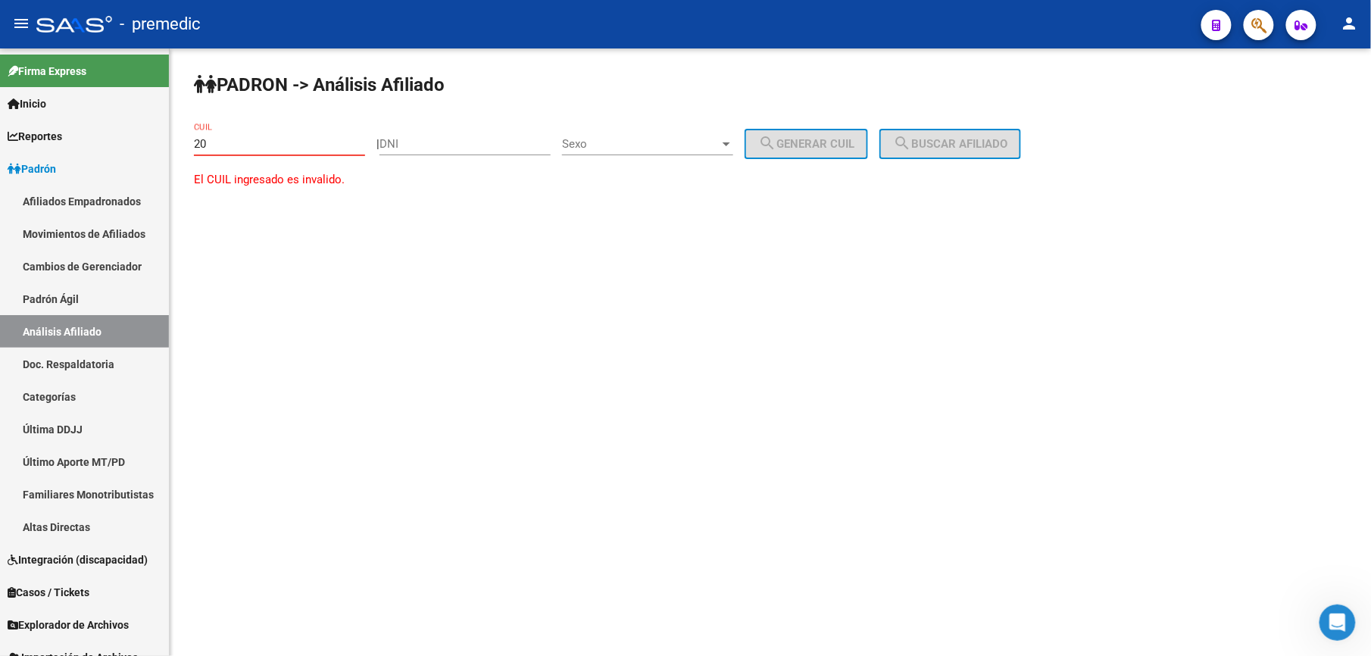
paste input "-36759748"
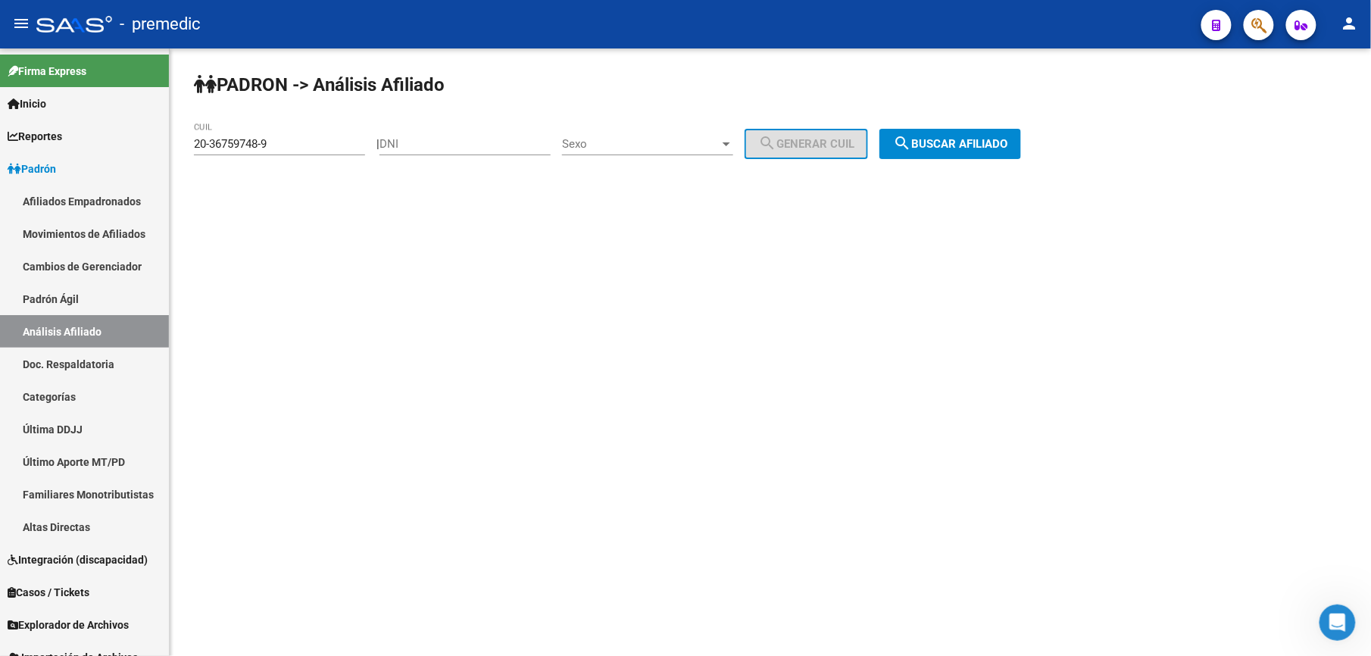
click at [927, 128] on div "PADRON -> Análisis Afiliado 20-36759748-9 CUIL | DNI Sexo Sexo search Generar C…" at bounding box center [771, 127] width 1202 height 159
click at [930, 142] on span "search Buscar afiliado" at bounding box center [950, 144] width 114 height 14
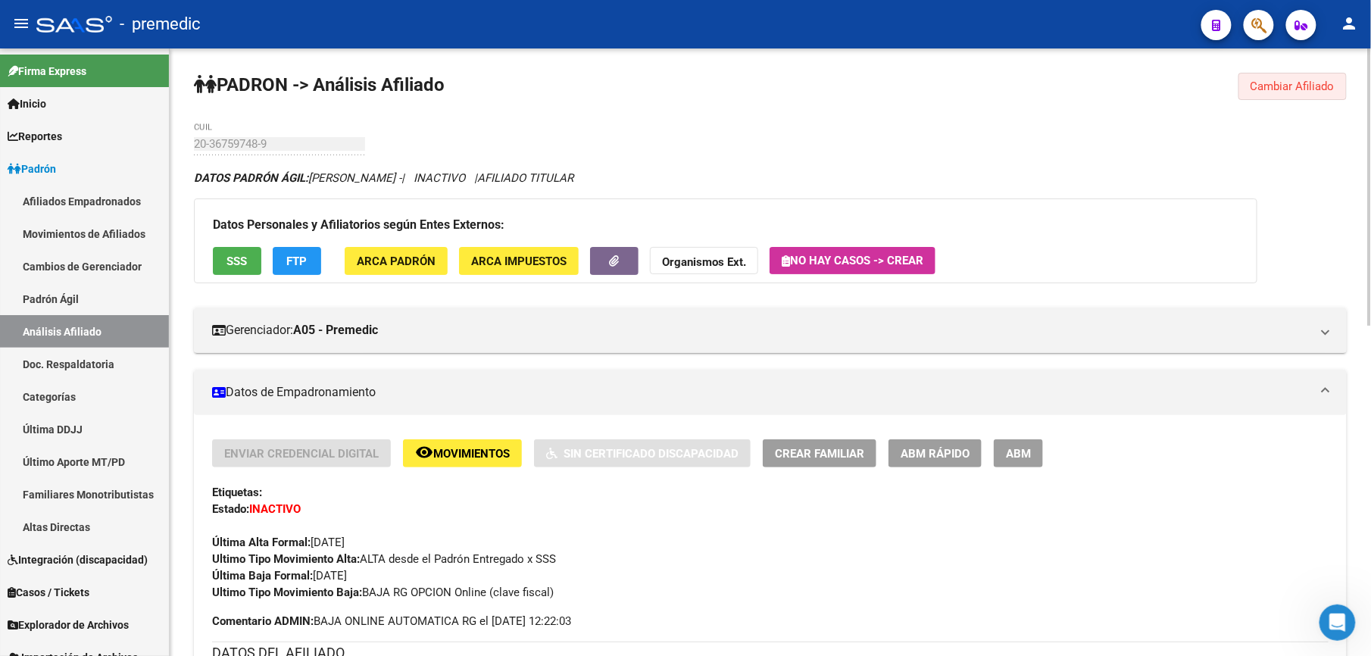
drag, startPoint x: 1285, startPoint y: 92, endPoint x: 609, endPoint y: 283, distance: 702.1
click at [1283, 92] on button "Cambiar Afiliado" at bounding box center [1293, 86] width 108 height 27
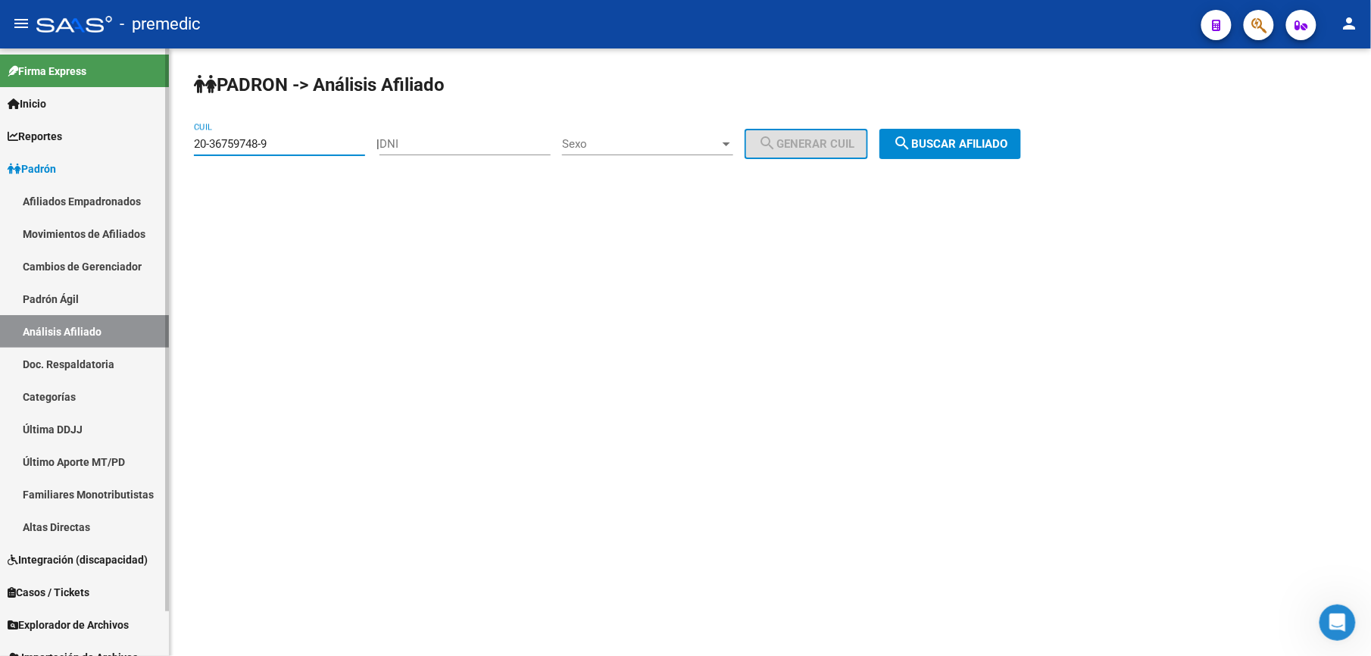
drag, startPoint x: 270, startPoint y: 142, endPoint x: 0, endPoint y: 106, distance: 272.9
click at [0, 115] on html "menu - premedic person Firma Express Inicio Calendario SSS Instructivos Contact…" at bounding box center [685, 328] width 1371 height 656
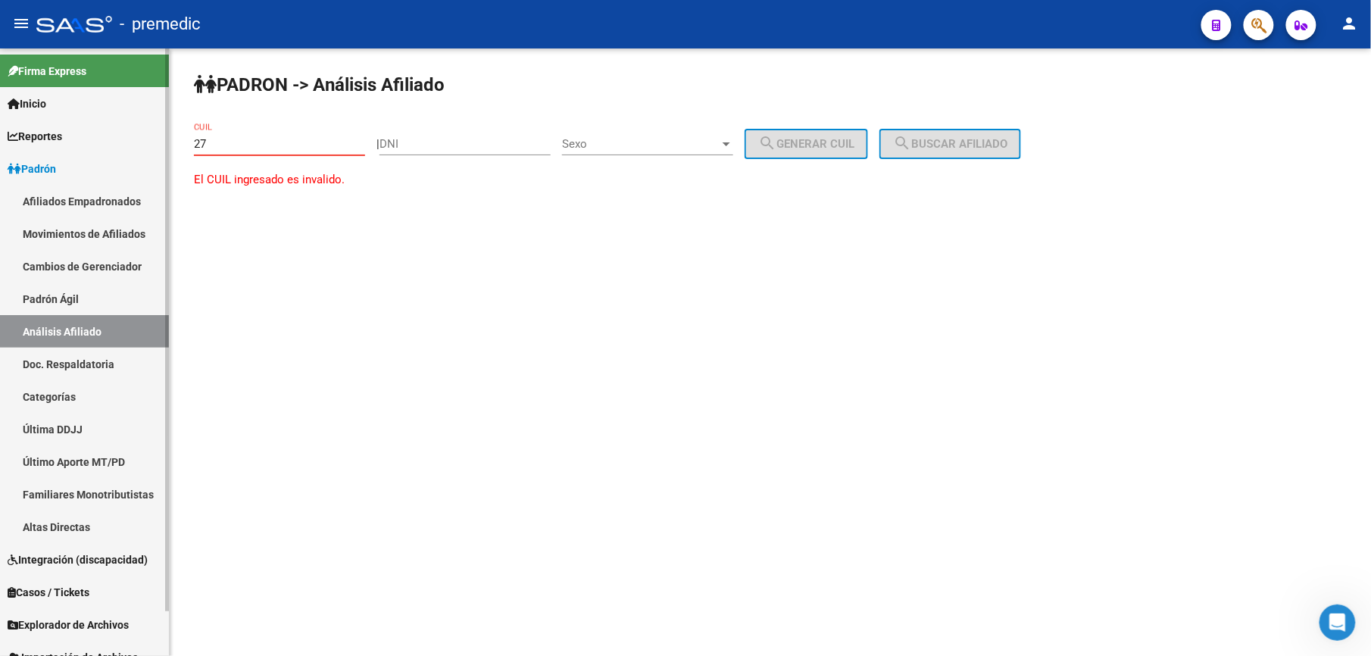
paste input "-95337456"
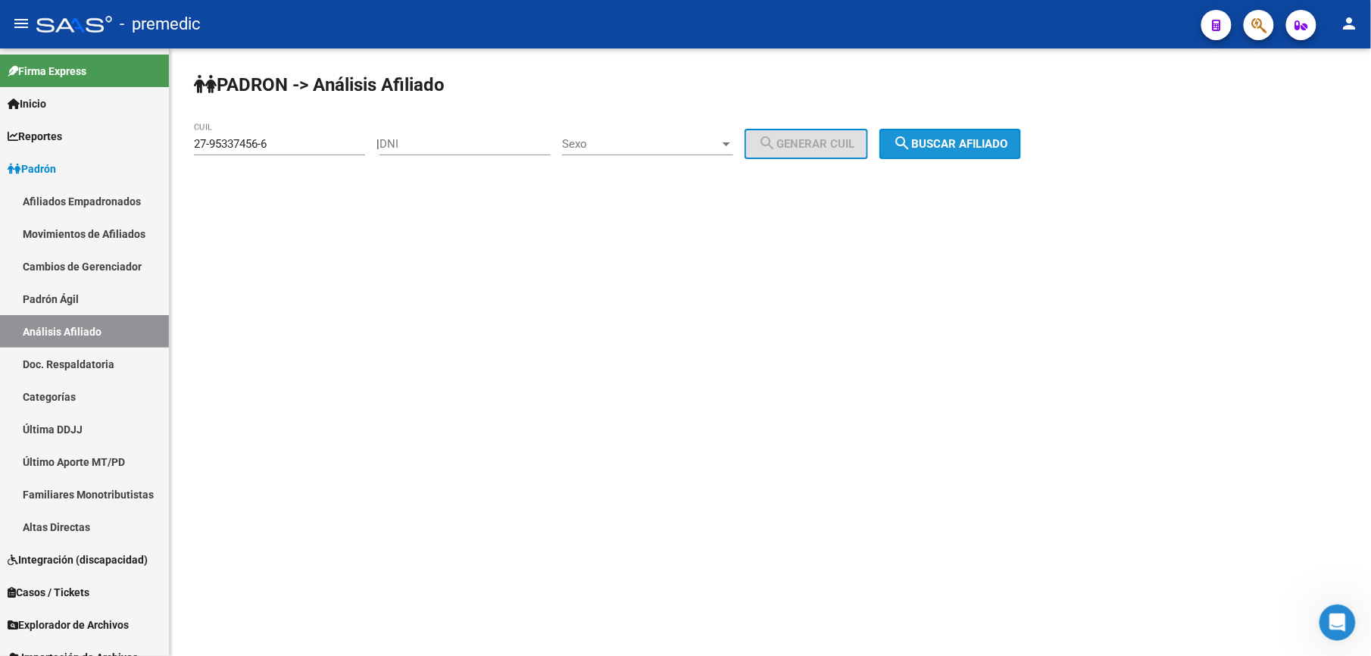
click at [1001, 137] on span "search Buscar afiliado" at bounding box center [950, 144] width 114 height 14
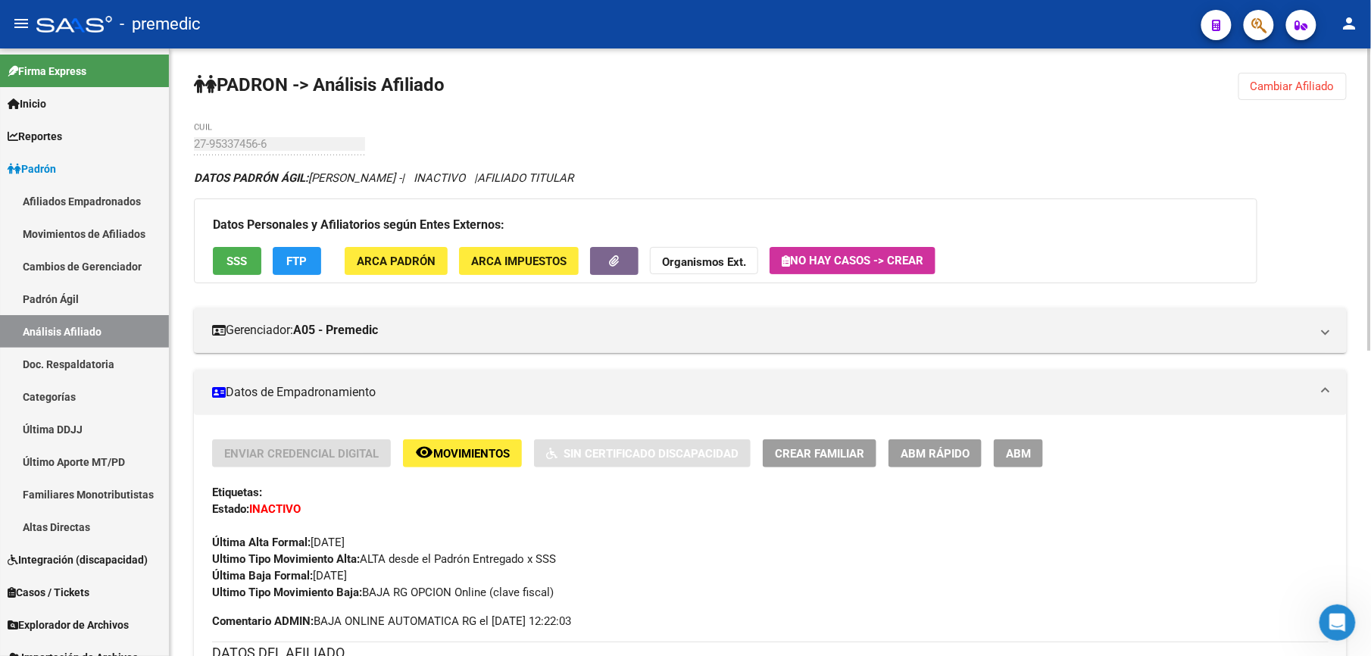
click at [1289, 101] on div "PADRON -> Análisis Afiliado Cambiar Afiliado 27-95337456-6 CUIL DATOS PADRÓN ÁG…" at bounding box center [771, 659] width 1202 height 1223
drag, startPoint x: 1276, startPoint y: 104, endPoint x: 1279, endPoint y: 95, distance: 8.9
click at [1277, 100] on div "PADRON -> Análisis Afiliado Cambiar Afiliado 27-95337456-6 CUIL DATOS PADRÓN ÁG…" at bounding box center [771, 659] width 1202 height 1223
click at [1279, 95] on button "Cambiar Afiliado" at bounding box center [1293, 86] width 108 height 27
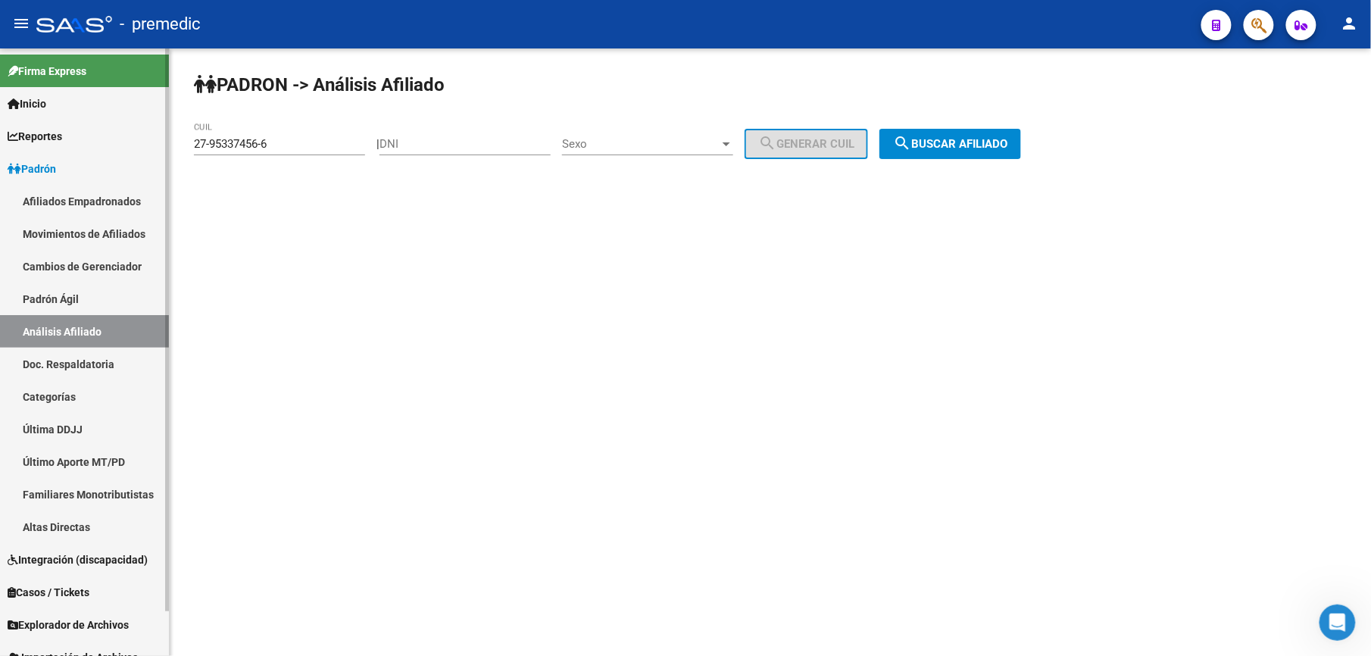
drag, startPoint x: 286, startPoint y: 135, endPoint x: 73, endPoint y: 142, distance: 213.0
click at [73, 142] on mat-sidenav-container "Firma Express Inicio Calendario SSS Instructivos Contacto OS Reportes Padrón Tr…" at bounding box center [685, 352] width 1371 height 608
drag, startPoint x: 73, startPoint y: 142, endPoint x: 258, endPoint y: 133, distance: 185.8
click at [258, 133] on div "27-95337456-6 CUIL" at bounding box center [279, 139] width 171 height 33
click at [259, 133] on div "27-95337456-6 CUIL" at bounding box center [279, 139] width 171 height 33
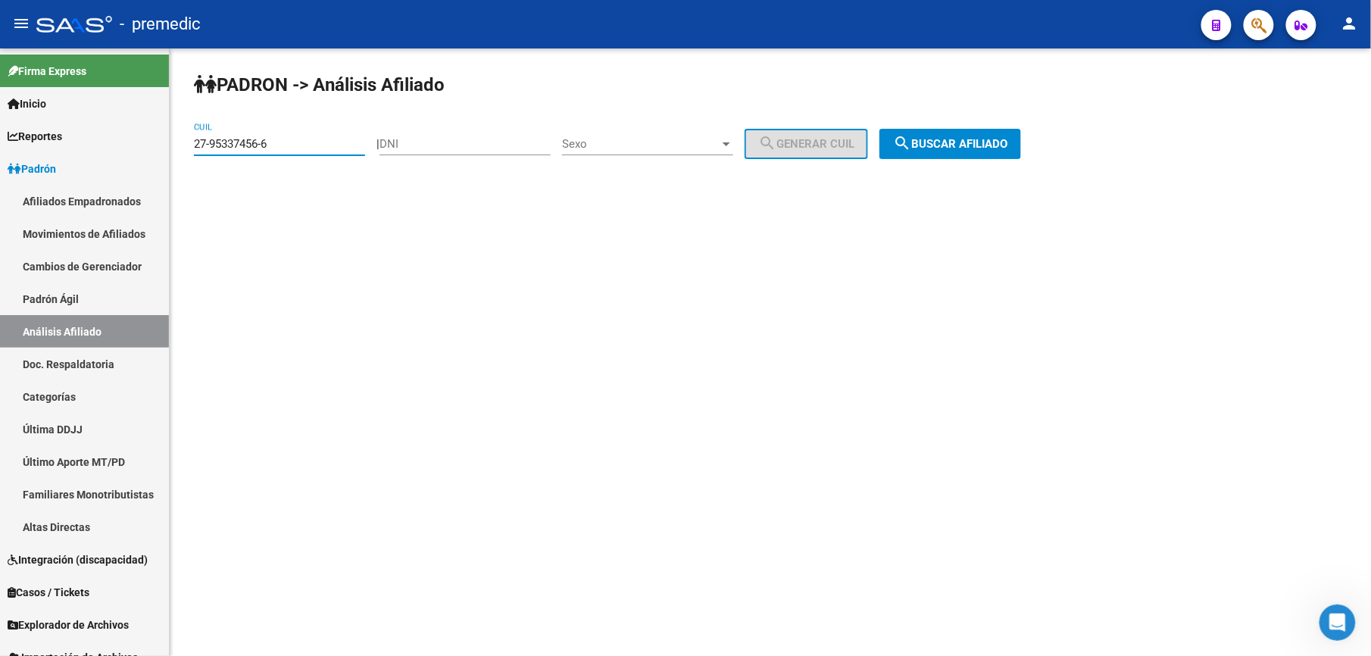
click at [258, 138] on input "27-95337456-6" at bounding box center [279, 144] width 171 height 14
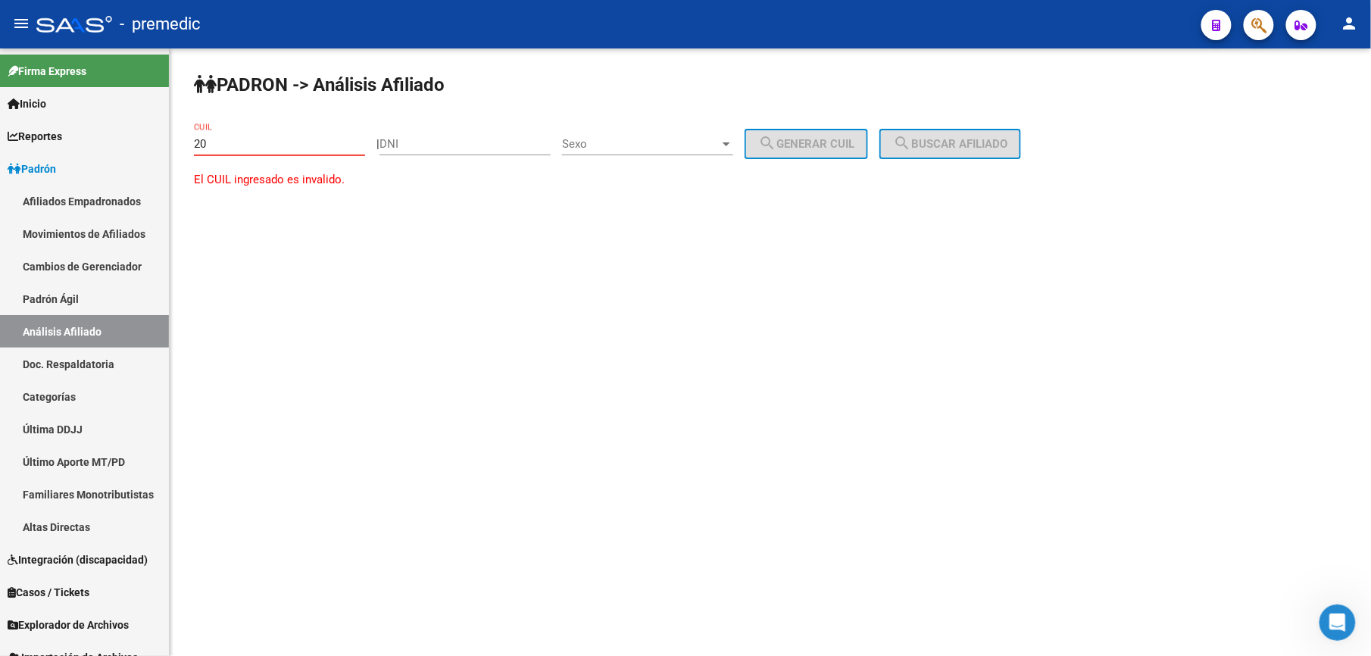
paste input "-18072476"
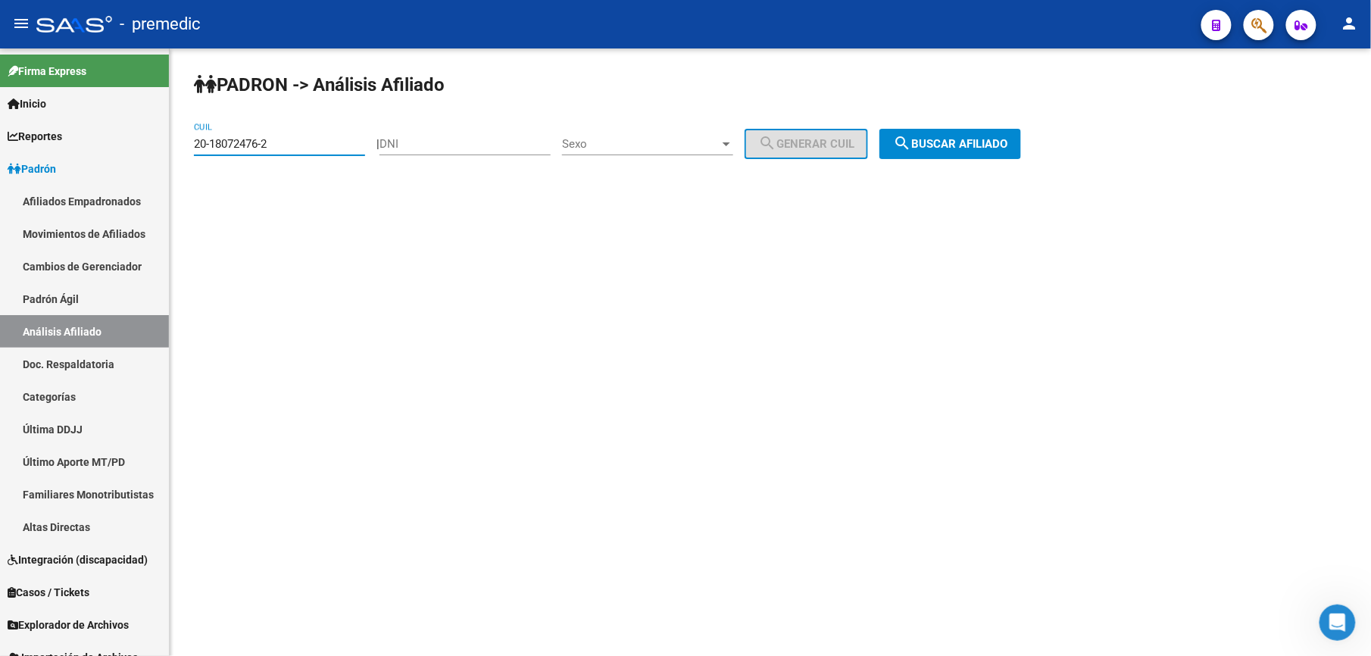
type input "20-18072476-2"
click at [986, 133] on button "search Buscar afiliado" at bounding box center [951, 144] width 142 height 30
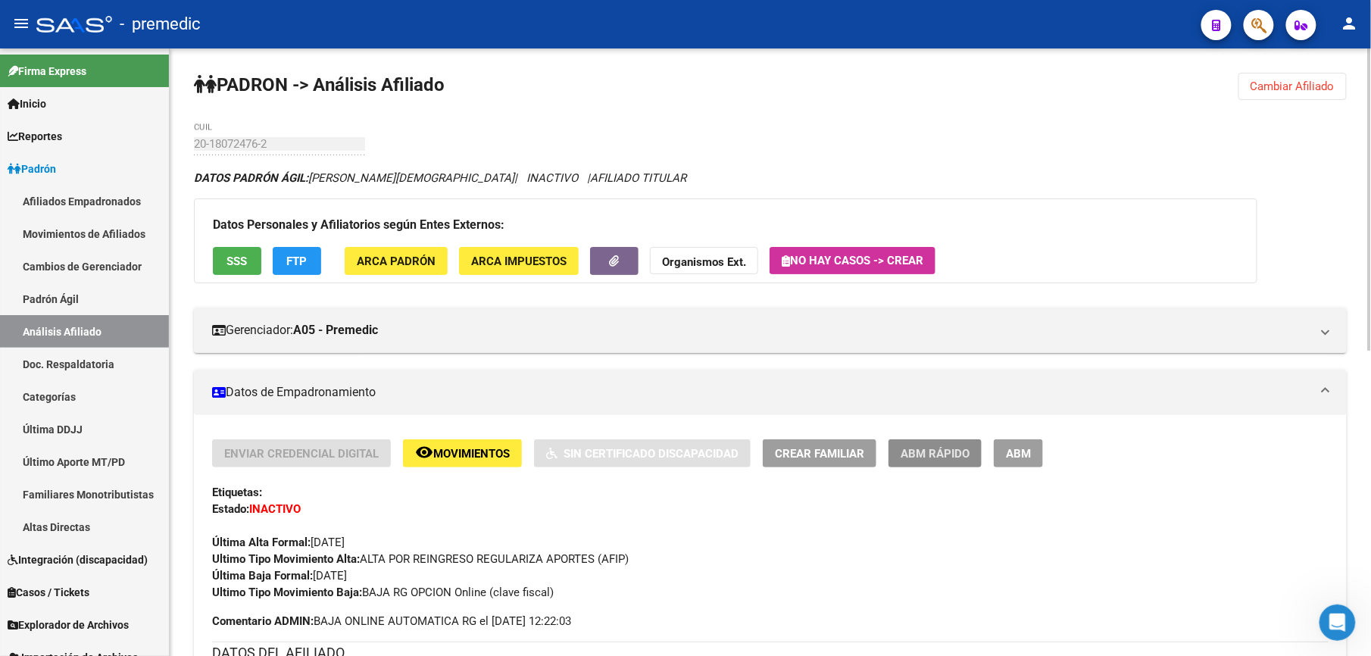
click at [929, 455] on span "ABM Rápido" at bounding box center [935, 454] width 69 height 14
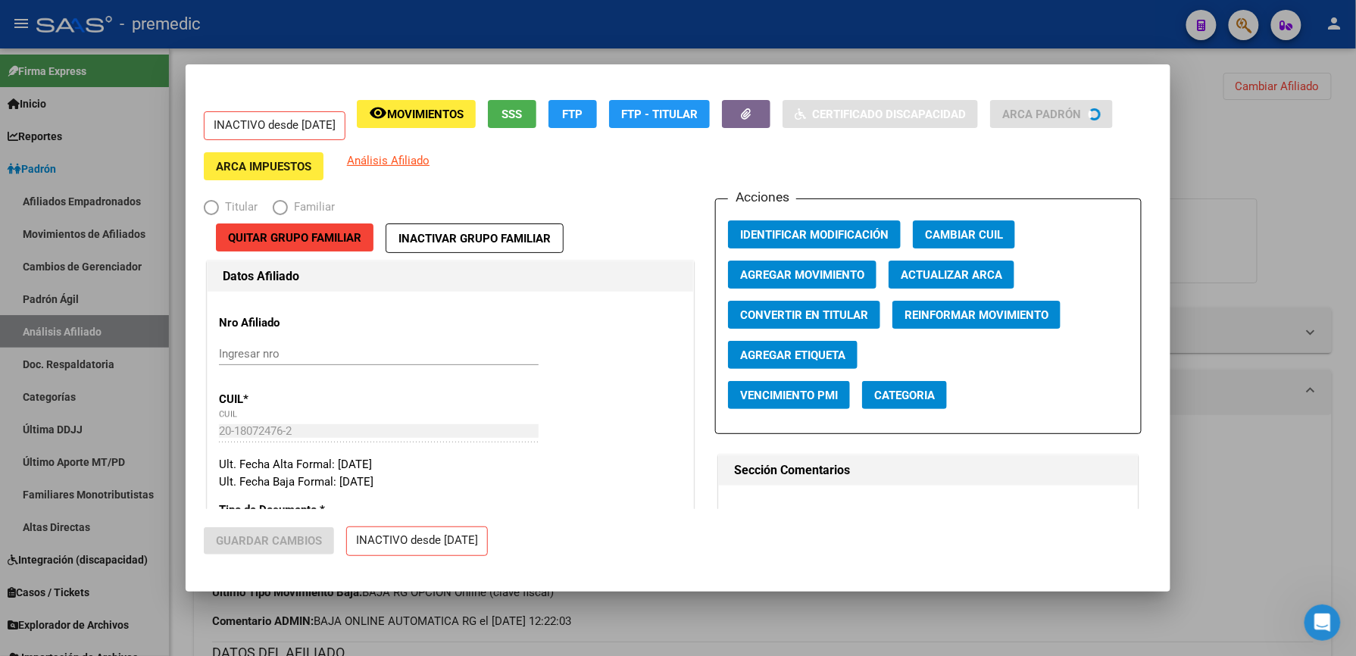
radio input "true"
type input "30-71750595-2"
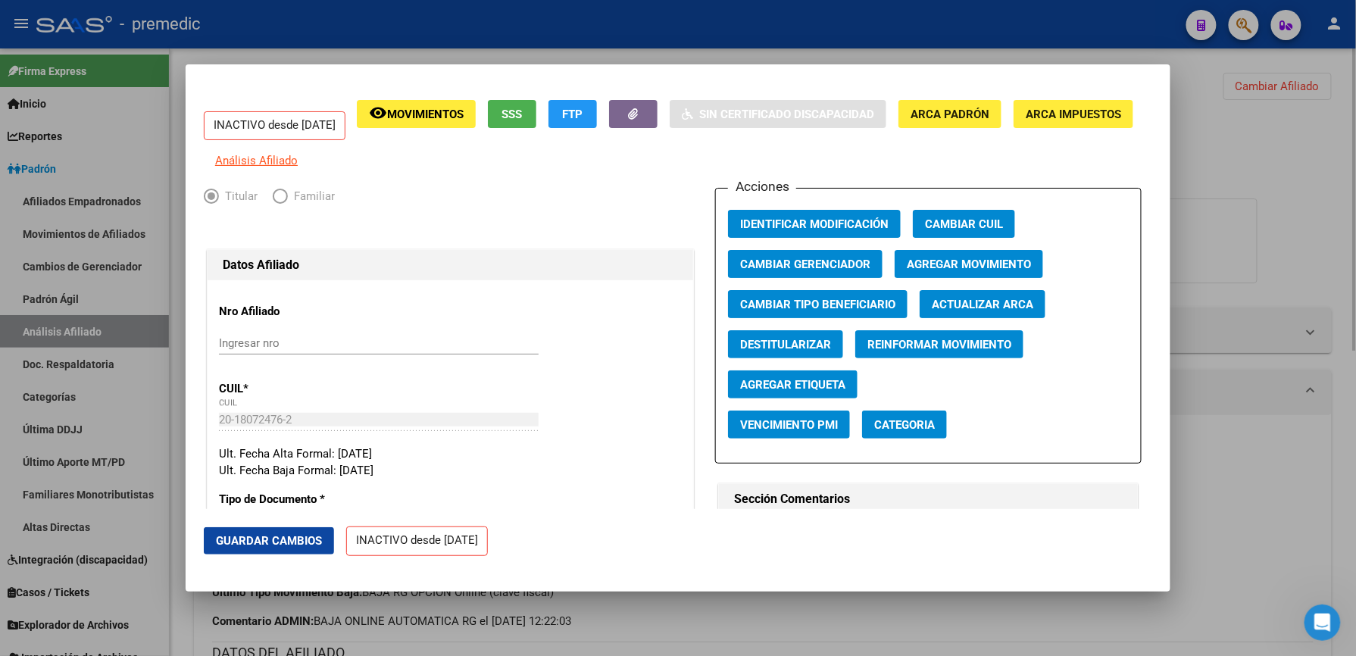
click at [806, 625] on div at bounding box center [678, 328] width 1356 height 656
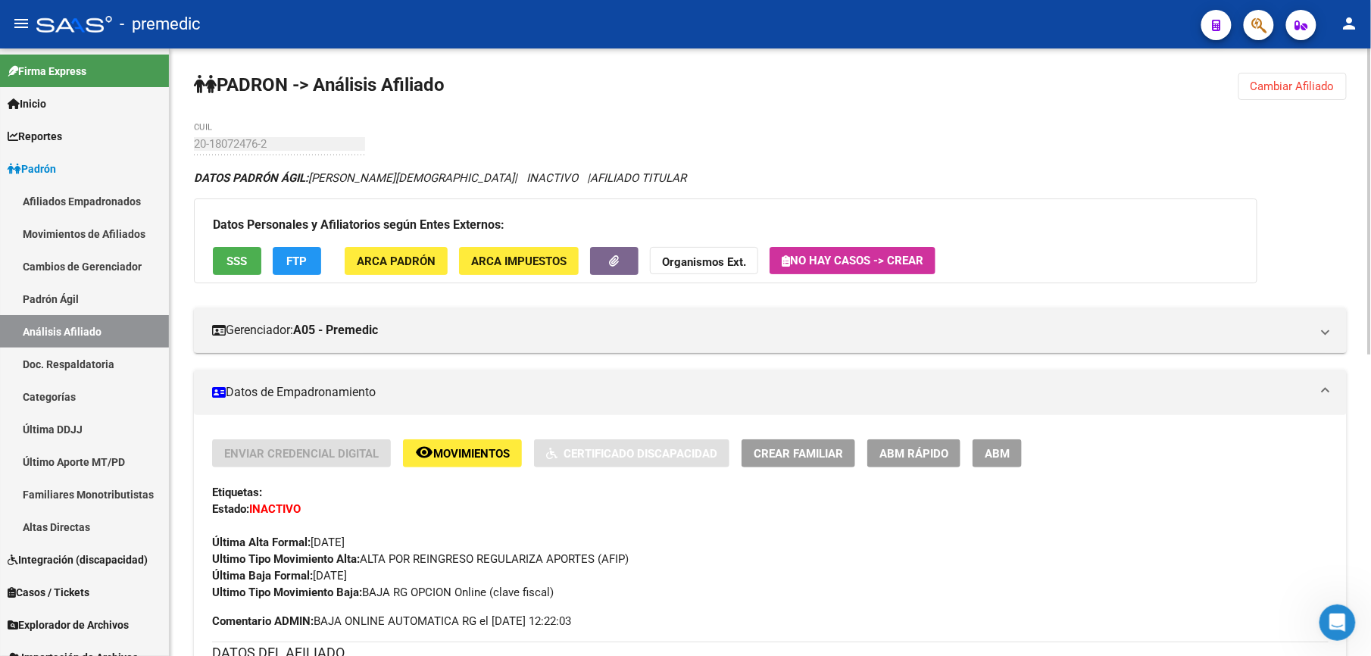
scroll to position [134, 0]
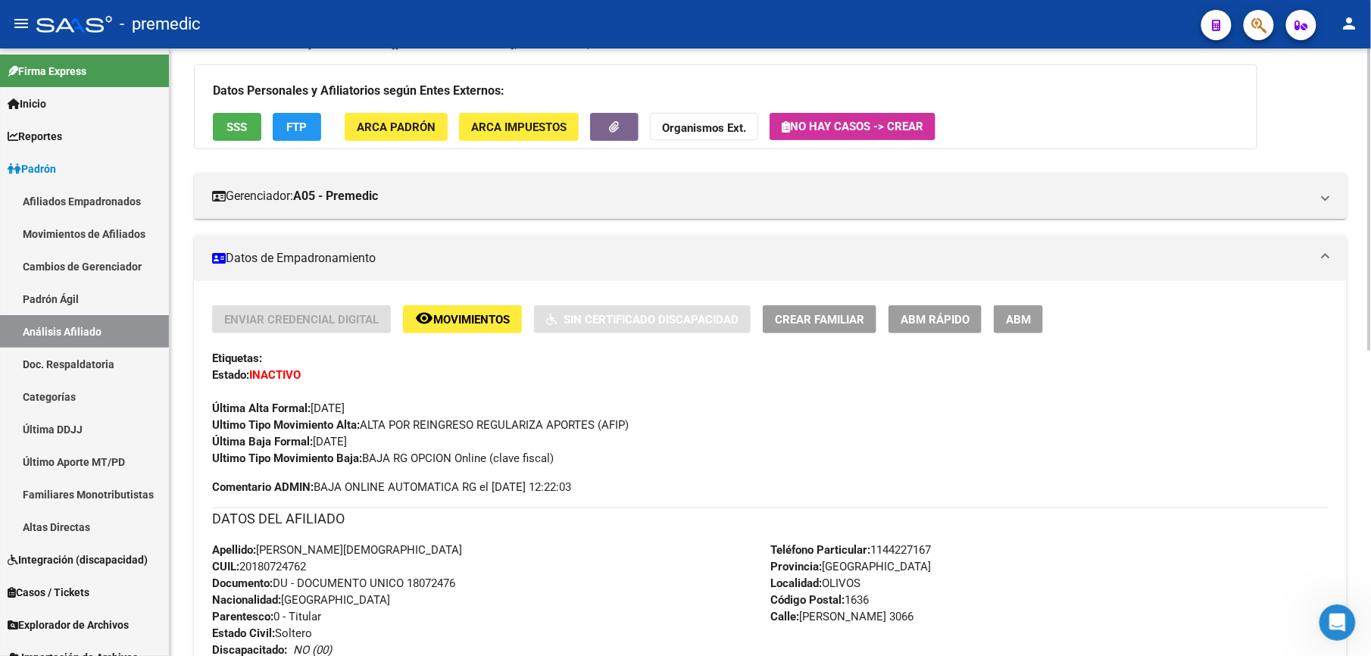
drag, startPoint x: 308, startPoint y: 410, endPoint x: 349, endPoint y: 470, distance: 72.5
click at [349, 470] on div "Enviar Credencial Digital remove_red_eye Movimientos Sin Certificado Discapacid…" at bounding box center [770, 400] width 1117 height 190
drag, startPoint x: 352, startPoint y: 503, endPoint x: 341, endPoint y: 412, distance: 91.5
click at [341, 412] on div "Enviar Credencial Digital remove_red_eye Movimientos Sin Certificado Discapacid…" at bounding box center [770, 604] width 1117 height 599
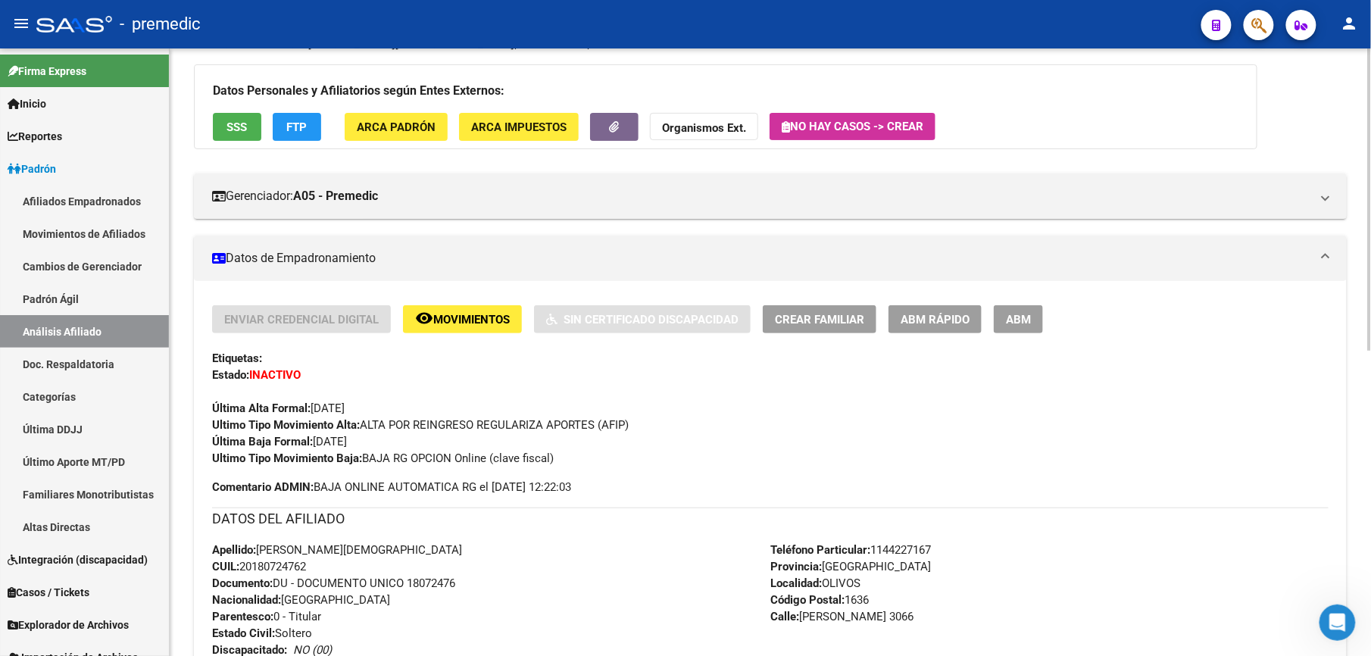
click at [341, 412] on span "Última Alta Formal: [DATE]" at bounding box center [278, 409] width 133 height 14
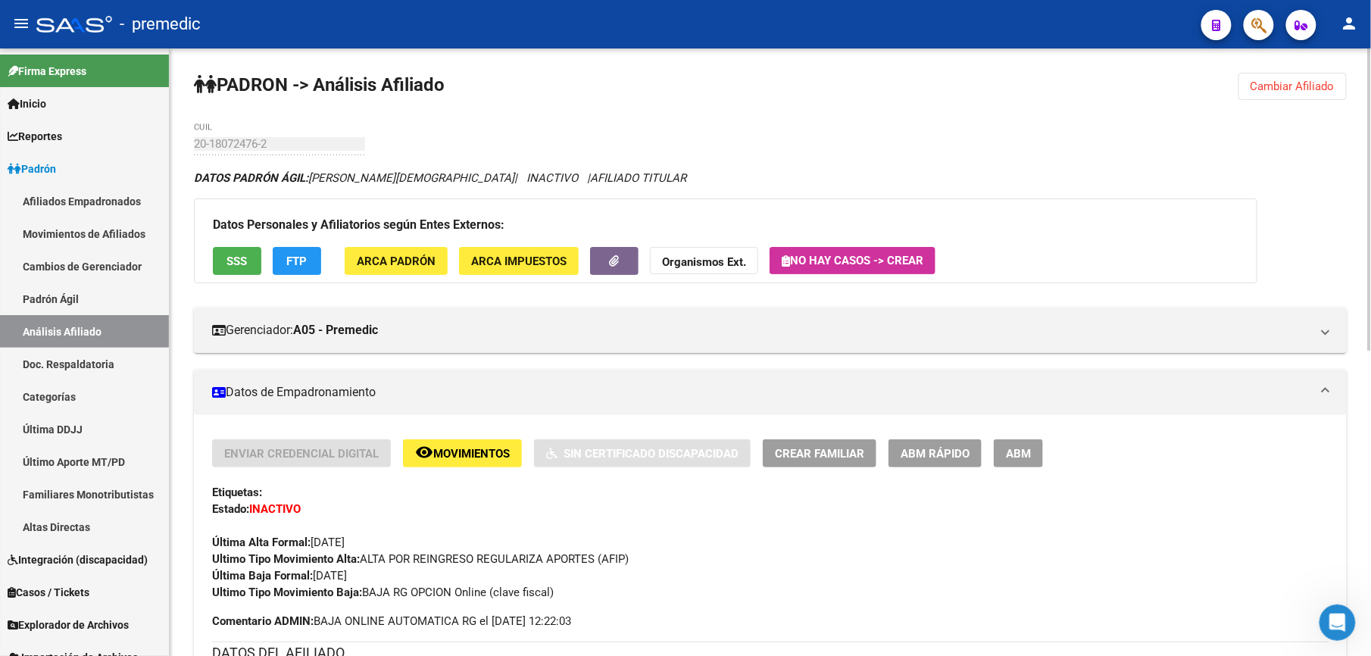
click at [1268, 67] on div "PADRON -> Análisis Afiliado Cambiar Afiliado 20-18072476-2 CUIL DATOS PADRÓN ÁG…" at bounding box center [771, 659] width 1202 height 1223
click at [1268, 94] on button "Cambiar Afiliado" at bounding box center [1293, 86] width 108 height 27
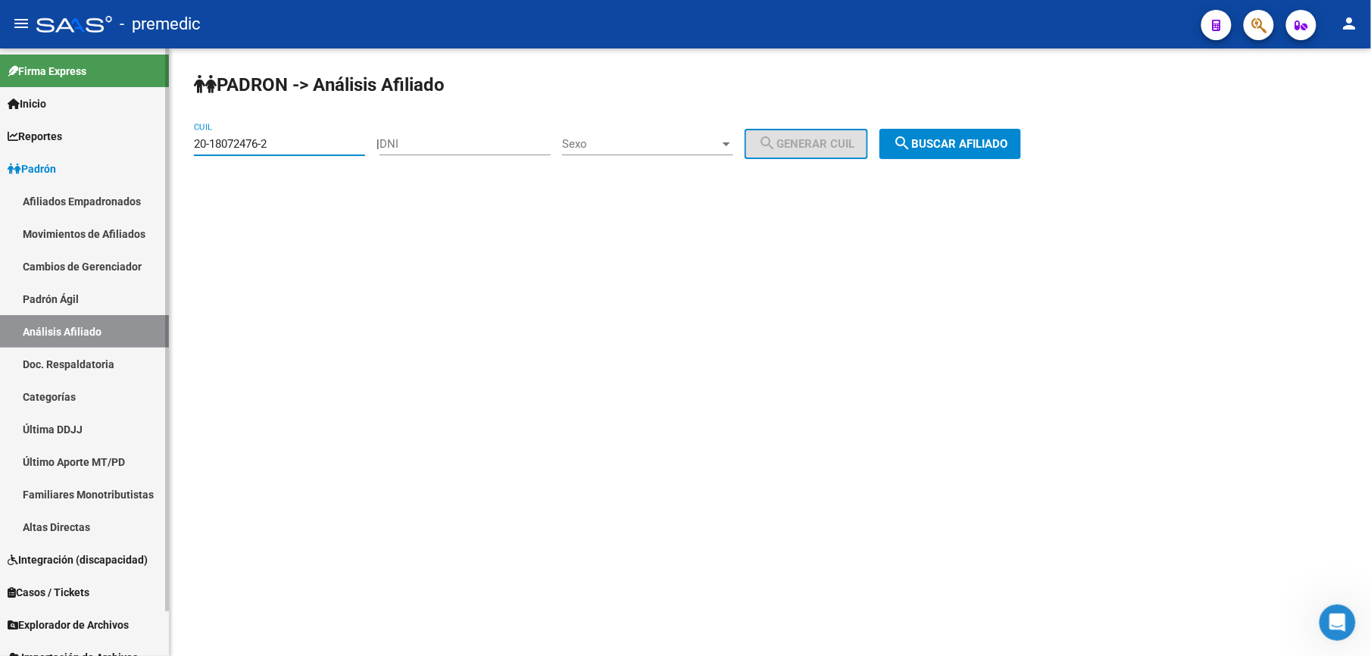
drag, startPoint x: 292, startPoint y: 142, endPoint x: 0, endPoint y: 83, distance: 297.8
click at [0, 83] on html "menu - premedic person Firma Express Inicio Calendario SSS Instructivos Contact…" at bounding box center [685, 328] width 1371 height 656
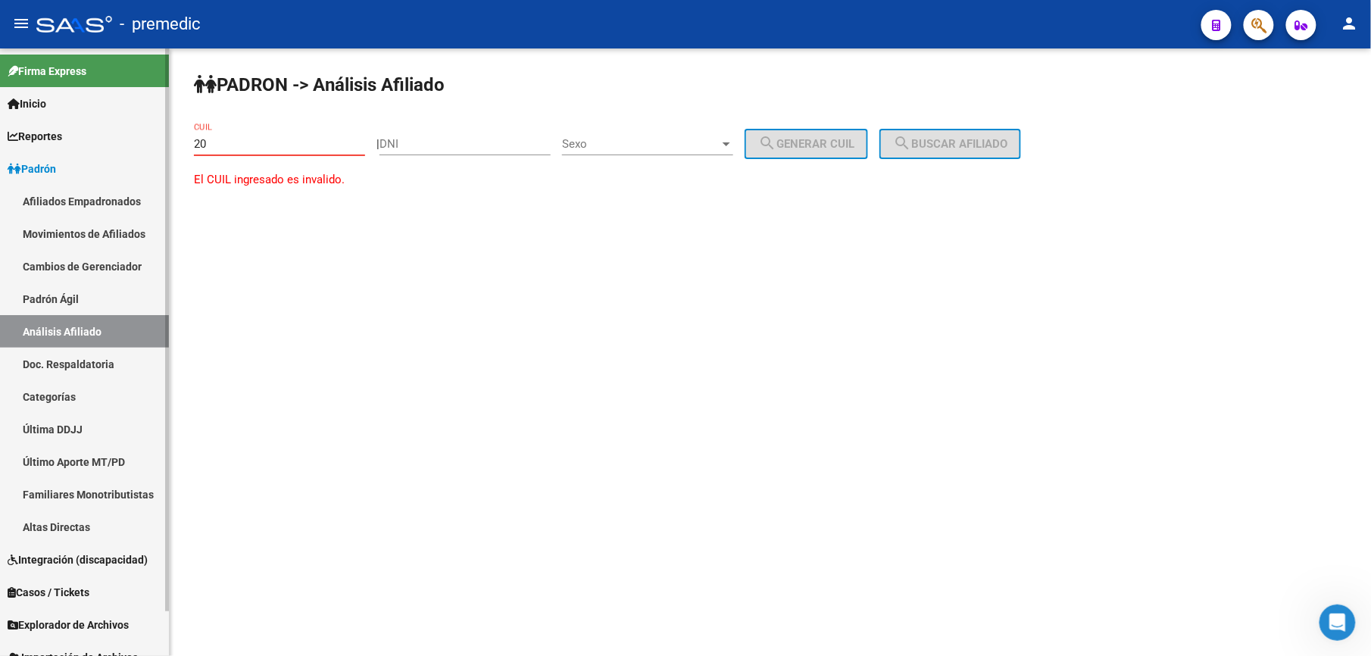
paste input "-36783954"
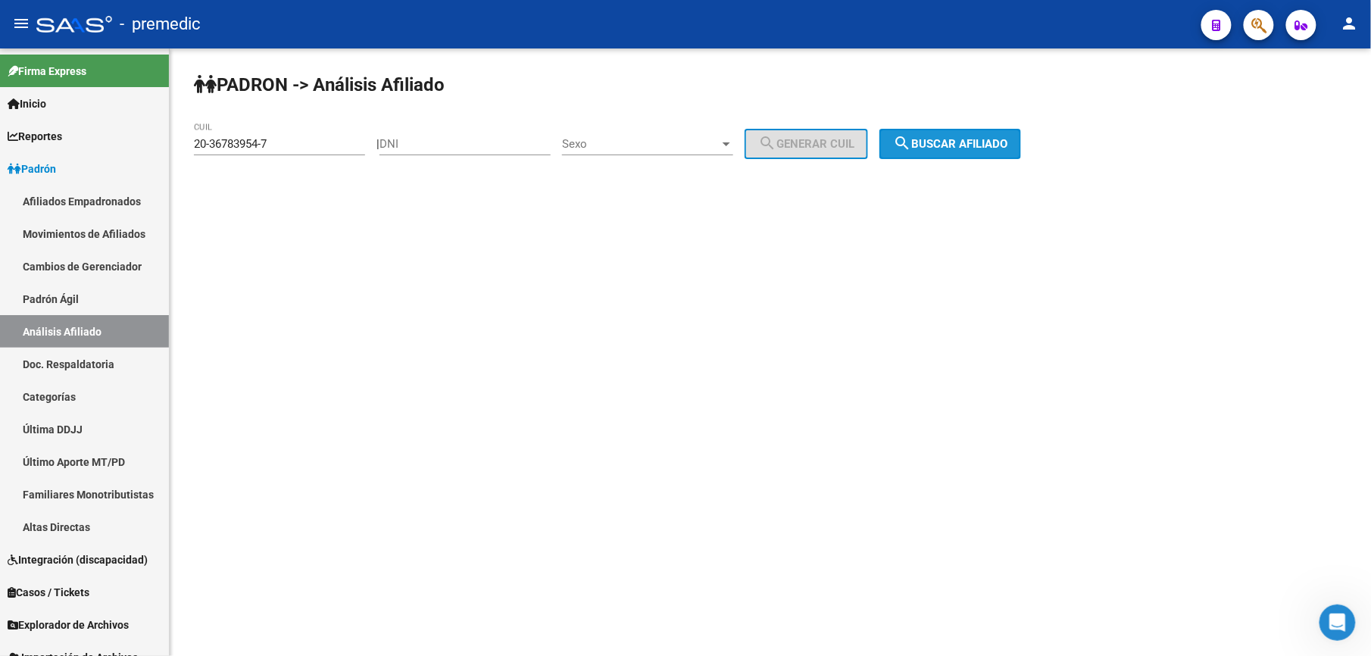
click at [1000, 138] on span "search Buscar afiliado" at bounding box center [950, 144] width 114 height 14
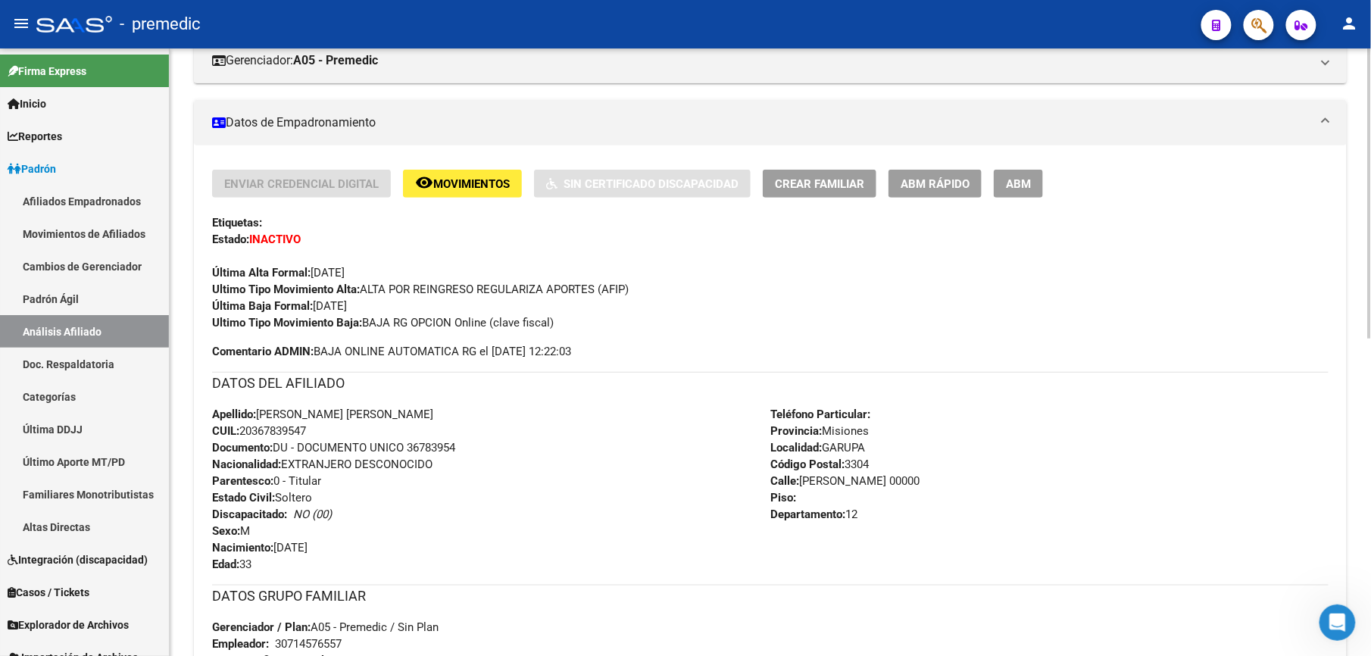
scroll to position [404, 0]
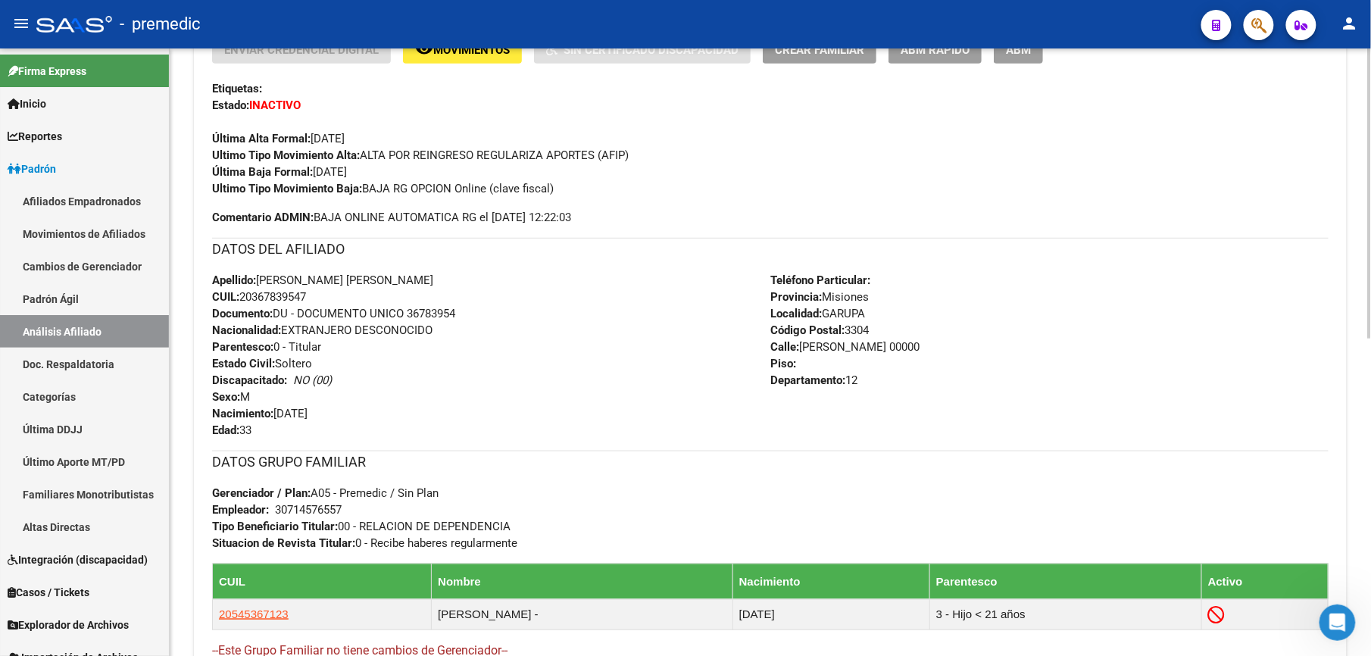
drag, startPoint x: 264, startPoint y: 445, endPoint x: 228, endPoint y: 333, distance: 117.6
click at [228, 333] on div "Enviar Credencial Digital remove_red_eye Movimientos Sin Certificado Discapacid…" at bounding box center [770, 360] width 1117 height 649
drag, startPoint x: 228, startPoint y: 333, endPoint x: 231, endPoint y: 358, distance: 25.2
click at [231, 358] on strong "Estado Civil:" at bounding box center [243, 364] width 63 height 14
drag, startPoint x: 267, startPoint y: 465, endPoint x: 283, endPoint y: 516, distance: 53.0
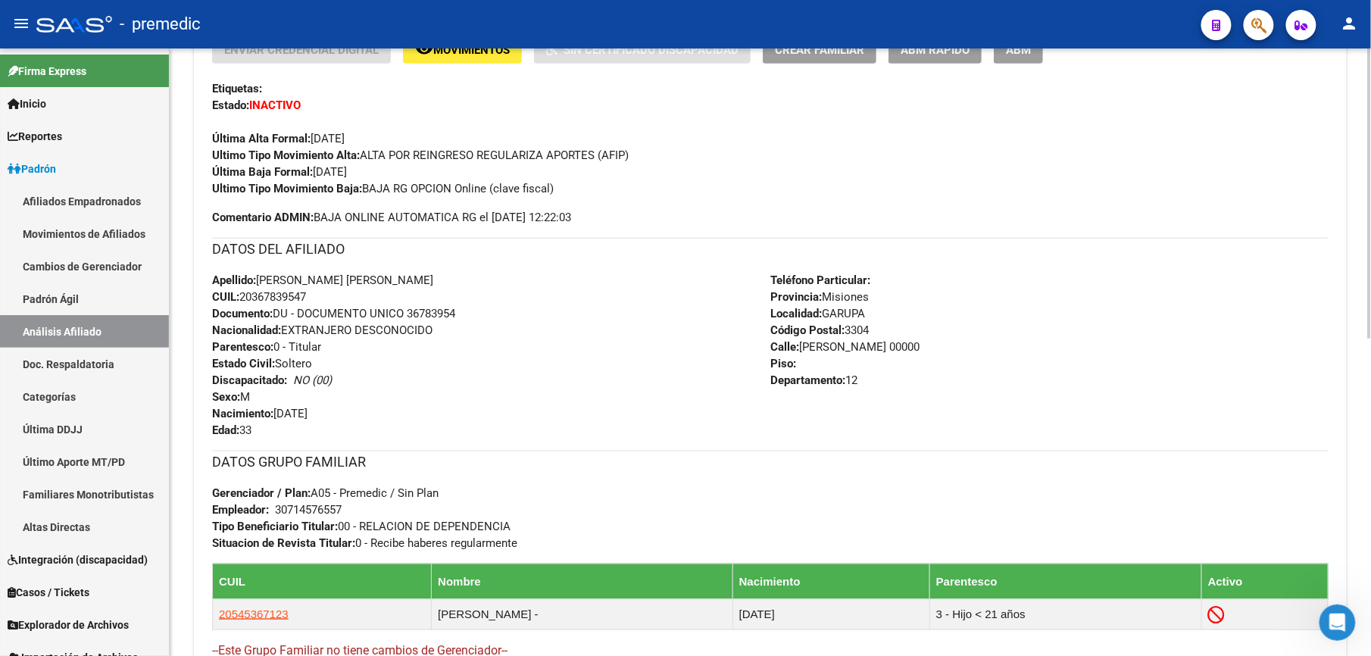
click at [283, 516] on div "Enviar Credencial Digital remove_red_eye Movimientos Sin Certificado Discapacid…" at bounding box center [770, 360] width 1117 height 649
click at [283, 516] on div "30714576557" at bounding box center [308, 510] width 67 height 17
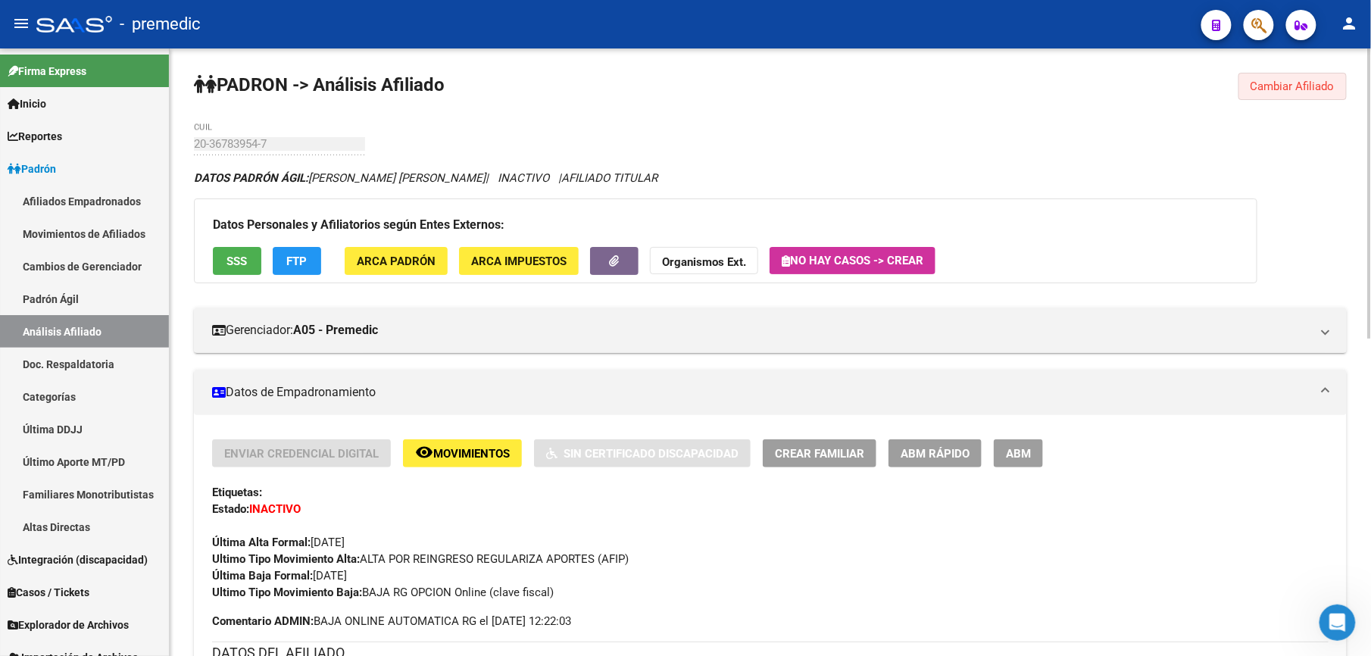
click at [1288, 86] on span "Cambiar Afiliado" at bounding box center [1293, 87] width 84 height 14
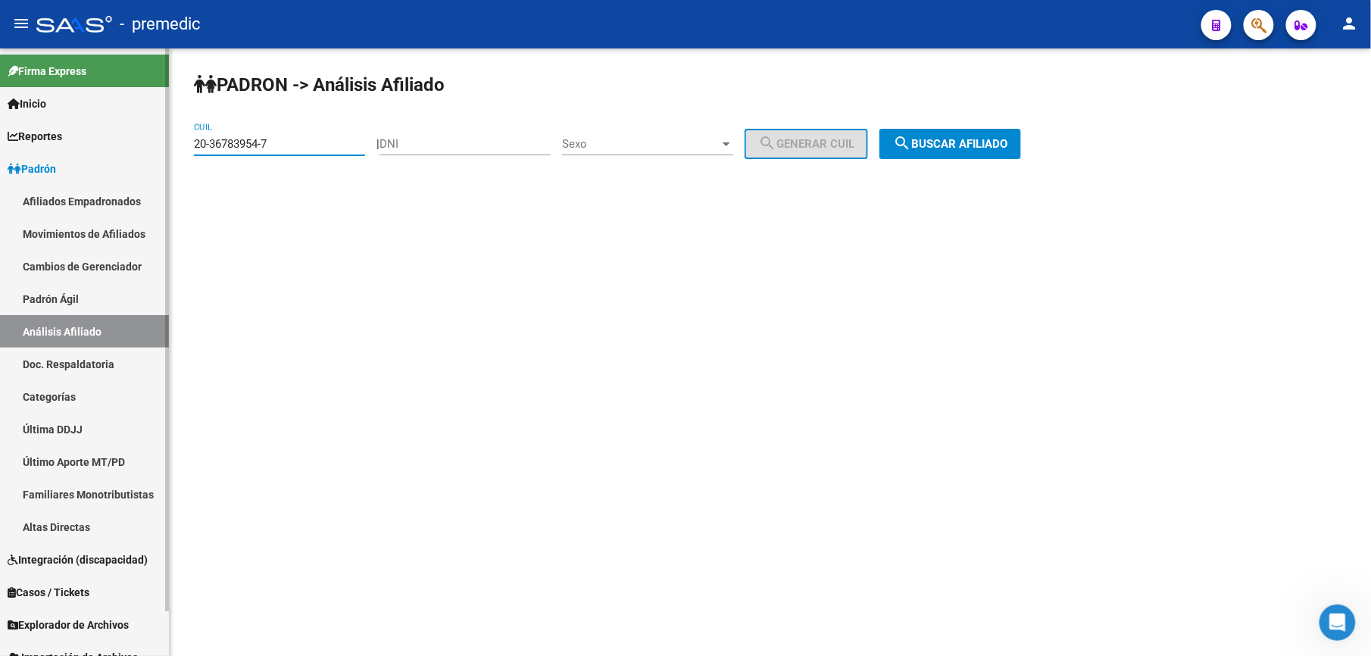
drag, startPoint x: 364, startPoint y: 148, endPoint x: 0, endPoint y: 95, distance: 368.4
click at [0, 95] on html "menu - premedic person Firma Express Inicio Calendario SSS Instructivos Contact…" at bounding box center [685, 328] width 1371 height 656
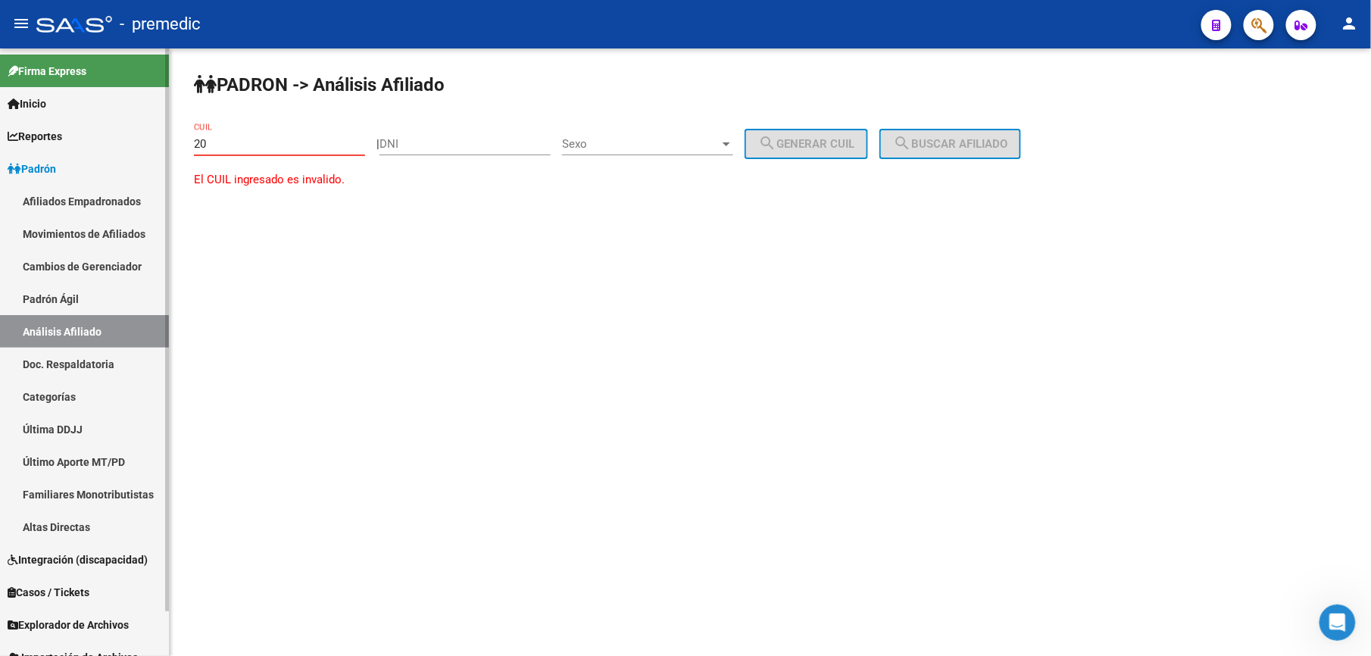
paste input "-34598271"
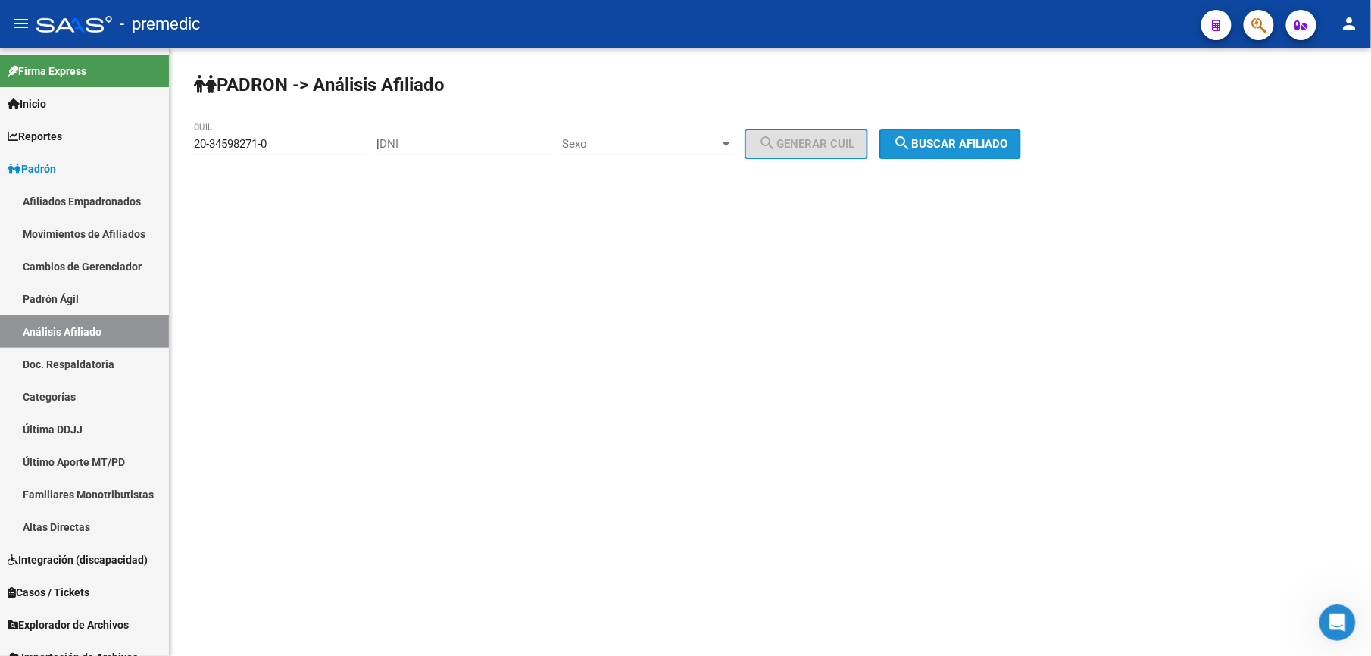
click at [937, 135] on button "search Buscar afiliado" at bounding box center [951, 144] width 142 height 30
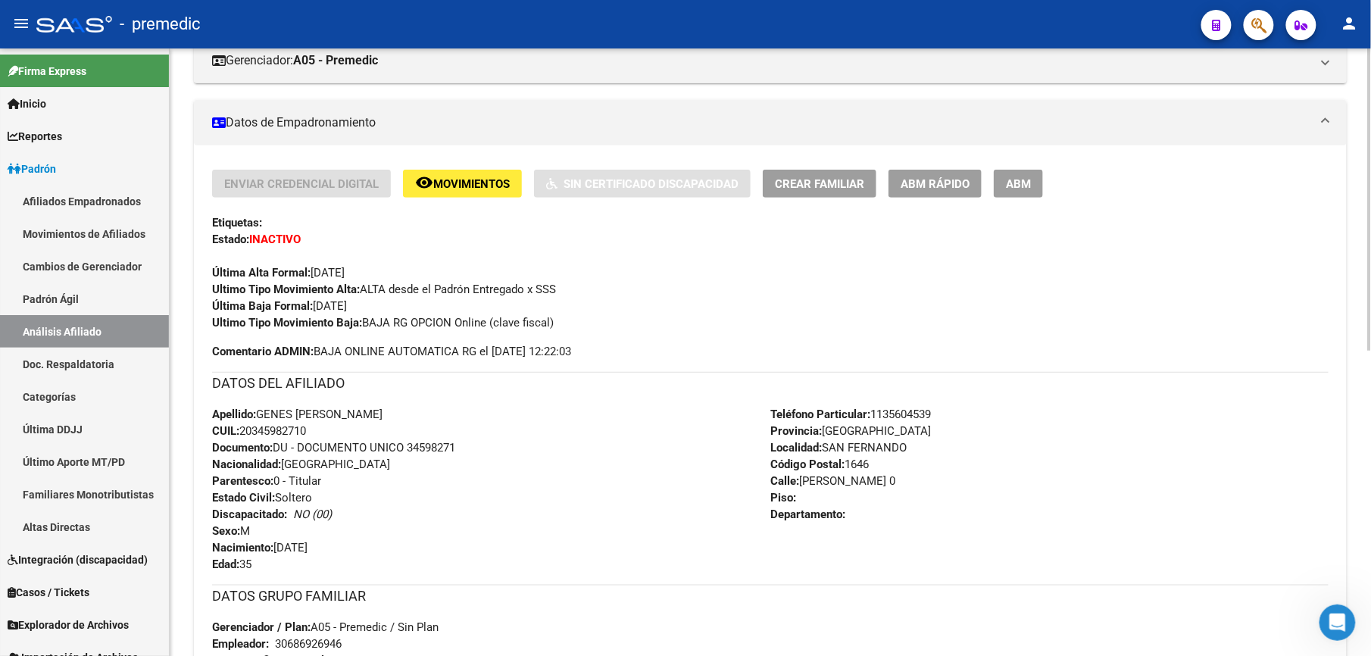
scroll to position [538, 0]
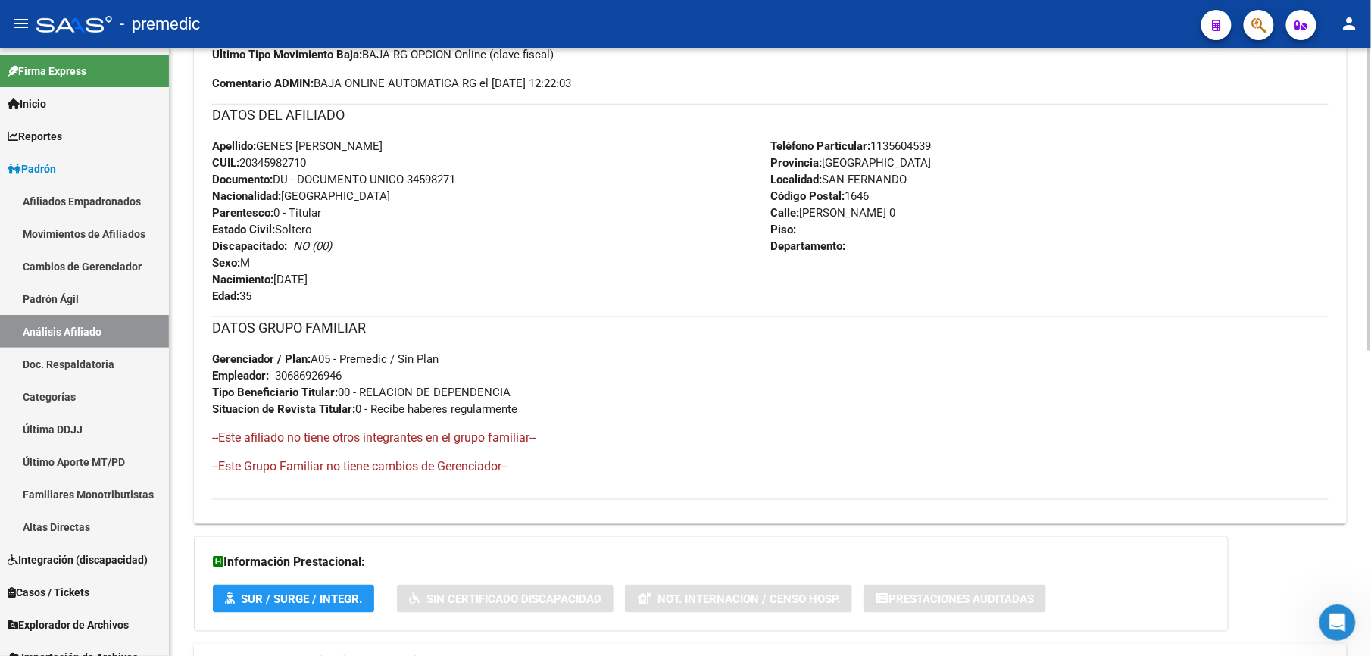
drag, startPoint x: 323, startPoint y: 286, endPoint x: 315, endPoint y: 213, distance: 73.1
click at [315, 213] on div "Enviar Credencial Digital remove_red_eye Movimientos Sin Certificado Discapacid…" at bounding box center [770, 201] width 1117 height 599
click at [315, 213] on span "Parentesco: 0 - Titular" at bounding box center [266, 213] width 109 height 14
drag, startPoint x: 316, startPoint y: 271, endPoint x: 356, endPoint y: 389, distance: 124.1
click at [356, 389] on div "Enviar Credencial Digital remove_red_eye Movimientos Sin Certificado Discapacid…" at bounding box center [770, 201] width 1117 height 599
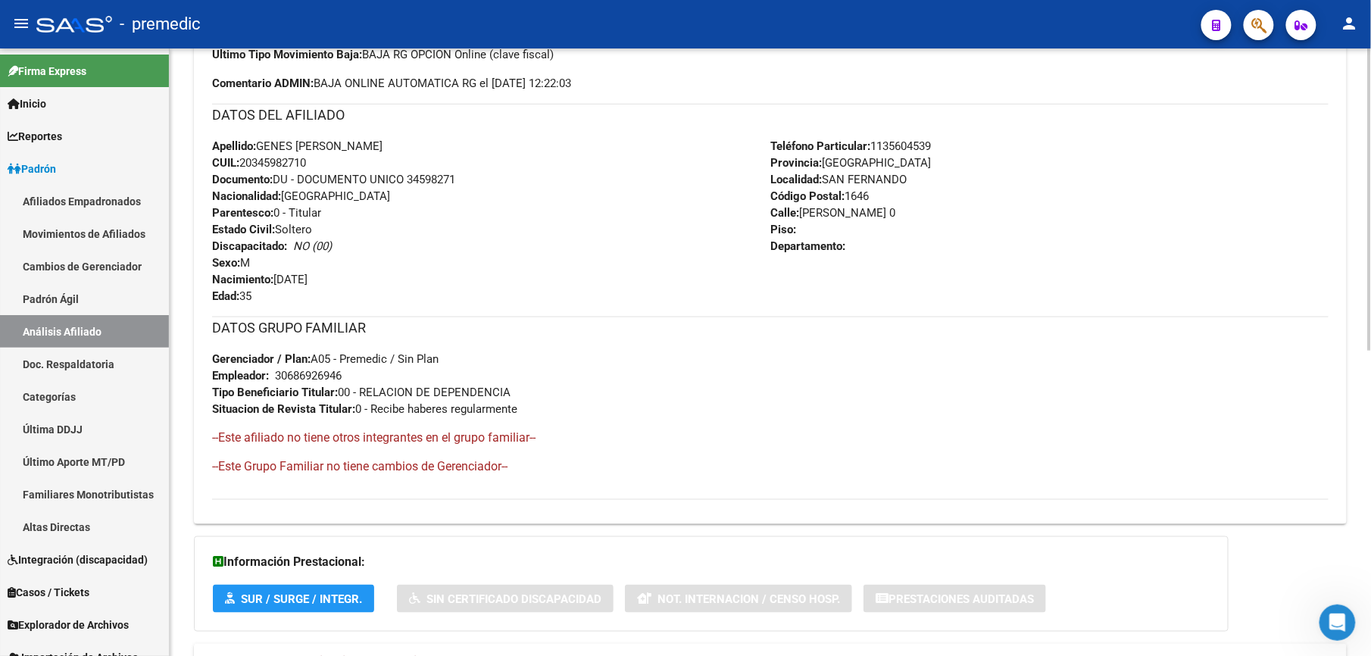
click at [356, 389] on span "Tipo Beneficiario Titular: 00 - RELACION DE DEPENDENCIA" at bounding box center [361, 393] width 299 height 14
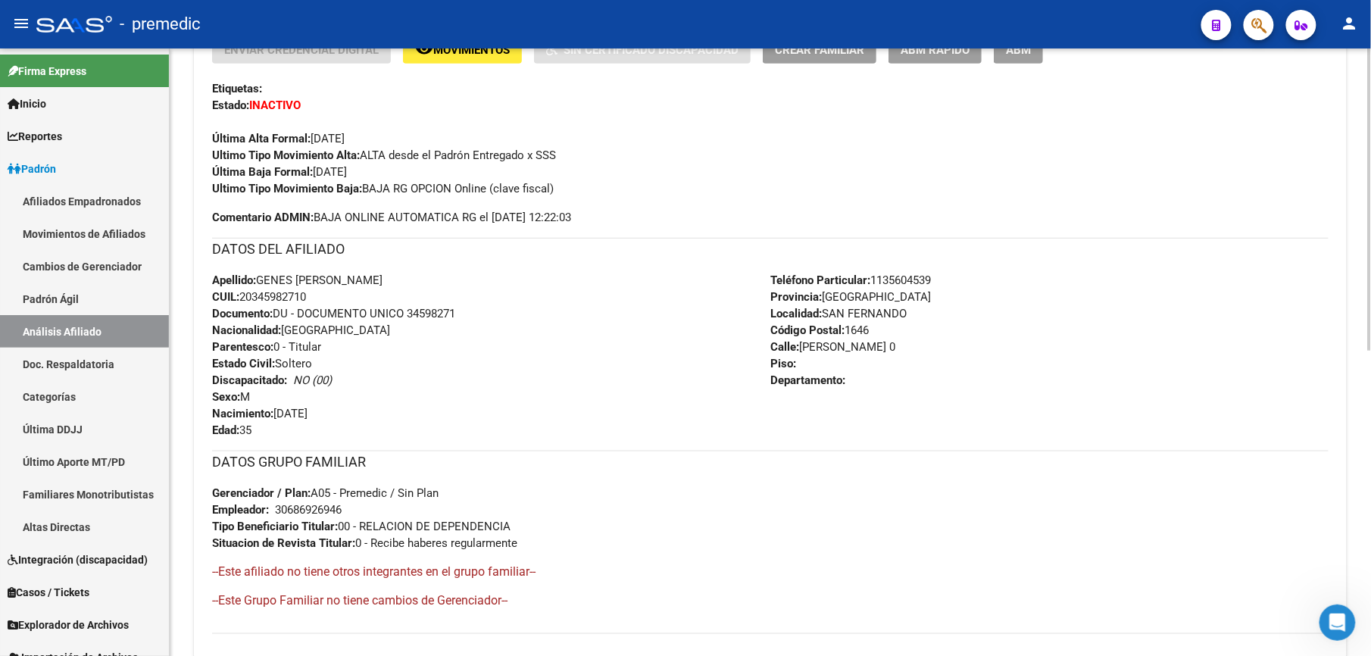
scroll to position [0, 0]
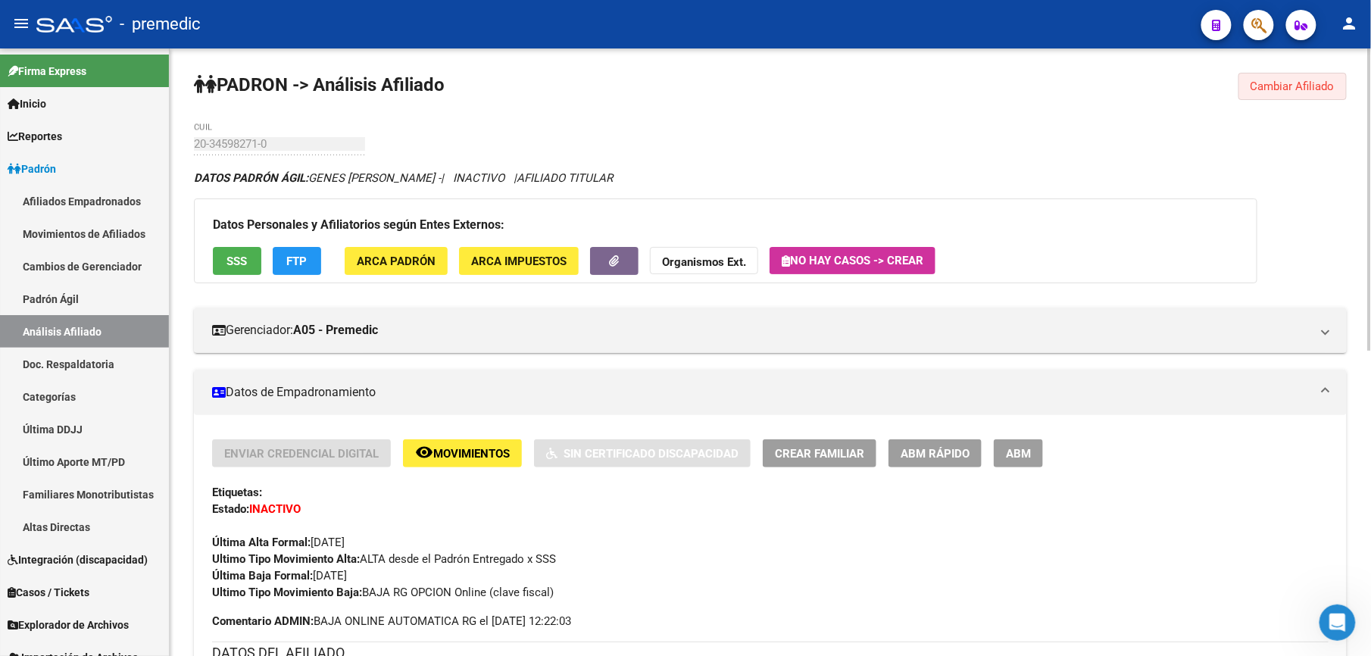
click at [1261, 77] on button "Cambiar Afiliado" at bounding box center [1293, 86] width 108 height 27
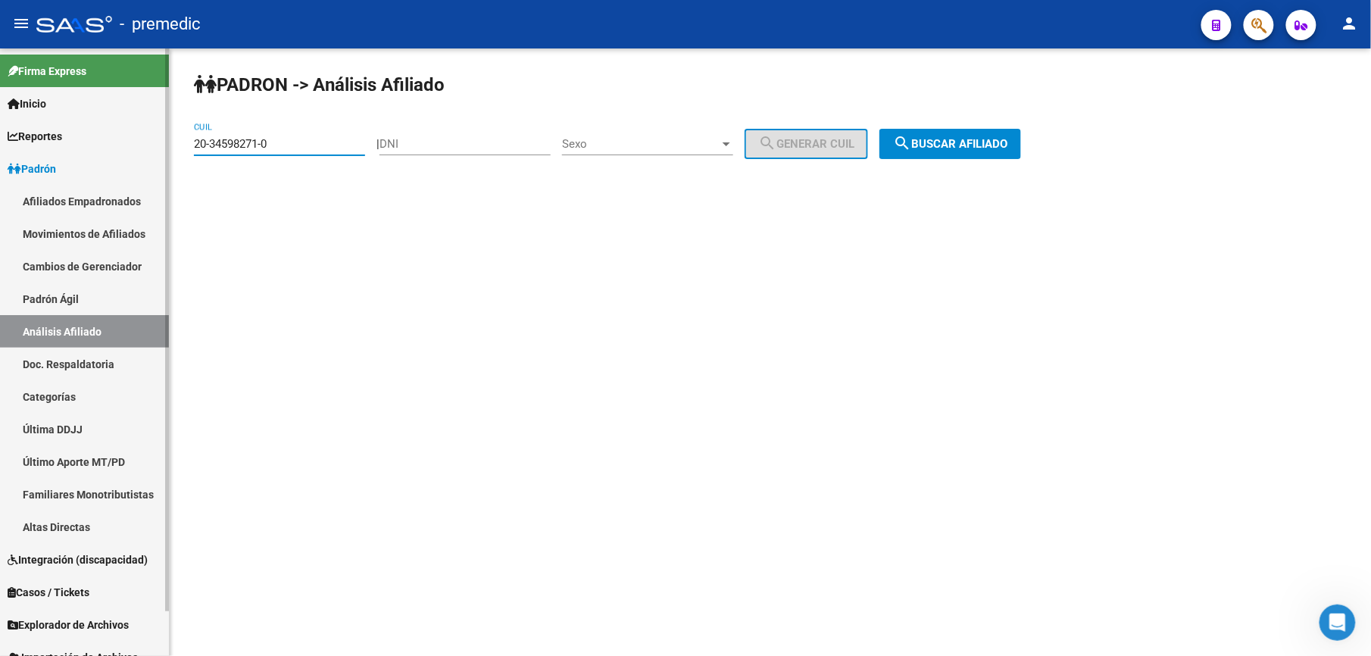
drag, startPoint x: 302, startPoint y: 138, endPoint x: 0, endPoint y: 92, distance: 304.9
click at [0, 112] on html "menu - premedic person Firma Express Inicio Calendario SSS Instructivos Contact…" at bounding box center [685, 328] width 1371 height 656
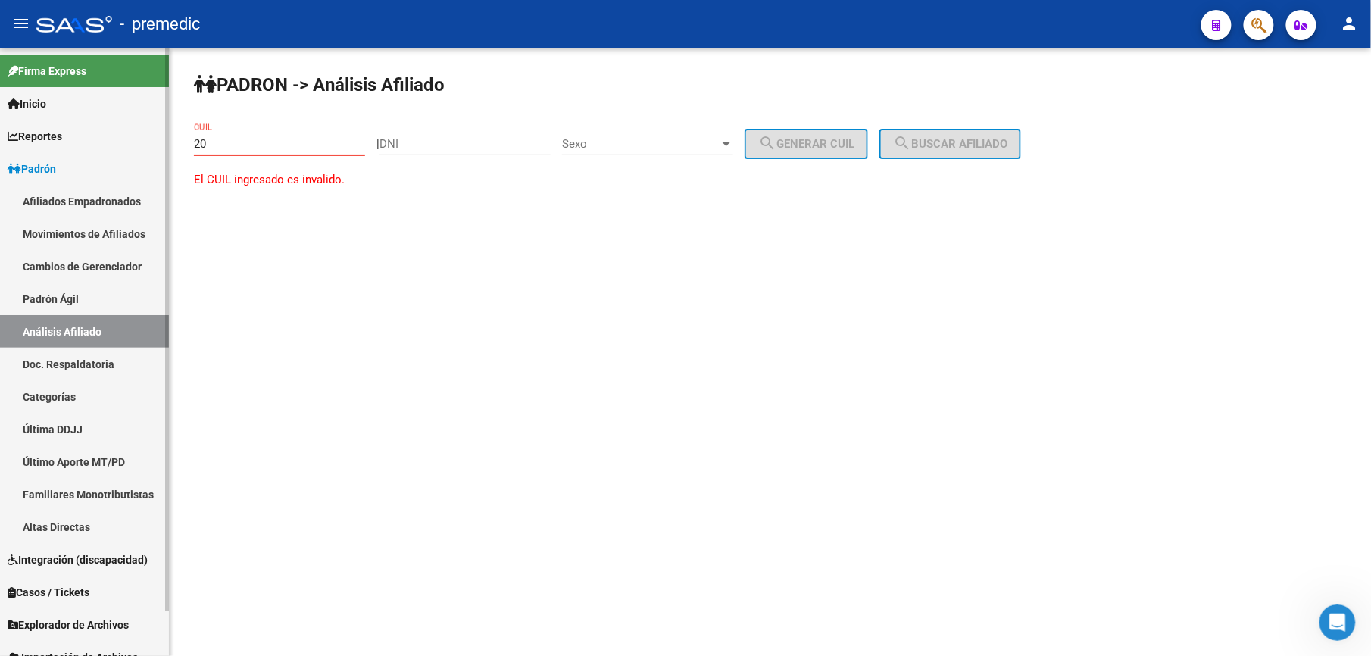
paste input "-23179802"
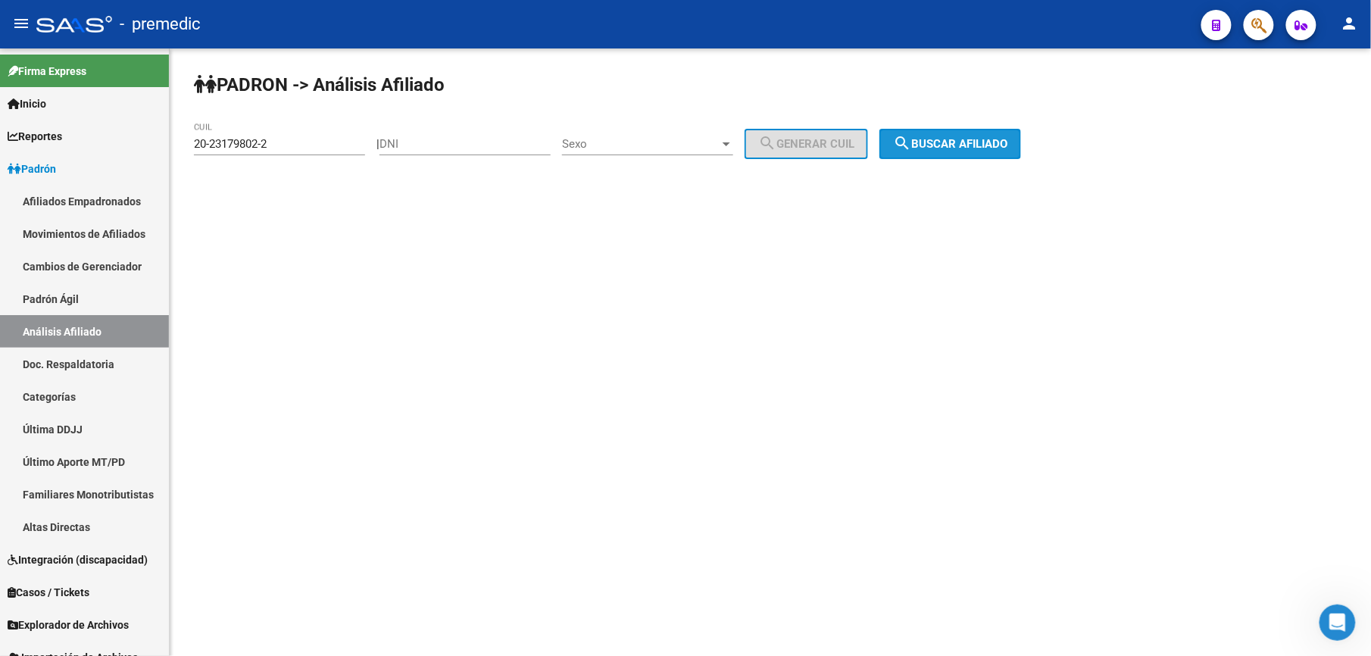
click at [971, 140] on span "search Buscar afiliado" at bounding box center [950, 144] width 114 height 14
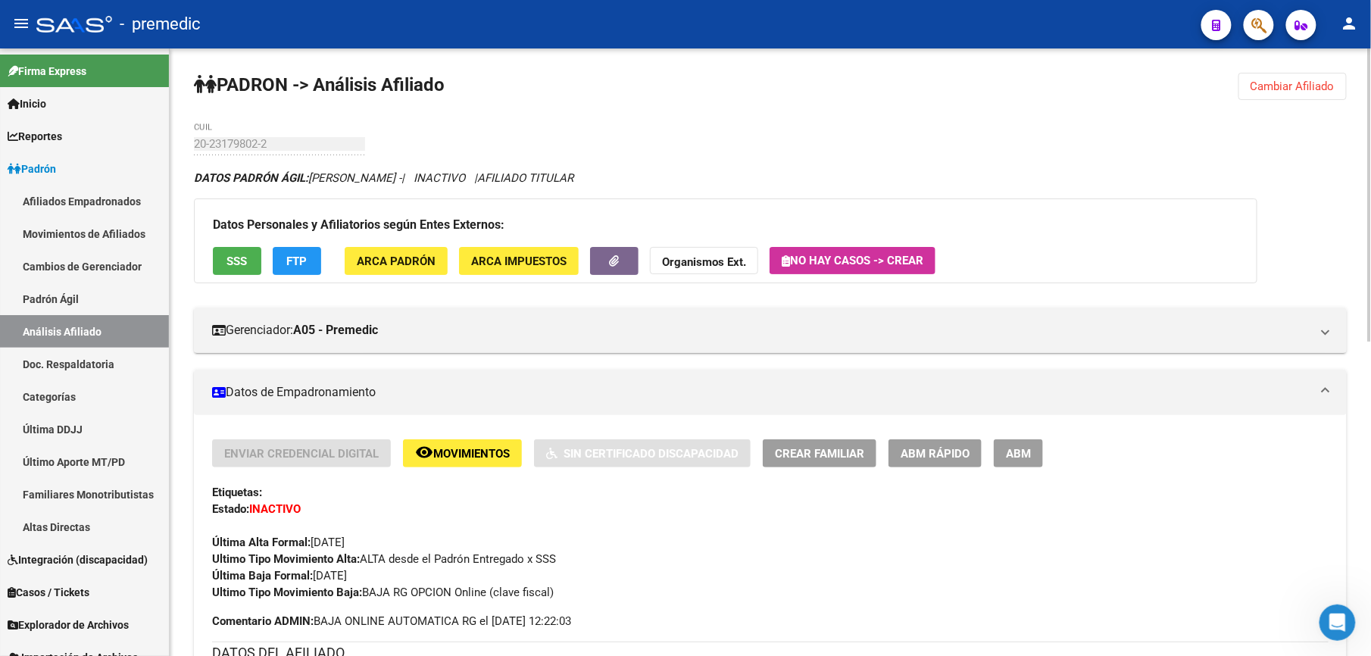
scroll to position [538, 0]
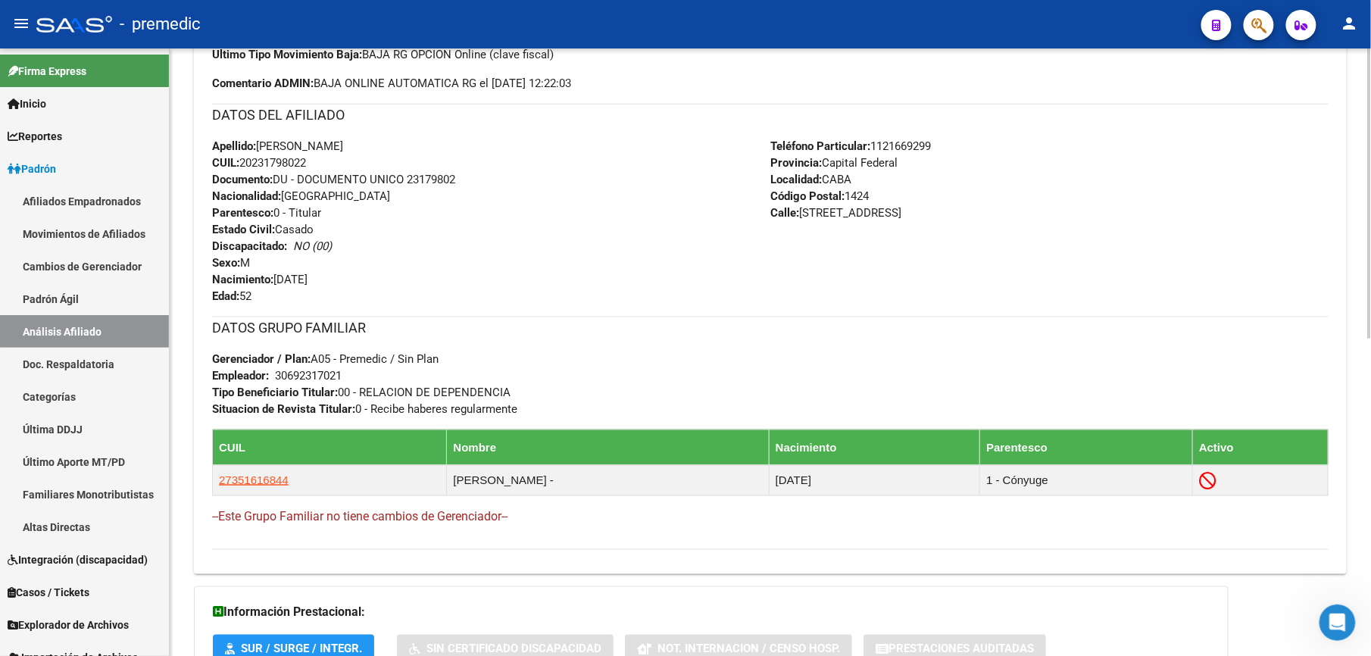
drag, startPoint x: 349, startPoint y: 367, endPoint x: 349, endPoint y: 267, distance: 100.0
click at [349, 267] on div "Enviar Credencial Digital remove_red_eye Movimientos Sin Certificado Discapacid…" at bounding box center [770, 226] width 1117 height 649
click at [265, 403] on strong "Situacion de Revista Titular:" at bounding box center [283, 409] width 143 height 14
drag, startPoint x: 268, startPoint y: 367, endPoint x: 283, endPoint y: 271, distance: 96.5
click at [283, 271] on div "Enviar Credencial Digital remove_red_eye Movimientos Sin Certificado Discapacid…" at bounding box center [770, 226] width 1117 height 649
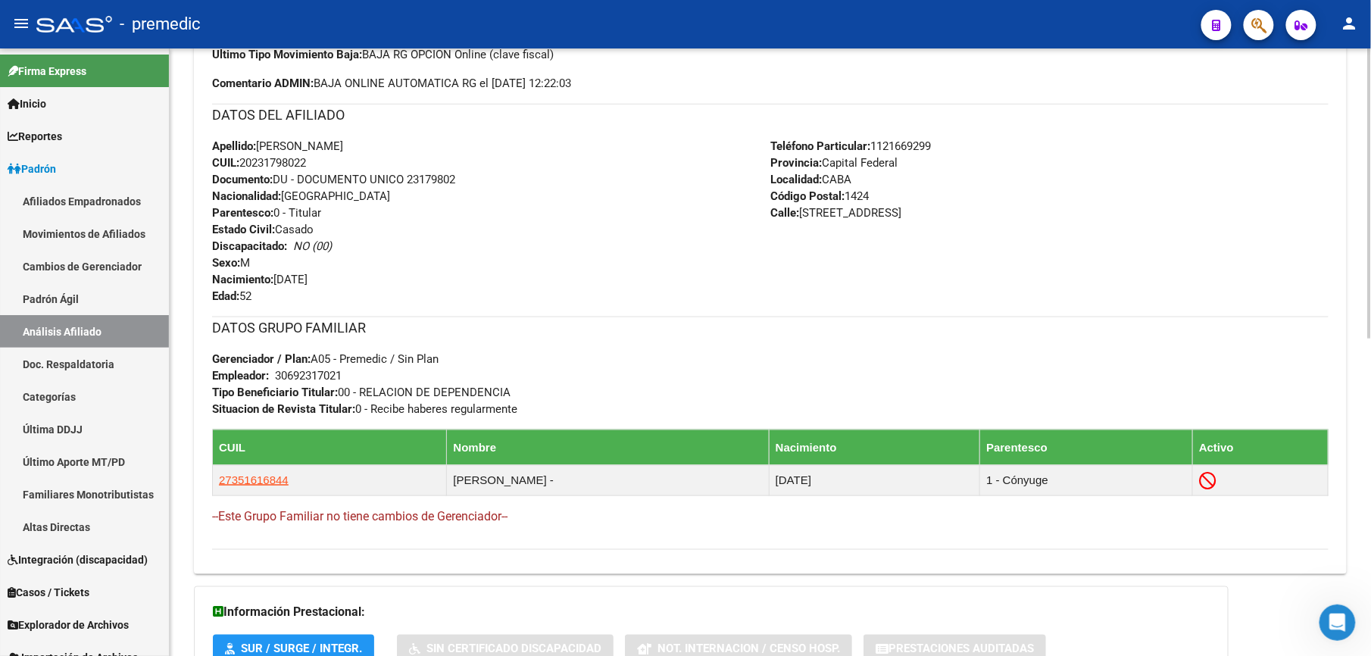
click at [282, 264] on div "Apellido: [PERSON_NAME]: 20231798022 Documento: DU - DOCUMENTO UNICO 23179802 N…" at bounding box center [491, 221] width 558 height 167
drag, startPoint x: 279, startPoint y: 331, endPoint x: 270, endPoint y: 395, distance: 64.9
click at [270, 395] on div "Enviar Credencial Digital remove_red_eye Movimientos Sin Certificado Discapacid…" at bounding box center [770, 226] width 1117 height 649
click at [268, 400] on div "DATOS GRUPO FAMILIAR Gerenciador / Plan: A05 - Premedic / Sin Plan Empleador: 3…" at bounding box center [770, 367] width 1117 height 101
drag, startPoint x: 267, startPoint y: 402, endPoint x: 274, endPoint y: 361, distance: 41.6
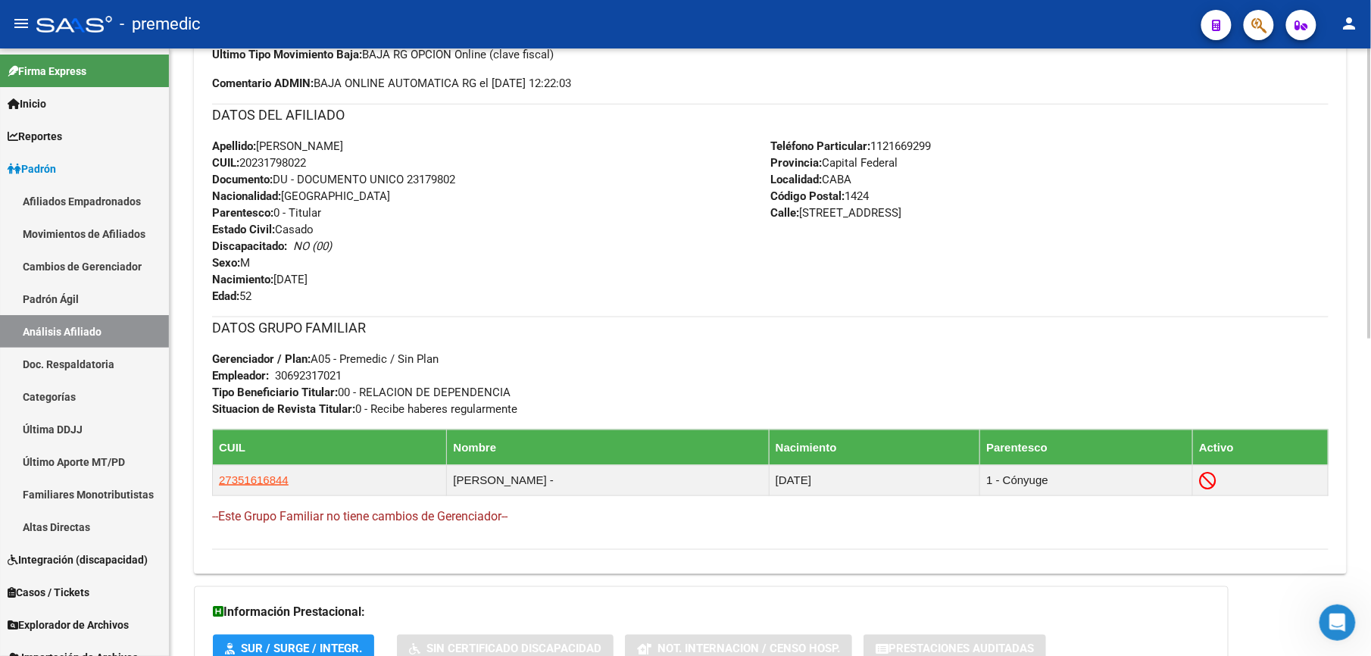
click at [274, 361] on div "DATOS GRUPO FAMILIAR Gerenciador / Plan: A05 - Premedic / Sin Plan Empleador: 3…" at bounding box center [770, 367] width 1117 height 101
click at [274, 361] on strong "Gerenciador / Plan:" at bounding box center [261, 359] width 98 height 14
drag, startPoint x: 241, startPoint y: 370, endPoint x: 255, endPoint y: 403, distance: 35.3
click at [255, 403] on div "DATOS GRUPO FAMILIAR Gerenciador / Plan: A05 - Premedic / Sin Plan Empleador: 3…" at bounding box center [770, 367] width 1117 height 101
click at [255, 403] on strong "Situacion de Revista Titular:" at bounding box center [283, 409] width 143 height 14
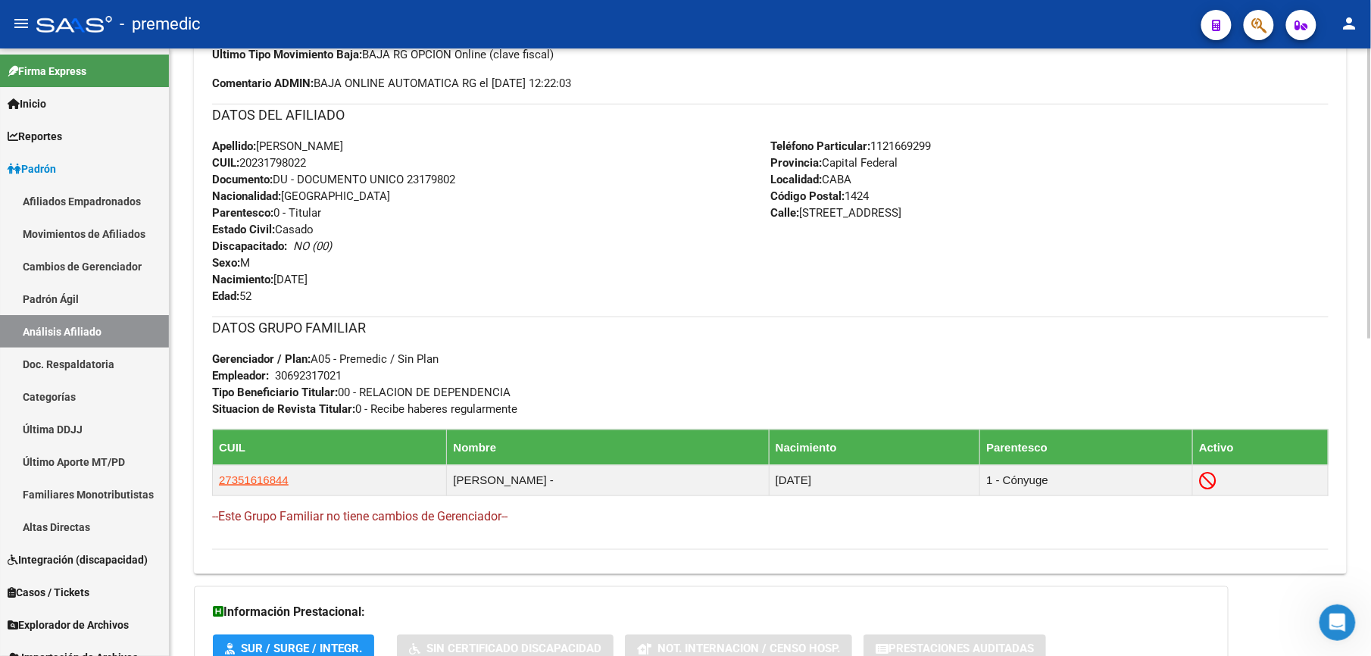
drag, startPoint x: 255, startPoint y: 403, endPoint x: 232, endPoint y: 370, distance: 40.3
click at [232, 370] on div "DATOS GRUPO FAMILIAR Gerenciador / Plan: A05 - Premedic / Sin Plan Empleador: 3…" at bounding box center [770, 367] width 1117 height 101
click at [230, 369] on strong "Empleador:" at bounding box center [240, 376] width 57 height 14
drag, startPoint x: 264, startPoint y: 365, endPoint x: 298, endPoint y: 404, distance: 51.5
click at [298, 404] on div "DATOS GRUPO FAMILIAR Gerenciador / Plan: A05 - Premedic / Sin Plan Empleador: 3…" at bounding box center [770, 367] width 1117 height 101
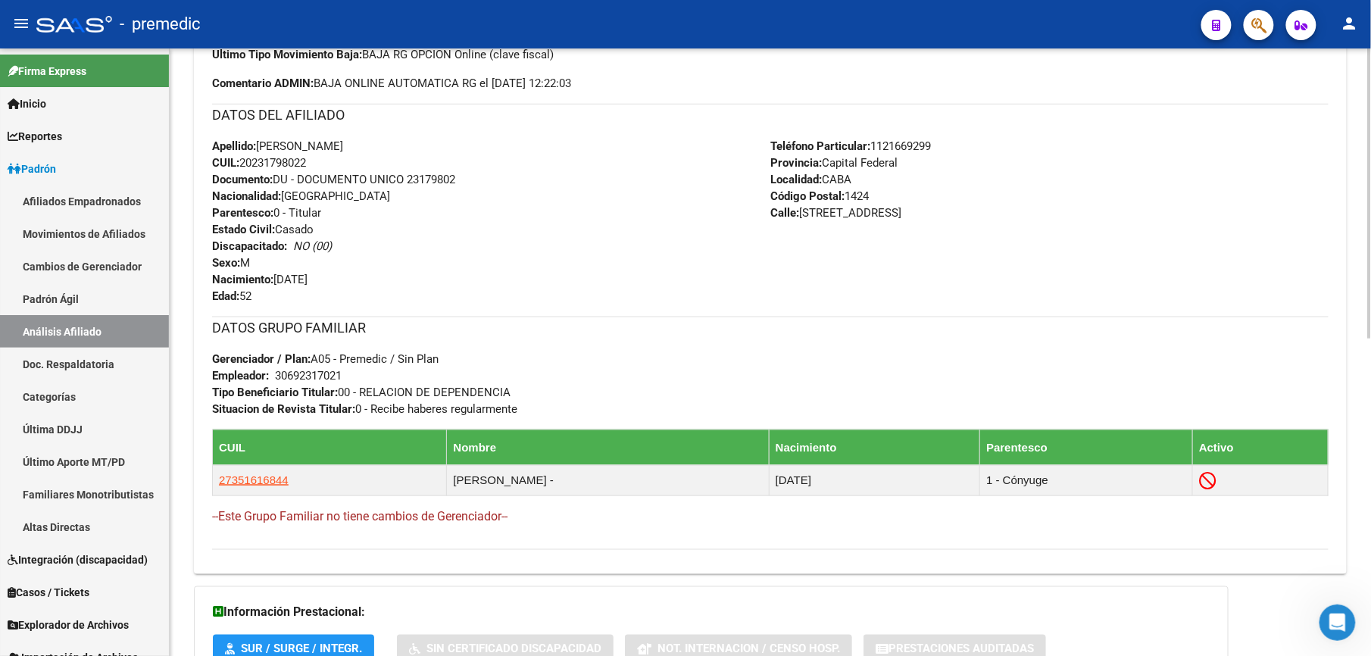
click at [298, 404] on strong "Situacion de Revista Titular:" at bounding box center [283, 409] width 143 height 14
drag, startPoint x: 298, startPoint y: 404, endPoint x: 286, endPoint y: 370, distance: 36.2
click at [286, 370] on div "DATOS GRUPO FAMILIAR Gerenciador / Plan: A05 - Premedic / Sin Plan Empleador: 3…" at bounding box center [770, 367] width 1117 height 101
click at [286, 370] on div "30692317021" at bounding box center [308, 375] width 67 height 17
drag, startPoint x: 318, startPoint y: 361, endPoint x: 313, endPoint y: 399, distance: 38.3
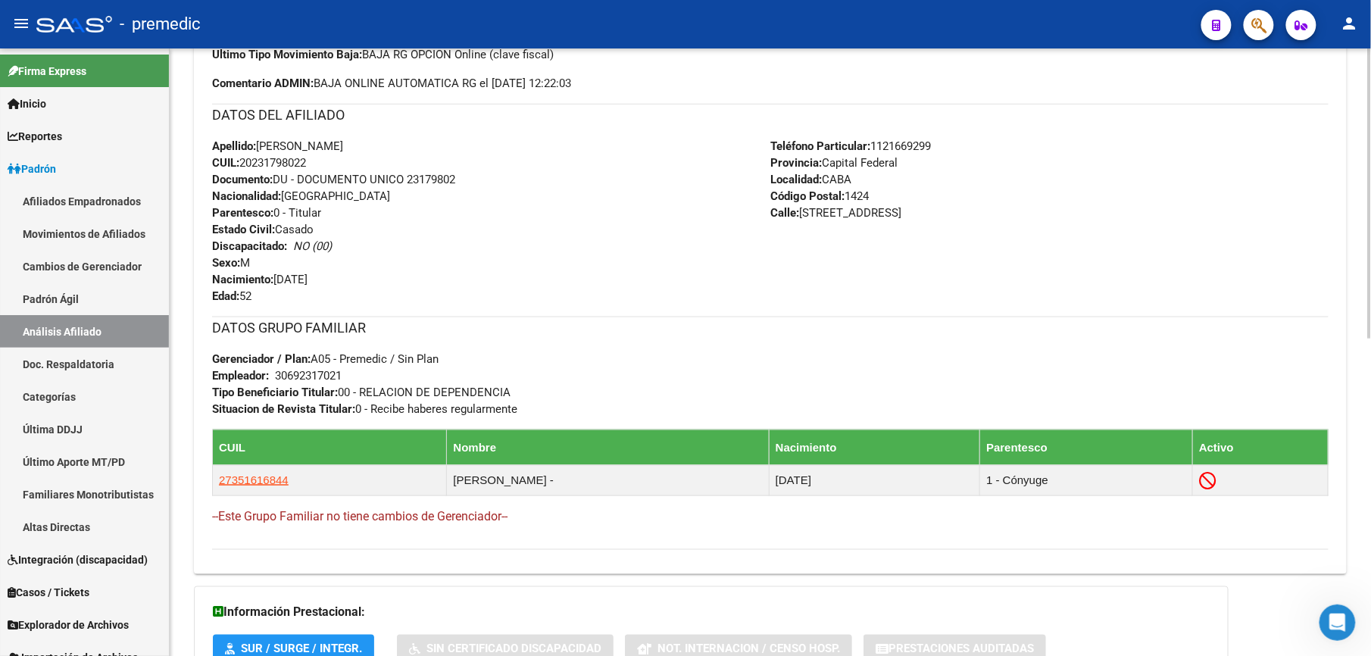
click at [313, 399] on div "DATOS GRUPO FAMILIAR Gerenciador / Plan: A05 - Premedic / Sin Plan Empleador: 3…" at bounding box center [770, 367] width 1117 height 101
click at [313, 399] on strong "Tipo Beneficiario Titular:" at bounding box center [275, 393] width 126 height 14
drag, startPoint x: 314, startPoint y: 391, endPoint x: 268, endPoint y: 370, distance: 50.2
click at [268, 370] on div "DATOS GRUPO FAMILIAR Gerenciador / Plan: A05 - Premedic / Sin Plan Empleador: 3…" at bounding box center [770, 367] width 1117 height 101
click at [268, 370] on strong "Empleador:" at bounding box center [240, 376] width 57 height 14
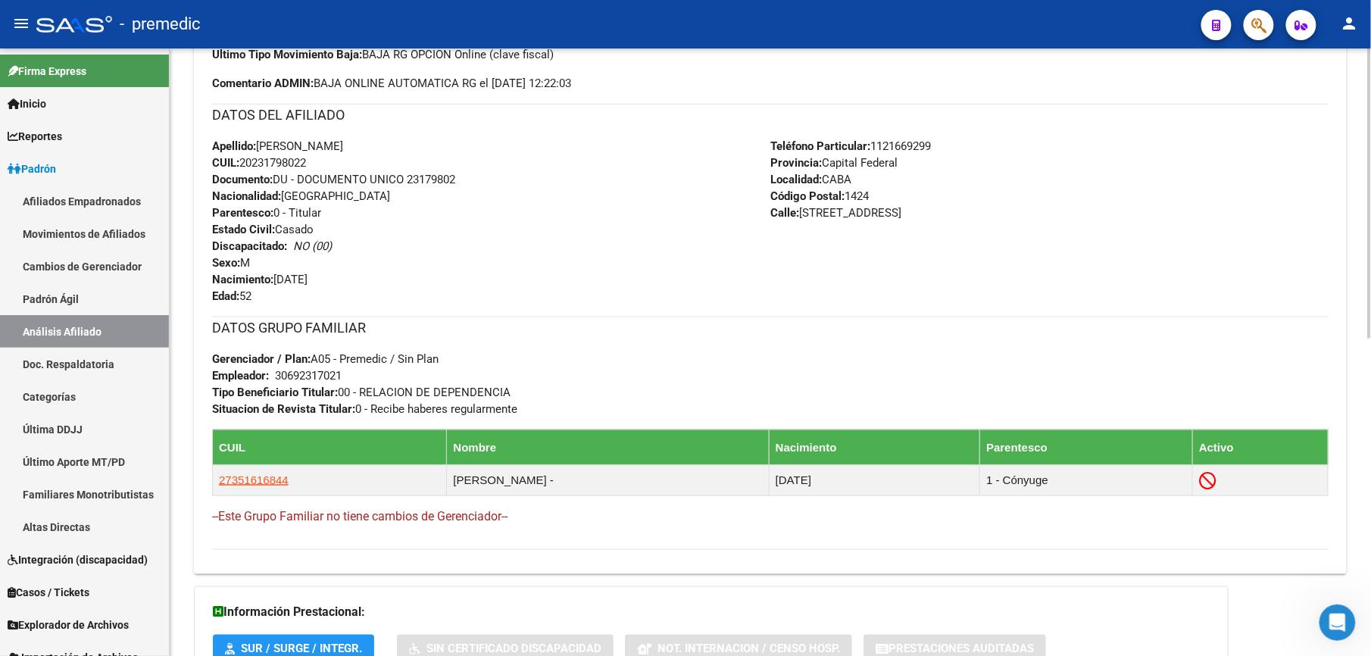
drag, startPoint x: 268, startPoint y: 370, endPoint x: 325, endPoint y: 399, distance: 63.7
click at [325, 399] on div "DATOS GRUPO FAMILIAR Gerenciador / Plan: A05 - Premedic / Sin Plan Empleador: 3…" at bounding box center [770, 367] width 1117 height 101
click at [326, 399] on strong "Tipo Beneficiario Titular:" at bounding box center [275, 393] width 126 height 14
drag, startPoint x: 313, startPoint y: 392, endPoint x: 228, endPoint y: 383, distance: 85.4
click at [228, 383] on div "DATOS GRUPO FAMILIAR Gerenciador / Plan: A05 - Premedic / Sin Plan Empleador: 3…" at bounding box center [770, 367] width 1117 height 101
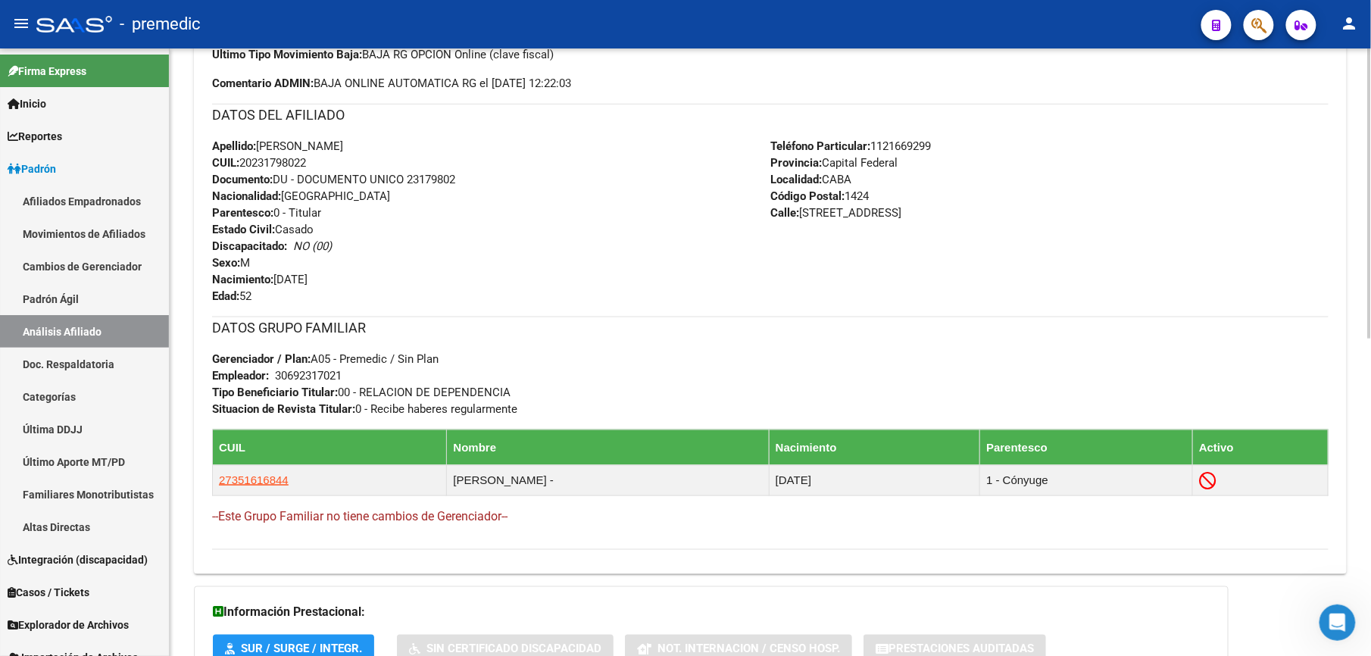
click at [228, 383] on div "DATOS GRUPO FAMILIAR Gerenciador / Plan: A05 - Premedic / Sin Plan Empleador: 3…" at bounding box center [770, 367] width 1117 height 101
drag, startPoint x: 228, startPoint y: 383, endPoint x: 343, endPoint y: 402, distance: 116.7
click at [343, 402] on div "DATOS GRUPO FAMILIAR Gerenciador / Plan: A05 - Premedic / Sin Plan Empleador: 3…" at bounding box center [770, 367] width 1117 height 101
click at [343, 402] on strong "Situacion de Revista Titular:" at bounding box center [283, 409] width 143 height 14
drag, startPoint x: 343, startPoint y: 402, endPoint x: 220, endPoint y: 380, distance: 125.4
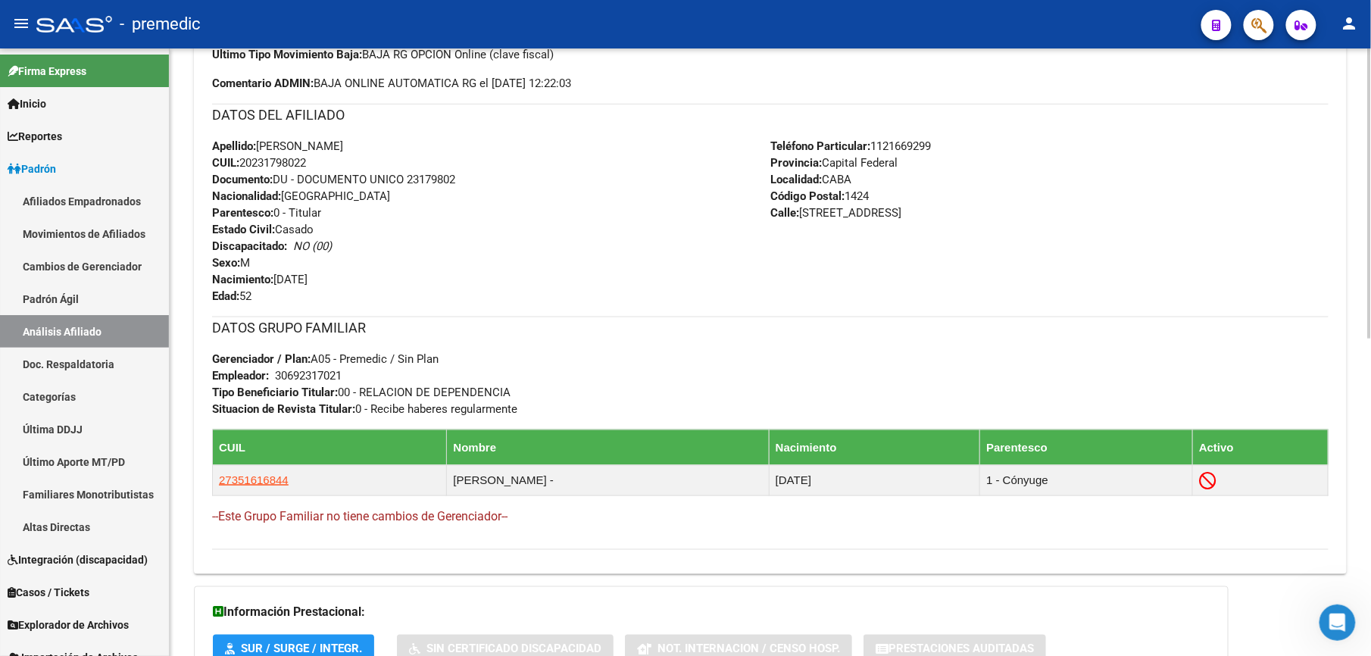
click at [220, 380] on div "DATOS GRUPO FAMILIAR Gerenciador / Plan: A05 - Premedic / Sin Plan Empleador: 3…" at bounding box center [770, 367] width 1117 height 101
click at [220, 380] on strong "Empleador:" at bounding box center [240, 376] width 57 height 14
drag, startPoint x: 280, startPoint y: 370, endPoint x: 283, endPoint y: 407, distance: 37.2
click at [283, 407] on div "DATOS GRUPO FAMILIAR Gerenciador / Plan: A05 - Premedic / Sin Plan Empleador: 3…" at bounding box center [770, 367] width 1117 height 101
click at [283, 407] on strong "Situacion de Revista Titular:" at bounding box center [283, 409] width 143 height 14
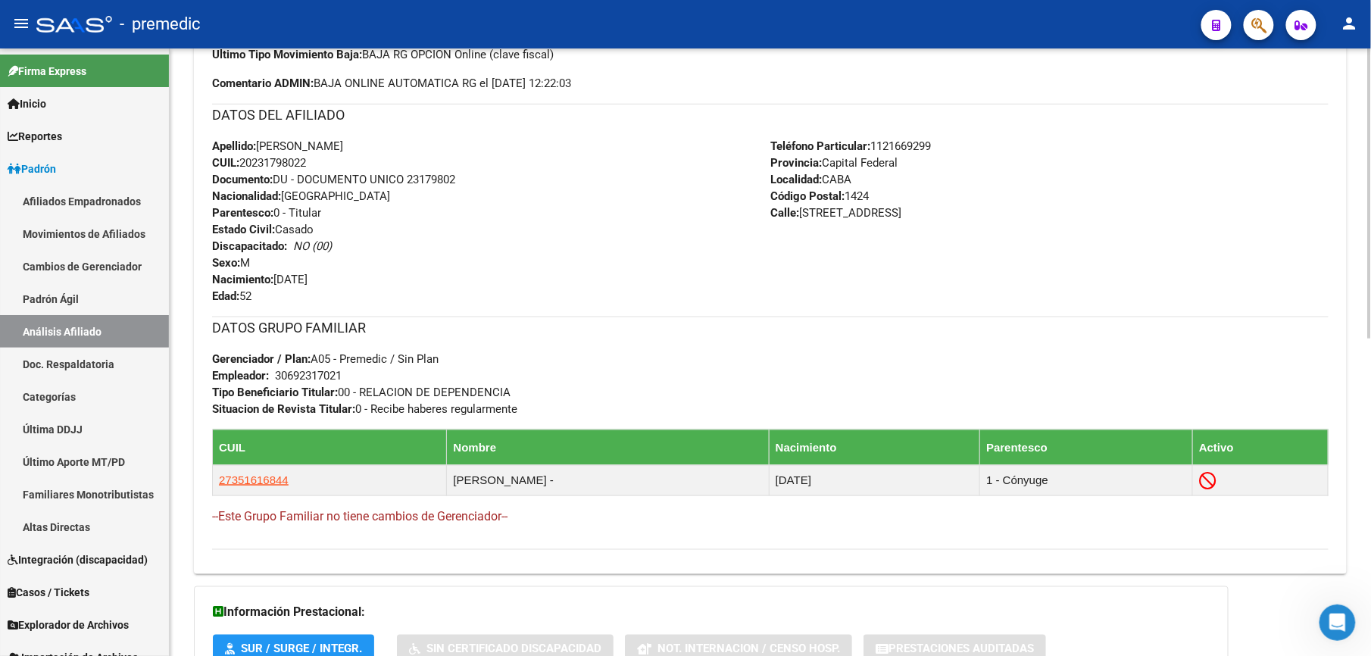
drag, startPoint x: 283, startPoint y: 407, endPoint x: 255, endPoint y: 362, distance: 52.4
click at [255, 362] on div "DATOS GRUPO FAMILIAR Gerenciador / Plan: A05 - Premedic / Sin Plan Empleador: 3…" at bounding box center [770, 367] width 1117 height 101
click at [255, 362] on strong "Gerenciador / Plan:" at bounding box center [261, 359] width 98 height 14
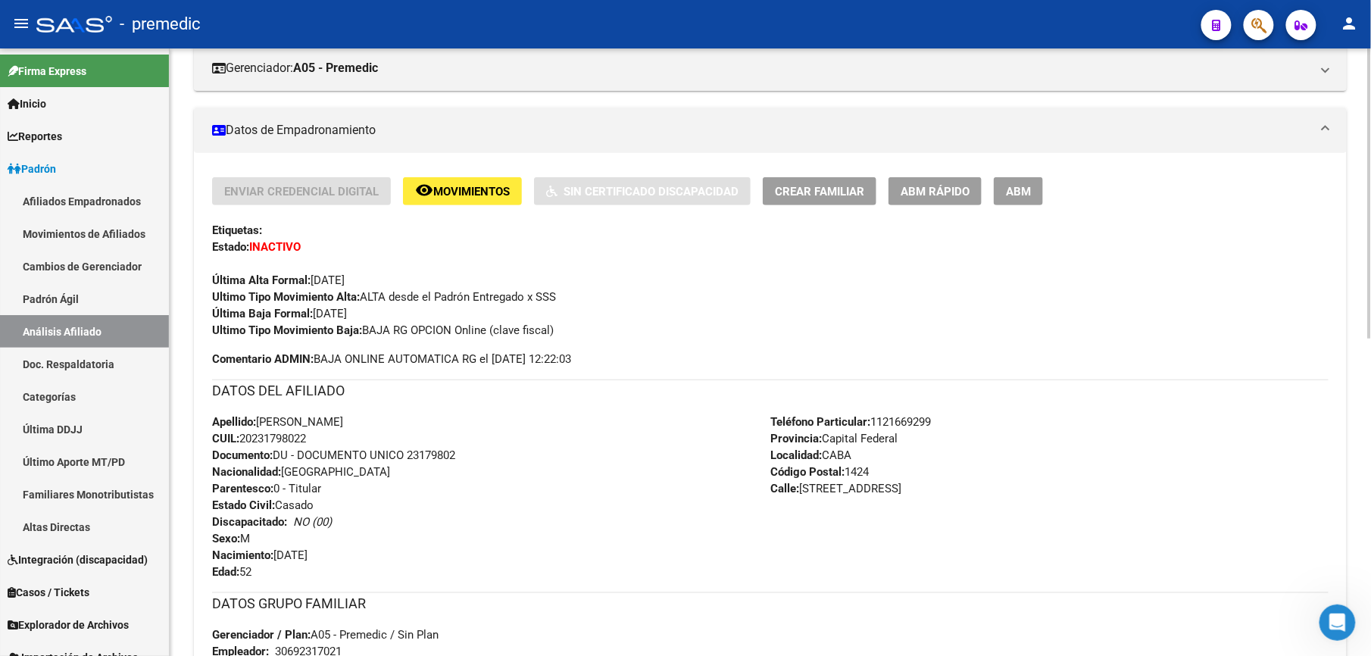
scroll to position [532, 0]
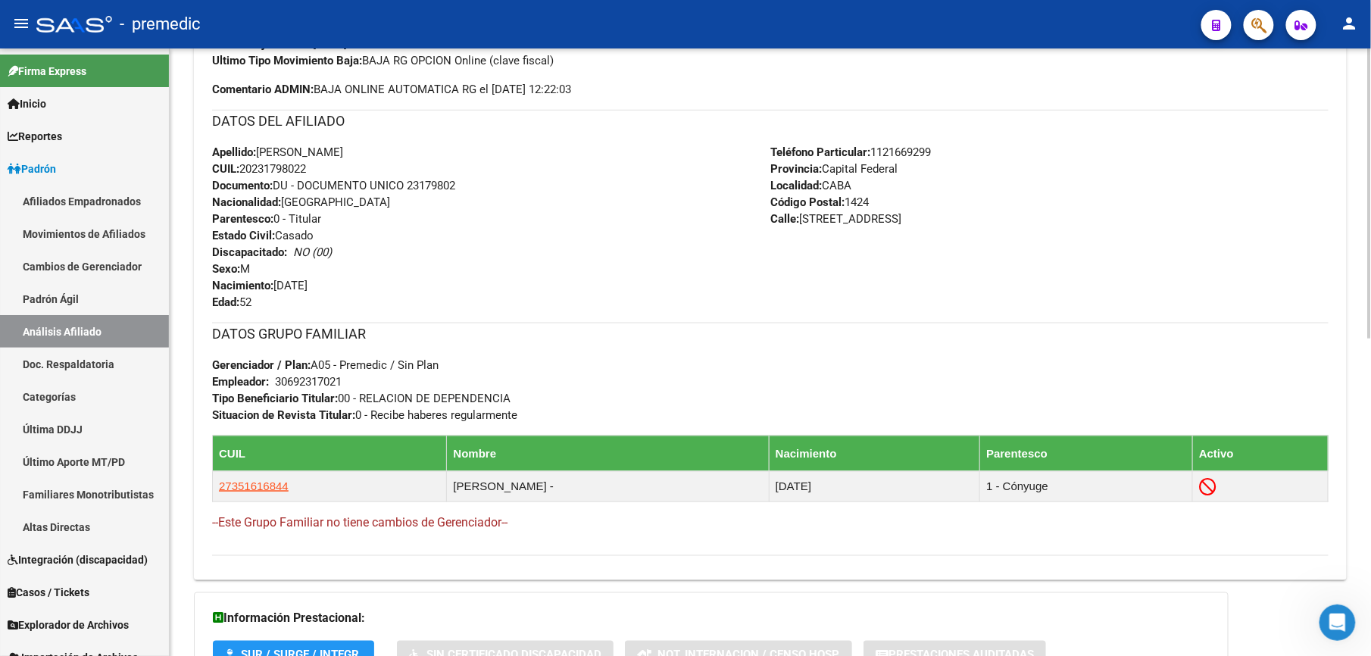
drag, startPoint x: 314, startPoint y: 392, endPoint x: 232, endPoint y: 227, distance: 183.6
click at [232, 227] on div "Enviar Credencial Digital remove_red_eye Movimientos Sin Certificado Discapacid…" at bounding box center [770, 232] width 1117 height 649
click at [232, 229] on strong "Estado Civil:" at bounding box center [243, 236] width 63 height 14
drag, startPoint x: 261, startPoint y: 256, endPoint x: 318, endPoint y: 358, distance: 116.3
click at [318, 358] on div "Enviar Credencial Digital remove_red_eye Movimientos Sin Certificado Discapacid…" at bounding box center [770, 232] width 1117 height 649
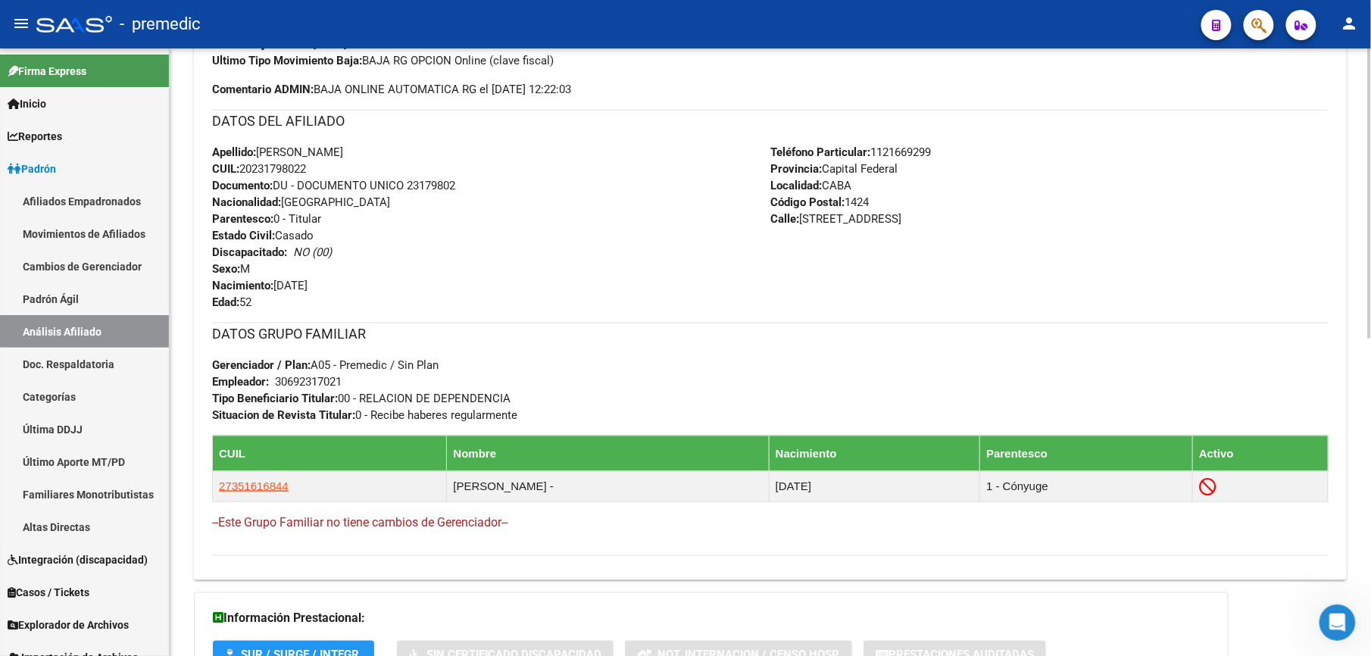
click at [316, 359] on span "Gerenciador / Plan: A05 - Premedic / Sin Plan" at bounding box center [325, 365] width 227 height 14
drag, startPoint x: 316, startPoint y: 388, endPoint x: 268, endPoint y: 286, distance: 112.9
click at [268, 286] on div "Enviar Credencial Digital remove_red_eye Movimientos Sin Certificado Discapacid…" at bounding box center [770, 232] width 1117 height 649
click at [268, 286] on strong "Nacimiento:" at bounding box center [242, 286] width 61 height 14
drag, startPoint x: 268, startPoint y: 286, endPoint x: 276, endPoint y: 361, distance: 76.1
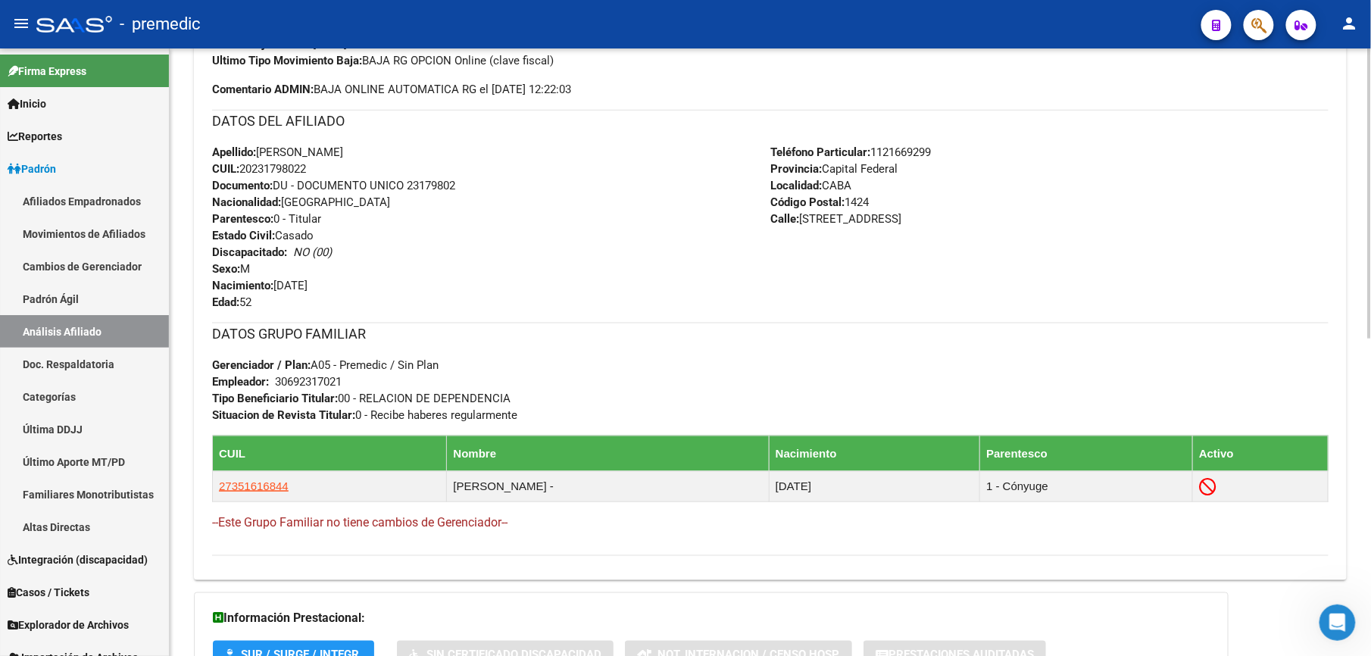
click at [276, 361] on div "Enviar Credencial Digital remove_red_eye Movimientos Sin Certificado Discapacid…" at bounding box center [770, 232] width 1117 height 649
click at [276, 361] on strong "Gerenciador / Plan:" at bounding box center [261, 365] width 98 height 14
drag, startPoint x: 247, startPoint y: 376, endPoint x: 228, endPoint y: 340, distance: 40.3
click at [228, 340] on div "DATOS GRUPO FAMILIAR Gerenciador / Plan: A05 - Premedic / Sin Plan Empleador: 3…" at bounding box center [770, 373] width 1117 height 101
click at [228, 340] on h3 "DATOS GRUPO FAMILIAR" at bounding box center [770, 334] width 1117 height 21
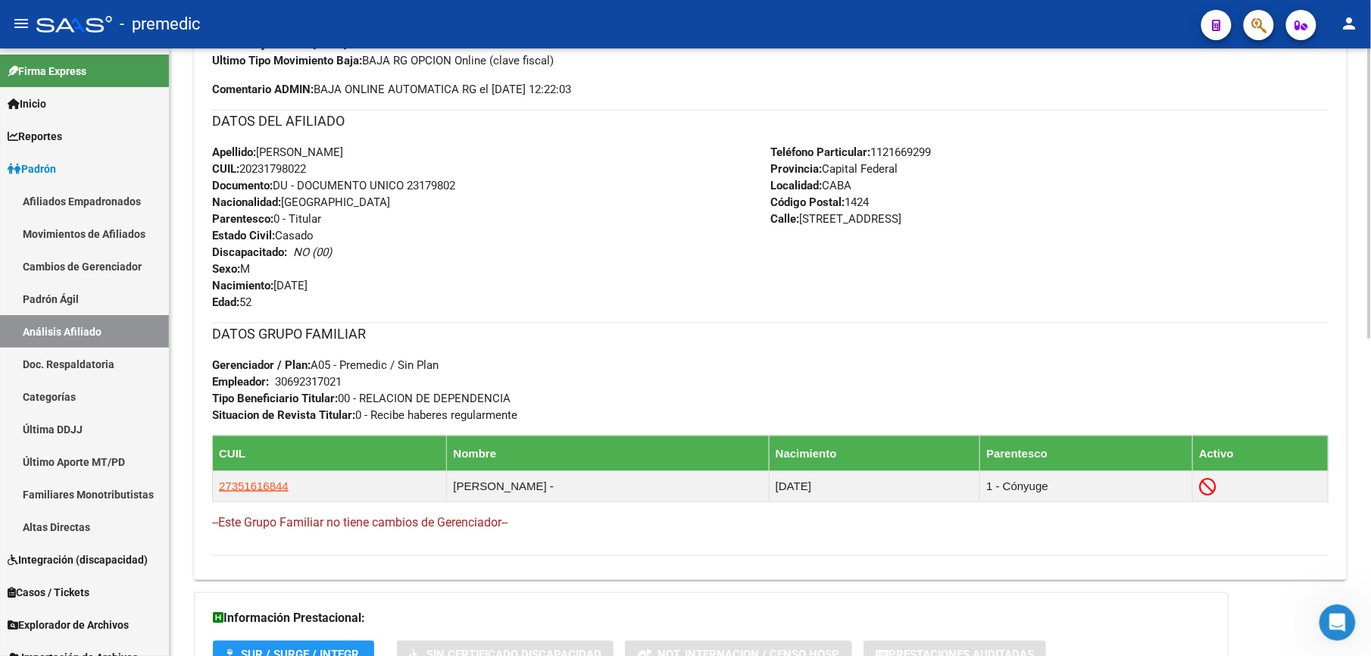
drag, startPoint x: 289, startPoint y: 364, endPoint x: 309, endPoint y: 414, distance: 53.3
click at [309, 414] on div "DATOS GRUPO FAMILIAR Gerenciador / Plan: A05 - Premedic / Sin Plan Empleador: 3…" at bounding box center [770, 373] width 1117 height 101
click at [308, 414] on strong "Situacion de Revista Titular:" at bounding box center [283, 415] width 143 height 14
drag, startPoint x: 292, startPoint y: 408, endPoint x: 270, endPoint y: 370, distance: 44.2
click at [270, 370] on div "DATOS GRUPO FAMILIAR Gerenciador / Plan: A05 - Premedic / Sin Plan Empleador: 3…" at bounding box center [770, 373] width 1117 height 101
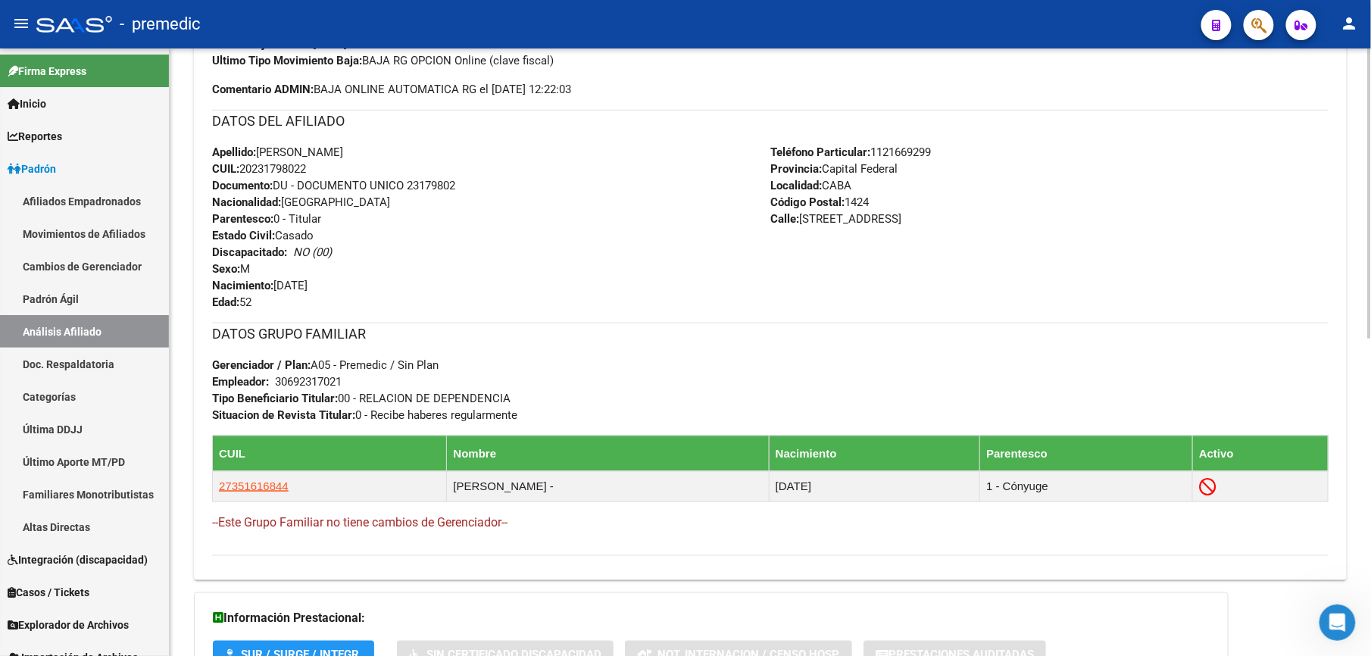
click at [270, 370] on strong "Gerenciador / Plan:" at bounding box center [261, 365] width 98 height 14
drag, startPoint x: 241, startPoint y: 365, endPoint x: 277, endPoint y: 410, distance: 57.6
click at [277, 410] on div "DATOS GRUPO FAMILIAR Gerenciador / Plan: A05 - Premedic / Sin Plan Empleador: 3…" at bounding box center [770, 373] width 1117 height 101
click at [277, 410] on strong "Situacion de Revista Titular:" at bounding box center [283, 415] width 143 height 14
drag, startPoint x: 341, startPoint y: 356, endPoint x: 355, endPoint y: 412, distance: 57.7
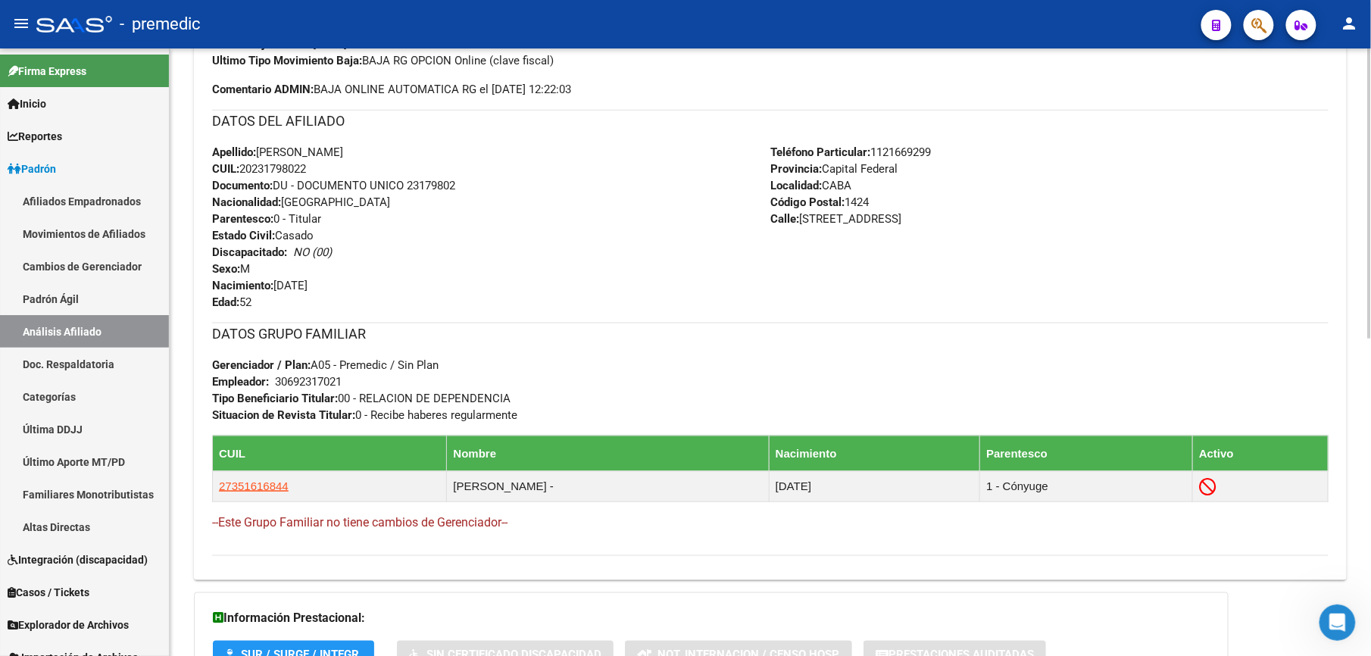
click at [355, 412] on div "DATOS GRUPO FAMILIAR Gerenciador / Plan: A05 - Premedic / Sin Plan Empleador: 3…" at bounding box center [770, 373] width 1117 height 101
click at [355, 412] on strong "Situacion de Revista Titular:" at bounding box center [283, 415] width 143 height 14
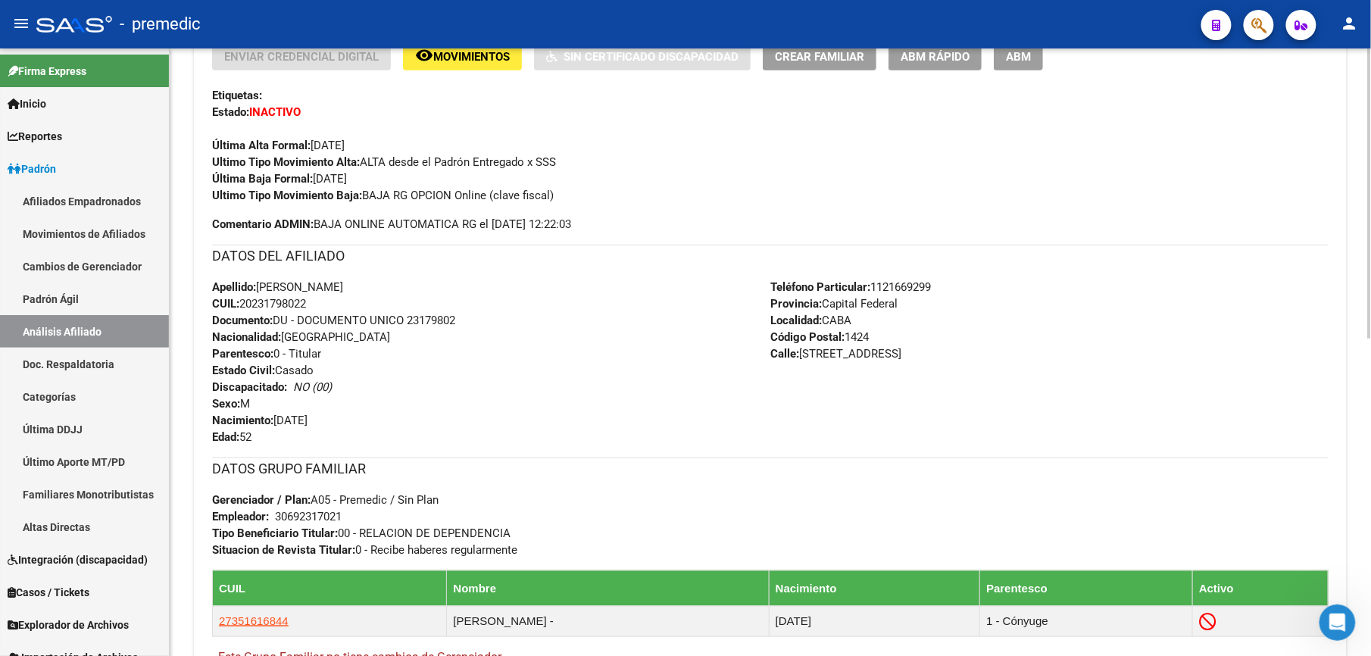
scroll to position [0, 0]
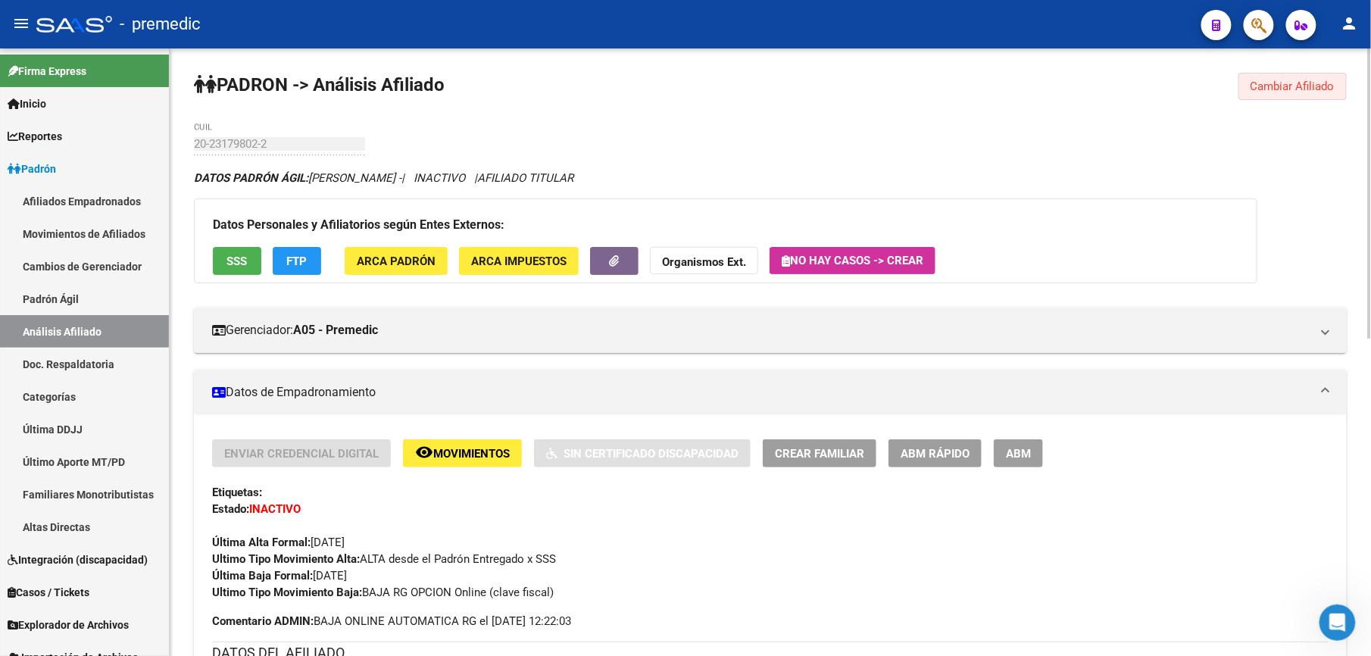
click at [1286, 94] on button "Cambiar Afiliado" at bounding box center [1293, 86] width 108 height 27
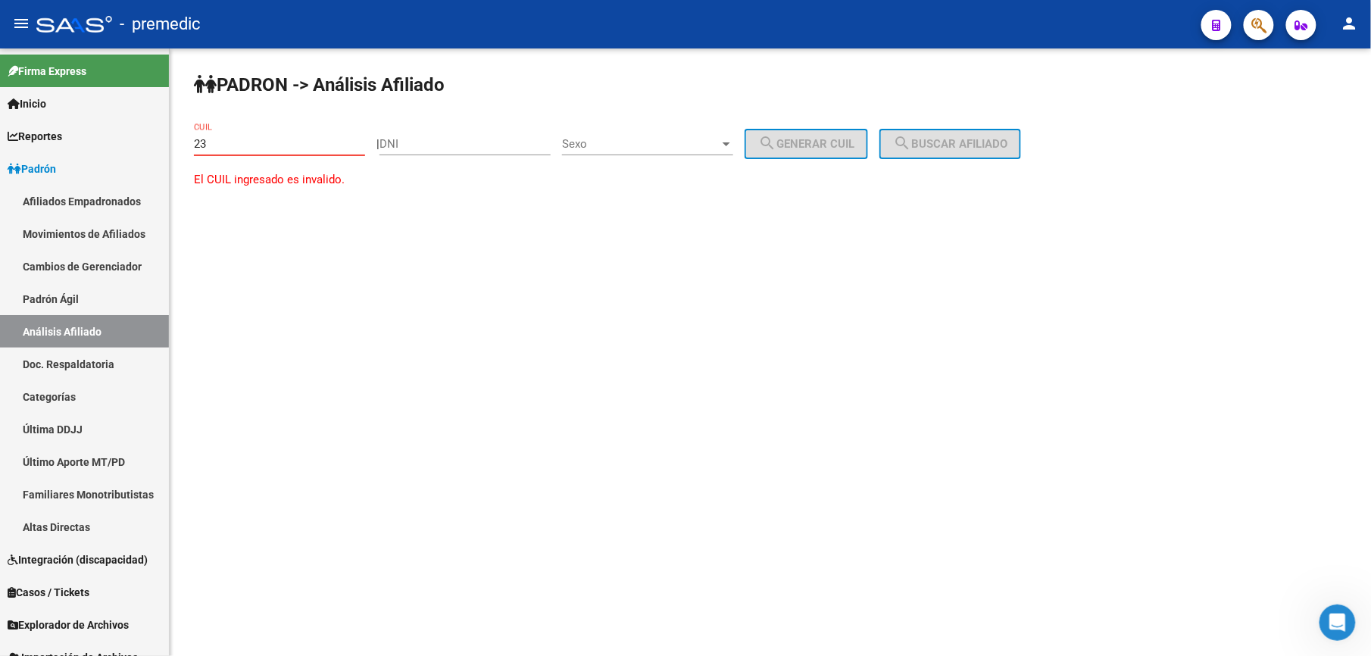
paste input "-37215823"
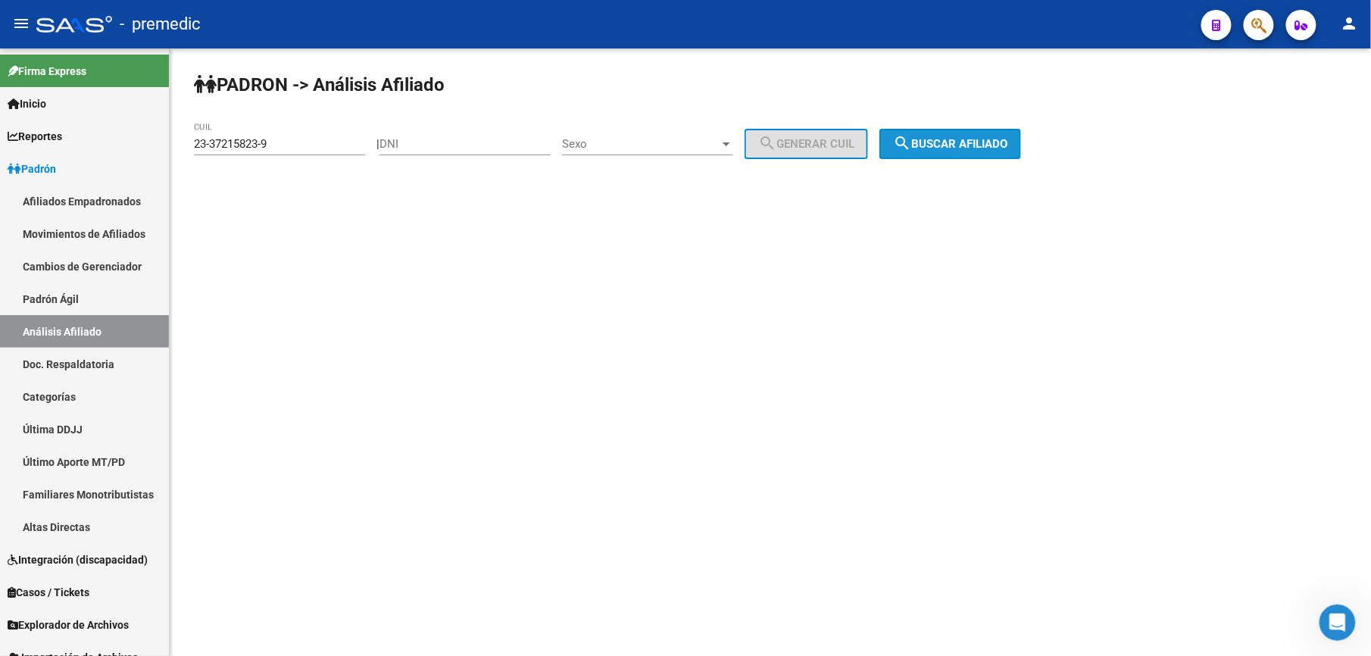
click at [911, 134] on mat-icon "search" at bounding box center [902, 143] width 18 height 18
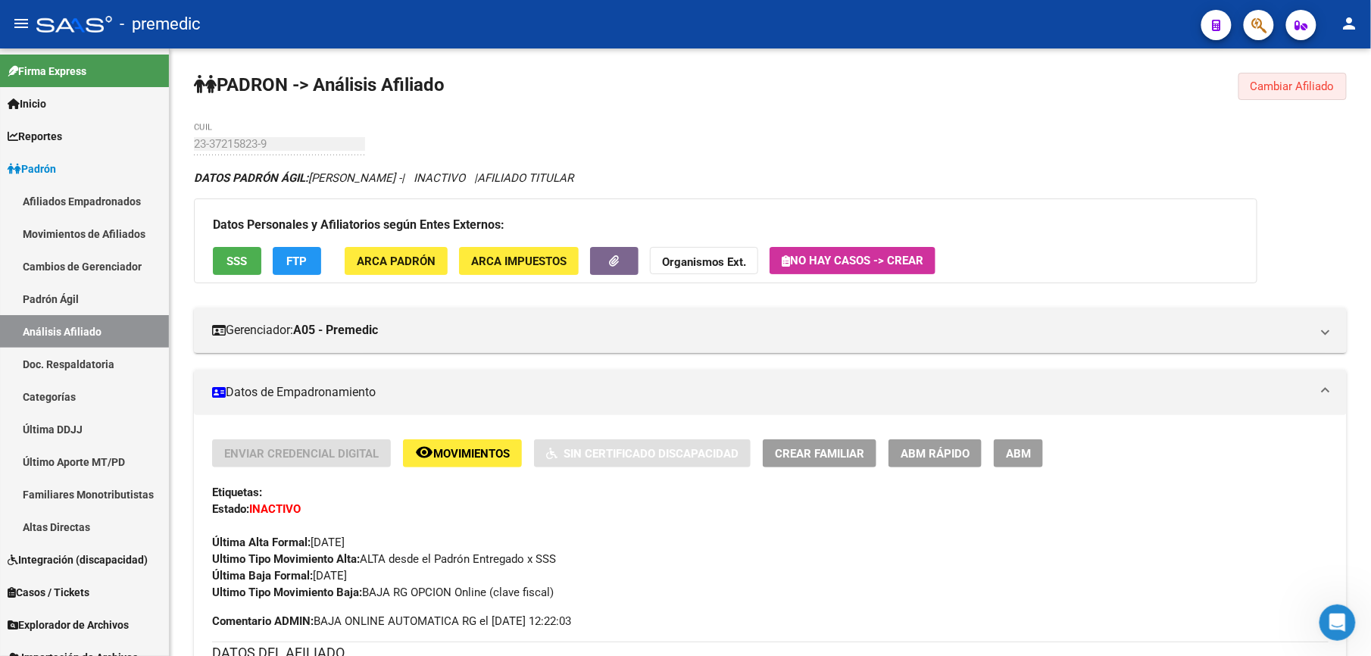
click at [1292, 85] on span "Cambiar Afiliado" at bounding box center [1293, 87] width 84 height 14
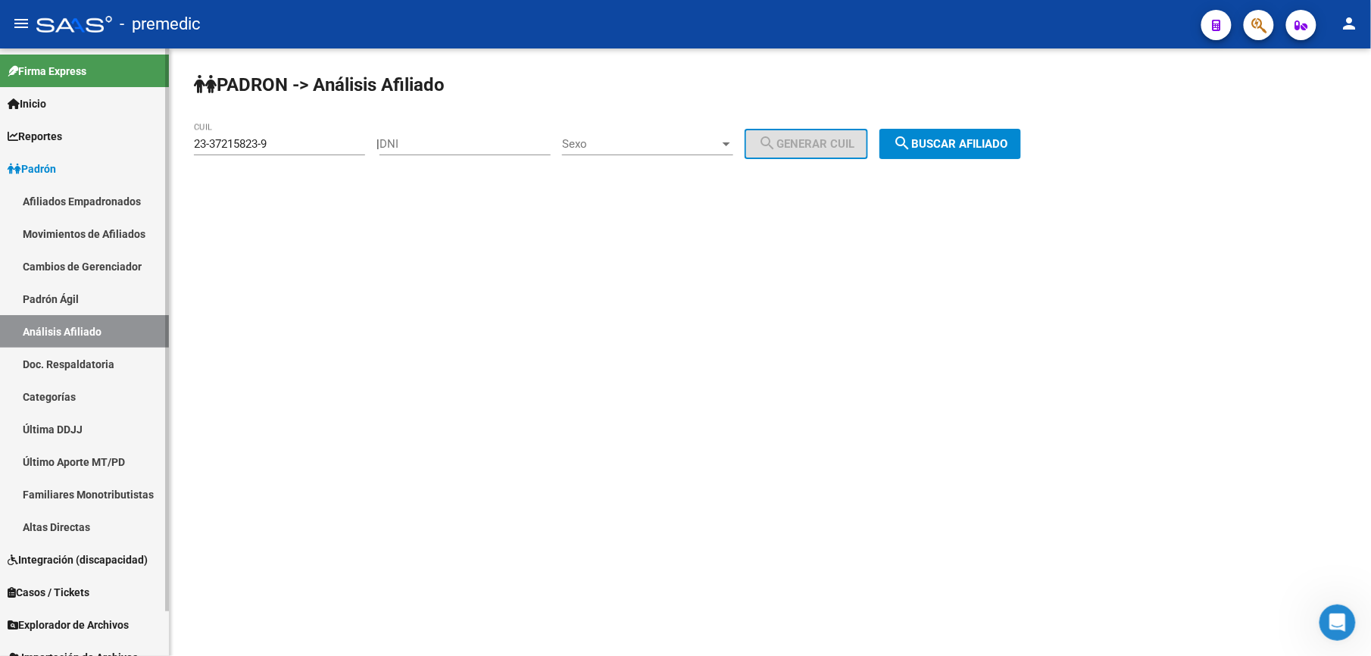
drag, startPoint x: 330, startPoint y: 142, endPoint x: 20, endPoint y: 136, distance: 310.7
click at [20, 136] on mat-sidenav-container "Firma Express Inicio Calendario SSS Instructivos Contacto OS Reportes Padrón Tr…" at bounding box center [685, 352] width 1371 height 608
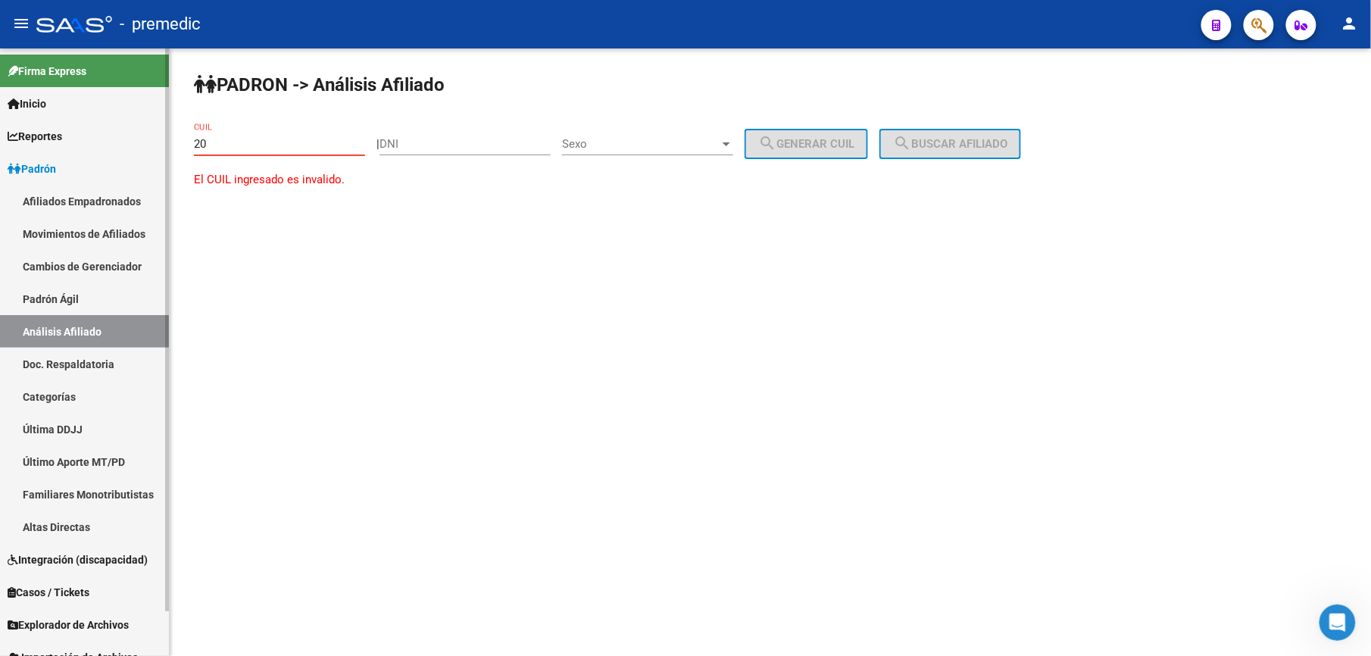
paste input "-29835107"
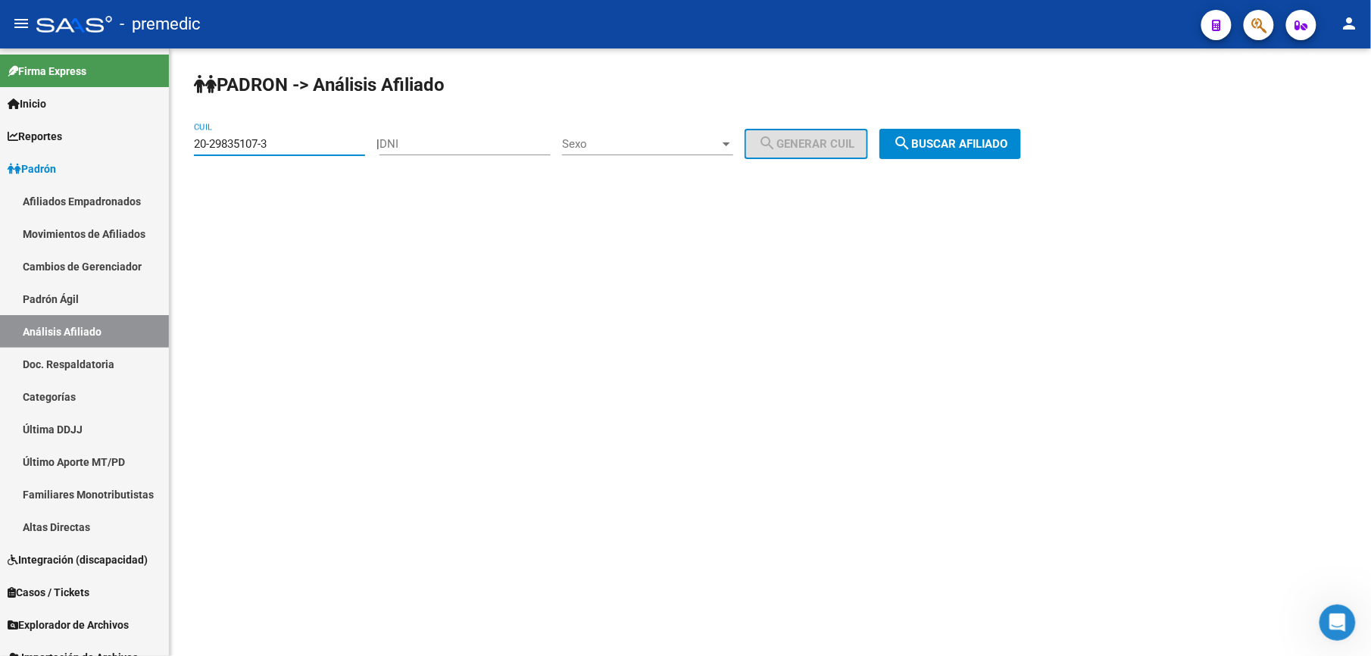
drag, startPoint x: 828, startPoint y: 125, endPoint x: 925, endPoint y: 142, distance: 98.5
click at [892, 136] on div "PADRON -> Análisis Afiliado 20-29835107-3 CUIL | DNI Sexo Sexo search Generar C…" at bounding box center [771, 127] width 1202 height 159
click at [1005, 143] on span "search Buscar afiliado" at bounding box center [950, 144] width 114 height 14
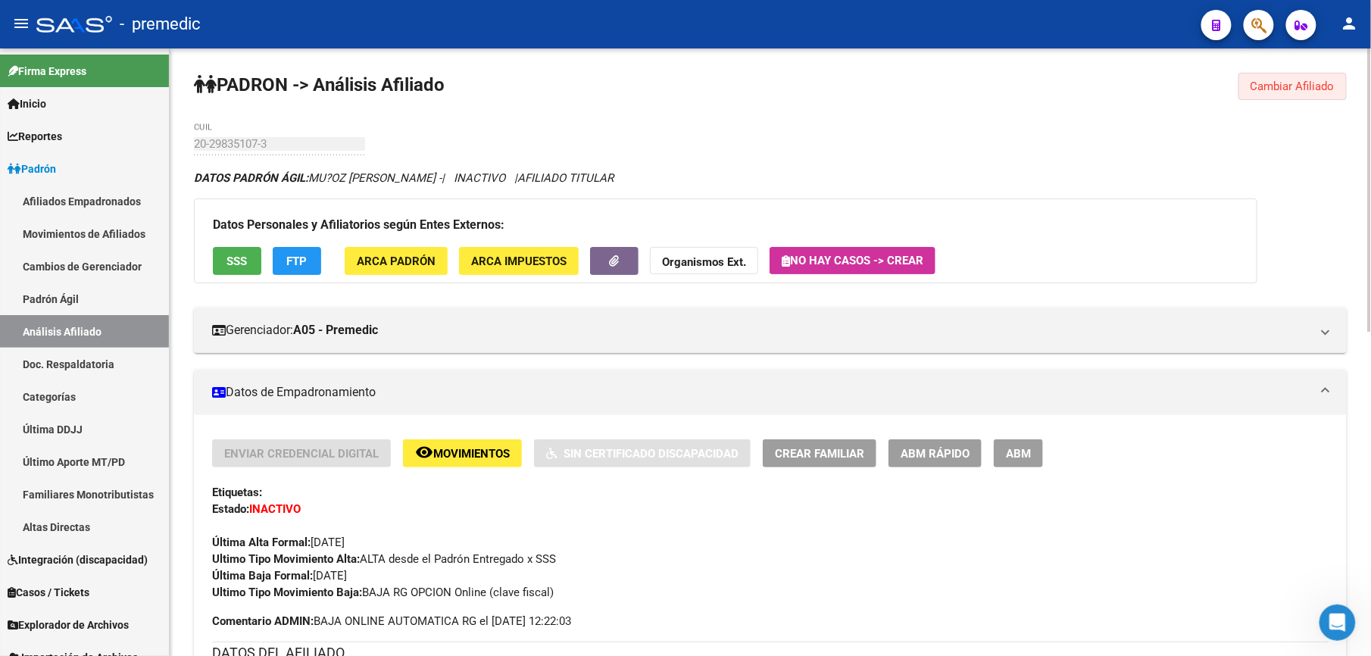
click at [1294, 80] on span "Cambiar Afiliado" at bounding box center [1293, 87] width 84 height 14
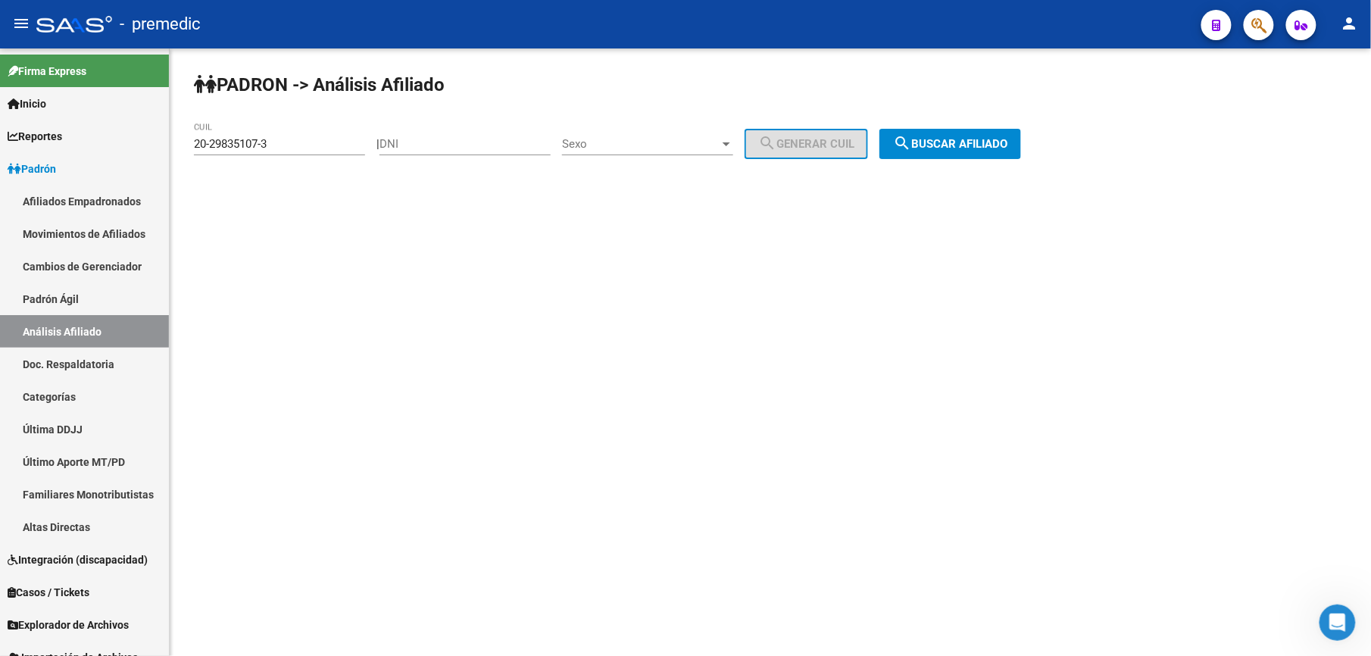
drag, startPoint x: 308, startPoint y: 150, endPoint x: 180, endPoint y: 136, distance: 128.0
click at [180, 136] on div "PADRON -> Análisis Afiliado 20-29835107-3 CUIL | DNI Sexo Sexo search Generar C…" at bounding box center [771, 127] width 1202 height 159
click at [268, 148] on input "20-29835107-3" at bounding box center [279, 144] width 171 height 14
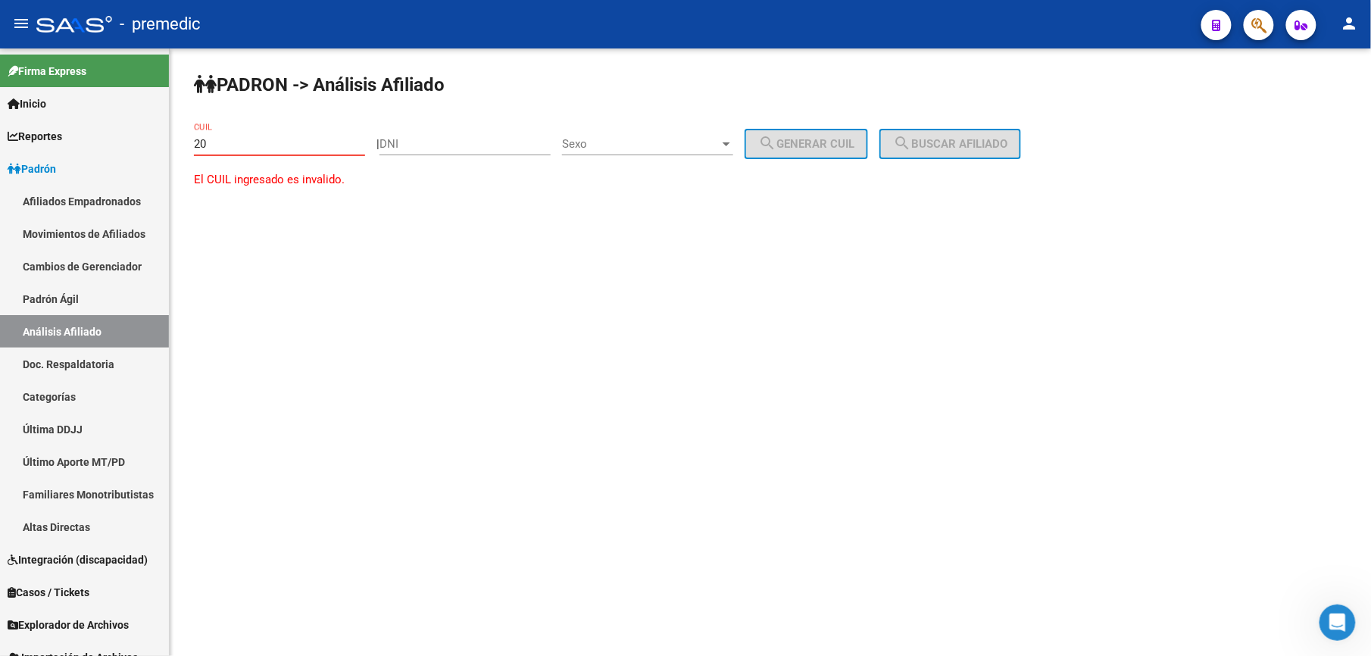
paste input "-43261936"
click at [309, 148] on input "20-43261936" at bounding box center [279, 144] width 171 height 14
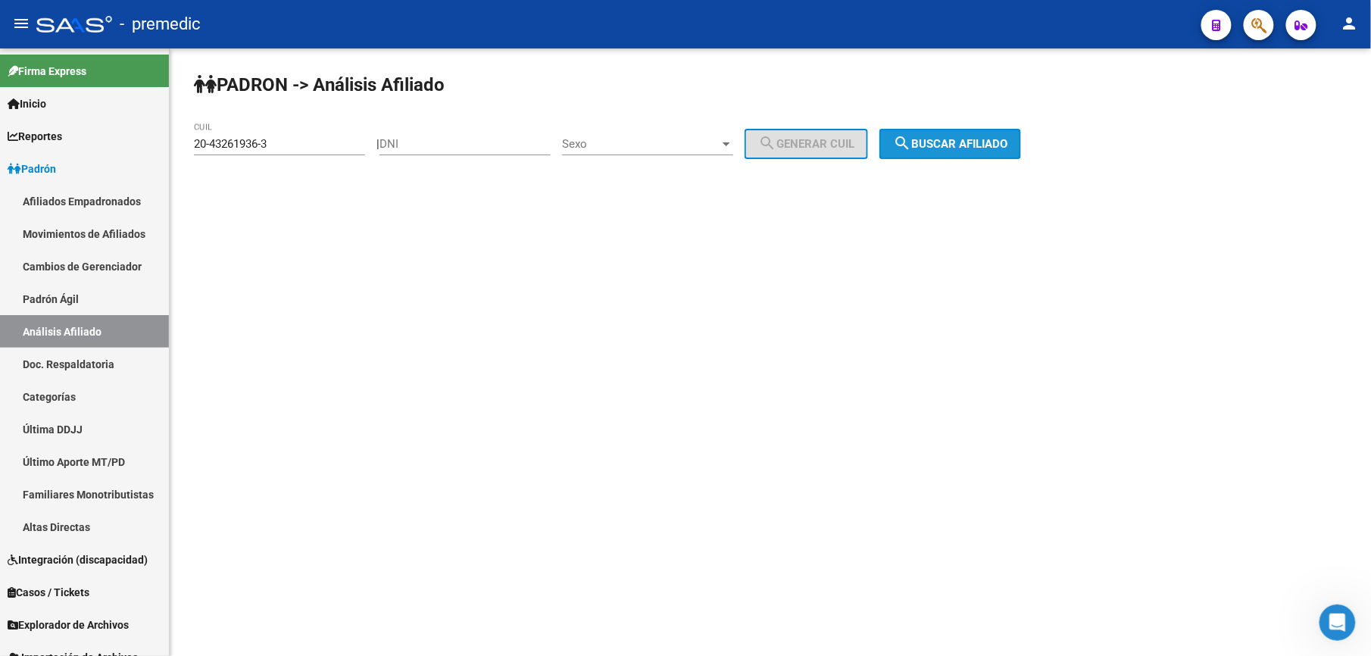
click at [932, 145] on span "search Buscar afiliado" at bounding box center [950, 144] width 114 height 14
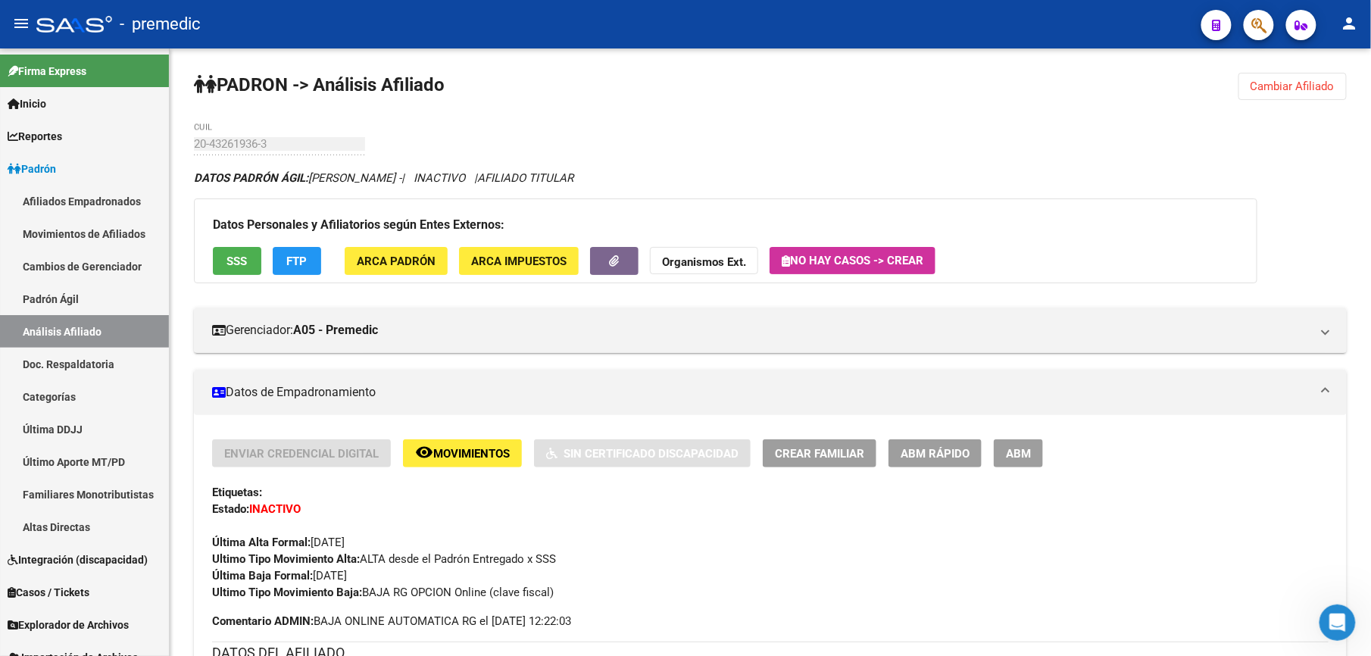
click at [1285, 80] on span "Cambiar Afiliado" at bounding box center [1293, 87] width 84 height 14
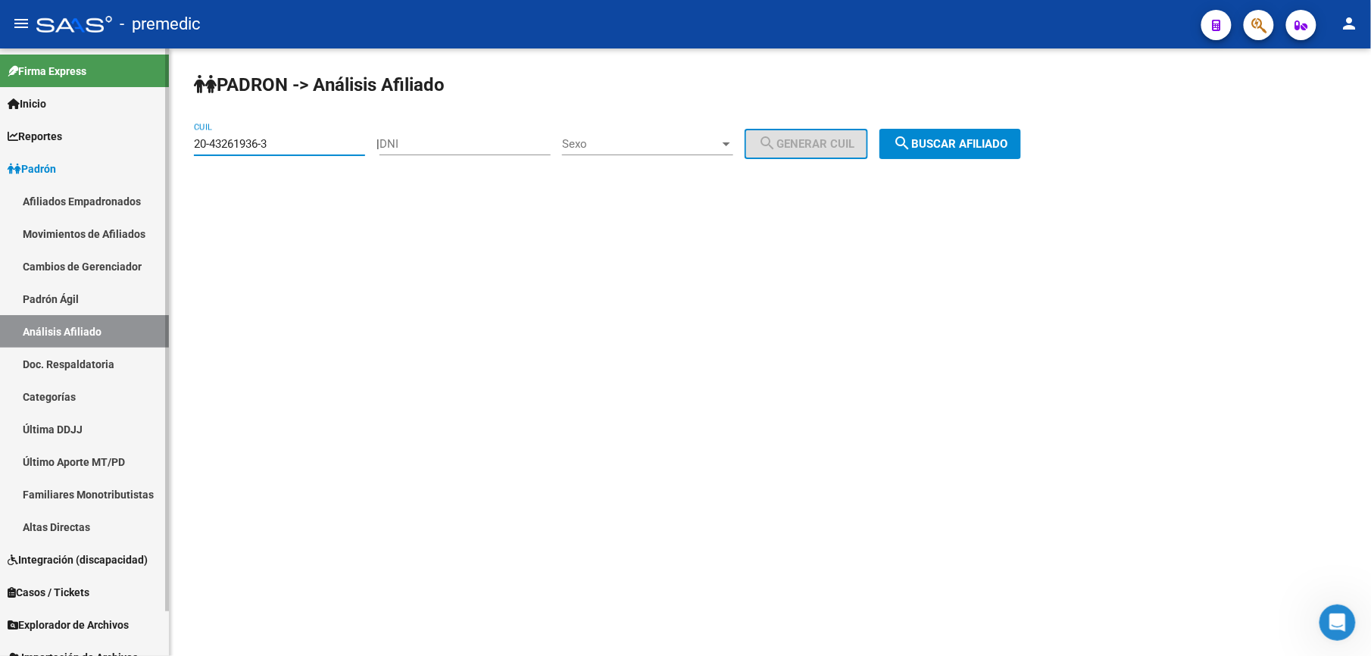
drag, startPoint x: 267, startPoint y: 144, endPoint x: 162, endPoint y: 143, distance: 104.6
click at [162, 143] on mat-sidenav-container "Firma Express Inicio Calendario SSS Instructivos Contacto OS Reportes Padrón Tr…" at bounding box center [685, 352] width 1371 height 608
click at [277, 143] on input "20-43261936-3" at bounding box center [279, 144] width 171 height 14
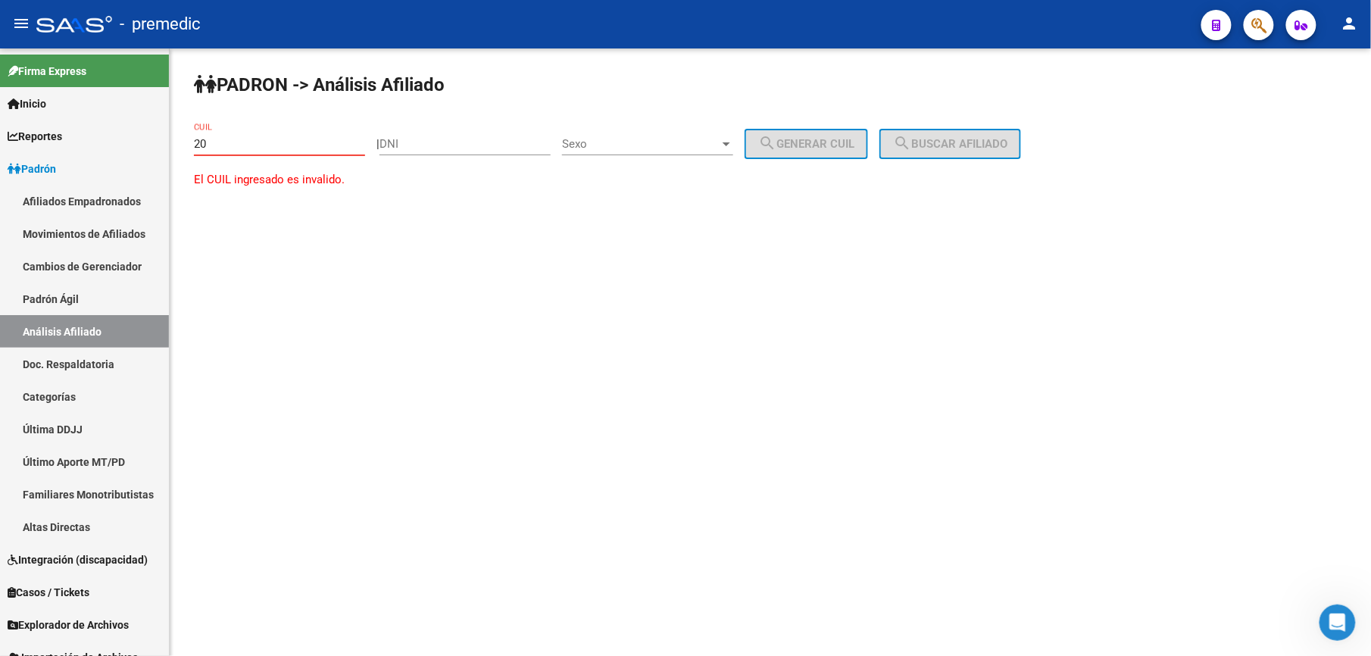
paste input "-28892189"
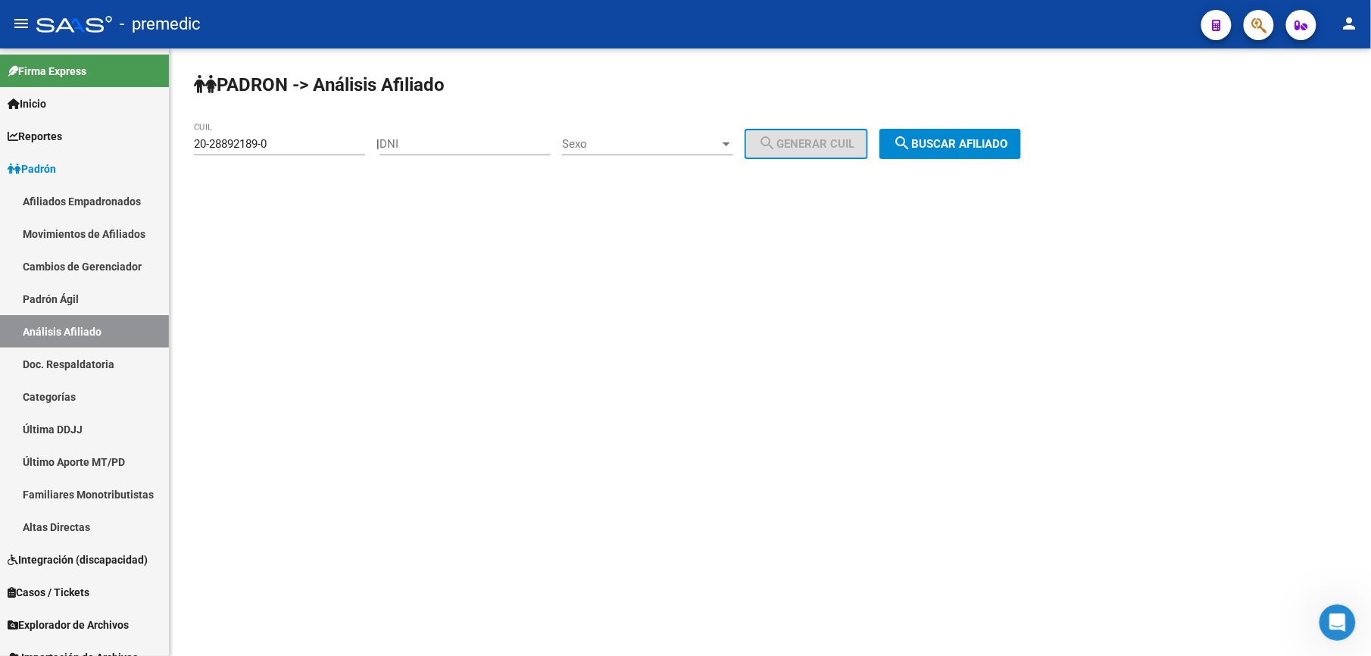
drag, startPoint x: 1039, startPoint y: 161, endPoint x: 986, endPoint y: 161, distance: 53.8
click at [1040, 161] on div "PADRON -> Análisis Afiliado 20-28892189-0 CUIL | DNI Sexo Sexo search Generar C…" at bounding box center [771, 127] width 1202 height 159
click at [977, 161] on div "PADRON -> Análisis Afiliado 20-28892189-0 CUIL | DNI Sexo Sexo search Generar C…" at bounding box center [771, 127] width 1202 height 159
click at [977, 152] on button "search Buscar afiliado" at bounding box center [951, 144] width 142 height 30
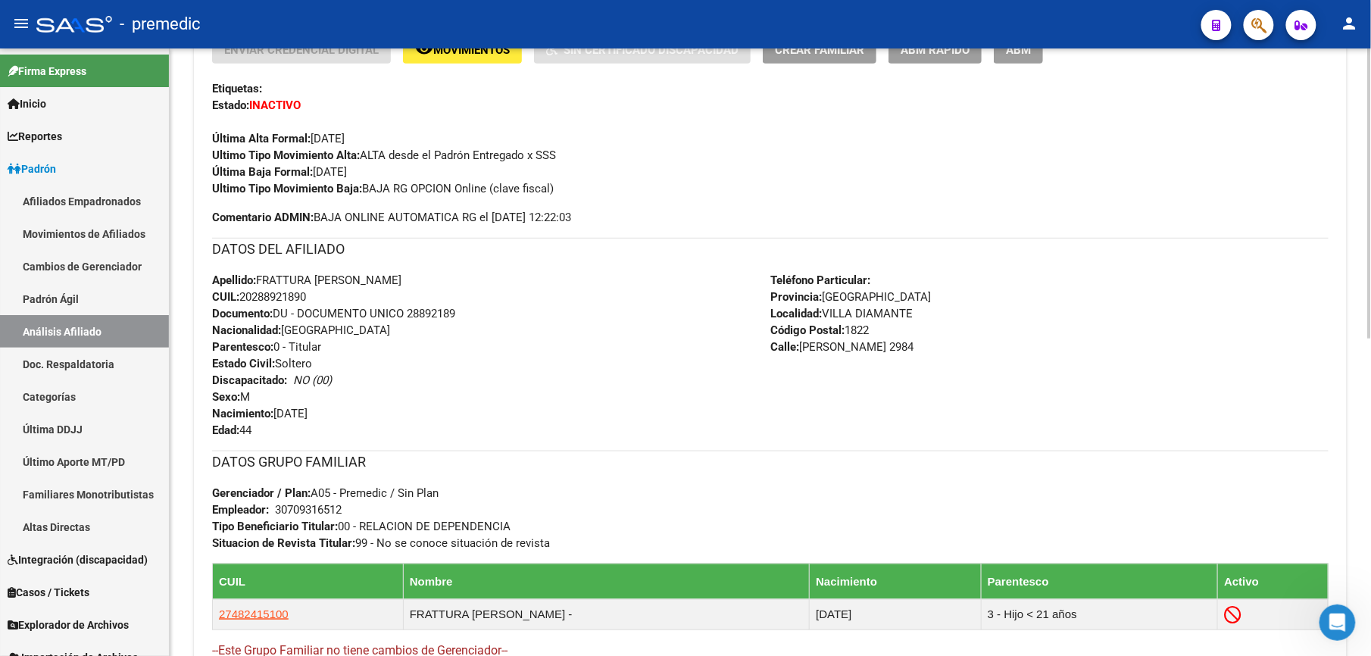
scroll to position [270, 0]
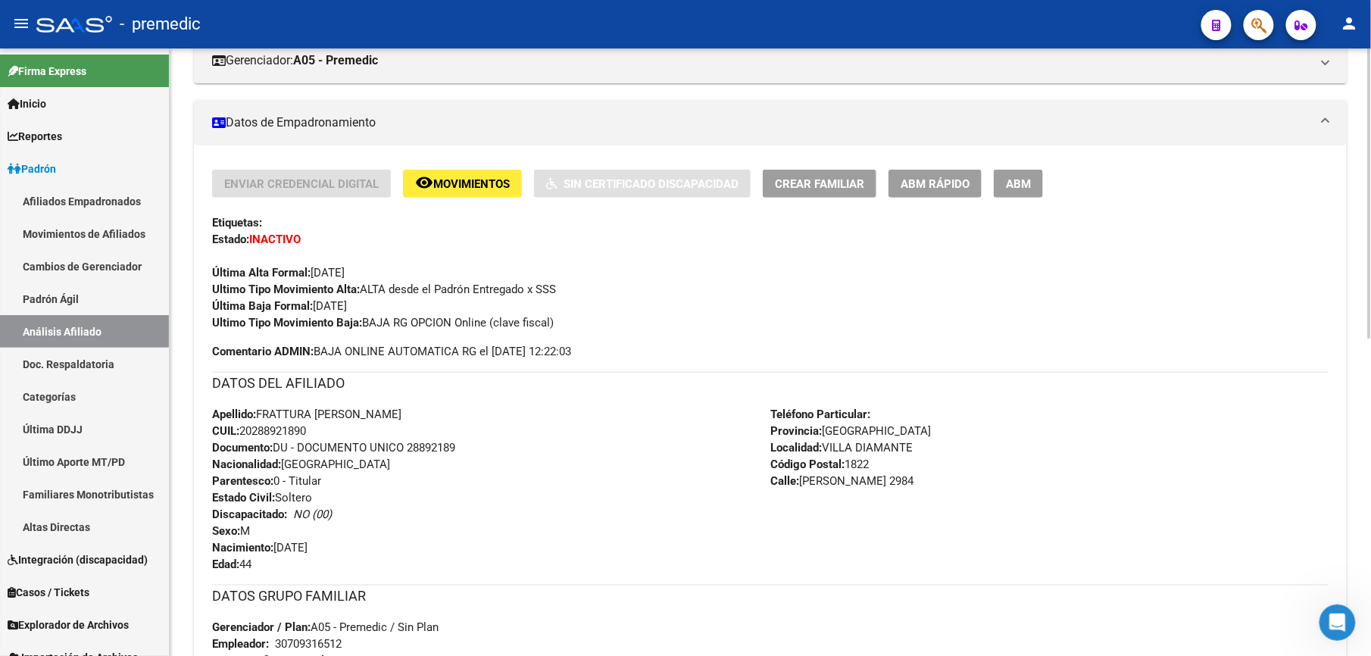
drag, startPoint x: 334, startPoint y: 347, endPoint x: 379, endPoint y: 362, distance: 47.2
click at [379, 362] on div "Enviar Credencial Digital remove_red_eye Movimientos Sin Certificado Discapacid…" at bounding box center [770, 494] width 1117 height 649
click at [377, 362] on div "Enviar Credencial Digital remove_red_eye Movimientos Sin Certificado Discapacid…" at bounding box center [770, 494] width 1117 height 649
drag, startPoint x: 291, startPoint y: 439, endPoint x: 301, endPoint y: 298, distance: 142.0
click at [301, 298] on div "Enviar Credencial Digital remove_red_eye Movimientos Sin Certificado Discapacid…" at bounding box center [770, 494] width 1117 height 649
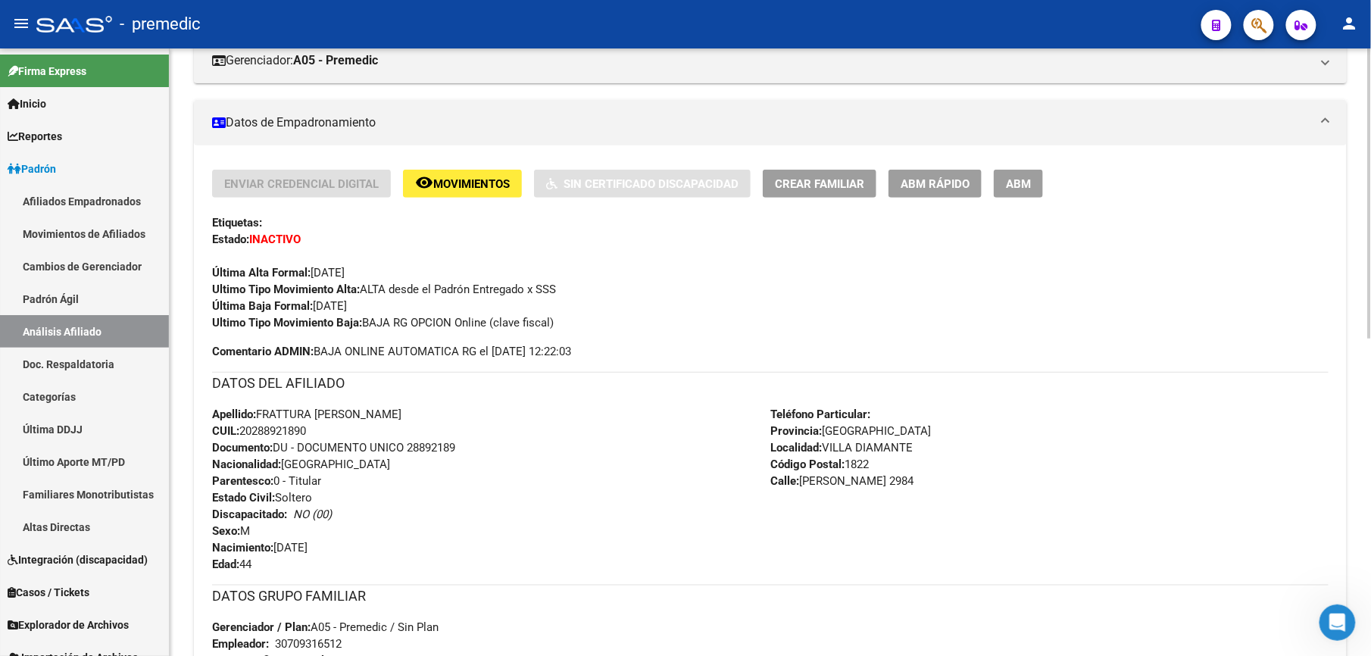
click at [301, 299] on strong "Última Baja Formal:" at bounding box center [262, 306] width 101 height 14
drag, startPoint x: 301, startPoint y: 435, endPoint x: 294, endPoint y: 482, distance: 47.5
click at [294, 482] on div "Enviar Credencial Digital remove_red_eye Movimientos Sin Certificado Discapacid…" at bounding box center [770, 494] width 1117 height 649
click at [294, 483] on span "Parentesco: 0 - Titular" at bounding box center [266, 481] width 109 height 14
click at [292, 455] on span "Documento: DU - DOCUMENTO UNICO 28892189" at bounding box center [333, 448] width 243 height 14
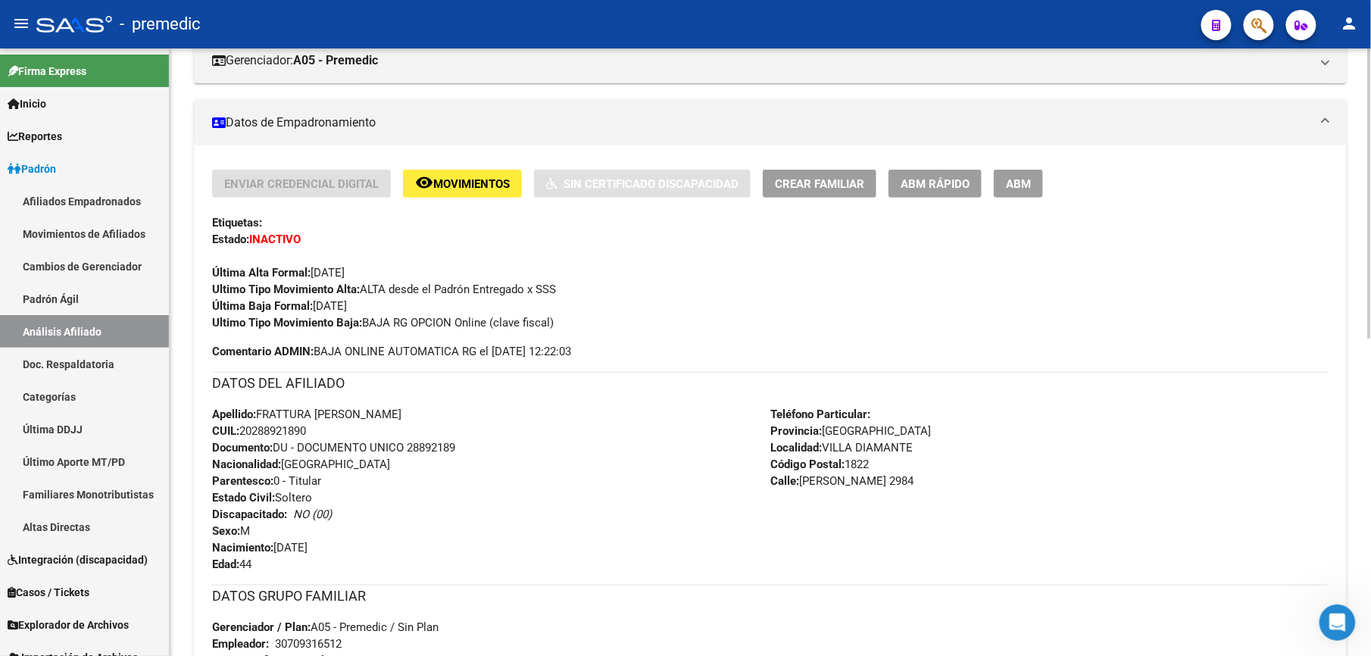
drag, startPoint x: 292, startPoint y: 455, endPoint x: 332, endPoint y: 294, distance: 165.4
click at [332, 294] on div "Enviar Credencial Digital remove_red_eye Movimientos Sin Certificado Discapacid…" at bounding box center [770, 494] width 1117 height 649
click at [332, 294] on strong "Ultimo Tipo Movimiento Alta:" at bounding box center [286, 290] width 148 height 14
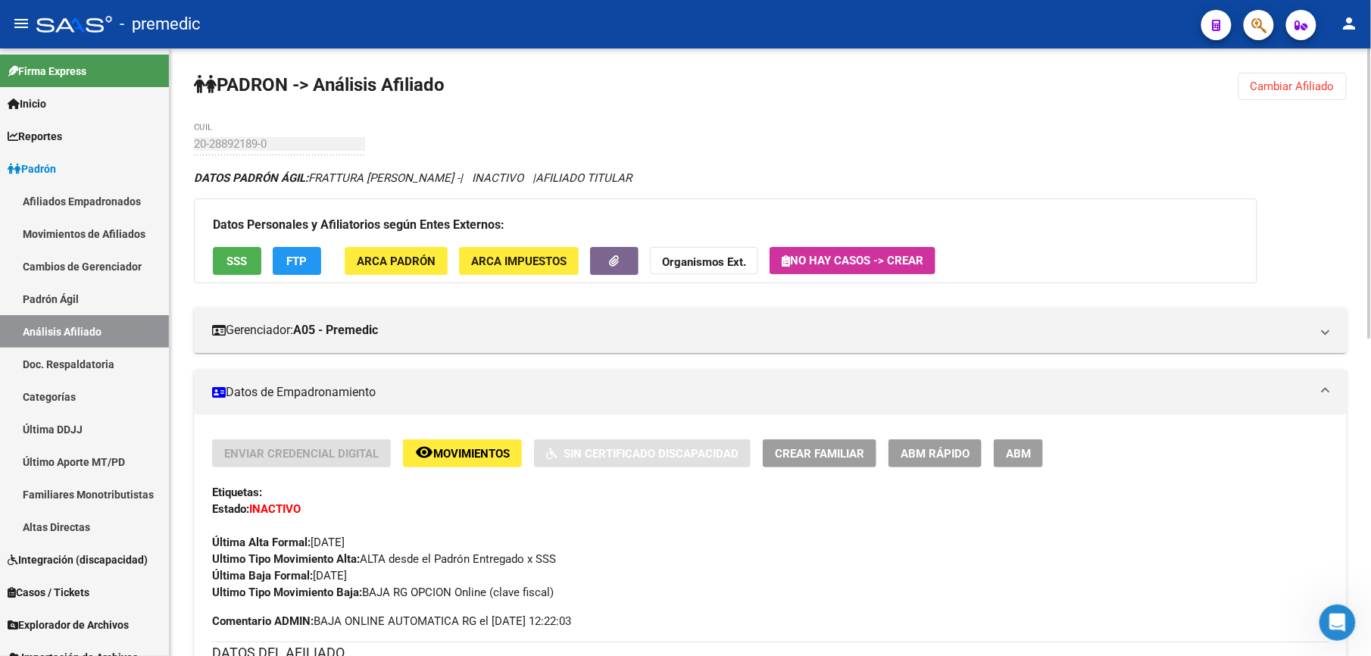
click at [1270, 86] on span "Cambiar Afiliado" at bounding box center [1293, 87] width 84 height 14
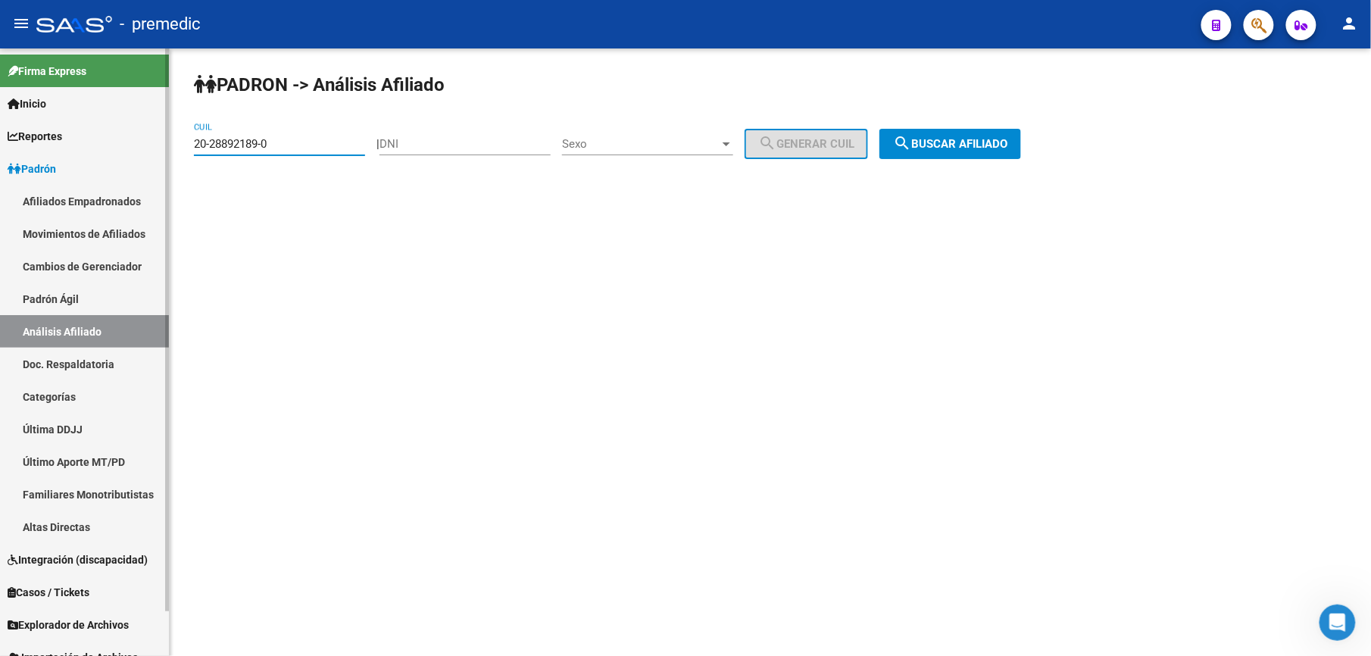
drag, startPoint x: 333, startPoint y: 144, endPoint x: 7, endPoint y: 62, distance: 336.6
click at [0, 73] on html "menu - premedic person Firma Express Inicio Calendario SSS Instructivos Contact…" at bounding box center [685, 328] width 1371 height 656
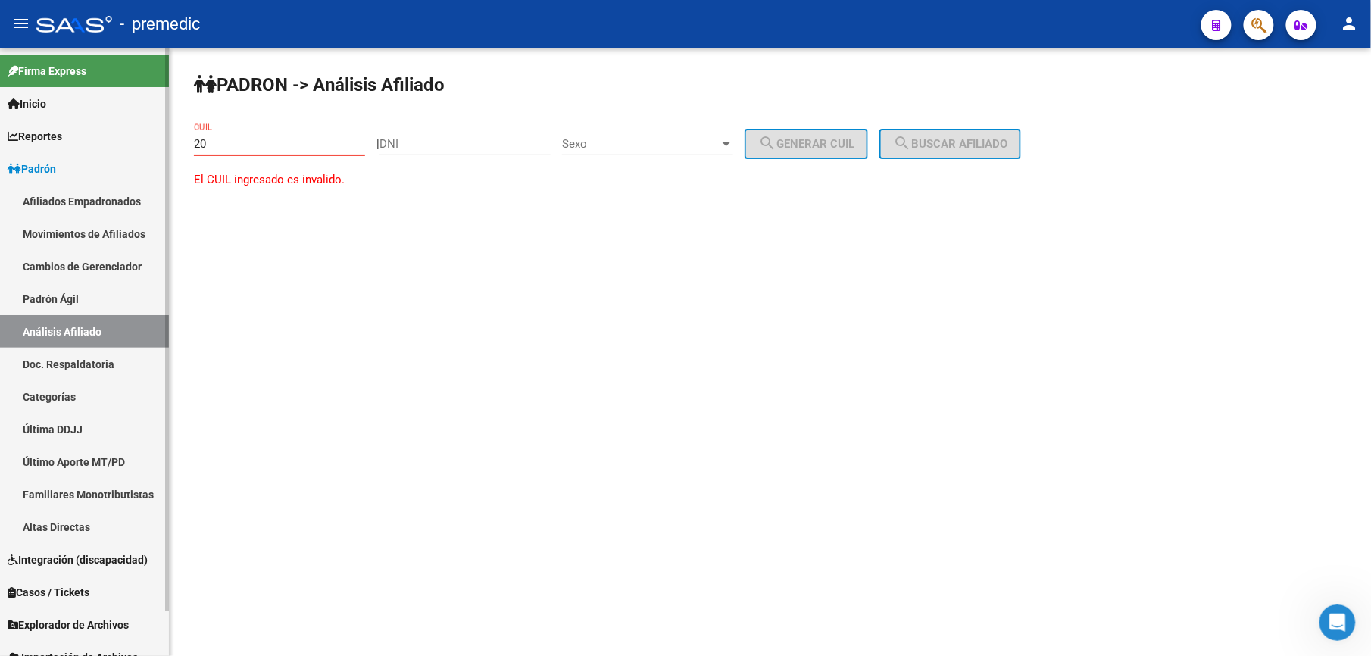
paste input "-28892189"
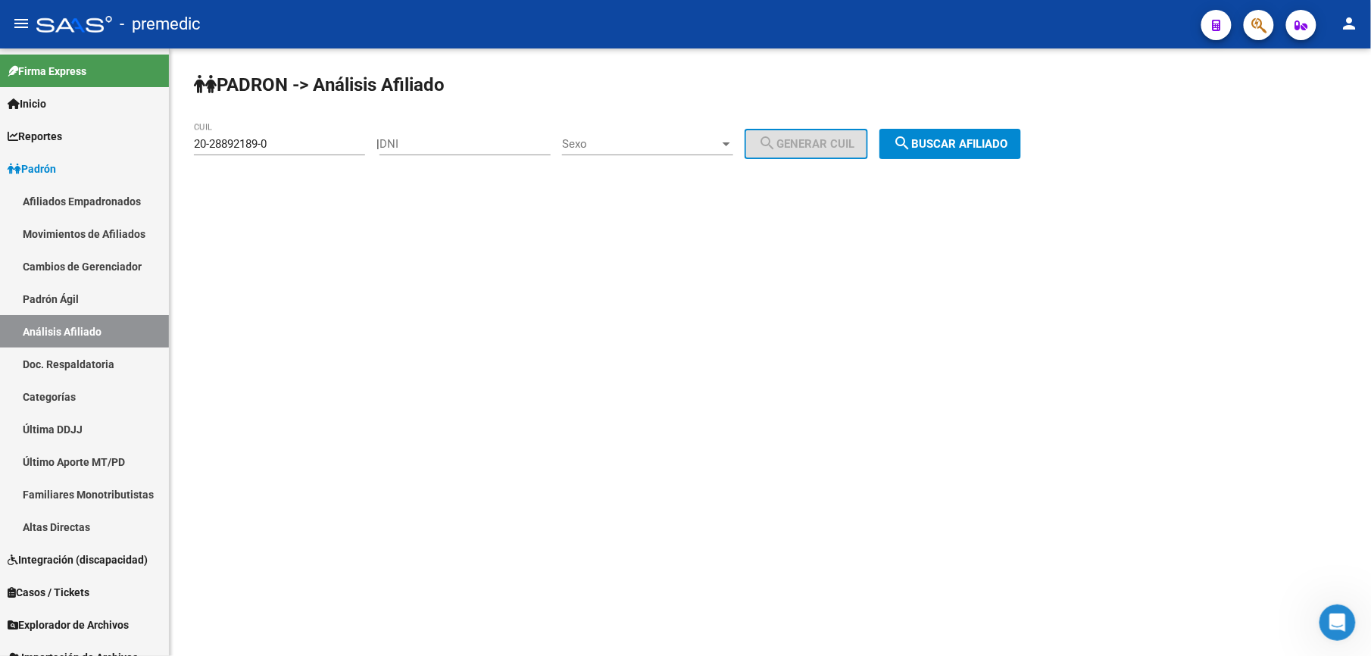
drag, startPoint x: 886, startPoint y: 114, endPoint x: 896, endPoint y: 120, distance: 11.6
click at [894, 119] on div "PADRON -> Análisis Afiliado 20-28892189-0 CUIL | DNI Sexo Sexo search Generar C…" at bounding box center [771, 127] width 1202 height 159
click at [911, 144] on mat-icon "search" at bounding box center [902, 143] width 18 height 18
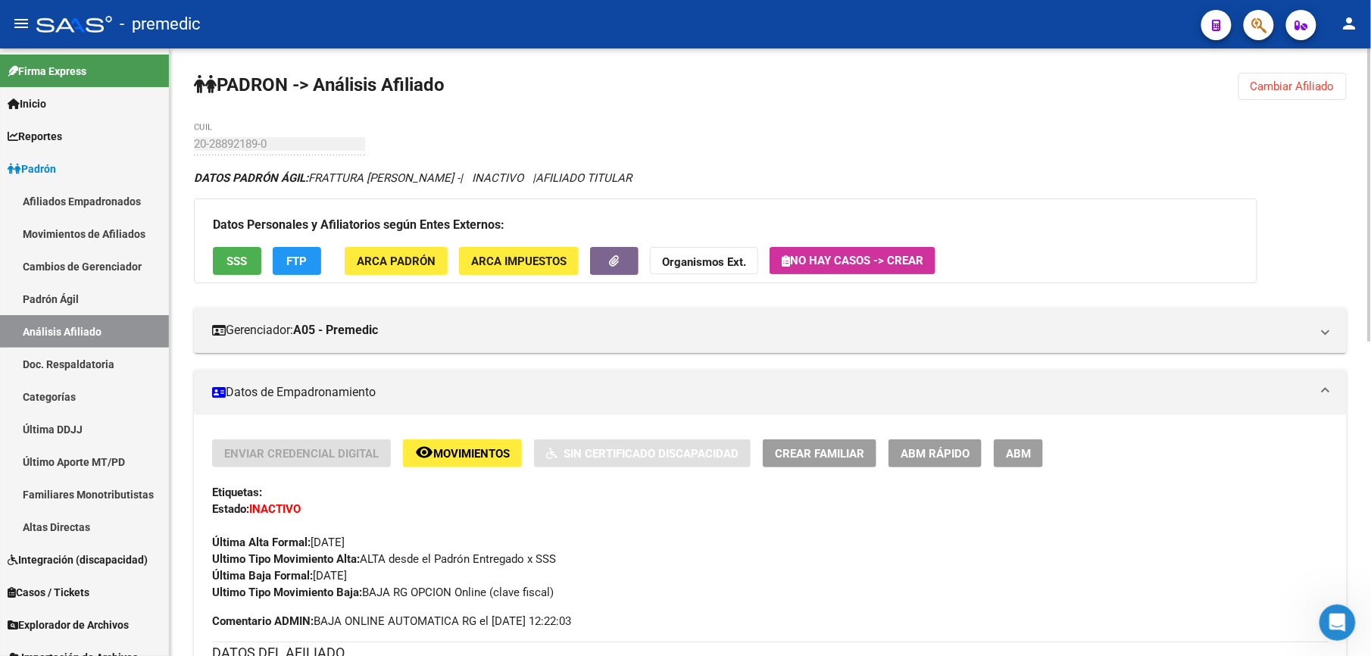
scroll to position [134, 0]
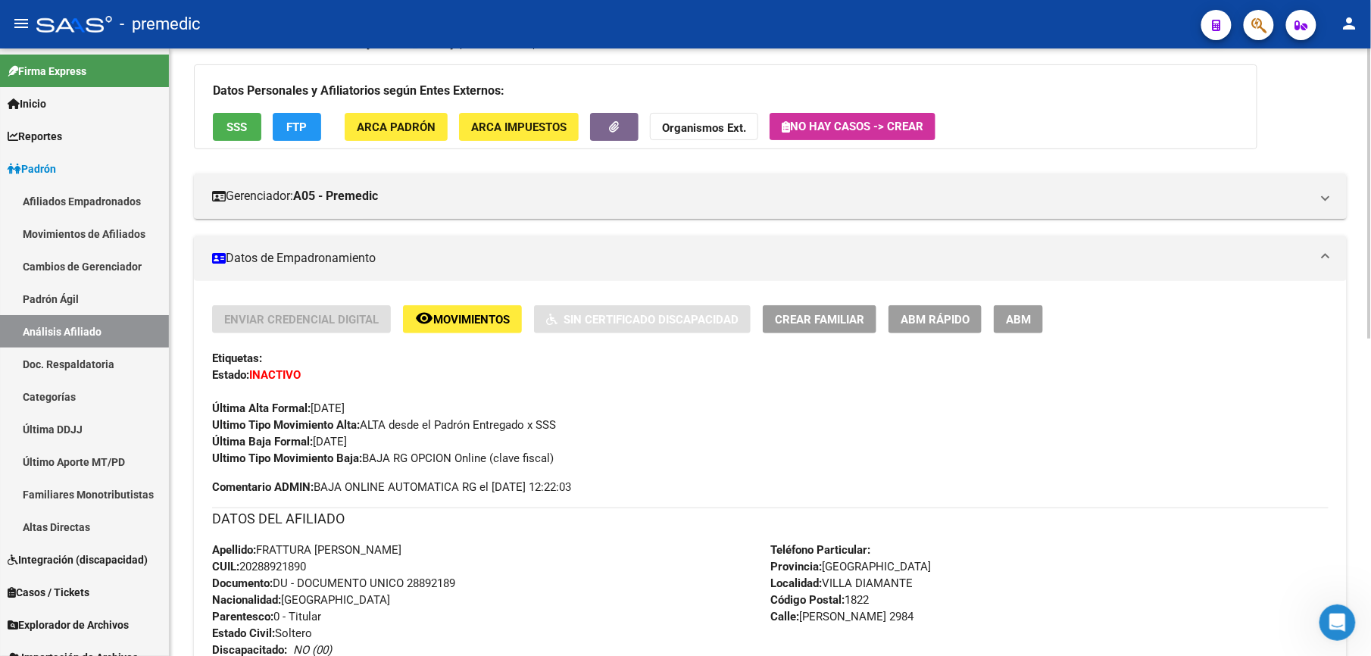
drag, startPoint x: 377, startPoint y: 458, endPoint x: 385, endPoint y: 574, distance: 116.2
click at [385, 574] on div "Enviar Credencial Digital remove_red_eye Movimientos Sin Certificado Discapacid…" at bounding box center [770, 629] width 1117 height 649
drag, startPoint x: 385, startPoint y: 574, endPoint x: 609, endPoint y: 425, distance: 269.4
click at [385, 574] on div "Apellido: FRATTURA [PERSON_NAME] CUIL: 20288921890 Documento: DU - DOCUMENTO UN…" at bounding box center [491, 625] width 558 height 167
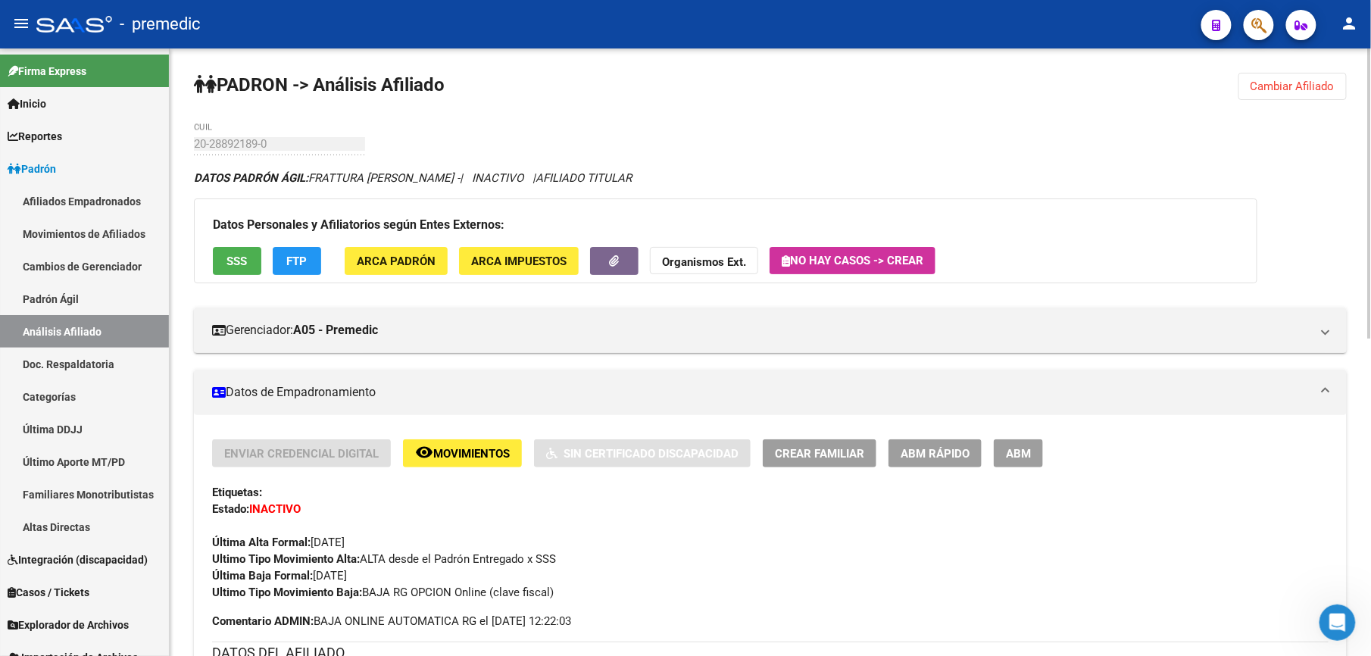
click at [1324, 76] on button "Cambiar Afiliado" at bounding box center [1293, 86] width 108 height 27
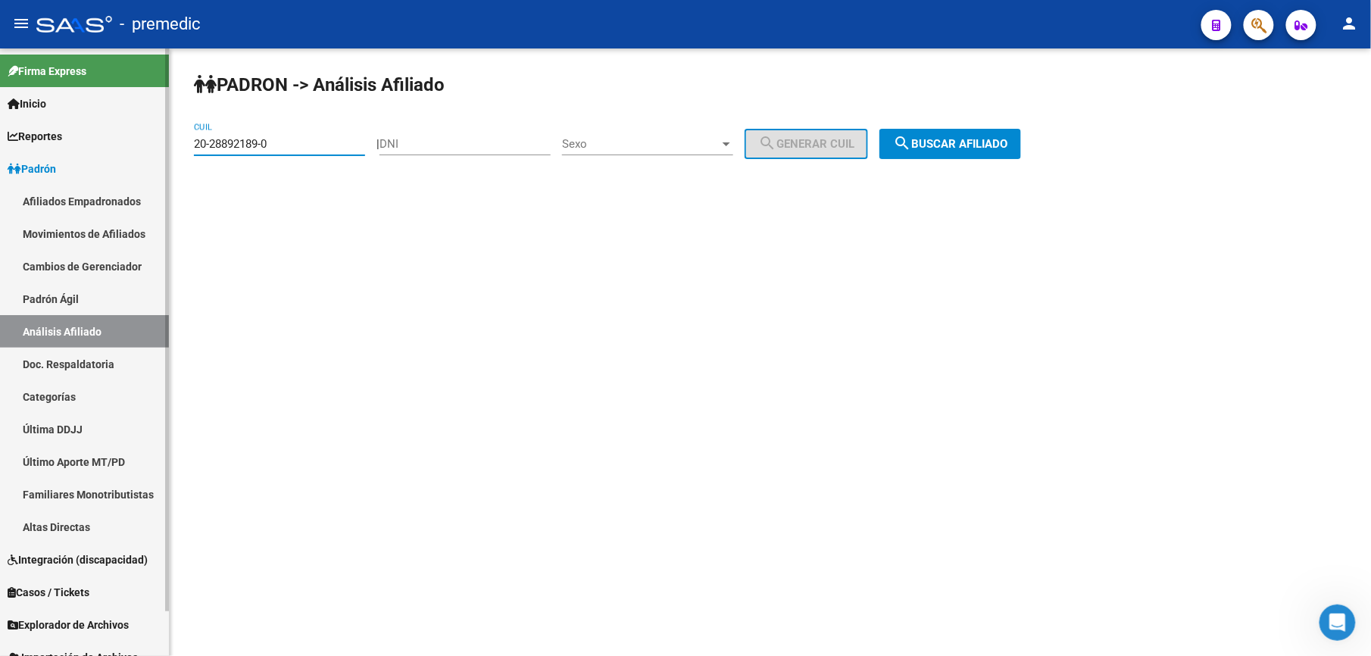
drag, startPoint x: 286, startPoint y: 144, endPoint x: 0, endPoint y: 55, distance: 299.8
click at [0, 68] on html "menu - premedic person Firma Express Inicio Calendario SSS Instructivos Contact…" at bounding box center [685, 328] width 1371 height 656
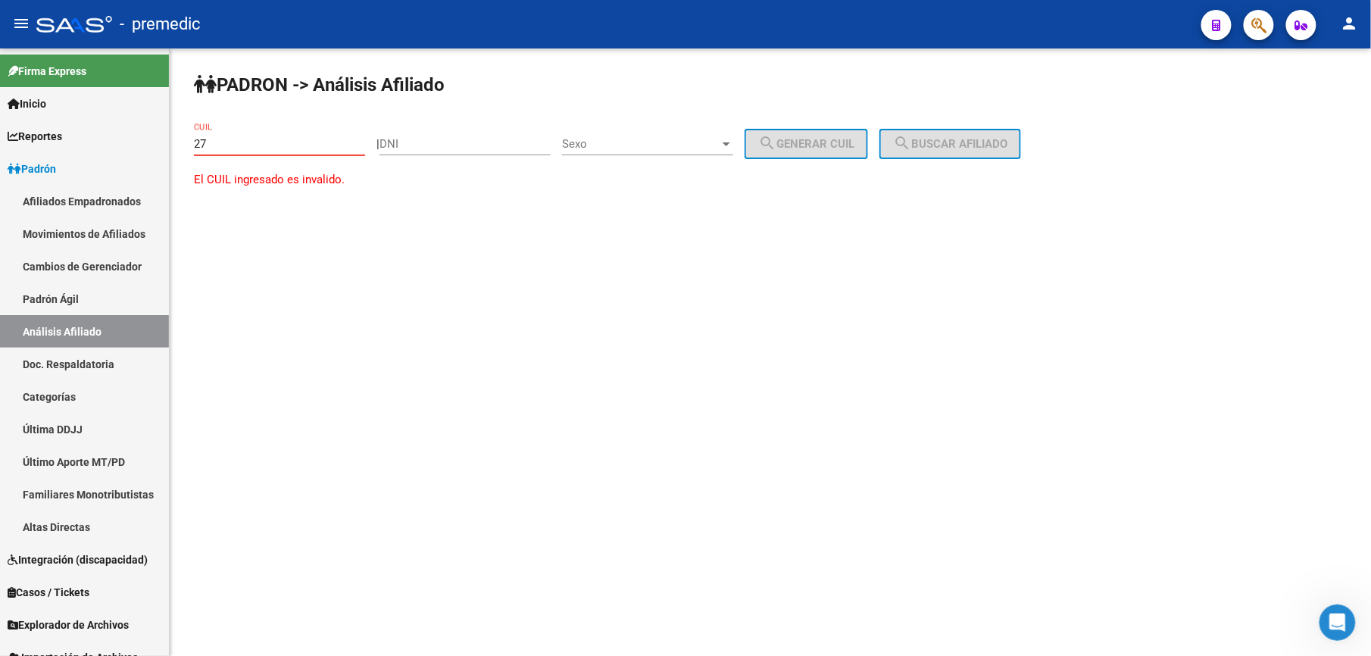
paste input "-31761545"
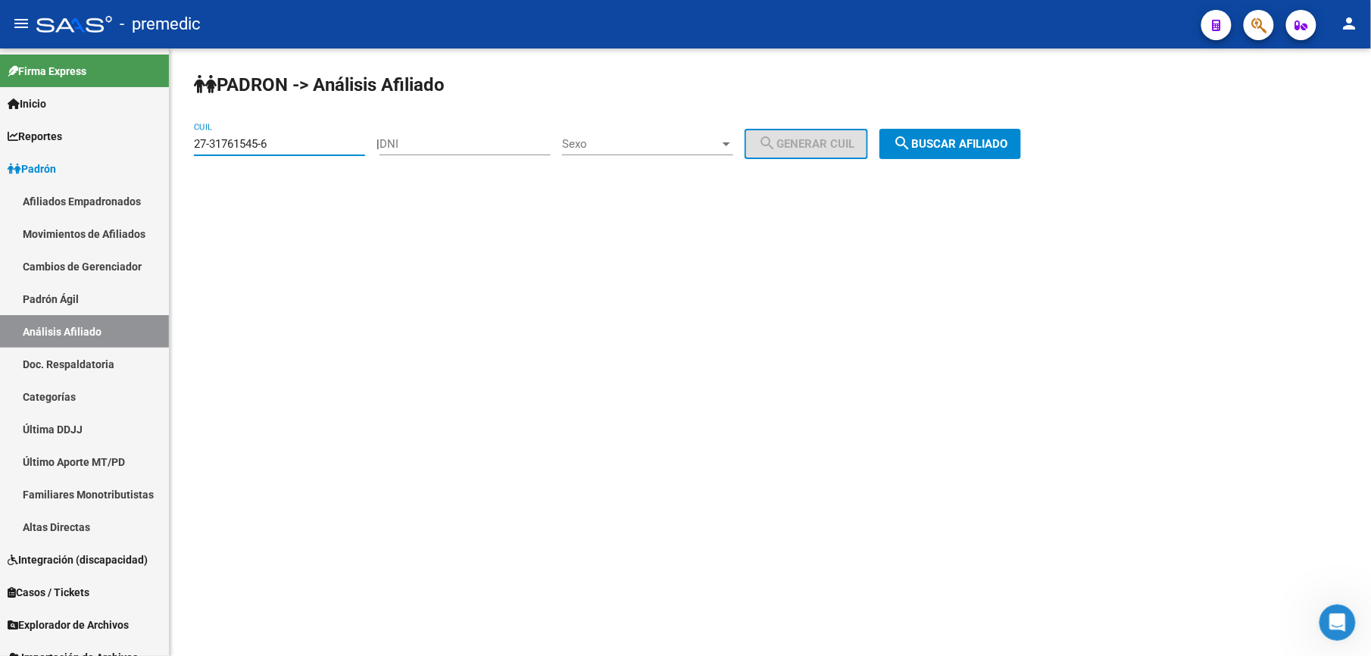
drag, startPoint x: 1070, startPoint y: 117, endPoint x: 1062, endPoint y: 124, distance: 10.7
click at [1062, 124] on div "PADRON -> Análisis Afiliado 27-31761545-6 CUIL | DNI Sexo Sexo search Generar C…" at bounding box center [771, 127] width 1202 height 159
drag, startPoint x: 1062, startPoint y: 124, endPoint x: 971, endPoint y: 144, distance: 93.0
click at [971, 144] on span "search Buscar afiliado" at bounding box center [950, 144] width 114 height 14
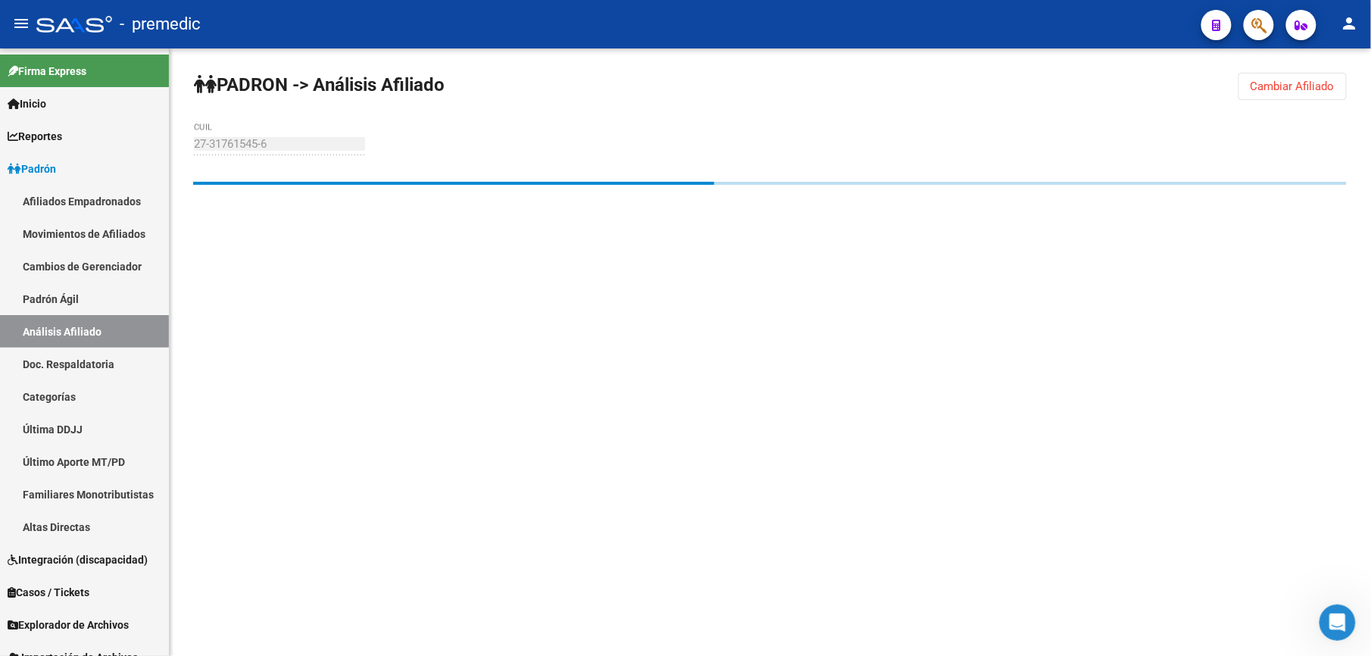
click at [889, 282] on mat-sidenav-content "PADRON -> Análisis Afiliado Cambiar Afiliado 27-31761545-6 CUIL" at bounding box center [771, 352] width 1202 height 608
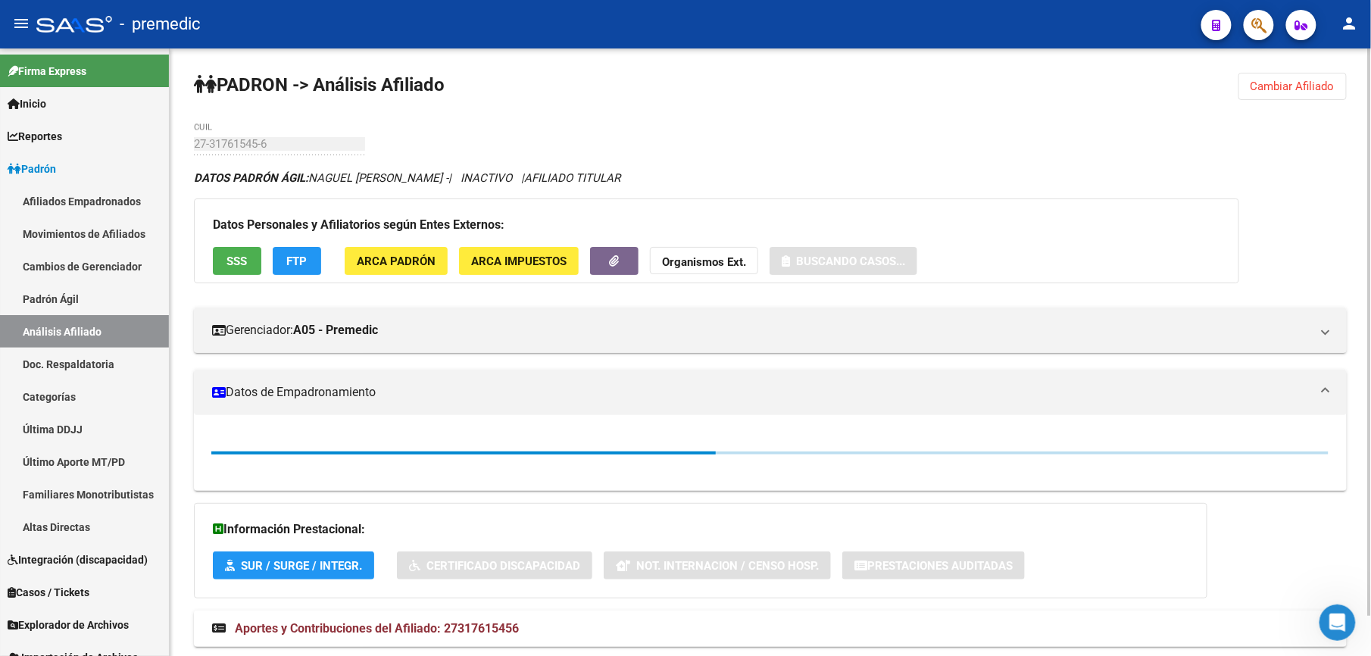
click at [780, 156] on div "PADRON -> Análisis Afiliado Cambiar Afiliado 27-31761545-6 CUIL DATOS PADRÓN ÁG…" at bounding box center [771, 374] width 1202 height 652
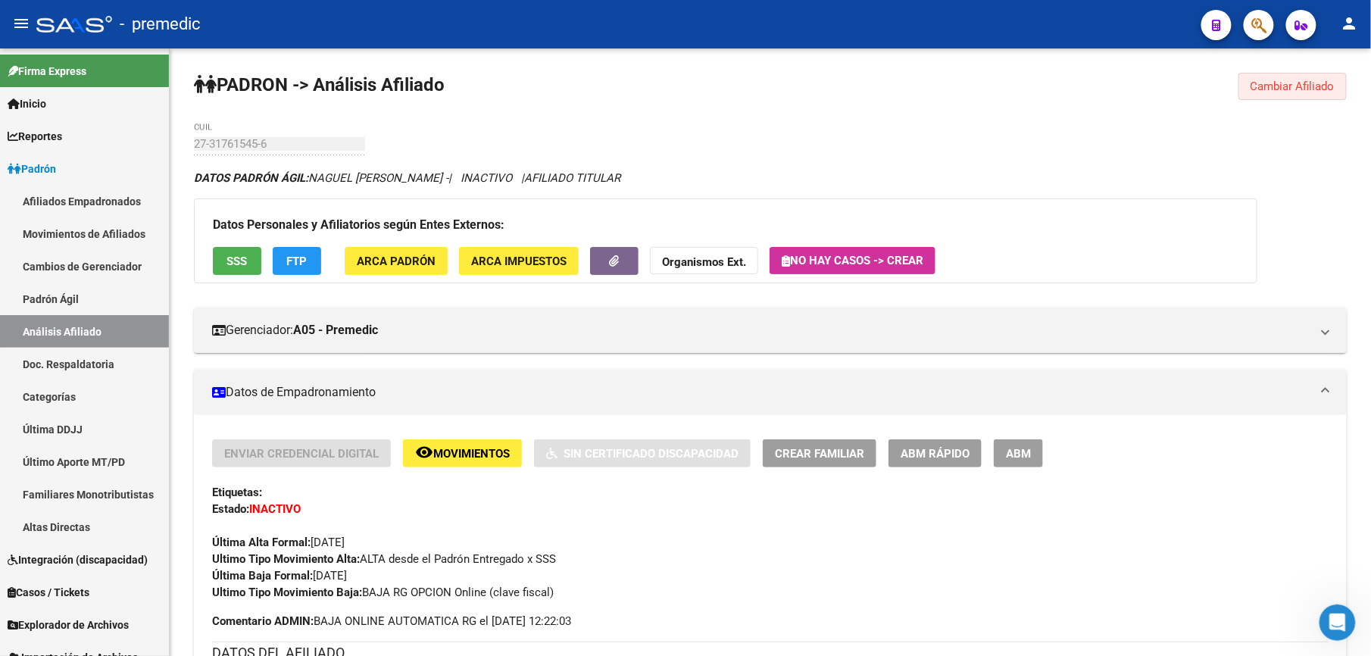
click at [1300, 85] on span "Cambiar Afiliado" at bounding box center [1293, 87] width 84 height 14
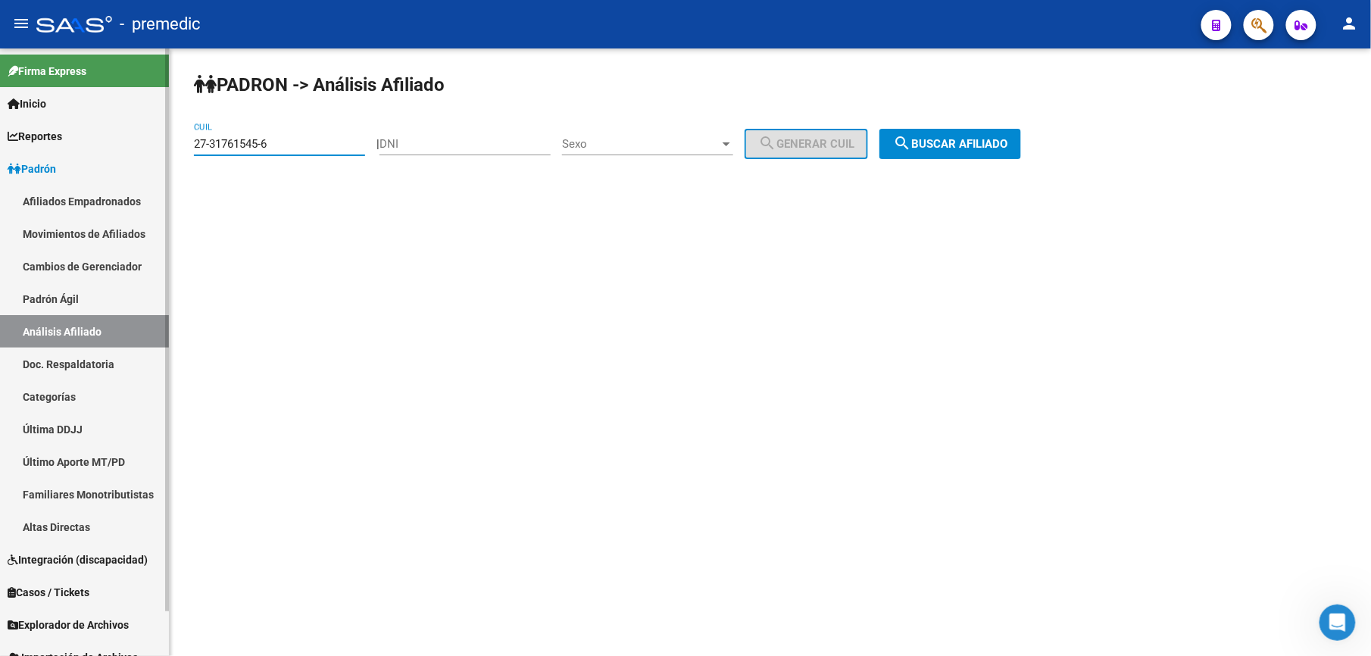
drag, startPoint x: 261, startPoint y: 125, endPoint x: 0, endPoint y: 95, distance: 262.3
click at [0, 101] on html "menu - premedic person Firma Express Inicio Calendario SSS Instructivos Contact…" at bounding box center [685, 328] width 1371 height 656
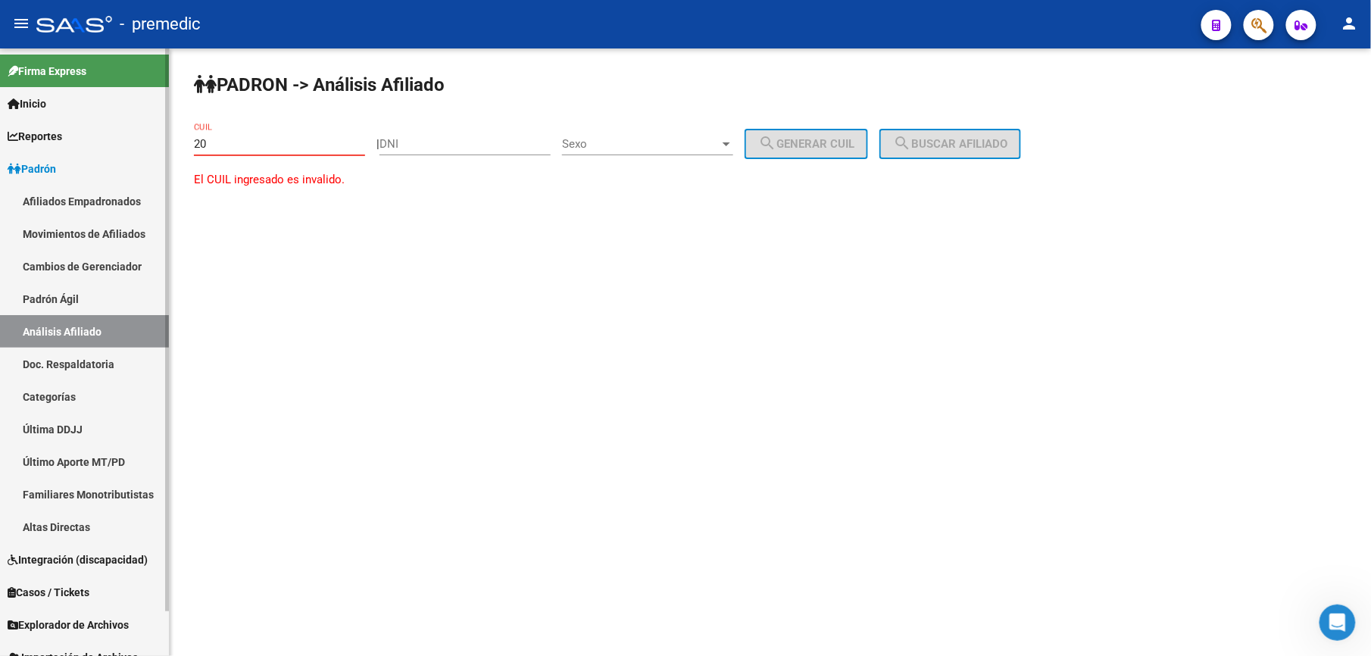
paste input "-26301090"
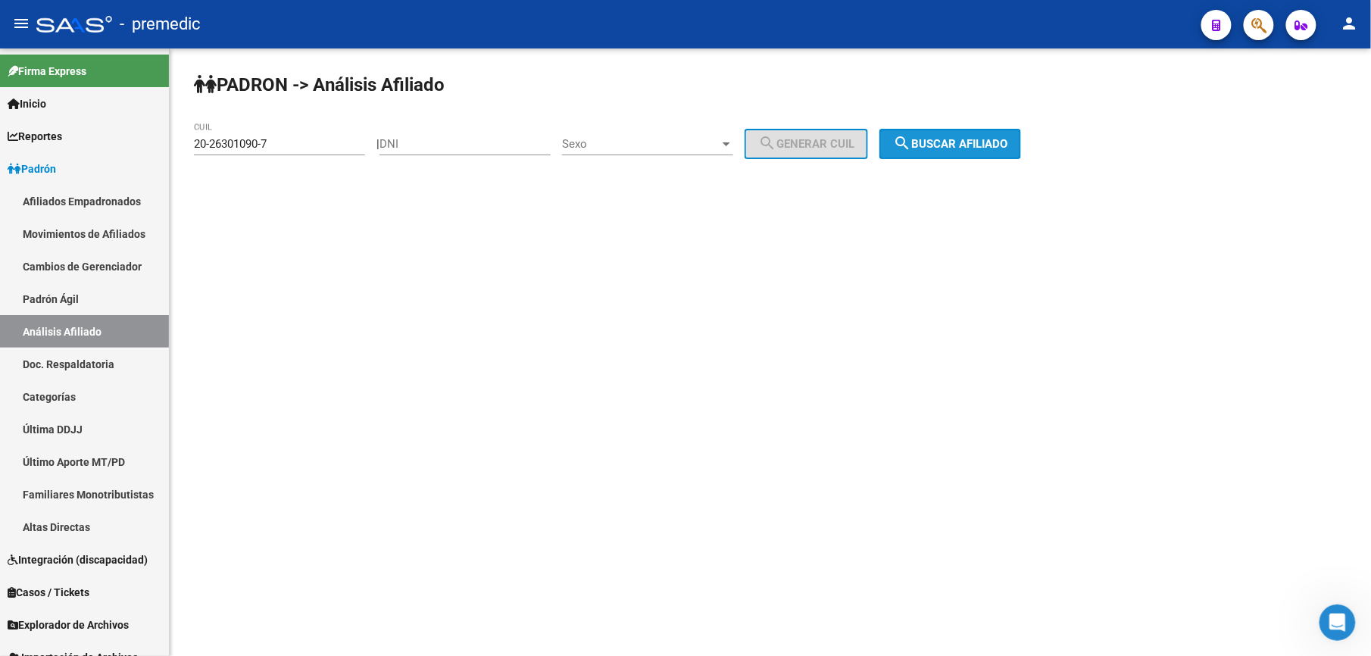
click at [961, 142] on span "search Buscar afiliado" at bounding box center [950, 144] width 114 height 14
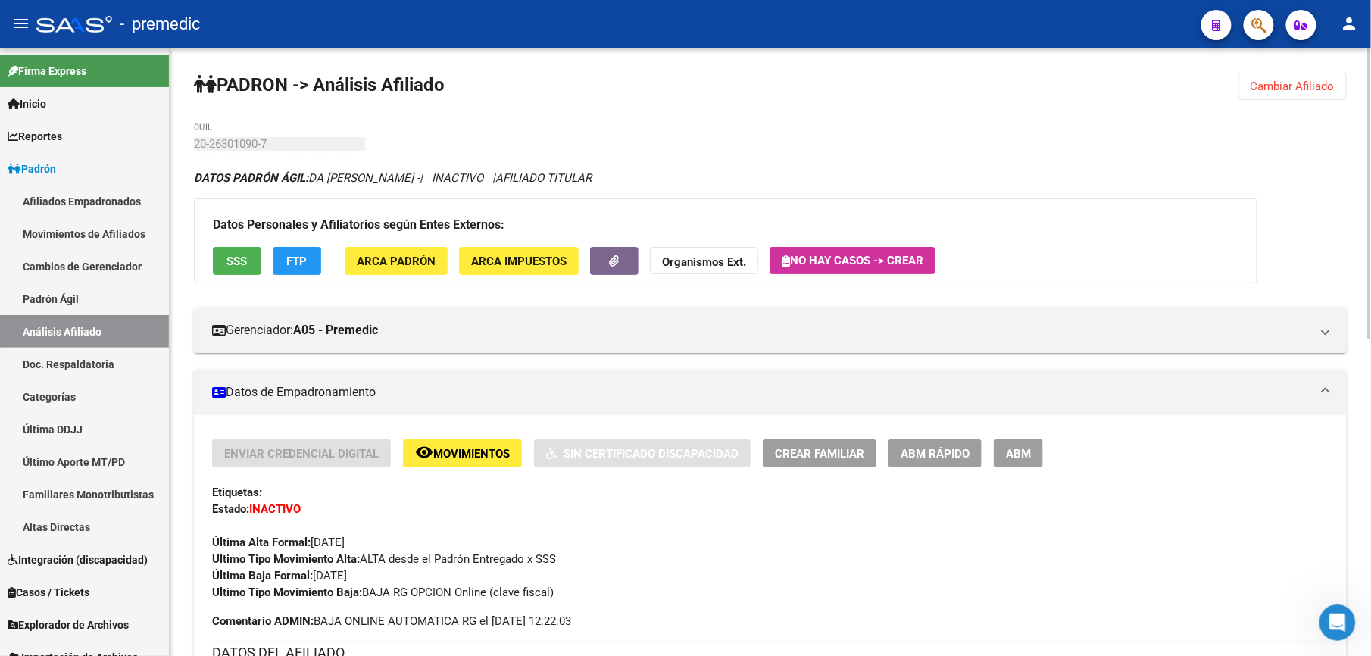
click at [1338, 73] on button "Cambiar Afiliado" at bounding box center [1293, 86] width 108 height 27
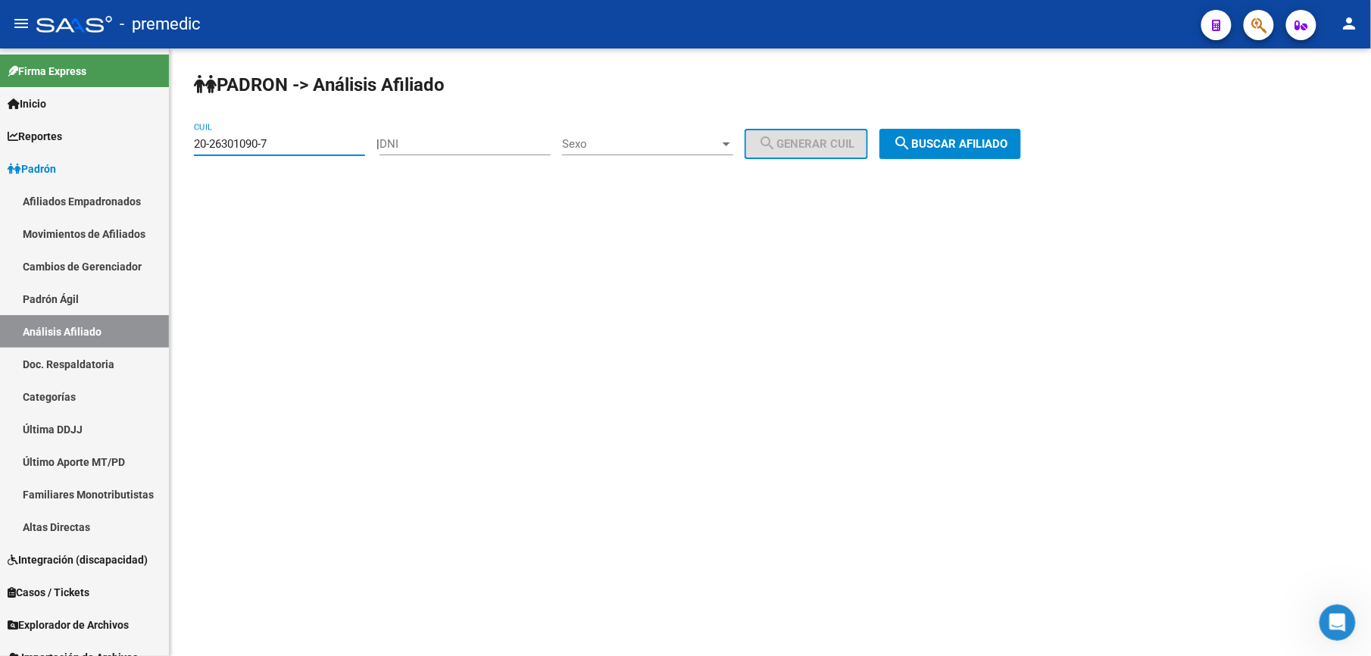
drag, startPoint x: 328, startPoint y: 146, endPoint x: 0, endPoint y: 33, distance: 346.9
click at [0, 39] on html "menu - premedic person Firma Express Inicio Calendario SSS Instructivos Contact…" at bounding box center [685, 328] width 1371 height 656
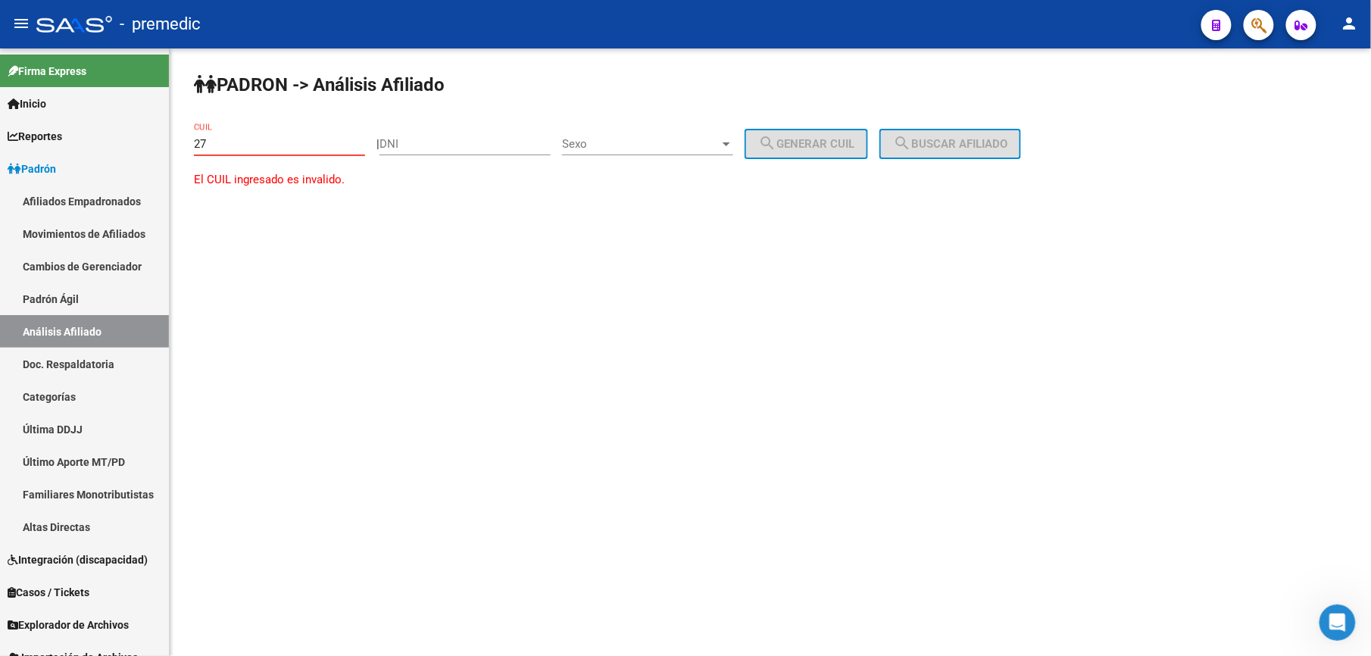
paste input "-38992236"
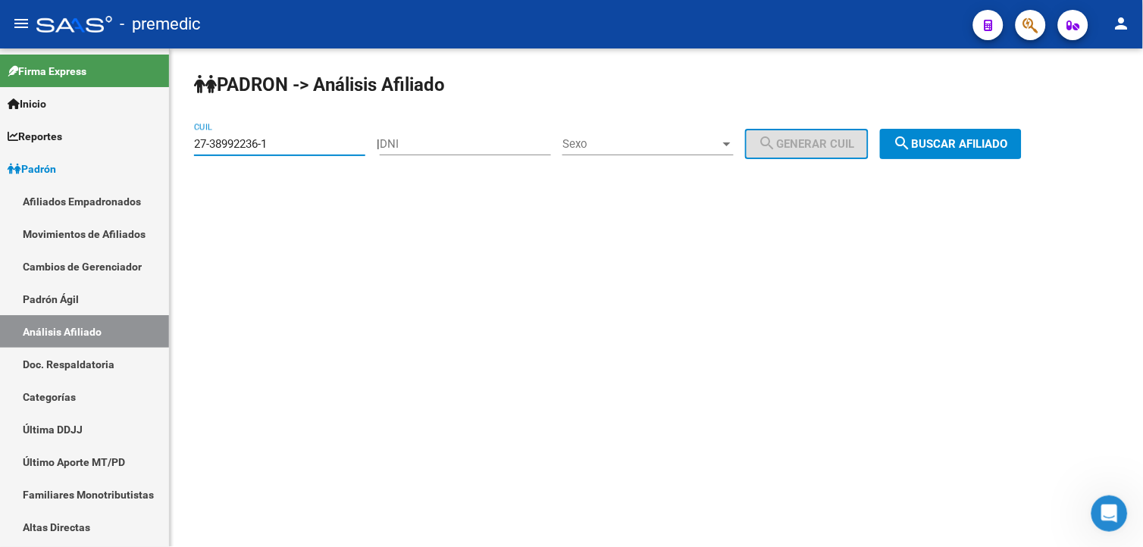
click at [961, 144] on span "search Buscar afiliado" at bounding box center [950, 144] width 114 height 14
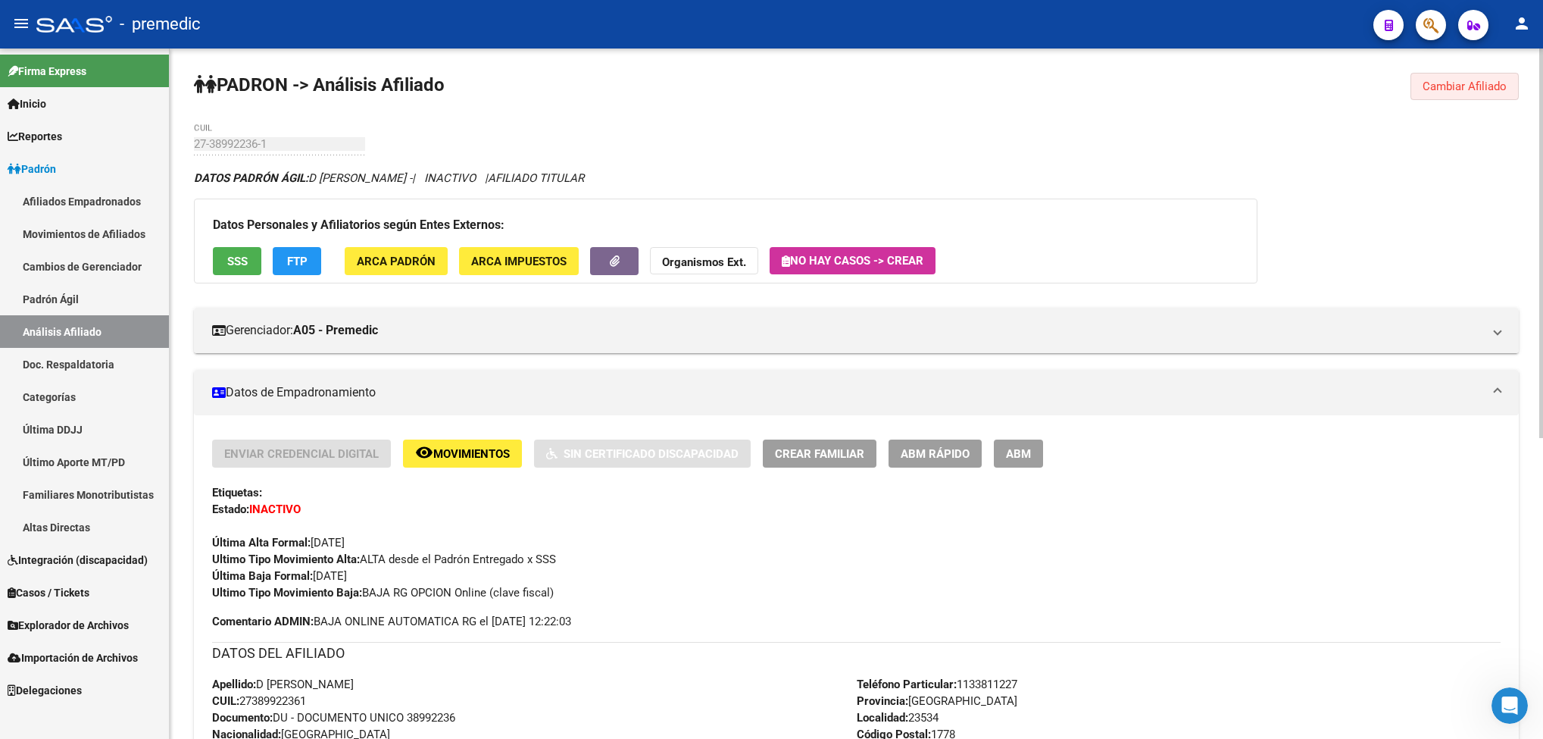
click at [1371, 77] on button "Cambiar Afiliado" at bounding box center [1465, 86] width 108 height 27
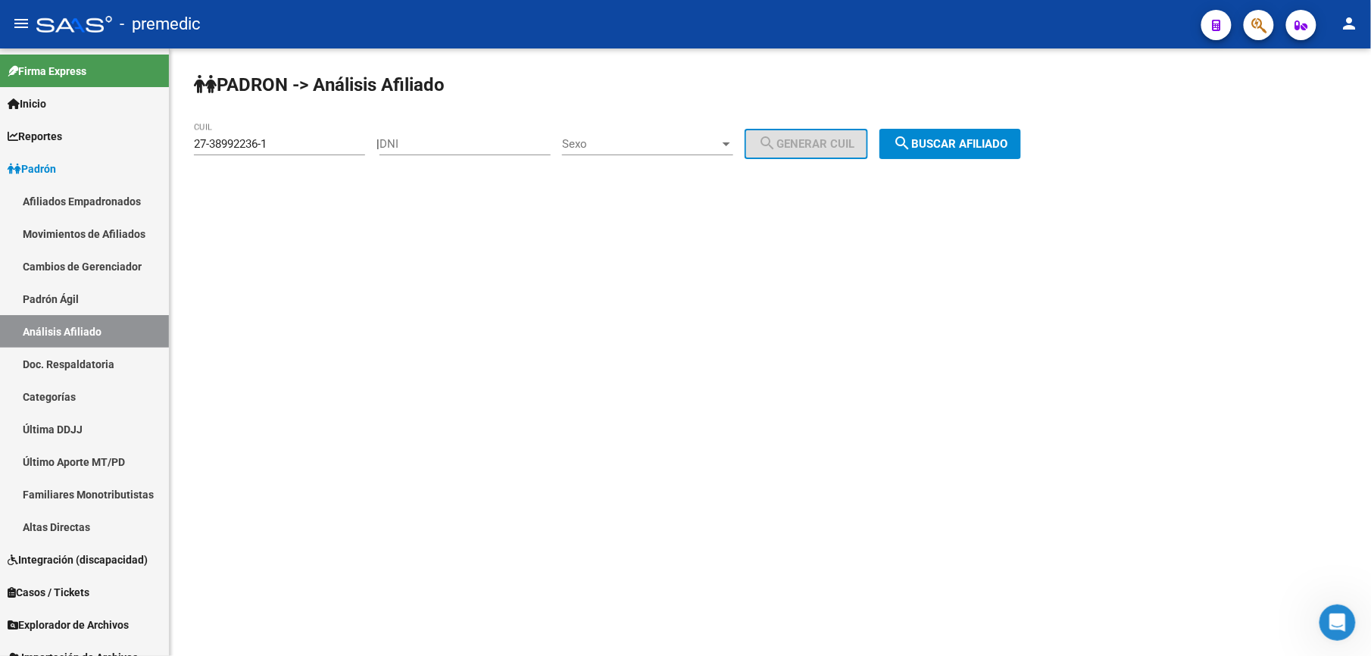
click at [553, 419] on mat-sidenav-content "PADRON -> Análisis Afiliado 27-38992236-1 CUIL | DNI Sexo Sexo search Generar C…" at bounding box center [771, 352] width 1202 height 608
drag, startPoint x: 295, startPoint y: 141, endPoint x: 0, endPoint y: 73, distance: 303.2
click at [0, 73] on html "menu - premedic person Firma Express Inicio Calendario SSS Instructivos Contact…" at bounding box center [685, 328] width 1371 height 656
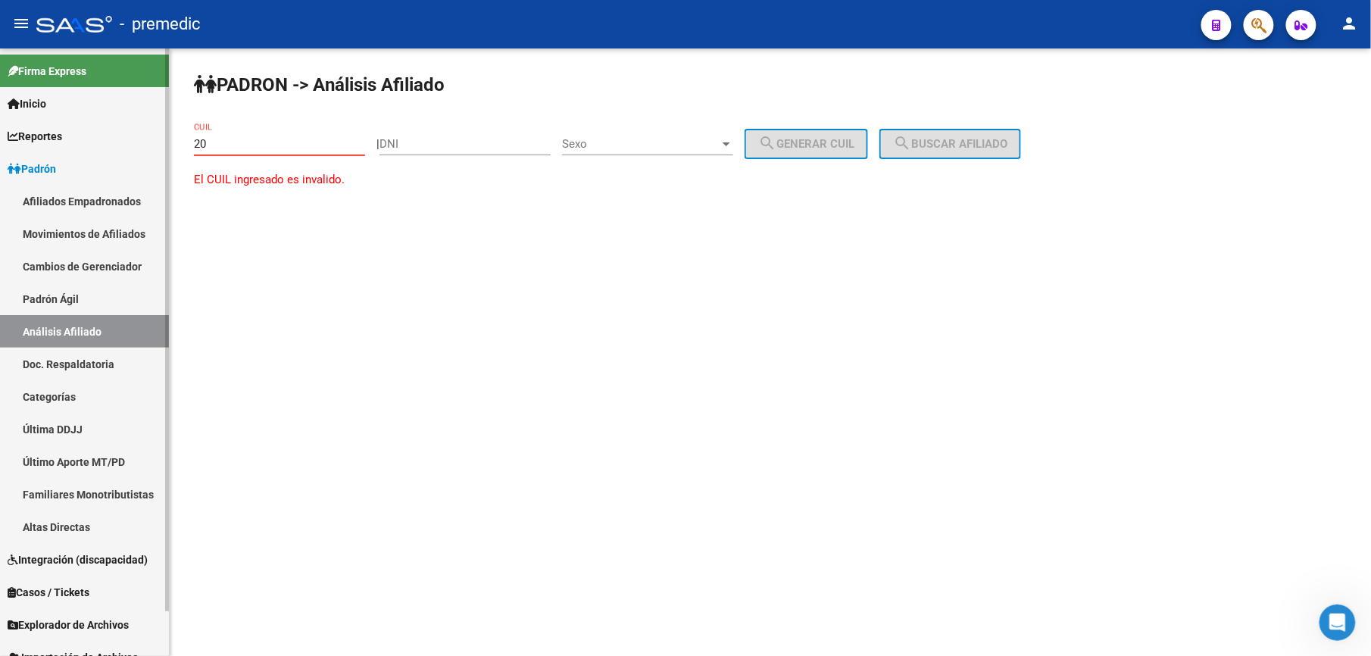
paste input "-24949809"
click at [358, 136] on div "20-24949809-8 CUIL" at bounding box center [279, 139] width 171 height 33
click at [321, 146] on input "20-24949809-8" at bounding box center [279, 144] width 171 height 14
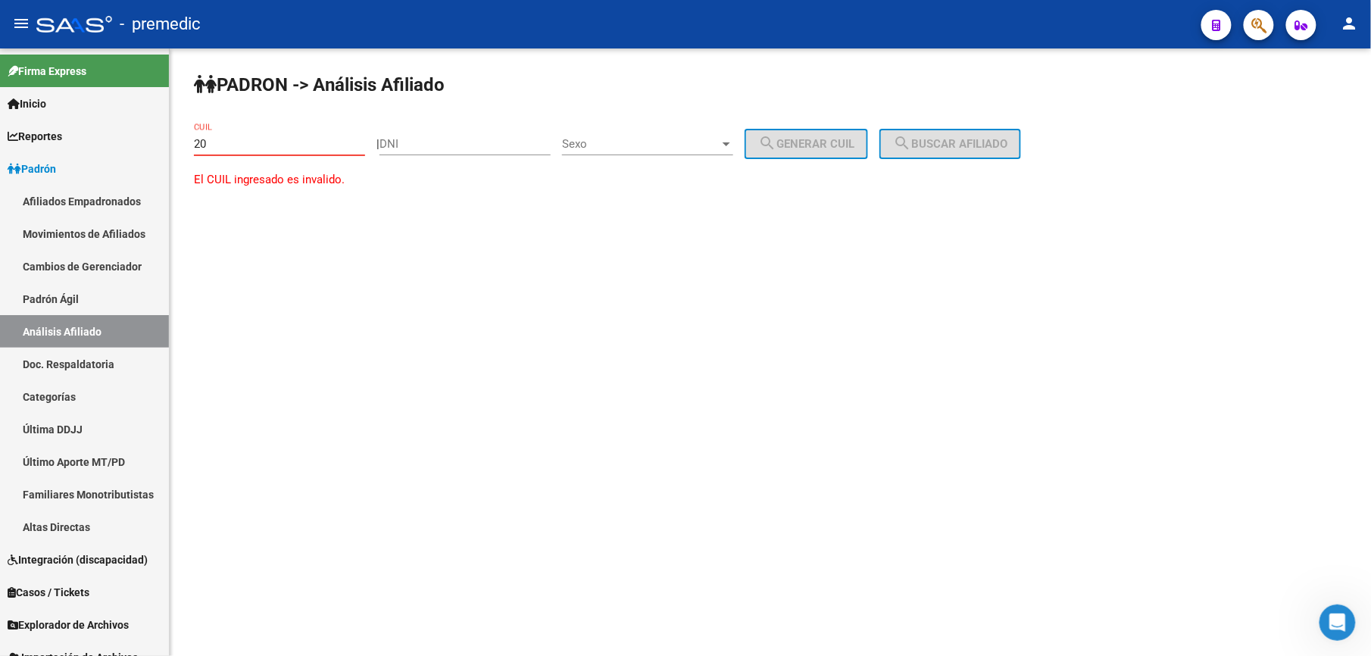
paste input "-24949809"
drag, startPoint x: 285, startPoint y: 158, endPoint x: 283, endPoint y: 150, distance: 8.5
click at [283, 156] on div "20-24949809-8 CUIL" at bounding box center [279, 146] width 171 height 47
click at [285, 146] on input "20-24949809-8" at bounding box center [279, 144] width 171 height 14
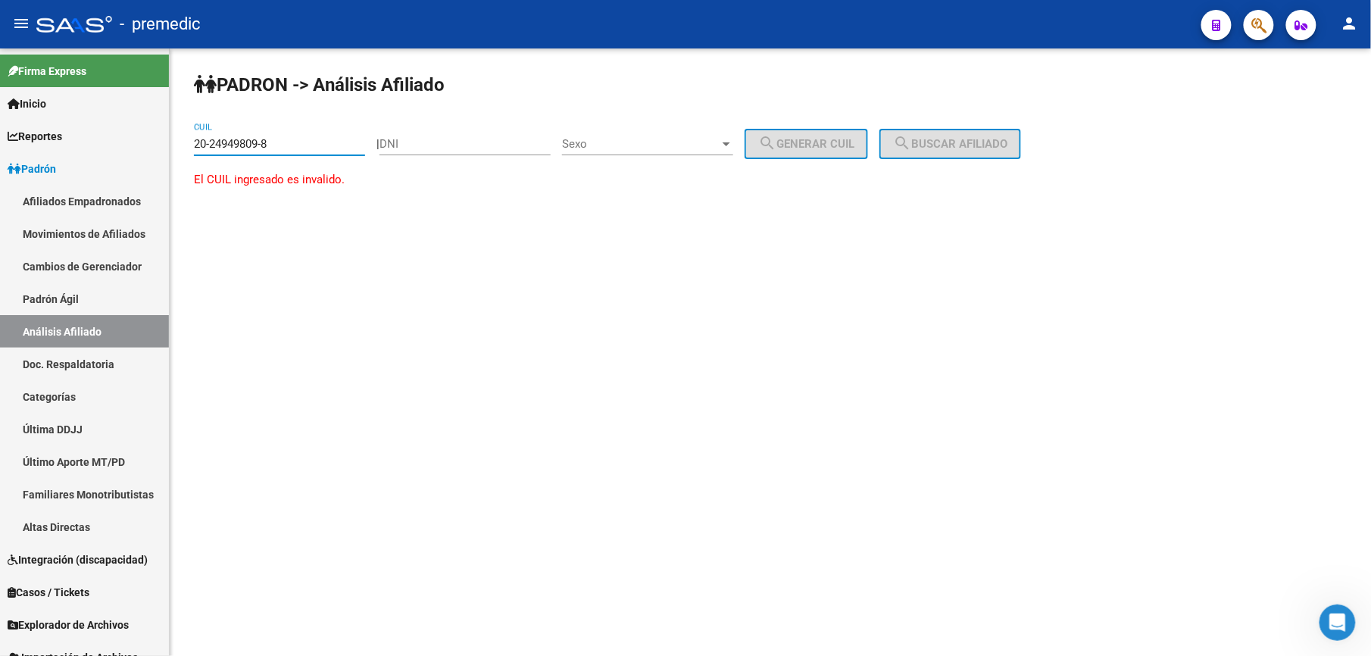
click at [285, 146] on input "20-24949809-8" at bounding box center [279, 144] width 171 height 14
paste input "-24949809"
click at [994, 128] on div "PADRON -> Análisis Afiliado 27-24949809-8 CUIL | DNI Sexo Sexo search Generar C…" at bounding box center [771, 127] width 1202 height 159
click at [673, 328] on mat-sidenav-content "PADRON -> Análisis Afiliado 27-24949809-8 CUIL | DNI Sexo Sexo search Generar C…" at bounding box center [771, 352] width 1202 height 608
drag, startPoint x: 956, startPoint y: 179, endPoint x: 964, endPoint y: 162, distance: 18.6
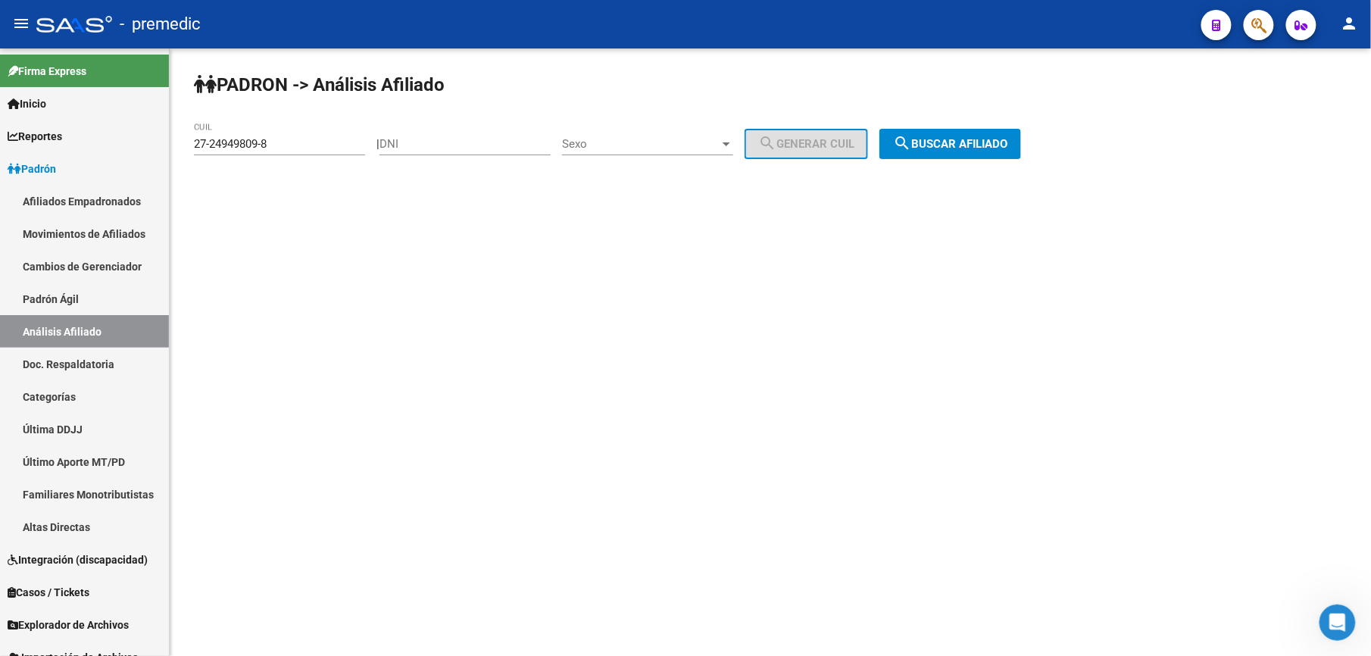
click at [964, 165] on div "PADRON -> Análisis Afiliado 27-24949809-8 CUIL | DNI Sexo Sexo search Generar C…" at bounding box center [771, 127] width 1202 height 159
click at [970, 152] on button "search Buscar afiliado" at bounding box center [951, 144] width 142 height 30
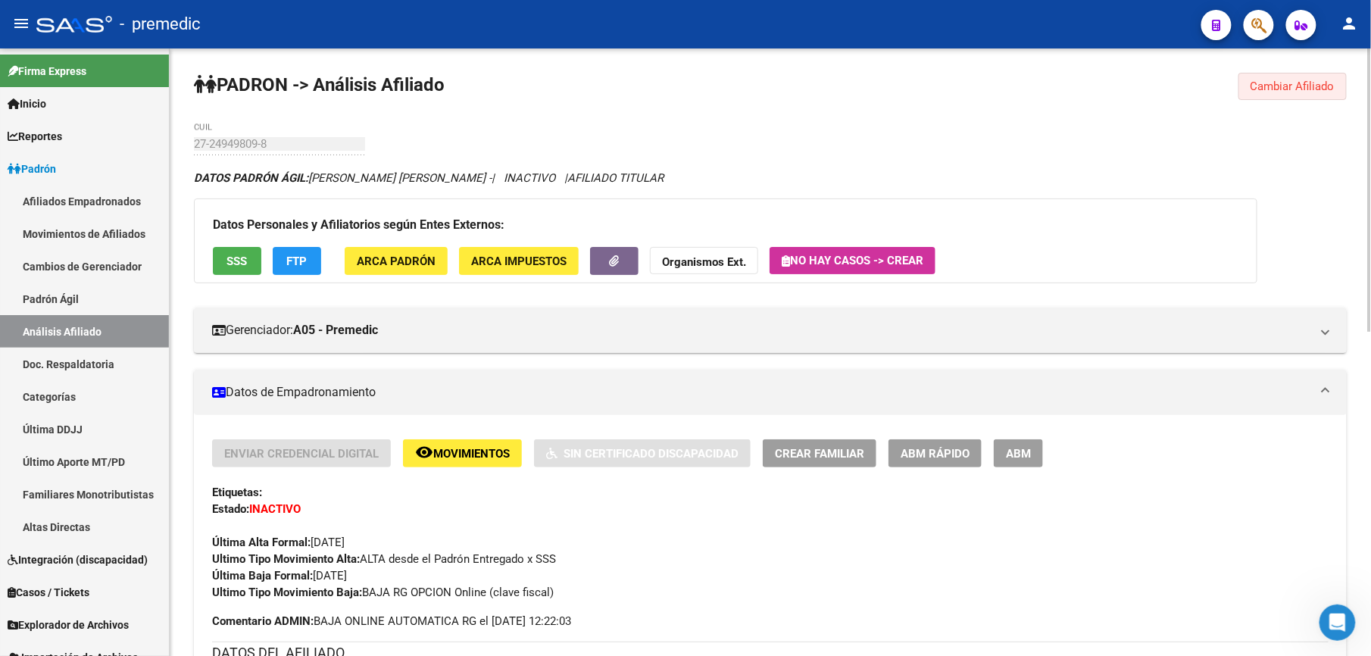
click at [1318, 74] on button "Cambiar Afiliado" at bounding box center [1293, 86] width 108 height 27
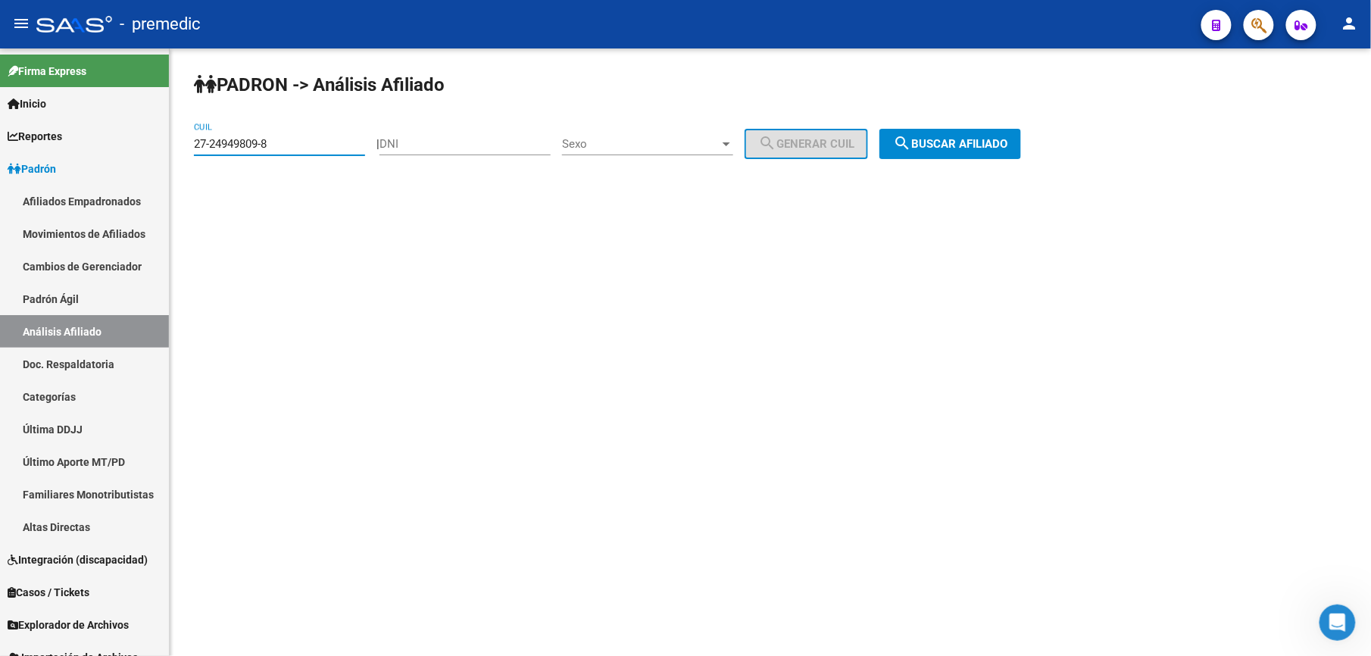
drag, startPoint x: 314, startPoint y: 145, endPoint x: -5, endPoint y: -26, distance: 361.4
click at [0, 0] on html "menu - premedic person Firma Express Inicio Calendario SSS Instructivos Contact…" at bounding box center [685, 328] width 1371 height 656
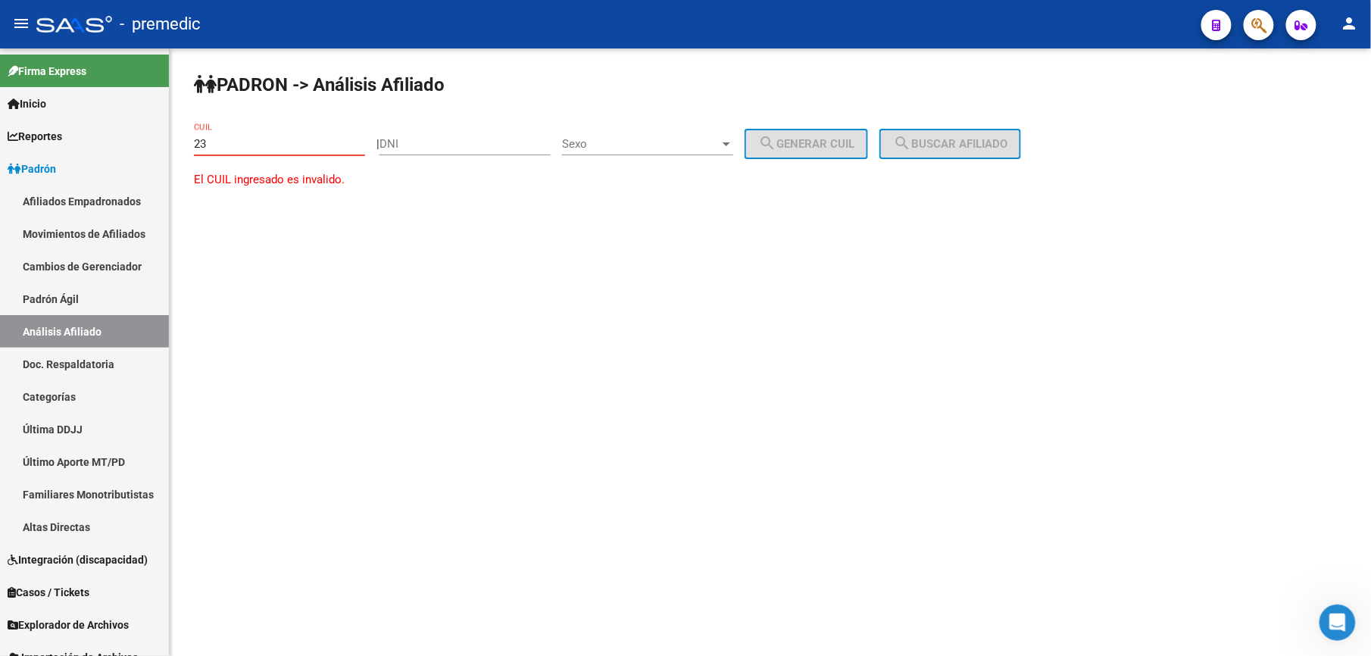
paste input "-38301258"
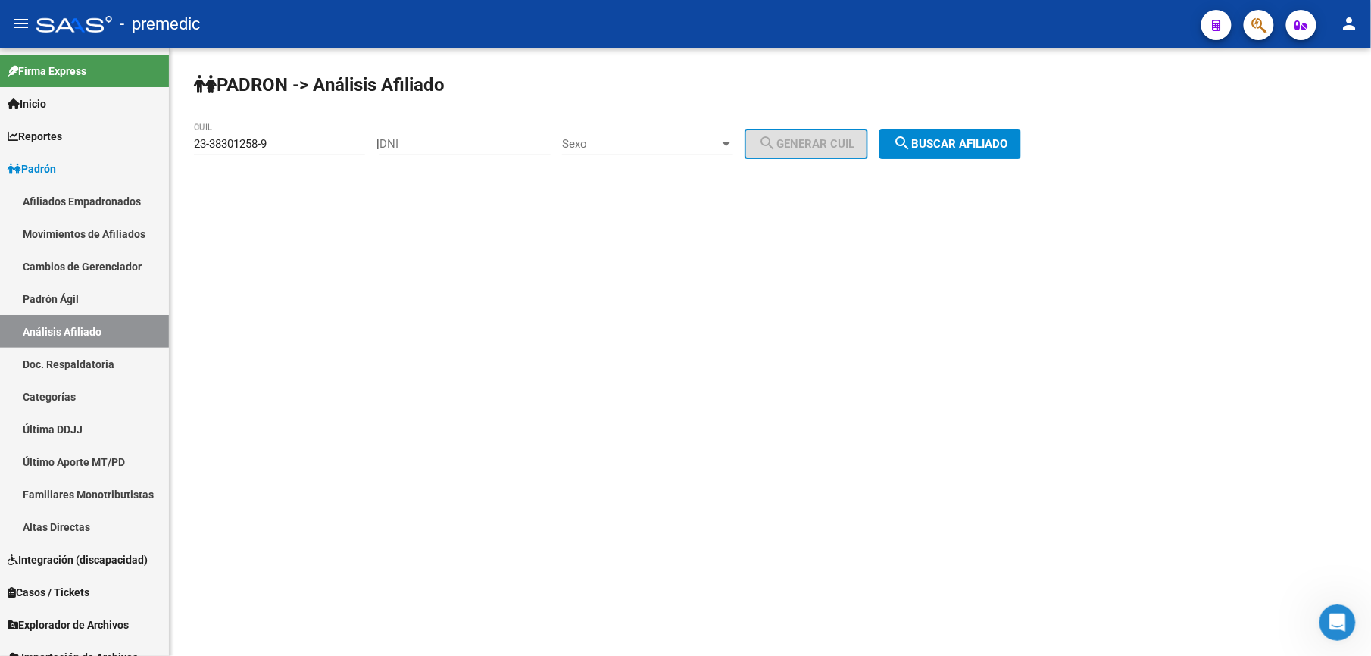
click at [983, 161] on div "PADRON -> Análisis Afiliado 23-38301258-9 CUIL | DNI Sexo Sexo search Generar C…" at bounding box center [771, 127] width 1202 height 159
click at [979, 142] on span "search Buscar afiliado" at bounding box center [950, 144] width 114 height 14
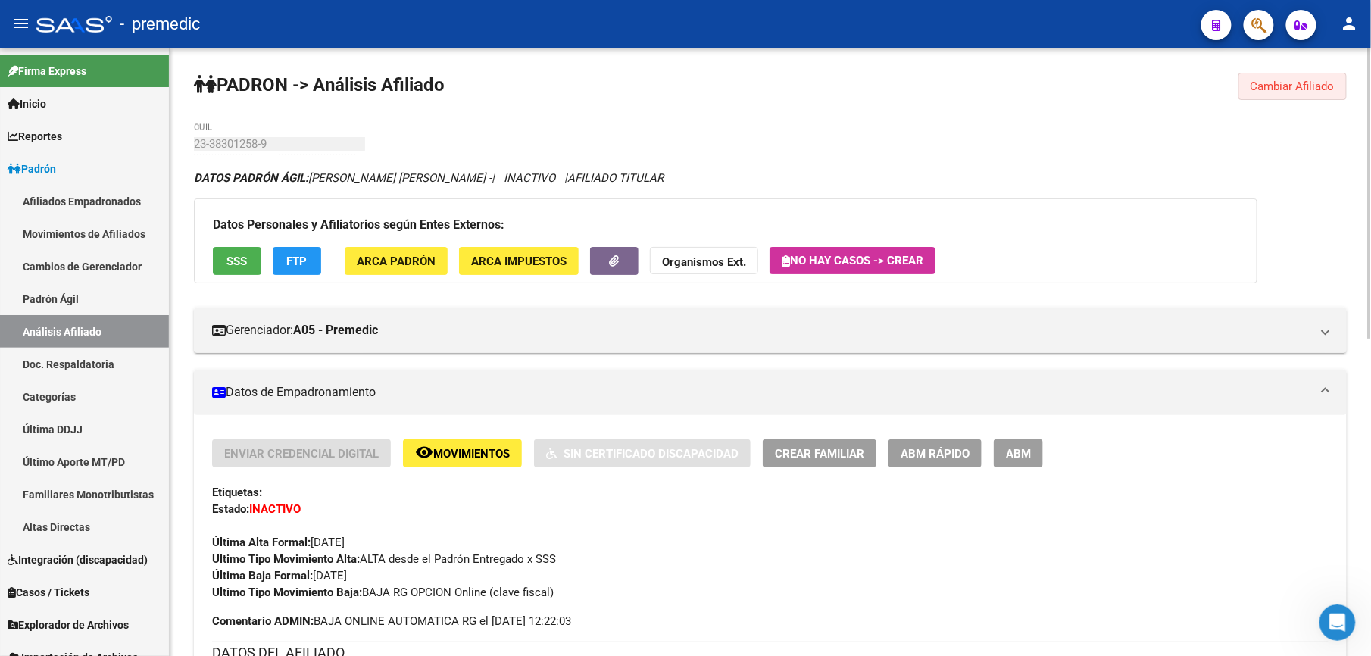
click at [1243, 77] on button "Cambiar Afiliado" at bounding box center [1293, 86] width 108 height 27
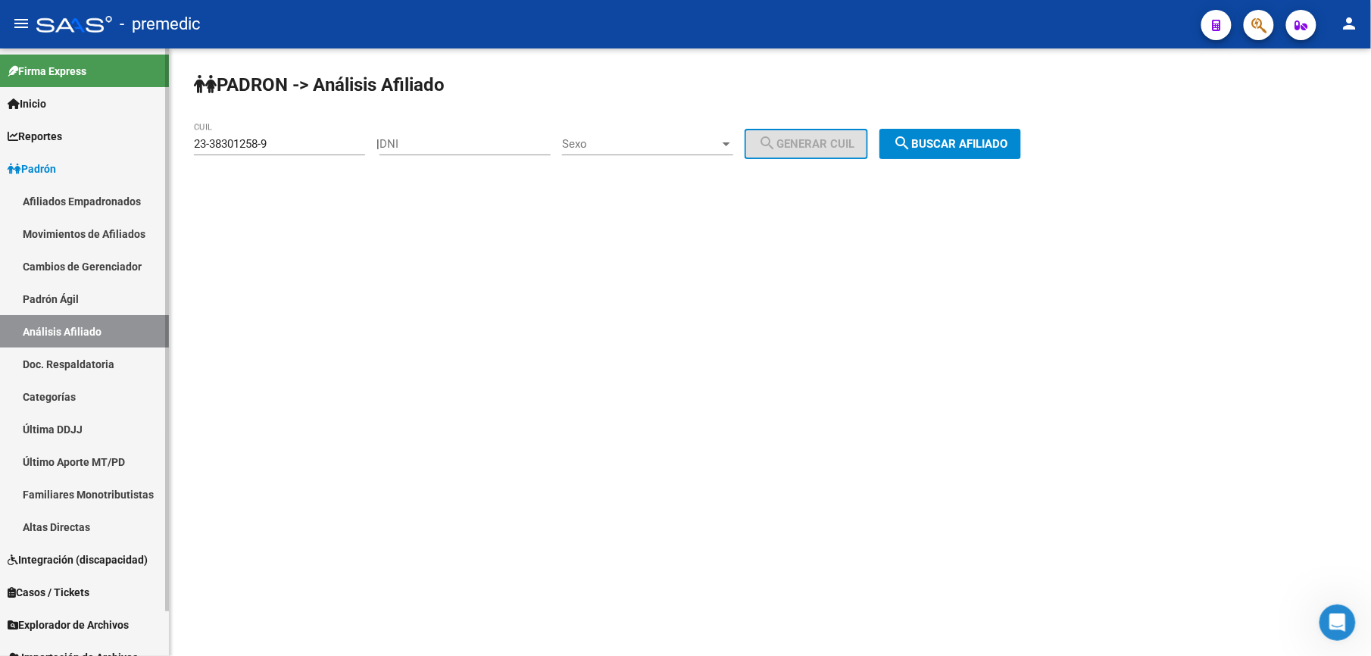
drag, startPoint x: 313, startPoint y: 140, endPoint x: 37, endPoint y: 95, distance: 279.5
click at [42, 95] on mat-sidenav-container "Firma Express Inicio Calendario SSS Instructivos Contacto OS Reportes Padrón Tr…" at bounding box center [685, 352] width 1371 height 608
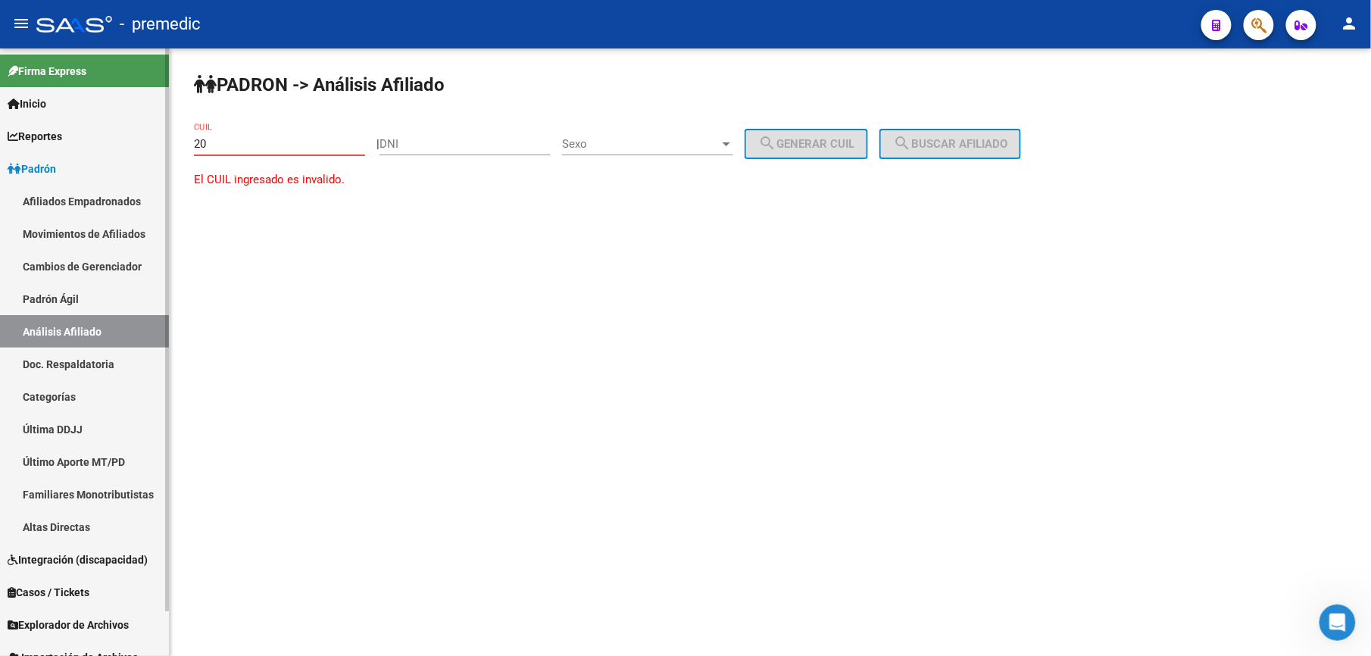
paste input "-23786110"
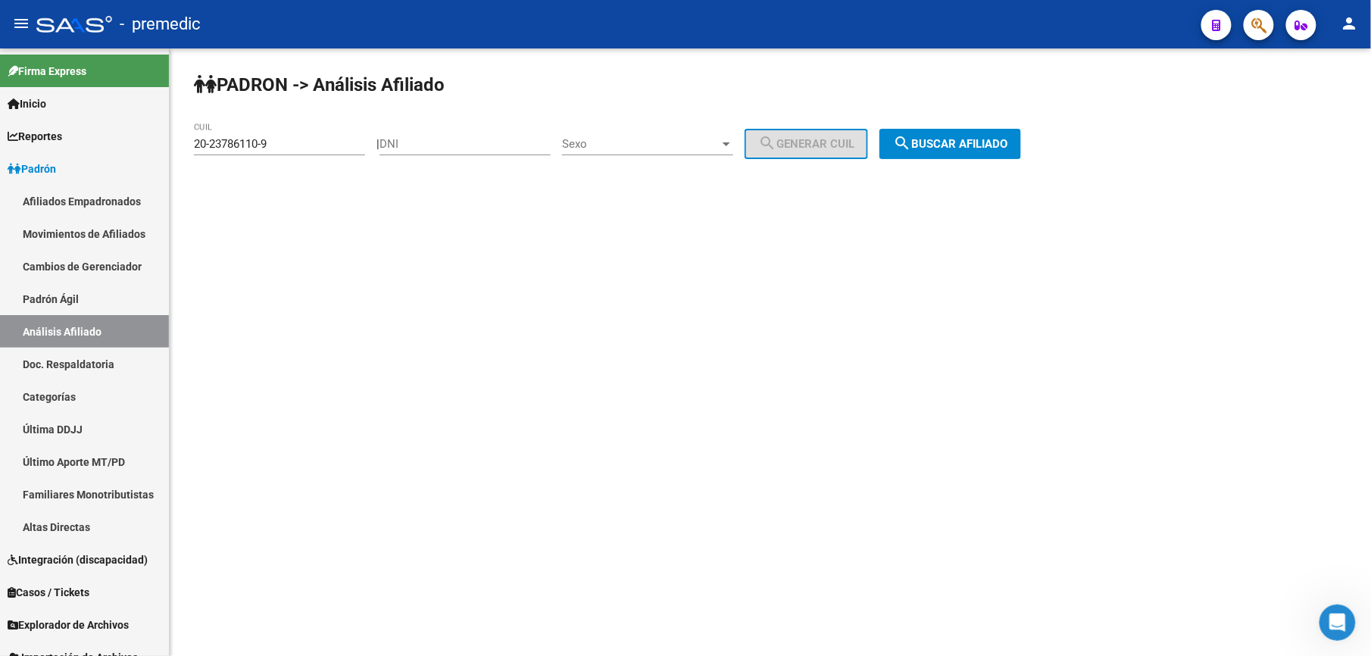
drag, startPoint x: 999, startPoint y: 92, endPoint x: 973, endPoint y: 136, distance: 51.6
click at [994, 98] on div "PADRON -> Análisis Afiliado 20-23786110-9 CUIL | DNI Sexo Sexo search Generar C…" at bounding box center [771, 127] width 1202 height 159
click at [973, 137] on span "search Buscar afiliado" at bounding box center [950, 144] width 114 height 14
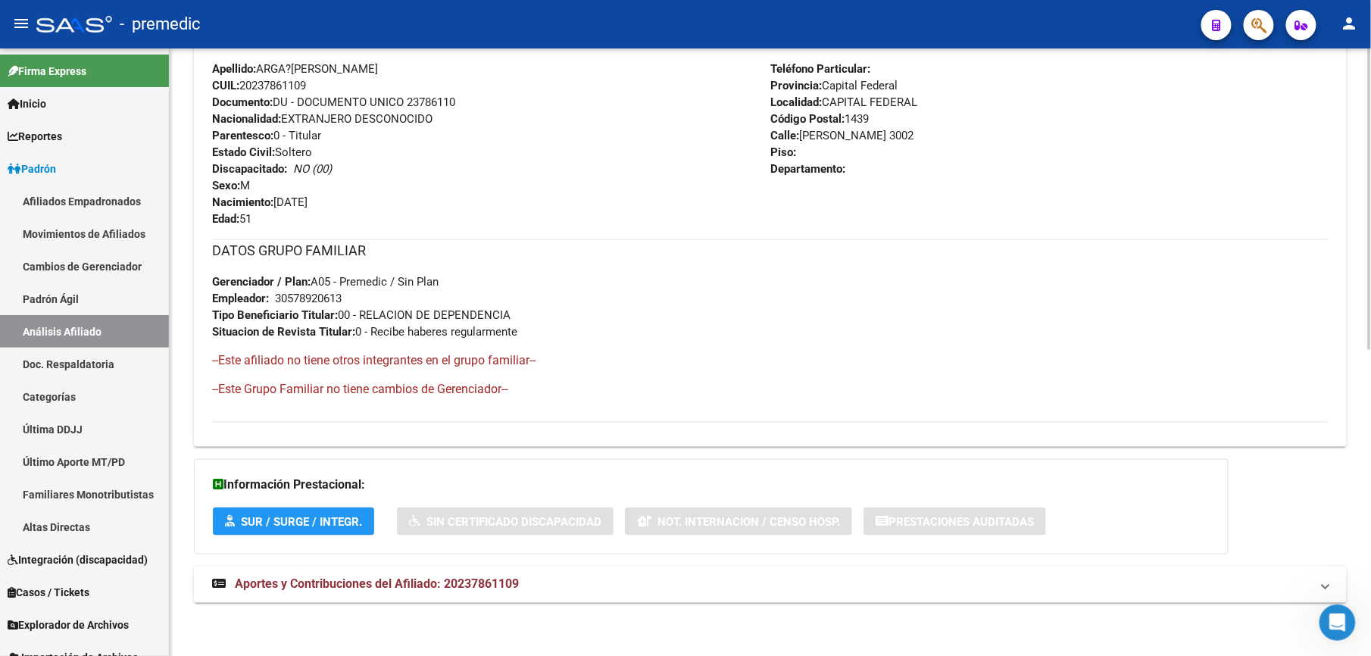
scroll to position [212, 0]
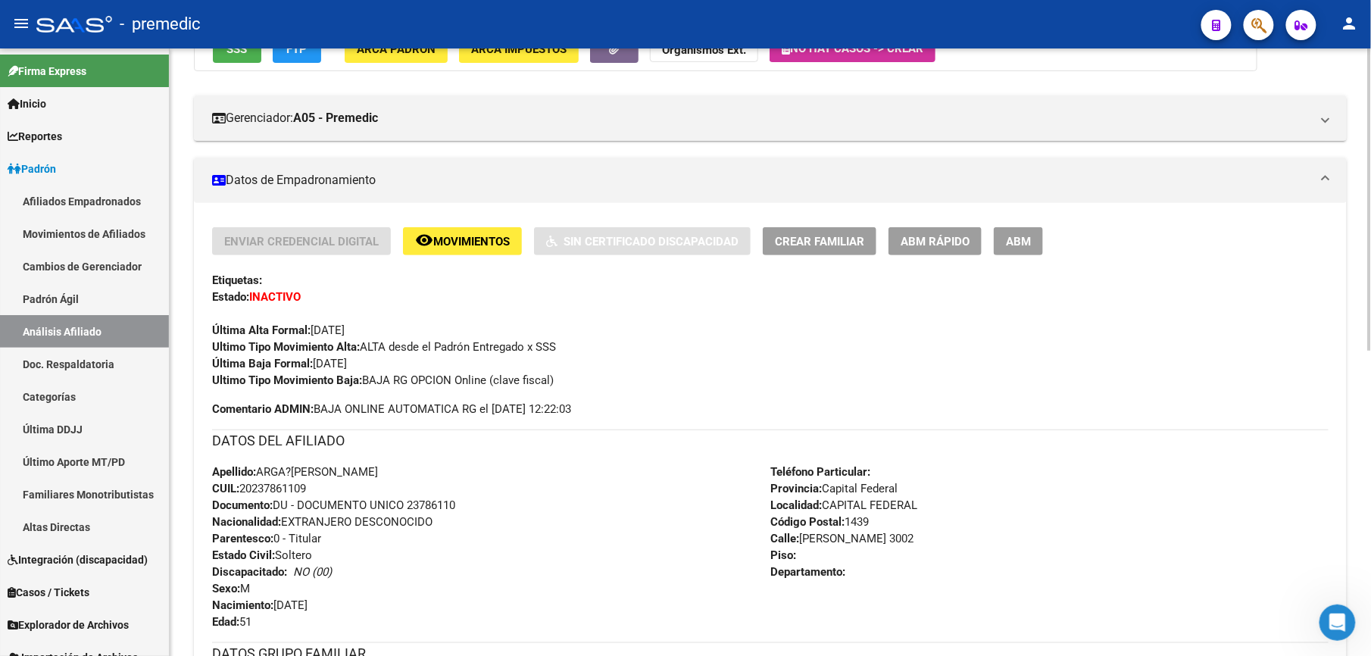
drag, startPoint x: 1292, startPoint y: 48, endPoint x: 1296, endPoint y: 85, distance: 36.6
click at [1296, 56] on div "DATOS PADRÓN ÁGIL: ARGA?[PERSON_NAME] - | INACTIVO | AFILIADO TITULAR Datos Per…" at bounding box center [770, 490] width 1153 height 1065
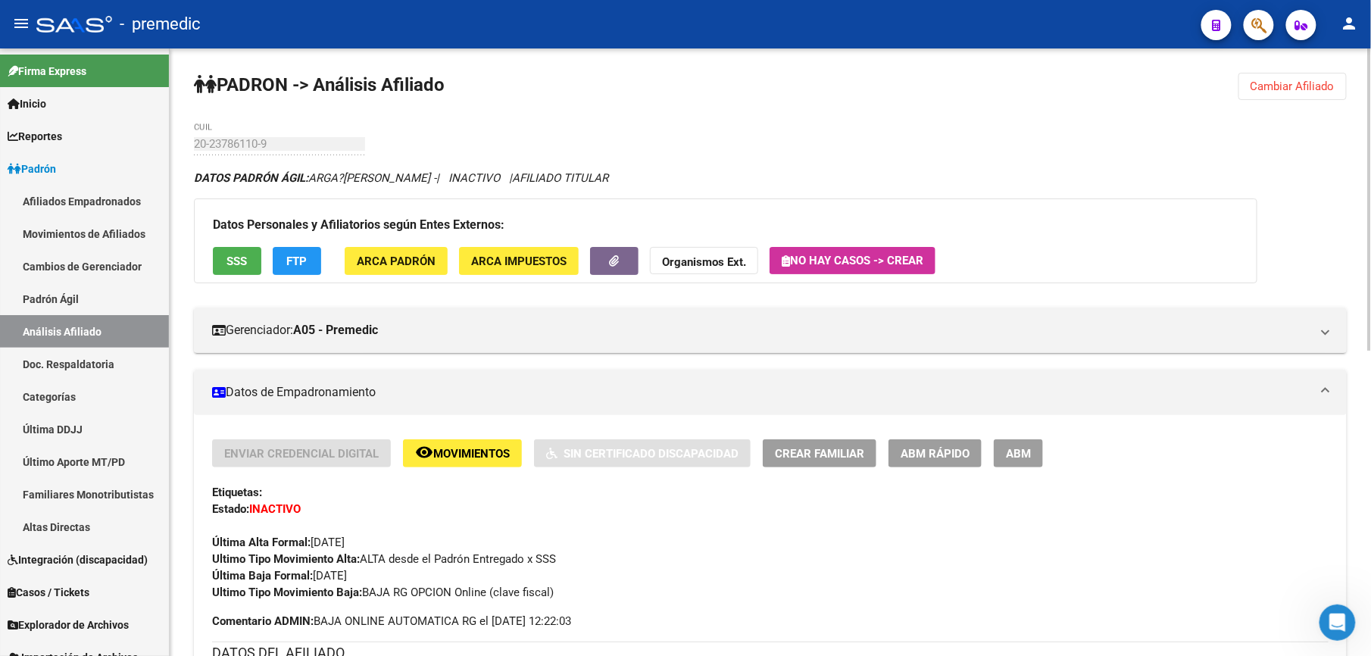
click at [1313, 64] on div "PADRON -> Análisis Afiliado Cambiar Afiliado 20-23786110-9 CUIL DATOS PADRÓN ÁG…" at bounding box center [771, 659] width 1202 height 1223
click at [1299, 77] on button "Cambiar Afiliado" at bounding box center [1293, 86] width 108 height 27
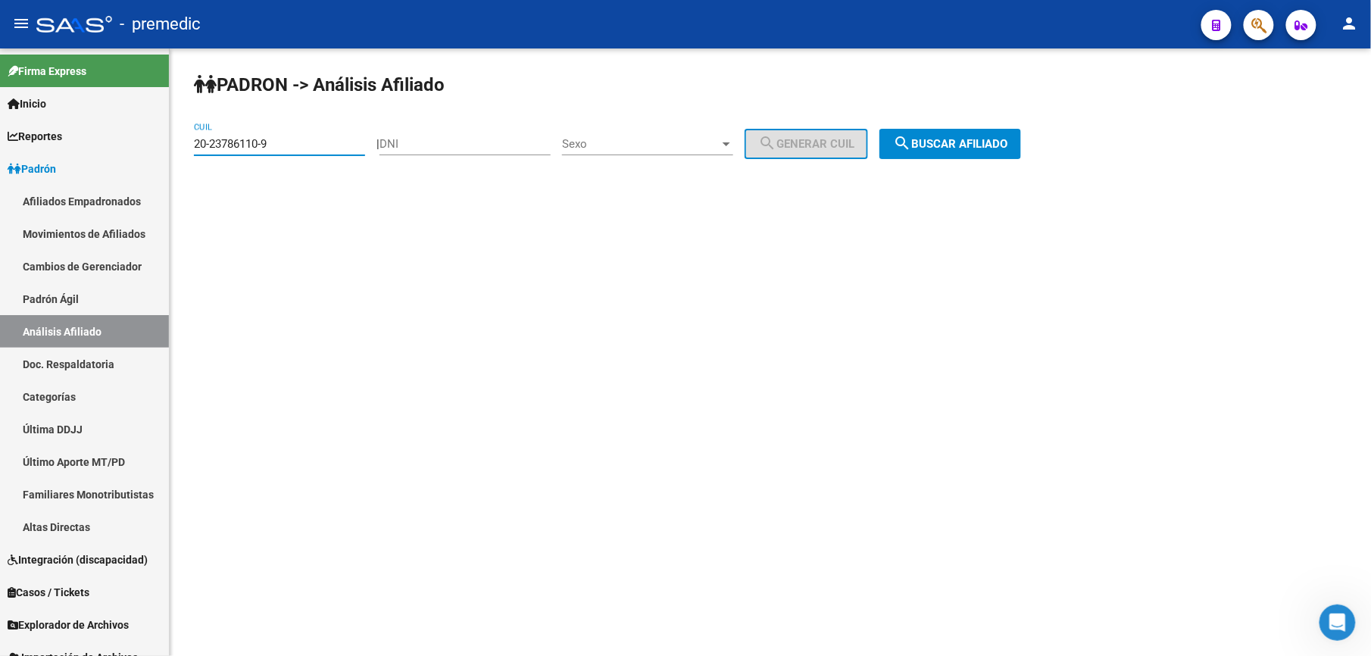
drag, startPoint x: 313, startPoint y: 142, endPoint x: 0, endPoint y: 104, distance: 315.3
click at [0, 111] on html "menu - premedic person Firma Express Inicio Calendario SSS Instructivos Contact…" at bounding box center [685, 328] width 1371 height 656
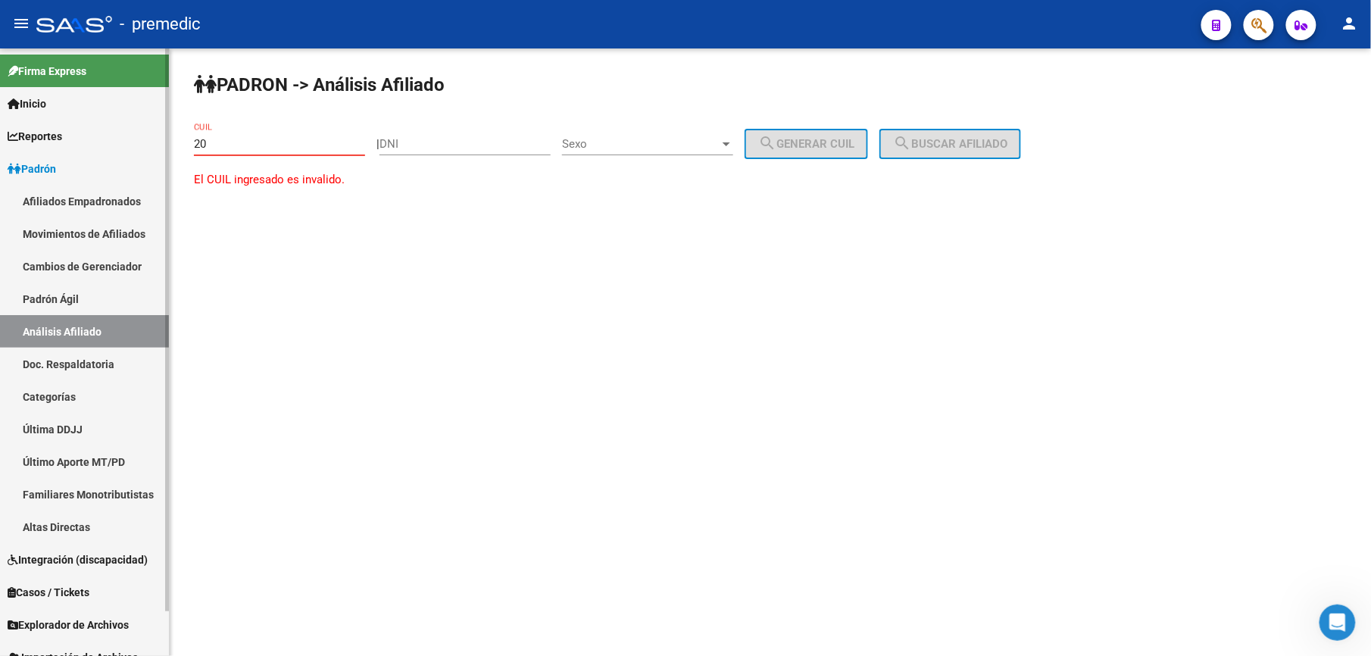
paste input "-37061867"
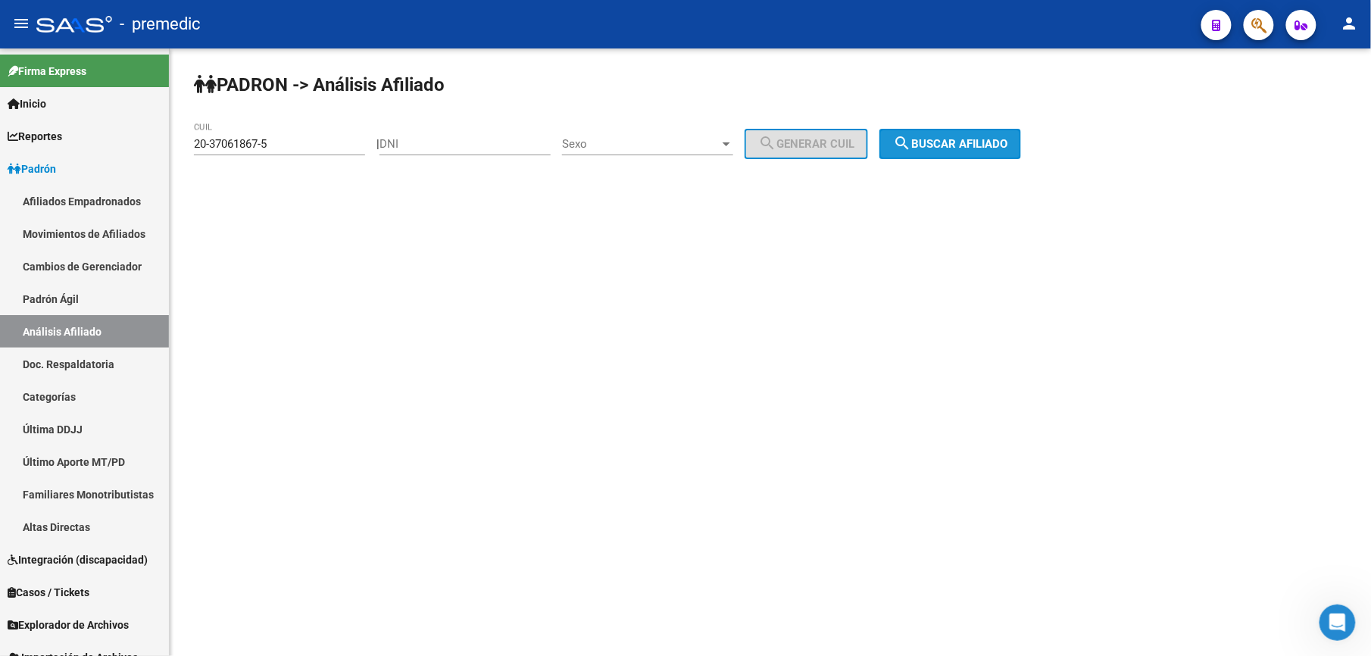
click at [1008, 137] on span "search Buscar afiliado" at bounding box center [950, 144] width 114 height 14
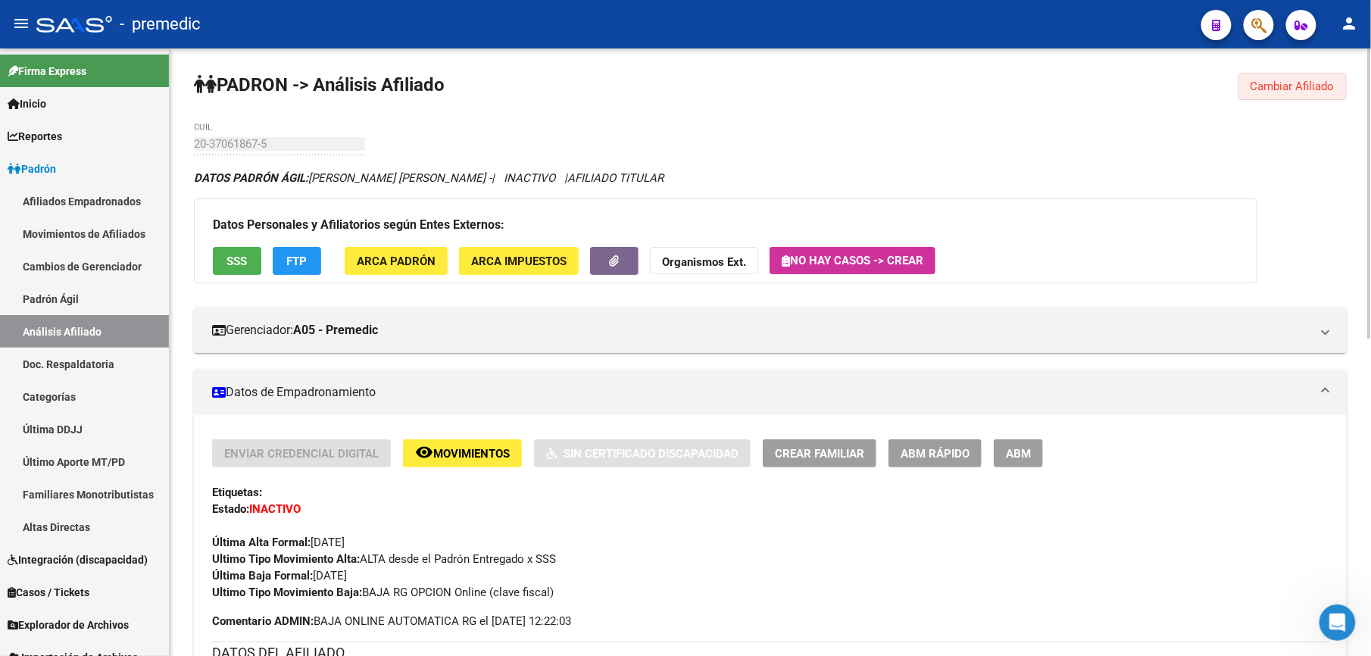
click at [1296, 83] on span "Cambiar Afiliado" at bounding box center [1293, 87] width 84 height 14
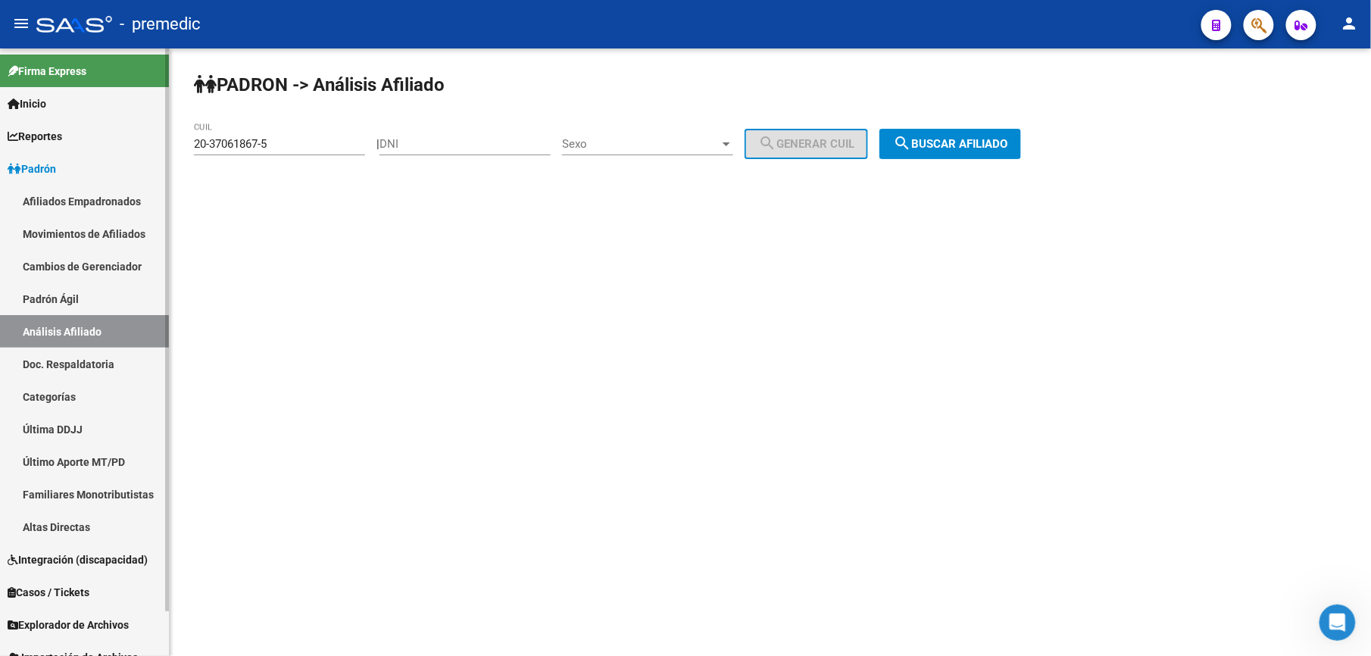
drag, startPoint x: 203, startPoint y: 134, endPoint x: 0, endPoint y: 95, distance: 206.7
click at [0, 95] on html "menu - premedic person Firma Express Inicio Calendario SSS Instructivos Contact…" at bounding box center [685, 328] width 1371 height 656
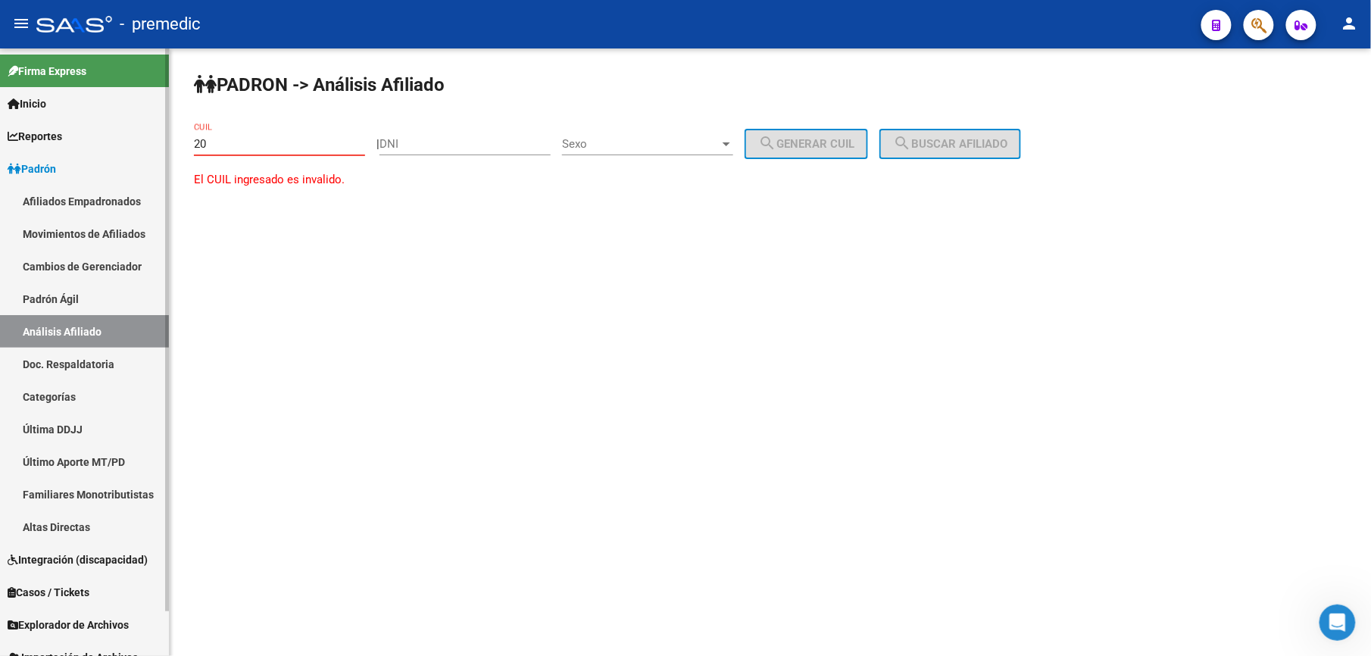
paste input "-40059809"
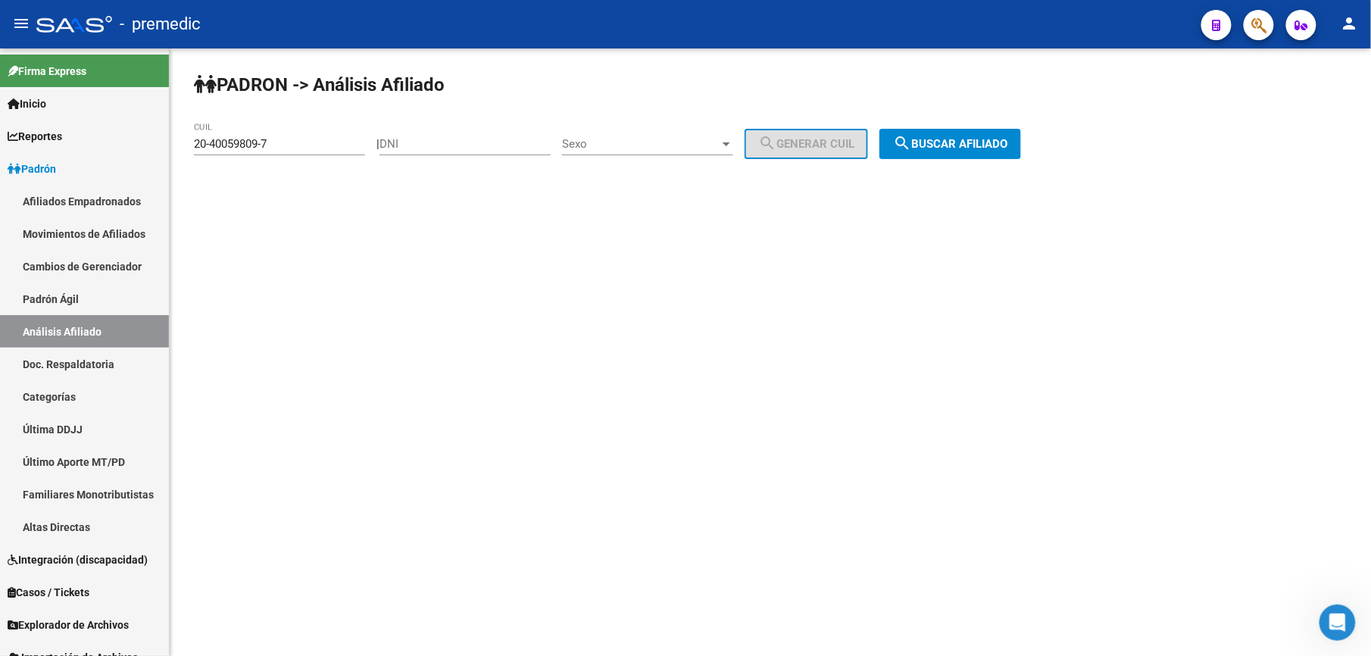
click at [983, 127] on div "PADRON -> Análisis Afiliado 20-40059809-7 CUIL | DNI Sexo Sexo search Generar C…" at bounding box center [771, 127] width 1202 height 159
click at [977, 145] on span "search Buscar afiliado" at bounding box center [950, 144] width 114 height 14
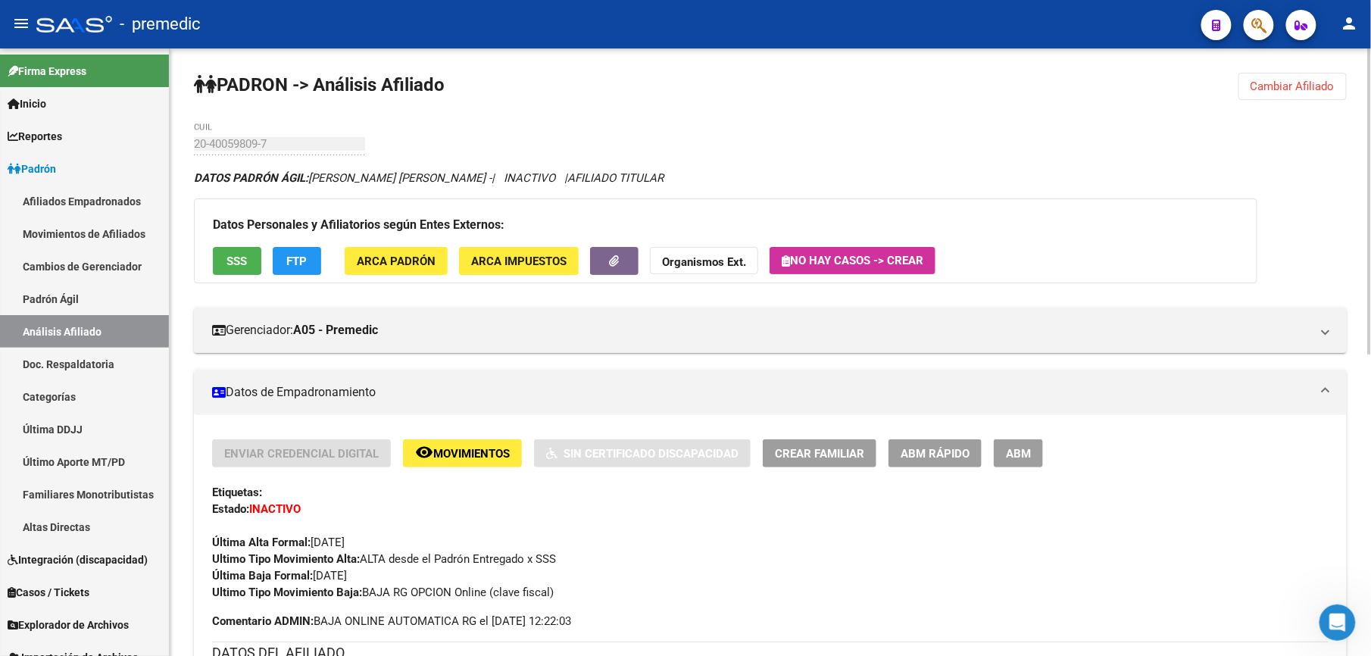
scroll to position [134, 0]
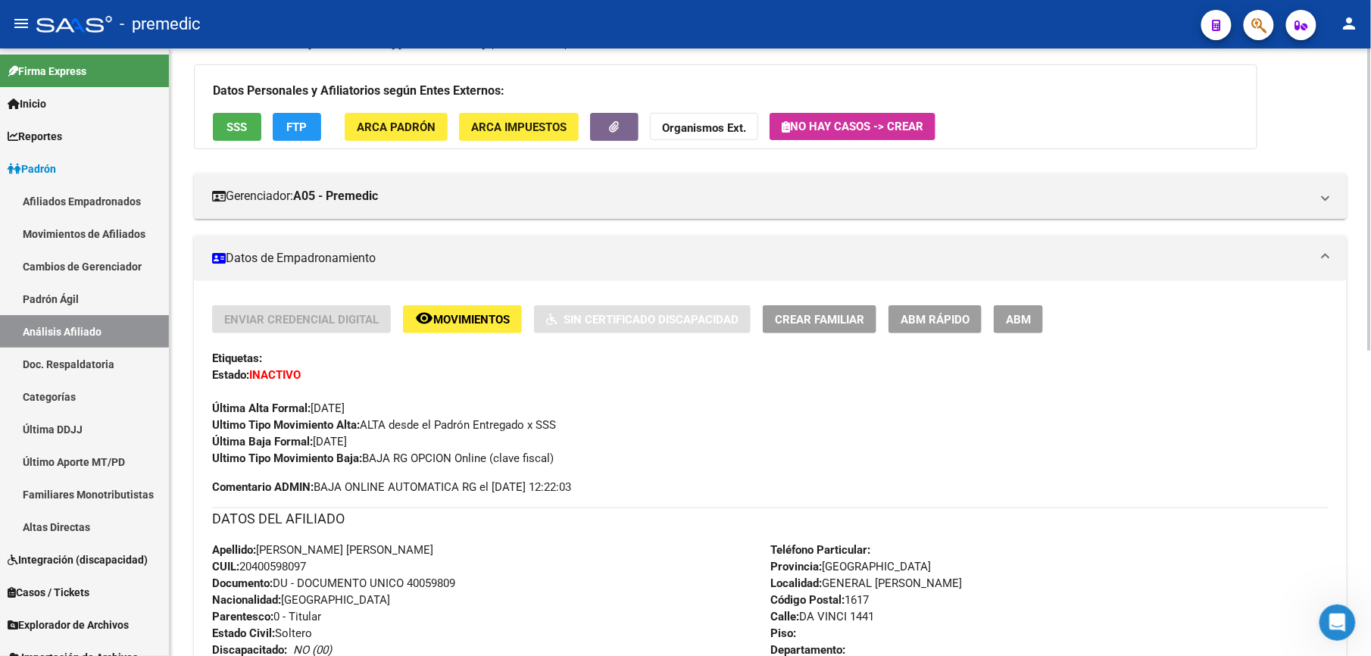
drag, startPoint x: 258, startPoint y: 437, endPoint x: 274, endPoint y: 614, distance: 177.2
click at [274, 614] on div "Enviar Credencial Digital remove_red_eye Movimientos Sin Certificado Discapacid…" at bounding box center [770, 604] width 1117 height 599
click at [274, 614] on span "Parentesco: 0 - Titular" at bounding box center [266, 617] width 109 height 14
drag, startPoint x: 252, startPoint y: 508, endPoint x: 274, endPoint y: 419, distance: 91.1
click at [274, 419] on div "Enviar Credencial Digital remove_red_eye Movimientos Sin Certificado Discapacid…" at bounding box center [770, 604] width 1117 height 599
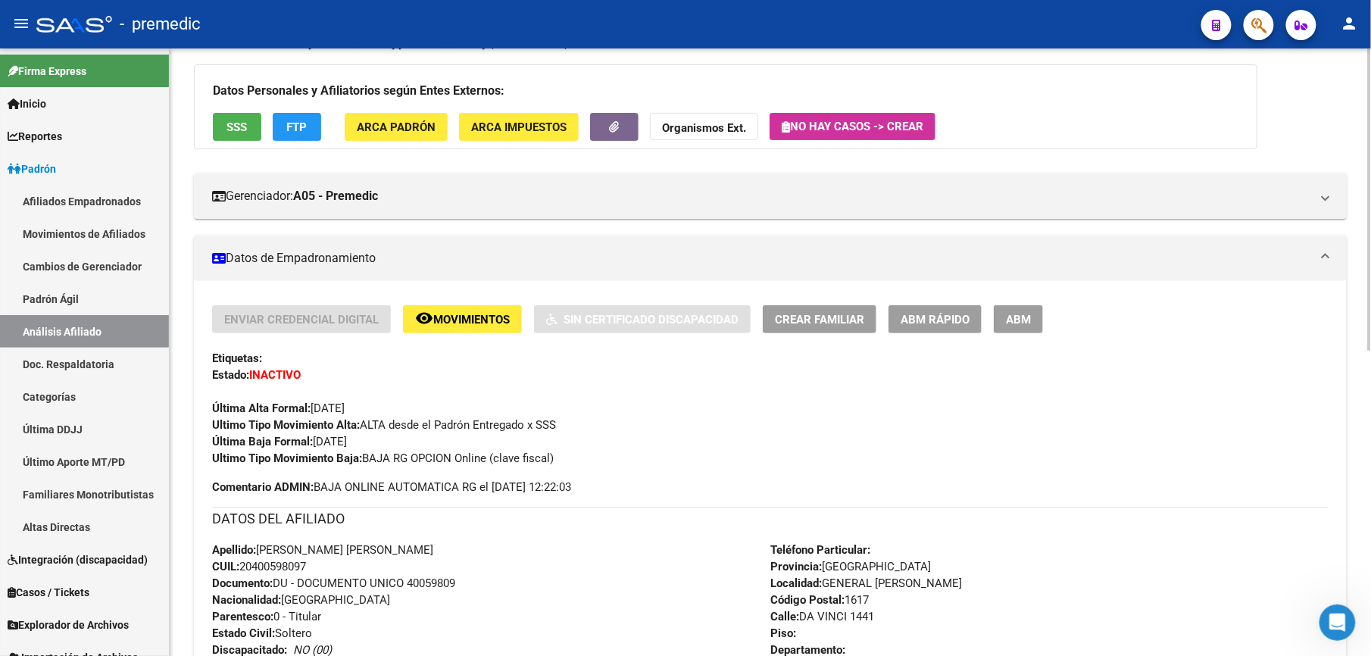
drag, startPoint x: 274, startPoint y: 419, endPoint x: 273, endPoint y: 434, distance: 15.2
click at [273, 435] on strong "Última Baja Formal:" at bounding box center [262, 442] width 101 height 14
drag, startPoint x: 438, startPoint y: 480, endPoint x: 417, endPoint y: 571, distance: 93.4
click at [417, 571] on div "Enviar Credencial Digital remove_red_eye Movimientos Sin Certificado Discapacid…" at bounding box center [770, 604] width 1117 height 599
click at [416, 571] on div "Apellido: [PERSON_NAME] [PERSON_NAME]: 20400598097 Documento: DU - DOCUMENTO UN…" at bounding box center [491, 625] width 558 height 167
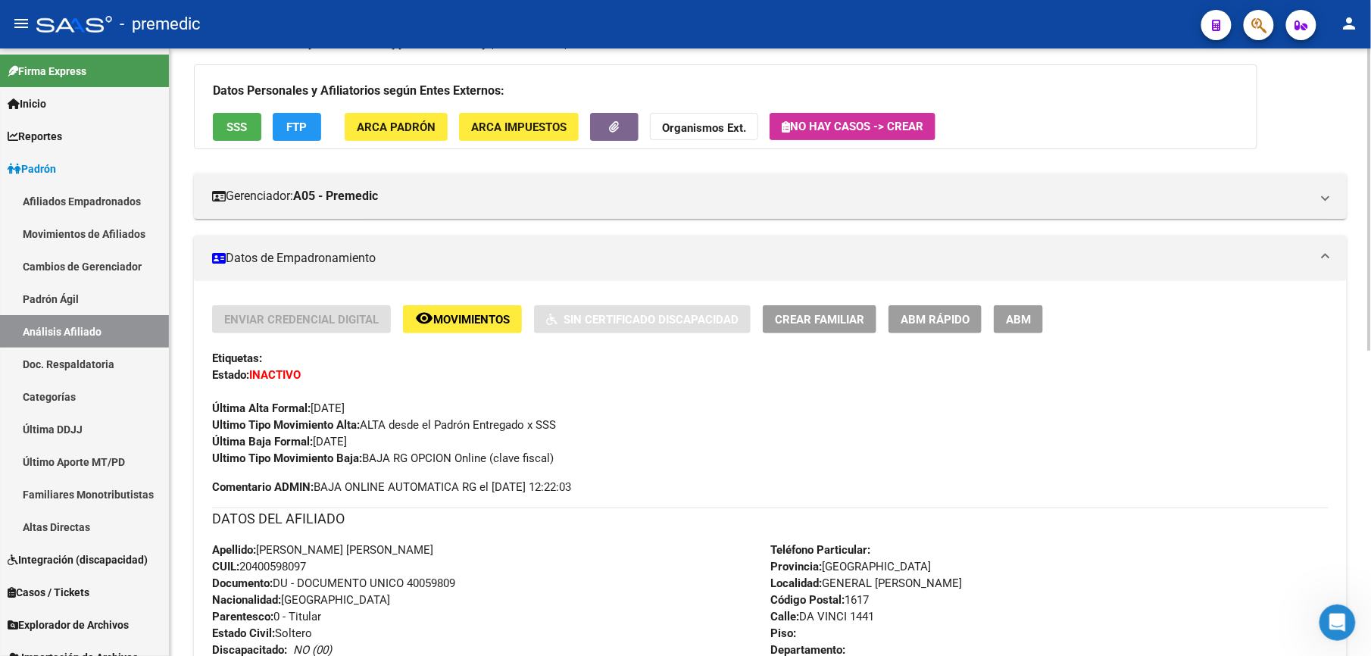
drag, startPoint x: 301, startPoint y: 567, endPoint x: 283, endPoint y: 477, distance: 92.7
click at [283, 477] on div "Enviar Credencial Digital remove_red_eye Movimientos Sin Certificado Discapacid…" at bounding box center [770, 604] width 1117 height 599
click at [283, 477] on div "Enviar Credencial Digital remove_red_eye Movimientos Sin Certificado Discapacid…" at bounding box center [770, 400] width 1117 height 190
drag, startPoint x: 283, startPoint y: 477, endPoint x: 285, endPoint y: 550, distance: 73.5
click at [285, 550] on div "Enviar Credencial Digital remove_red_eye Movimientos Sin Certificado Discapacid…" at bounding box center [770, 604] width 1117 height 599
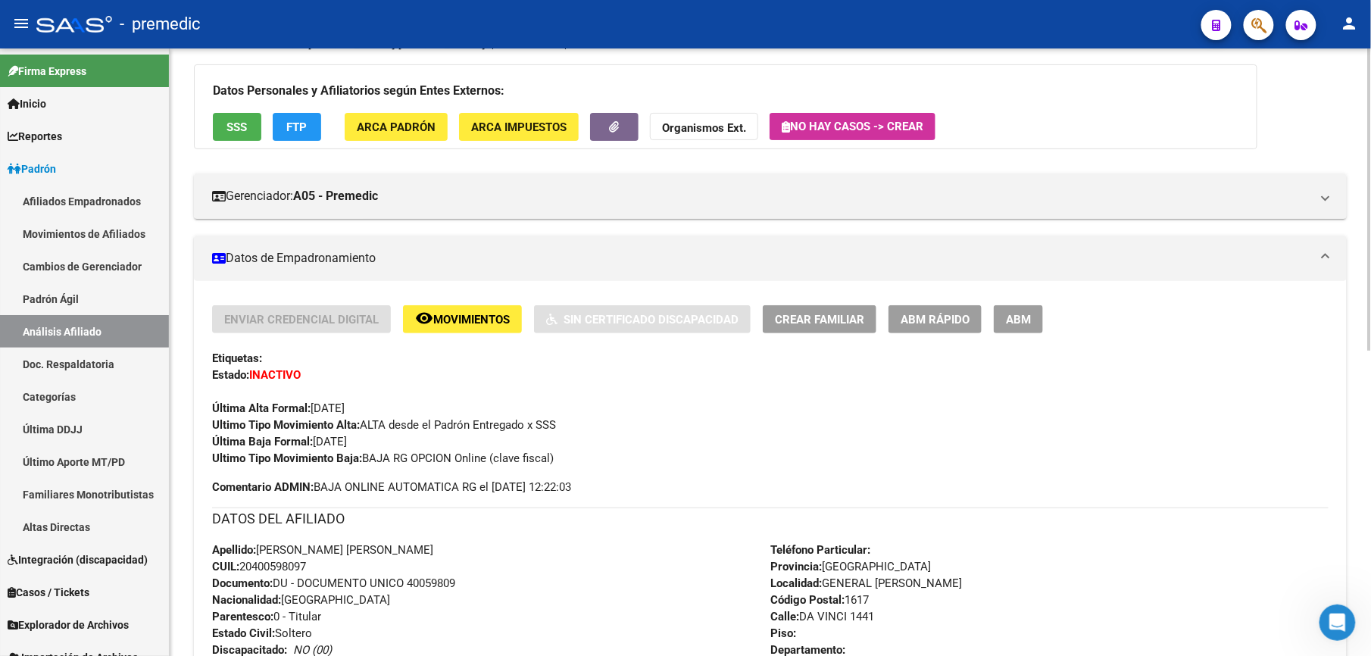
drag, startPoint x: 274, startPoint y: 573, endPoint x: 274, endPoint y: 455, distance: 117.4
click at [274, 455] on div "Enviar Credencial Digital remove_red_eye Movimientos Sin Certificado Discapacid…" at bounding box center [770, 604] width 1117 height 599
click at [274, 455] on strong "Ultimo Tipo Movimiento Baja:" at bounding box center [287, 459] width 150 height 14
drag, startPoint x: 261, startPoint y: 438, endPoint x: 267, endPoint y: 514, distance: 76.0
click at [267, 514] on div "Enviar Credencial Digital remove_red_eye Movimientos Sin Certificado Discapacid…" at bounding box center [770, 604] width 1117 height 599
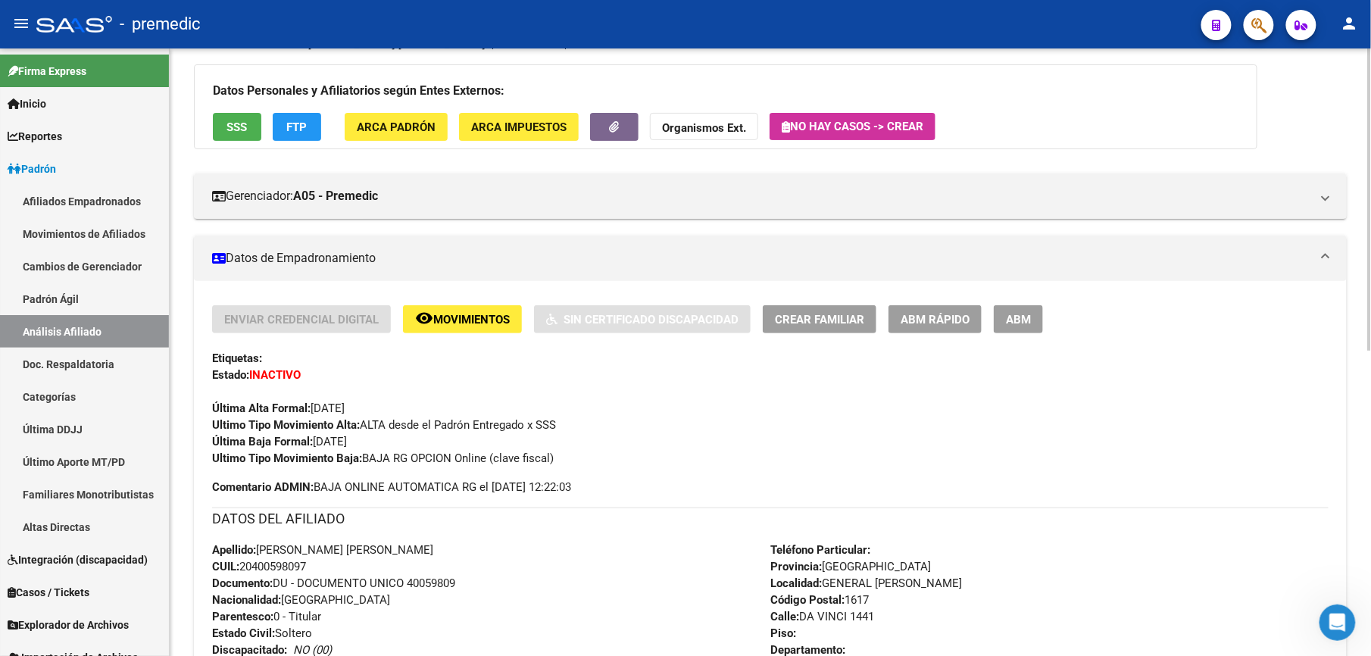
click at [267, 515] on h3 "DATOS DEL AFILIADO" at bounding box center [770, 518] width 1117 height 21
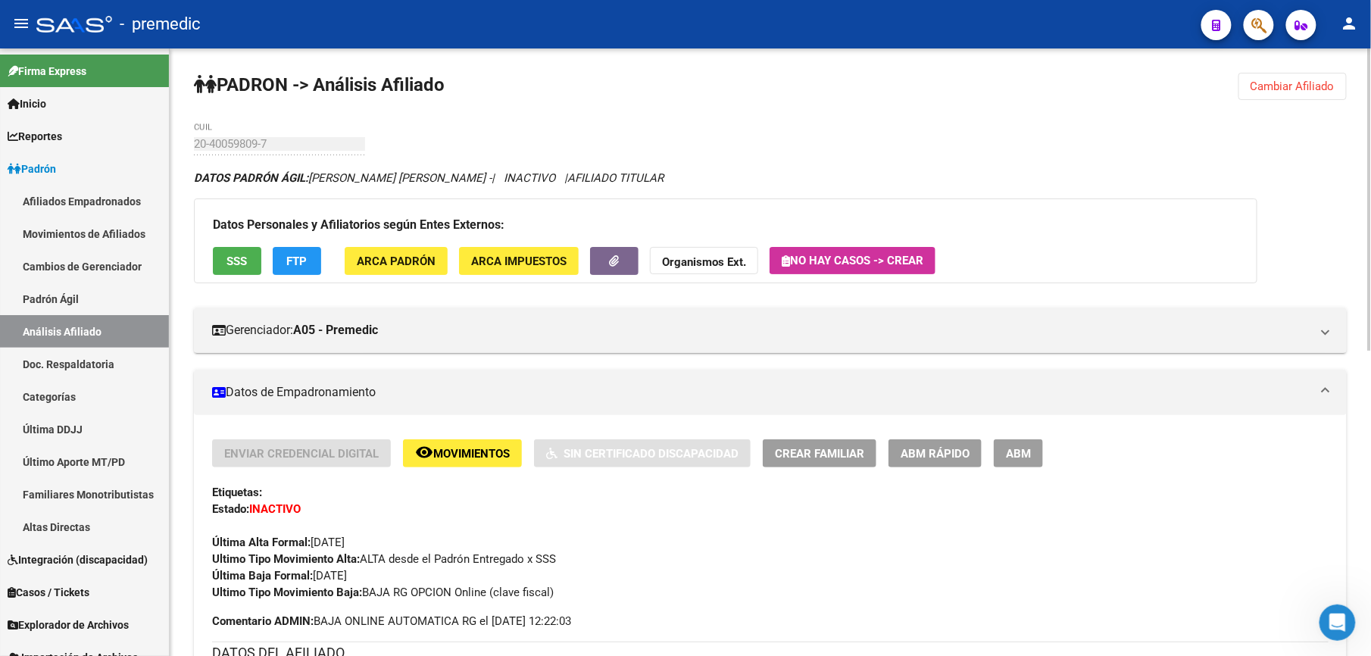
click at [1318, 89] on span "Cambiar Afiliado" at bounding box center [1293, 87] width 84 height 14
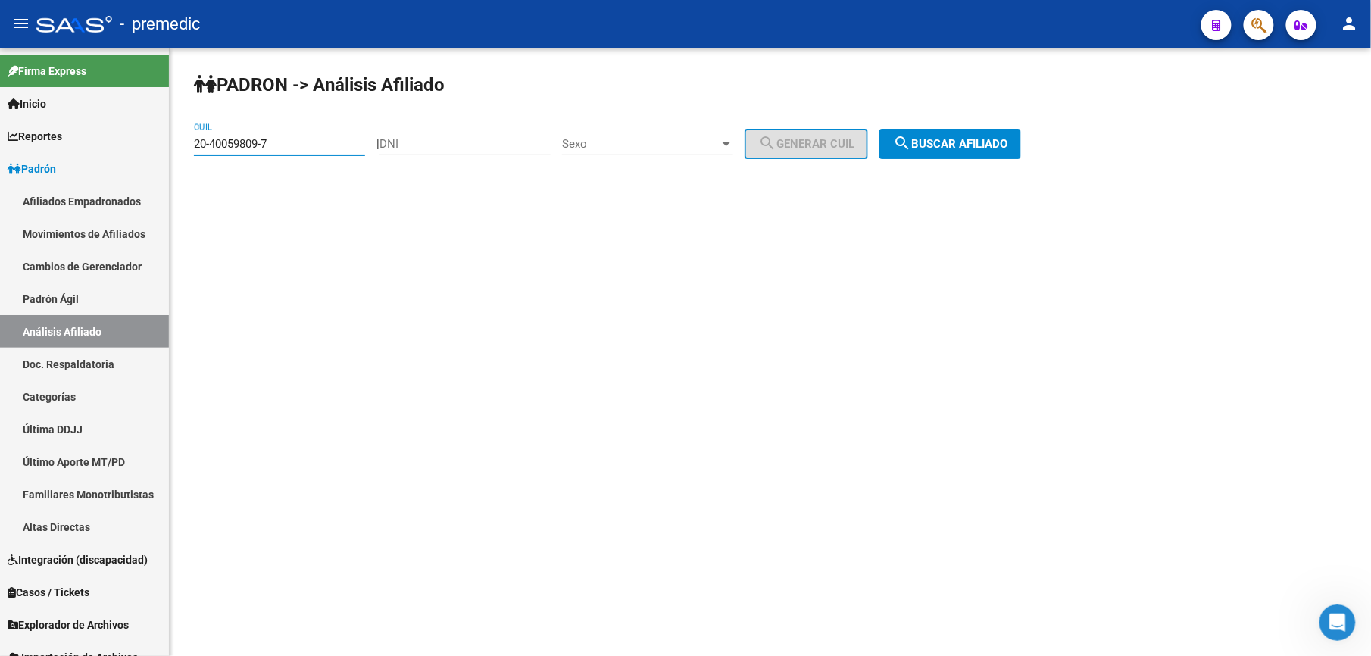
drag, startPoint x: 304, startPoint y: 143, endPoint x: 0, endPoint y: 1, distance: 335.5
click at [0, 29] on html "menu - premedic person Firma Express Inicio Calendario SSS Instructivos Contact…" at bounding box center [685, 328] width 1371 height 656
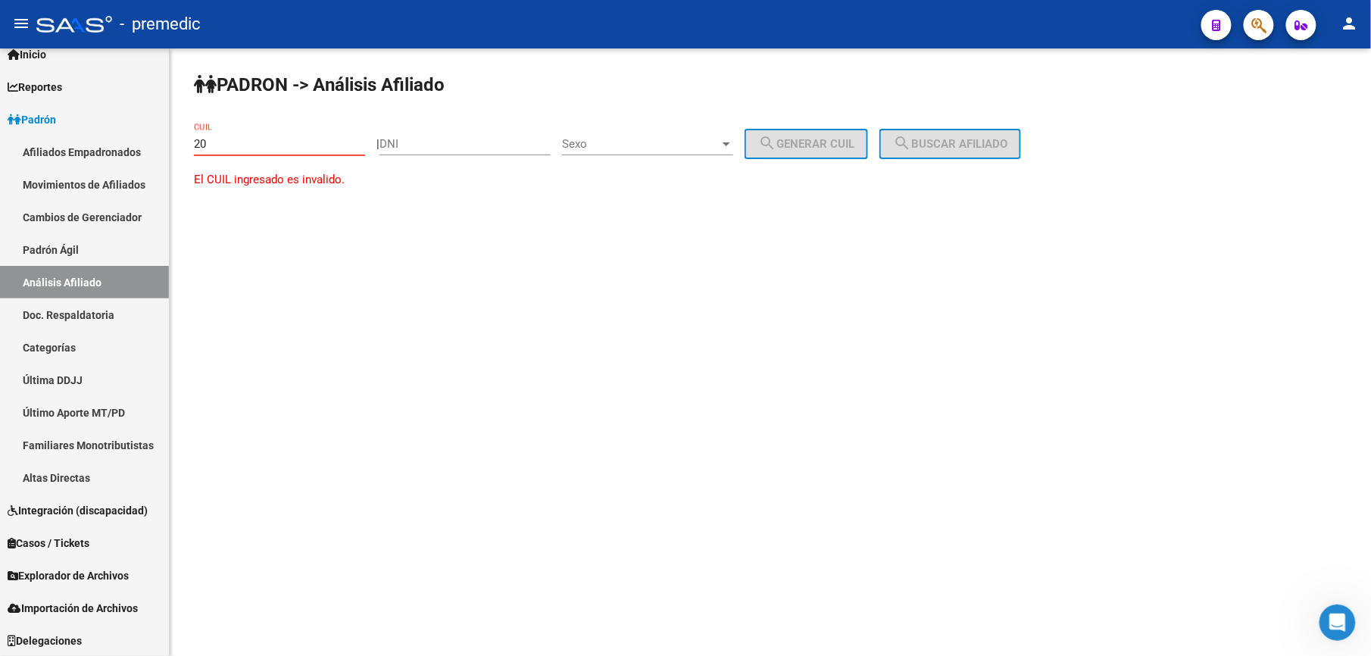
paste input "-33523234"
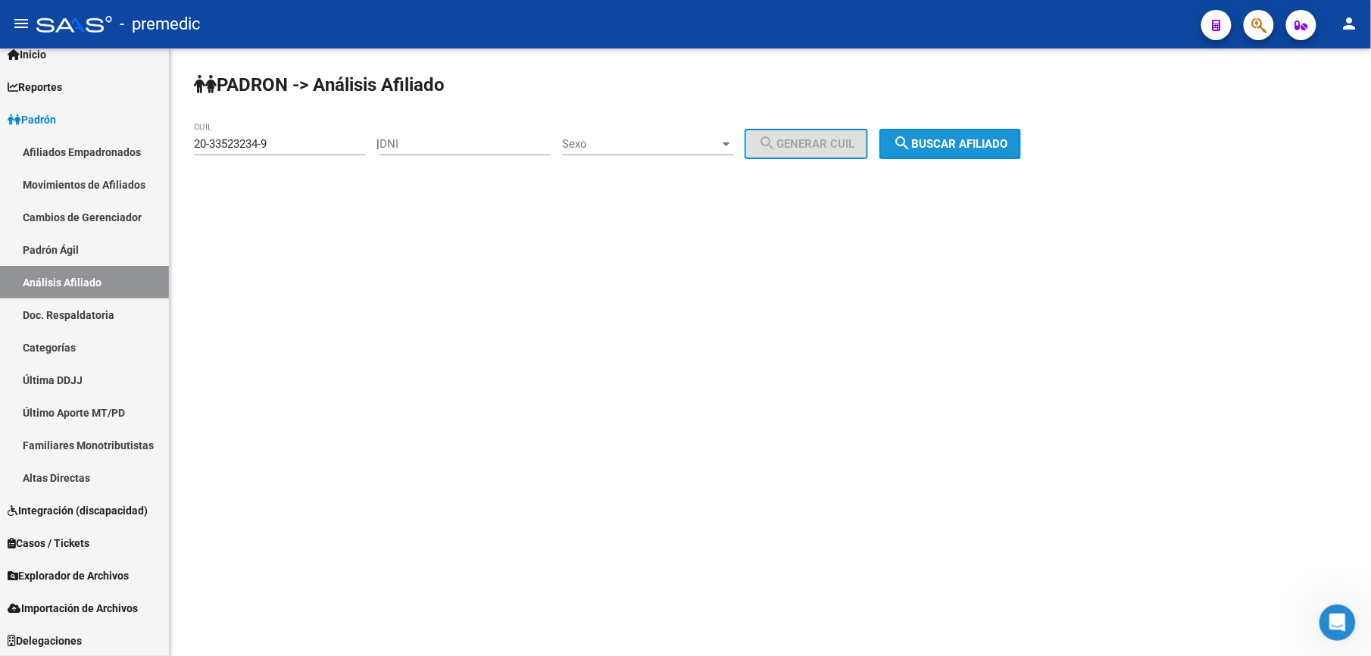
click at [935, 146] on span "search Buscar afiliado" at bounding box center [950, 144] width 114 height 14
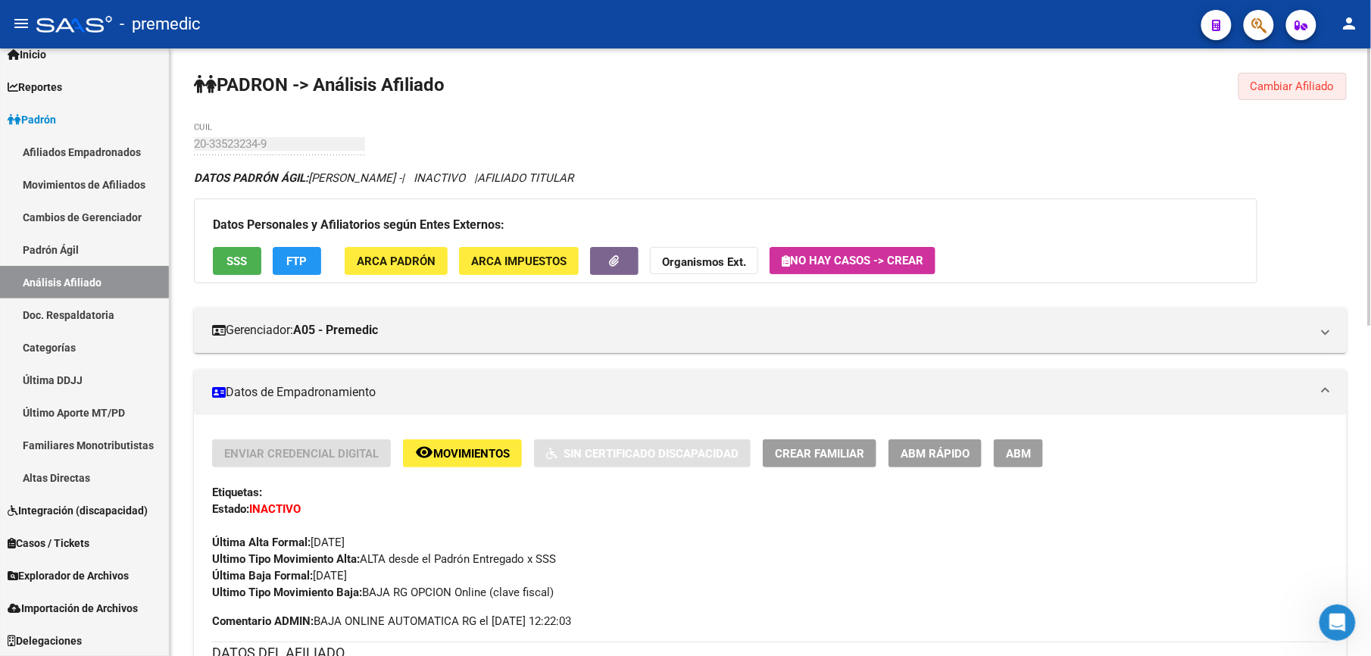
click at [1253, 73] on button "Cambiar Afiliado" at bounding box center [1293, 86] width 108 height 27
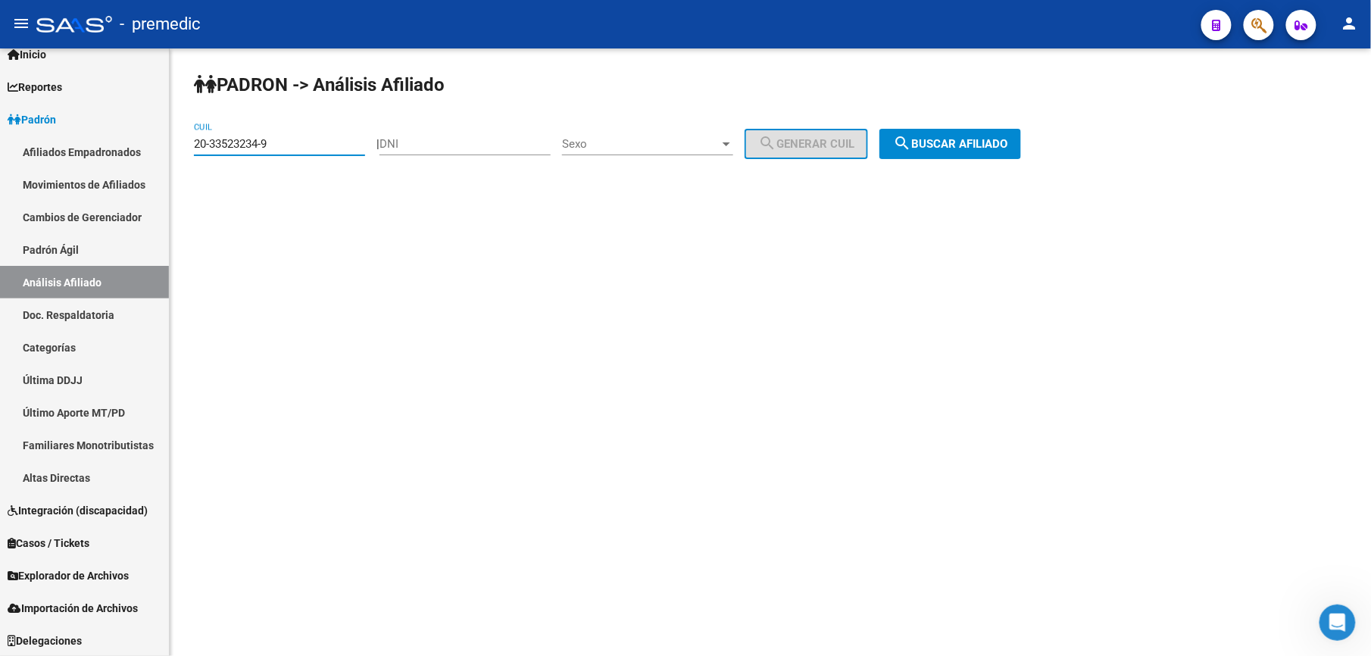
drag, startPoint x: 300, startPoint y: 147, endPoint x: -5, endPoint y: 77, distance: 312.6
click at [0, 77] on html "menu - premedic person Firma Express Inicio Calendario SSS Instructivos Contact…" at bounding box center [685, 328] width 1371 height 656
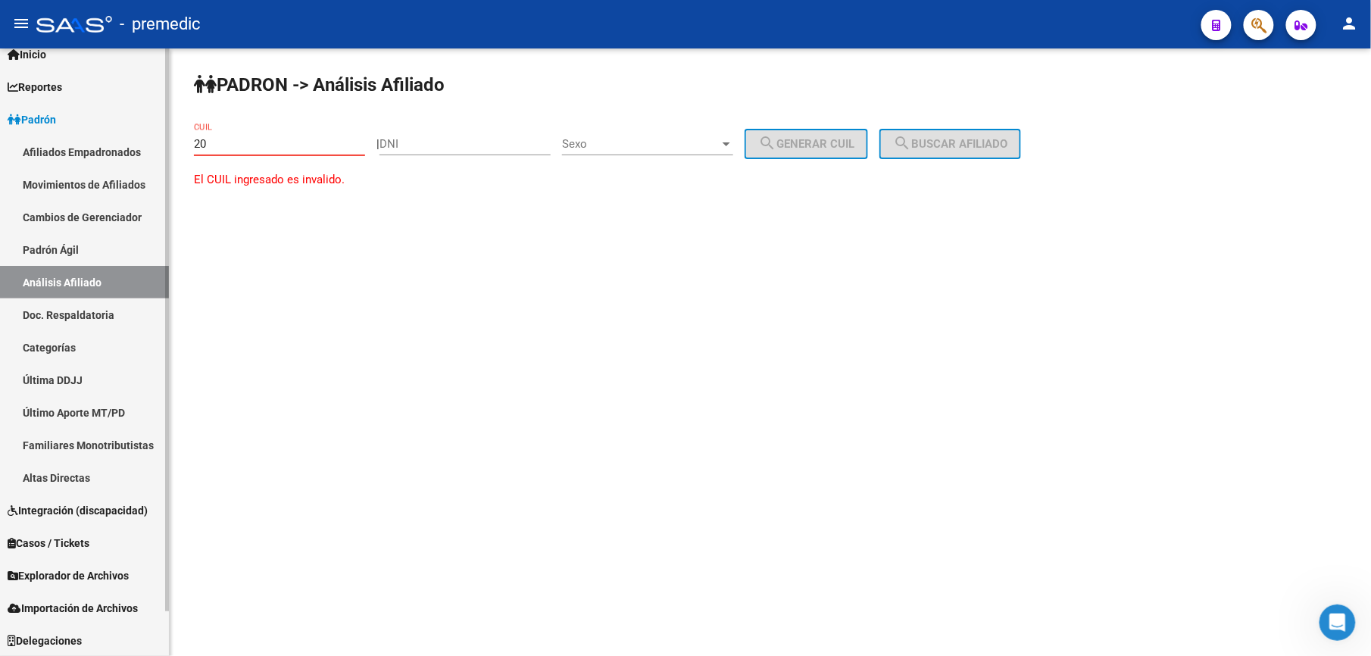
paste input "-95549094"
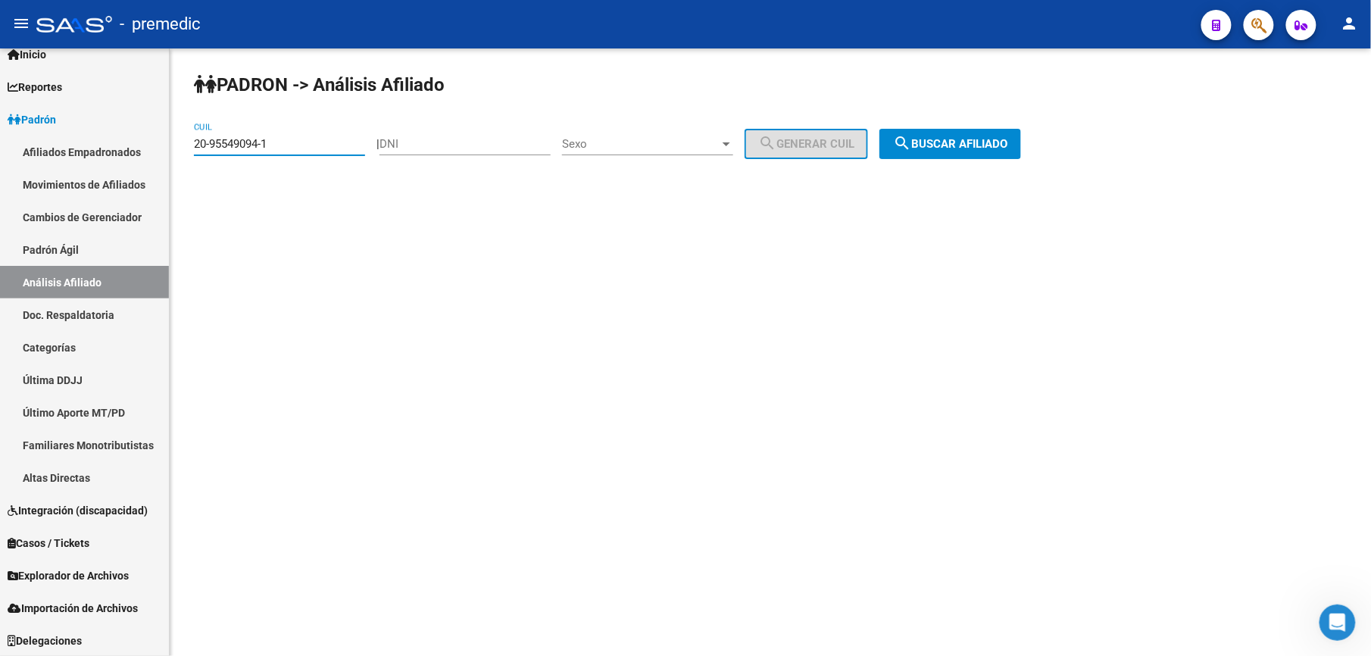
drag, startPoint x: 1011, startPoint y: 128, endPoint x: 996, endPoint y: 141, distance: 19.9
click at [1006, 134] on div "PADRON -> Análisis Afiliado 20-95549094-1 CUIL | DNI Sexo Sexo search Generar C…" at bounding box center [771, 127] width 1202 height 159
click at [979, 153] on button "search Buscar afiliado" at bounding box center [951, 144] width 142 height 30
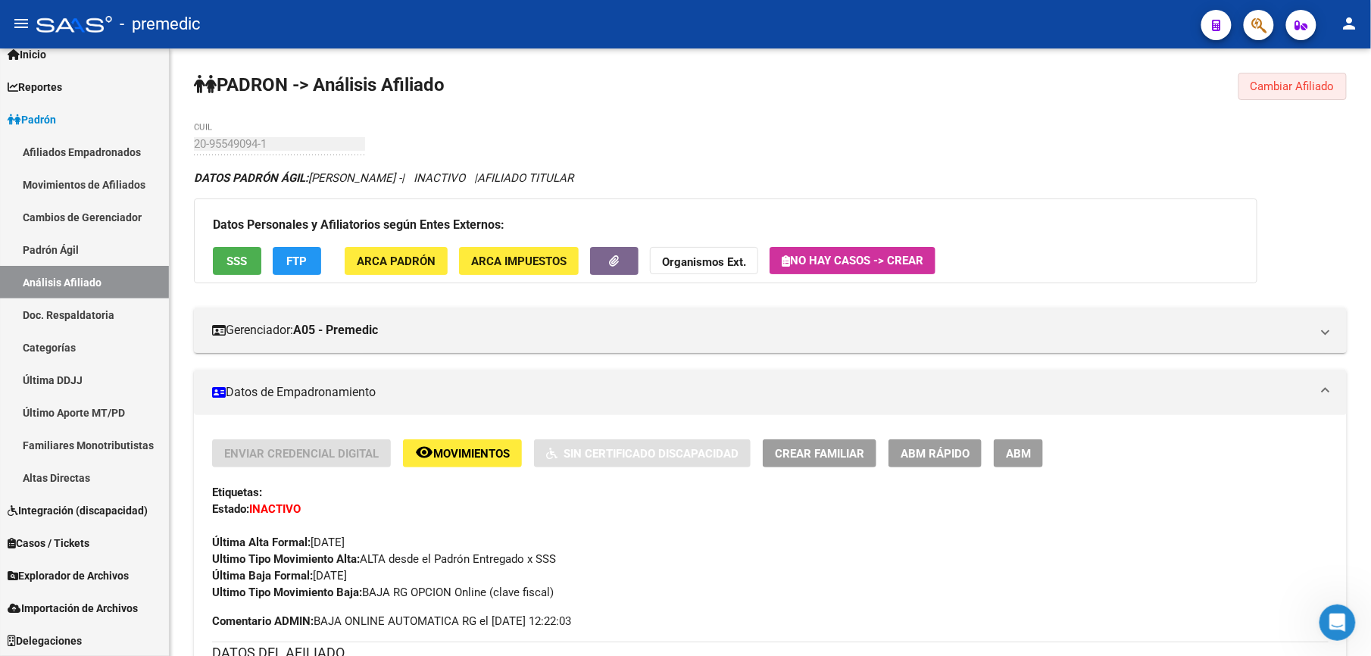
click at [1306, 85] on span "Cambiar Afiliado" at bounding box center [1293, 87] width 84 height 14
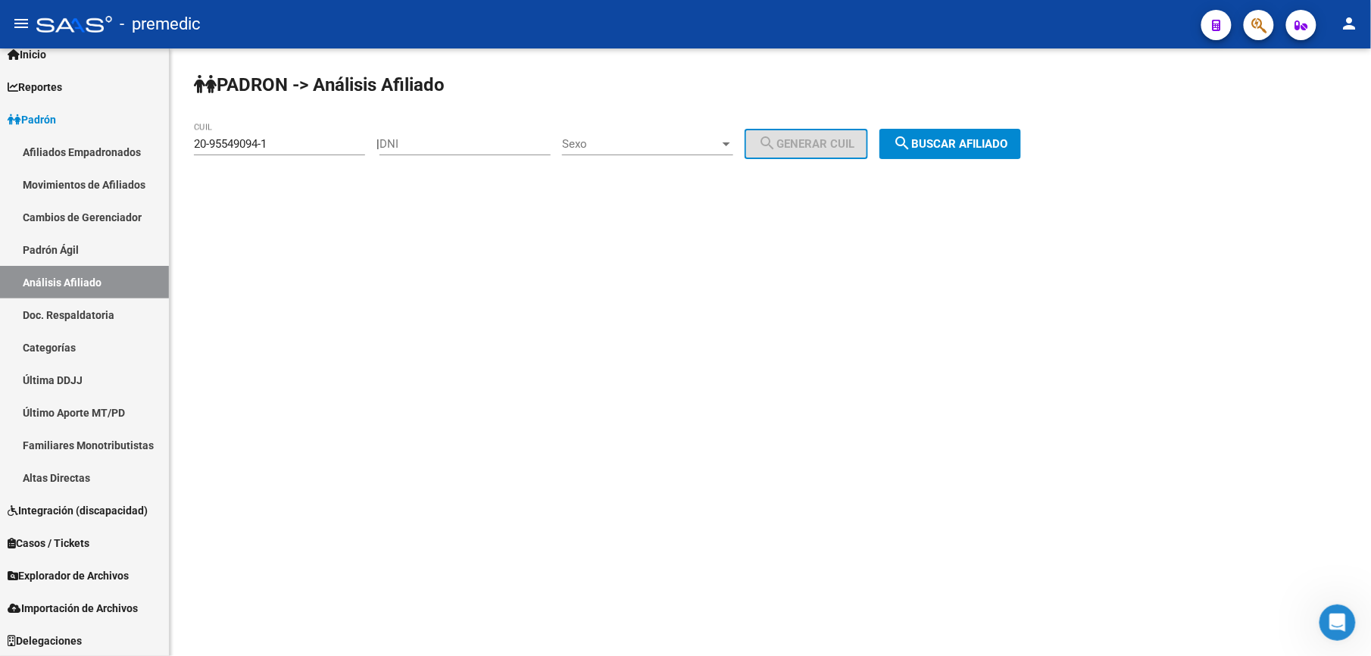
drag, startPoint x: 307, startPoint y: 135, endPoint x: 419, endPoint y: 119, distance: 113.3
click at [0, 125] on html "menu - premedic person Firma Express Inicio Calendario SSS Instructivos Contact…" at bounding box center [685, 328] width 1371 height 656
drag, startPoint x: 326, startPoint y: 142, endPoint x: 0, endPoint y: 146, distance: 325.8
click at [0, 146] on html "menu - premedic person Firma Express Inicio Calendario SSS Instructivos Contact…" at bounding box center [685, 328] width 1371 height 656
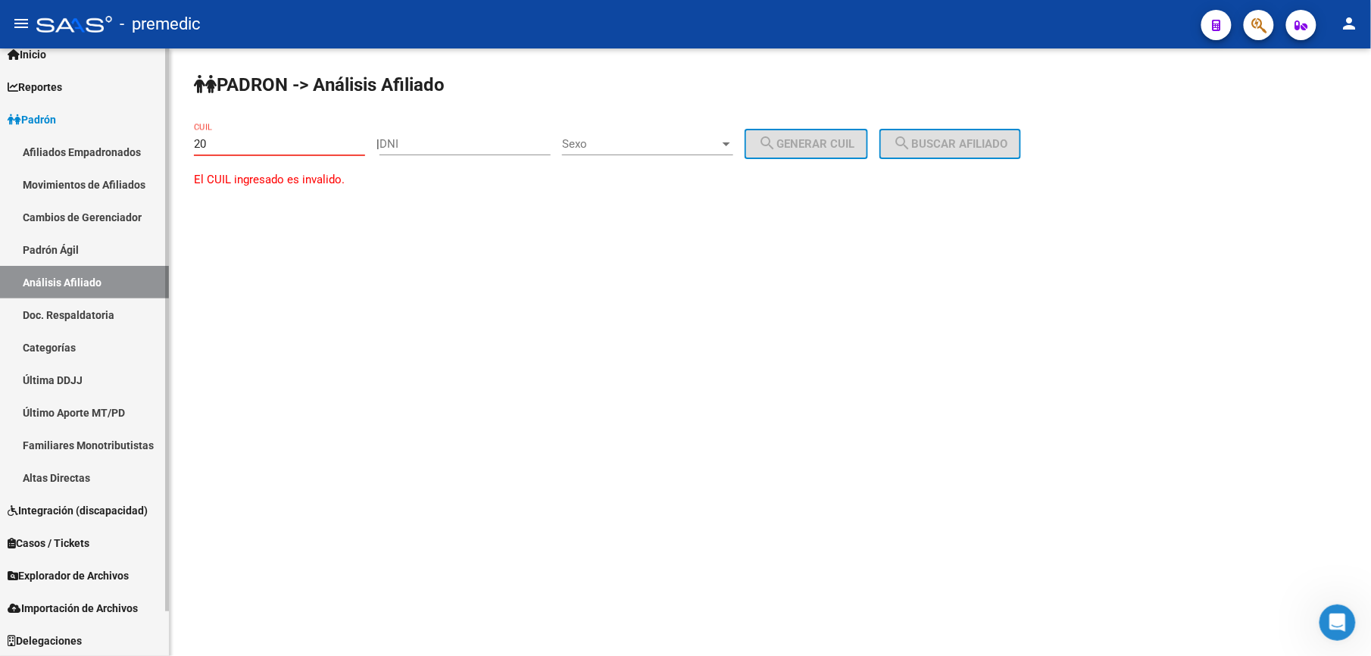
paste input "-35232712"
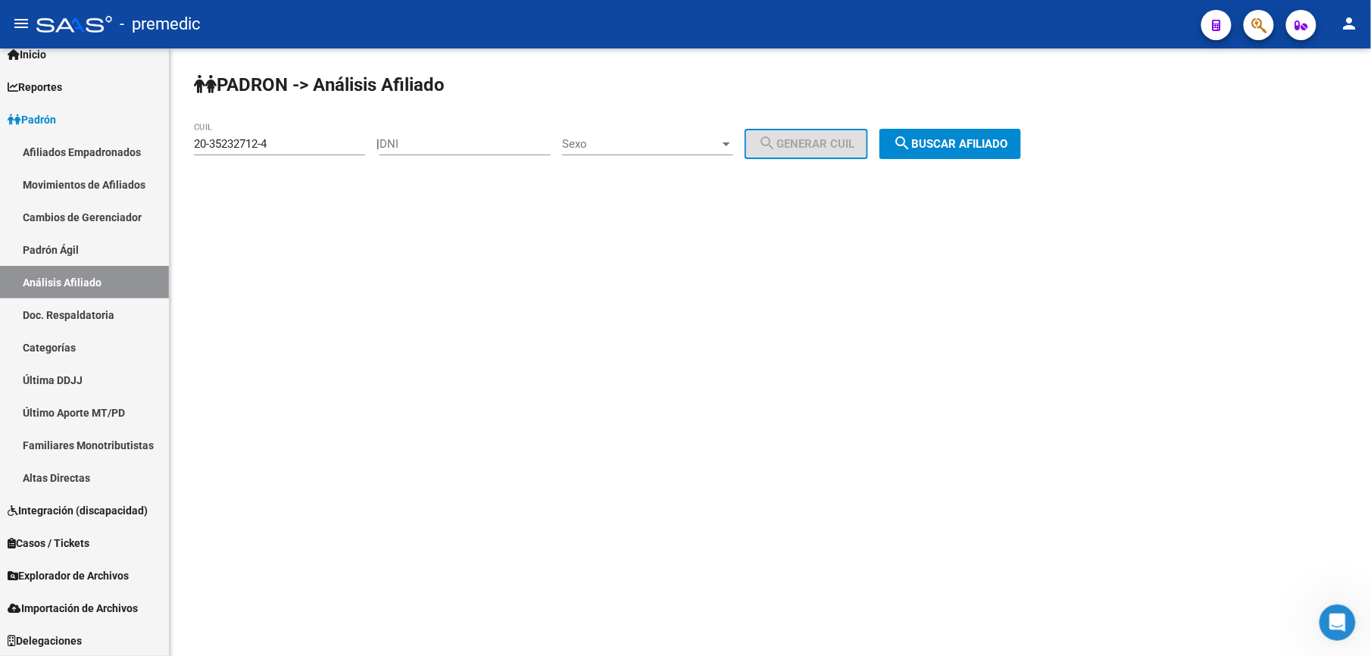
drag, startPoint x: 895, startPoint y: 146, endPoint x: 977, endPoint y: 147, distance: 82.6
click at [880, 146] on div "| DNI Sexo Sexo search Generar CUIL" at bounding box center [628, 144] width 503 height 14
click at [977, 147] on span "search Buscar afiliado" at bounding box center [950, 144] width 114 height 14
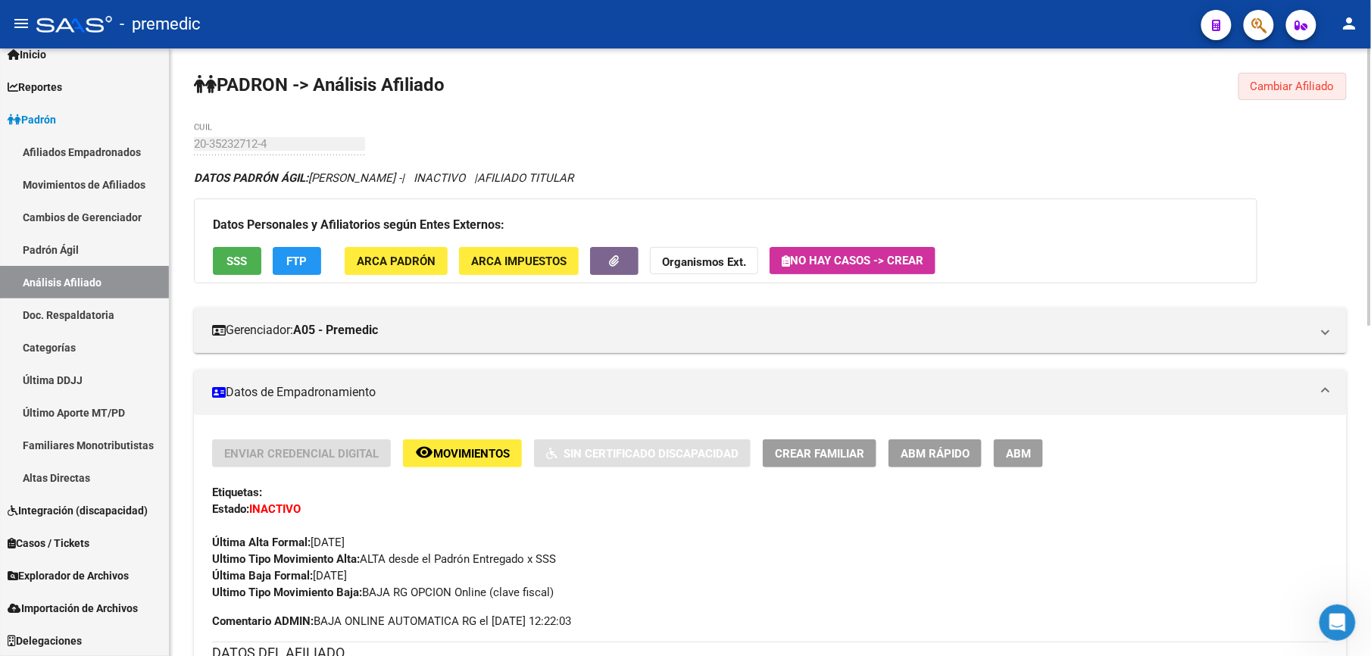
click at [1246, 95] on button "Cambiar Afiliado" at bounding box center [1293, 86] width 108 height 27
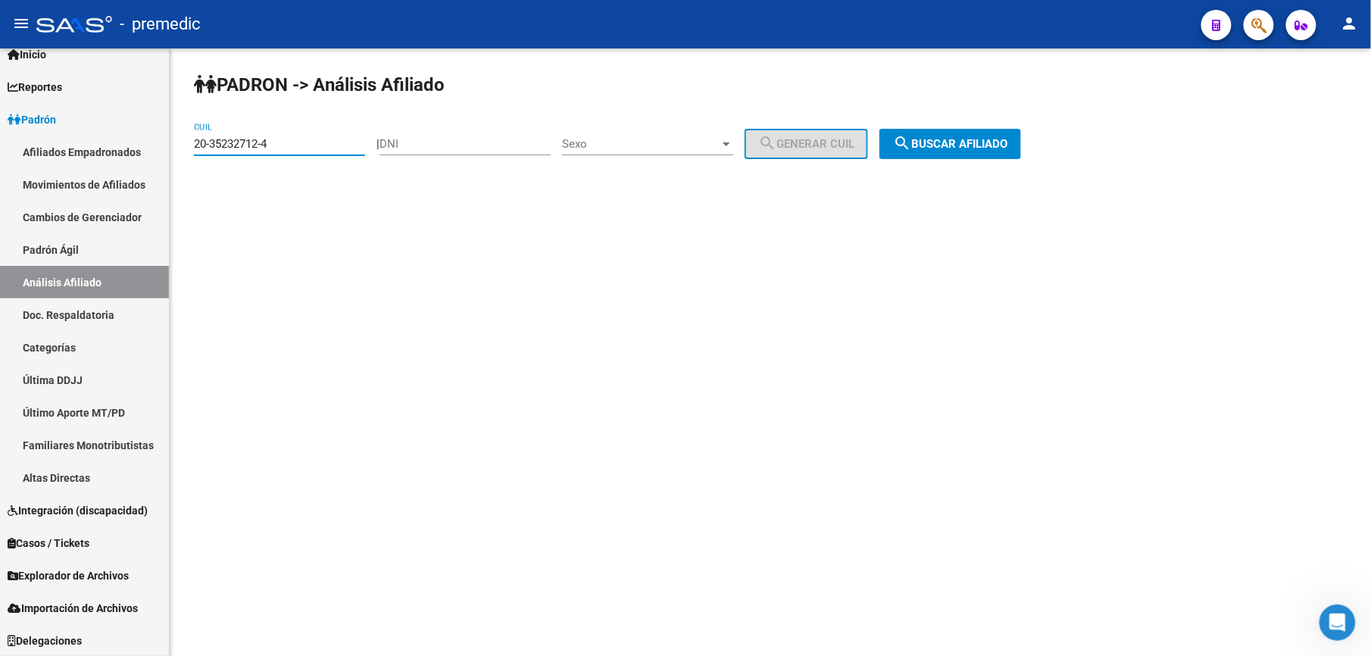
drag, startPoint x: 333, startPoint y: 149, endPoint x: 0, endPoint y: 44, distance: 349.6
click at [0, 53] on html "menu - premedic person Firma Express Inicio Calendario SSS Instructivos Contact…" at bounding box center [685, 328] width 1371 height 656
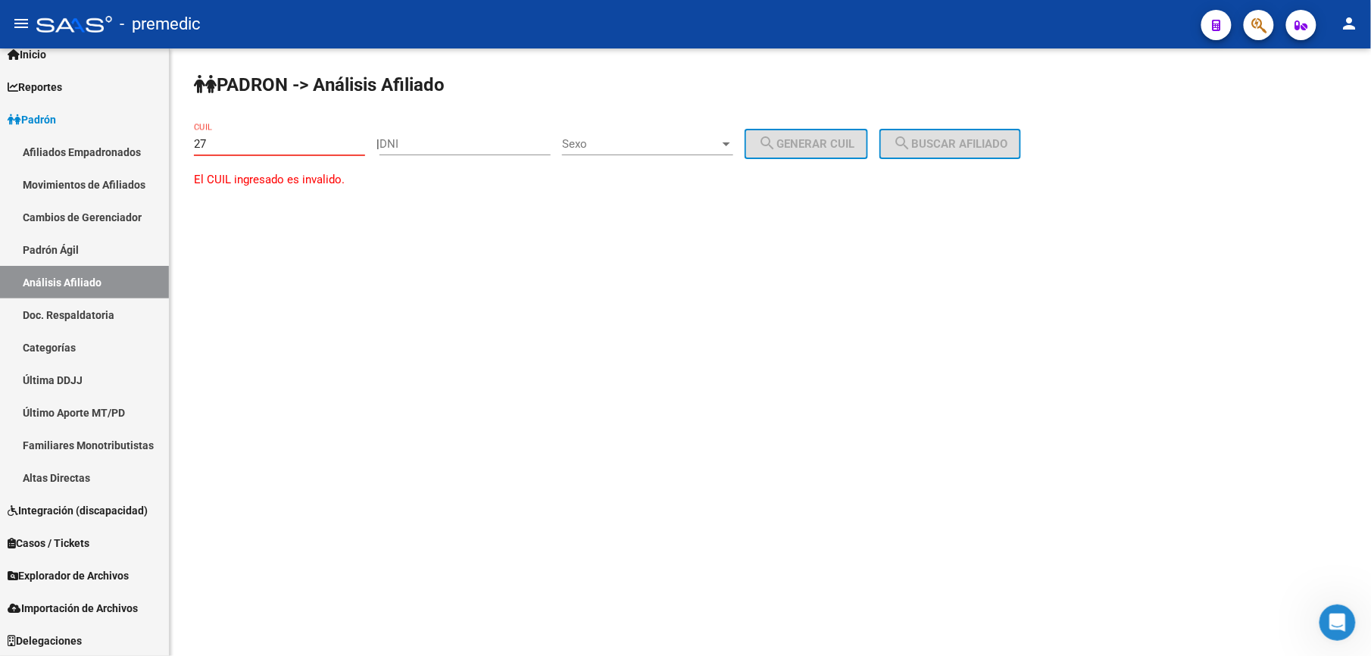
paste input "-36920364"
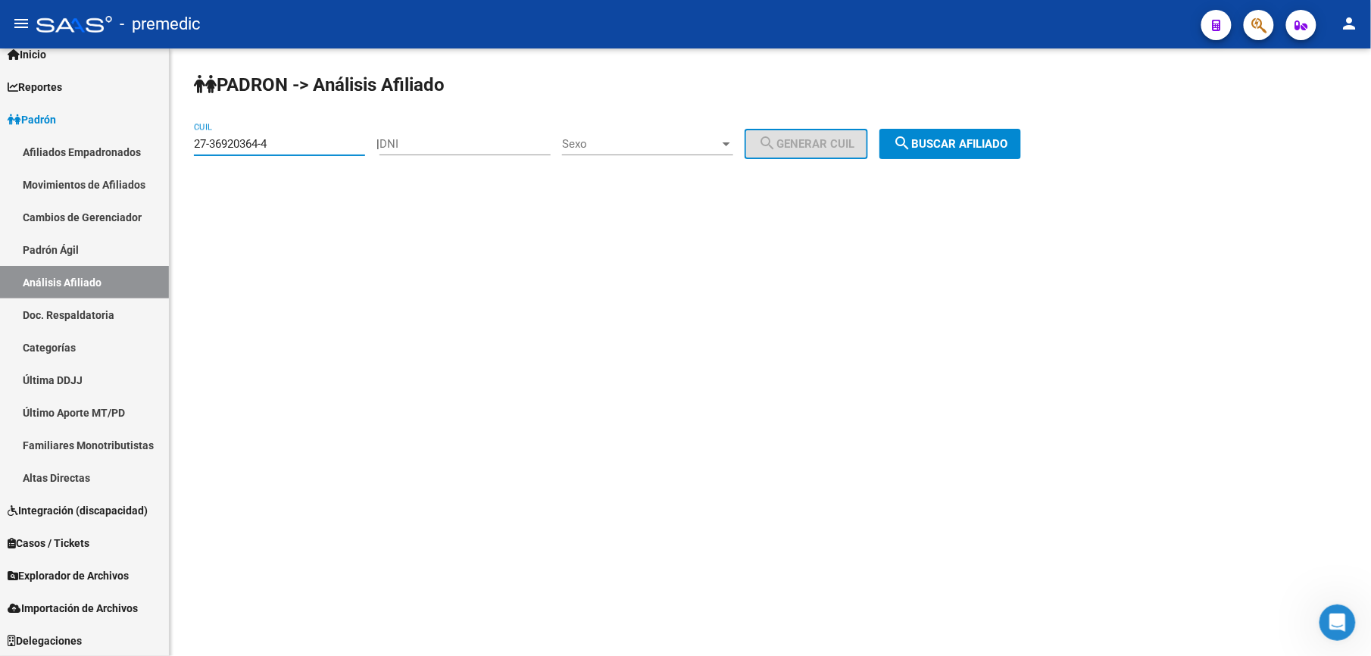
drag, startPoint x: 1005, startPoint y: 145, endPoint x: 961, endPoint y: 156, distance: 45.2
click at [1002, 145] on span "search Buscar afiliado" at bounding box center [950, 144] width 114 height 14
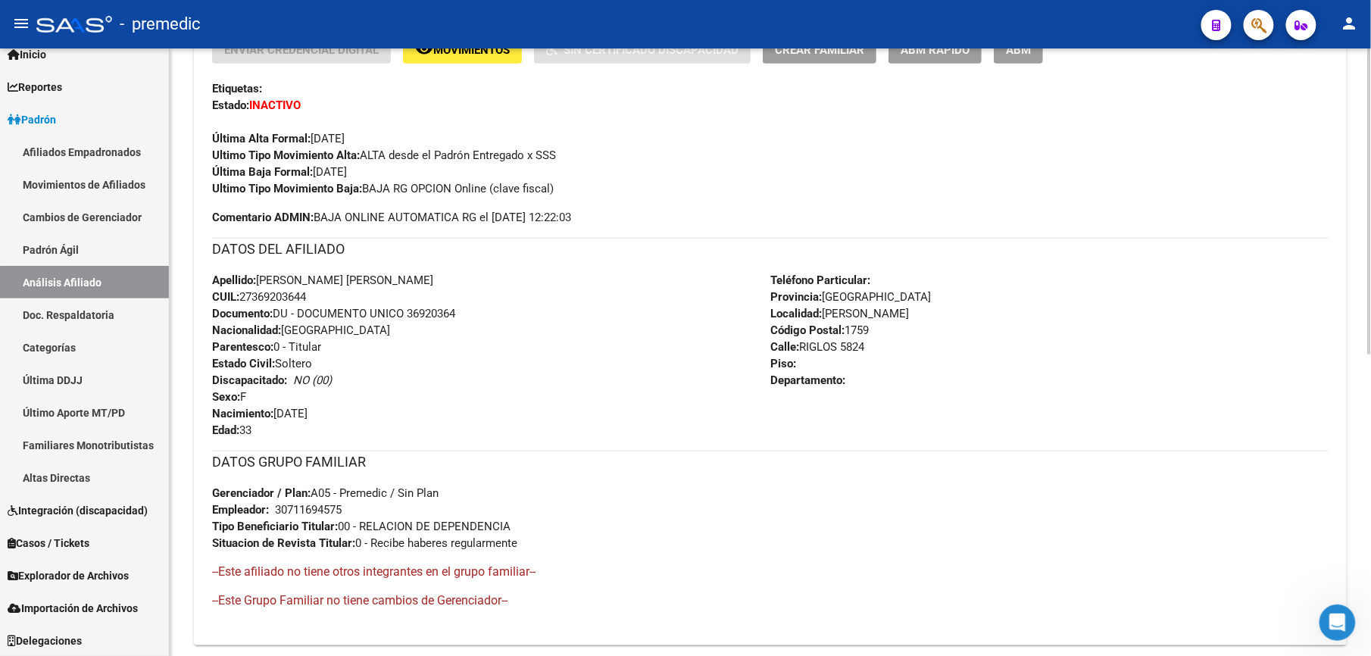
scroll to position [538, 0]
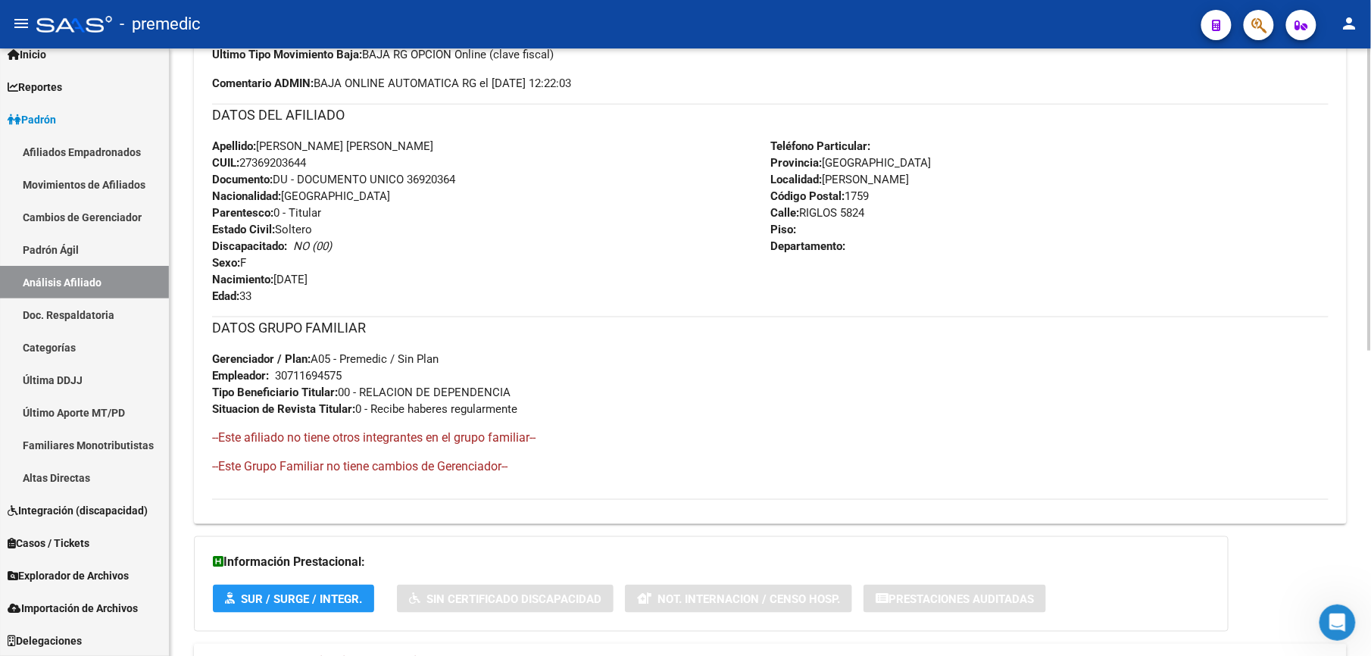
drag, startPoint x: 241, startPoint y: 355, endPoint x: 247, endPoint y: 216, distance: 139.5
click at [247, 216] on div "Enviar Credencial Digital remove_red_eye Movimientos Sin Certificado Discapacid…" at bounding box center [770, 201] width 1117 height 599
click at [246, 216] on strong "Parentesco:" at bounding box center [242, 213] width 61 height 14
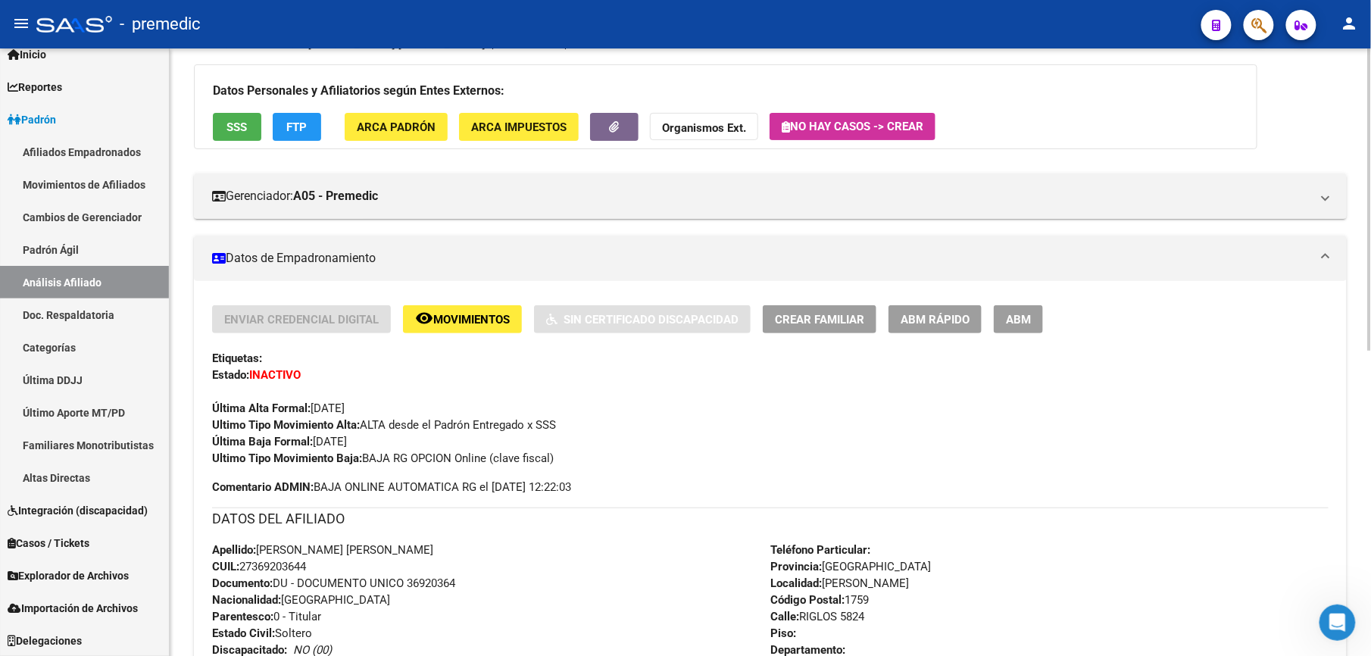
scroll to position [0, 0]
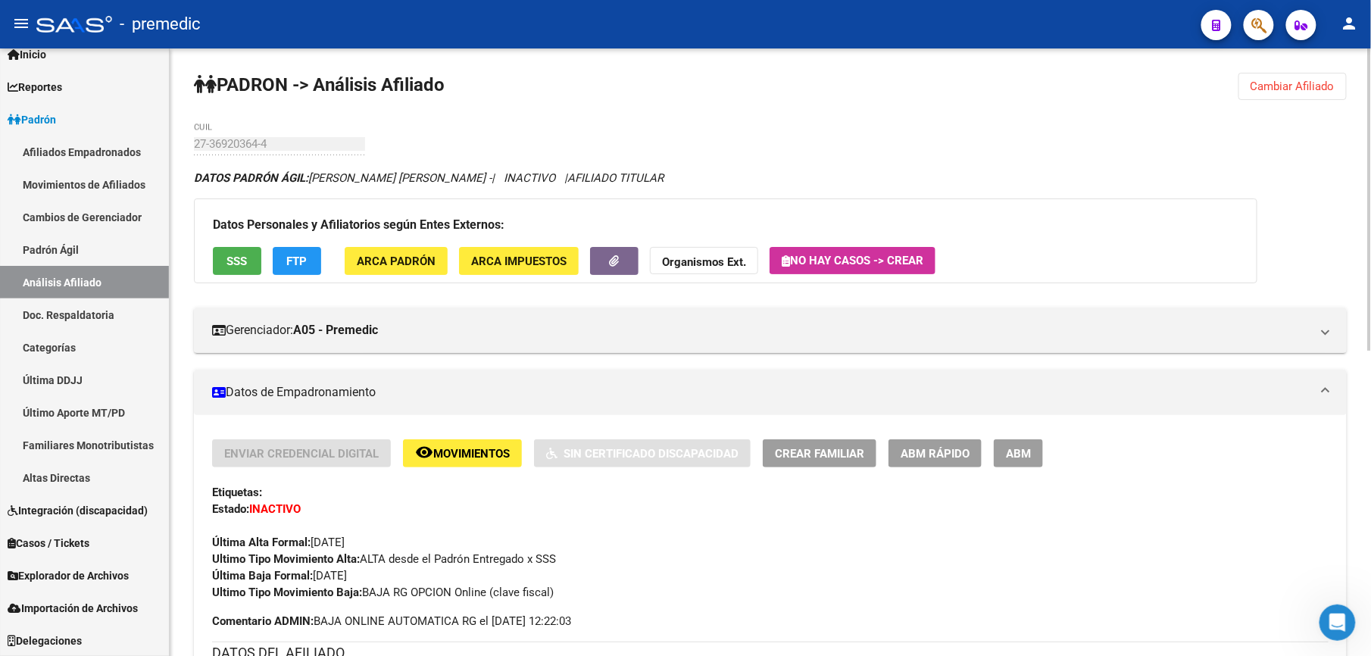
click at [1308, 80] on span "Cambiar Afiliado" at bounding box center [1293, 87] width 84 height 14
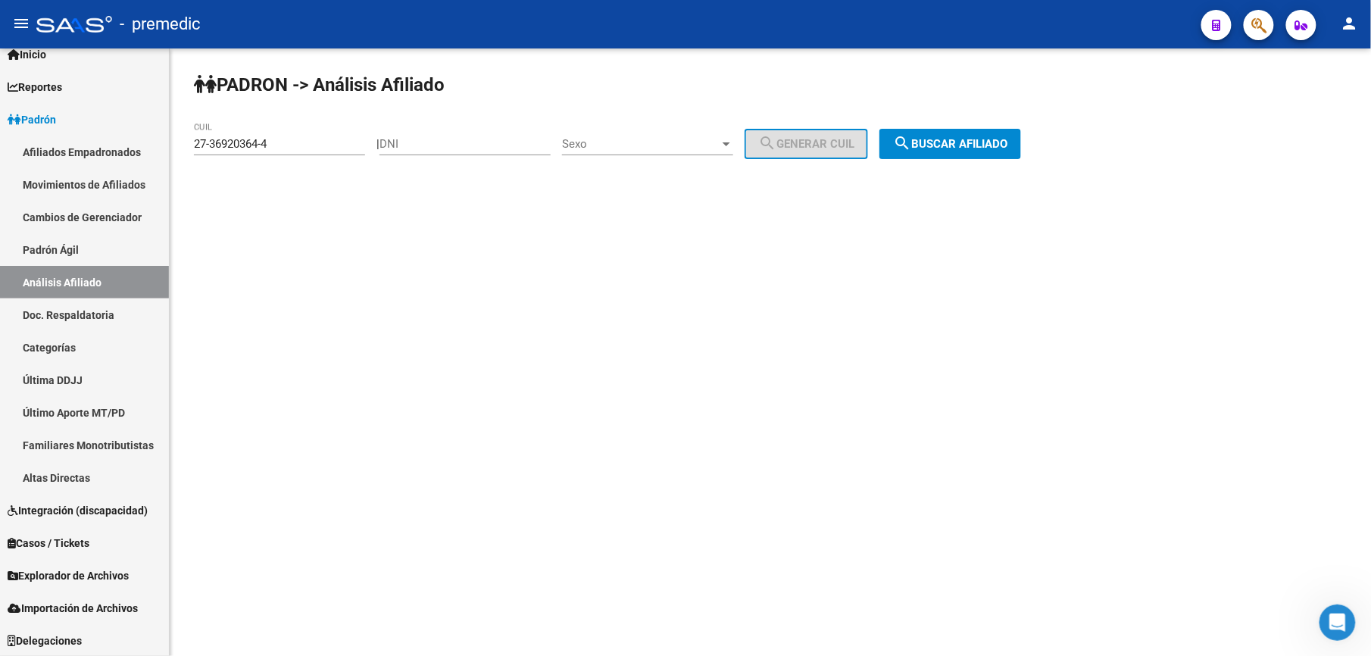
drag, startPoint x: 319, startPoint y: 165, endPoint x: 309, endPoint y: 152, distance: 16.2
click at [309, 152] on div "27-36920364-4 CUIL" at bounding box center [279, 146] width 171 height 47
drag, startPoint x: 309, startPoint y: 152, endPoint x: 305, endPoint y: 143, distance: 10.2
click at [305, 143] on input "27-36920364-4" at bounding box center [279, 144] width 171 height 14
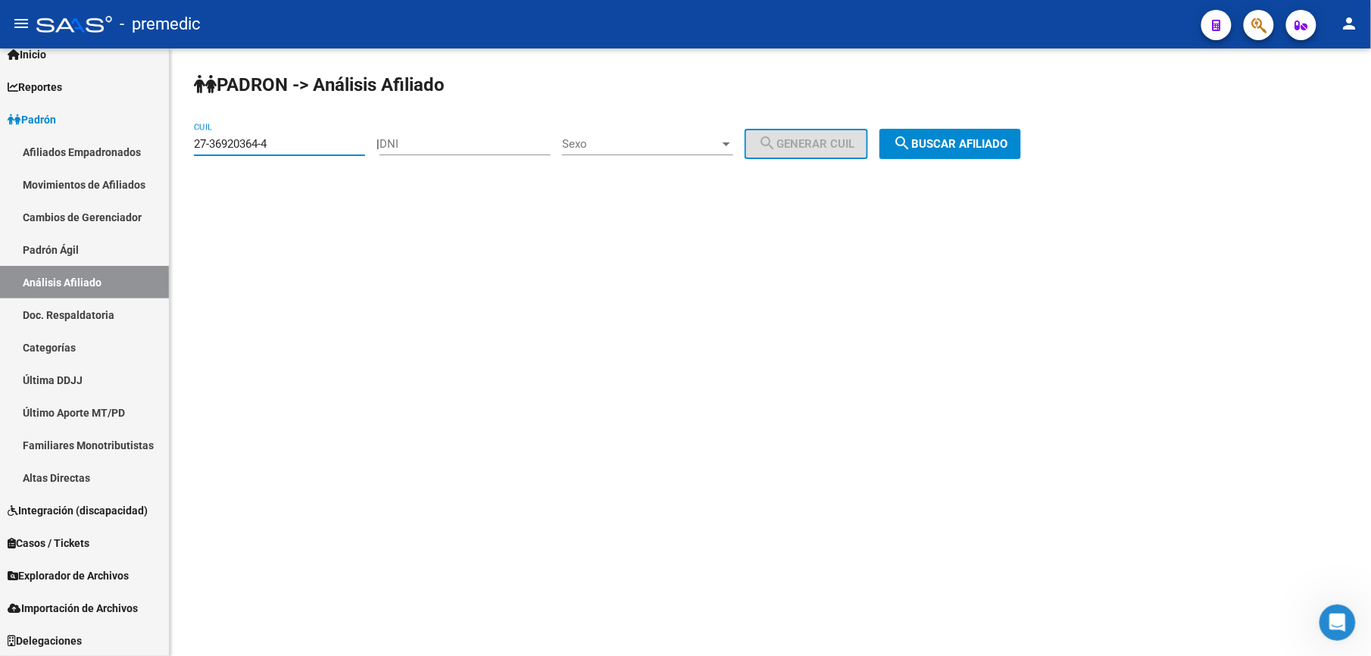
click at [305, 143] on input "27-36920364-4" at bounding box center [279, 144] width 171 height 14
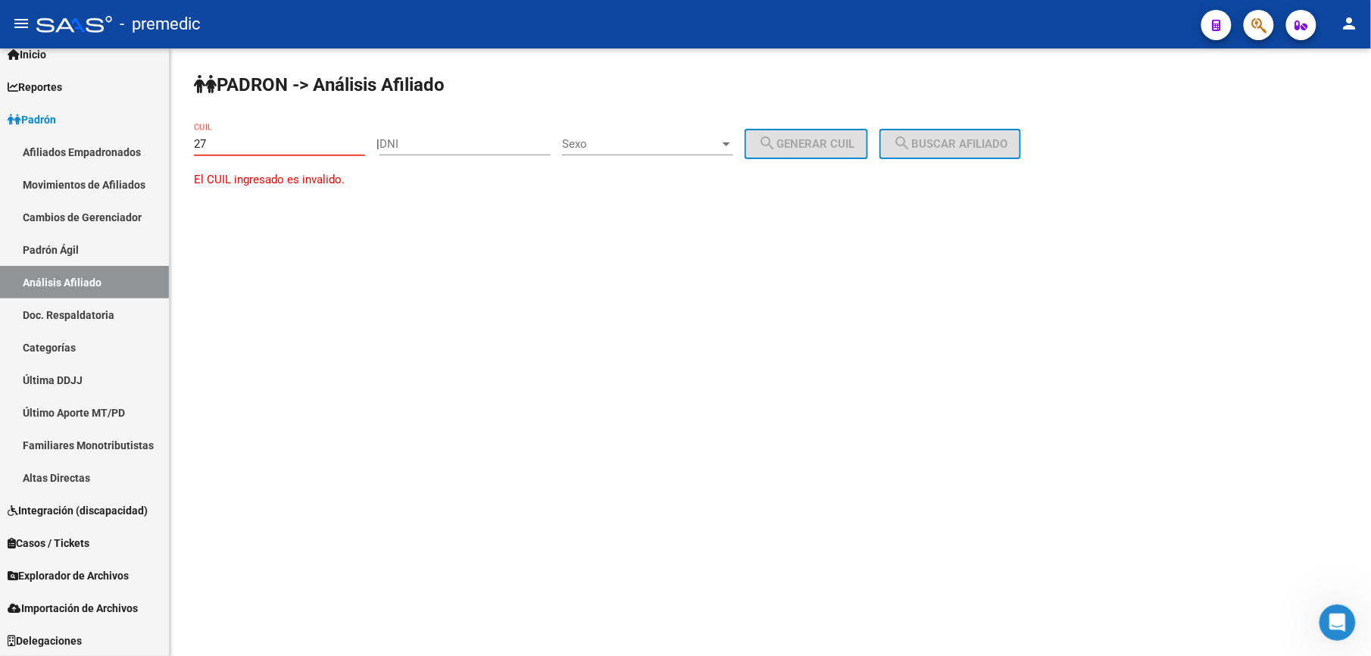
paste input "-33933456"
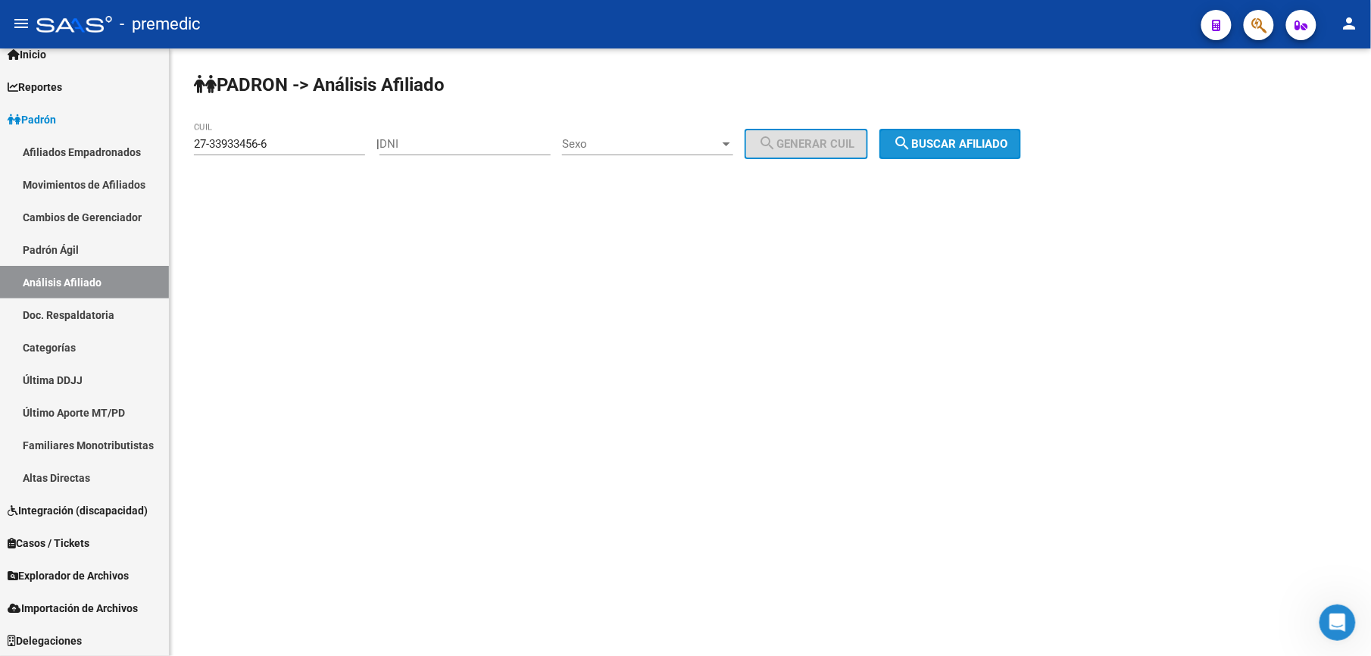
click at [933, 135] on button "search Buscar afiliado" at bounding box center [951, 144] width 142 height 30
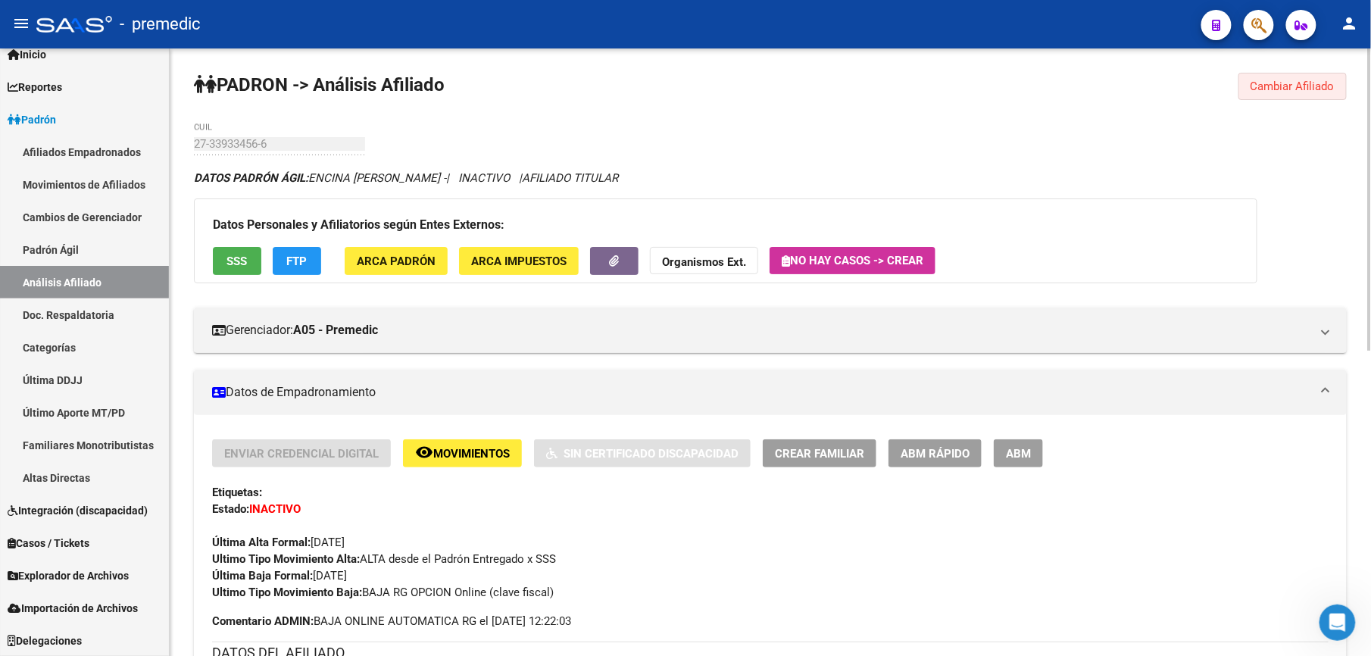
click at [1315, 74] on button "Cambiar Afiliado" at bounding box center [1293, 86] width 108 height 27
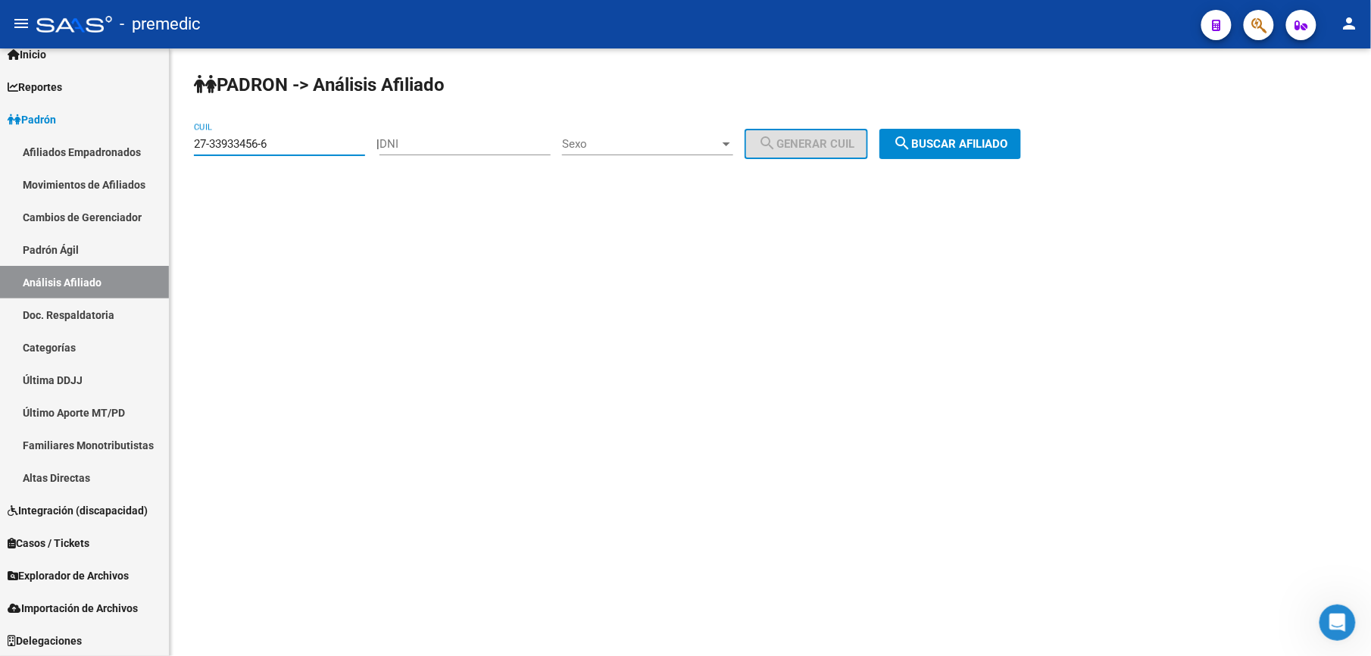
drag, startPoint x: 295, startPoint y: 148, endPoint x: 3, endPoint y: 11, distance: 322.6
click at [0, 26] on html "menu - premedic person Firma Express Inicio Calendario SSS Instructivos Contact…" at bounding box center [685, 328] width 1371 height 656
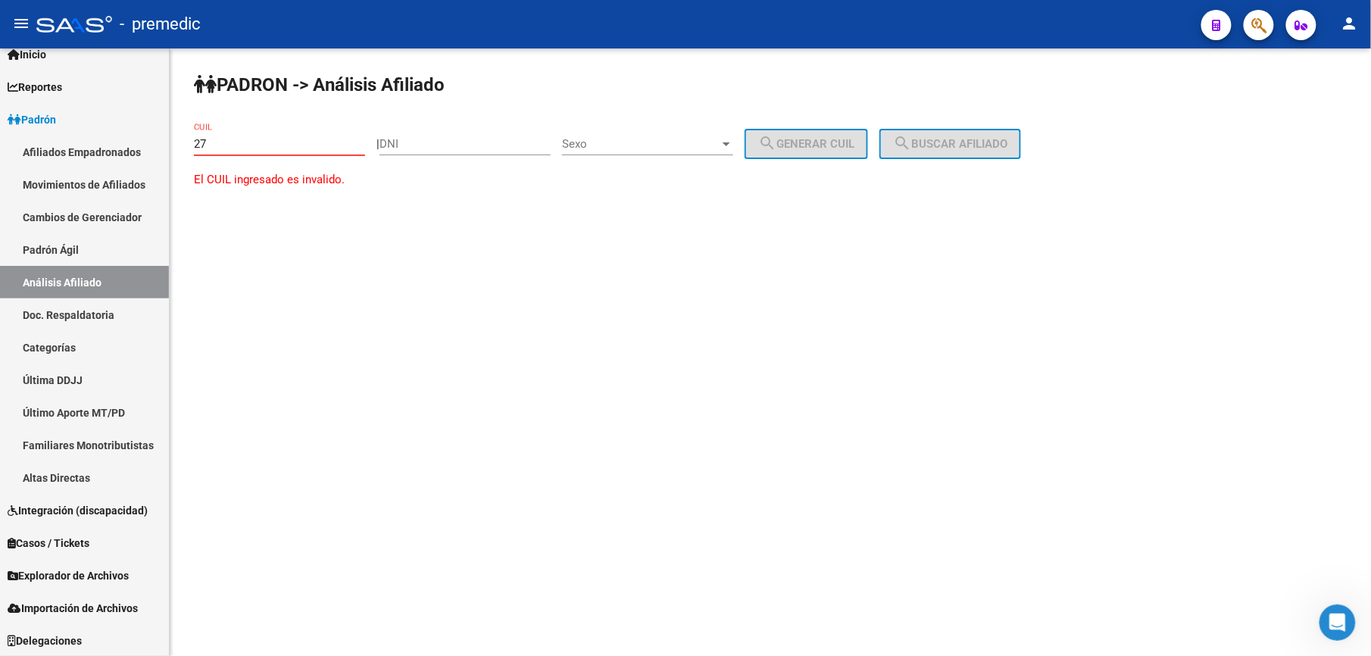
paste input "-23627099"
drag, startPoint x: 186, startPoint y: 133, endPoint x: 200, endPoint y: 142, distance: 16.4
click at [191, 136] on div "PADRON -> Análisis Afiliado 27-23627099-9 CUIL | DNI Sexo Sexo search Generar C…" at bounding box center [771, 144] width 1202 height 192
click at [202, 144] on input "27-23627099-9" at bounding box center [279, 144] width 171 height 14
click at [199, 144] on input "27-23627099-9" at bounding box center [279, 144] width 171 height 14
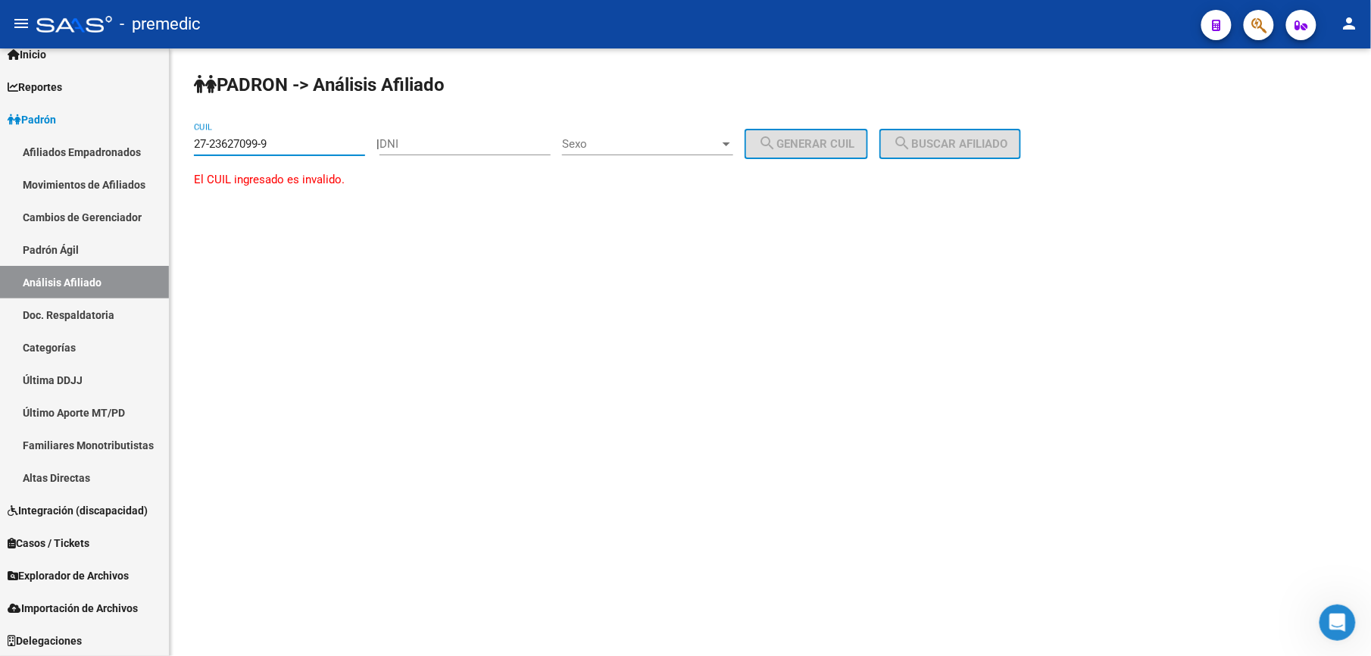
click at [199, 144] on input "27-23627099-9" at bounding box center [279, 144] width 171 height 14
drag, startPoint x: 1039, startPoint y: 133, endPoint x: 1012, endPoint y: 152, distance: 33.2
click at [1021, 146] on button "search Buscar afiliado" at bounding box center [951, 144] width 142 height 30
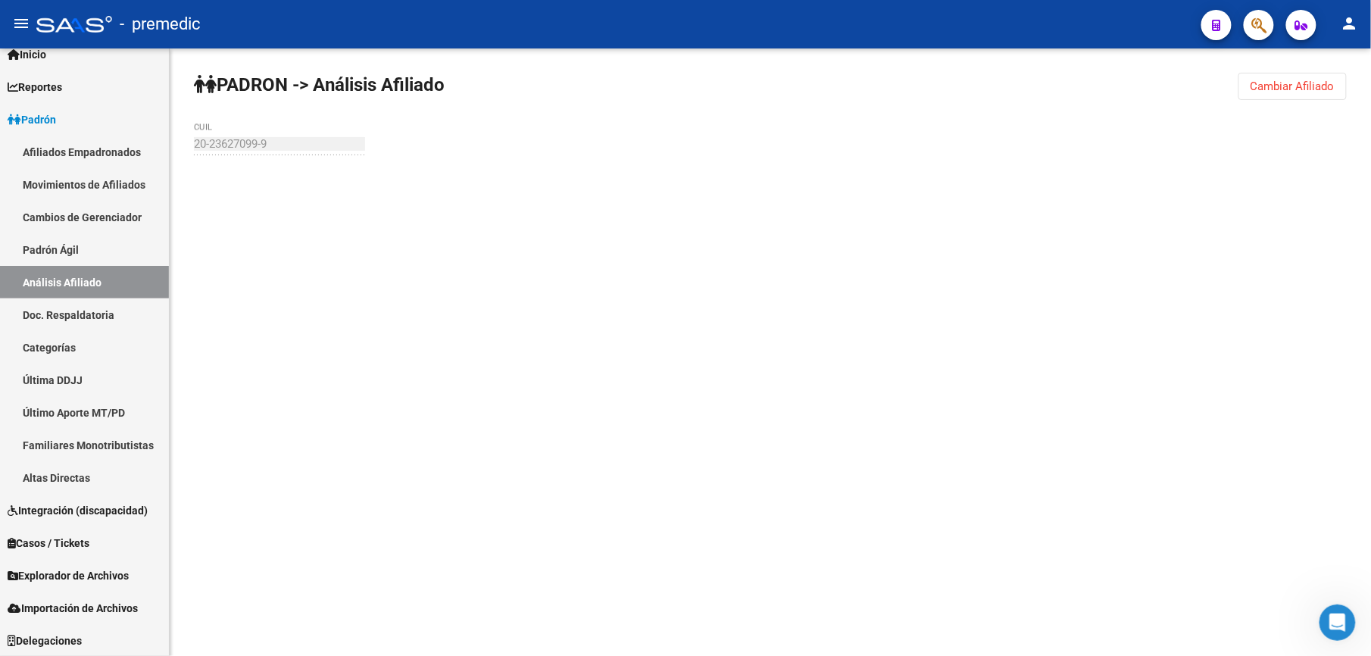
click at [1012, 152] on div "PADRON -> Análisis Afiliado Cambiar Afiliado 20-23627099-9 CUIL" at bounding box center [771, 143] width 1202 height 191
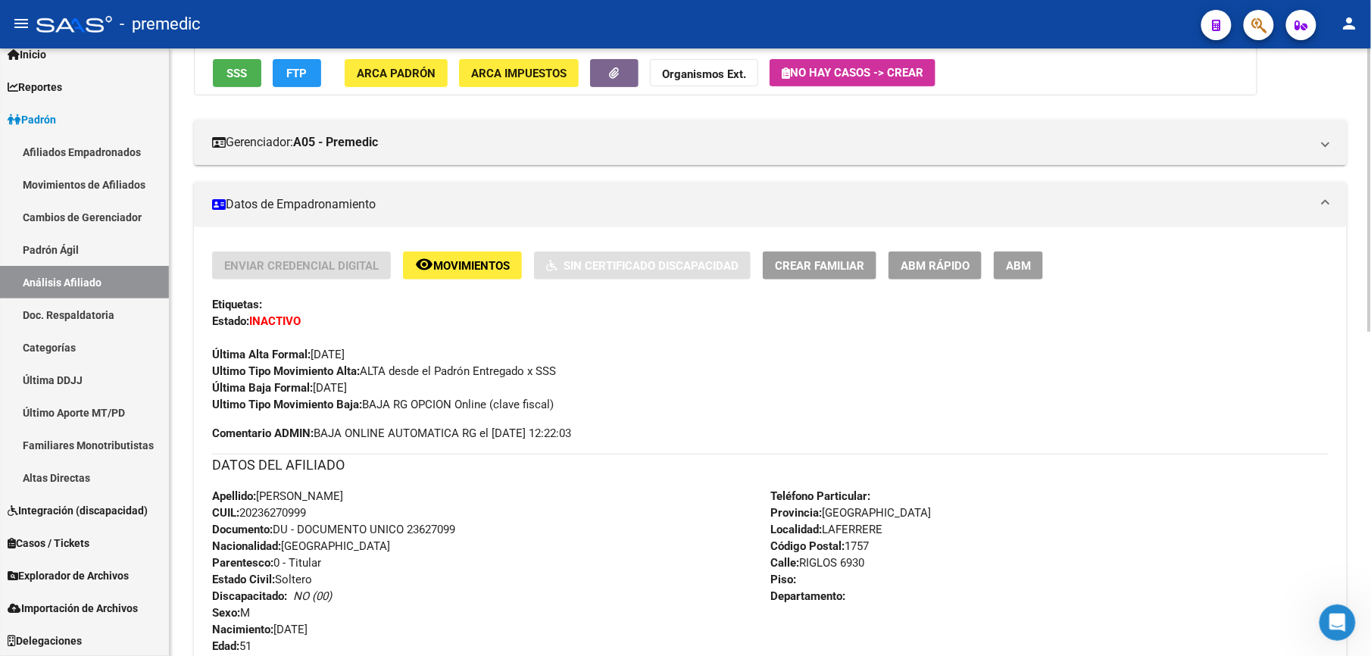
scroll to position [308, 0]
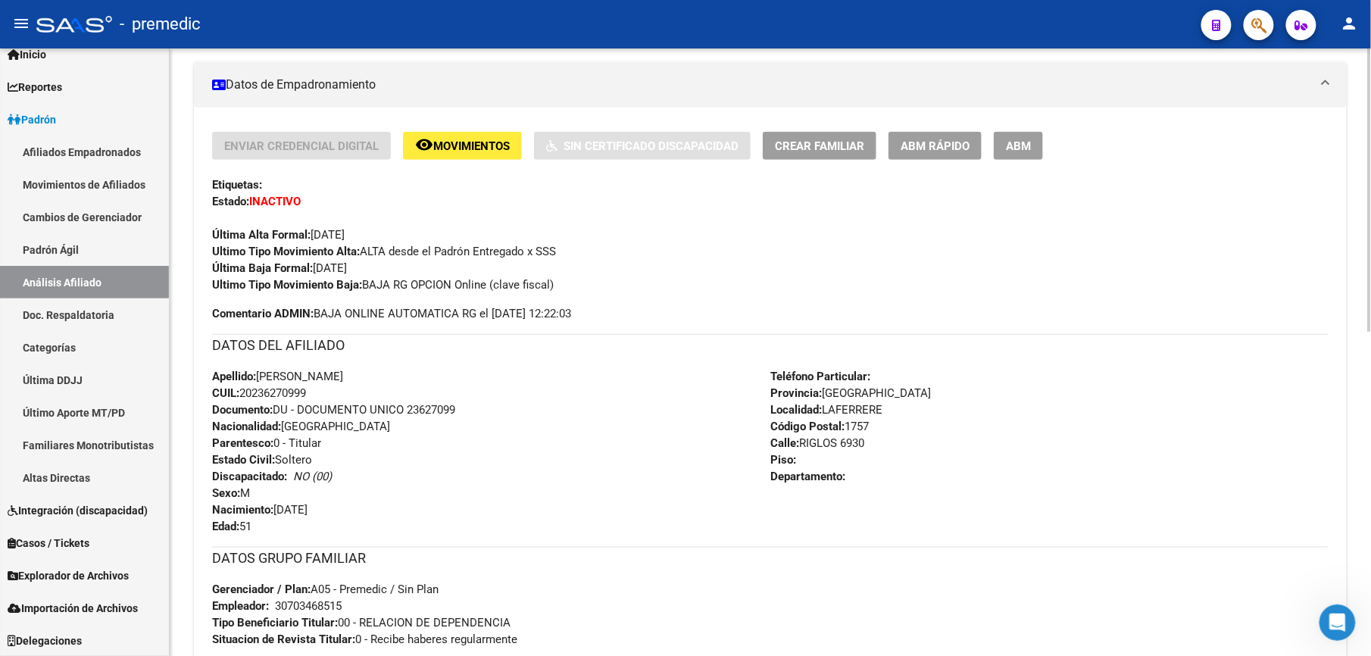
drag, startPoint x: 846, startPoint y: 613, endPoint x: 847, endPoint y: 653, distance: 40.2
click at [847, 653] on div "Enviar Credencial Digital remove_red_eye Movimientos Sin Certificado Discapacid…" at bounding box center [770, 471] width 1117 height 679
click at [268, 461] on strong "Estado Civil:" at bounding box center [243, 460] width 63 height 14
drag, startPoint x: 273, startPoint y: 414, endPoint x: 280, endPoint y: 468, distance: 55.0
click at [280, 468] on div "Apellido: [PERSON_NAME]: 20236270999 Documento: DU - DOCUMENTO UNICO 23627099 N…" at bounding box center [491, 451] width 558 height 167
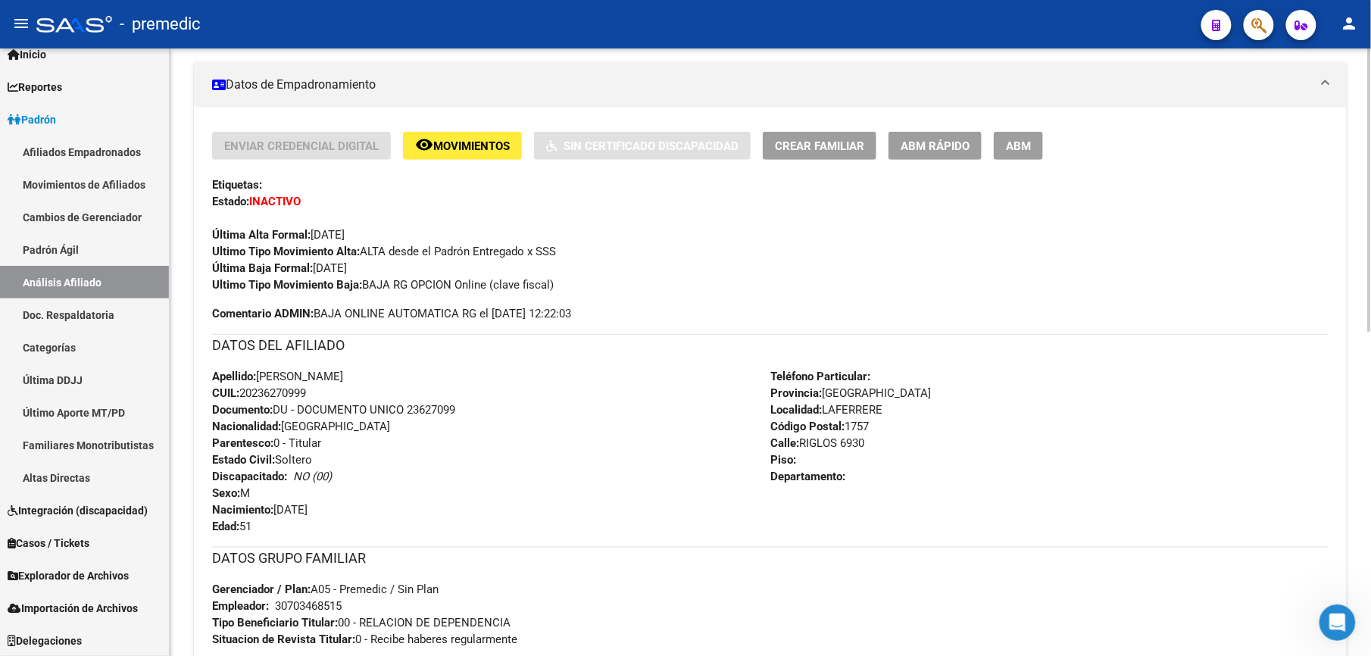
click at [280, 470] on strong "Discapacitado:" at bounding box center [249, 477] width 75 height 14
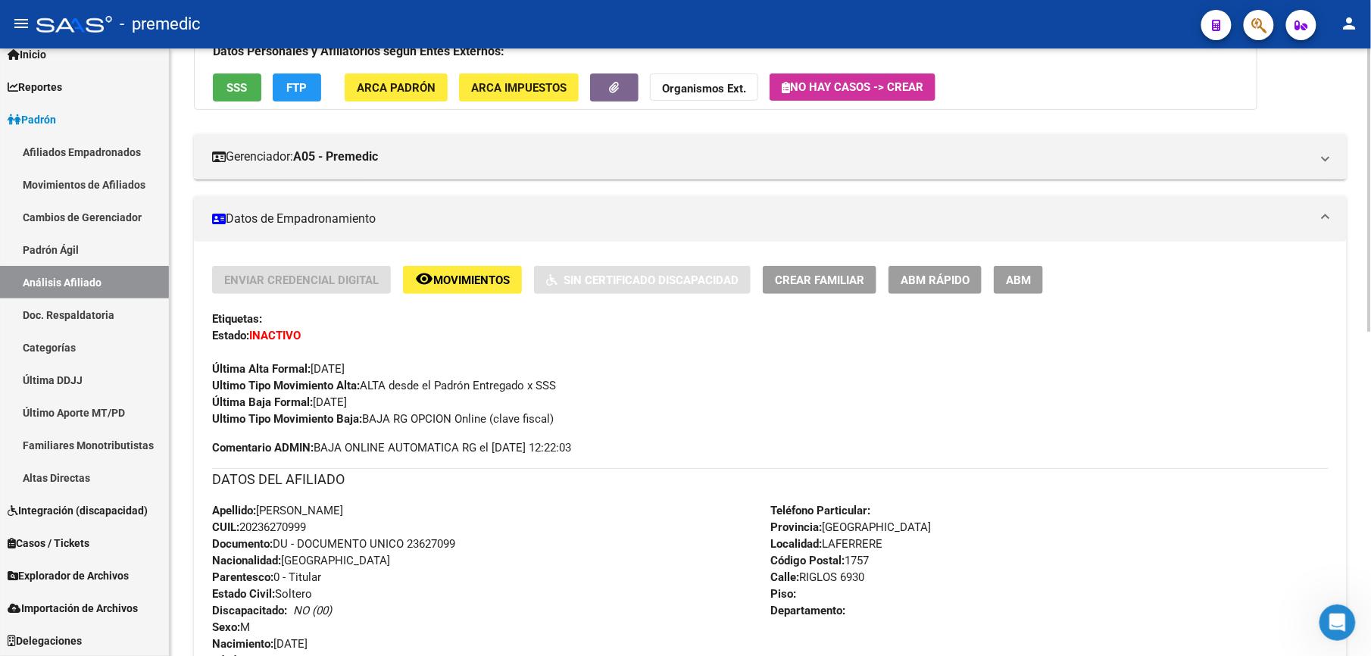
scroll to position [0, 0]
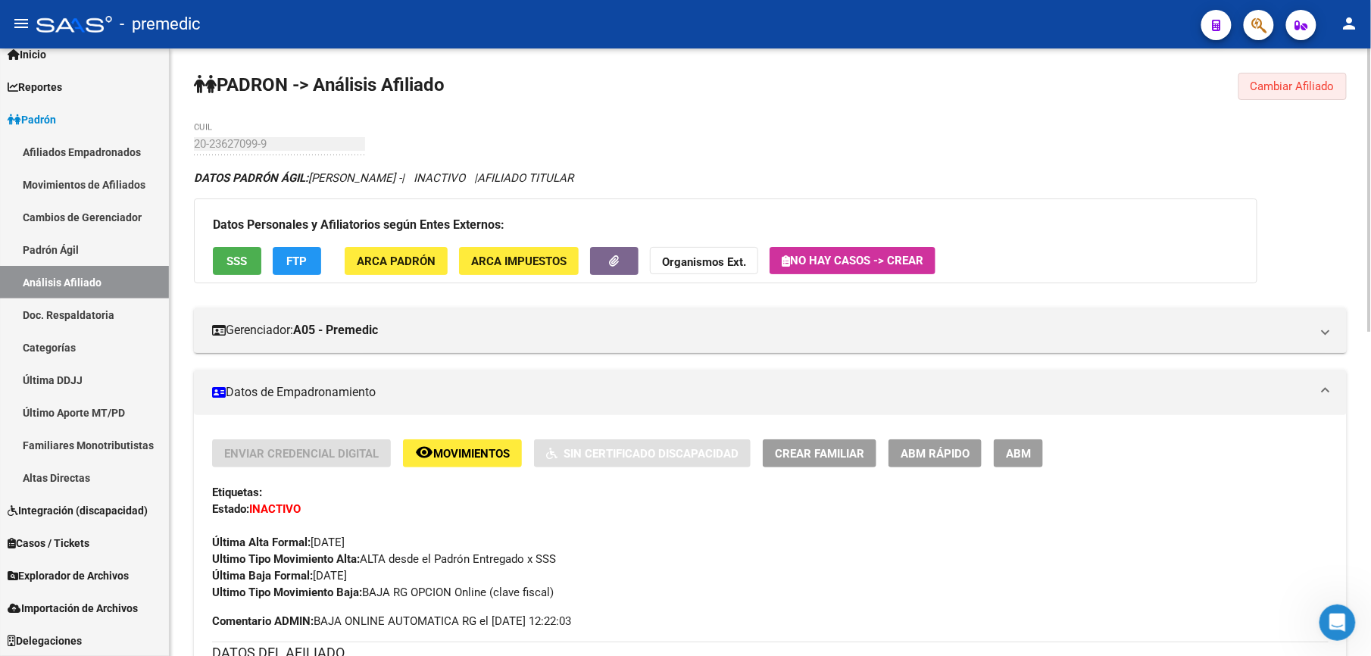
click at [1289, 80] on span "Cambiar Afiliado" at bounding box center [1293, 87] width 84 height 14
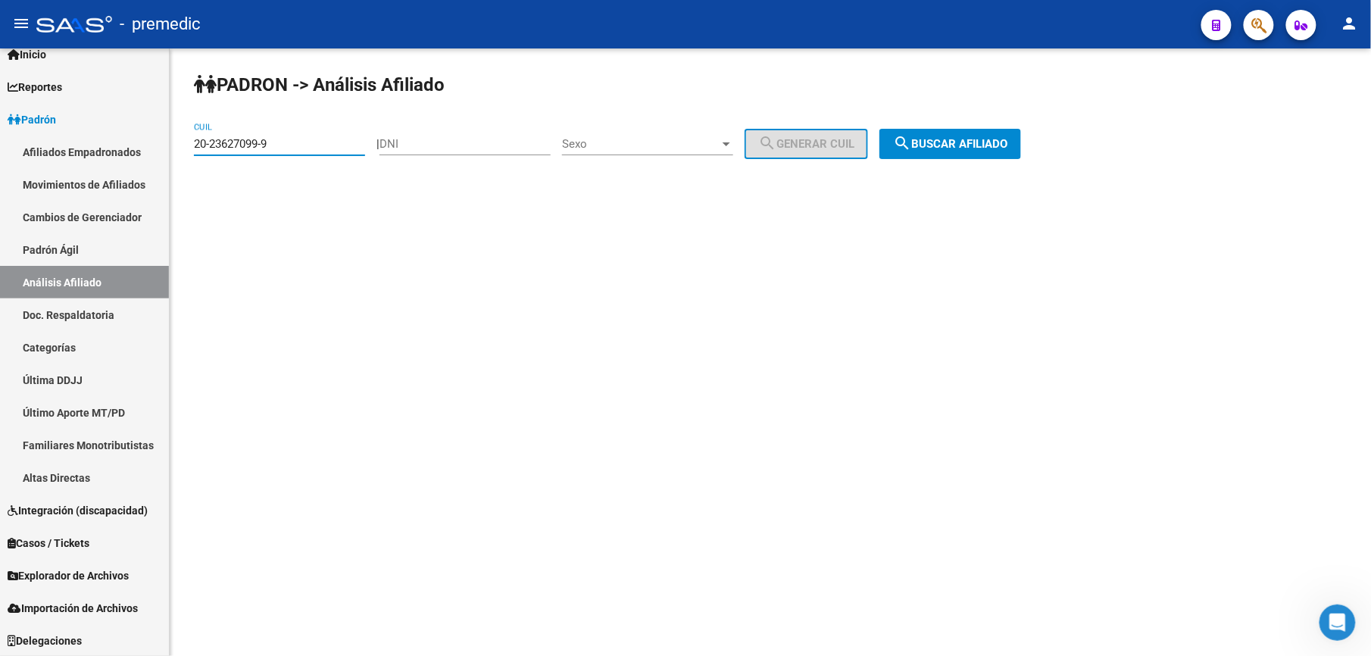
drag, startPoint x: 294, startPoint y: 149, endPoint x: 0, endPoint y: 20, distance: 321.2
click at [0, 58] on html "menu - premedic person Firma Express Inicio Calendario SSS Instructivos Contact…" at bounding box center [685, 328] width 1371 height 656
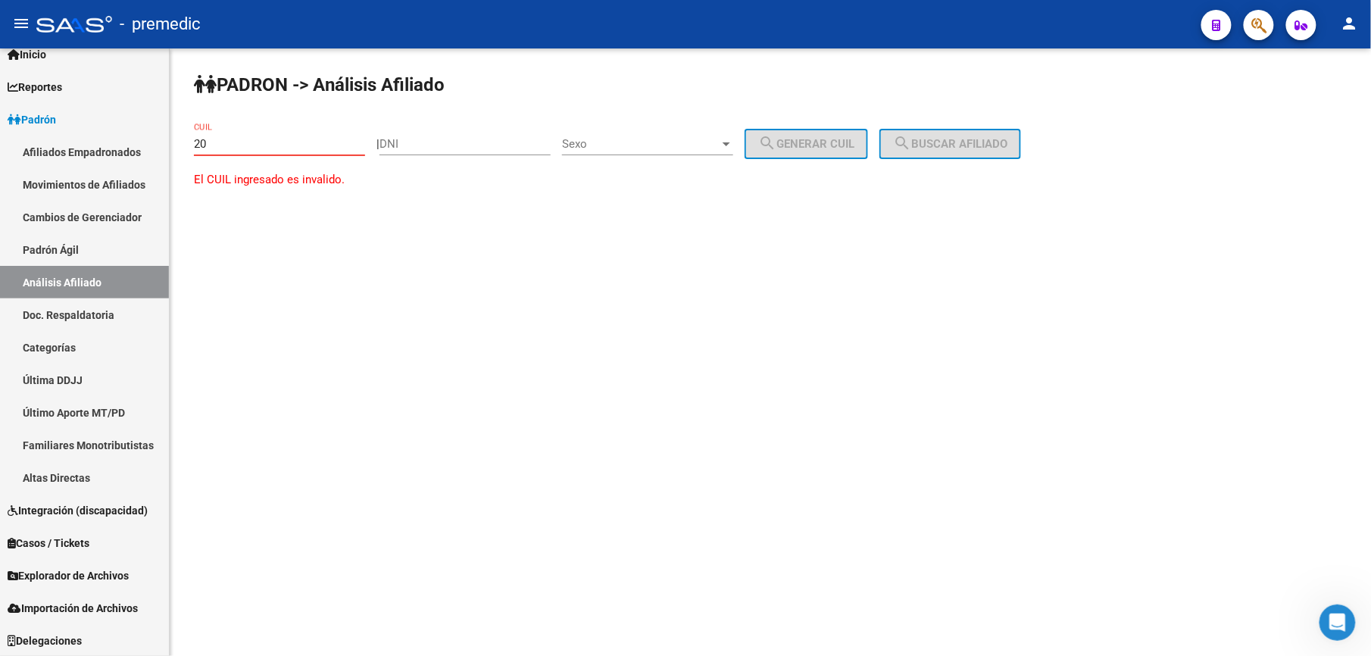
paste input "-28380507"
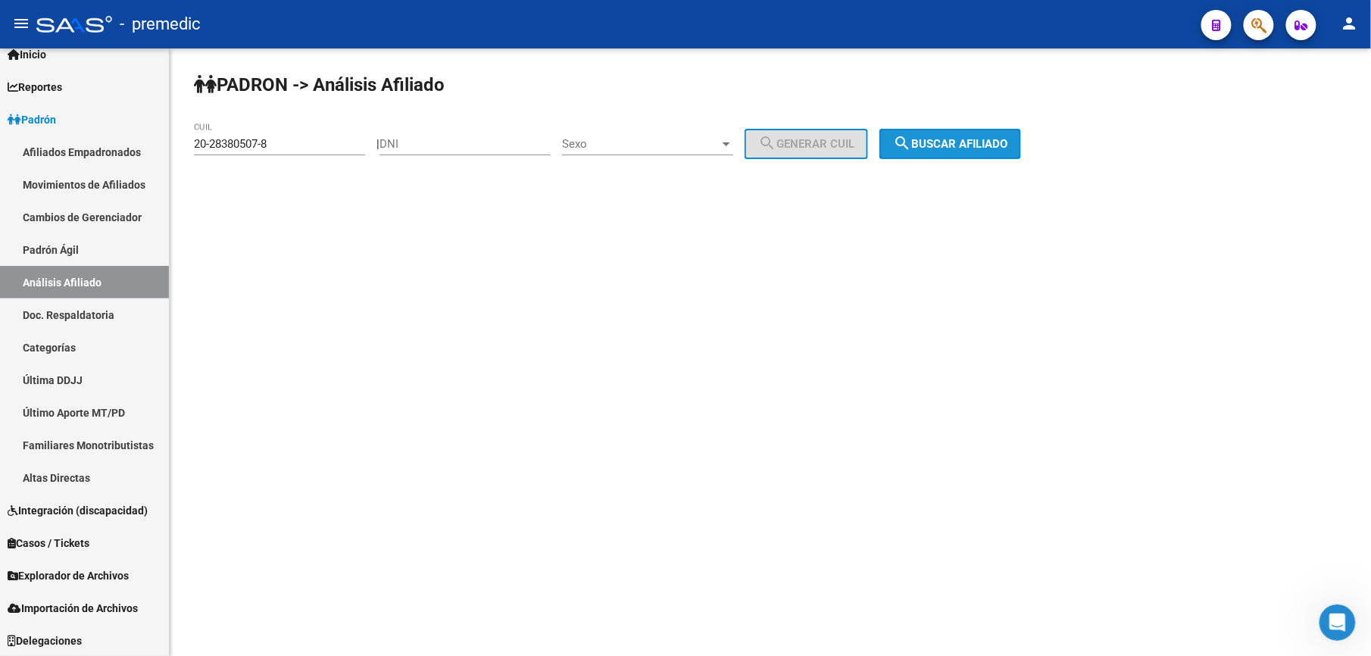
click at [911, 134] on mat-icon "search" at bounding box center [902, 143] width 18 height 18
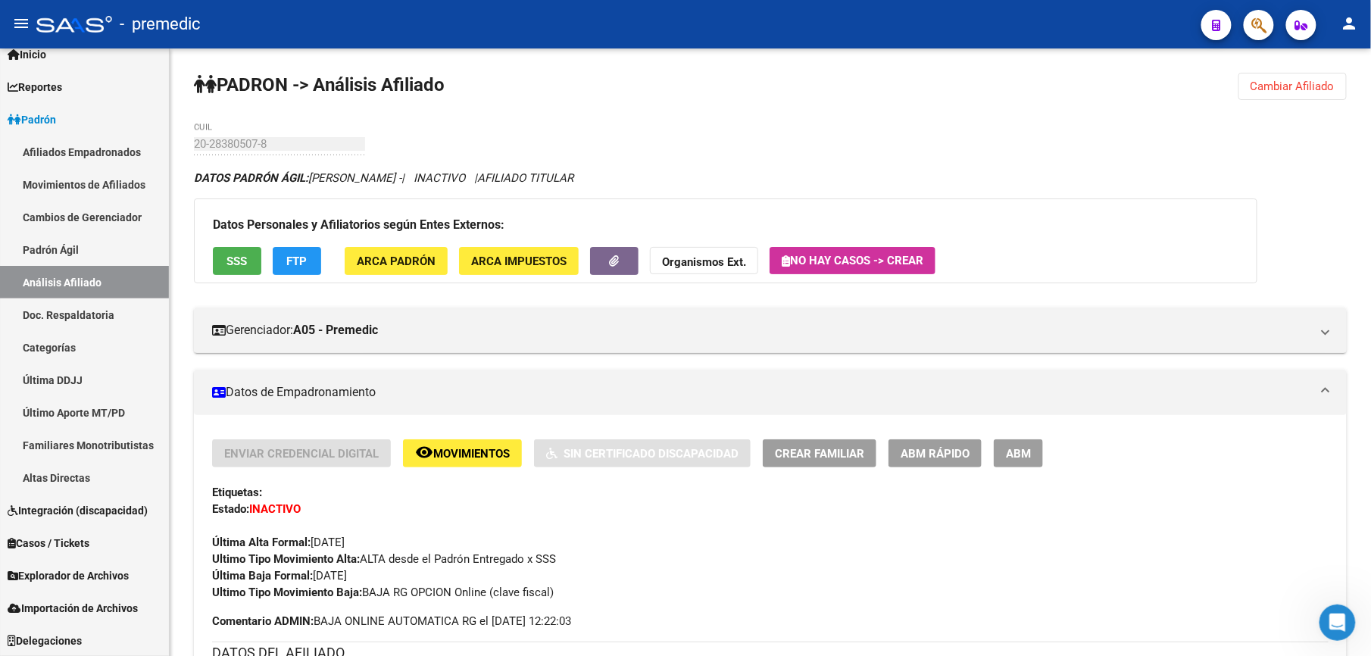
drag, startPoint x: 1280, startPoint y: 102, endPoint x: 1286, endPoint y: 89, distance: 13.6
click at [1286, 89] on span "Cambiar Afiliado" at bounding box center [1293, 87] width 84 height 14
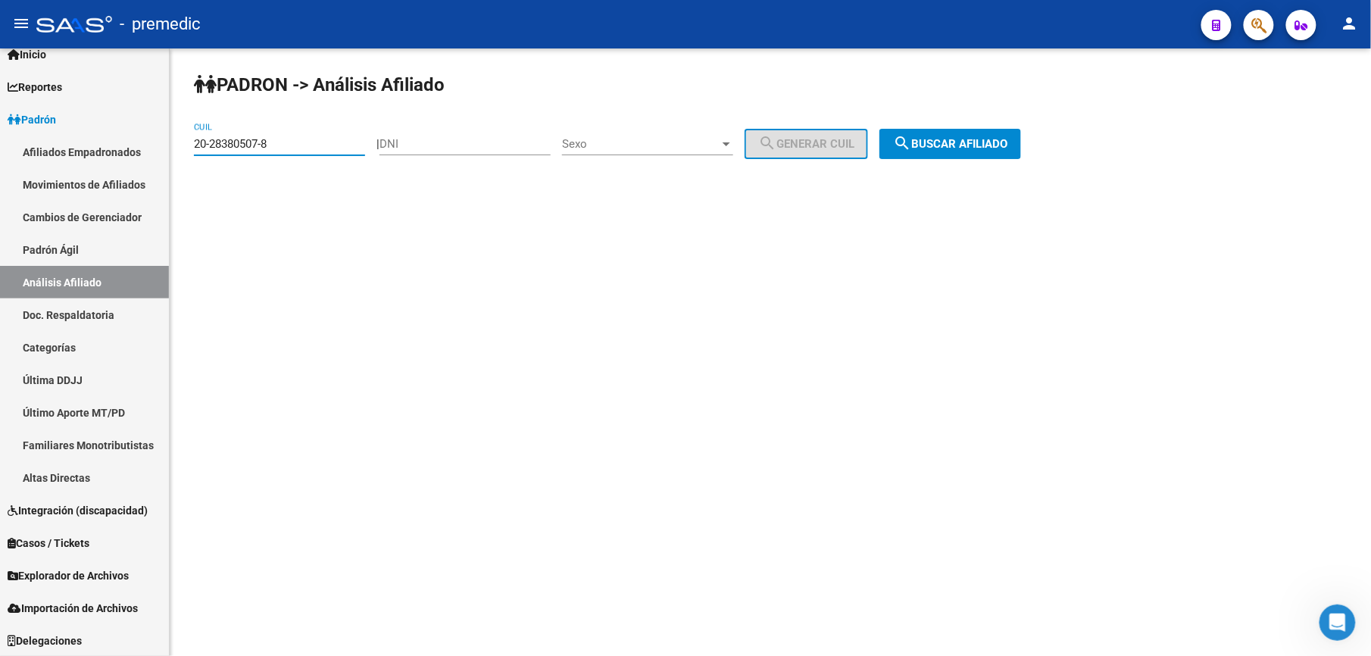
drag, startPoint x: 349, startPoint y: 147, endPoint x: -5, endPoint y: -75, distance: 417.7
click at [0, 0] on html "menu - premedic person Firma Express Inicio Calendario SSS Instructivos Contact…" at bounding box center [685, 328] width 1371 height 656
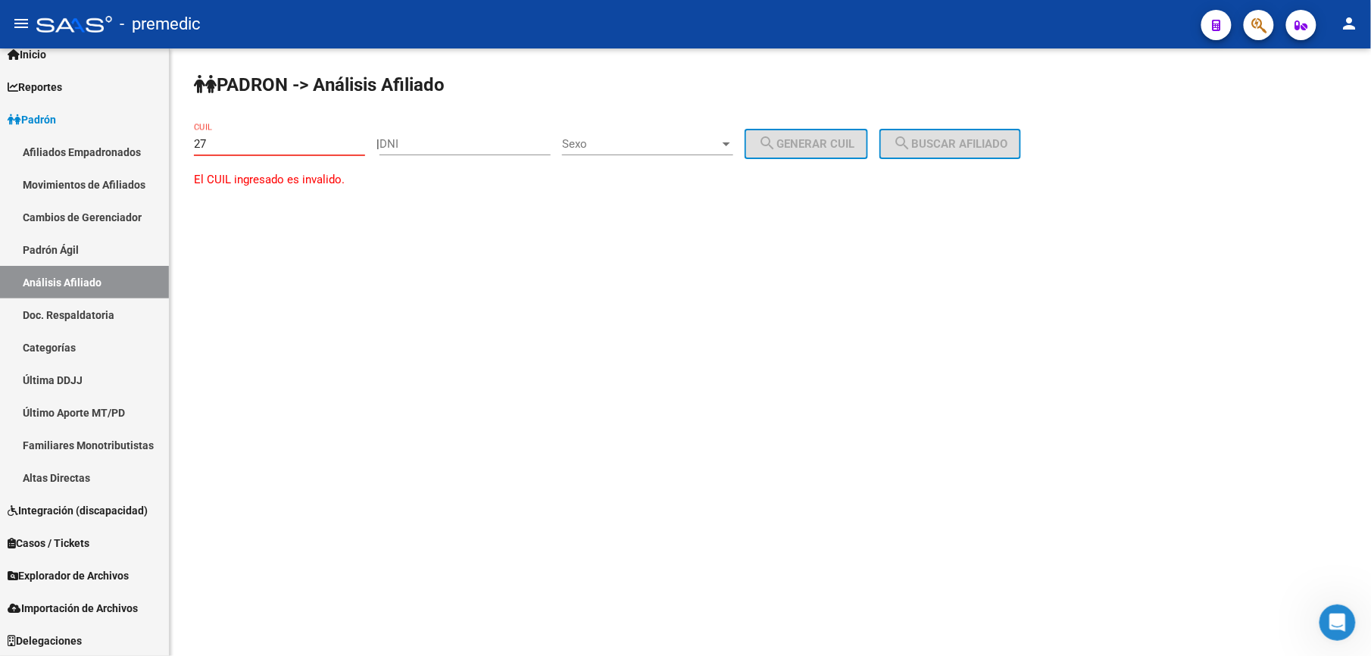
paste input "-41062704"
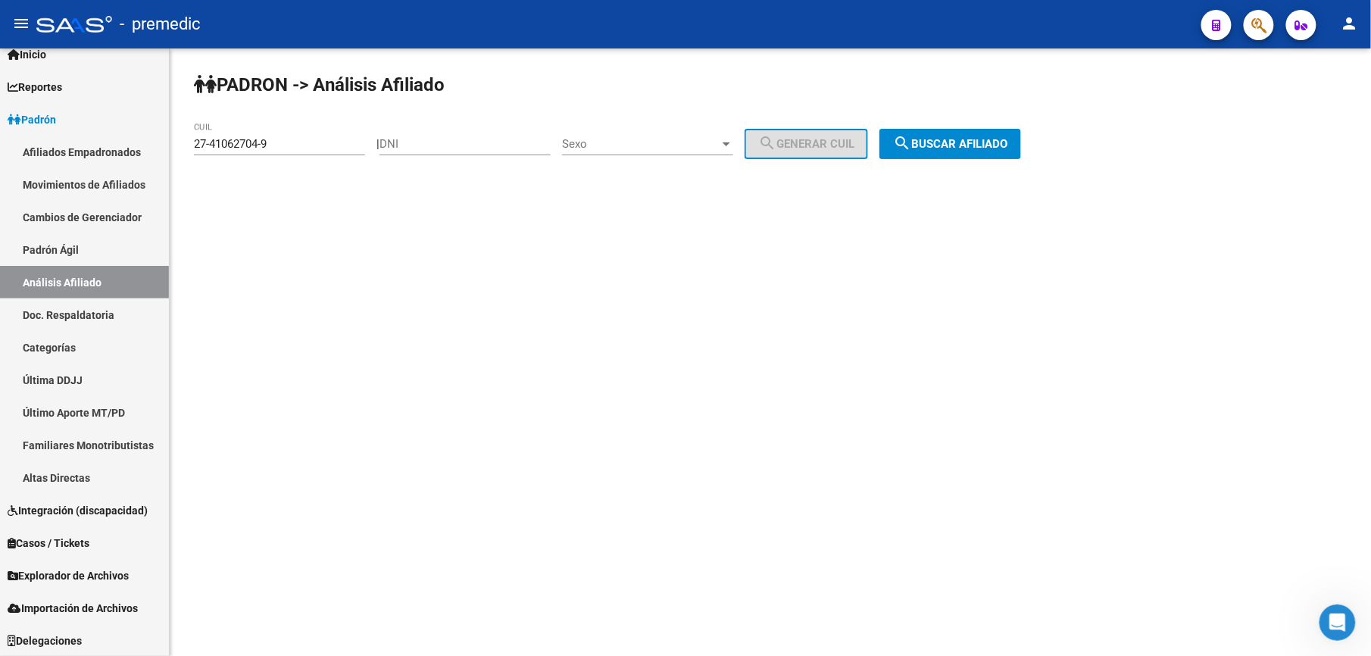
drag, startPoint x: 1000, startPoint y: 115, endPoint x: 994, endPoint y: 124, distance: 10.9
click at [996, 122] on div "PADRON -> Análisis Afiliado 27-41062704-9 CUIL | DNI Sexo Sexo search Generar C…" at bounding box center [771, 127] width 1202 height 159
click at [985, 134] on button "search Buscar afiliado" at bounding box center [951, 144] width 142 height 30
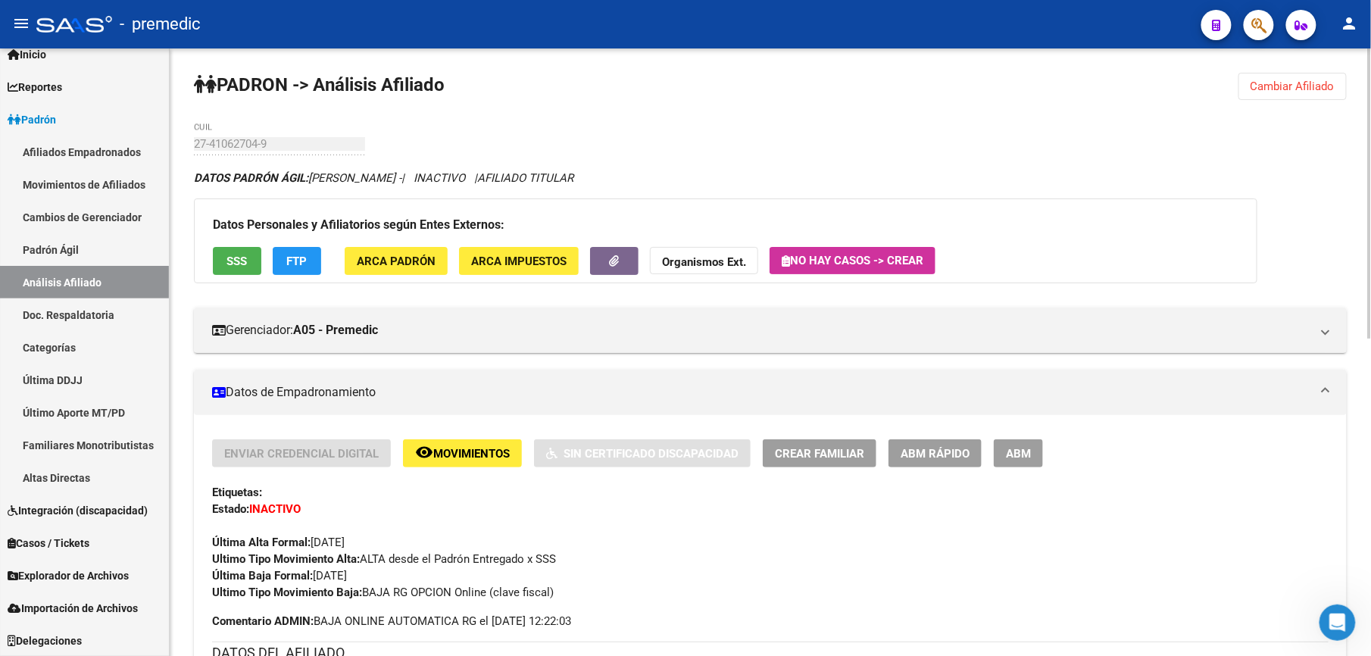
drag, startPoint x: 1293, startPoint y: 83, endPoint x: 1196, endPoint y: 110, distance: 100.5
click at [1294, 83] on span "Cambiar Afiliado" at bounding box center [1293, 87] width 84 height 14
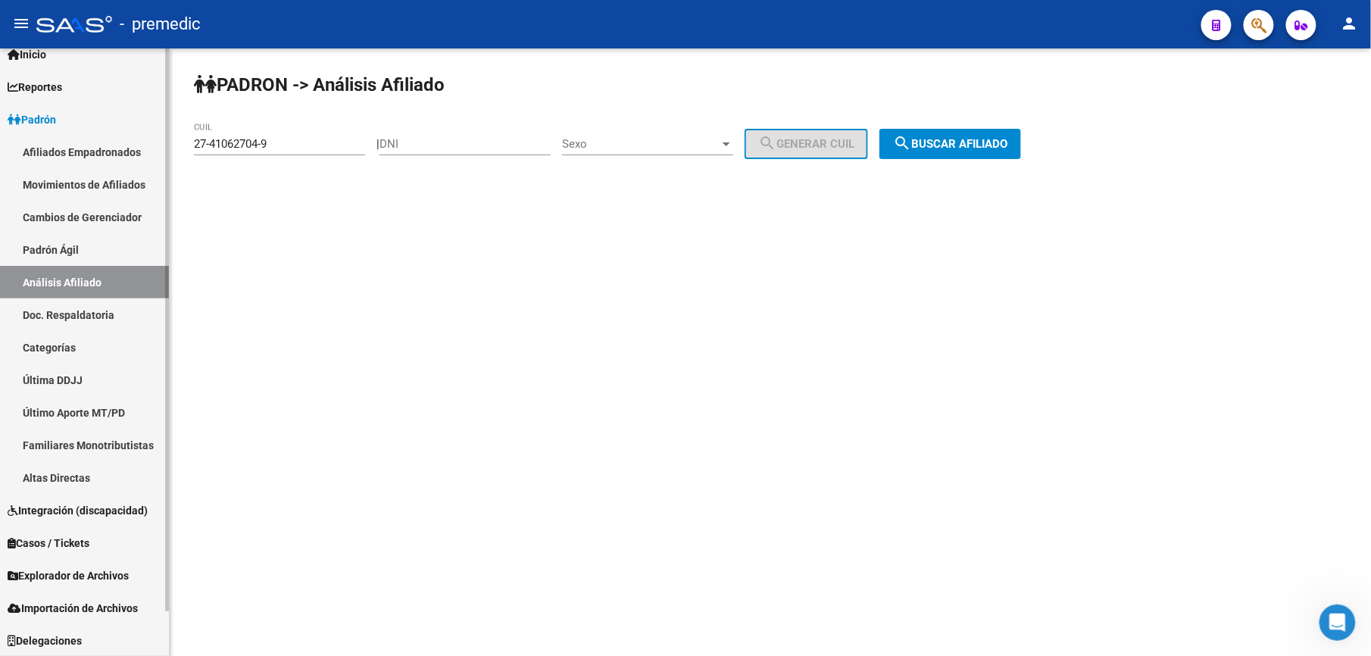
drag, startPoint x: 297, startPoint y: 135, endPoint x: 0, endPoint y: 124, distance: 297.2
click at [0, 124] on html "menu - premedic person Firma Express Inicio Calendario SSS Instructivos Contact…" at bounding box center [685, 328] width 1371 height 656
click at [308, 140] on input "27-41062704-9" at bounding box center [279, 144] width 171 height 14
click at [308, 139] on input "27-41062704-9" at bounding box center [279, 144] width 171 height 14
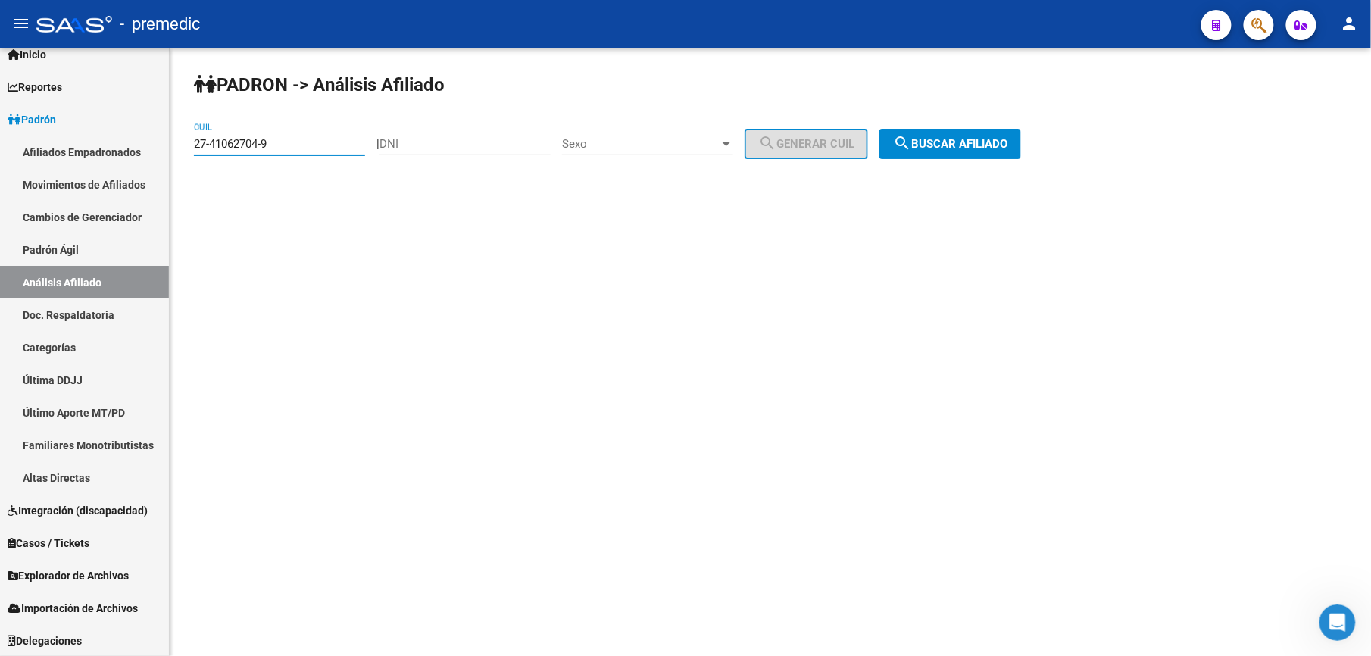
click at [308, 139] on input "27-41062704-9" at bounding box center [279, 144] width 171 height 14
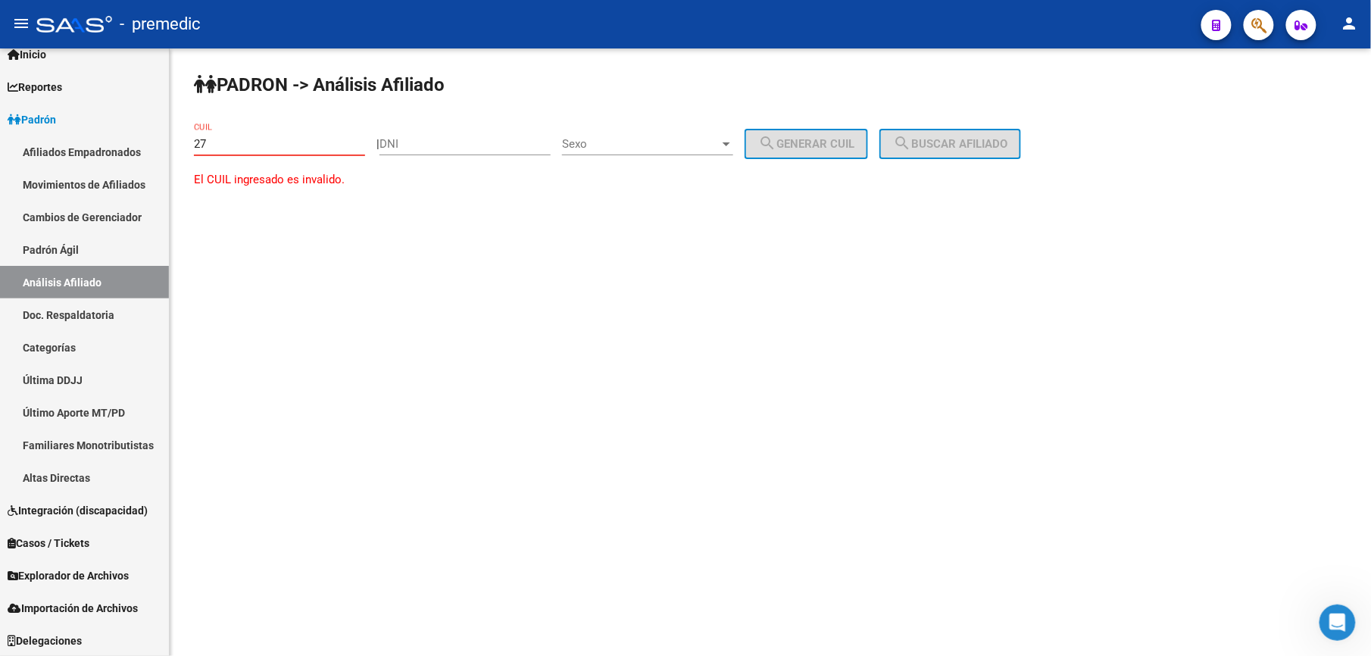
paste input "-41062704"
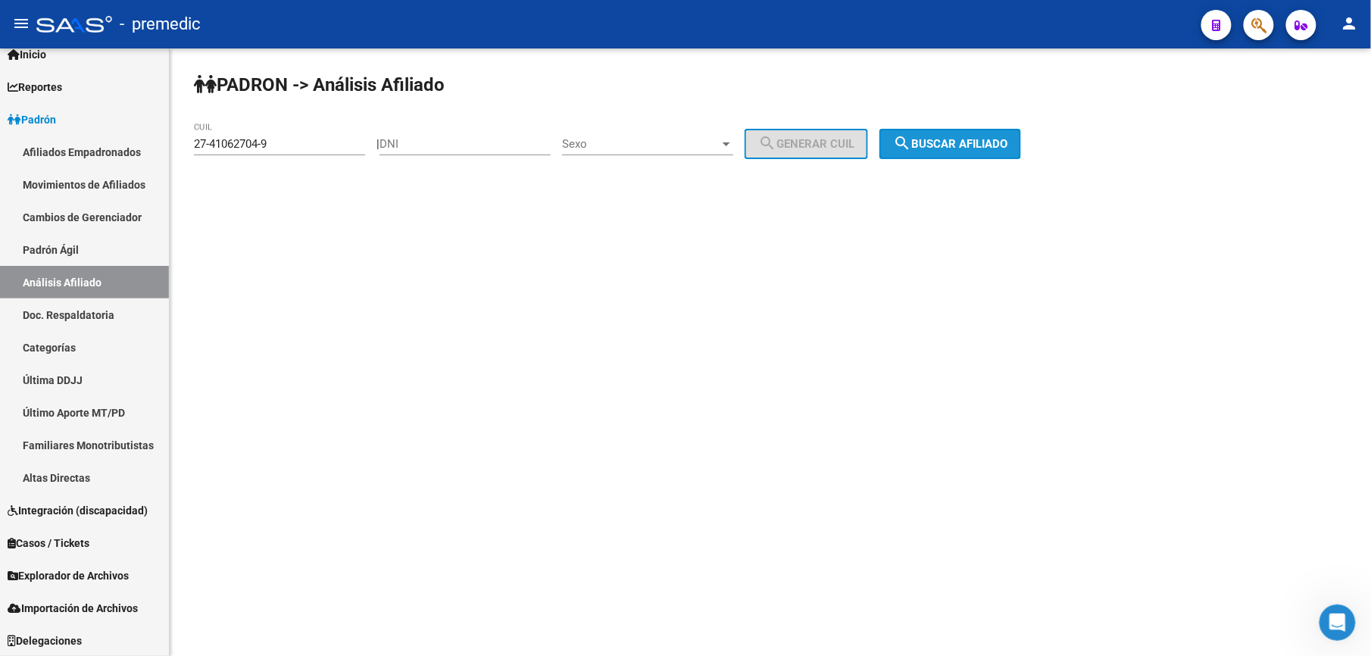
click at [1021, 153] on button "search Buscar afiliado" at bounding box center [951, 144] width 142 height 30
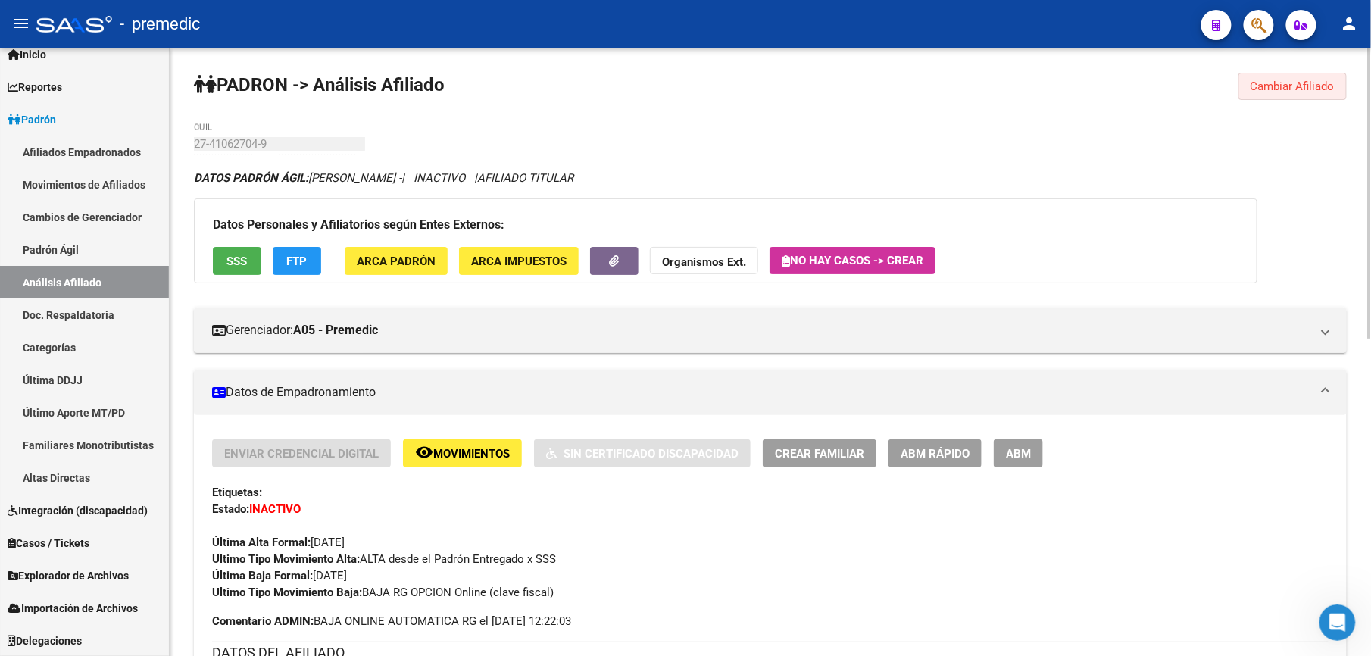
click at [1294, 83] on span "Cambiar Afiliado" at bounding box center [1293, 87] width 84 height 14
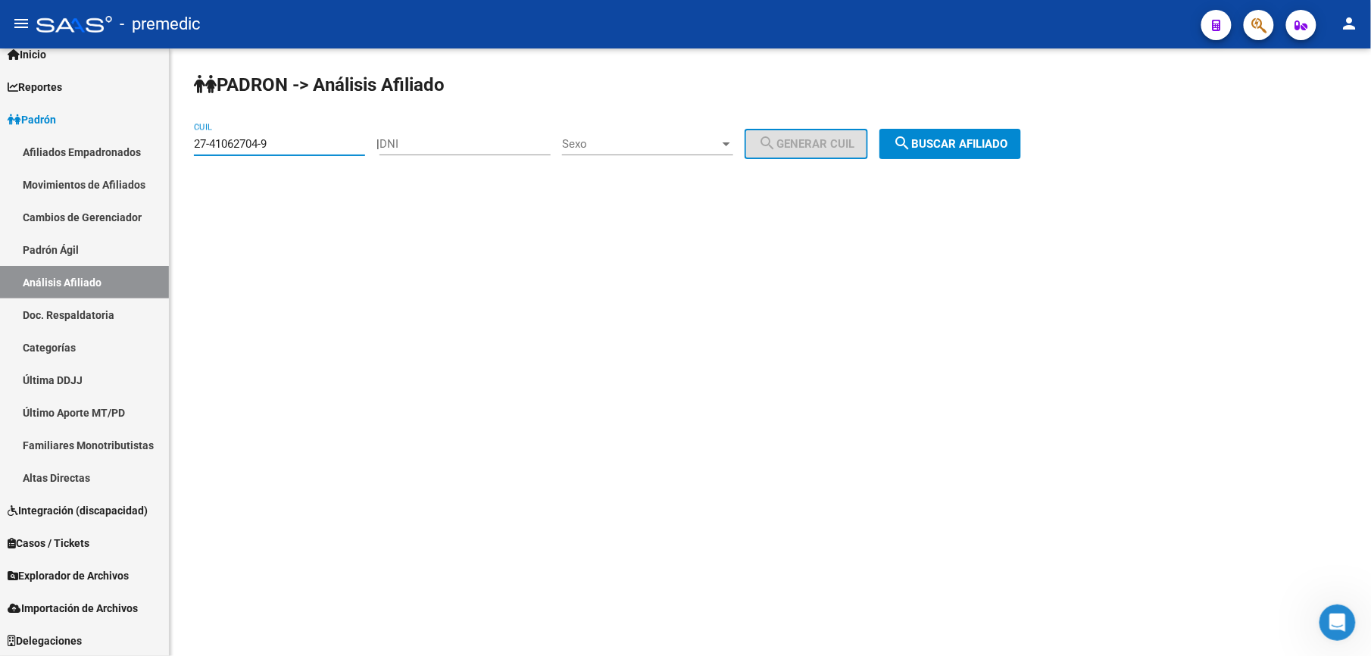
click at [328, 137] on input "27-41062704-9" at bounding box center [279, 144] width 171 height 14
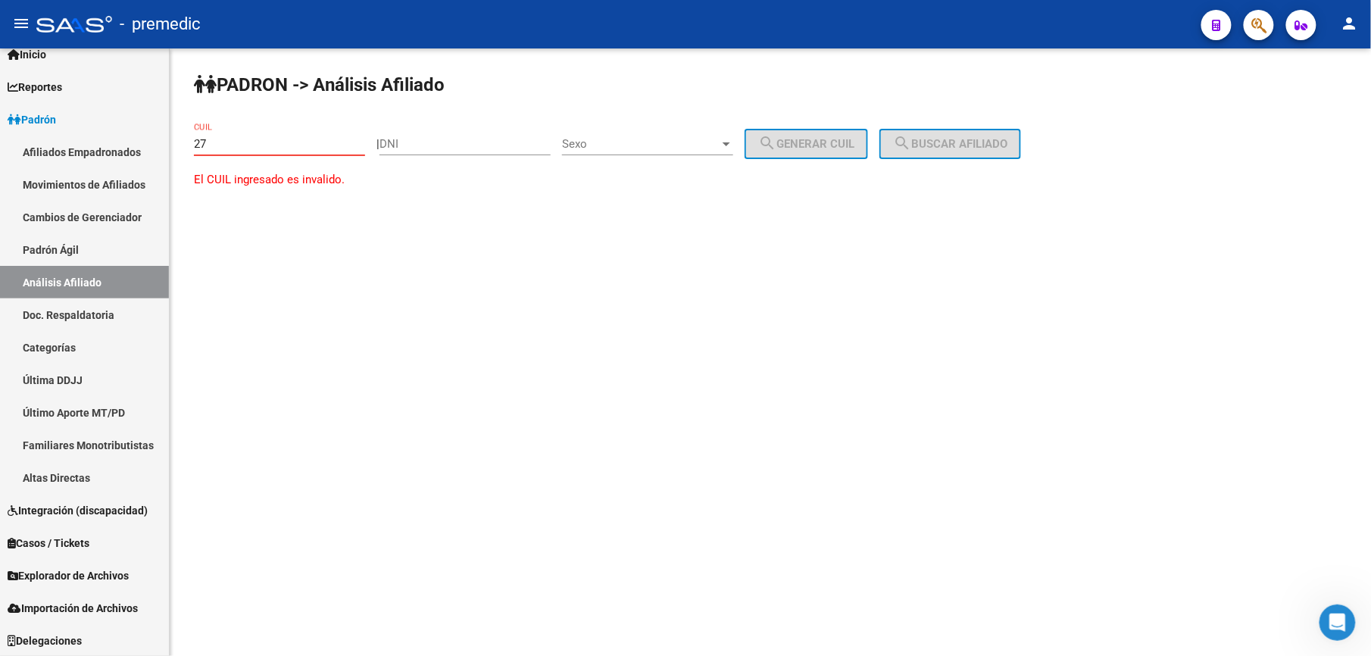
paste input "-43908156"
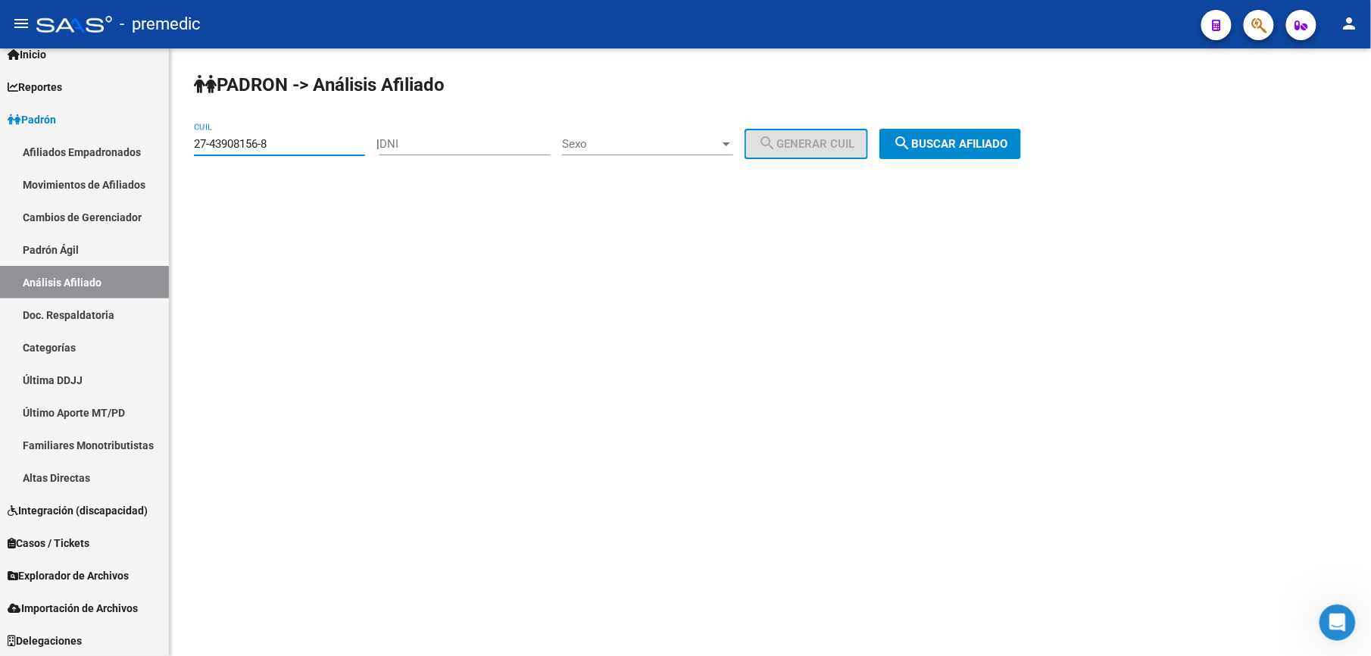
click at [1047, 115] on div "PADRON -> Análisis Afiliado 27-43908156-8 CUIL | DNI Sexo Sexo search Generar C…" at bounding box center [771, 127] width 1202 height 159
click at [1021, 136] on button "search Buscar afiliado" at bounding box center [951, 144] width 142 height 30
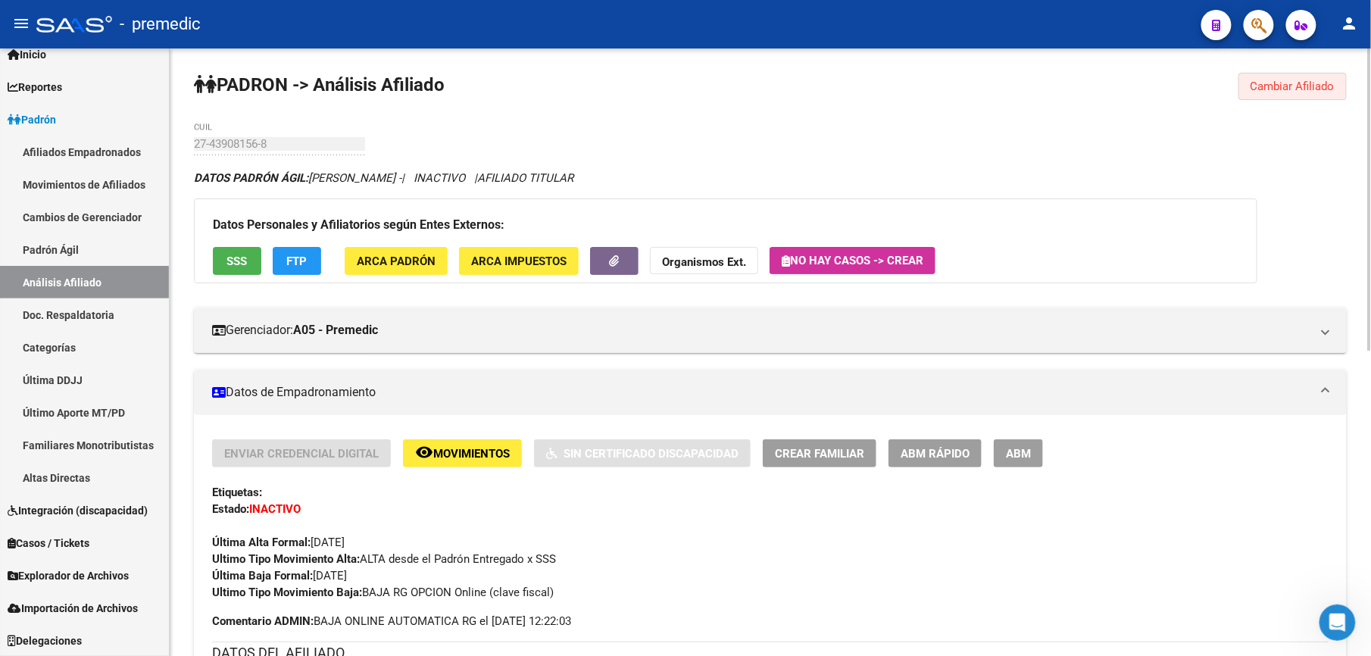
click at [1306, 94] on button "Cambiar Afiliado" at bounding box center [1293, 86] width 108 height 27
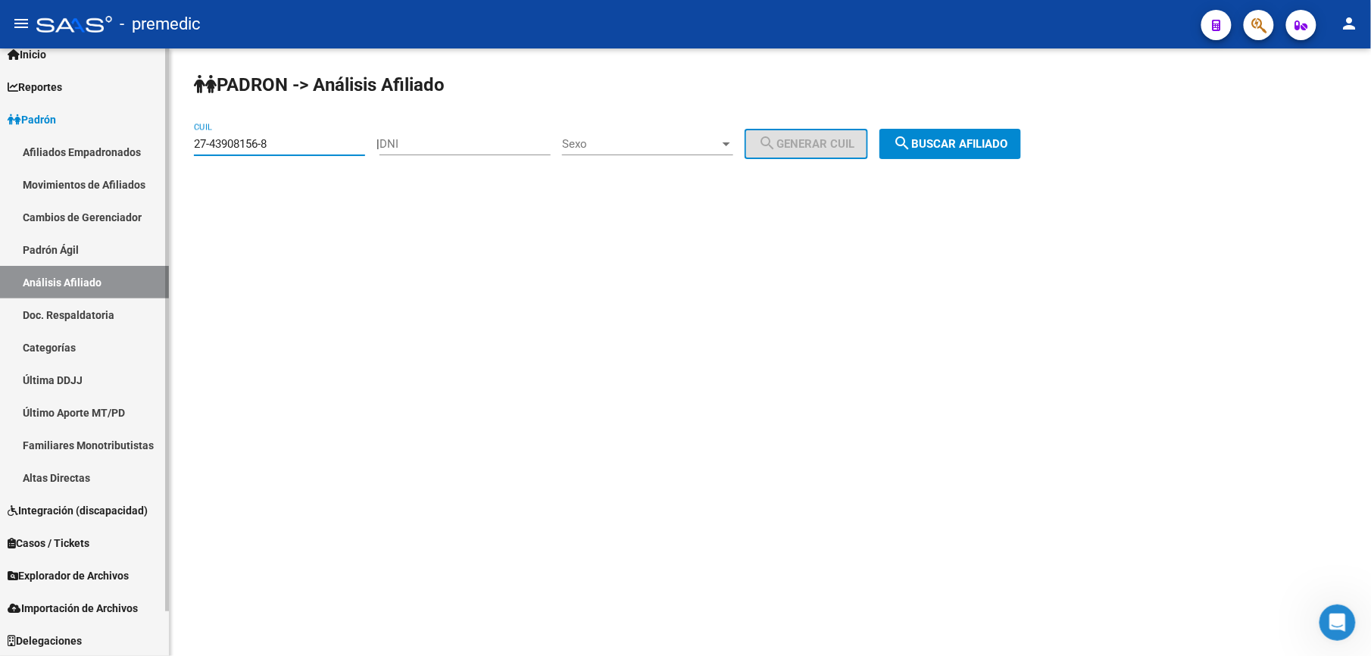
drag, startPoint x: 332, startPoint y: 140, endPoint x: 0, endPoint y: 89, distance: 335.8
click at [0, 95] on html "menu - premedic person Firma Express Inicio Calendario SSS Instructivos Contact…" at bounding box center [685, 328] width 1371 height 656
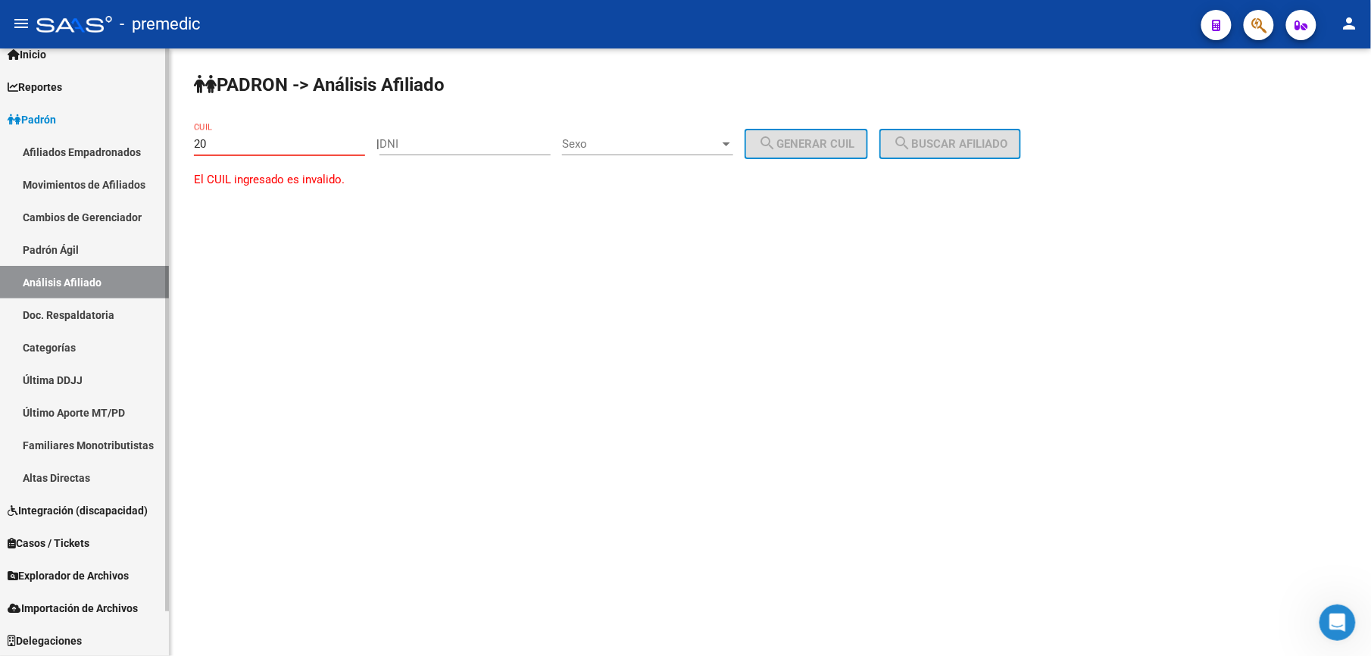
paste input "-40846050"
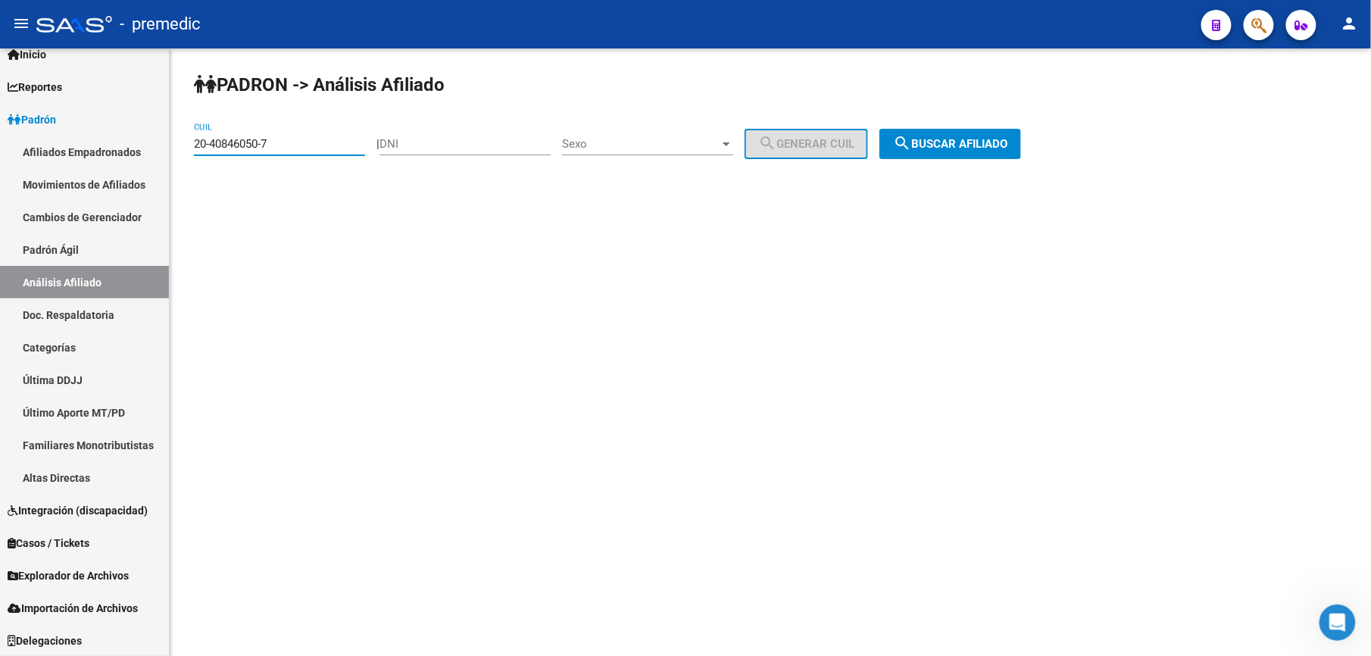
click at [1008, 152] on button "search Buscar afiliado" at bounding box center [951, 144] width 142 height 30
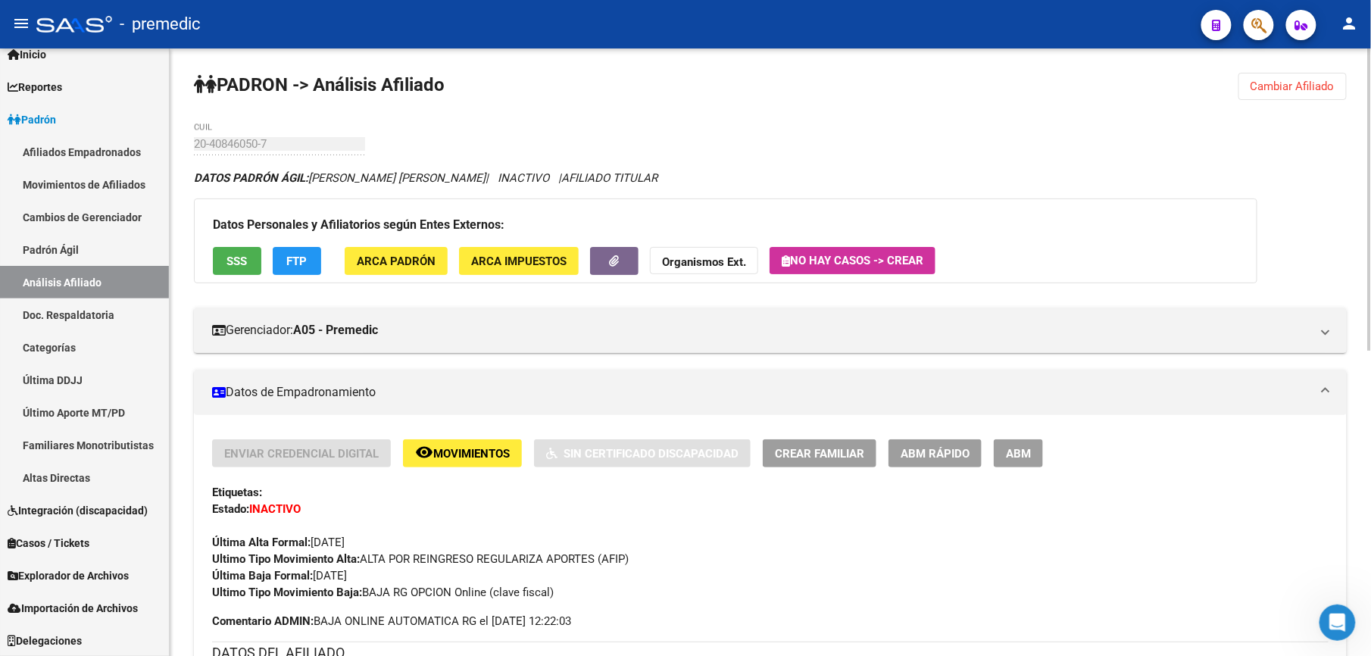
click at [1277, 61] on div "PADRON -> Análisis Afiliado Cambiar Afiliado 20-40846050-7 CUIL DATOS PADRÓN ÁG…" at bounding box center [771, 659] width 1202 height 1223
drag, startPoint x: 1262, startPoint y: 82, endPoint x: 933, endPoint y: 115, distance: 330.5
click at [1261, 83] on span "Cambiar Afiliado" at bounding box center [1293, 87] width 84 height 14
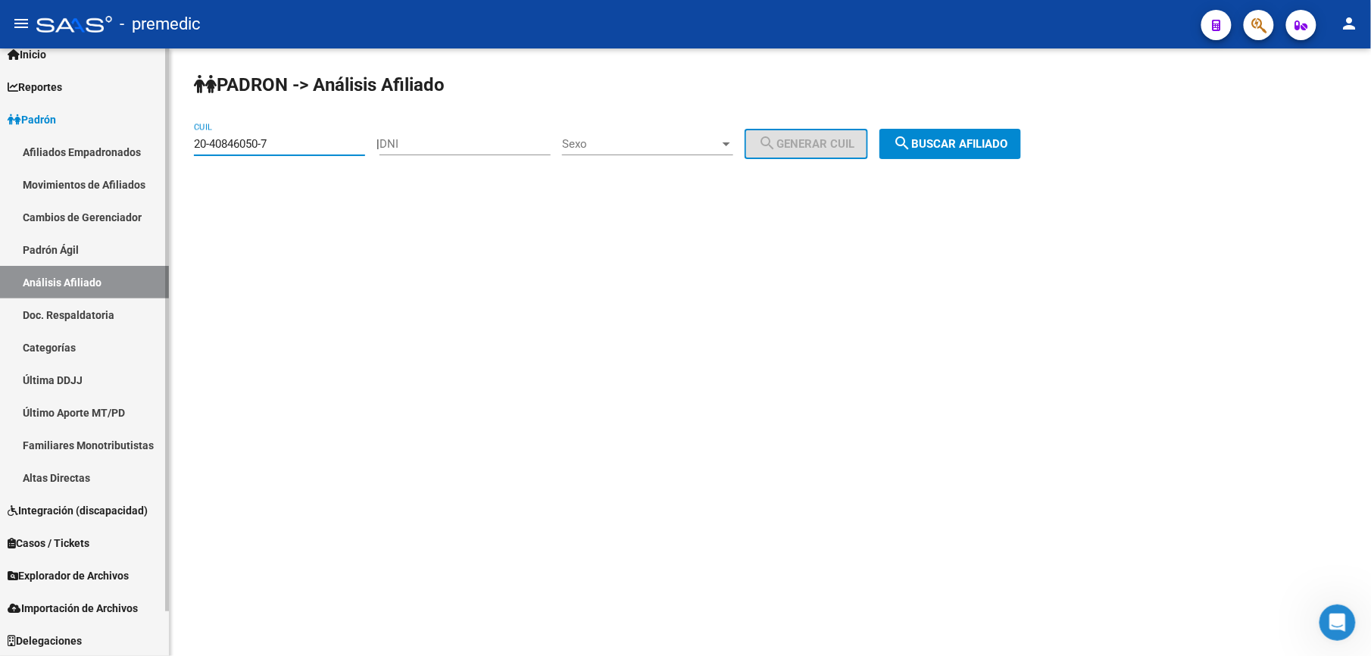
drag, startPoint x: 309, startPoint y: 142, endPoint x: 1, endPoint y: 48, distance: 322.4
click at [0, 83] on html "menu - premedic person Firma Express Inicio Calendario SSS Instructivos Contact…" at bounding box center [685, 328] width 1371 height 656
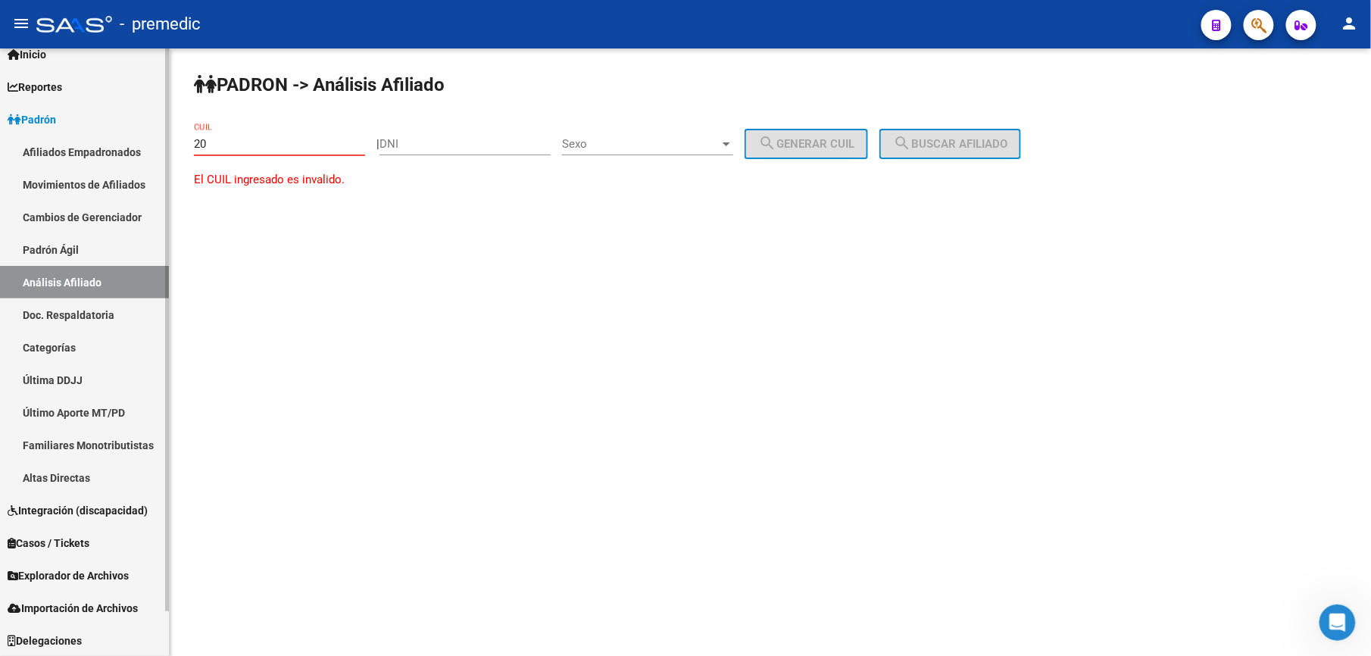
paste input "-22578034"
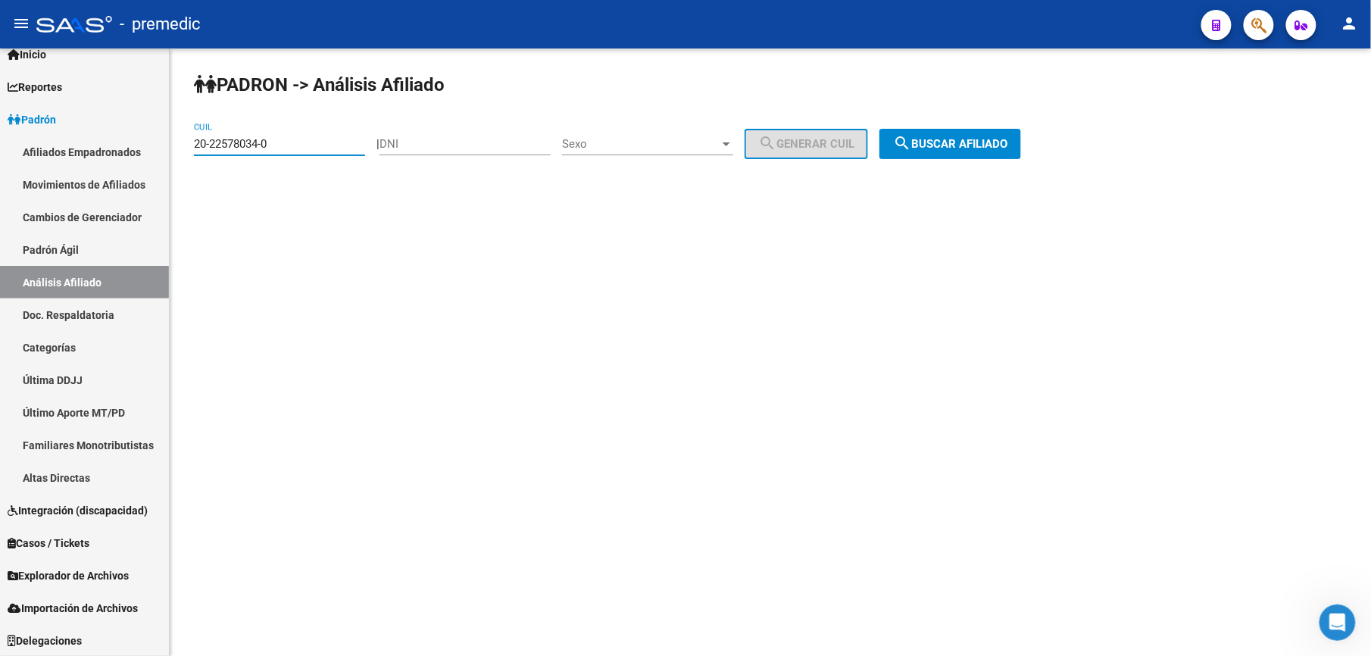
drag, startPoint x: 904, startPoint y: 121, endPoint x: 917, endPoint y: 125, distance: 13.4
click at [917, 125] on div "PADRON -> Análisis Afiliado 20-22578034-0 CUIL | DNI Sexo Sexo search Generar C…" at bounding box center [771, 127] width 1202 height 159
drag, startPoint x: 917, startPoint y: 125, endPoint x: 928, endPoint y: 139, distance: 18.3
click at [928, 139] on span "search Buscar afiliado" at bounding box center [950, 144] width 114 height 14
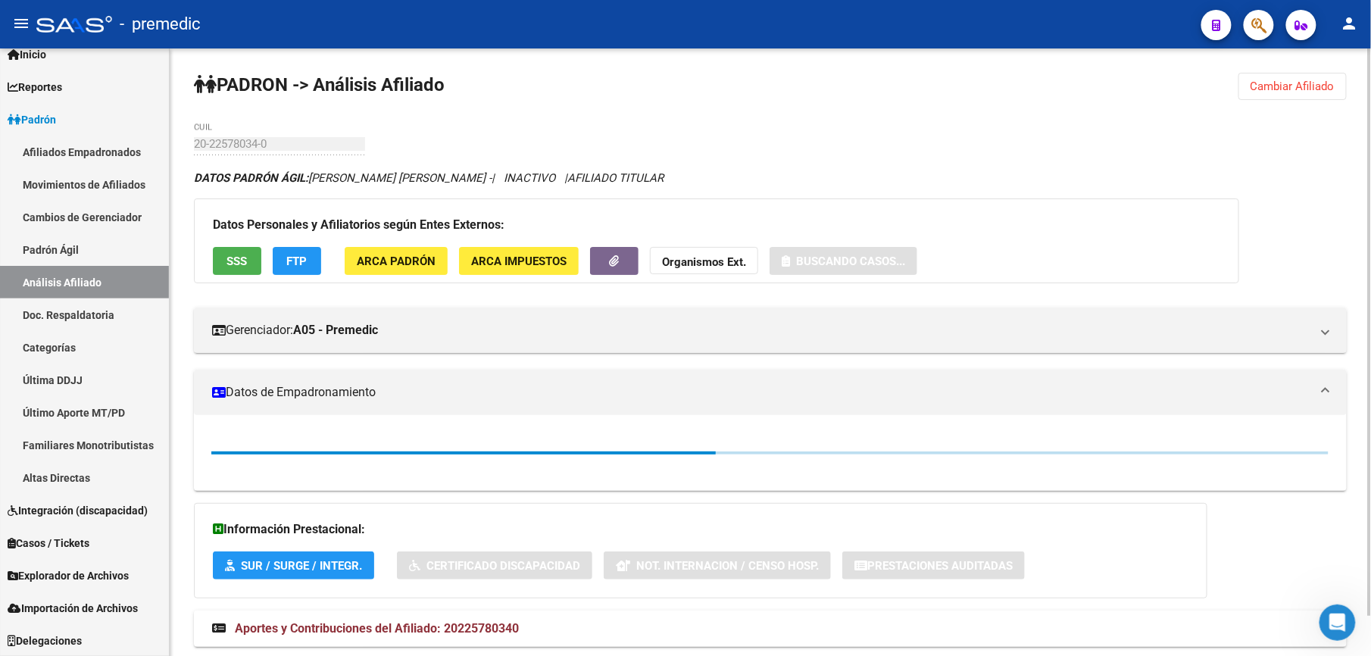
click at [411, 49] on div "PADRON -> Análisis Afiliado Cambiar Afiliado 20-22578034-0 CUIL DATOS PADRÓN ÁG…" at bounding box center [771, 374] width 1202 height 652
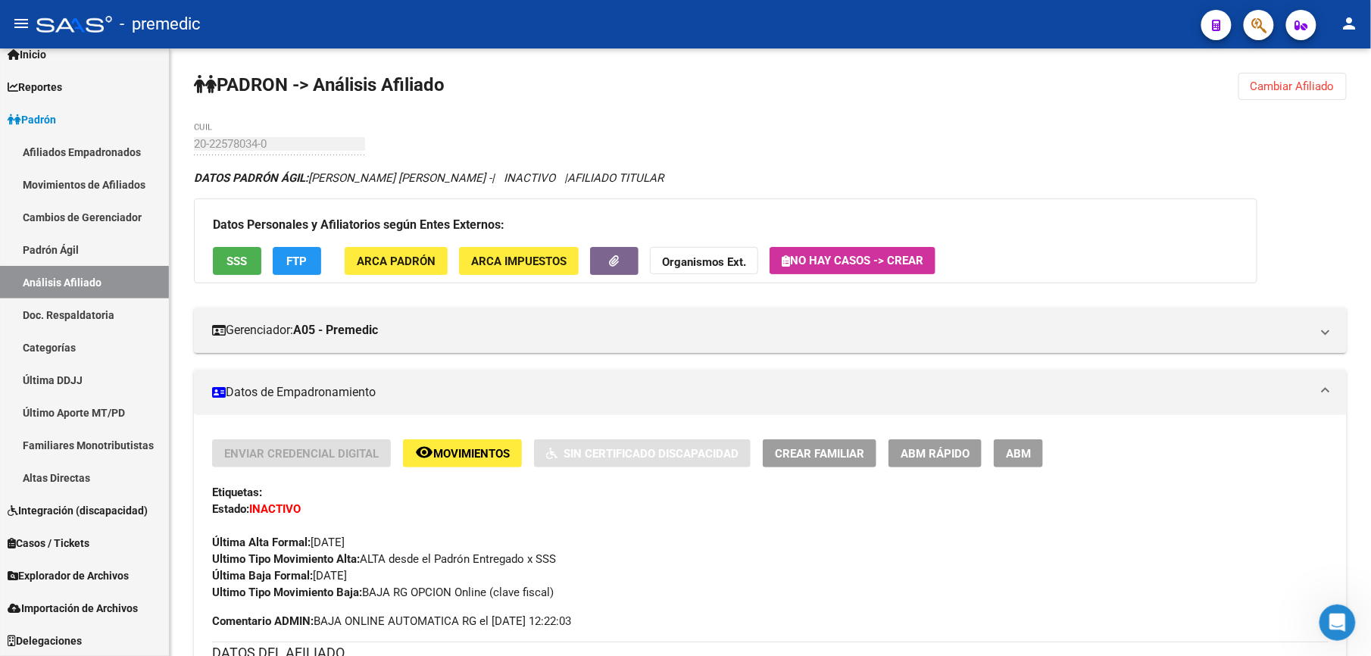
click at [1334, 83] on span "Cambiar Afiliado" at bounding box center [1293, 87] width 84 height 14
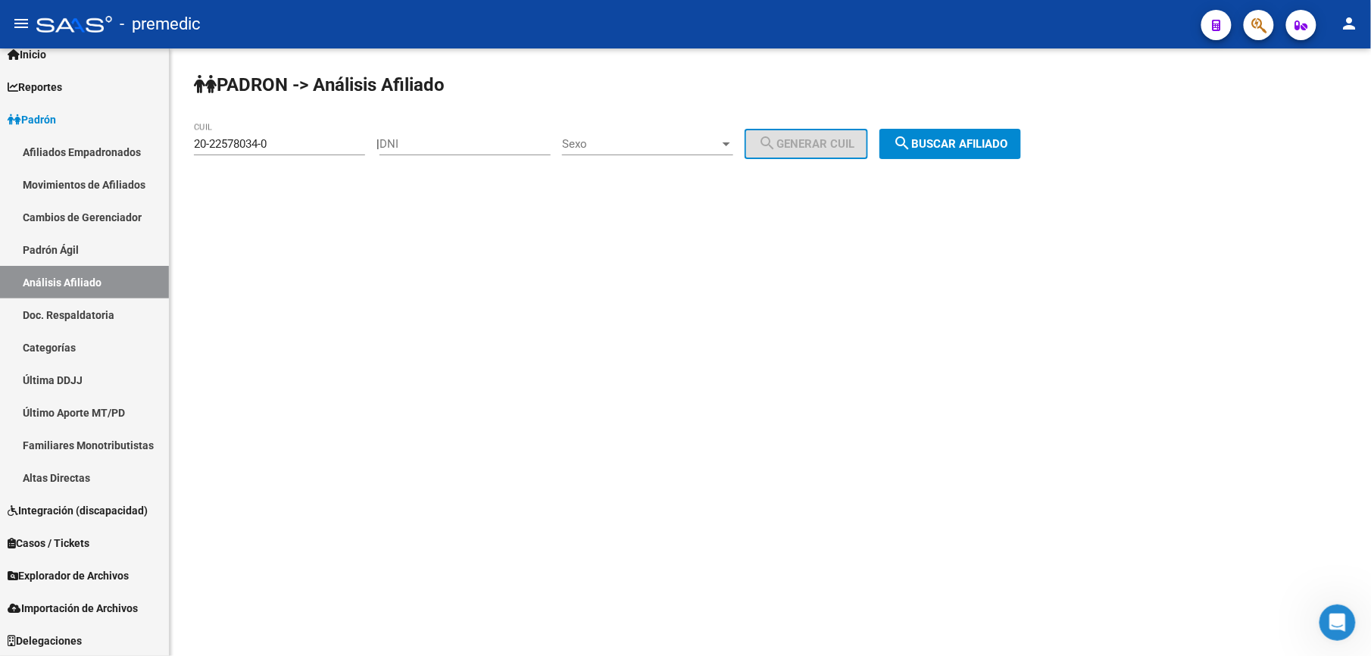
drag, startPoint x: 319, startPoint y: 155, endPoint x: 255, endPoint y: 122, distance: 72.2
click at [255, 123] on div "20-22578034-0 CUIL" at bounding box center [279, 139] width 171 height 33
click at [283, 149] on input "20-22578034-0" at bounding box center [279, 144] width 171 height 14
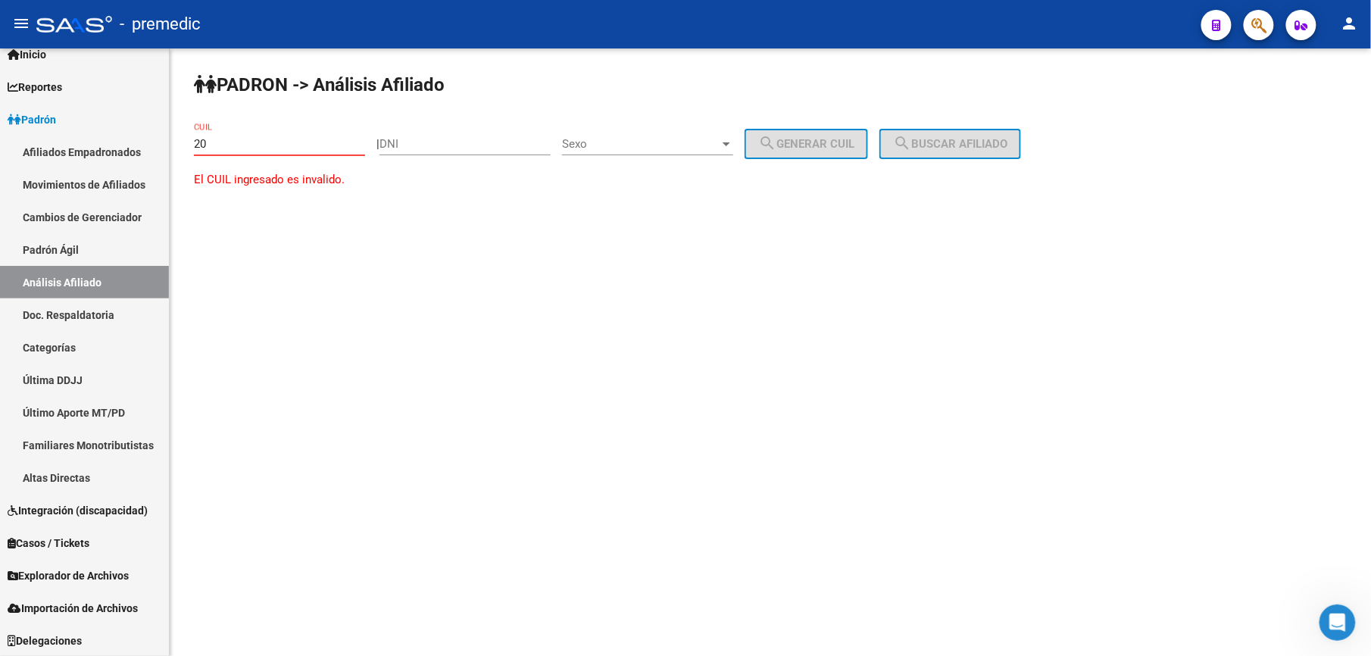
paste input "-29782180"
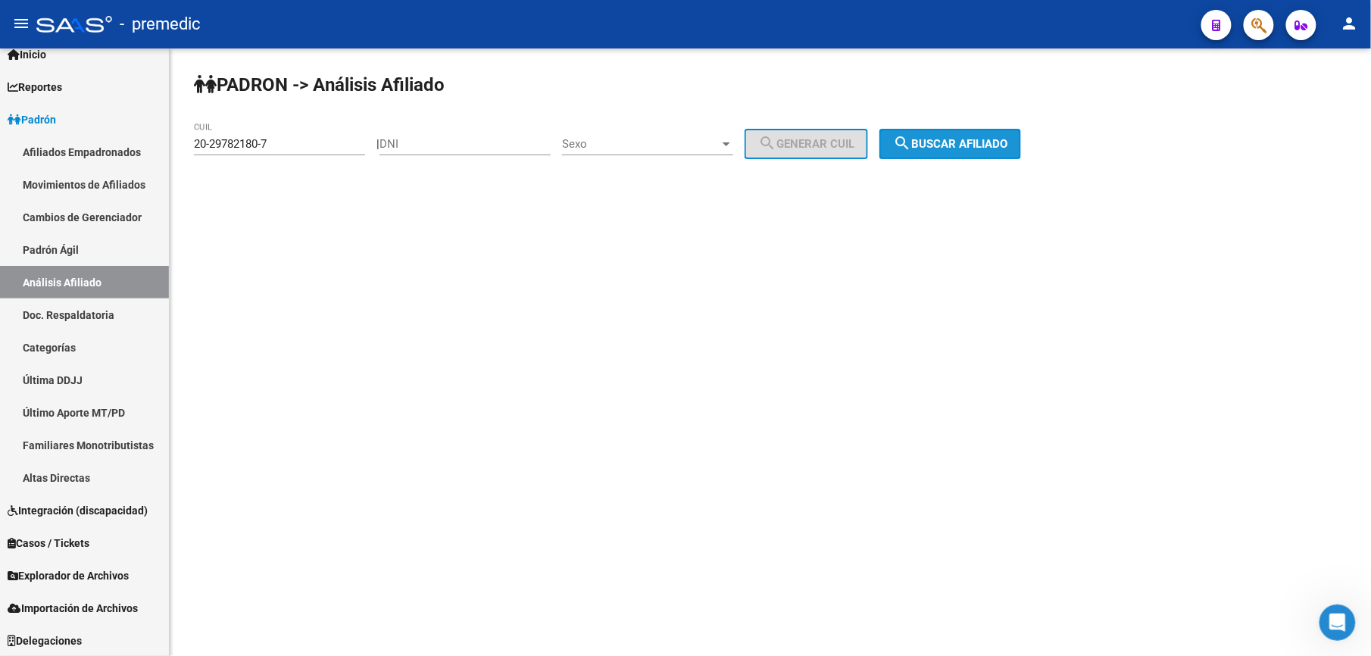
click at [942, 140] on span "search Buscar afiliado" at bounding box center [950, 144] width 114 height 14
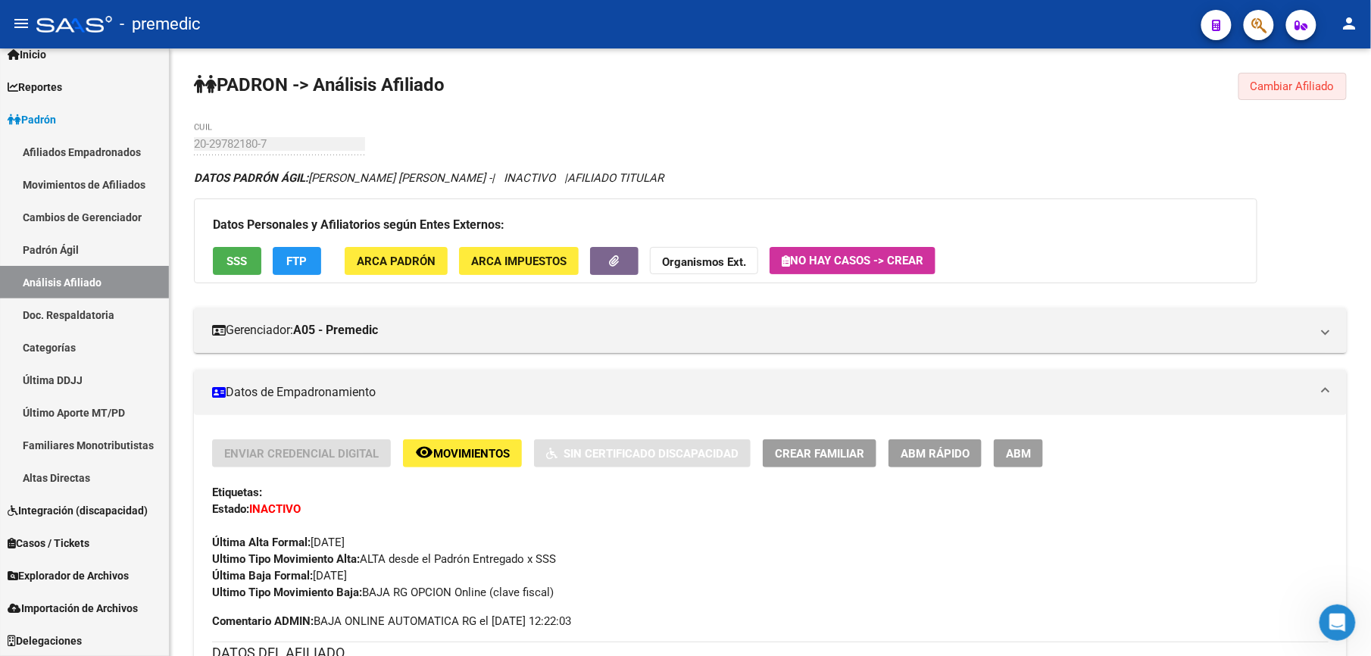
drag, startPoint x: 1241, startPoint y: 86, endPoint x: 1252, endPoint y: 83, distance: 11.8
click at [1252, 83] on button "Cambiar Afiliado" at bounding box center [1293, 86] width 108 height 27
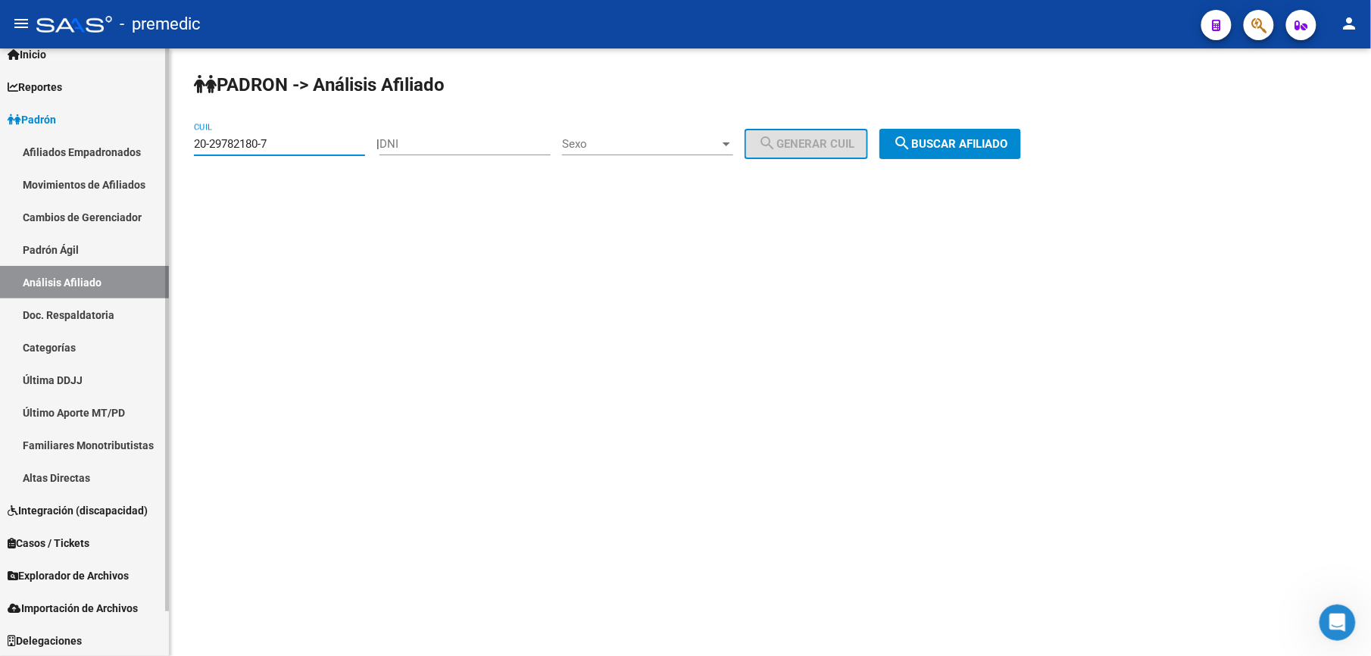
drag, startPoint x: 317, startPoint y: 142, endPoint x: 0, endPoint y: 67, distance: 325.5
click at [0, 80] on html "menu - premedic person Firma Express Inicio Calendario SSS Instructivos Contact…" at bounding box center [685, 328] width 1371 height 656
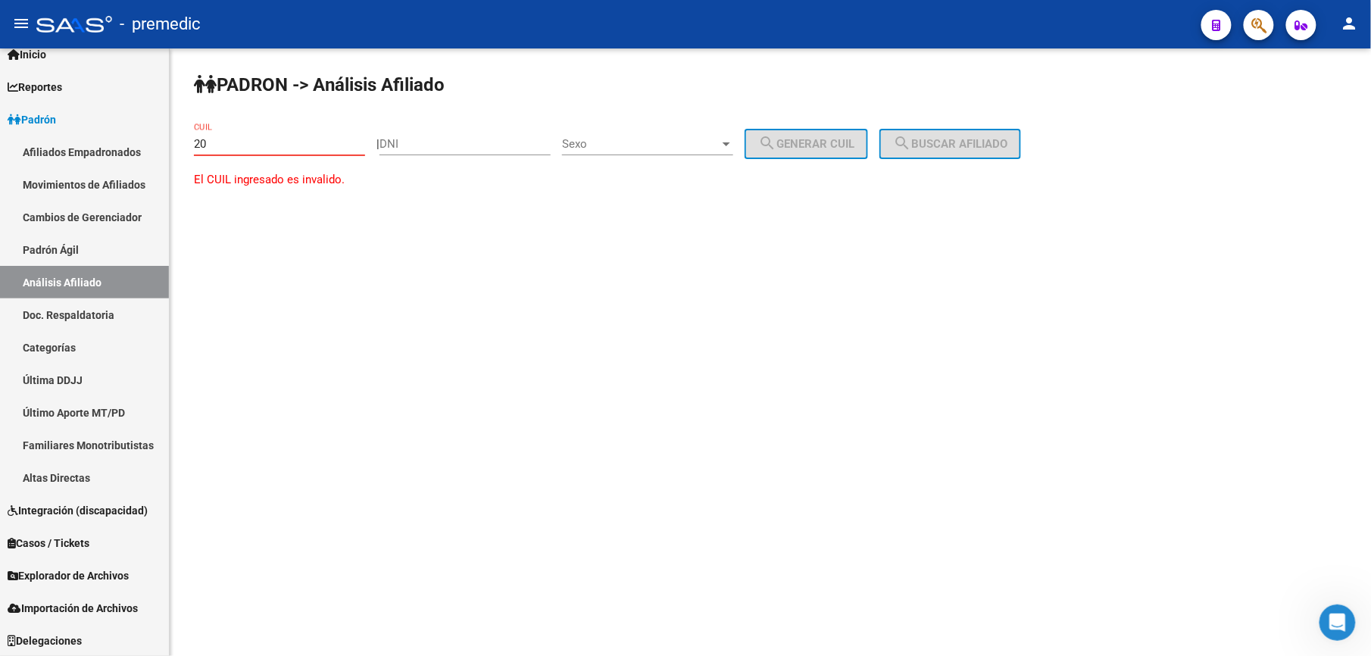
paste input "-22109931"
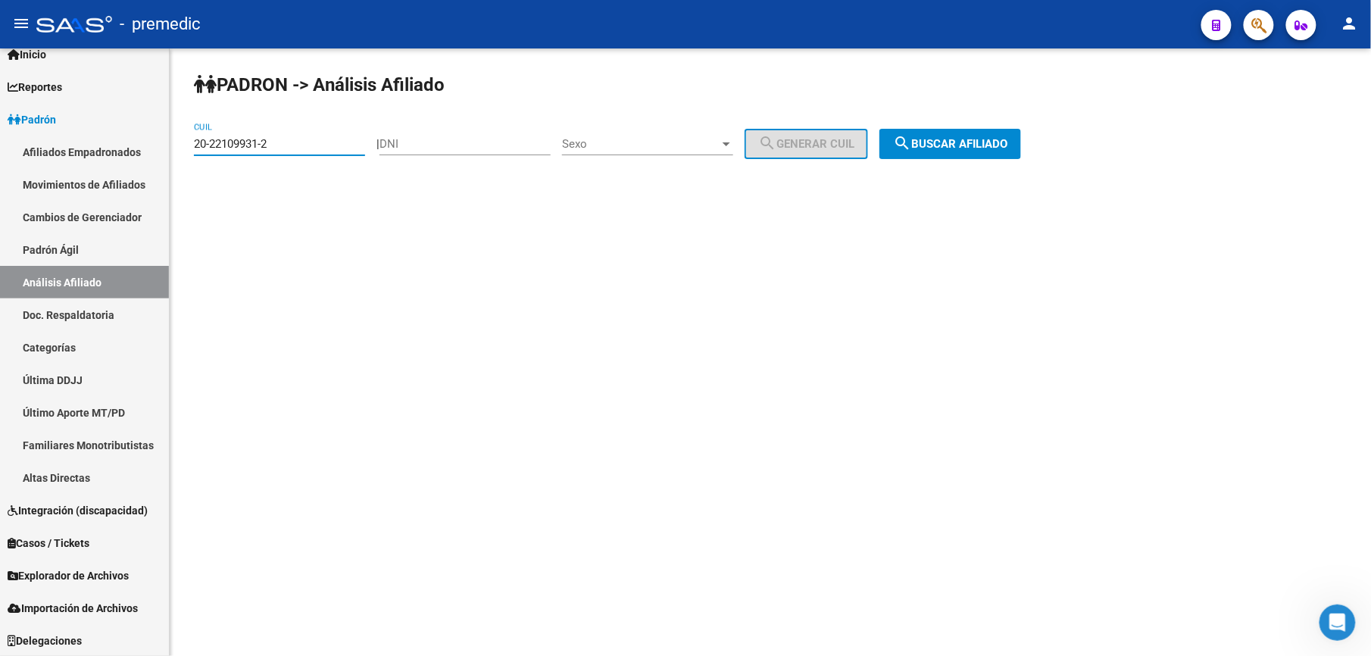
click at [974, 129] on button "search Buscar afiliado" at bounding box center [951, 144] width 142 height 30
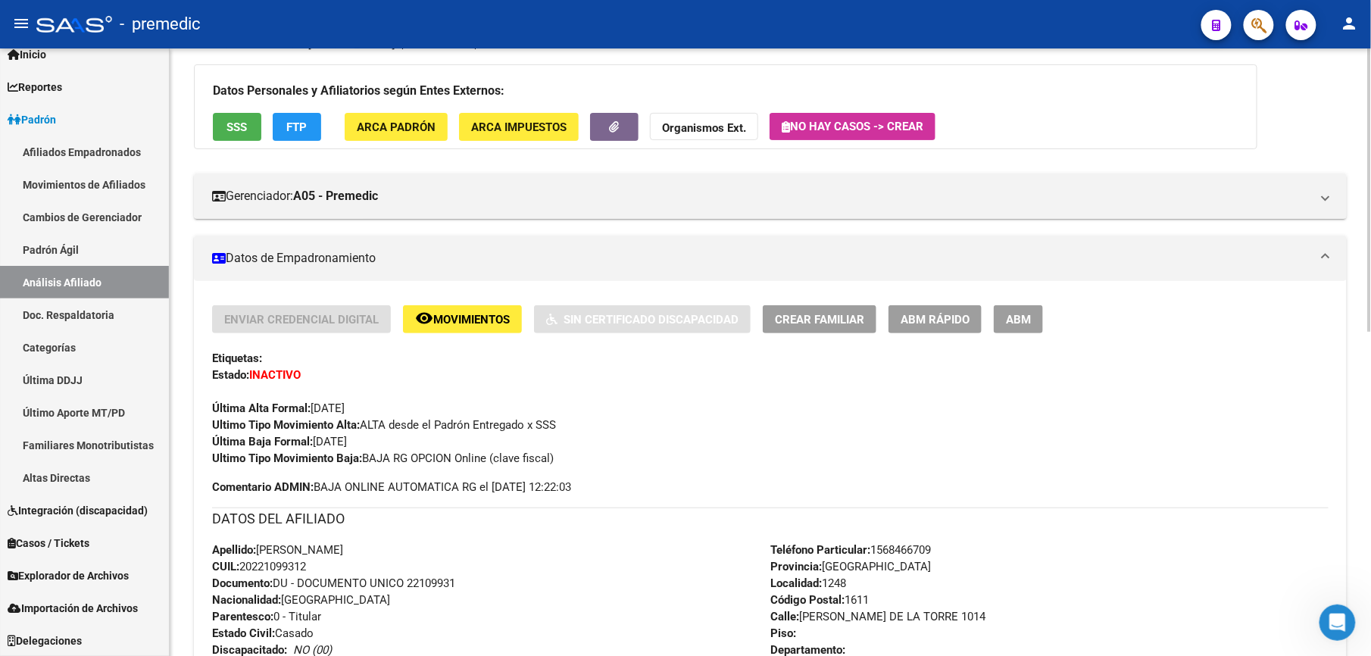
scroll to position [270, 0]
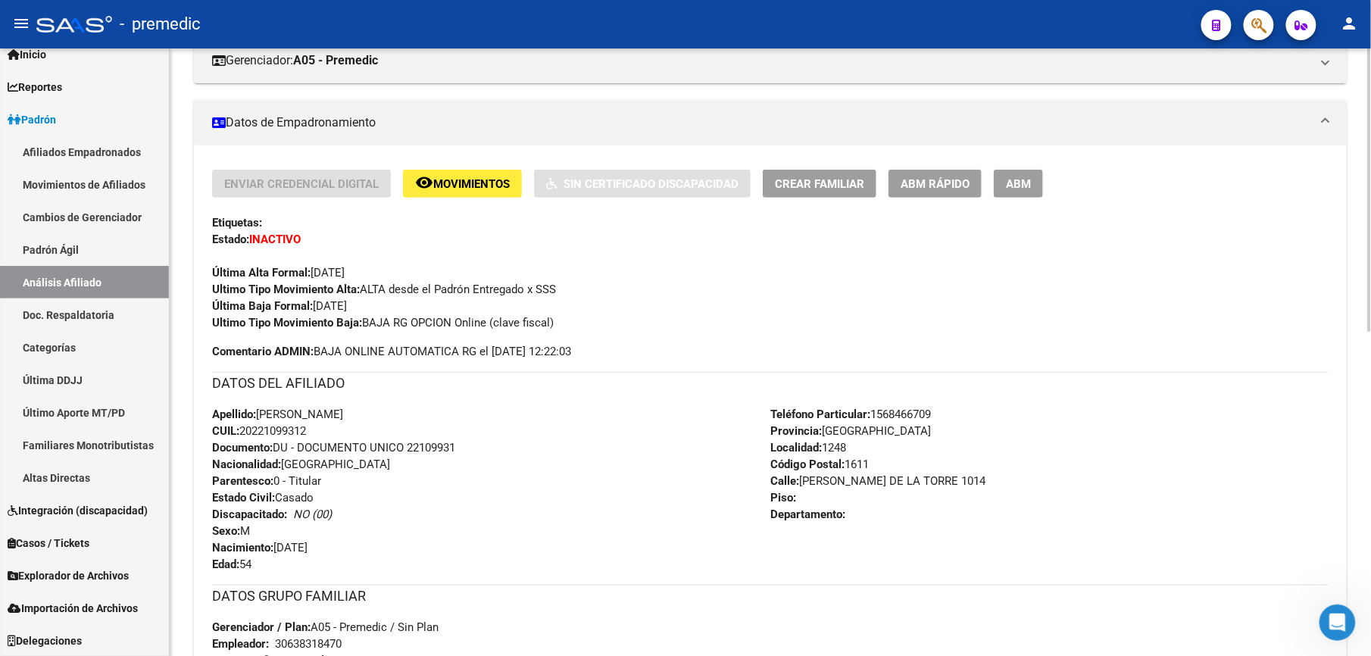
drag, startPoint x: 289, startPoint y: 541, endPoint x: 298, endPoint y: 452, distance: 89.9
click at [298, 452] on div "Apellido: [PERSON_NAME]: 20221099312 Documento: DU - DOCUMENTO UNICO 22109931 N…" at bounding box center [491, 489] width 558 height 167
click at [298, 452] on span "Documento: DU - DOCUMENTO UNICO 22109931" at bounding box center [333, 448] width 243 height 14
drag, startPoint x: 298, startPoint y: 503, endPoint x: 299, endPoint y: 538, distance: 34.9
click at [299, 538] on div "Apellido: [PERSON_NAME]: 20221099312 Documento: DU - DOCUMENTO UNICO 22109931 N…" at bounding box center [491, 489] width 558 height 167
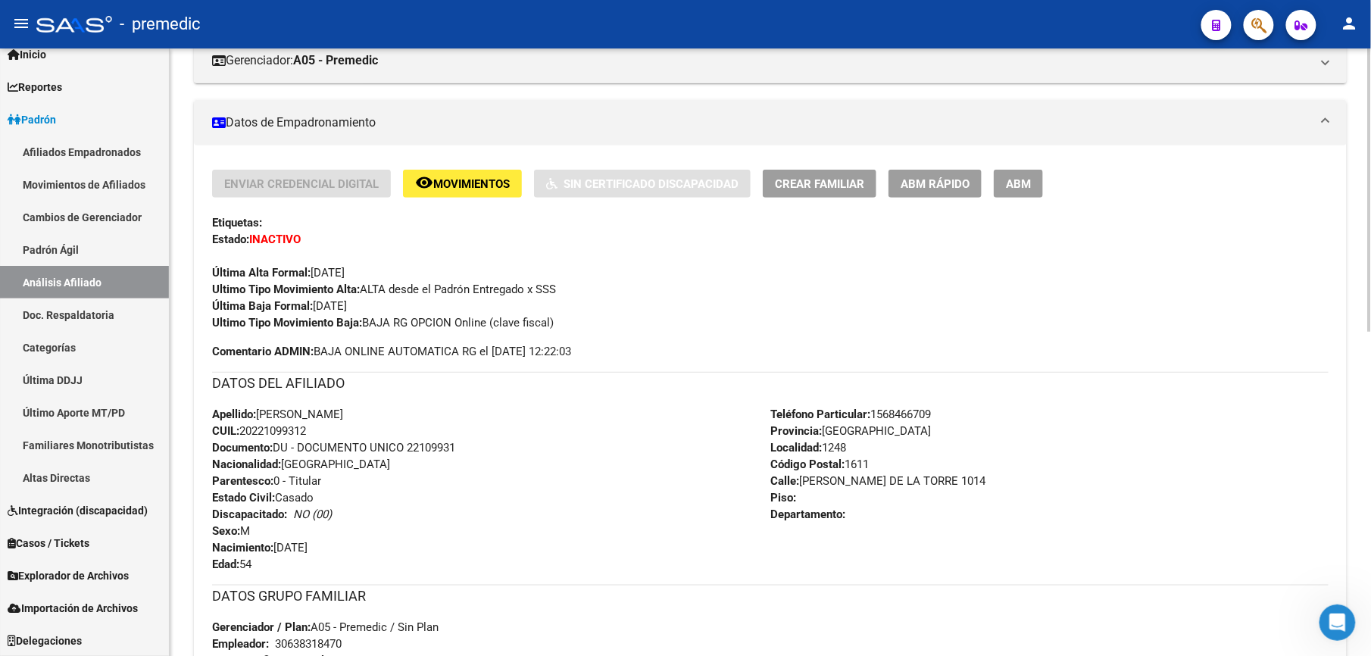
click at [299, 538] on div "Apellido: [PERSON_NAME]: 20221099312 Documento: DU - DOCUMENTO UNICO 22109931 N…" at bounding box center [491, 489] width 558 height 167
drag, startPoint x: 229, startPoint y: 494, endPoint x: 240, endPoint y: 453, distance: 42.5
click at [240, 453] on div "Apellido: [PERSON_NAME]: 20221099312 Documento: DU - DOCUMENTO UNICO 22109931 N…" at bounding box center [491, 489] width 558 height 167
click at [240, 453] on strong "Documento:" at bounding box center [242, 448] width 61 height 14
drag, startPoint x: 355, startPoint y: 459, endPoint x: 324, endPoint y: 503, distance: 53.4
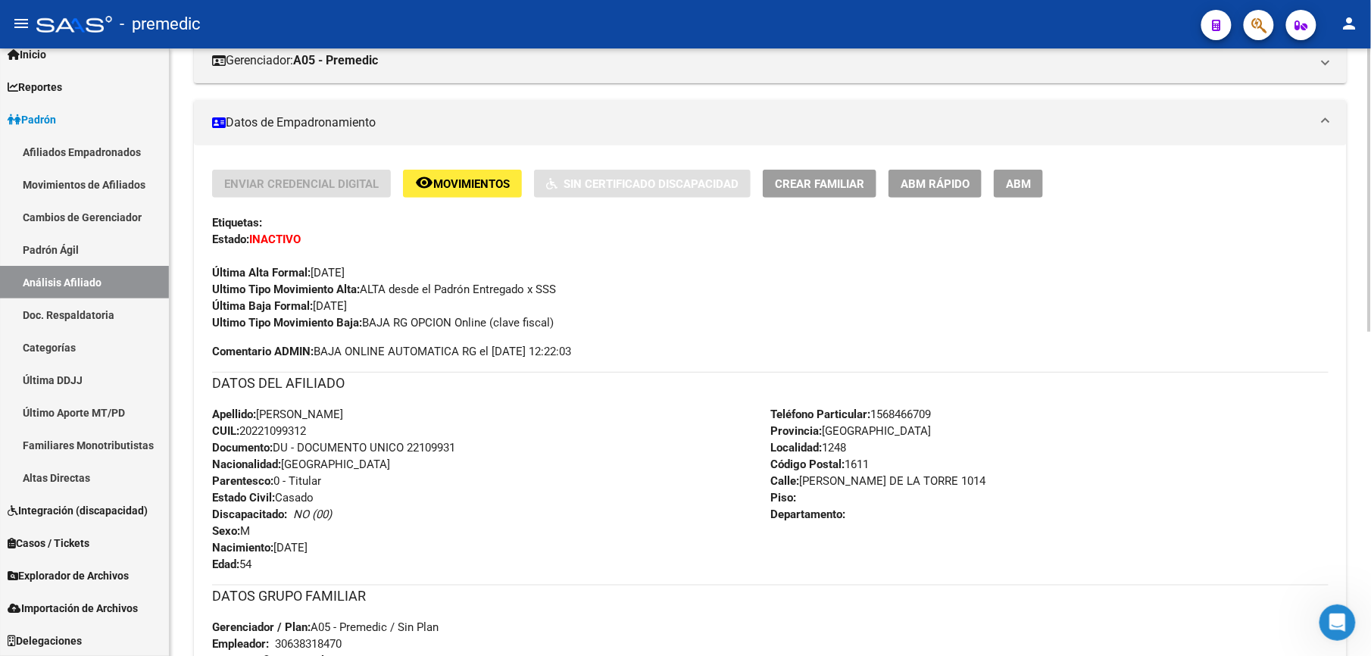
click at [324, 503] on div "Apellido: [PERSON_NAME]: 20221099312 Documento: DU - DOCUMENTO UNICO 22109931 N…" at bounding box center [491, 489] width 558 height 167
drag, startPoint x: 324, startPoint y: 503, endPoint x: 249, endPoint y: 509, distance: 76.0
click at [249, 509] on strong "Discapacitado:" at bounding box center [249, 515] width 75 height 14
drag, startPoint x: 249, startPoint y: 505, endPoint x: 271, endPoint y: 450, distance: 59.1
click at [271, 450] on div "Apellido: [PERSON_NAME]: 20221099312 Documento: DU - DOCUMENTO UNICO 22109931 N…" at bounding box center [491, 489] width 558 height 167
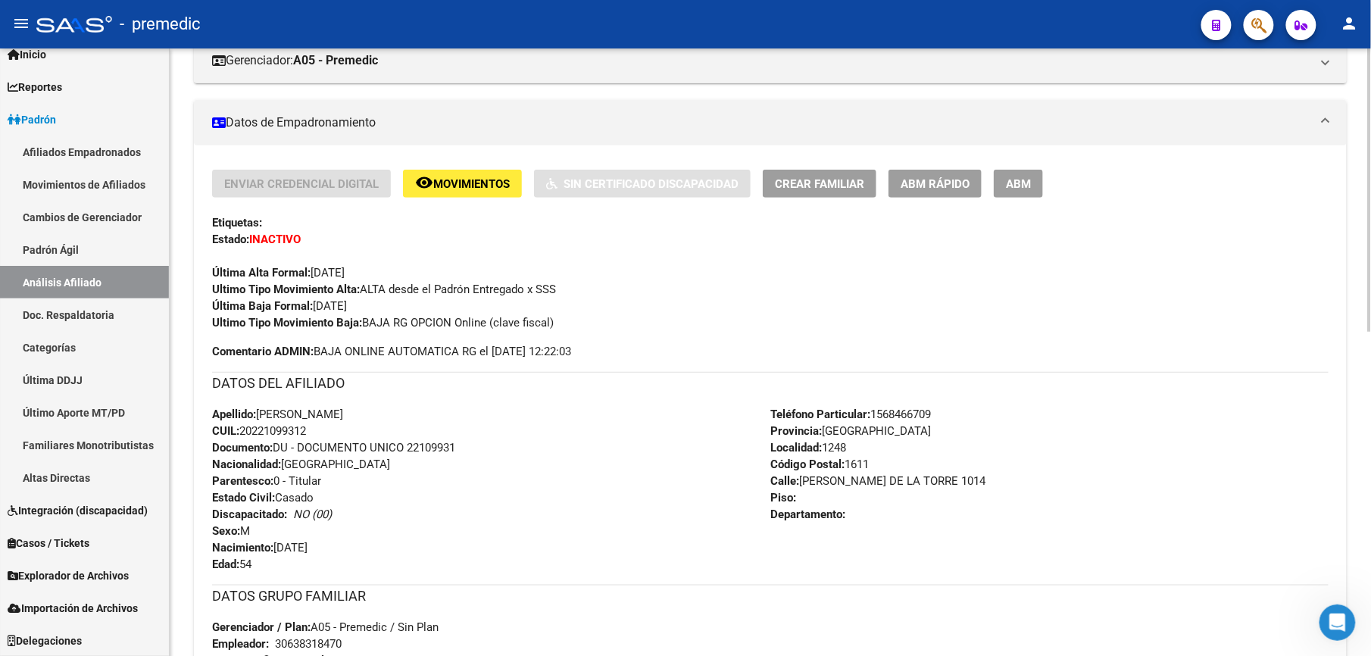
click at [271, 450] on strong "Documento:" at bounding box center [242, 448] width 61 height 14
drag, startPoint x: 273, startPoint y: 465, endPoint x: 265, endPoint y: 492, distance: 28.3
click at [265, 492] on div "Apellido: [PERSON_NAME]: 20221099312 Documento: DU - DOCUMENTO UNICO 22109931 N…" at bounding box center [491, 489] width 558 height 167
click at [265, 492] on strong "Estado Civil:" at bounding box center [243, 498] width 63 height 14
drag, startPoint x: 265, startPoint y: 492, endPoint x: 276, endPoint y: 455, distance: 38.6
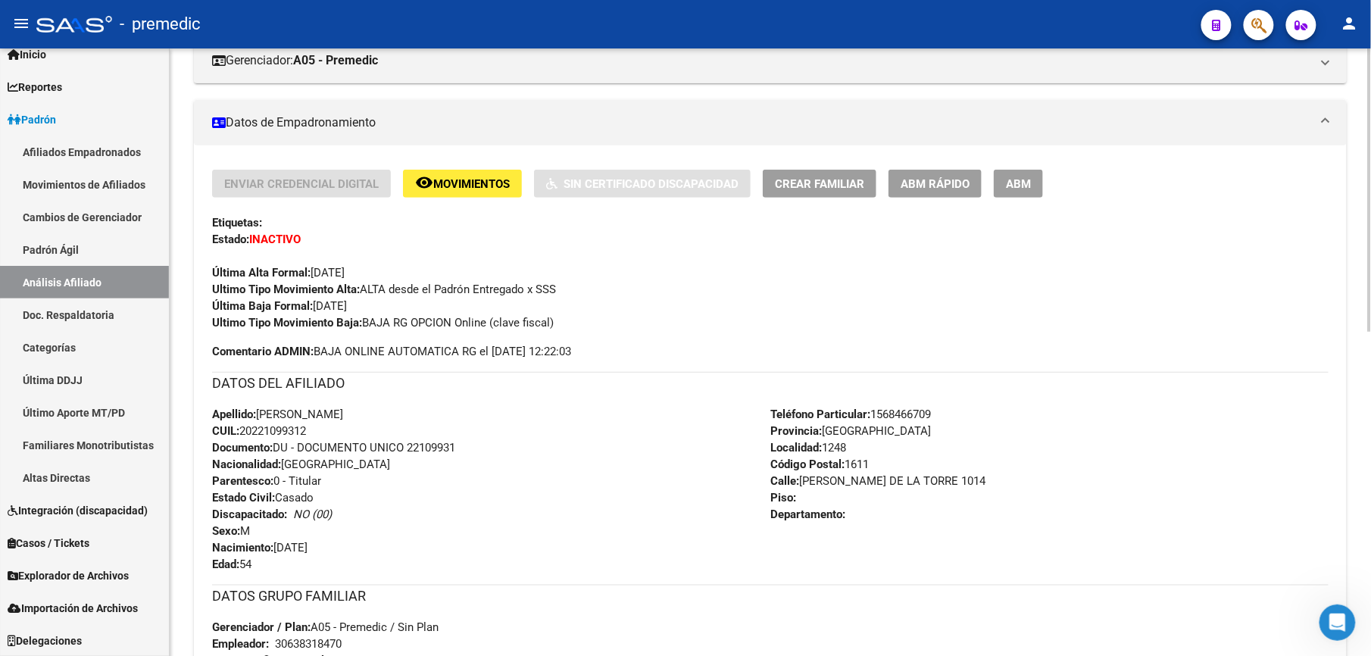
click at [276, 455] on div "Apellido: [PERSON_NAME]: 20221099312 Documento: DU - DOCUMENTO UNICO 22109931 N…" at bounding box center [491, 489] width 558 height 167
drag, startPoint x: 277, startPoint y: 479, endPoint x: 270, endPoint y: 497, distance: 19.4
click at [270, 497] on div "Apellido: [PERSON_NAME]: 20221099312 Documento: DU - DOCUMENTO UNICO 22109931 N…" at bounding box center [491, 489] width 558 height 167
drag, startPoint x: 268, startPoint y: 511, endPoint x: 279, endPoint y: 485, distance: 27.9
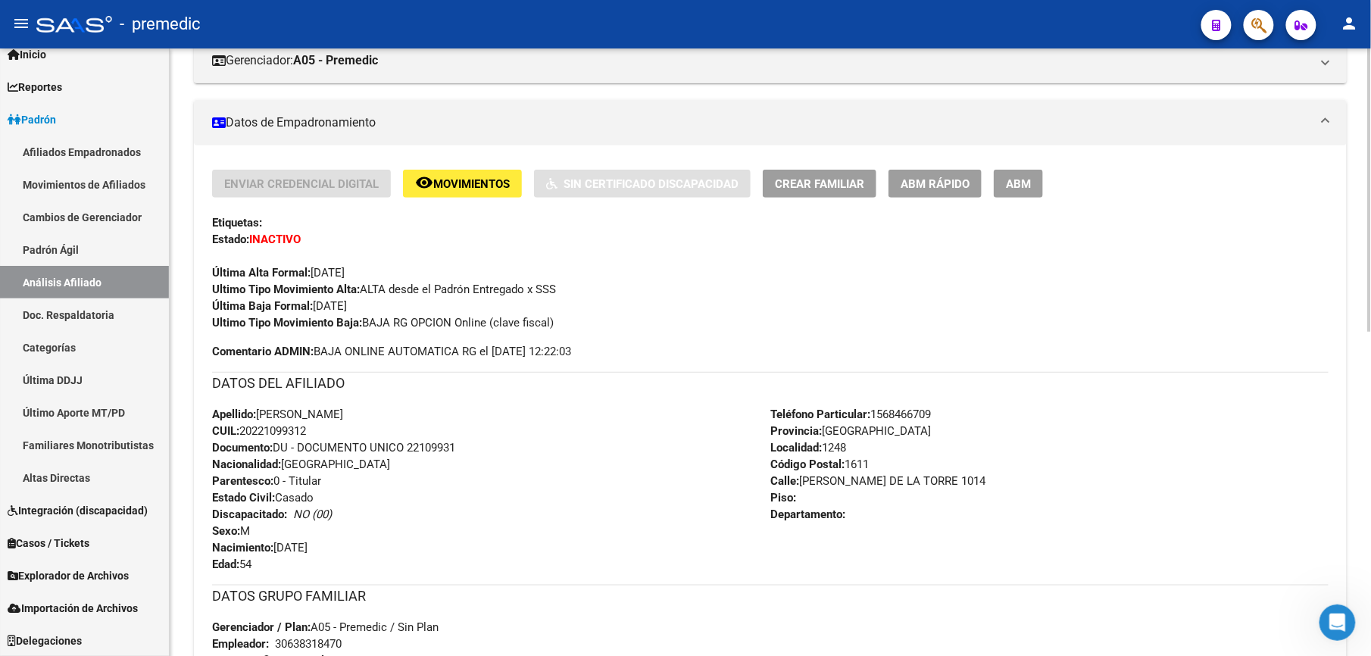
click at [279, 485] on div "Apellido: [PERSON_NAME]: 20221099312 Documento: DU - DOCUMENTO UNICO 22109931 N…" at bounding box center [491, 489] width 558 height 167
drag, startPoint x: 279, startPoint y: 485, endPoint x: 253, endPoint y: 503, distance: 31.5
click at [253, 503] on div "Apellido: [PERSON_NAME]: 20221099312 Documento: DU - DOCUMENTO UNICO 22109931 N…" at bounding box center [491, 489] width 558 height 167
click at [253, 503] on strong "Estado Civil:" at bounding box center [243, 498] width 63 height 14
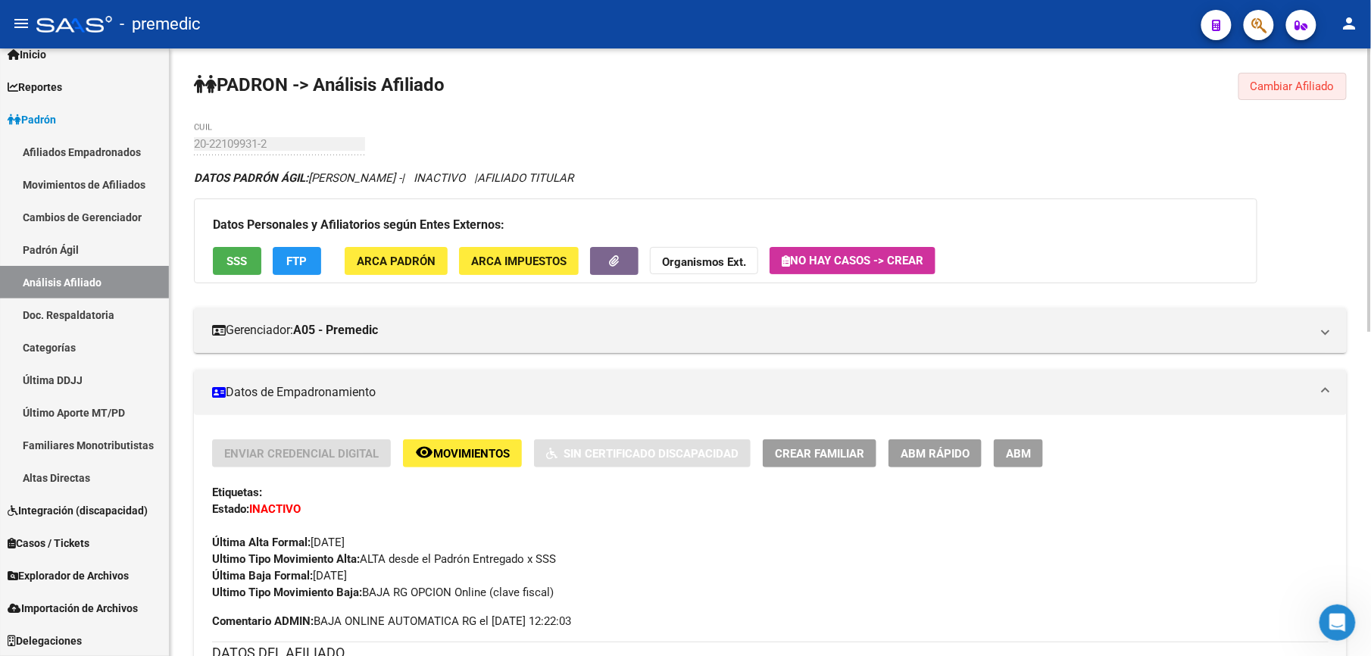
click at [1303, 89] on span "Cambiar Afiliado" at bounding box center [1293, 87] width 84 height 14
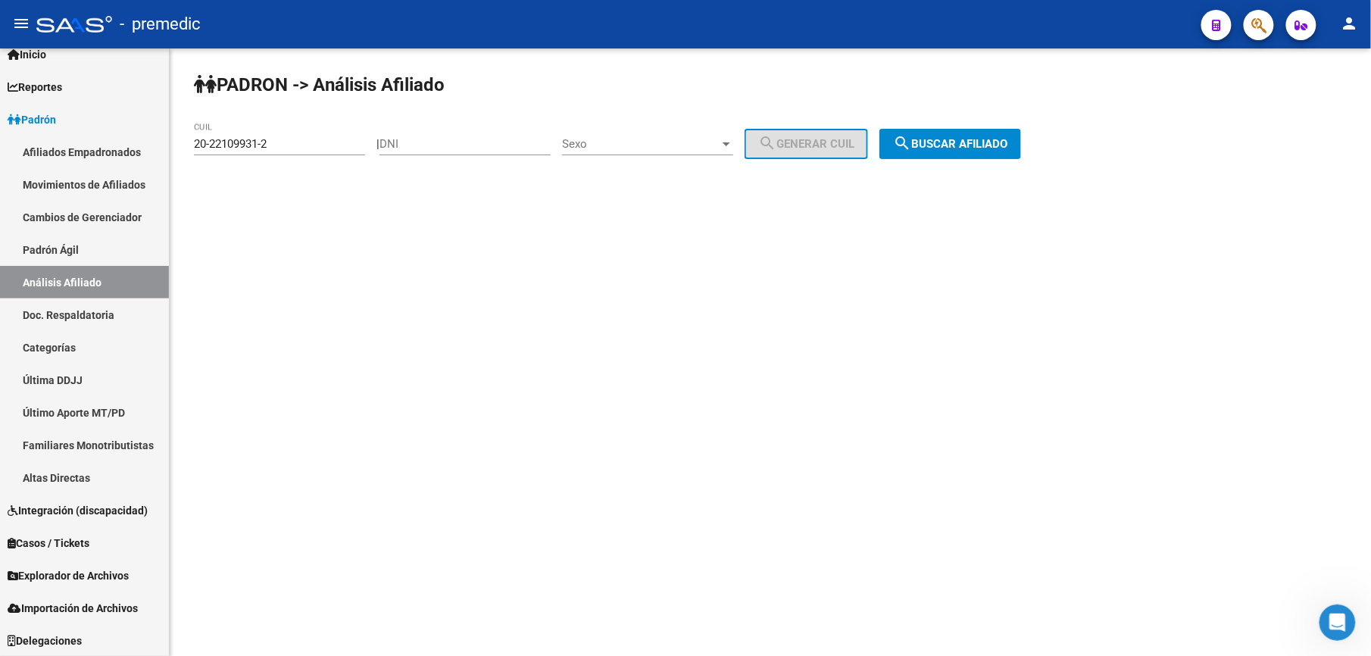
drag, startPoint x: 265, startPoint y: 130, endPoint x: 280, endPoint y: 158, distance: 31.2
click at [280, 158] on div "20-22109931-2 CUIL" at bounding box center [279, 146] width 171 height 47
drag, startPoint x: 280, startPoint y: 158, endPoint x: 286, endPoint y: 141, distance: 17.5
click at [292, 133] on div "20-22109931-2 CUIL" at bounding box center [279, 139] width 171 height 33
click at [286, 141] on input "20-22109931-2" at bounding box center [279, 144] width 171 height 14
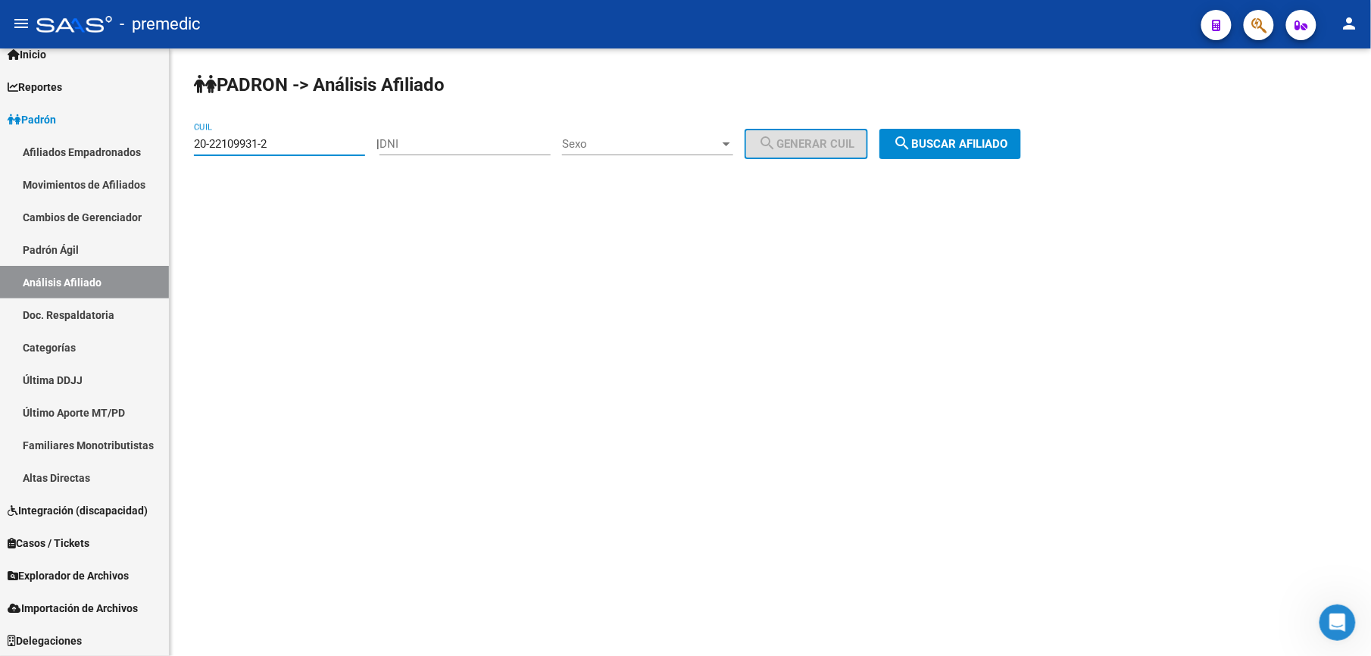
click at [285, 141] on input "20-22109931-2" at bounding box center [279, 144] width 171 height 14
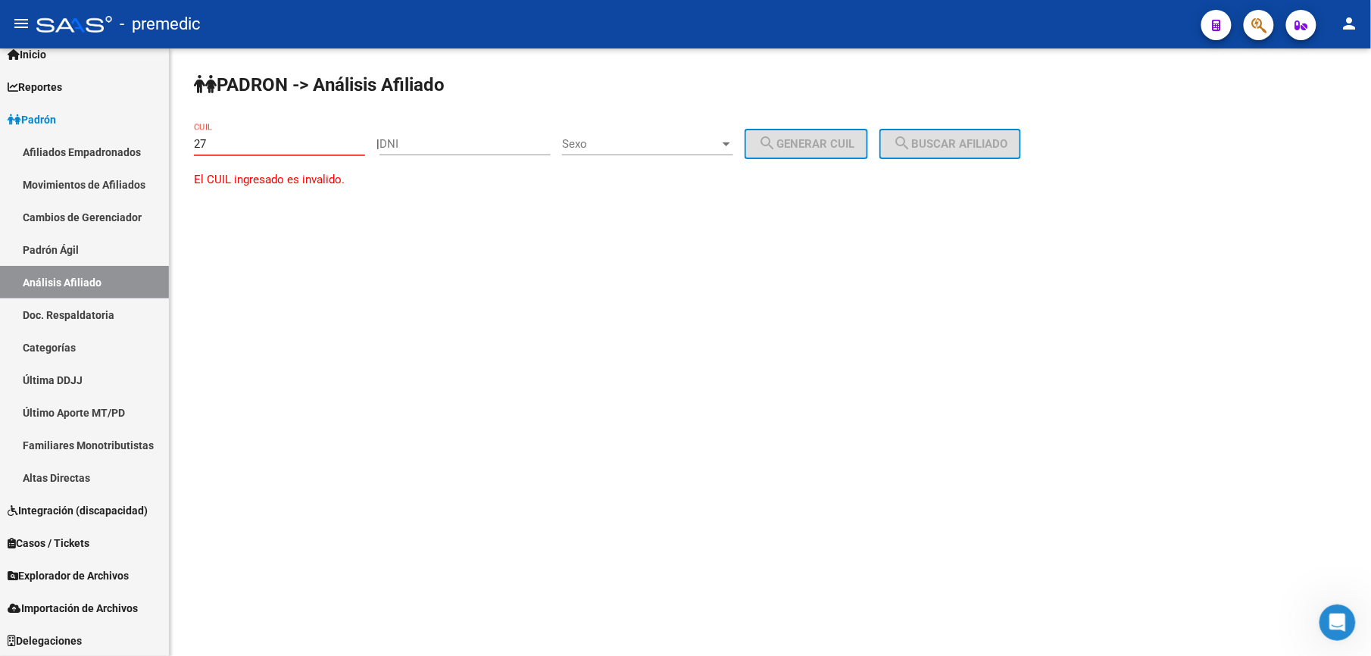
paste input "-39668188"
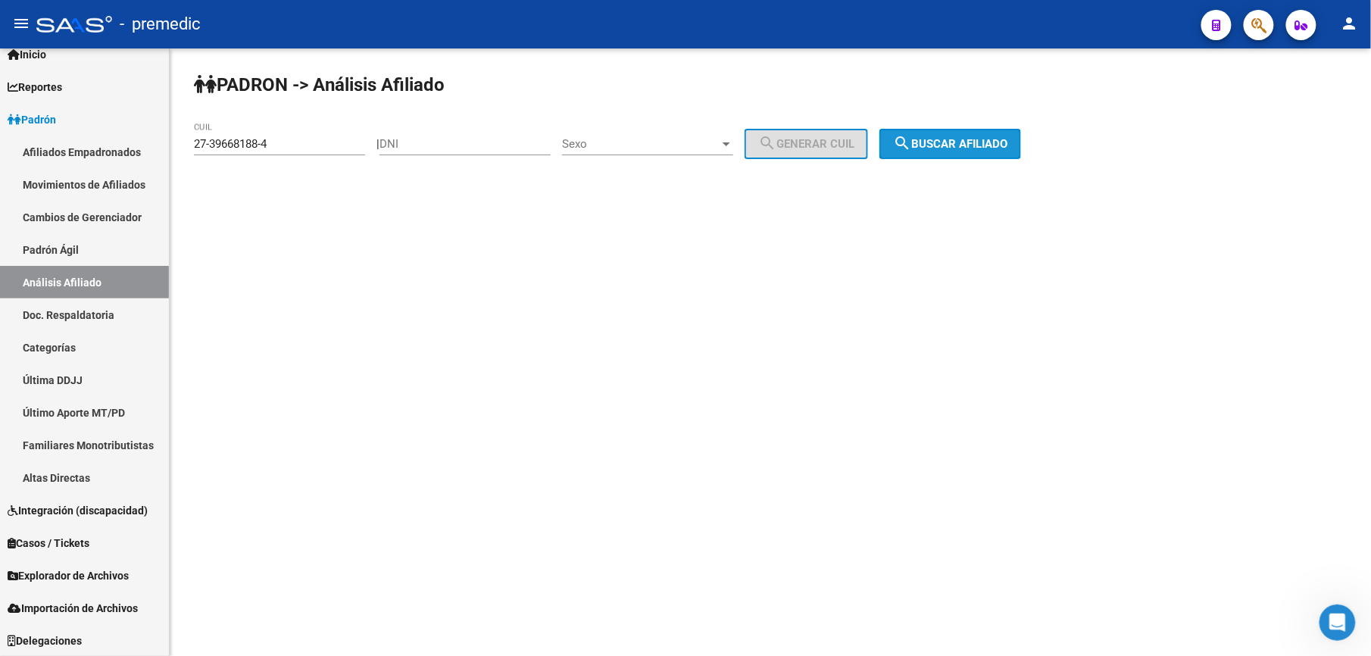
click at [1021, 153] on button "search Buscar afiliado" at bounding box center [951, 144] width 142 height 30
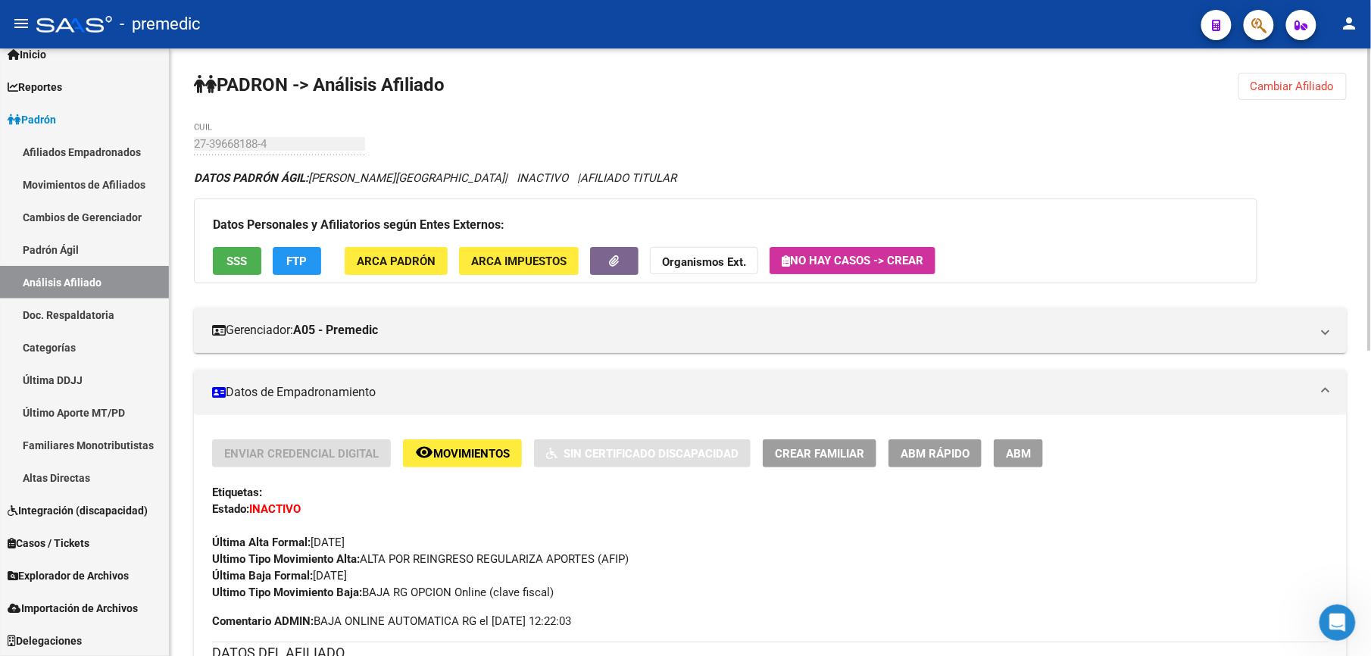
click at [1265, 80] on span "Cambiar Afiliado" at bounding box center [1293, 87] width 84 height 14
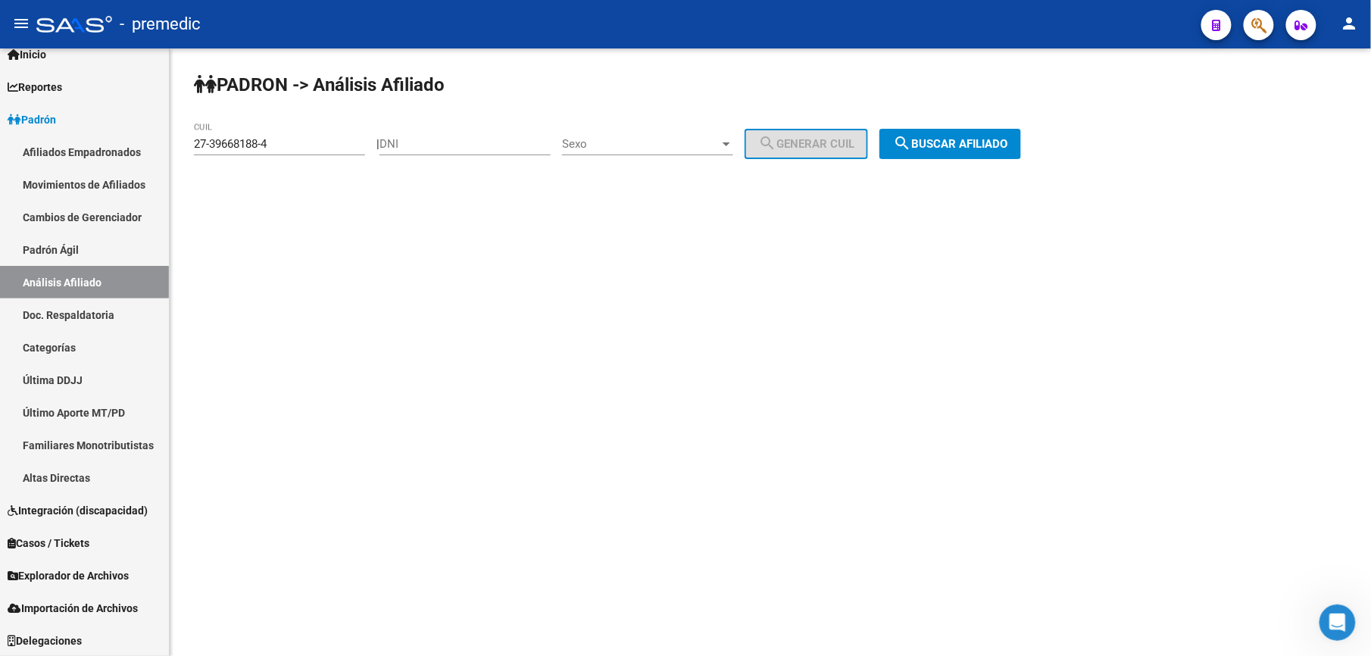
click at [271, 162] on div "27-39668188-4 CUIL" at bounding box center [279, 146] width 171 height 47
click at [286, 143] on input "27-39668188-4" at bounding box center [279, 144] width 171 height 14
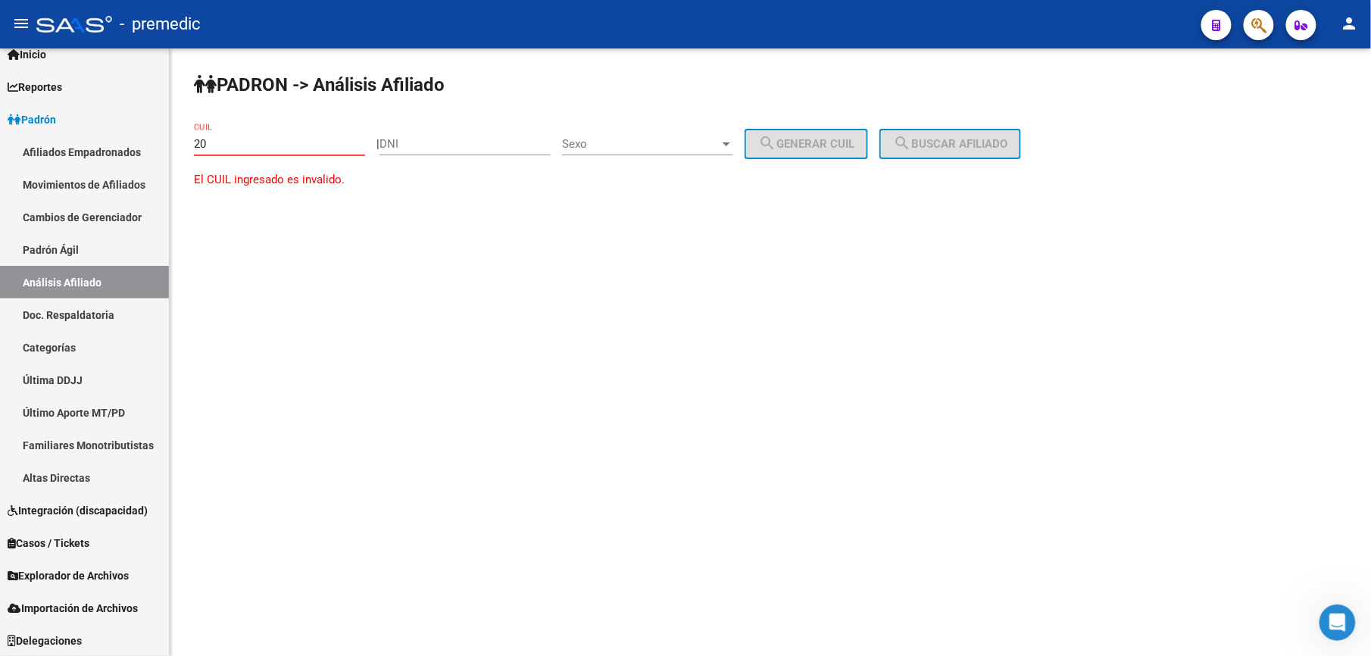
paste input "-34498043"
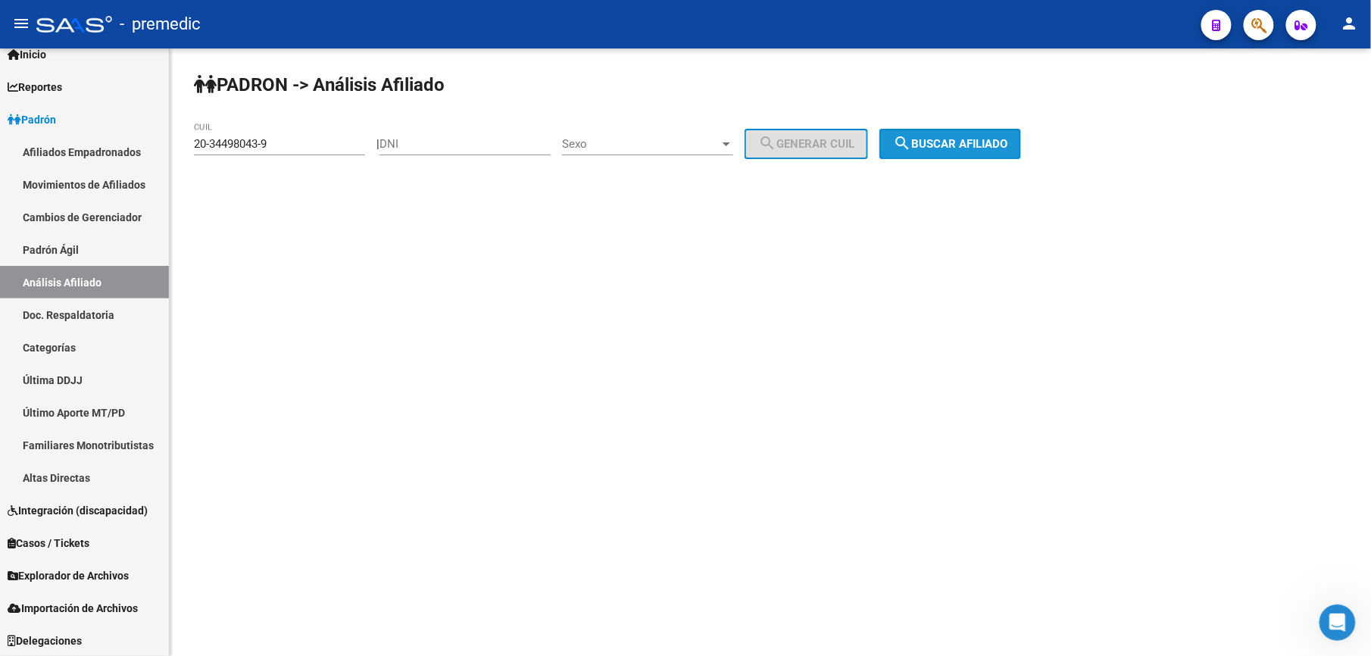
click at [974, 139] on span "search Buscar afiliado" at bounding box center [950, 144] width 114 height 14
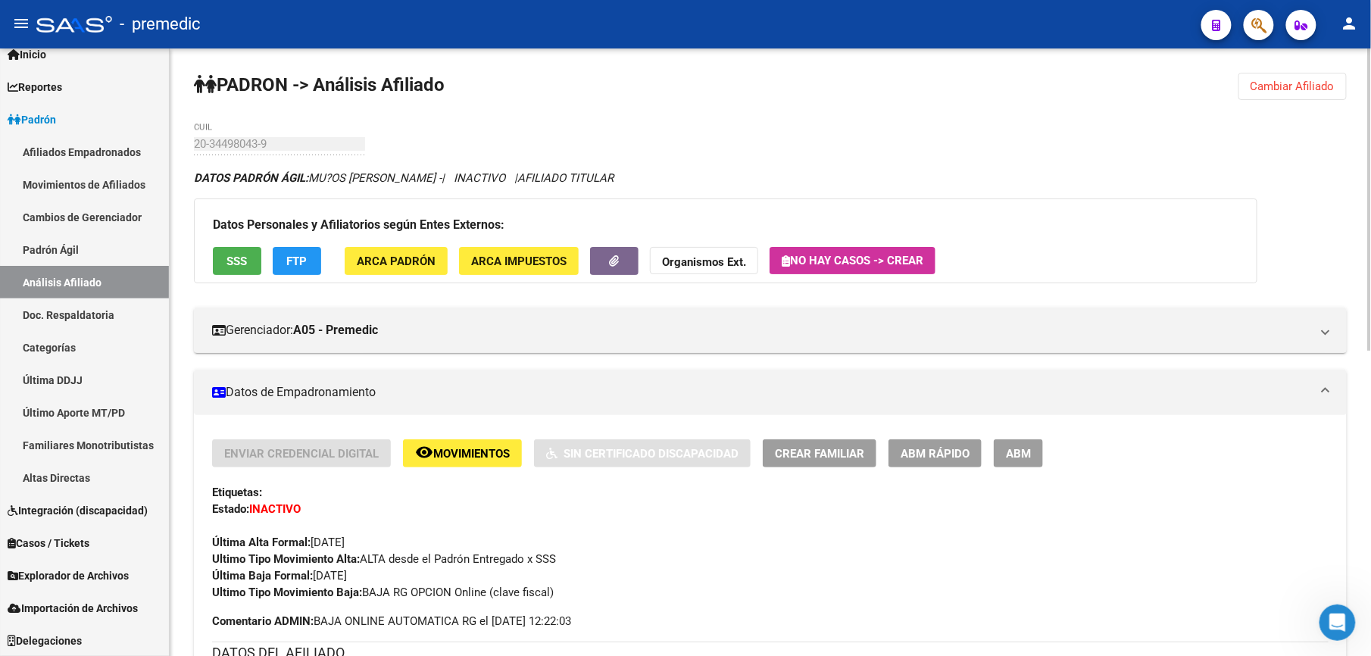
click at [1312, 83] on span "Cambiar Afiliado" at bounding box center [1293, 87] width 84 height 14
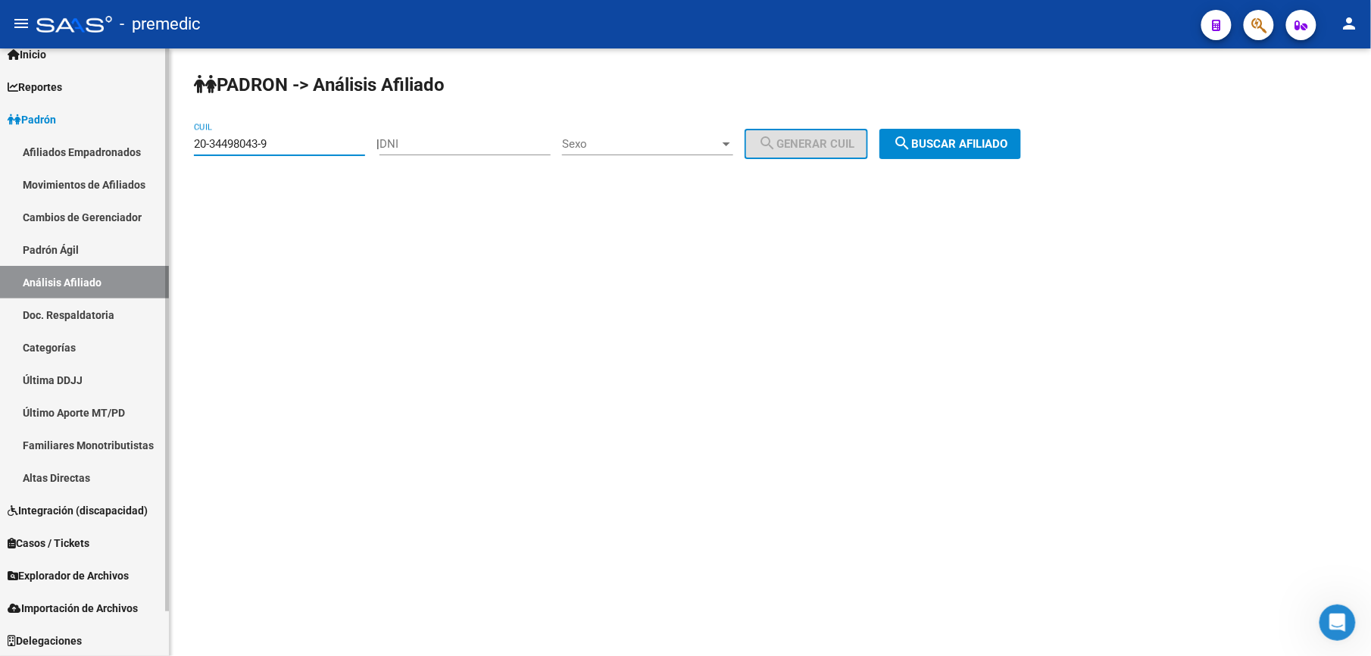
drag, startPoint x: 295, startPoint y: 139, endPoint x: 0, endPoint y: 80, distance: 301.5
click at [0, 97] on html "menu - premedic person Firma Express Inicio Calendario SSS Instructivos Contact…" at bounding box center [685, 328] width 1371 height 656
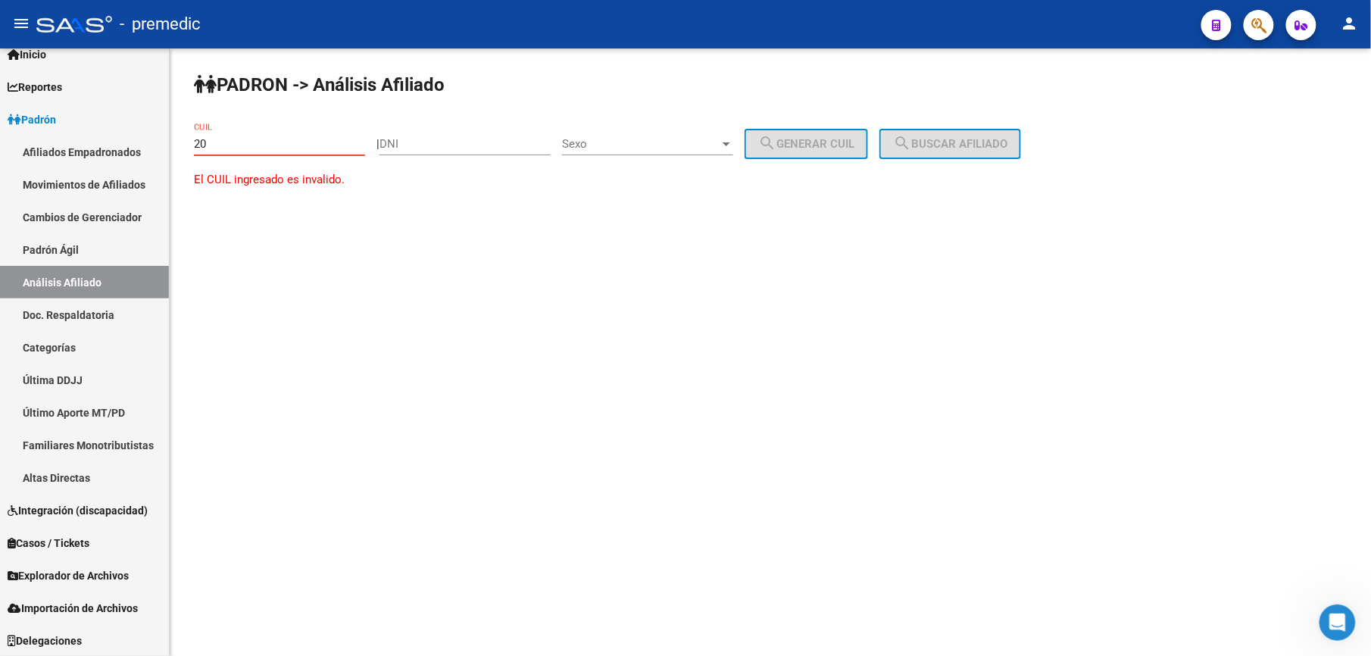
paste input "-35617854"
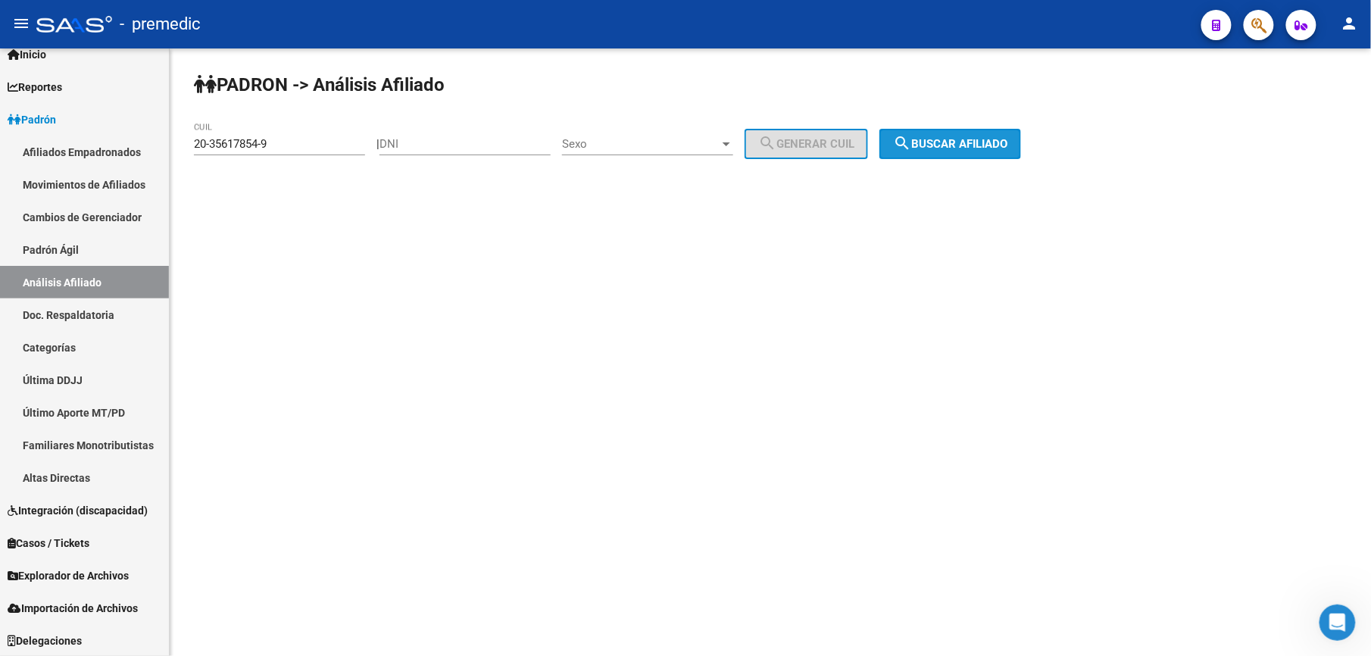
click at [971, 155] on button "search Buscar afiliado" at bounding box center [951, 144] width 142 height 30
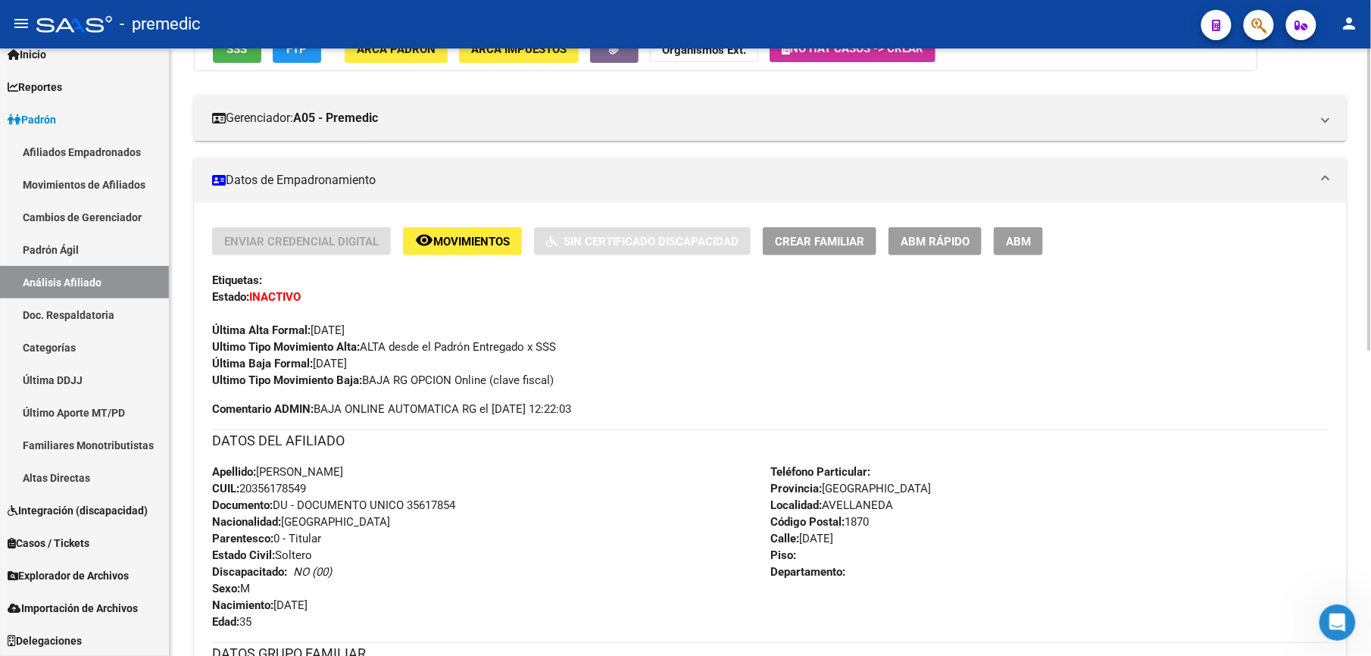
scroll to position [346, 0]
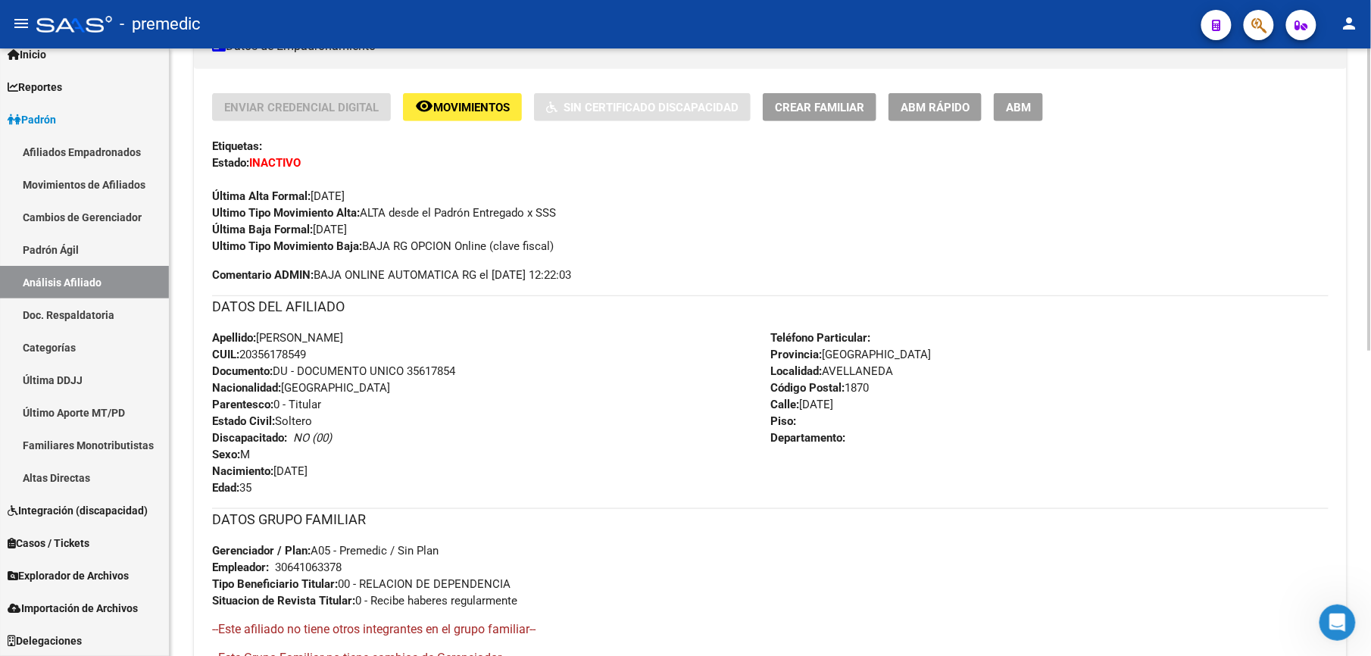
drag, startPoint x: 308, startPoint y: 233, endPoint x: 301, endPoint y: 356, distance: 122.9
click at [301, 356] on div "Enviar Credencial Digital remove_red_eye Movimientos Sin Certificado Discapacid…" at bounding box center [770, 392] width 1117 height 599
click at [301, 356] on span "CUIL: 20356178549" at bounding box center [259, 355] width 94 height 14
drag, startPoint x: 294, startPoint y: 400, endPoint x: 270, endPoint y: 195, distance: 205.9
click at [270, 195] on div "Enviar Credencial Digital remove_red_eye Movimientos Sin Certificado Discapacid…" at bounding box center [770, 392] width 1117 height 599
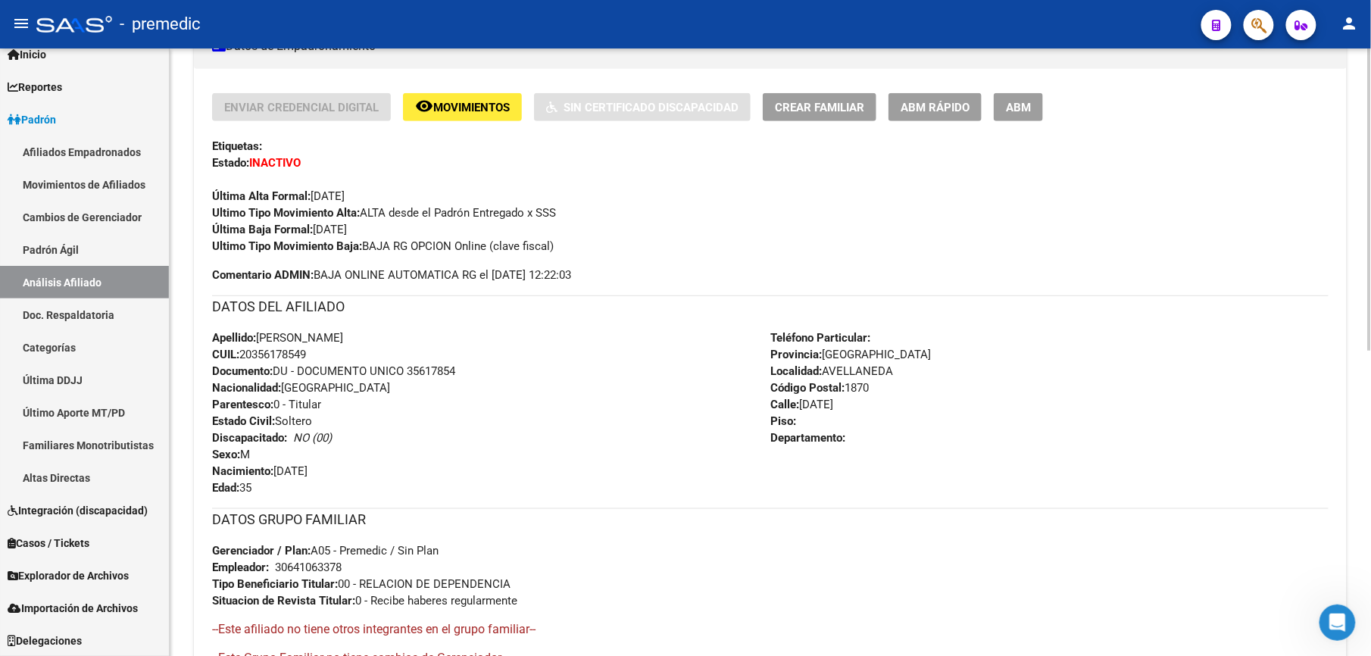
click at [270, 195] on strong "Última Alta Formal:" at bounding box center [261, 196] width 98 height 14
drag, startPoint x: 304, startPoint y: 305, endPoint x: 313, endPoint y: 380, distance: 75.6
click at [313, 380] on div "Enviar Credencial Digital remove_red_eye Movimientos Sin Certificado Discapacid…" at bounding box center [770, 392] width 1117 height 599
click at [313, 381] on span "Nacionalidad: [DEMOGRAPHIC_DATA]" at bounding box center [301, 388] width 178 height 14
drag, startPoint x: 313, startPoint y: 380, endPoint x: 339, endPoint y: 212, distance: 170.3
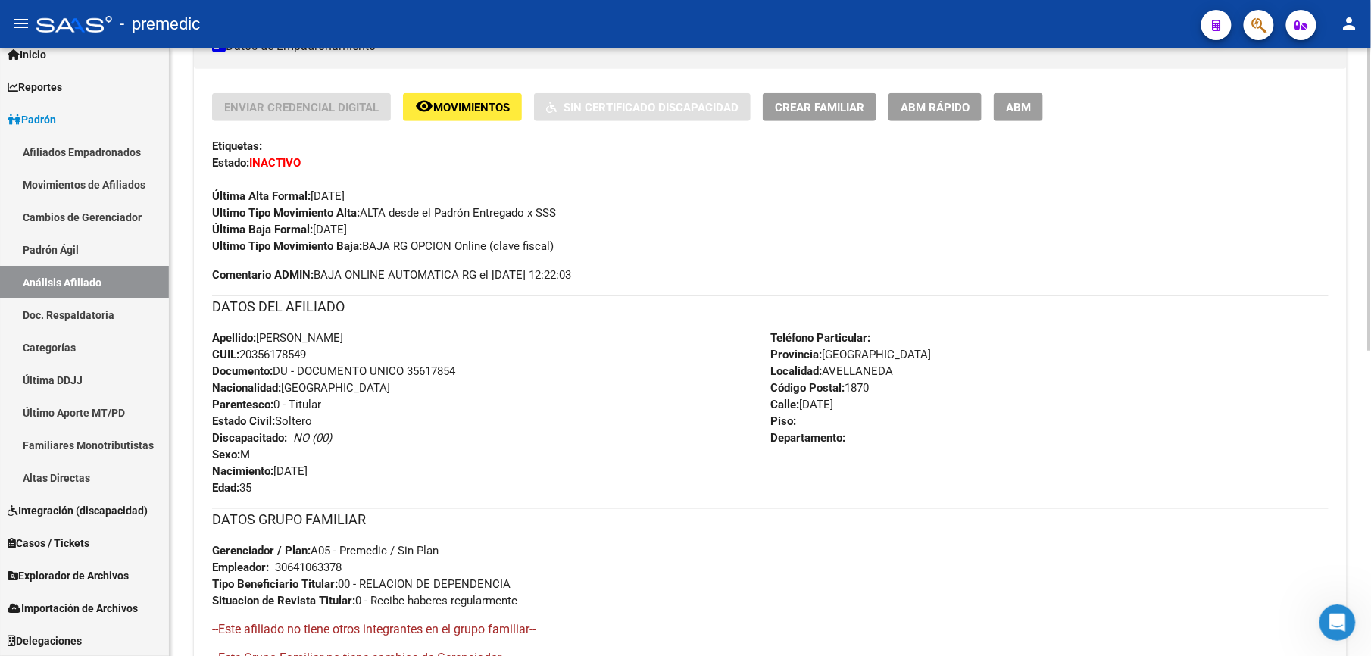
click at [339, 212] on div "Enviar Credencial Digital remove_red_eye Movimientos Sin Certificado Discapacid…" at bounding box center [770, 392] width 1117 height 599
click at [340, 211] on strong "Ultimo Tipo Movimiento Alta:" at bounding box center [286, 213] width 148 height 14
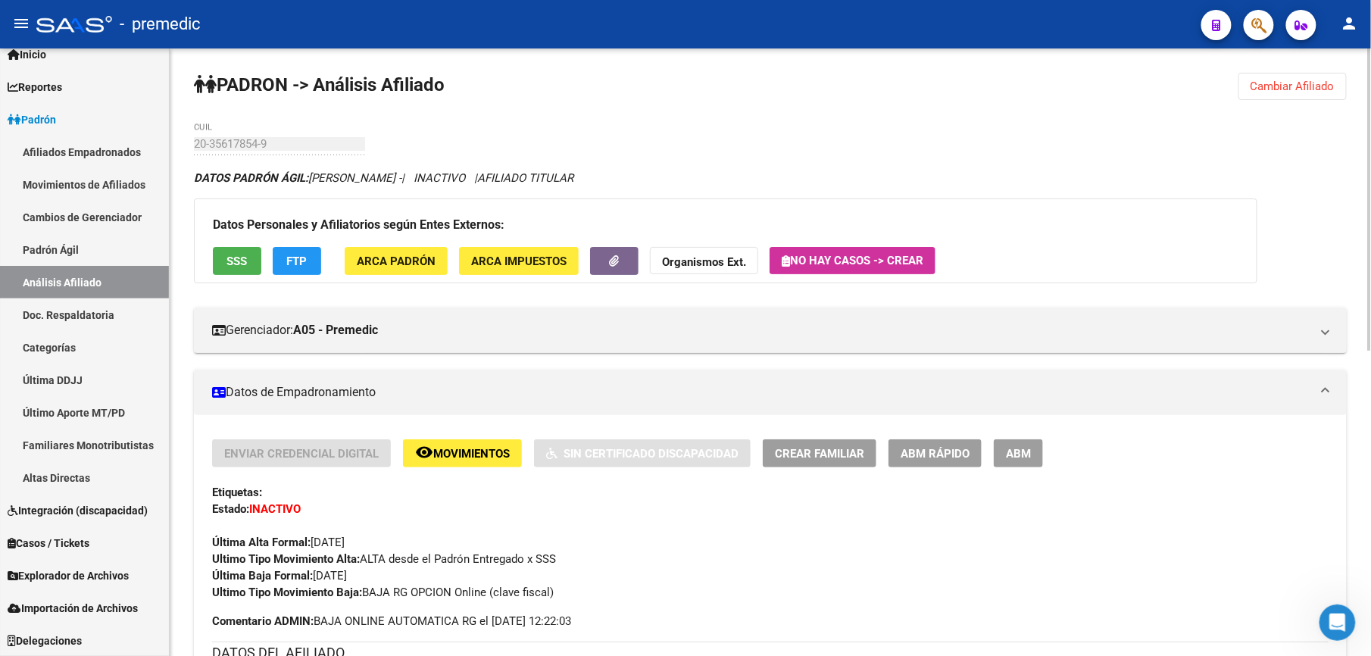
click at [1270, 71] on div "PADRON -> Análisis Afiliado Cambiar Afiliado 20-35617854-9 CUIL DATOS PADRÓN ÁG…" at bounding box center [771, 659] width 1202 height 1223
click at [1261, 88] on button "Cambiar Afiliado" at bounding box center [1293, 86] width 108 height 27
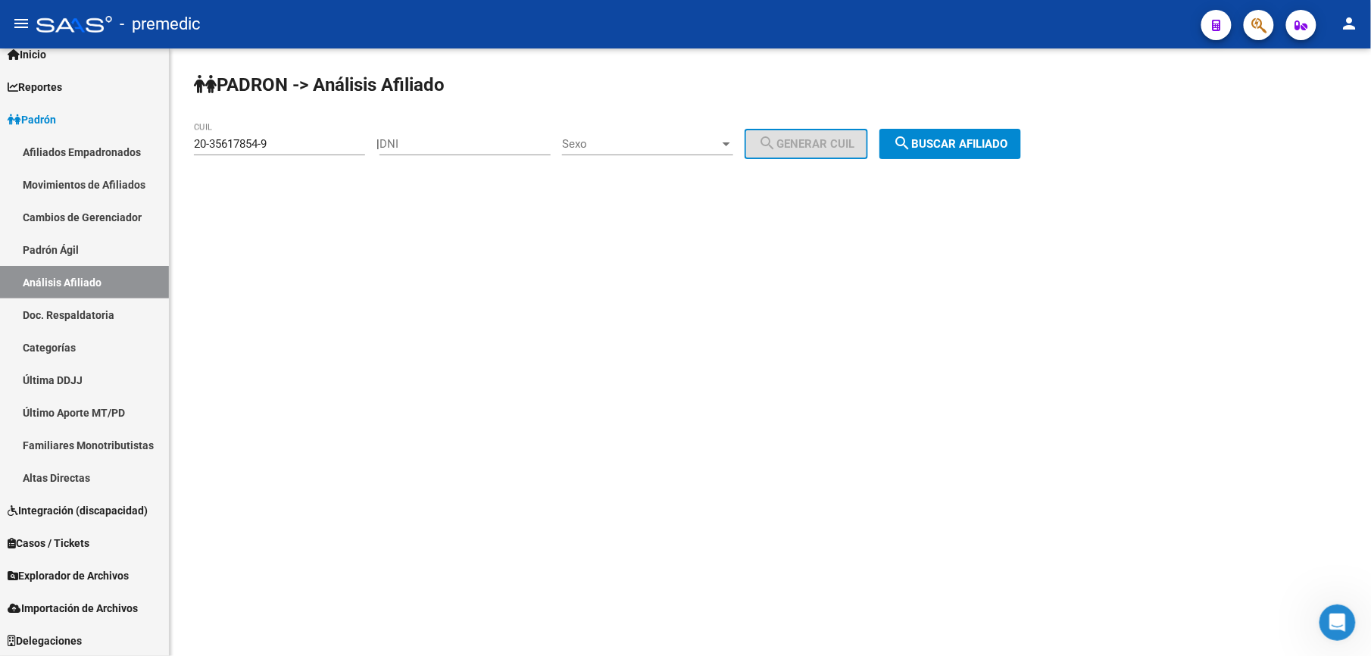
drag, startPoint x: 295, startPoint y: 139, endPoint x: -5, endPoint y: 121, distance: 300.6
click at [0, 121] on html "menu - premedic person Firma Express Inicio Calendario SSS Instructivos Contact…" at bounding box center [685, 328] width 1371 height 656
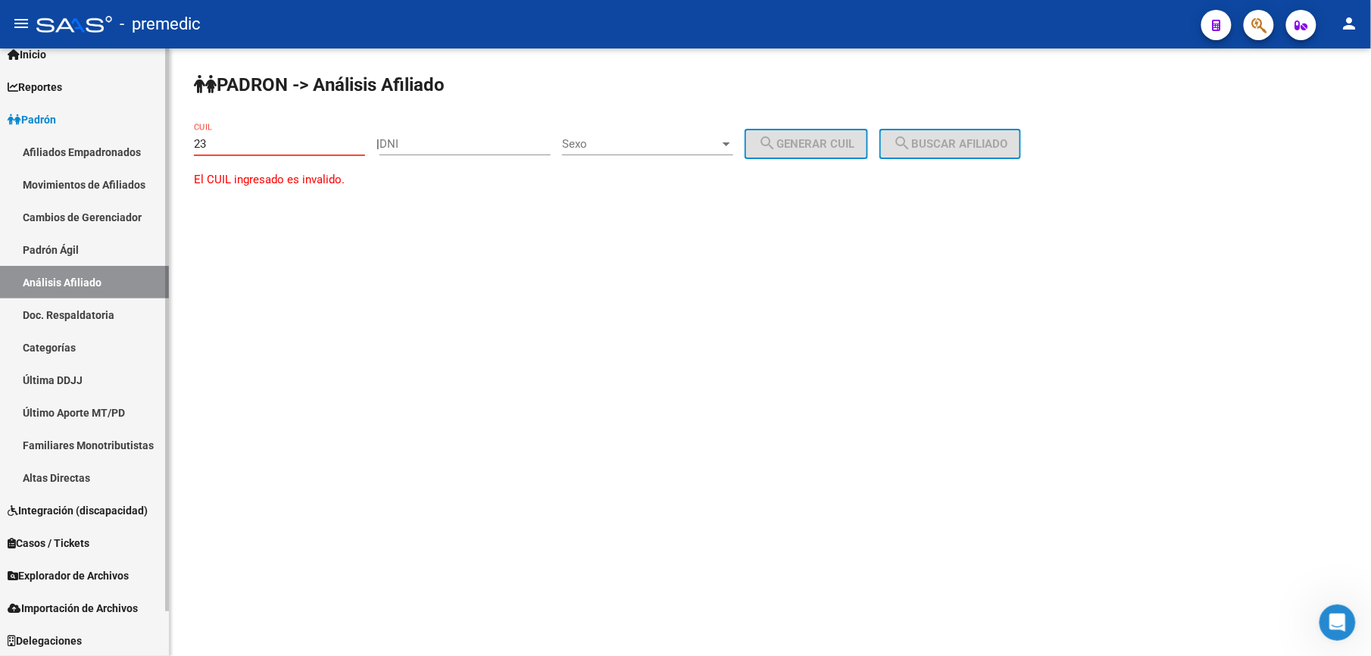
paste input "-36194744"
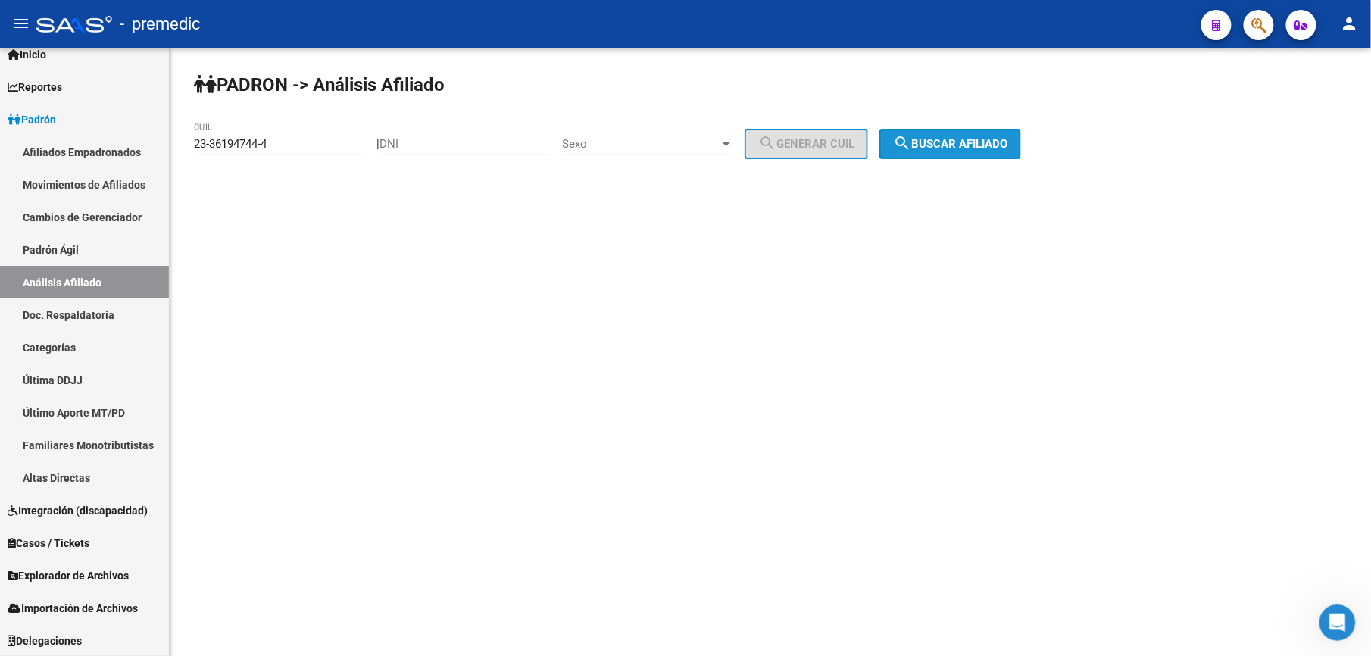
click at [968, 140] on span "search Buscar afiliado" at bounding box center [950, 144] width 114 height 14
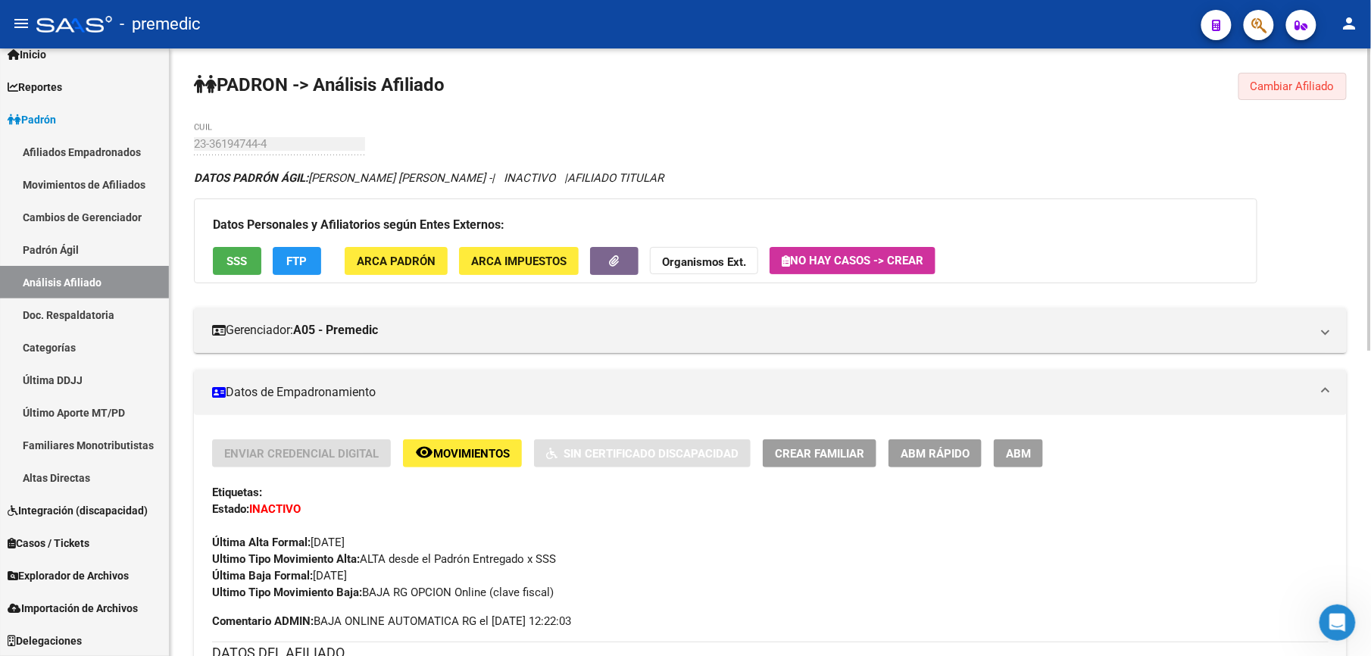
click at [1273, 86] on span "Cambiar Afiliado" at bounding box center [1293, 87] width 84 height 14
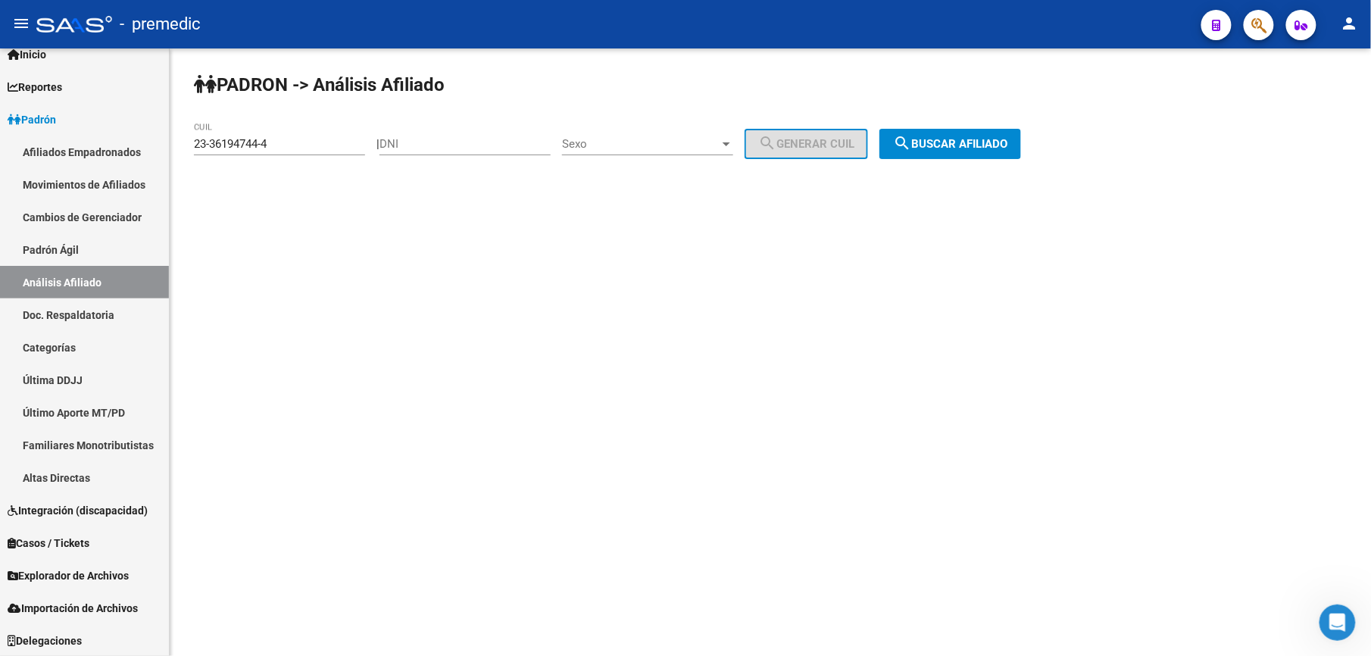
drag, startPoint x: 309, startPoint y: 145, endPoint x: -5, endPoint y: 31, distance: 333.9
click at [0, 31] on html "menu - premedic person Firma Express Inicio Calendario SSS Instructivos Contact…" at bounding box center [685, 328] width 1371 height 656
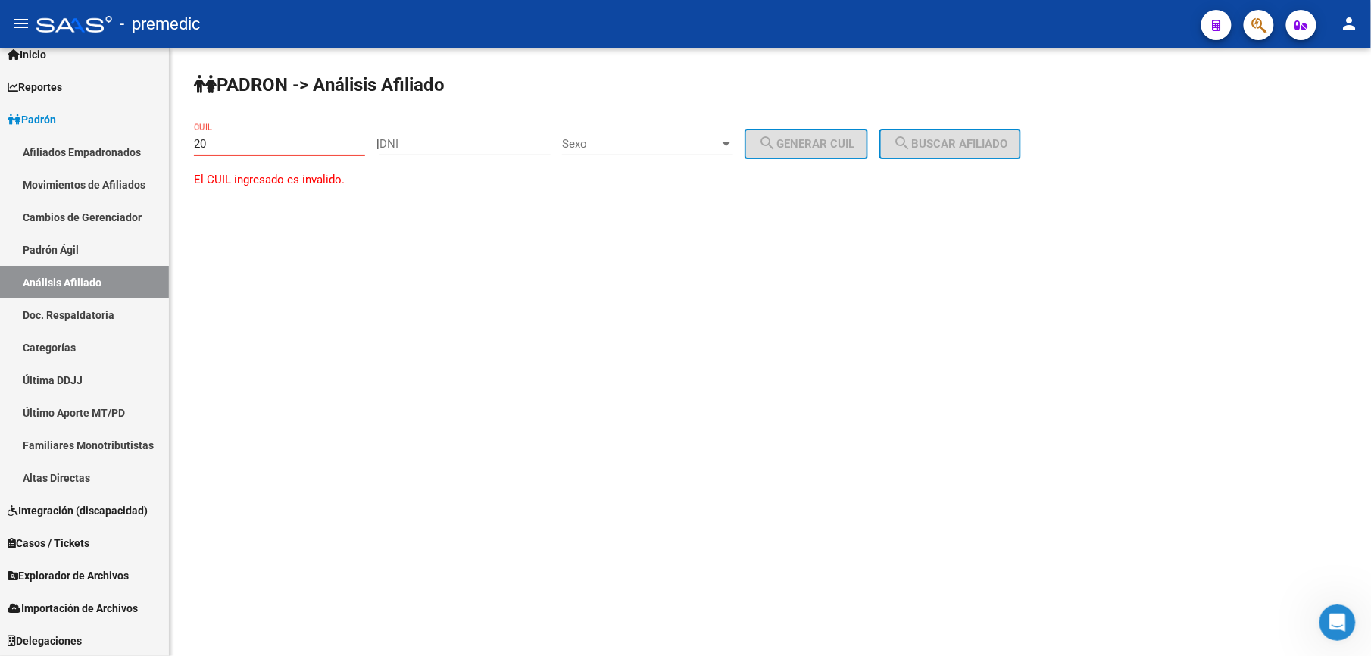
paste input "-26109894"
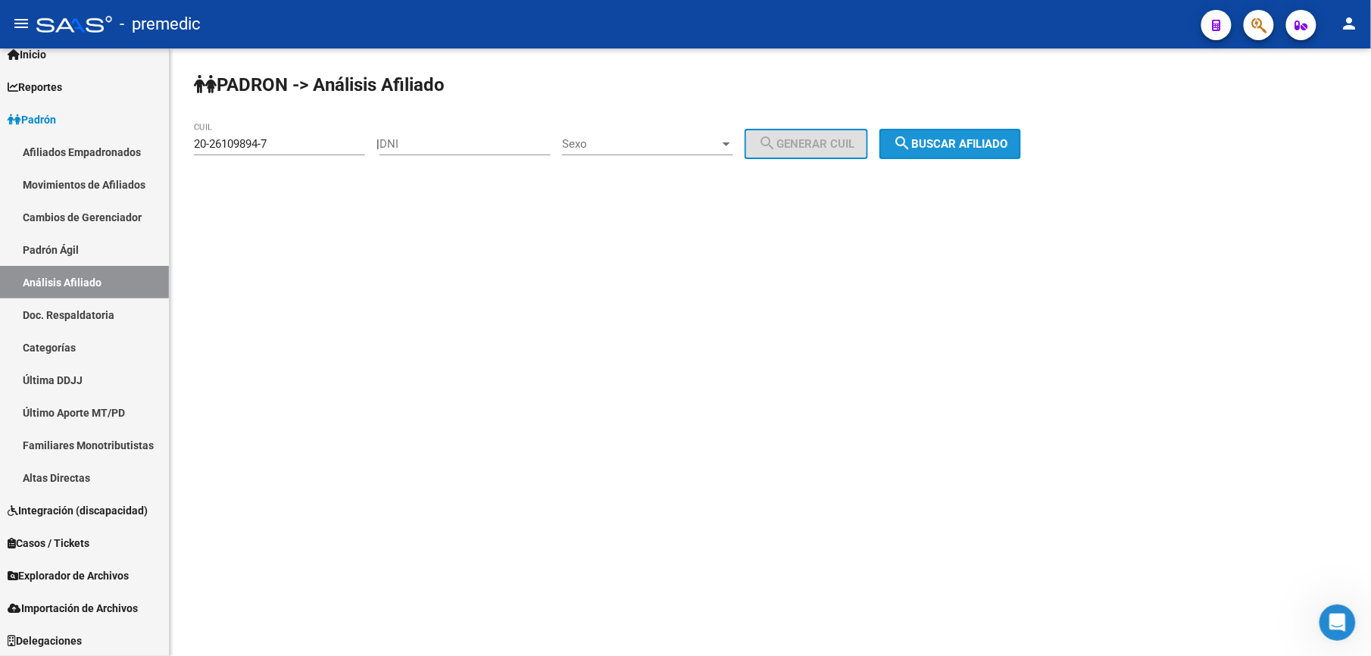
click at [979, 149] on span "search Buscar afiliado" at bounding box center [950, 144] width 114 height 14
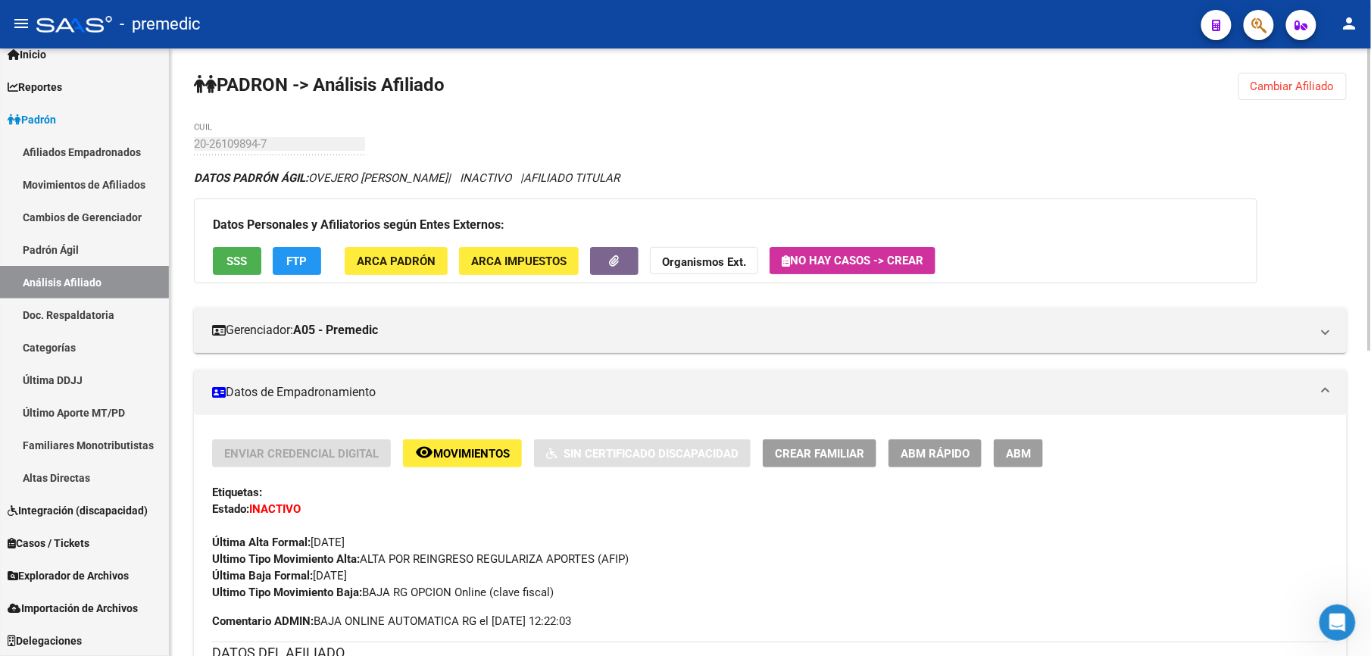
drag, startPoint x: 1262, startPoint y: 55, endPoint x: 1294, endPoint y: 65, distance: 33.5
click at [1291, 64] on div "PADRON -> Análisis Afiliado Cambiar Afiliado 20-26109894-7 CUIL DATOS PADRÓN ÁG…" at bounding box center [771, 659] width 1202 height 1223
click at [1300, 76] on button "Cambiar Afiliado" at bounding box center [1293, 86] width 108 height 27
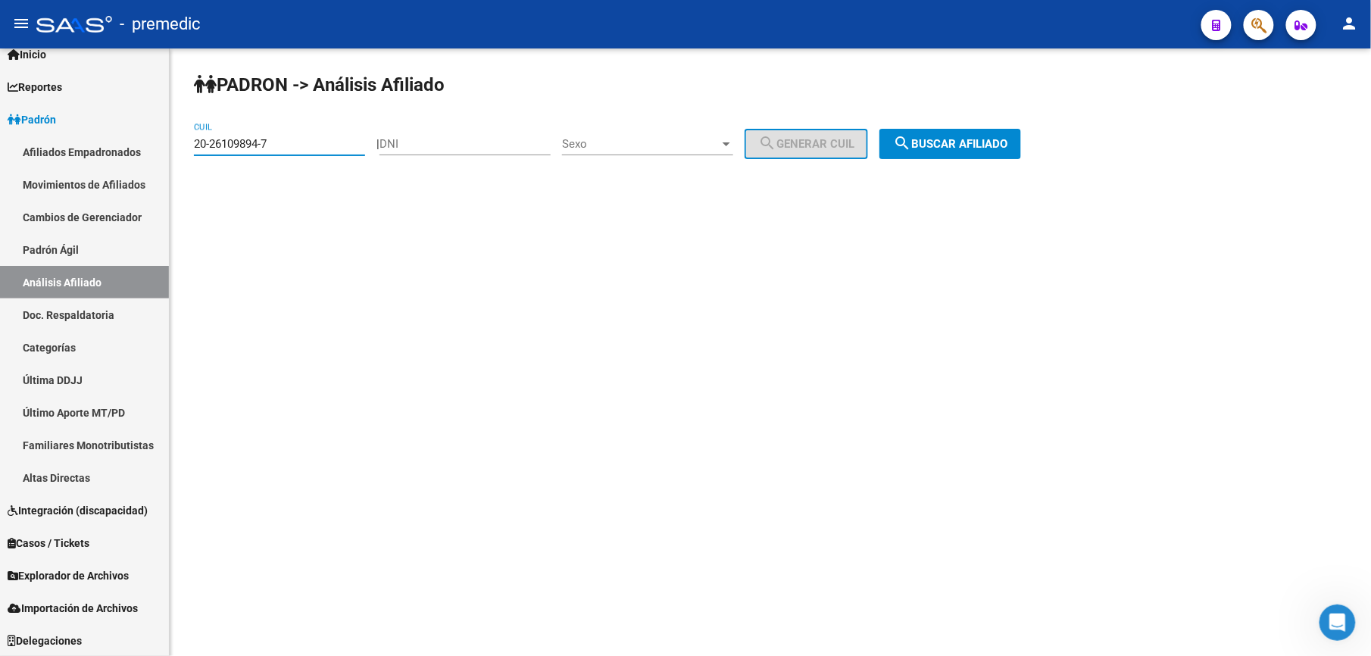
drag, startPoint x: 280, startPoint y: 140, endPoint x: -5, endPoint y: 100, distance: 286.9
click at [0, 100] on html "menu - premedic person Firma Express Inicio Calendario SSS Instructivos Contact…" at bounding box center [685, 328] width 1371 height 656
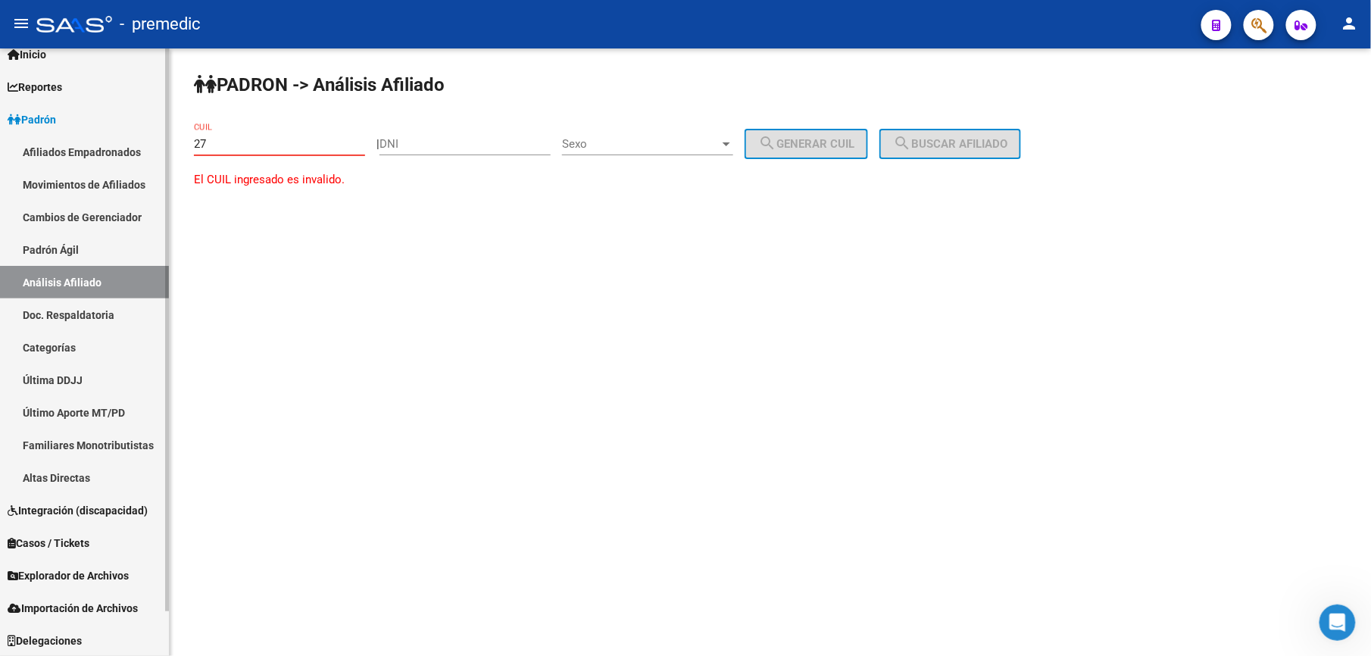
paste input "-35379025"
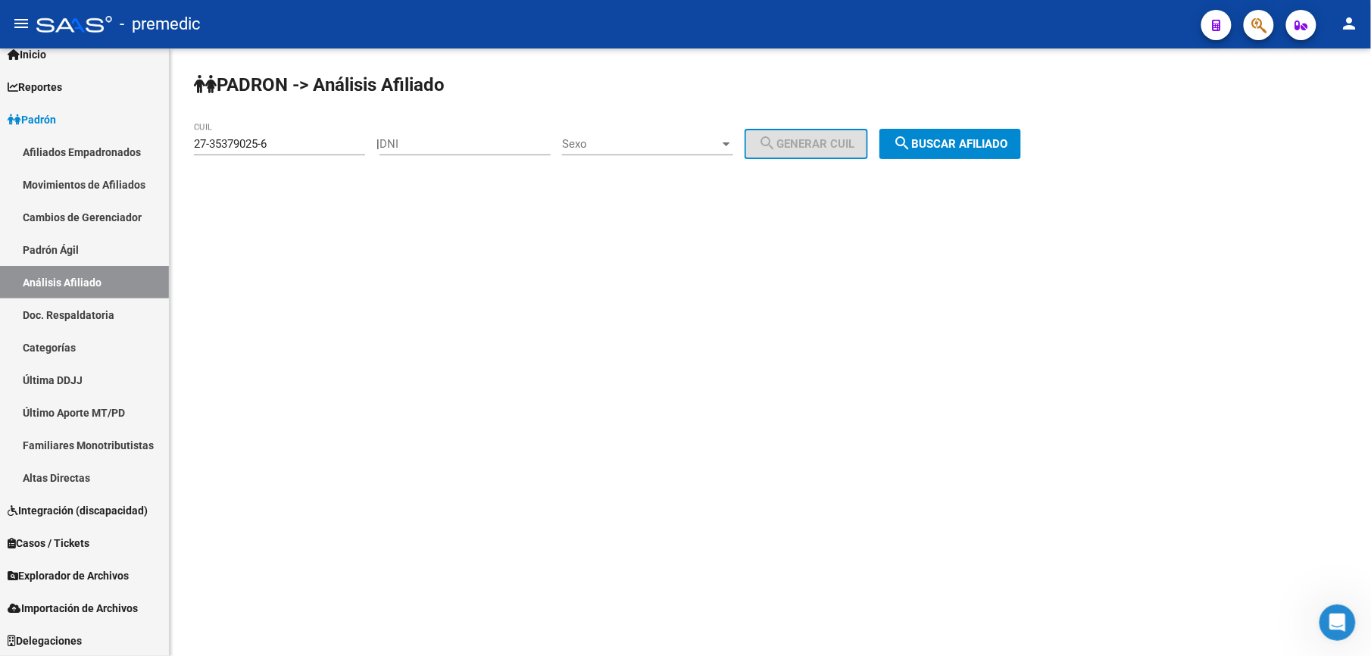
drag, startPoint x: 989, startPoint y: 170, endPoint x: 998, endPoint y: 149, distance: 22.1
click at [997, 152] on div "PADRON -> Análisis Afiliado 27-35379025-6 CUIL | DNI Sexo Sexo search Generar C…" at bounding box center [771, 127] width 1202 height 159
click at [998, 149] on span "search Buscar afiliado" at bounding box center [950, 144] width 114 height 14
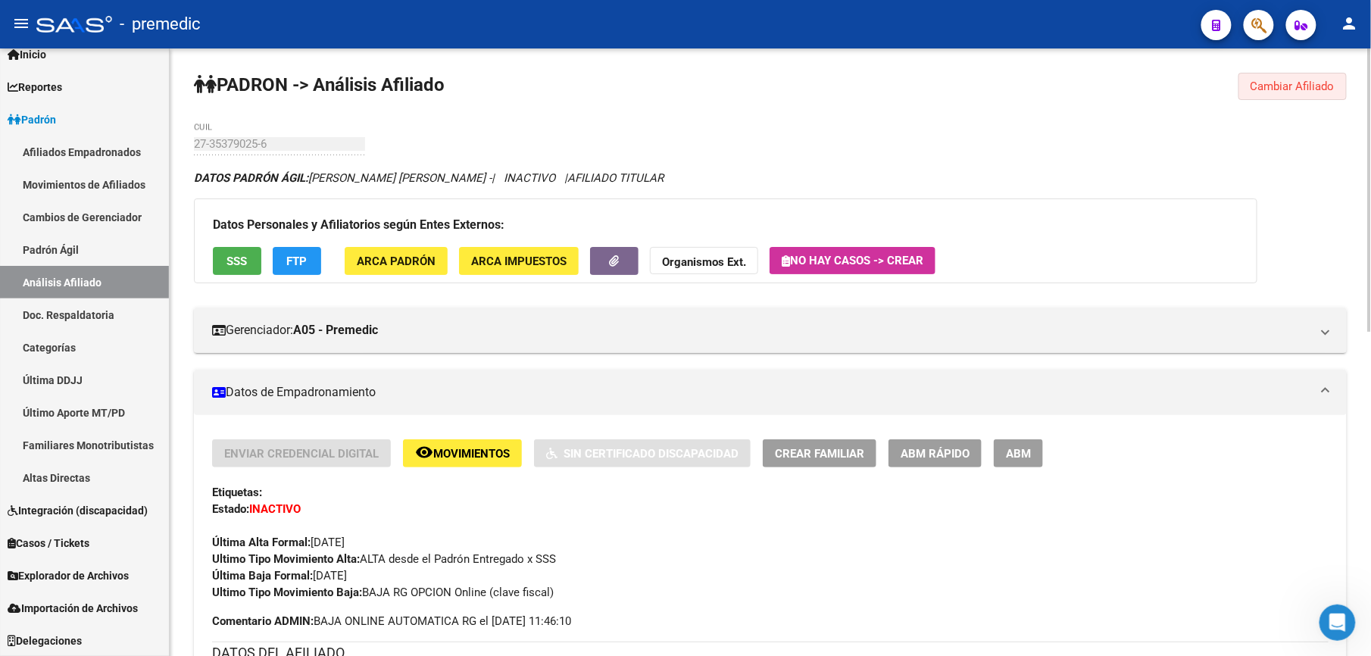
click at [1288, 83] on span "Cambiar Afiliado" at bounding box center [1293, 87] width 84 height 14
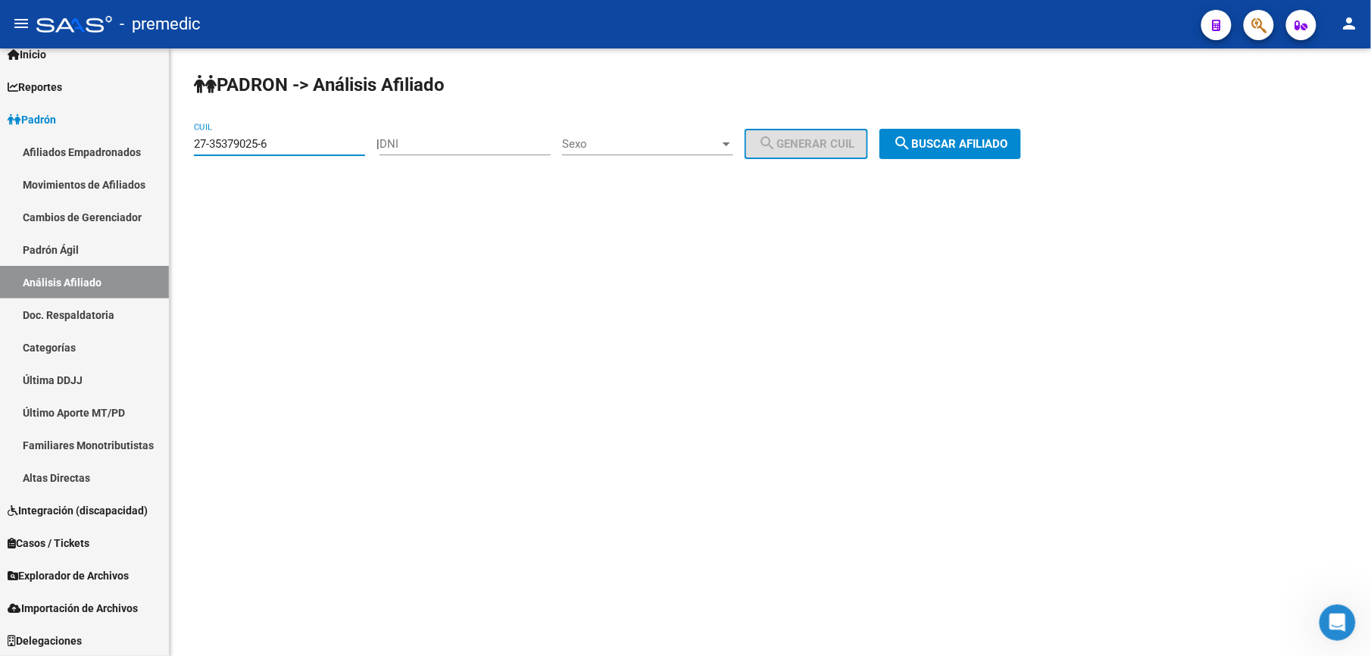
drag, startPoint x: 292, startPoint y: 138, endPoint x: 0, endPoint y: 9, distance: 318.9
click at [0, 42] on html "menu - premedic person Firma Express Inicio Calendario SSS Instructivos Contact…" at bounding box center [685, 328] width 1371 height 656
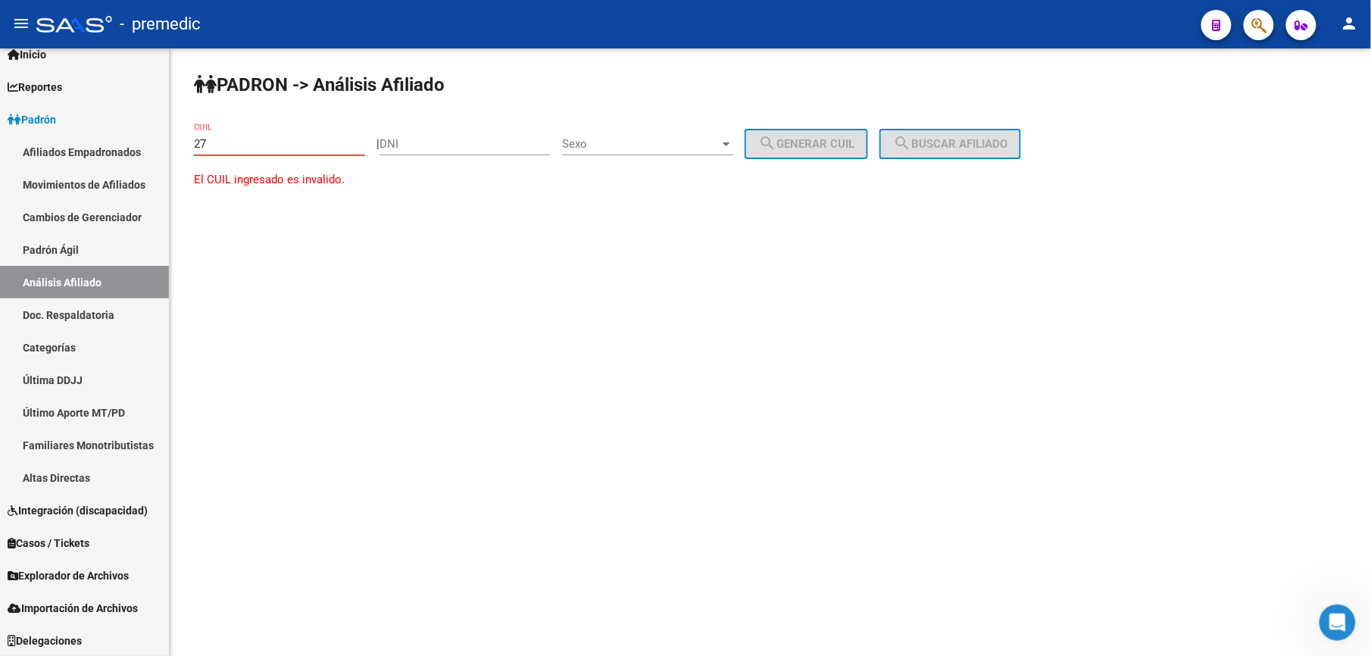
paste input "-95984437"
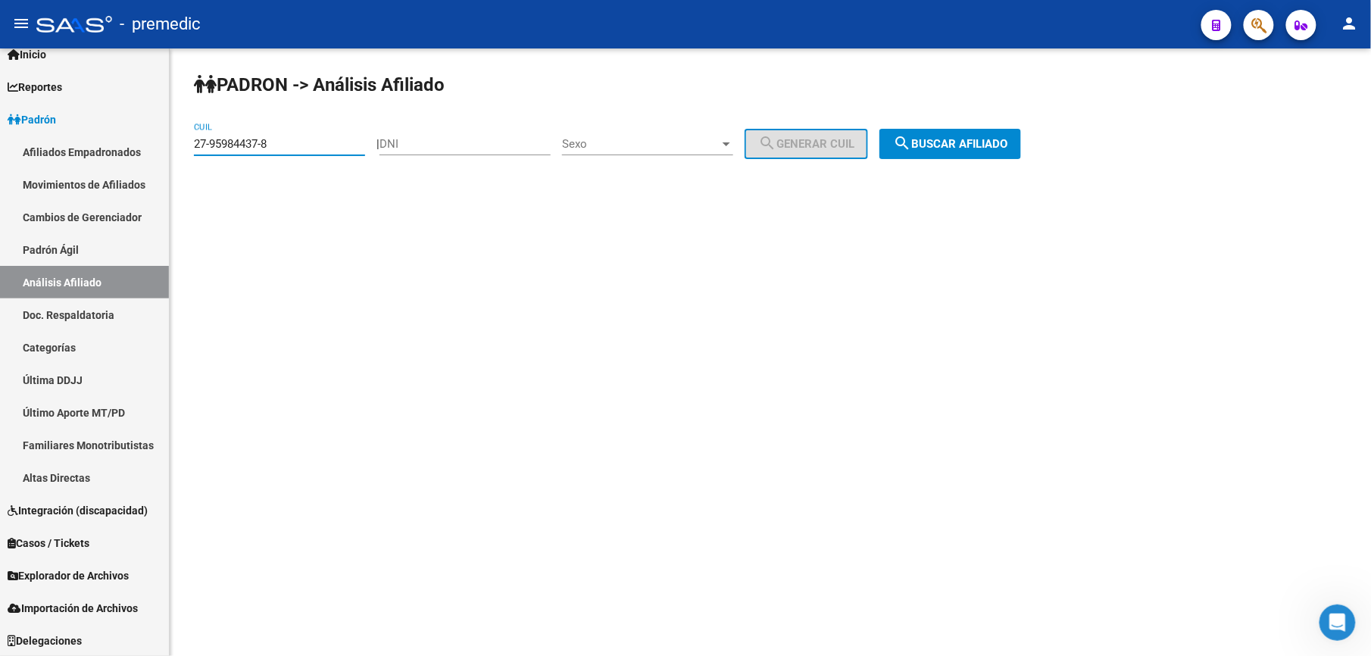
click at [985, 162] on div "PADRON -> Análisis Afiliado 27-95984437-8 CUIL | DNI Sexo Sexo search Generar C…" at bounding box center [771, 127] width 1202 height 159
click at [989, 153] on button "search Buscar afiliado" at bounding box center [951, 144] width 142 height 30
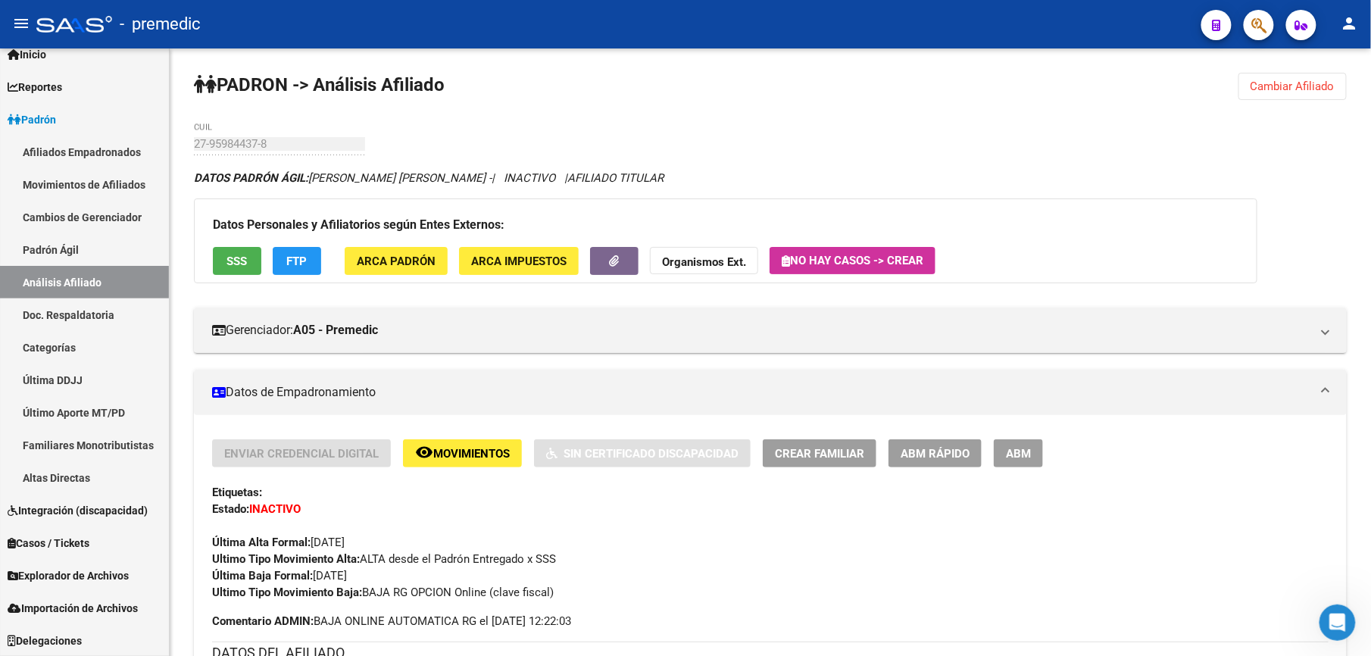
click at [1264, 83] on span "Cambiar Afiliado" at bounding box center [1293, 87] width 84 height 14
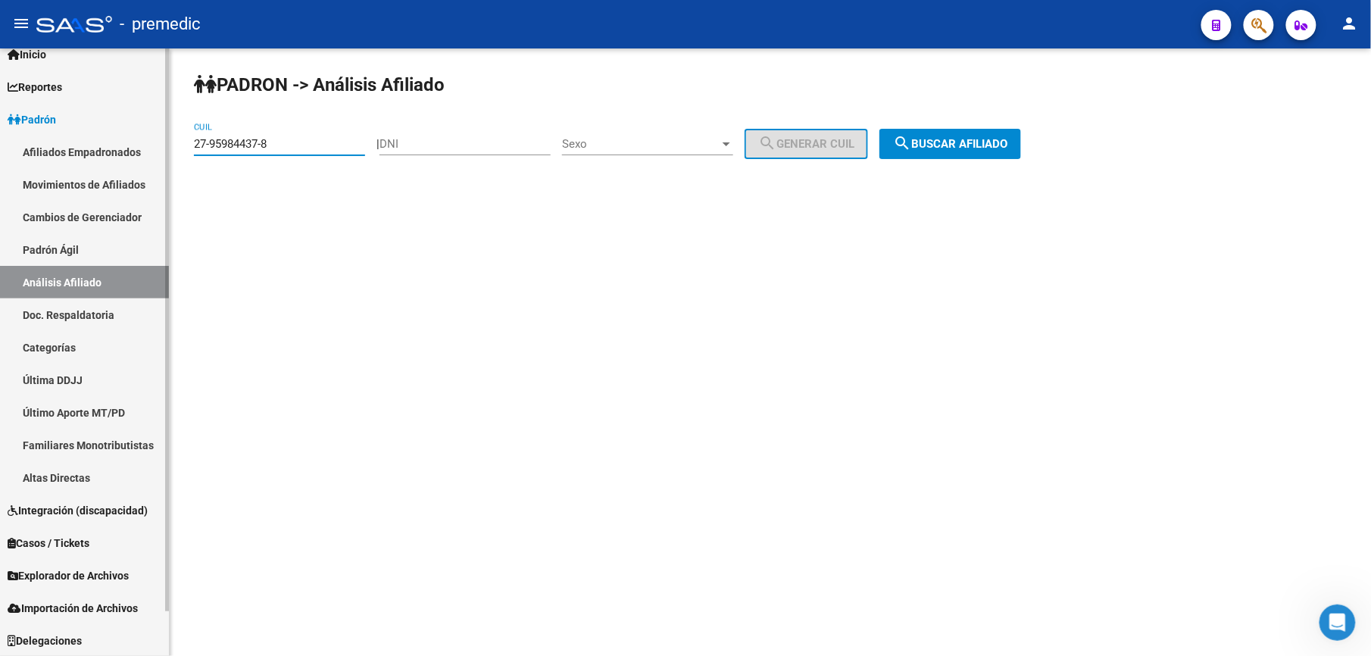
drag, startPoint x: 341, startPoint y: 141, endPoint x: 0, endPoint y: 55, distance: 351.7
click at [0, 61] on html "menu - premedic person Firma Express Inicio Calendario SSS Instructivos Contact…" at bounding box center [685, 328] width 1371 height 656
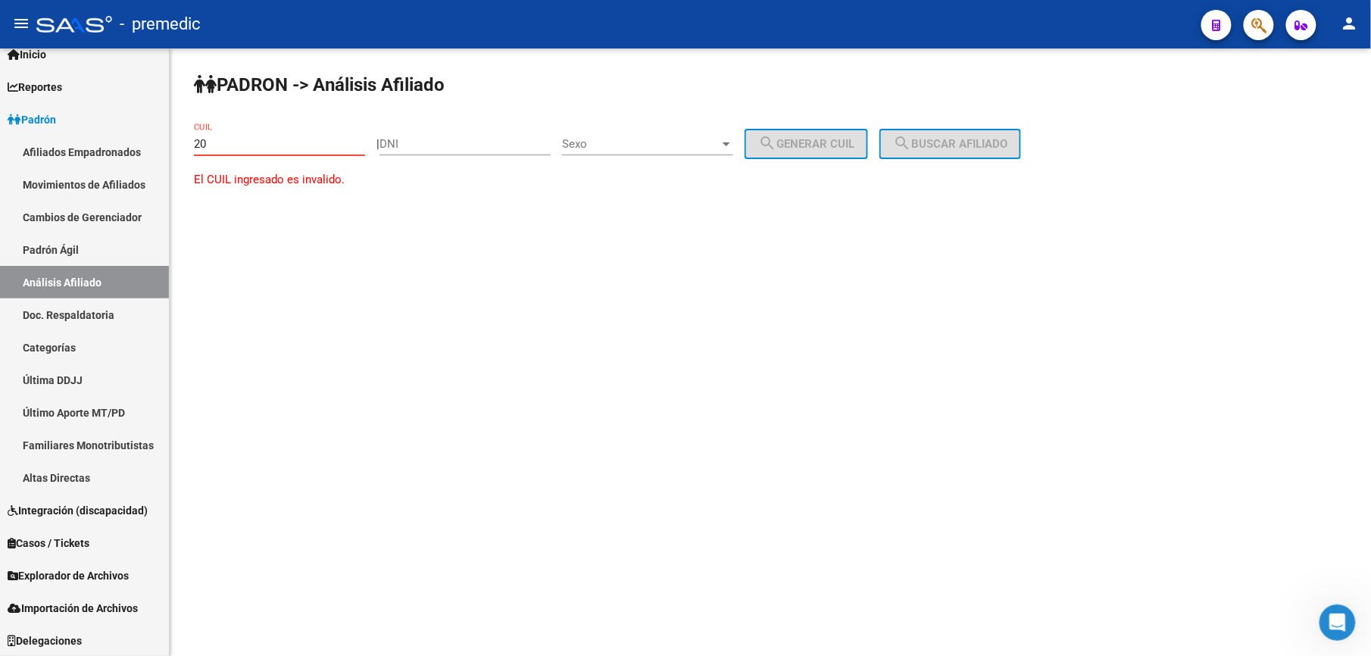
paste input "-26294293"
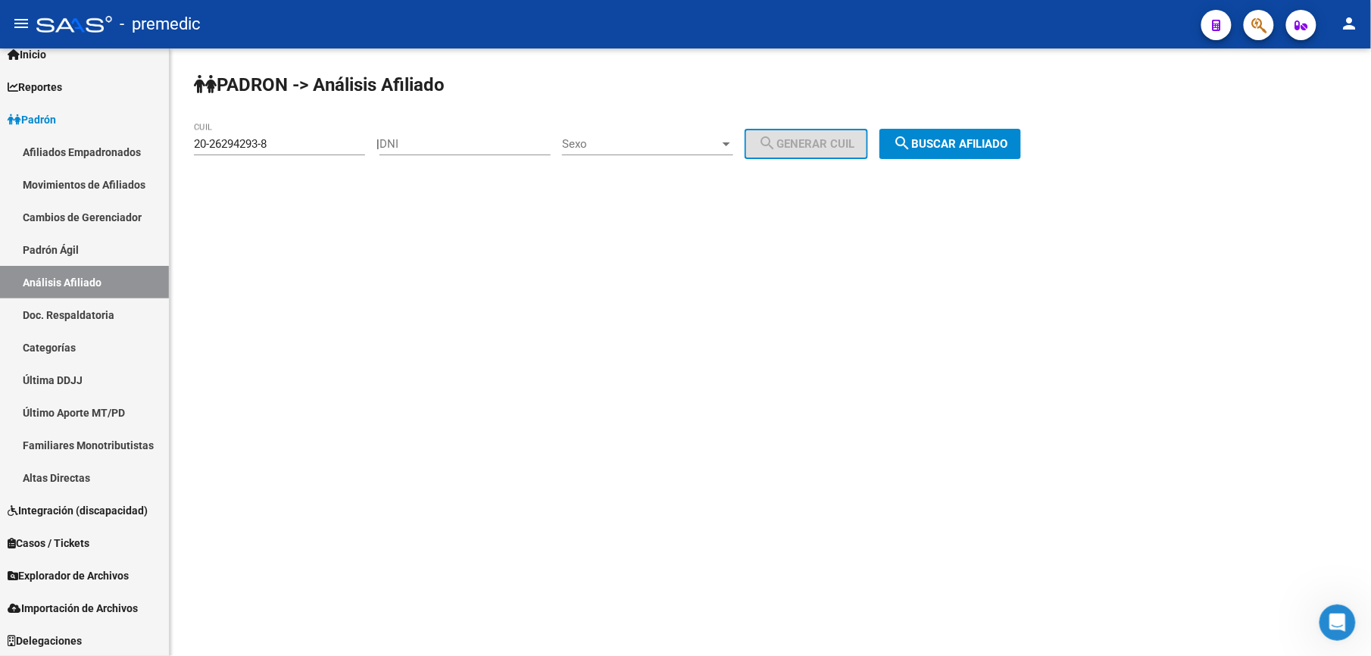
drag, startPoint x: 1024, startPoint y: 122, endPoint x: 991, endPoint y: 136, distance: 36.3
click at [1022, 123] on div "PADRON -> Análisis Afiliado 20-26294293-8 CUIL | DNI Sexo Sexo search Generar C…" at bounding box center [771, 127] width 1202 height 159
click at [991, 137] on span "search Buscar afiliado" at bounding box center [950, 144] width 114 height 14
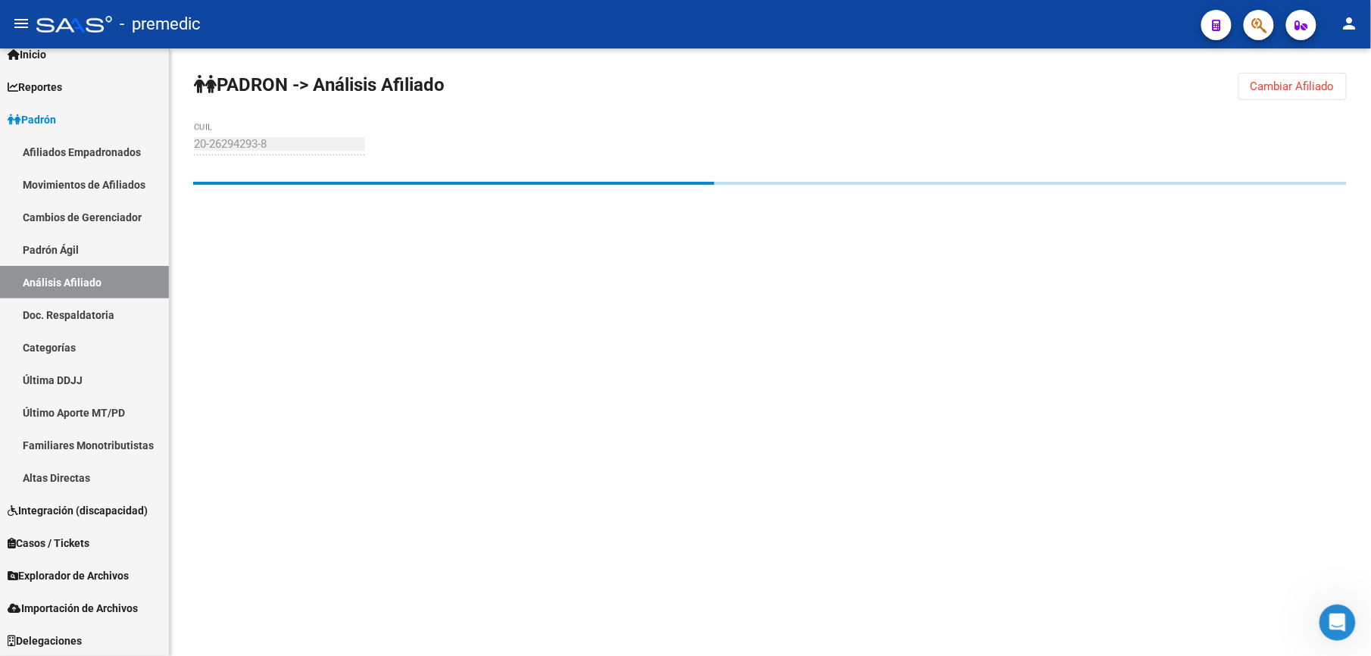
drag, startPoint x: 840, startPoint y: 418, endPoint x: 838, endPoint y: 403, distance: 15.3
click at [842, 417] on mat-sidenav-content "PADRON -> Análisis Afiliado Cambiar Afiliado 20-26294293-8 CUIL" at bounding box center [771, 352] width 1202 height 608
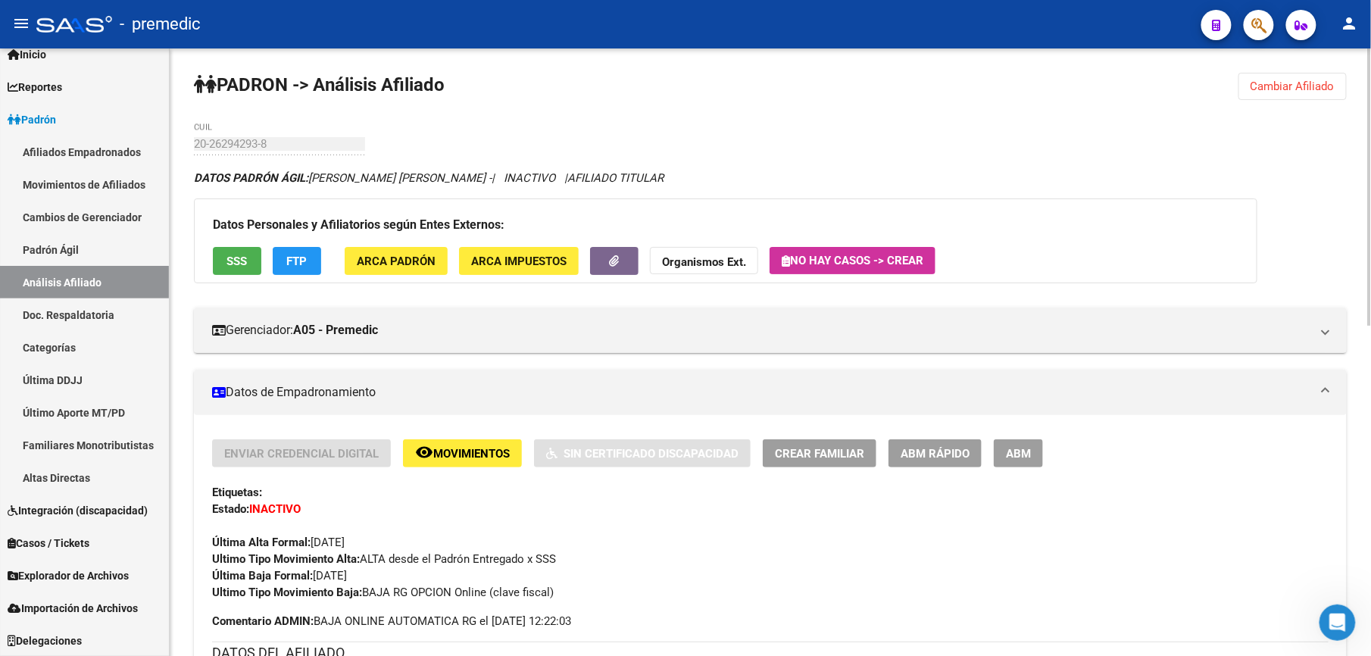
click at [1274, 94] on button "Cambiar Afiliado" at bounding box center [1293, 86] width 108 height 27
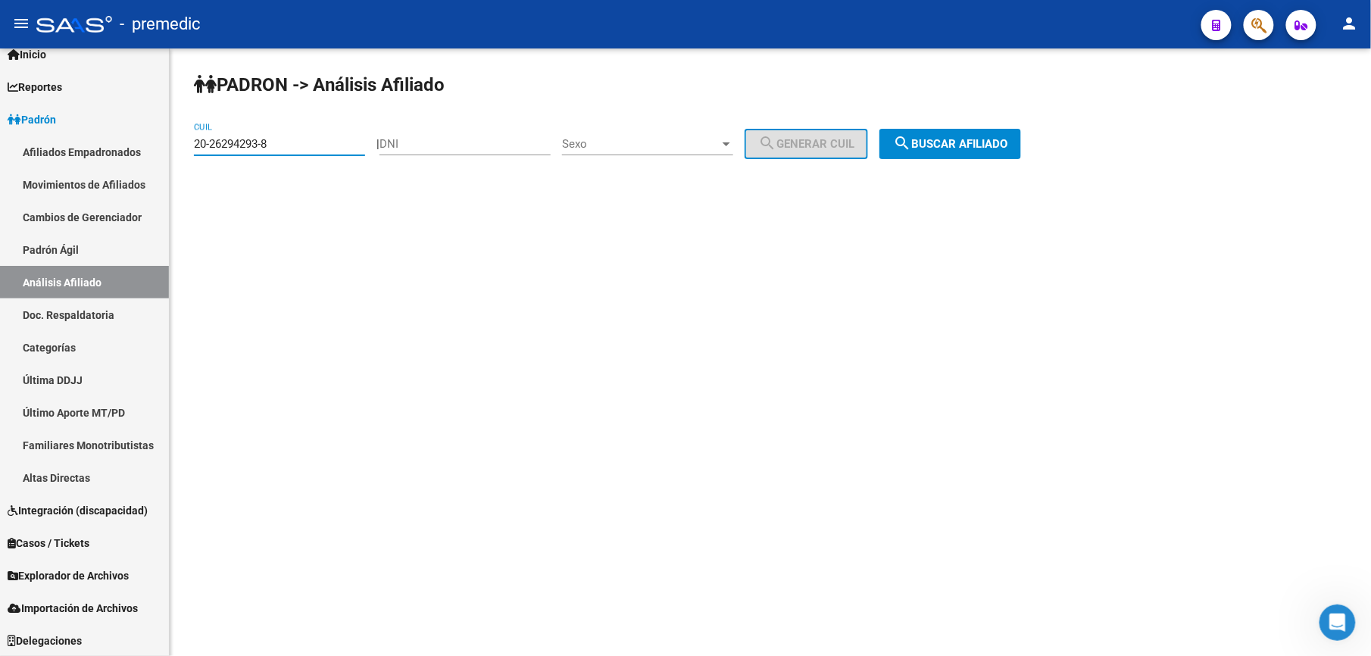
drag, startPoint x: 277, startPoint y: 146, endPoint x: 0, endPoint y: 24, distance: 302.9
click at [0, 71] on html "menu - premedic person Firma Express Inicio Calendario SSS Instructivos Contact…" at bounding box center [685, 328] width 1371 height 656
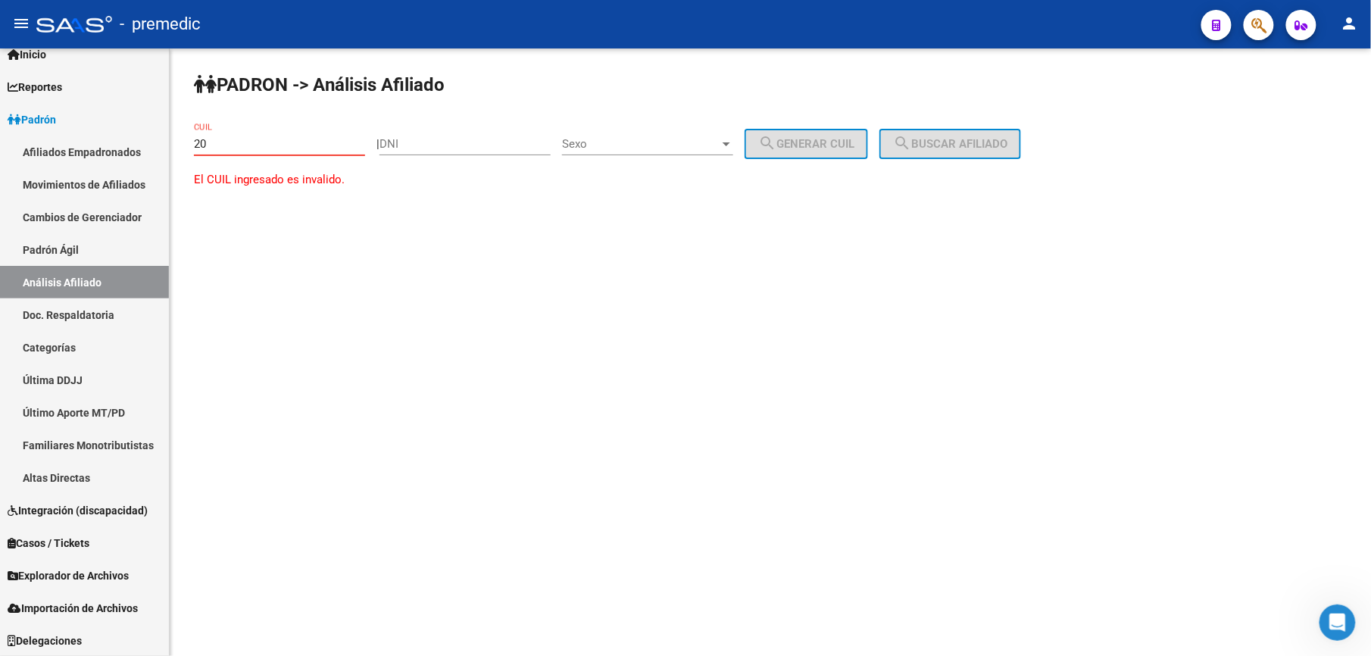
paste input "-37360404"
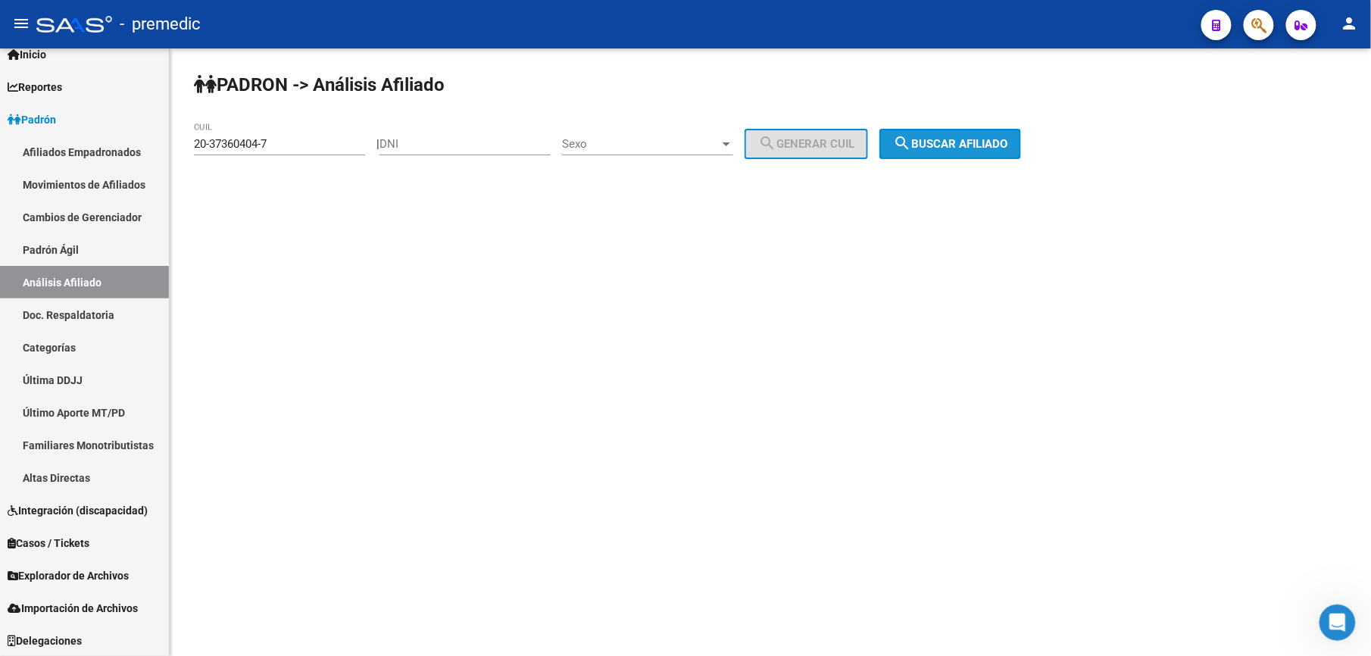
click at [986, 144] on span "search Buscar afiliado" at bounding box center [950, 144] width 114 height 14
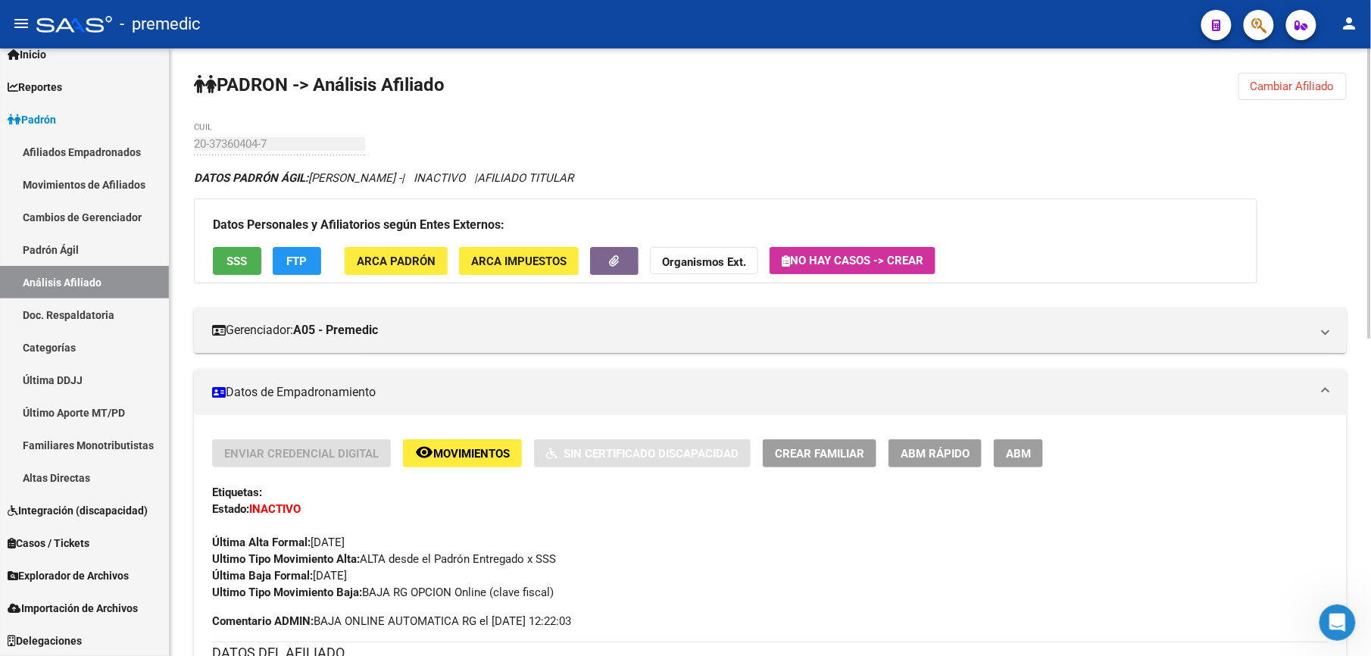
scroll to position [134, 0]
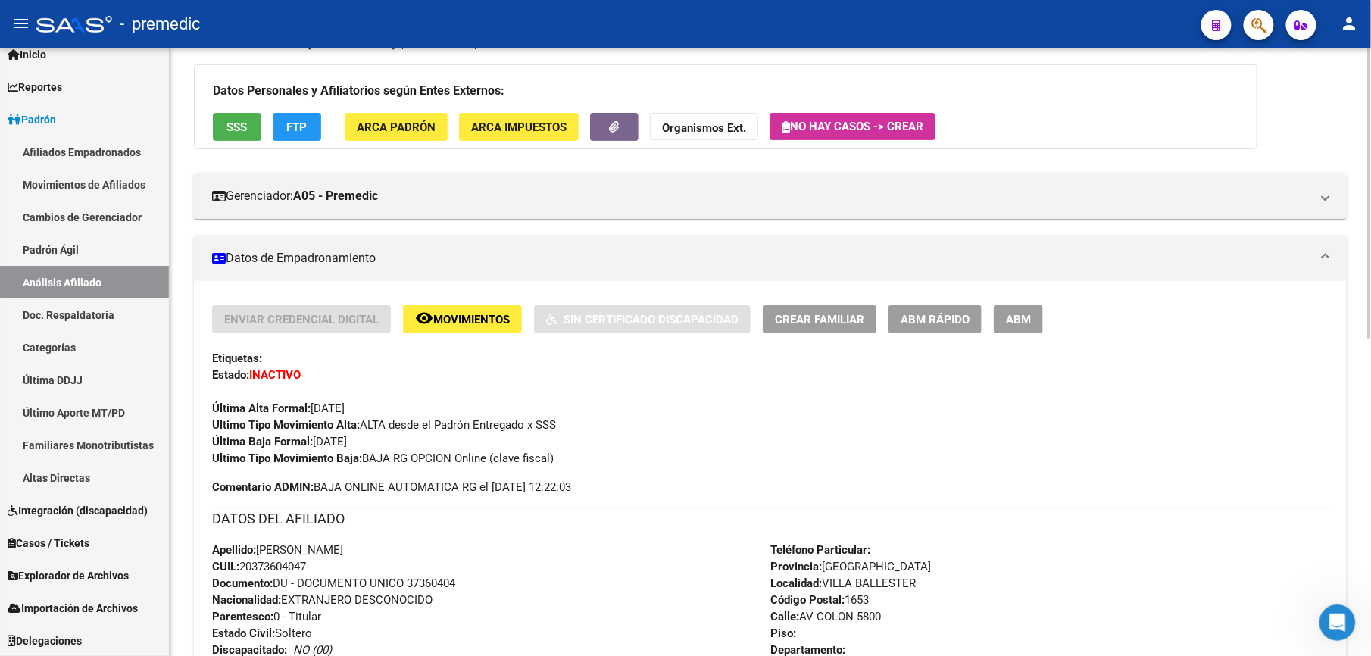
drag, startPoint x: 350, startPoint y: 482, endPoint x: 346, endPoint y: 549, distance: 66.8
click at [346, 549] on div "Enviar Credencial Digital remove_red_eye Movimientos Sin Certificado Discapacid…" at bounding box center [770, 629] width 1117 height 649
click at [338, 508] on hr at bounding box center [770, 508] width 1117 height 1
drag, startPoint x: 329, startPoint y: 546, endPoint x: 319, endPoint y: 479, distance: 68.1
click at [319, 479] on div "Enviar Credencial Digital remove_red_eye Movimientos Sin Certificado Discapacid…" at bounding box center [770, 629] width 1117 height 649
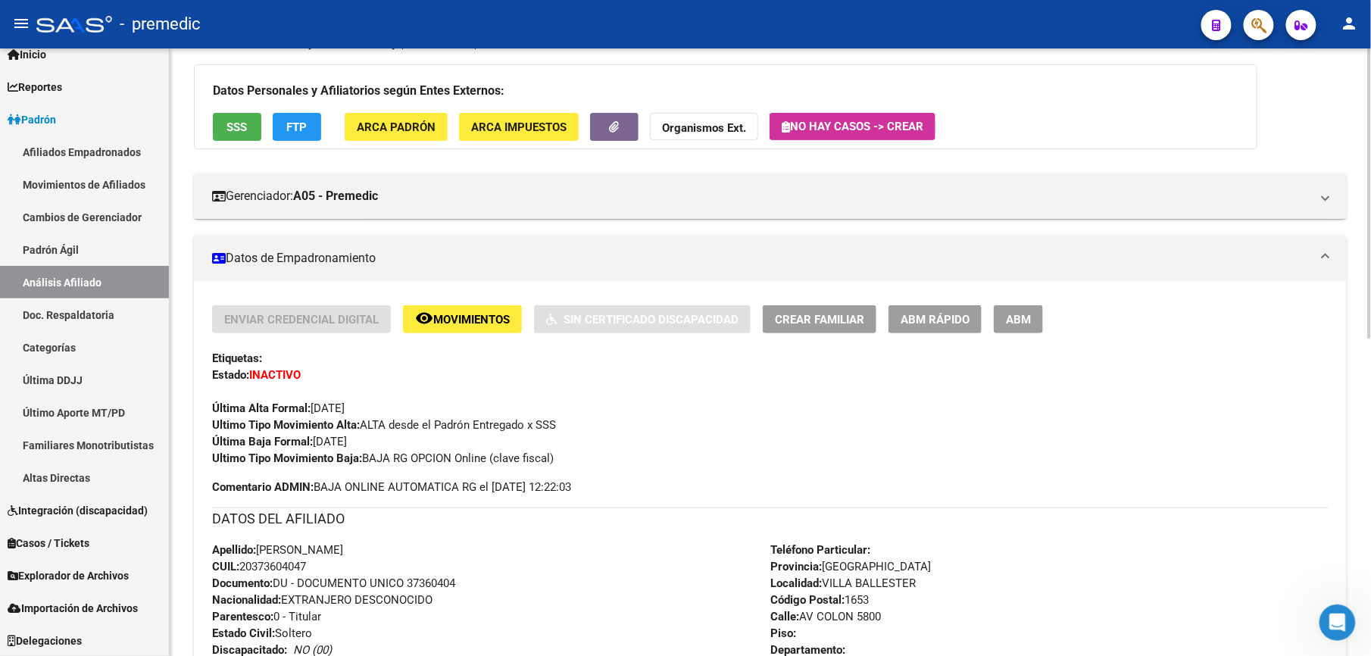
drag, startPoint x: 319, startPoint y: 479, endPoint x: 302, endPoint y: 479, distance: 17.4
click at [319, 479] on span "Comentario ADMIN: BAJA ONLINE AUTOMATICA RG el [DATE] 12:22:03" at bounding box center [391, 487] width 359 height 17
drag, startPoint x: 300, startPoint y: 495, endPoint x: 330, endPoint y: 527, distance: 44.5
click at [330, 527] on div "Enviar Credencial Digital remove_red_eye Movimientos Sin Certificado Discapacid…" at bounding box center [770, 629] width 1117 height 649
drag, startPoint x: 330, startPoint y: 527, endPoint x: 295, endPoint y: 495, distance: 48.3
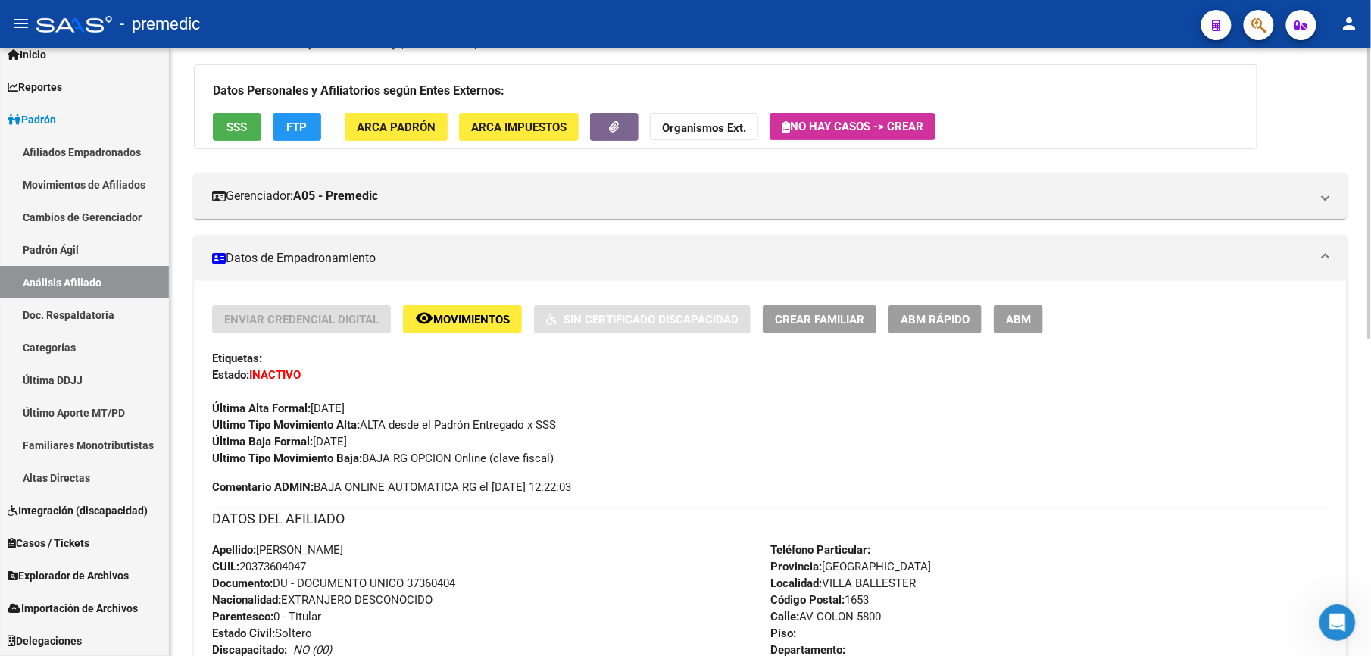
click at [295, 495] on div "Enviar Credencial Digital remove_red_eye Movimientos Sin Certificado Discapacid…" at bounding box center [770, 629] width 1117 height 649
drag, startPoint x: 295, startPoint y: 495, endPoint x: 309, endPoint y: 555, distance: 61.6
click at [309, 555] on div "Enviar Credencial Digital remove_red_eye Movimientos Sin Certificado Discapacid…" at bounding box center [770, 629] width 1117 height 649
click at [309, 555] on span "Apellido: [PERSON_NAME]" at bounding box center [277, 550] width 131 height 14
drag, startPoint x: 323, startPoint y: 547, endPoint x: 267, endPoint y: 489, distance: 80.4
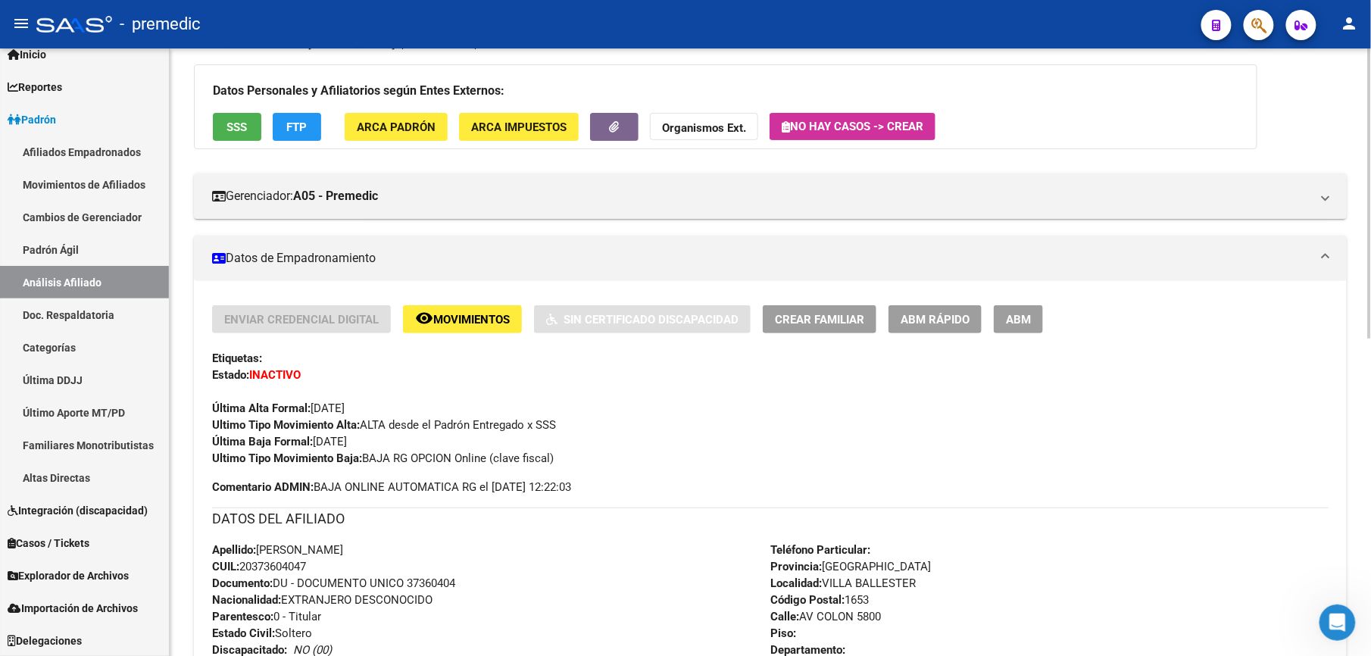
click at [267, 489] on div "Enviar Credencial Digital remove_red_eye Movimientos Sin Certificado Discapacid…" at bounding box center [770, 629] width 1117 height 649
click at [267, 488] on strong "Comentario ADMIN:" at bounding box center [263, 487] width 102 height 14
drag, startPoint x: 327, startPoint y: 502, endPoint x: 361, endPoint y: 564, distance: 71.2
click at [361, 564] on div "Enviar Credencial Digital remove_red_eye Movimientos Sin Certificado Discapacid…" at bounding box center [770, 629] width 1117 height 649
click at [361, 565] on div "Apellido: [PERSON_NAME]: 20373604047 Documento: DU - DOCUMENTO UNICO 37360404 N…" at bounding box center [491, 625] width 558 height 167
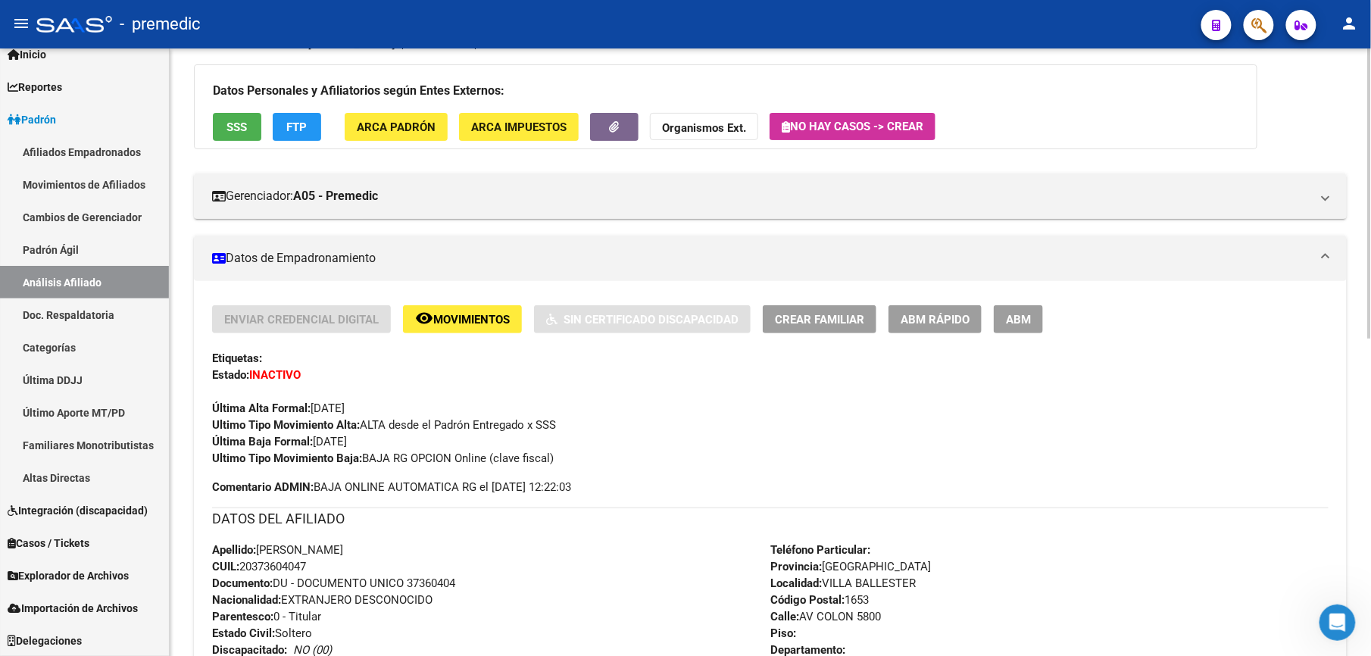
drag, startPoint x: 370, startPoint y: 467, endPoint x: 349, endPoint y: 488, distance: 29.5
click at [349, 488] on div "Enviar Credencial Digital remove_red_eye Movimientos Sin Certificado Discapacid…" at bounding box center [770, 629] width 1117 height 649
drag, startPoint x: 349, startPoint y: 488, endPoint x: 364, endPoint y: 488, distance: 15.9
click at [364, 488] on span "Comentario ADMIN: BAJA ONLINE AUTOMATICA RG el [DATE] 12:22:03" at bounding box center [391, 487] width 359 height 17
drag, startPoint x: 376, startPoint y: 486, endPoint x: 370, endPoint y: 546, distance: 60.1
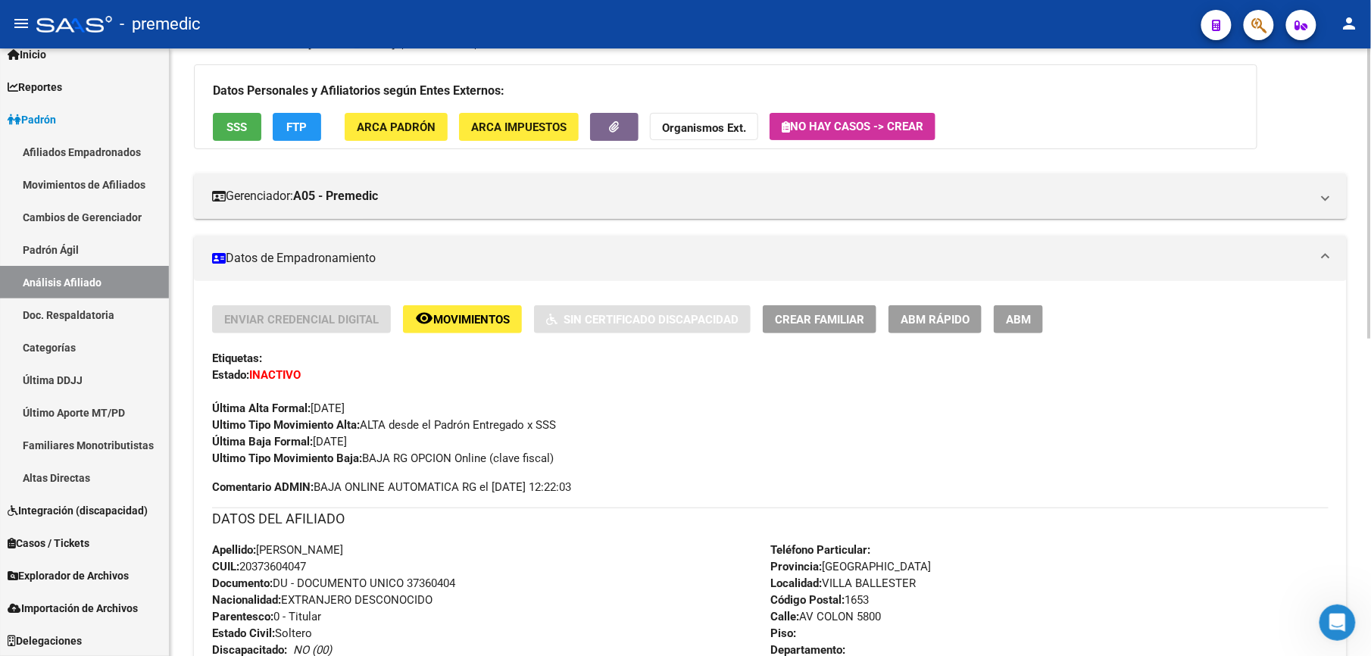
click at [370, 546] on div "Enviar Credencial Digital remove_red_eye Movimientos Sin Certificado Discapacid…" at bounding box center [770, 629] width 1117 height 649
click at [343, 547] on span "Apellido: [PERSON_NAME]" at bounding box center [277, 550] width 131 height 14
drag, startPoint x: 405, startPoint y: 539, endPoint x: 338, endPoint y: 485, distance: 86.1
click at [338, 485] on div "Enviar Credencial Digital remove_red_eye Movimientos Sin Certificado Discapacid…" at bounding box center [770, 629] width 1117 height 649
click at [338, 485] on span "Comentario ADMIN: BAJA ONLINE AUTOMATICA RG el [DATE] 12:22:03" at bounding box center [391, 487] width 359 height 17
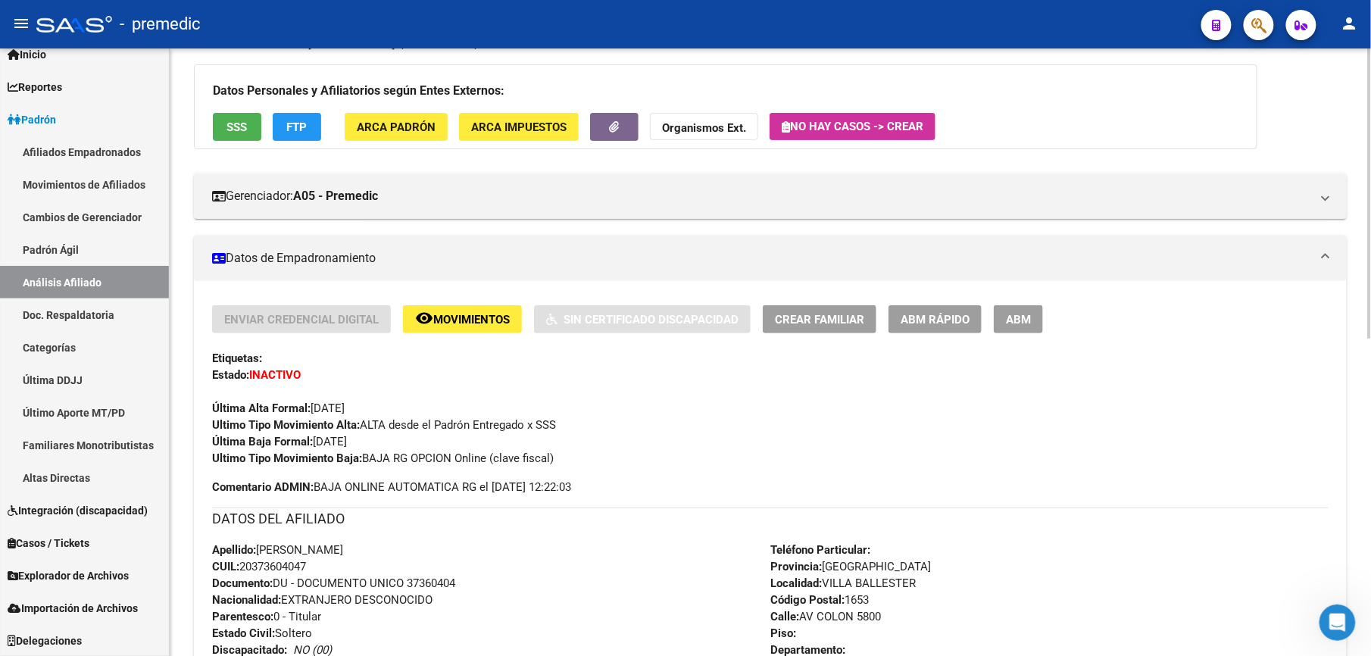
scroll to position [0, 0]
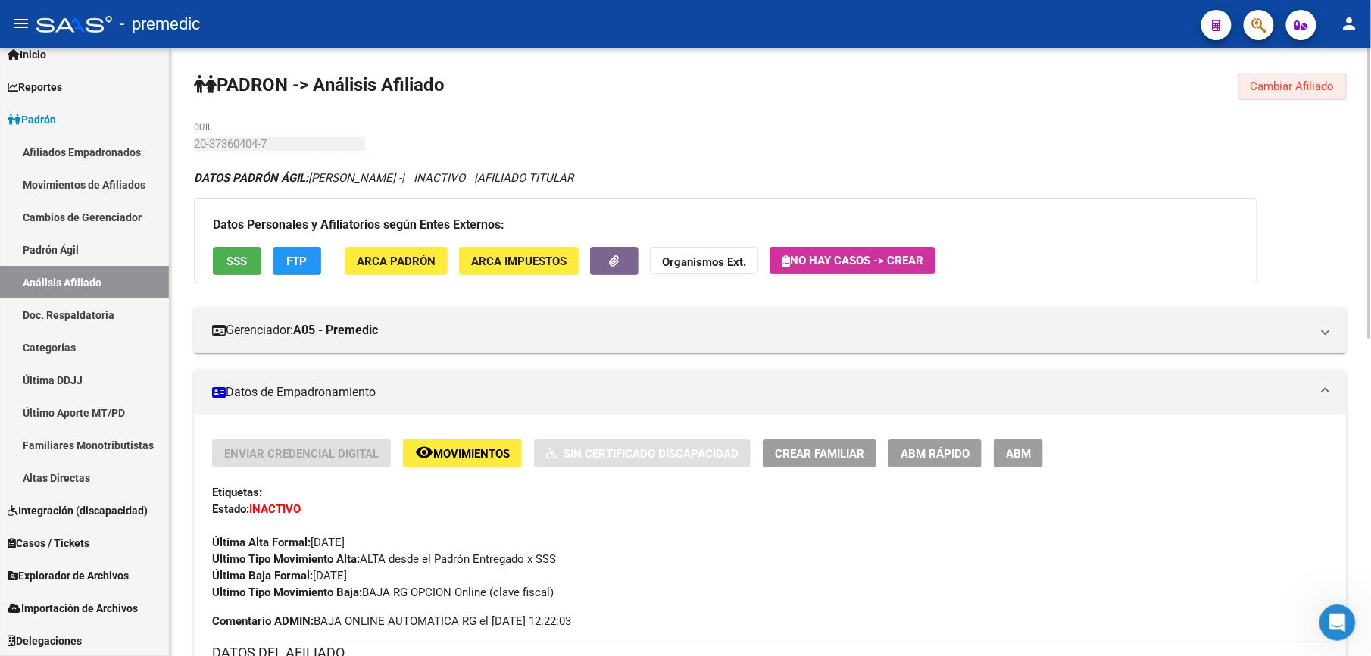
click at [1314, 92] on span "Cambiar Afiliado" at bounding box center [1293, 87] width 84 height 14
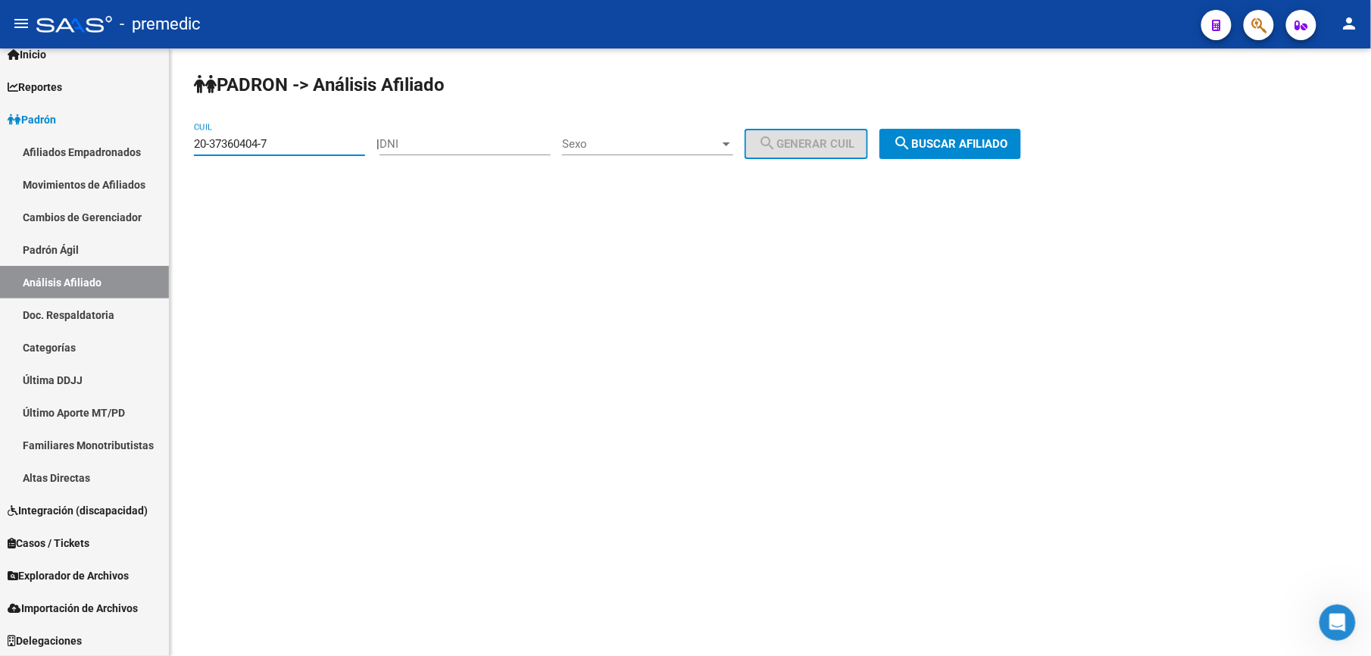
click at [341, 142] on input "20-37360404-7" at bounding box center [279, 144] width 171 height 14
drag, startPoint x: 277, startPoint y: 146, endPoint x: 0, endPoint y: 14, distance: 307.4
click at [0, 14] on html "menu - premedic person Firma Express Inicio Calendario SSS Instructivos Contact…" at bounding box center [685, 328] width 1371 height 656
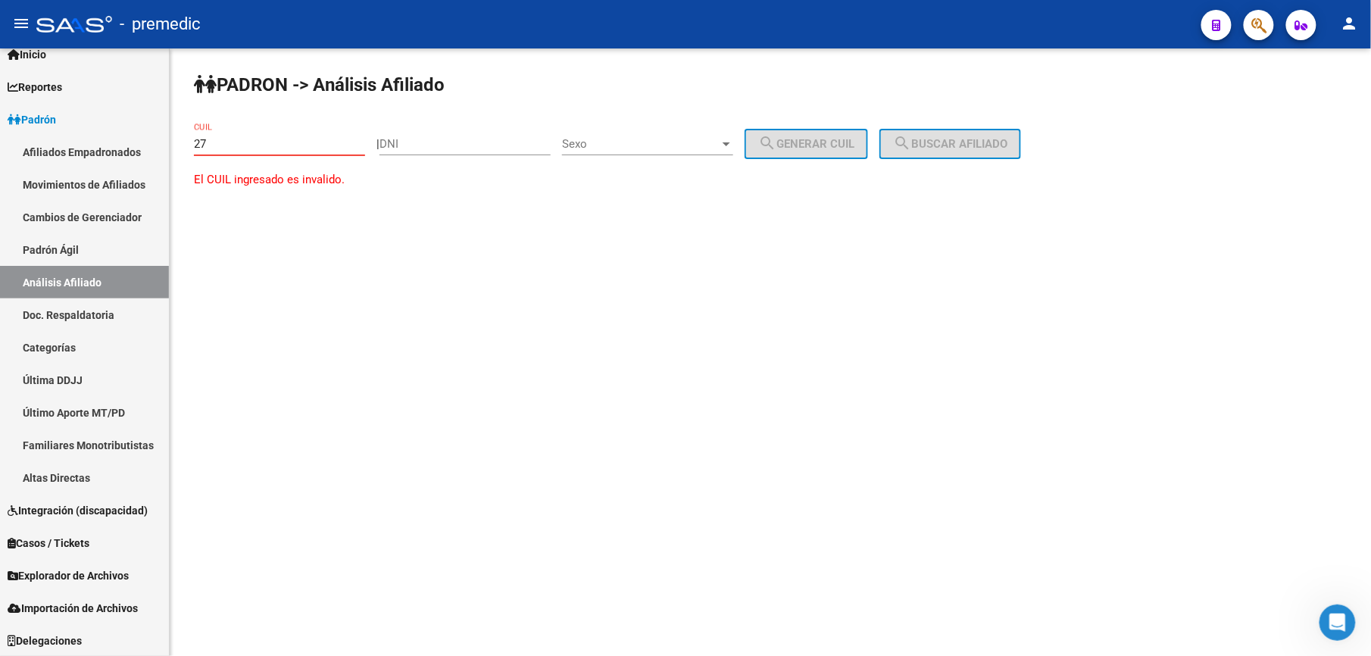
paste input "-22298308"
drag, startPoint x: 280, startPoint y: 133, endPoint x: 6, endPoint y: 86, distance: 278.4
click at [6, 86] on mat-sidenav-container "Firma Express Inicio Calendario SSS Instructivos Contacto OS Reportes Padrón Tr…" at bounding box center [685, 352] width 1371 height 608
click at [294, 135] on div "27-22298308-0 CUIL" at bounding box center [279, 139] width 171 height 33
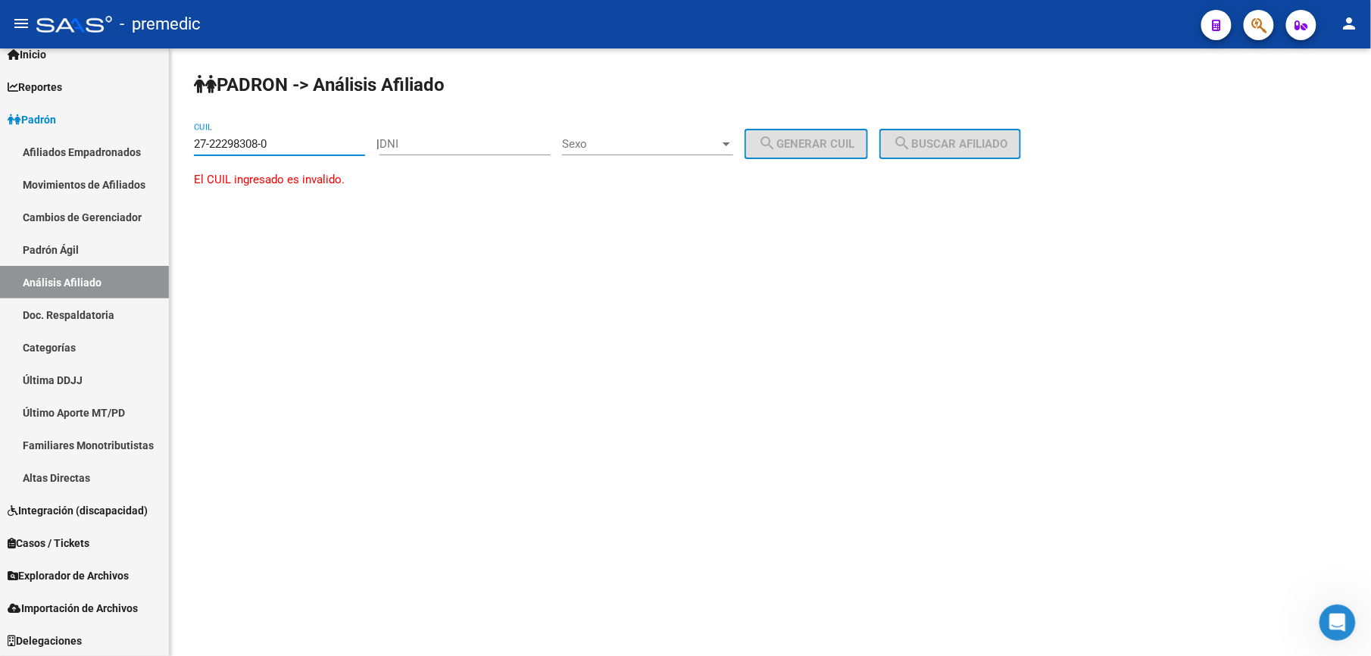
click at [302, 146] on input "27-22298308-0" at bounding box center [279, 144] width 171 height 14
click at [310, 139] on input "27-22298308-0" at bounding box center [279, 144] width 171 height 14
paste input "-22298308"
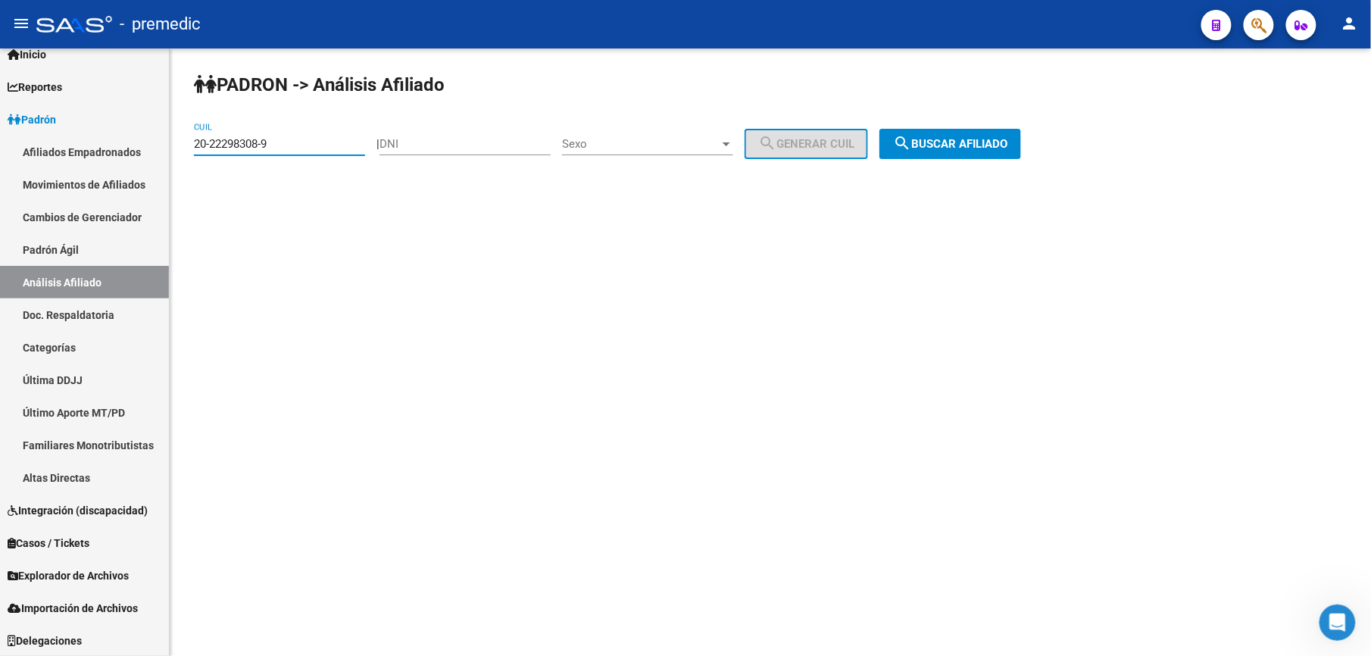
type input "20-22298308-9"
click at [953, 130] on button "search Buscar afiliado" at bounding box center [951, 144] width 142 height 30
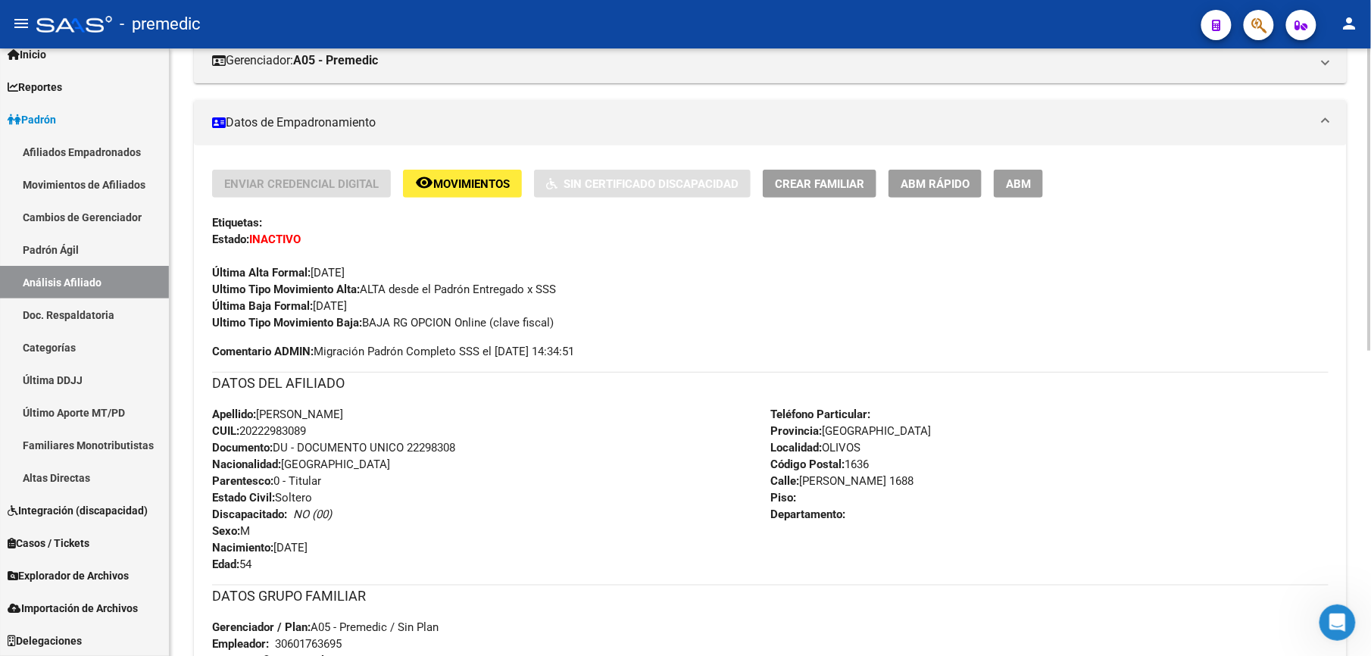
scroll to position [404, 0]
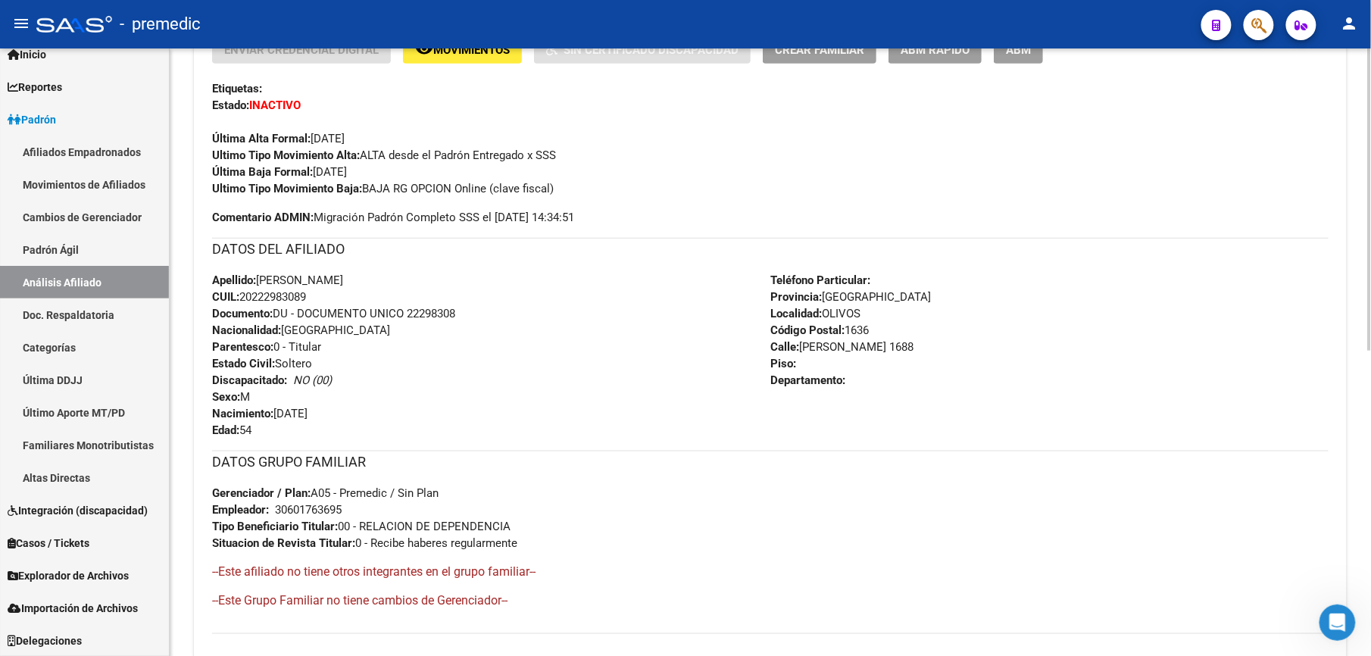
drag, startPoint x: 408, startPoint y: 216, endPoint x: 408, endPoint y: 136, distance: 79.6
click at [408, 136] on div "Enviar Credencial Digital remove_red_eye Movimientos Sin Certificado Discapacid…" at bounding box center [770, 131] width 1117 height 190
click at [408, 136] on div "Última Alta Formal: [DATE]" at bounding box center [770, 130] width 1117 height 33
drag, startPoint x: 395, startPoint y: 168, endPoint x: 395, endPoint y: 227, distance: 59.1
click at [395, 227] on div "Enviar Credencial Digital remove_red_eye Movimientos Sin Certificado Discapacid…" at bounding box center [770, 335] width 1117 height 599
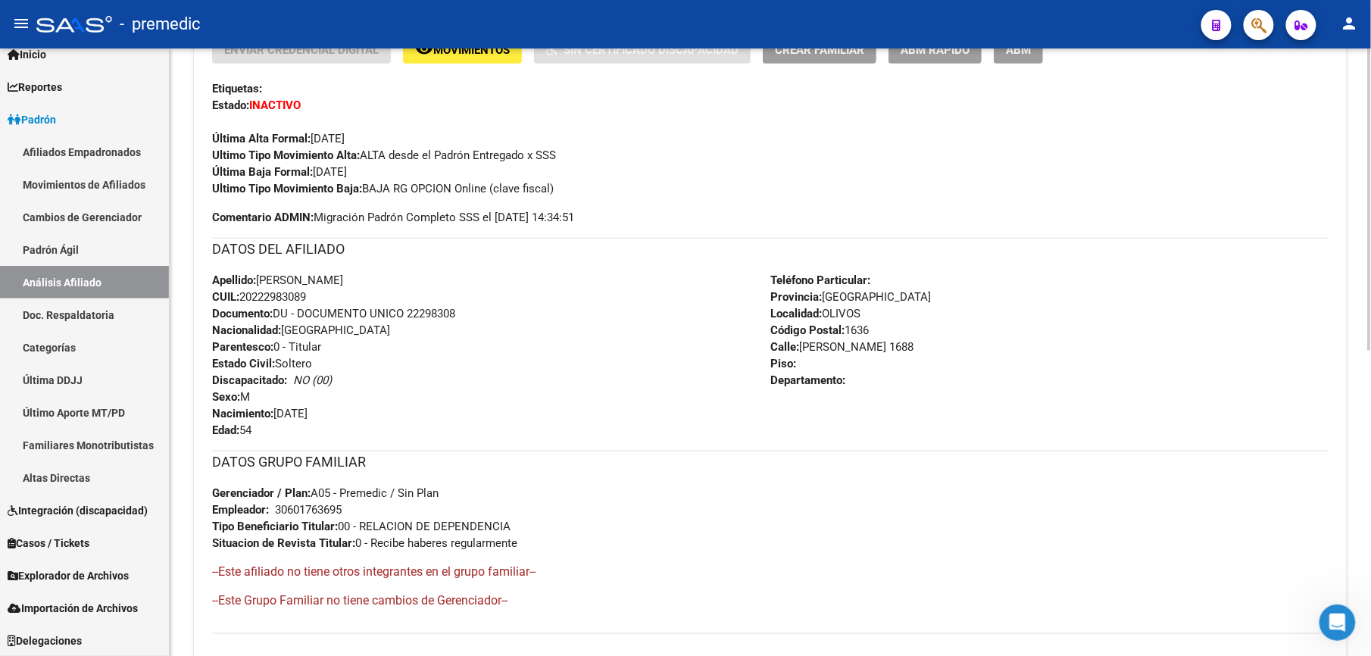
drag, startPoint x: 870, startPoint y: 331, endPoint x: 813, endPoint y: 385, distance: 78.2
click at [813, 385] on div "Teléfono Particular: Provincia: [GEOGRAPHIC_DATA] Localidad: OLIVOS Código Post…" at bounding box center [1050, 355] width 558 height 167
click at [813, 385] on strong "Departamento:" at bounding box center [808, 381] width 75 height 14
click at [777, 350] on div "Teléfono Particular: Provincia: [GEOGRAPHIC_DATA] Localidad: OLIVOS Código Post…" at bounding box center [1050, 355] width 558 height 167
click at [780, 349] on strong "Calle:" at bounding box center [785, 347] width 29 height 14
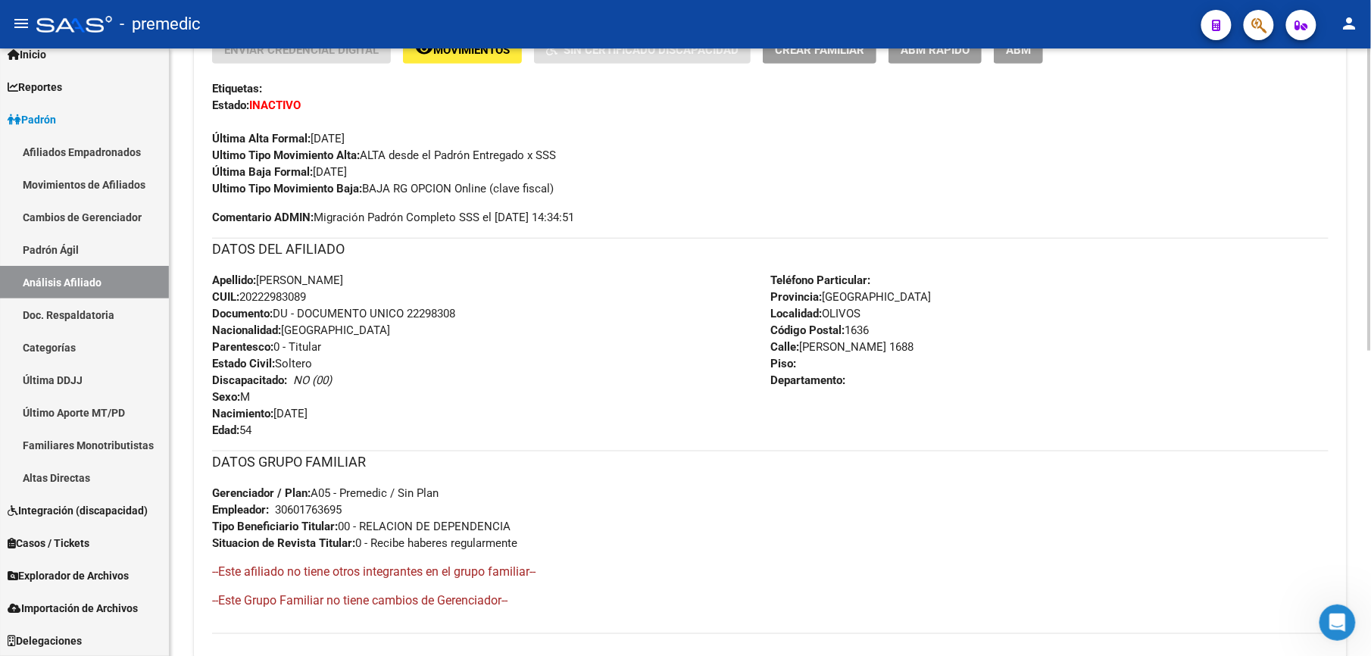
drag, startPoint x: 788, startPoint y: 364, endPoint x: 788, endPoint y: 377, distance: 13.6
click at [788, 377] on div "Teléfono Particular: Provincia: [GEOGRAPHIC_DATA] Localidad: OLIVOS Código Post…" at bounding box center [1050, 355] width 558 height 167
click at [788, 377] on strong "Departamento:" at bounding box center [808, 381] width 75 height 14
drag, startPoint x: 798, startPoint y: 367, endPoint x: 783, endPoint y: 353, distance: 19.8
click at [783, 353] on div "Teléfono Particular: Provincia: [GEOGRAPHIC_DATA] Localidad: OLIVOS Código Post…" at bounding box center [1050, 355] width 558 height 167
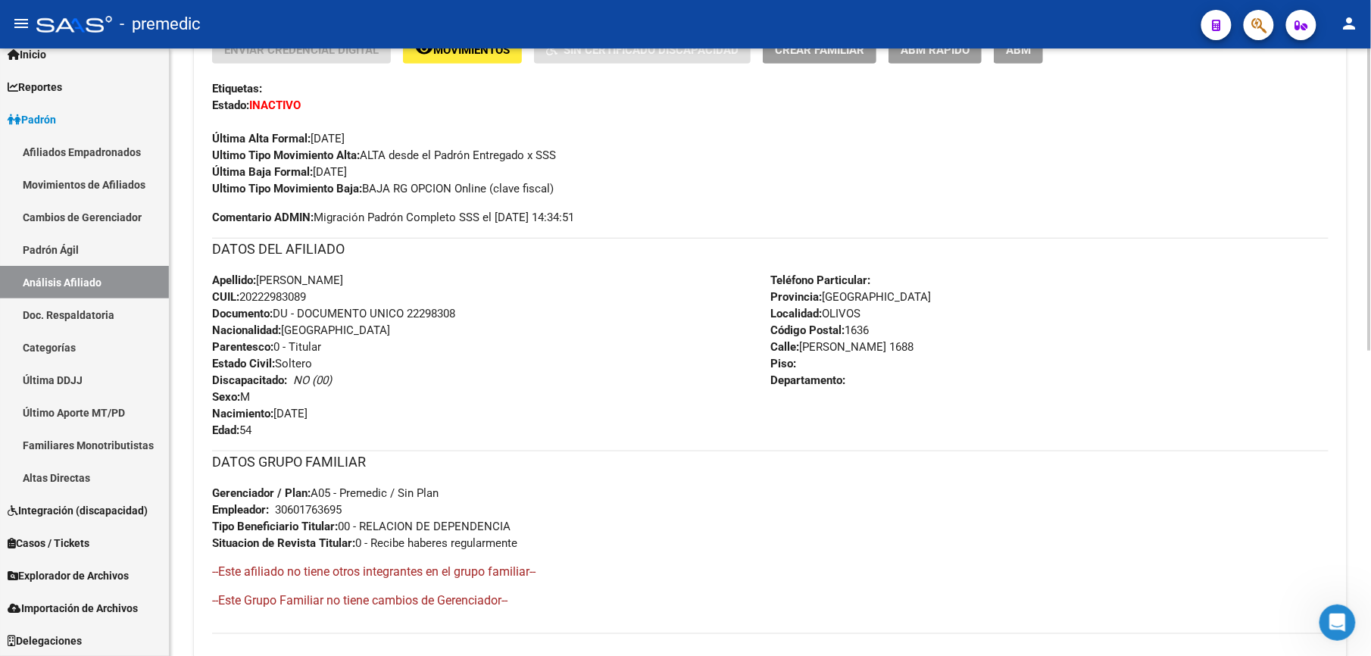
click at [783, 352] on strong "Calle:" at bounding box center [785, 347] width 29 height 14
drag, startPoint x: 783, startPoint y: 352, endPoint x: 797, endPoint y: 383, distance: 33.2
click at [797, 383] on div "Teléfono Particular: Provincia: [GEOGRAPHIC_DATA] Localidad: OLIVOS Código Post…" at bounding box center [1050, 355] width 558 height 167
click at [797, 383] on strong "Departamento:" at bounding box center [808, 381] width 75 height 14
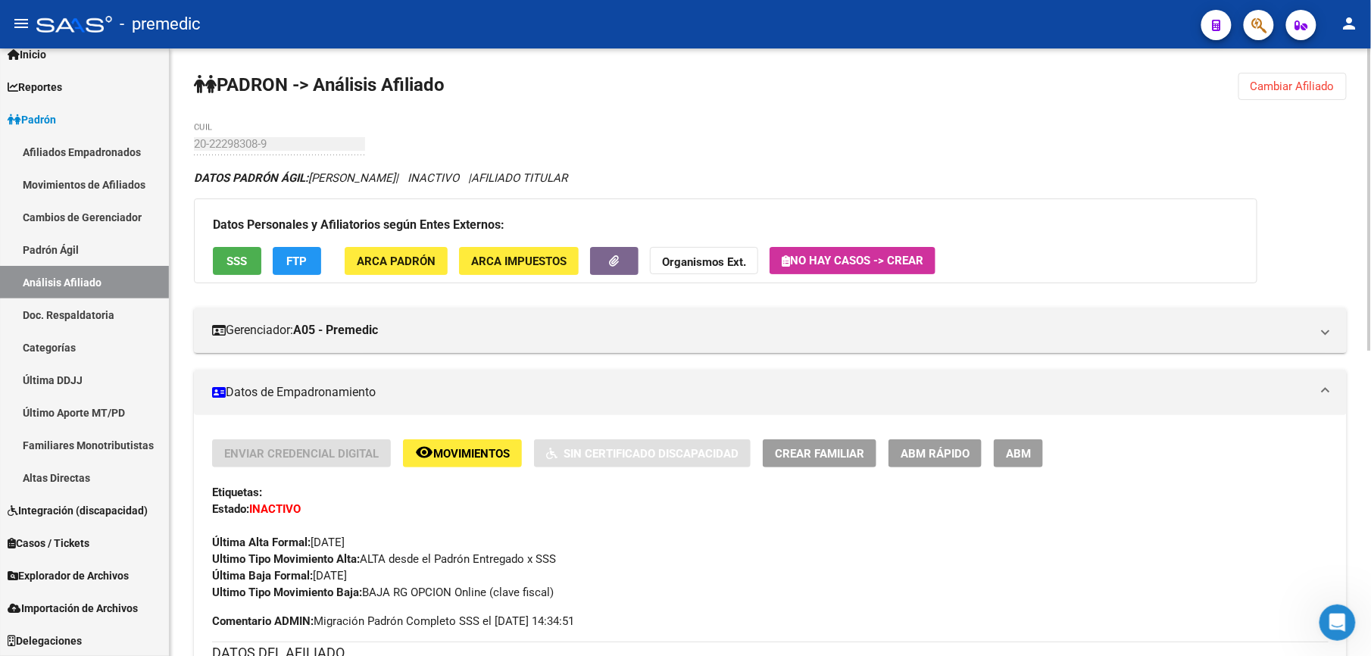
click at [1289, 70] on div "PADRON -> Análisis Afiliado Cambiar Afiliado 20-22298308-9 CUIL DATOS PADRÓN ÁG…" at bounding box center [771, 659] width 1202 height 1223
click at [1317, 102] on div "PADRON -> Análisis Afiliado Cambiar Afiliado 20-22298308-9 CUIL DATOS PADRÓN ÁG…" at bounding box center [771, 659] width 1202 height 1223
click at [1315, 95] on button "Cambiar Afiliado" at bounding box center [1293, 86] width 108 height 27
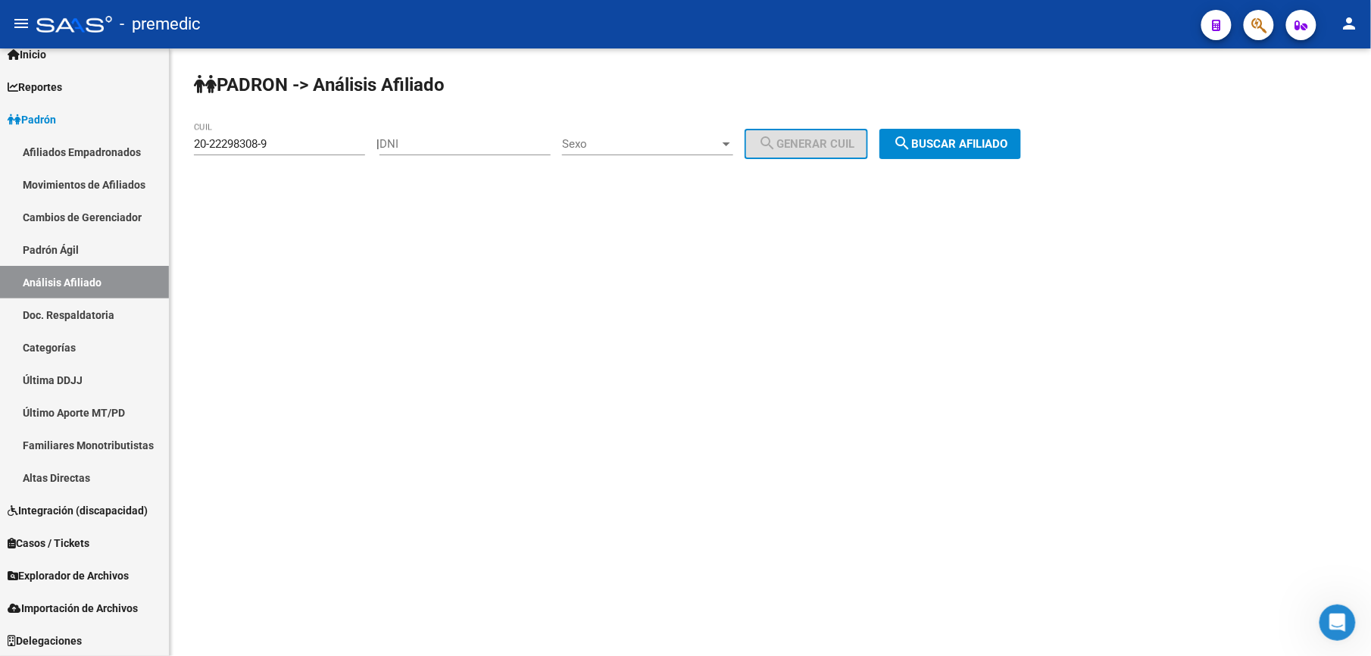
click at [325, 155] on div "20-22298308-9 CUIL" at bounding box center [279, 146] width 171 height 47
click at [327, 153] on div "20-22298308-9 CUIL" at bounding box center [279, 139] width 171 height 33
click at [333, 140] on input "20-22298308-9" at bounding box center [279, 144] width 171 height 14
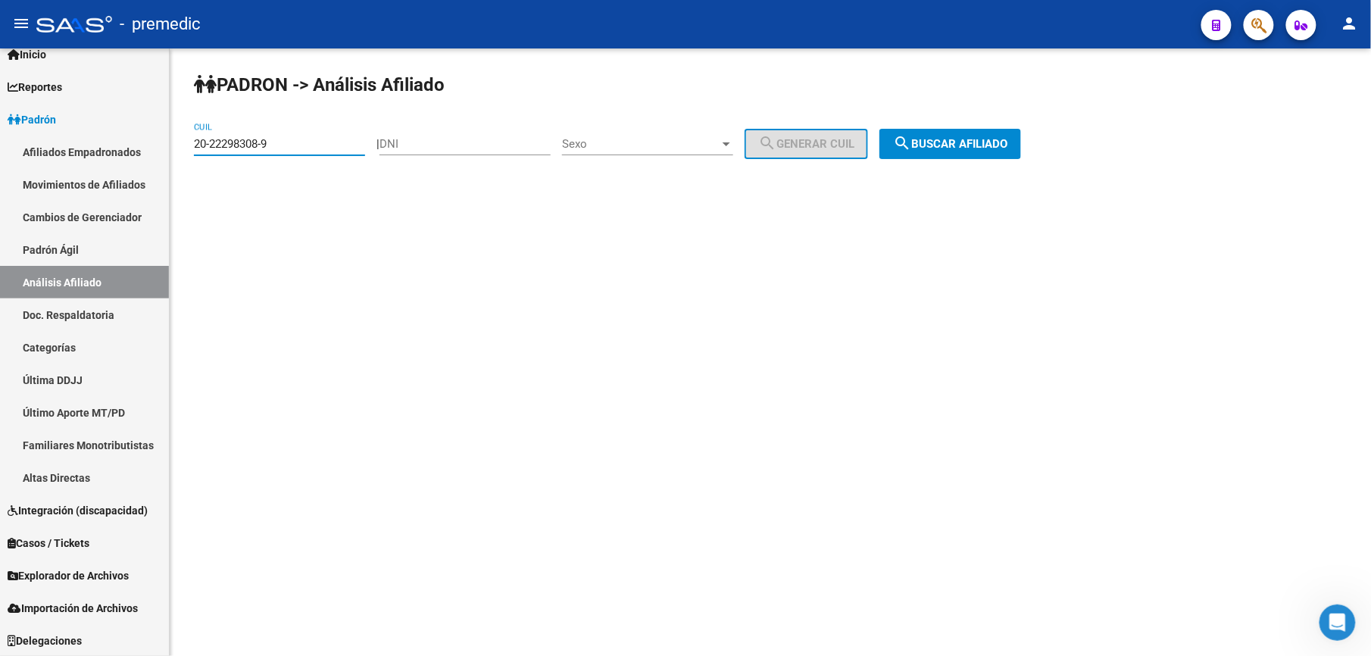
click at [224, 1] on mat-toolbar "menu - premedic person" at bounding box center [685, 24] width 1371 height 48
